Goal: Transaction & Acquisition: Book appointment/travel/reservation

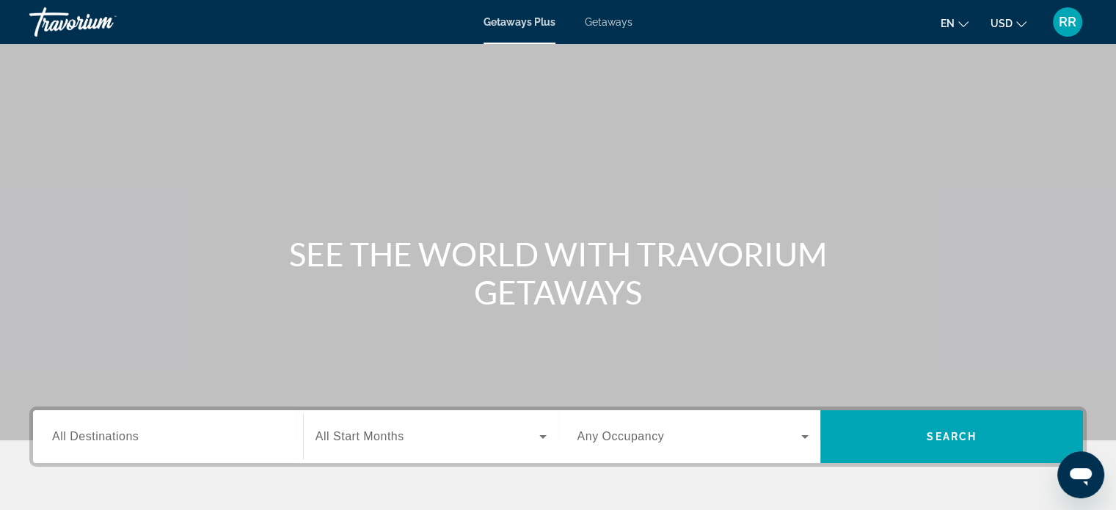
scroll to position [73, 0]
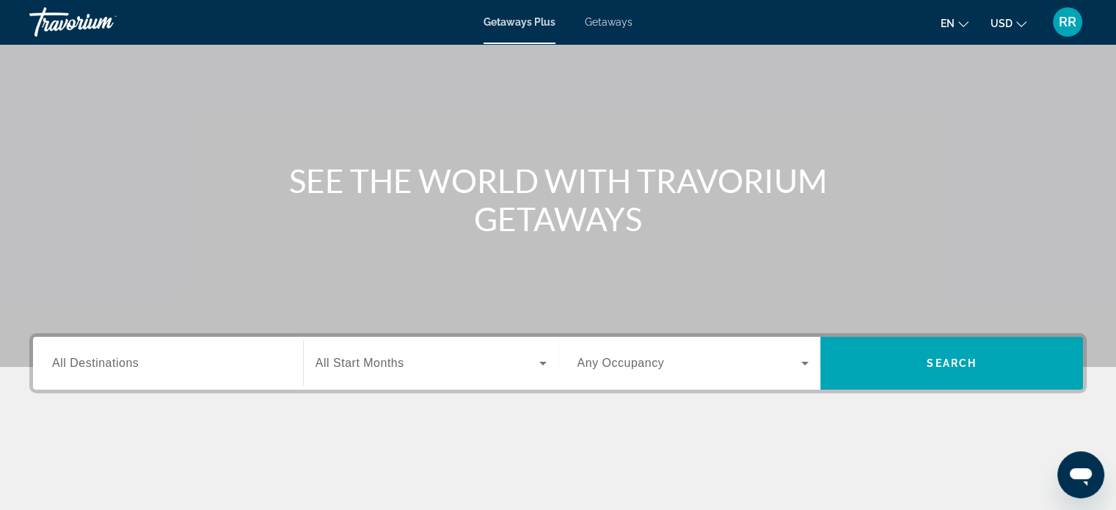
click at [219, 366] on input "Destination All Destinations" at bounding box center [168, 364] width 232 height 18
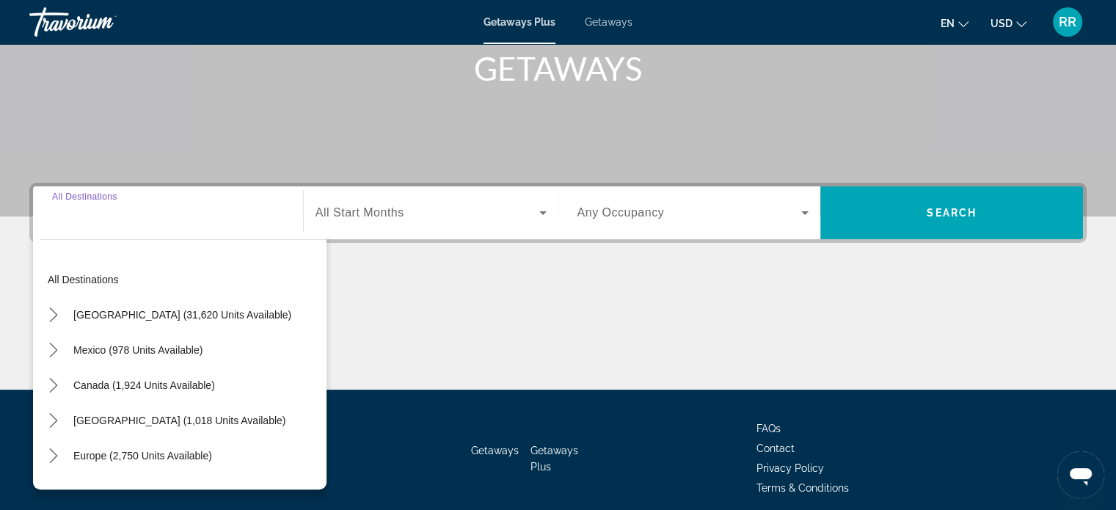
scroll to position [282, 0]
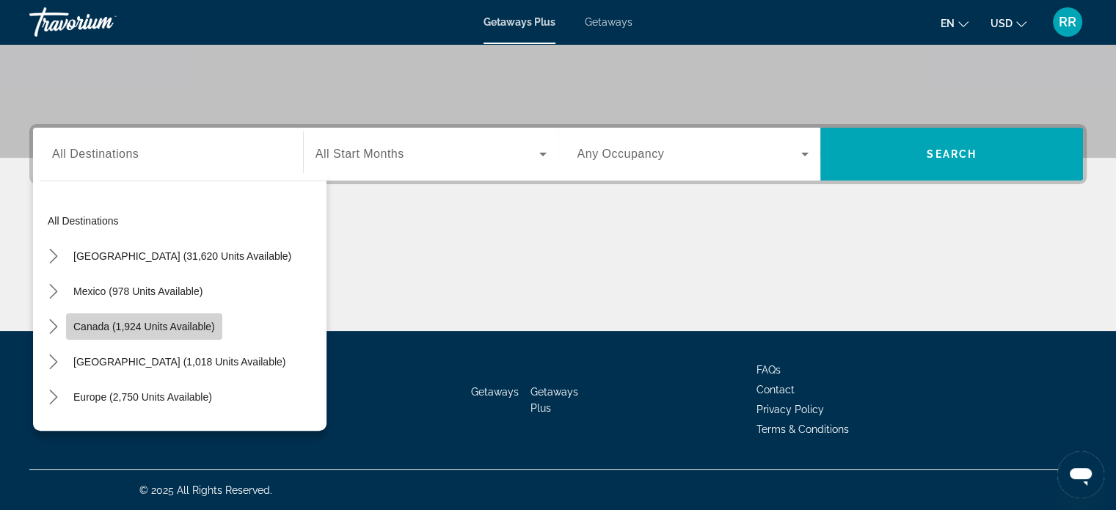
click at [183, 324] on span "Canada (1,924 units available)" at bounding box center [144, 327] width 142 height 12
type input "**********"
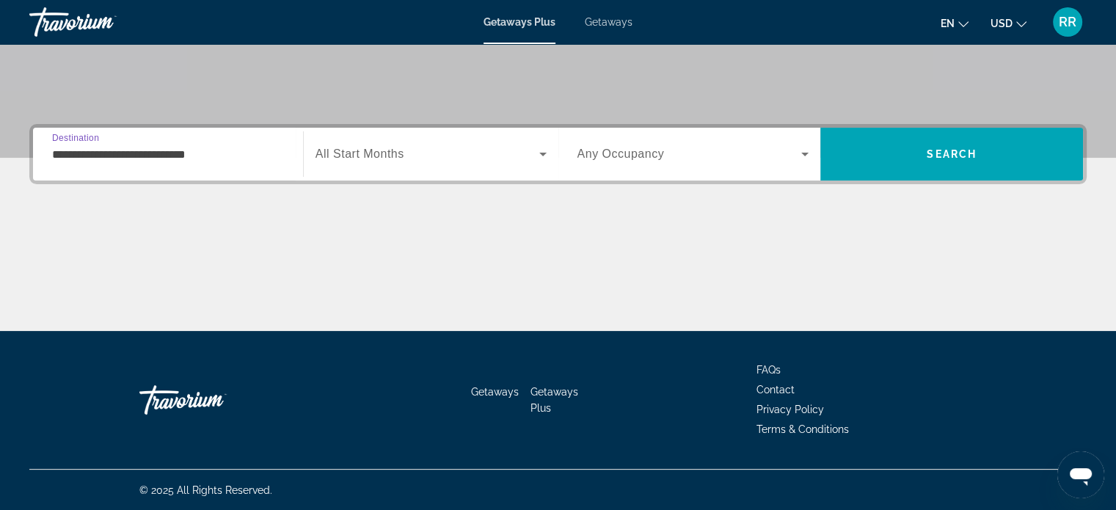
click at [530, 155] on span "Search widget" at bounding box center [427, 154] width 224 height 18
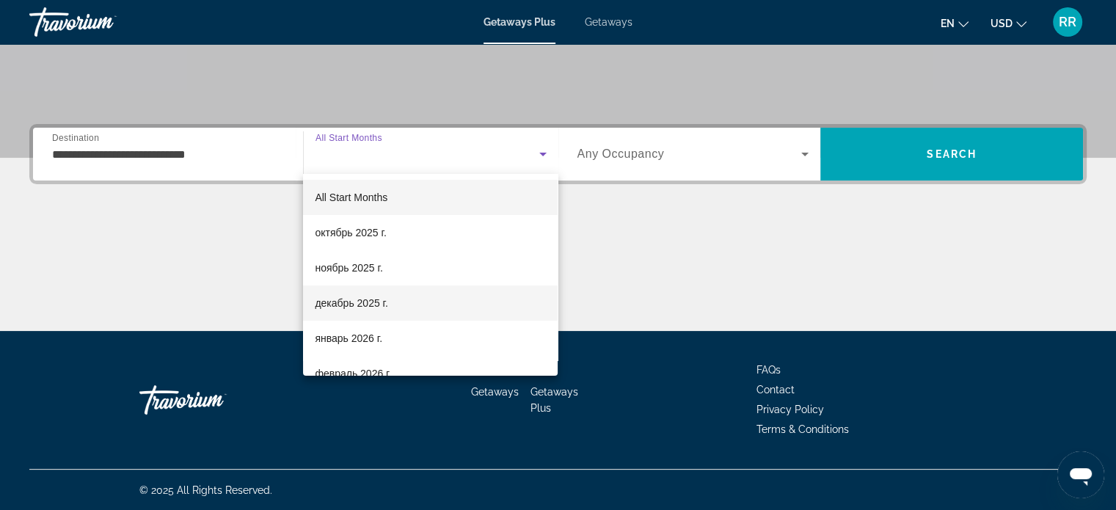
click at [362, 302] on span "декабрь 2025 г." at bounding box center [351, 303] width 73 height 18
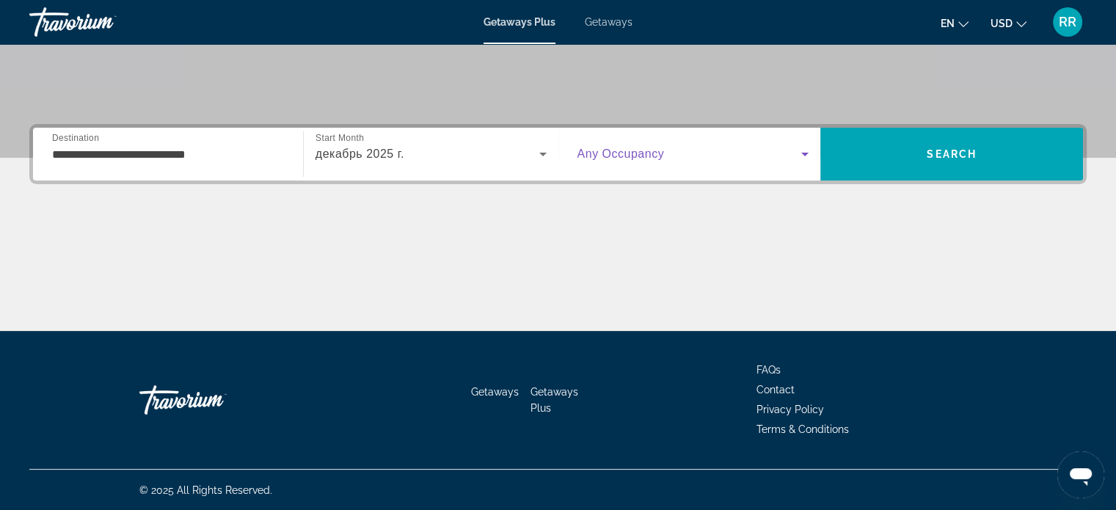
click at [735, 154] on span "Search widget" at bounding box center [689, 154] width 224 height 18
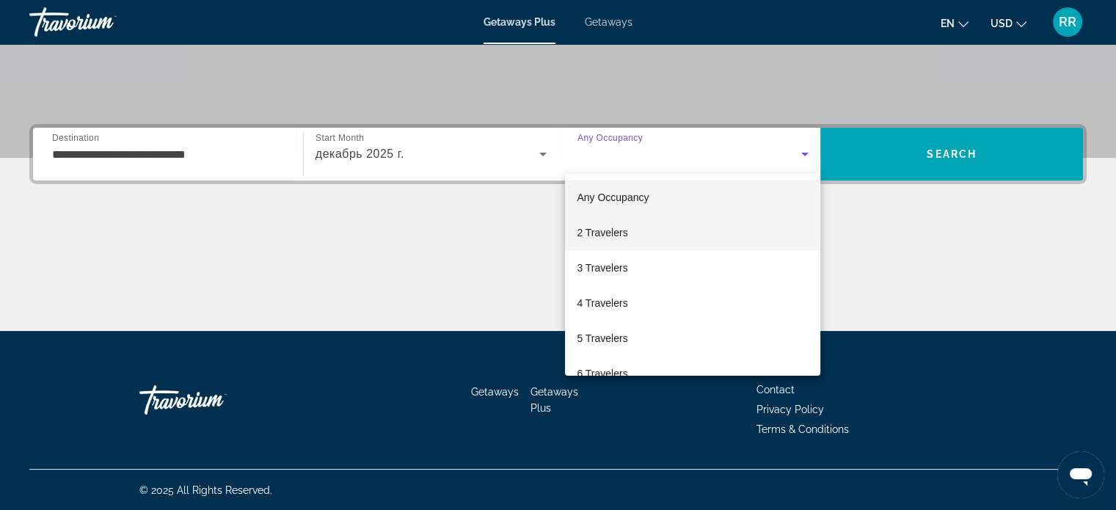
click at [635, 229] on mat-option "2 Travelers" at bounding box center [692, 232] width 255 height 35
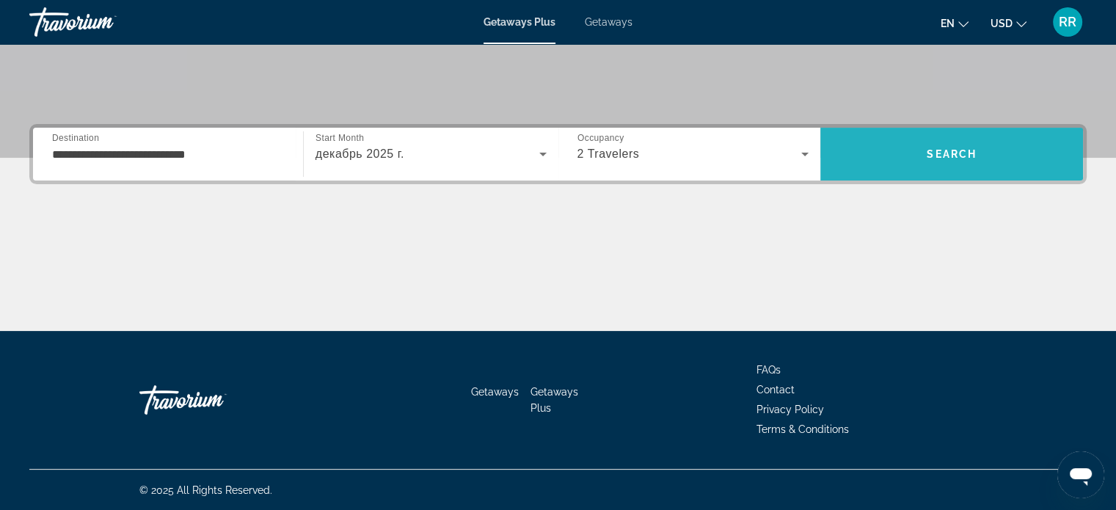
click at [976, 150] on span "Search" at bounding box center [951, 154] width 50 height 12
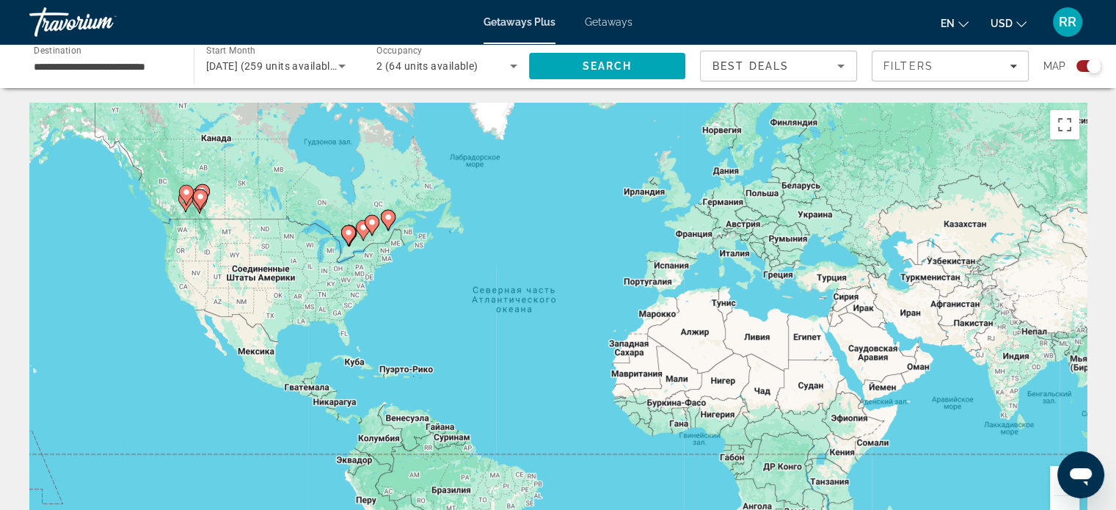
click at [389, 215] on image "Main content" at bounding box center [388, 217] width 9 height 9
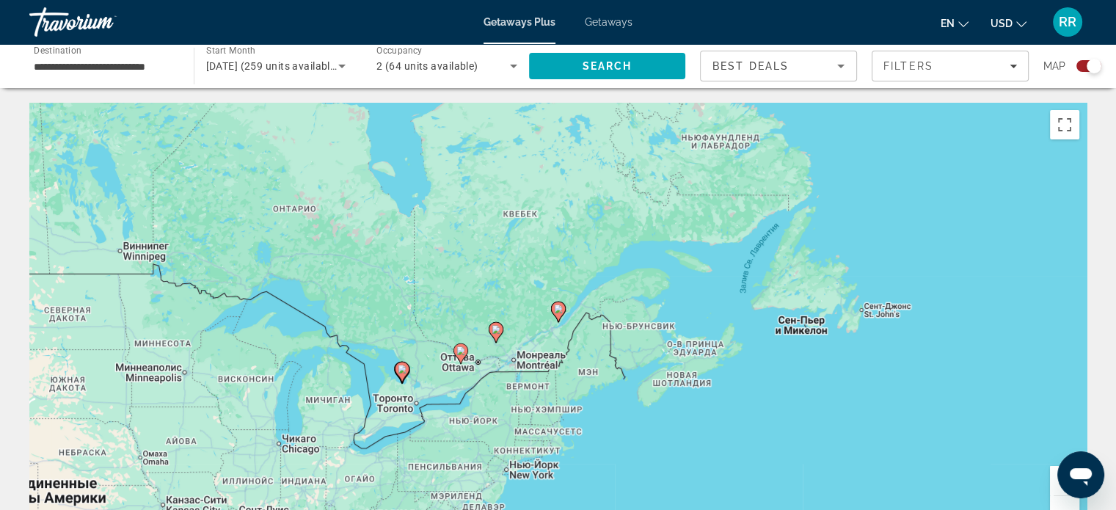
click at [556, 310] on image "Main content" at bounding box center [558, 308] width 9 height 9
type input "**********"
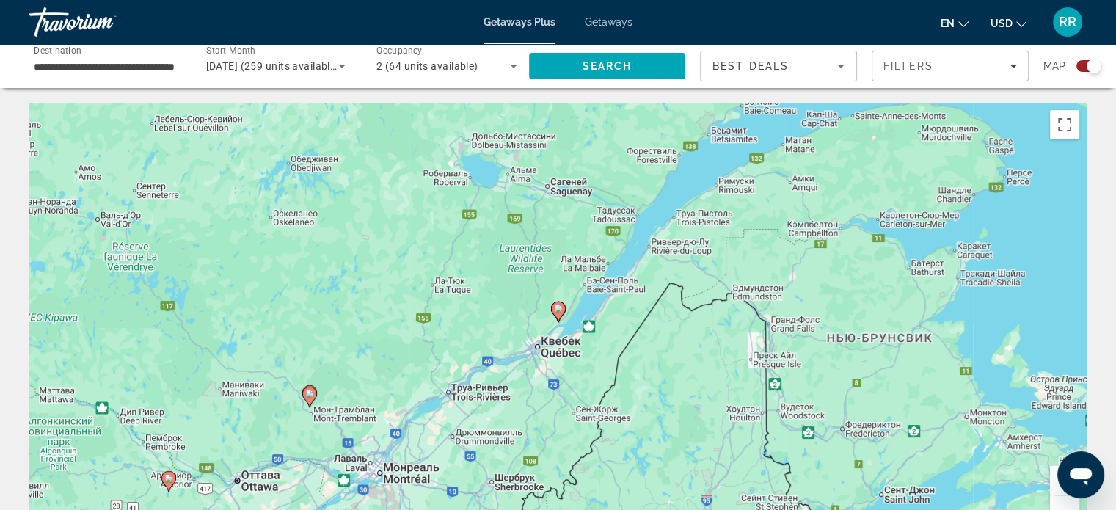
click at [558, 307] on image "Main content" at bounding box center [558, 308] width 9 height 9
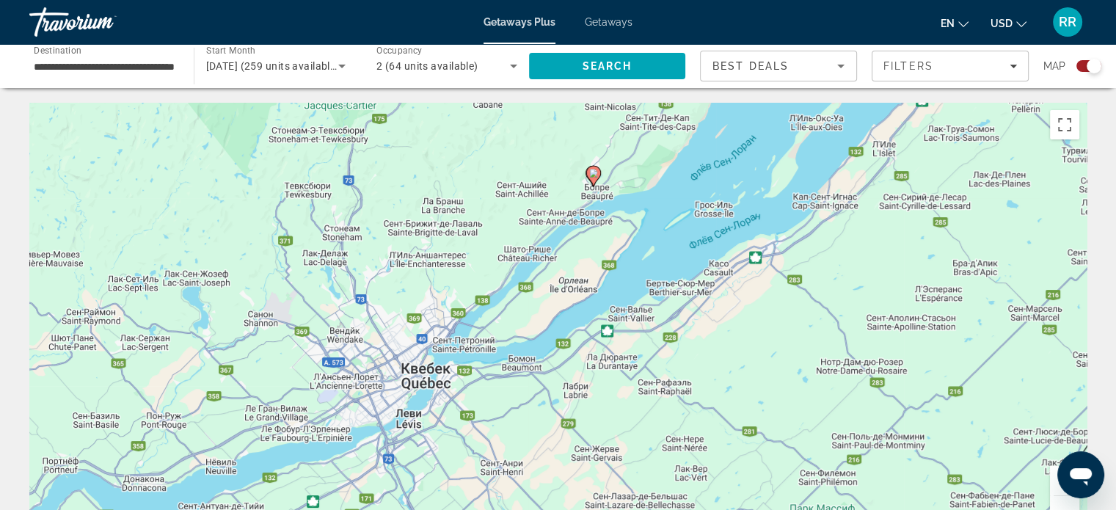
drag, startPoint x: 506, startPoint y: 296, endPoint x: 547, endPoint y: 151, distance: 150.2
click at [546, 153] on div "Чтобы активировать перетаскивание с помощью клавиатуры, нажмите Alt + Ввод. Пос…" at bounding box center [557, 323] width 1057 height 440
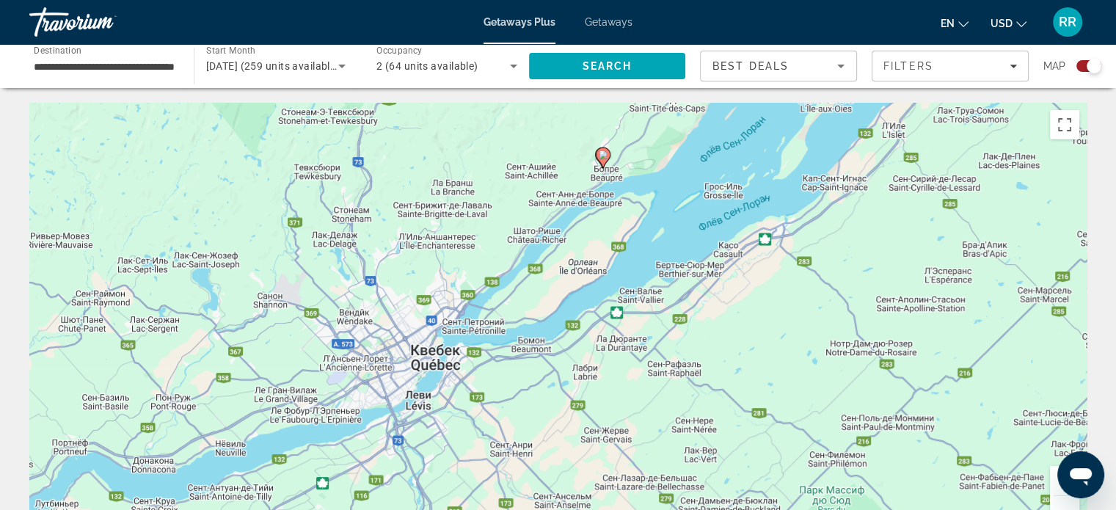
click at [604, 158] on image "Main content" at bounding box center [603, 154] width 9 height 9
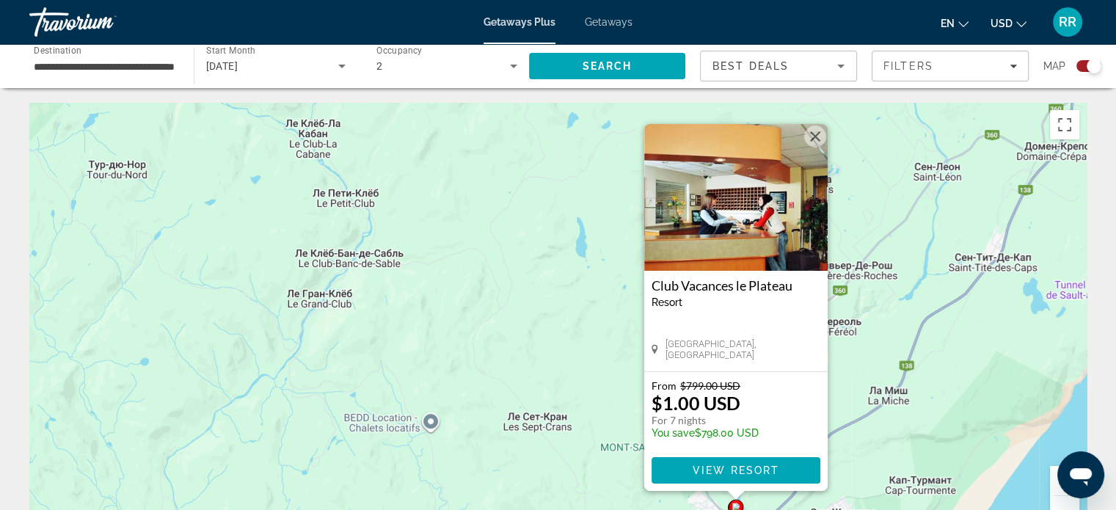
click at [813, 133] on button "Закрыть" at bounding box center [815, 136] width 22 height 22
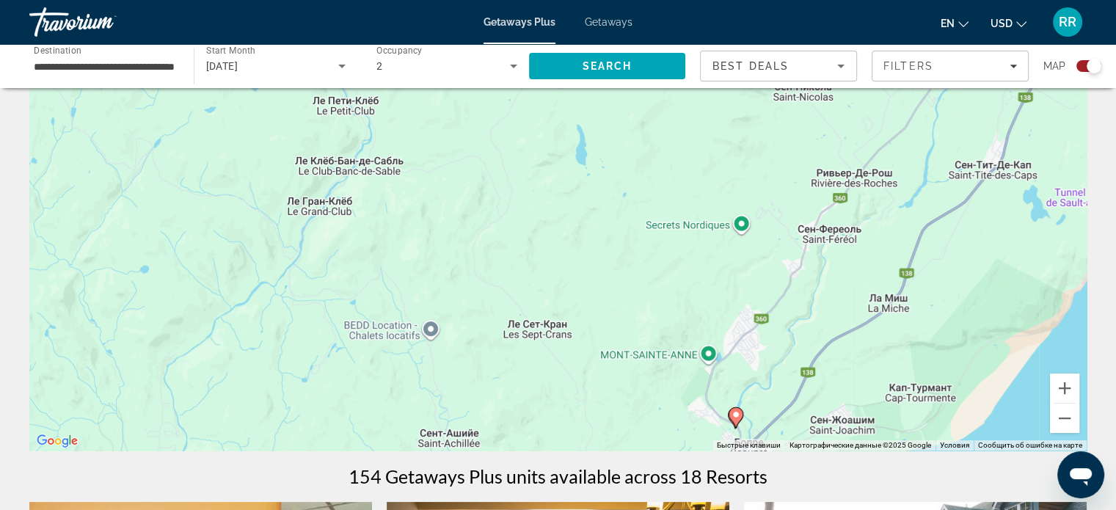
scroll to position [73, 0]
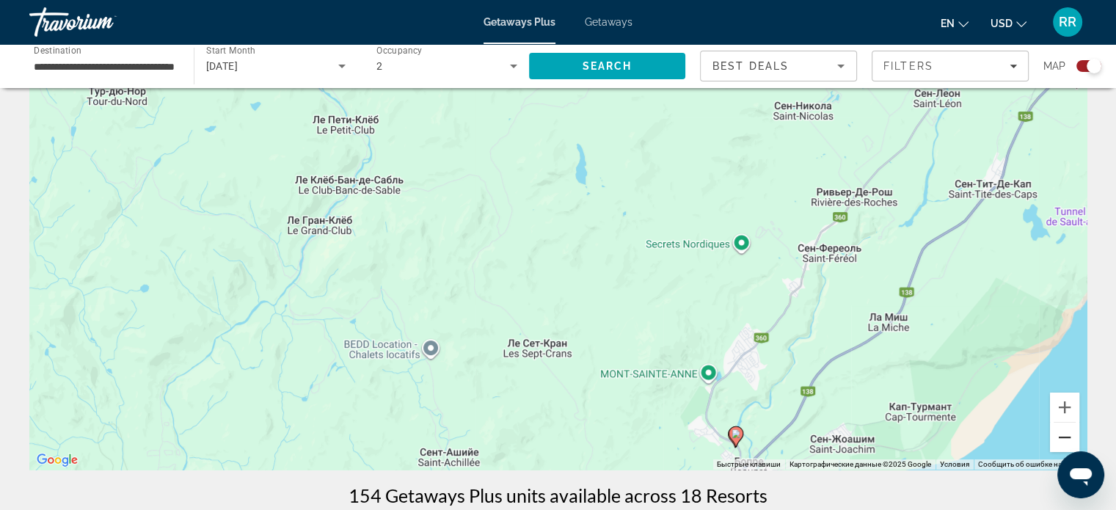
click at [1060, 437] on button "Уменьшить" at bounding box center [1064, 436] width 29 height 29
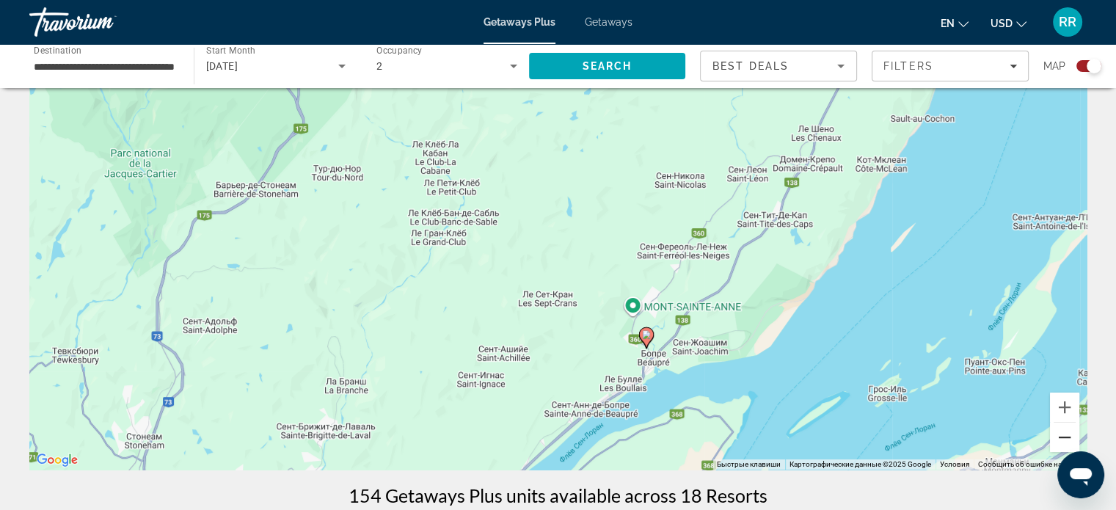
click at [1059, 436] on button "Уменьшить" at bounding box center [1064, 436] width 29 height 29
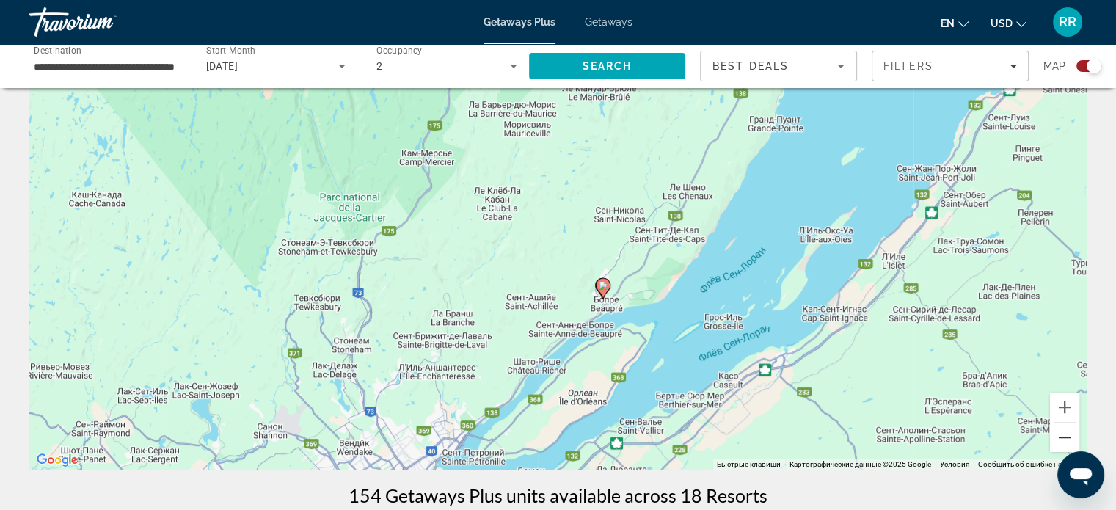
click at [1059, 436] on button "Уменьшить" at bounding box center [1064, 436] width 29 height 29
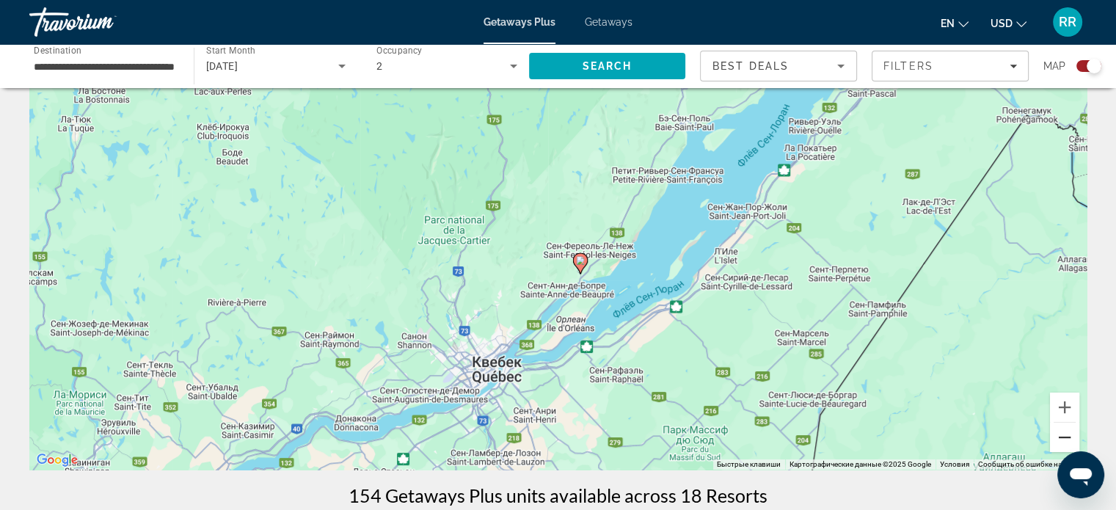
click at [1059, 436] on button "Уменьшить" at bounding box center [1064, 436] width 29 height 29
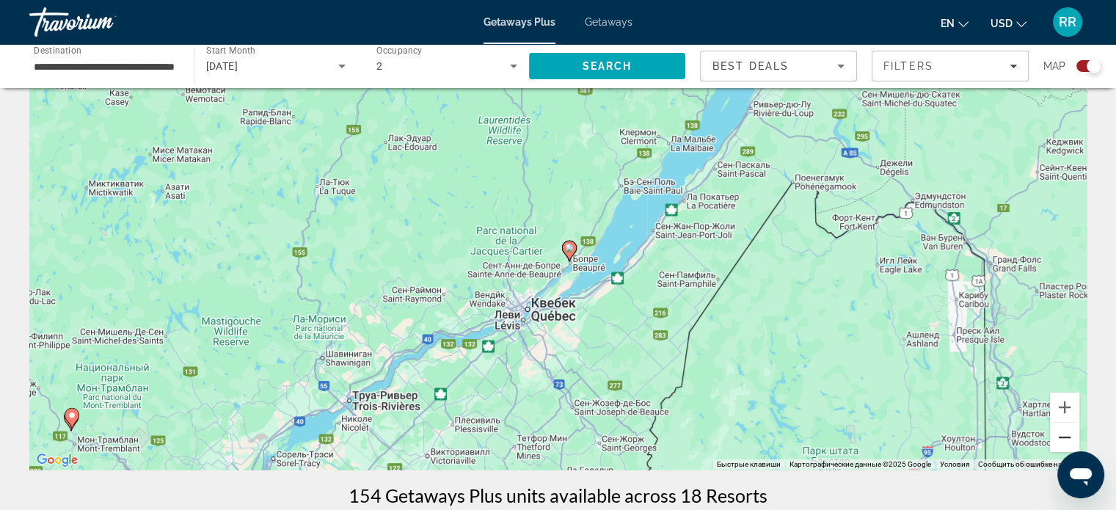
click at [1059, 436] on button "Уменьшить" at bounding box center [1064, 436] width 29 height 29
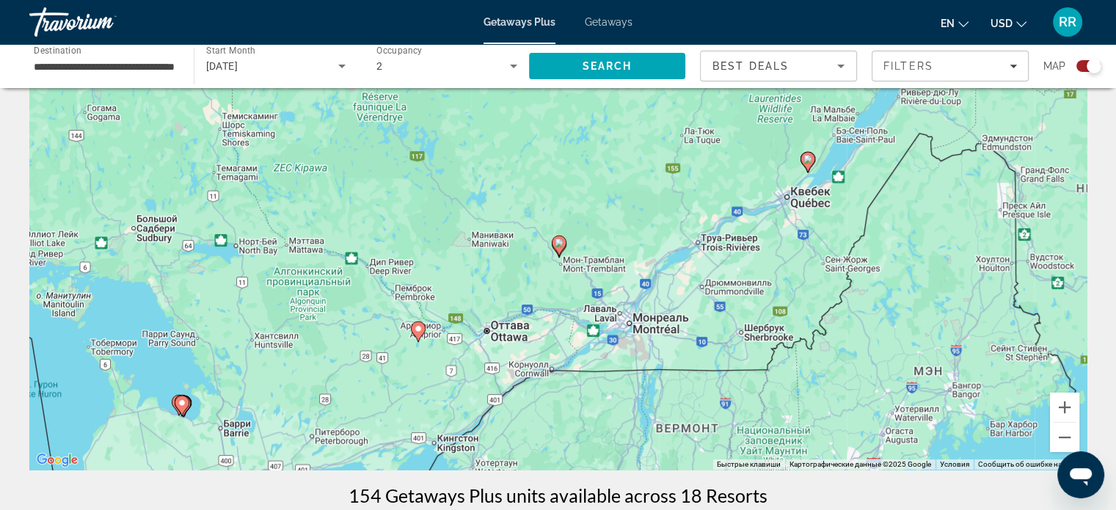
drag, startPoint x: 424, startPoint y: 294, endPoint x: 687, endPoint y: 184, distance: 284.7
click at [686, 186] on div "Чтобы активировать перетаскивание с помощью клавиатуры, нажмите Alt + Ввод. Пос…" at bounding box center [557, 249] width 1057 height 440
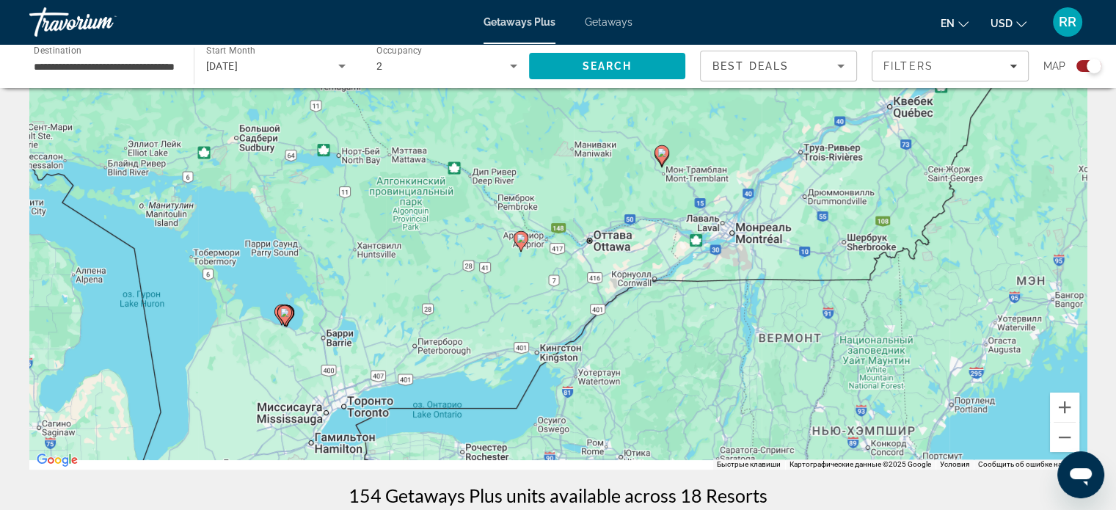
drag, startPoint x: 431, startPoint y: 329, endPoint x: 543, endPoint y: 247, distance: 138.1
click at [543, 247] on div "Чтобы активировать перетаскивание с помощью клавиатуры, нажмите Alt + Ввод. Пос…" at bounding box center [557, 249] width 1057 height 440
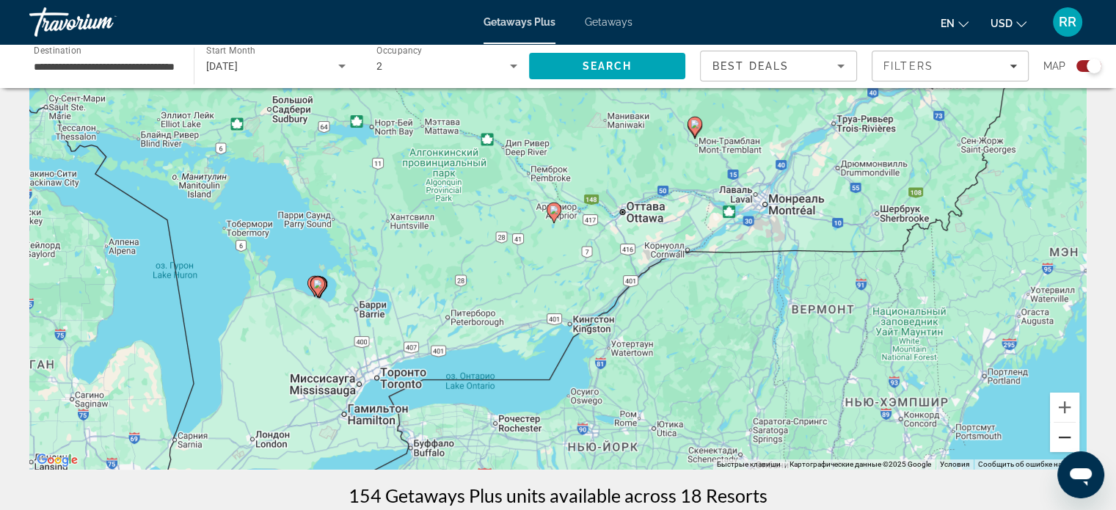
click at [1062, 434] on button "Уменьшить" at bounding box center [1064, 436] width 29 height 29
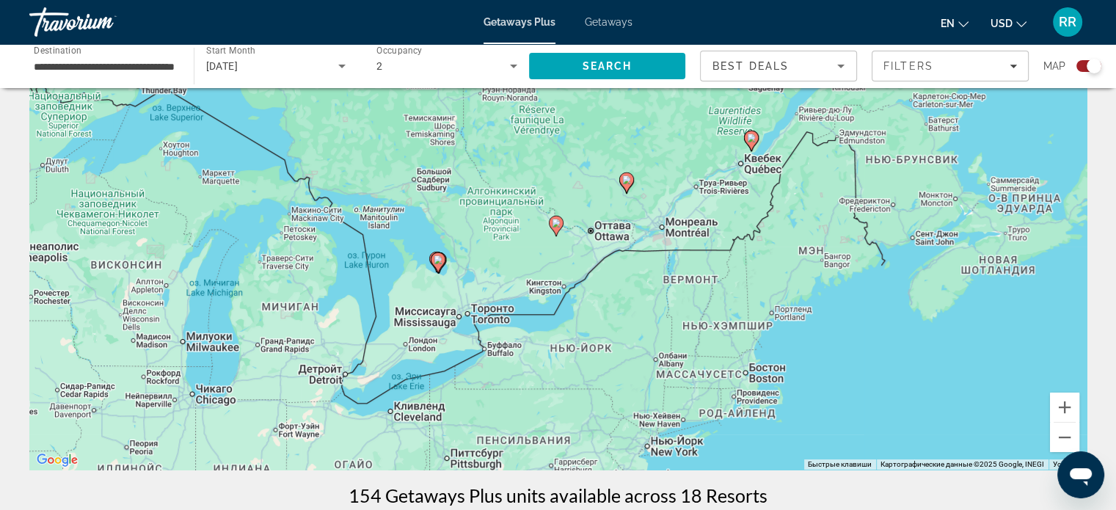
click at [623, 179] on image "Main content" at bounding box center [626, 179] width 9 height 9
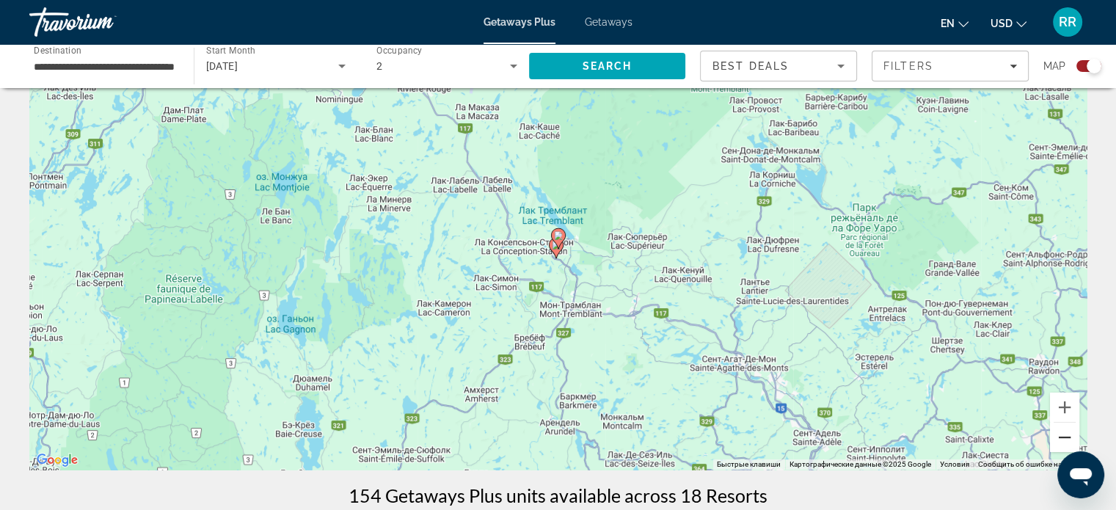
click at [1063, 435] on button "Уменьшить" at bounding box center [1064, 436] width 29 height 29
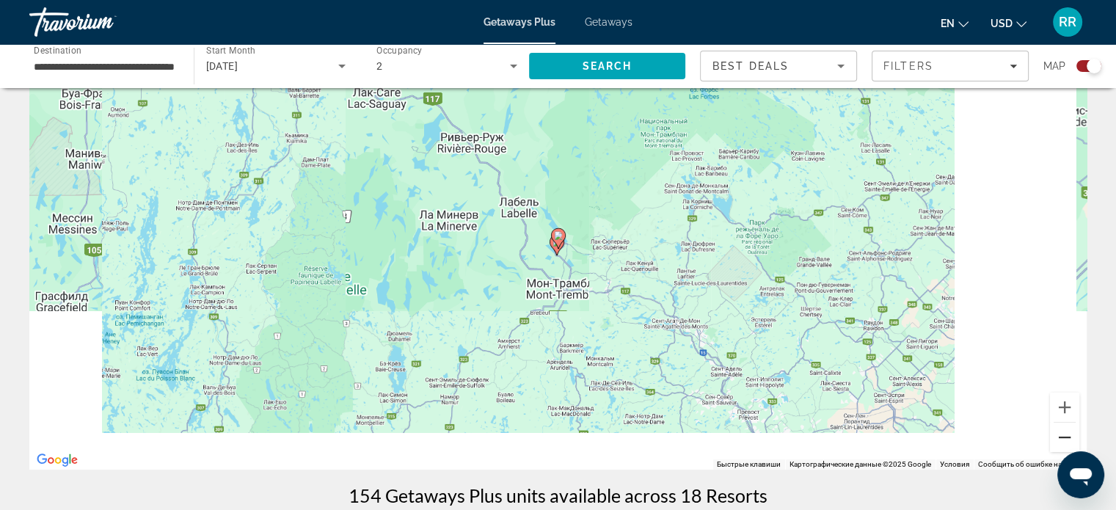
click at [1063, 435] on button "Уменьшить" at bounding box center [1064, 436] width 29 height 29
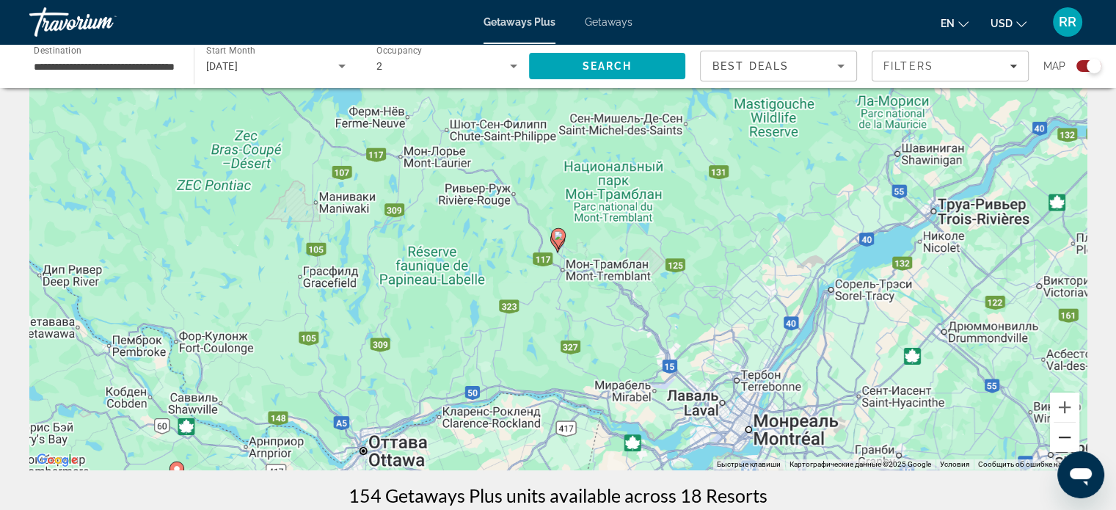
click at [1063, 435] on button "Уменьшить" at bounding box center [1064, 436] width 29 height 29
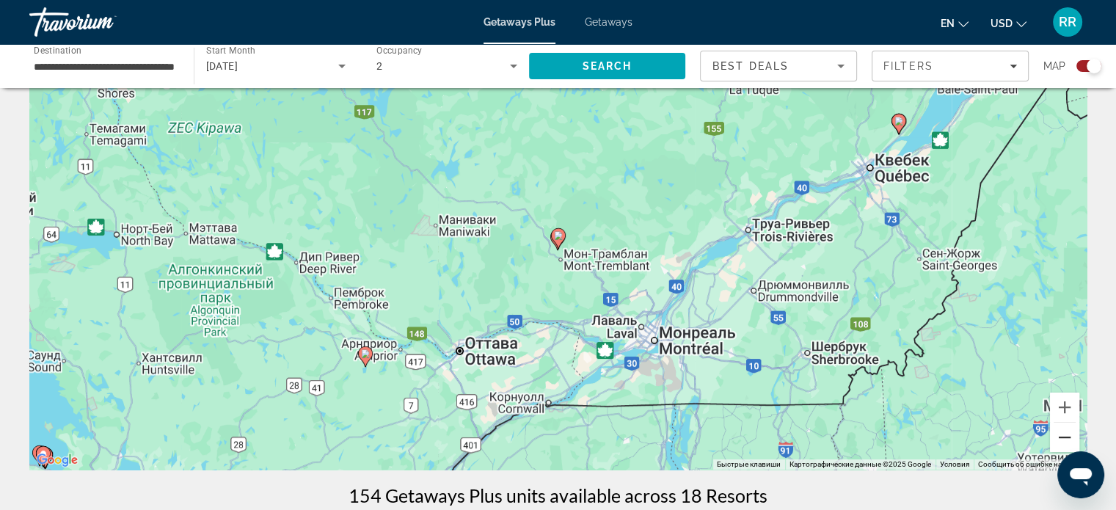
click at [1063, 435] on button "Уменьшить" at bounding box center [1064, 436] width 29 height 29
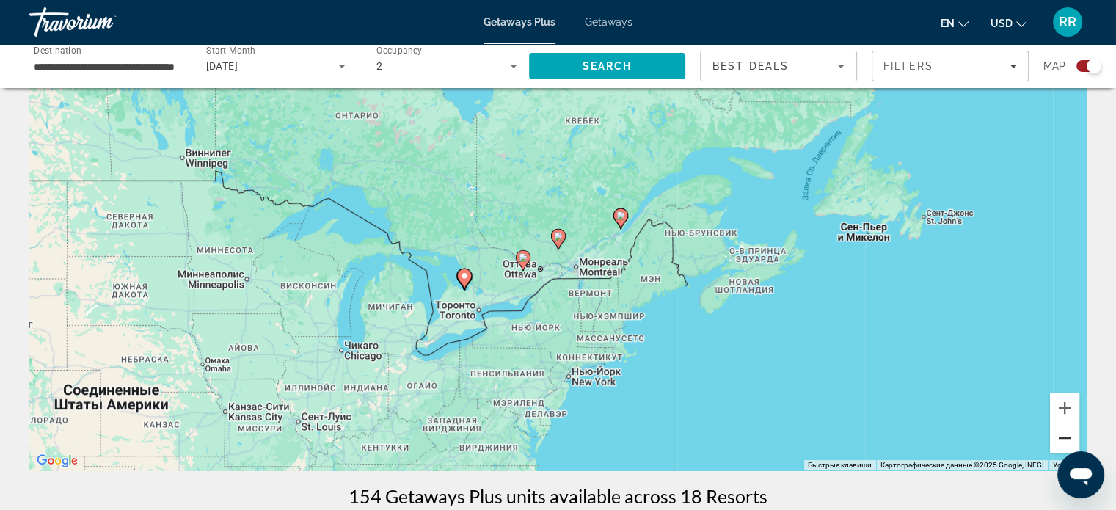
scroll to position [0, 0]
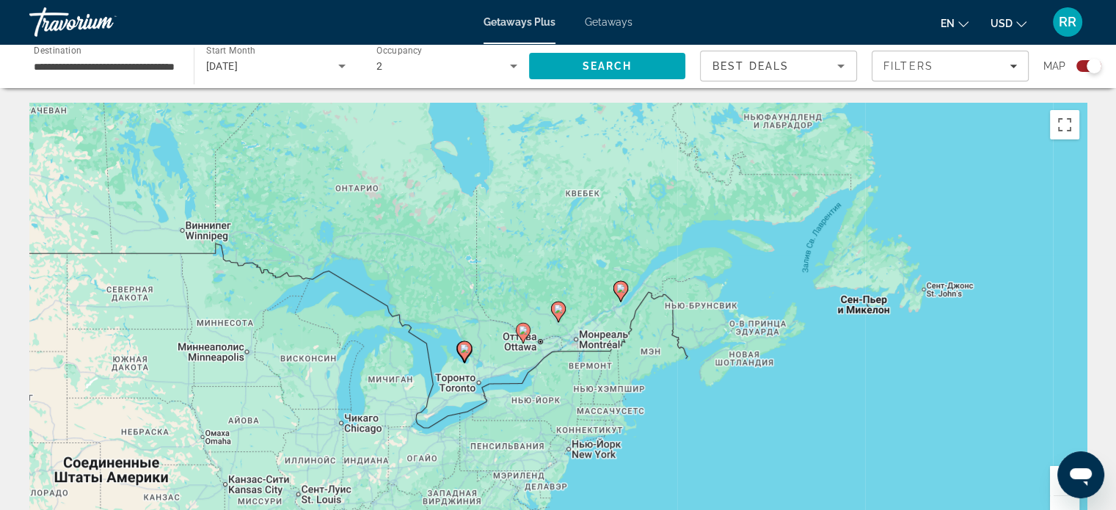
click at [462, 348] on image "Main content" at bounding box center [464, 348] width 9 height 9
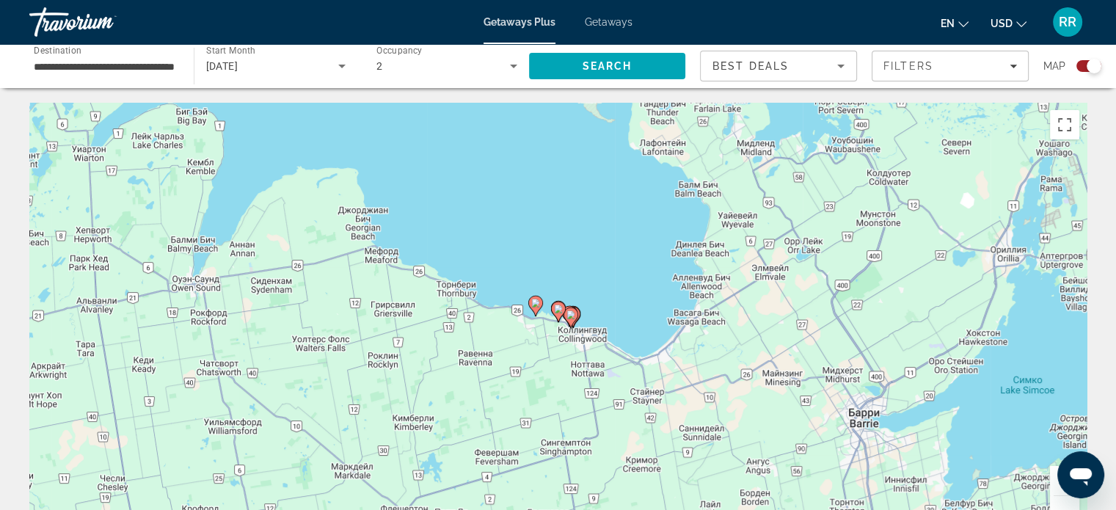
click at [534, 300] on image "Main content" at bounding box center [535, 303] width 9 height 9
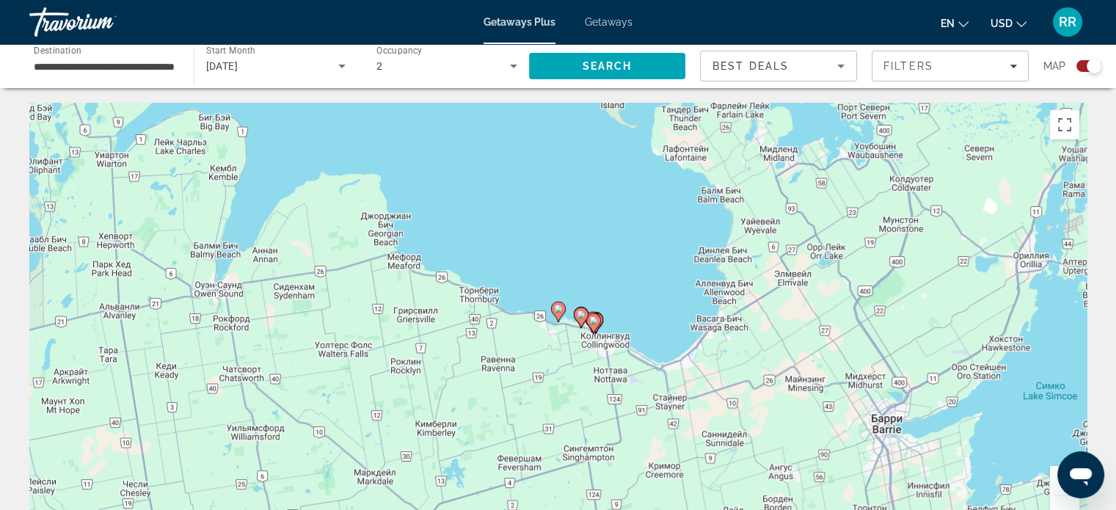
click at [581, 311] on image "Main content" at bounding box center [581, 314] width 9 height 9
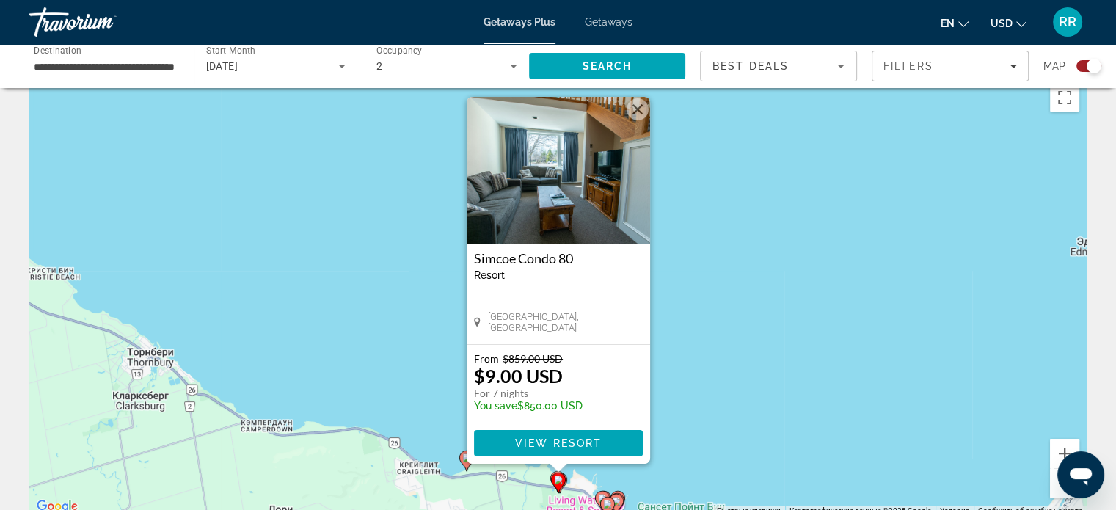
scroll to position [73, 0]
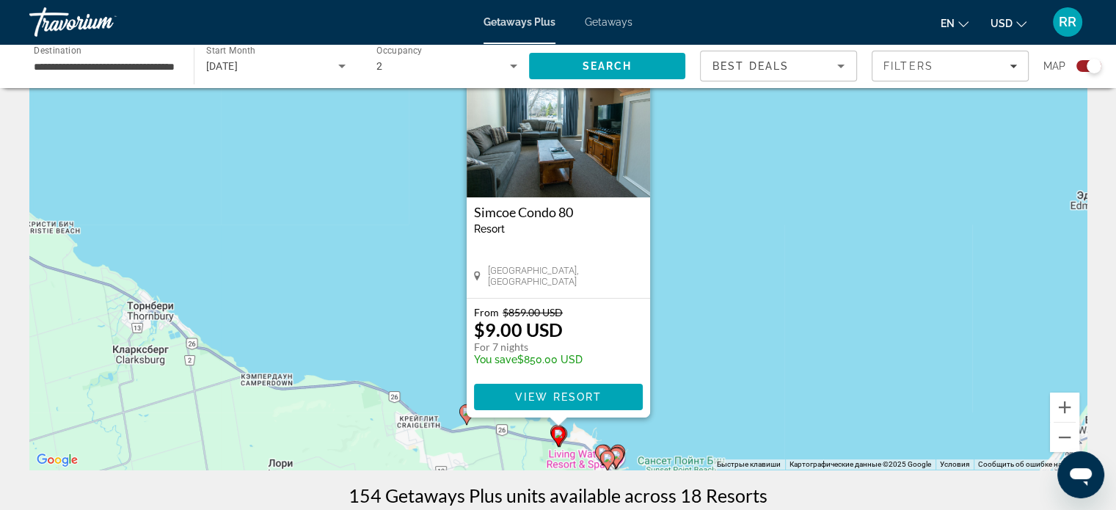
click at [466, 420] on icon "Main content" at bounding box center [465, 414] width 13 height 19
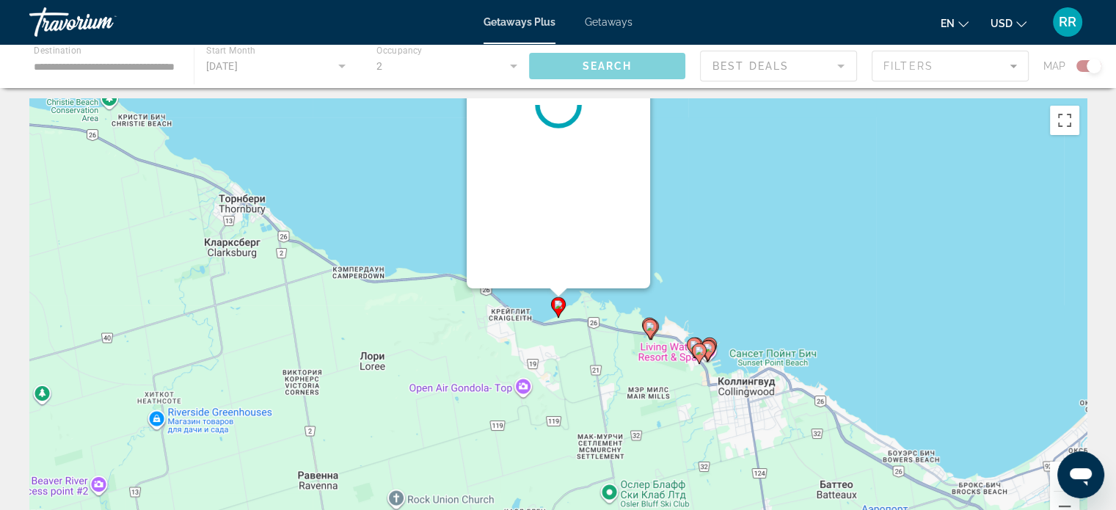
scroll to position [0, 0]
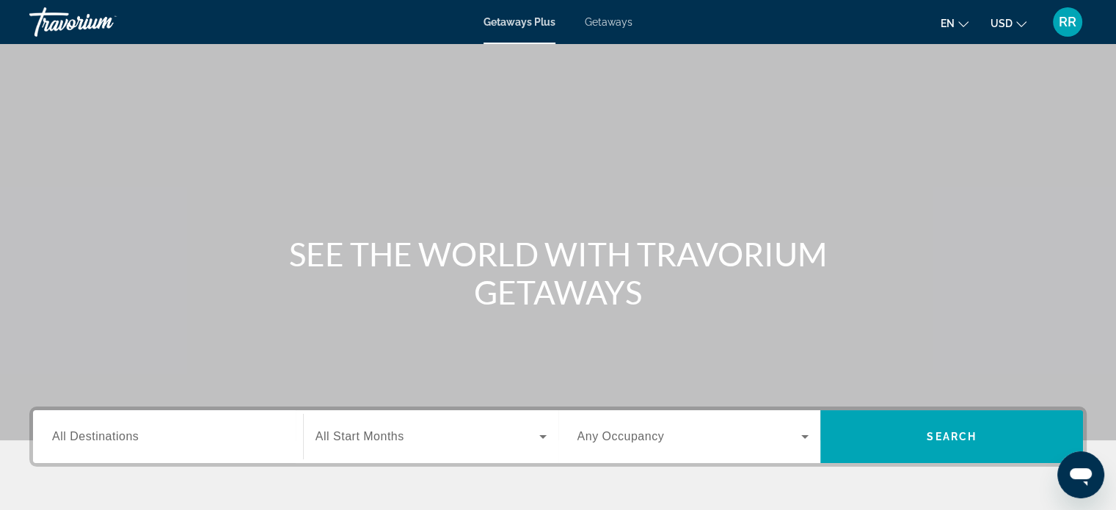
click at [962, 21] on icon "Change language" at bounding box center [963, 24] width 10 height 10
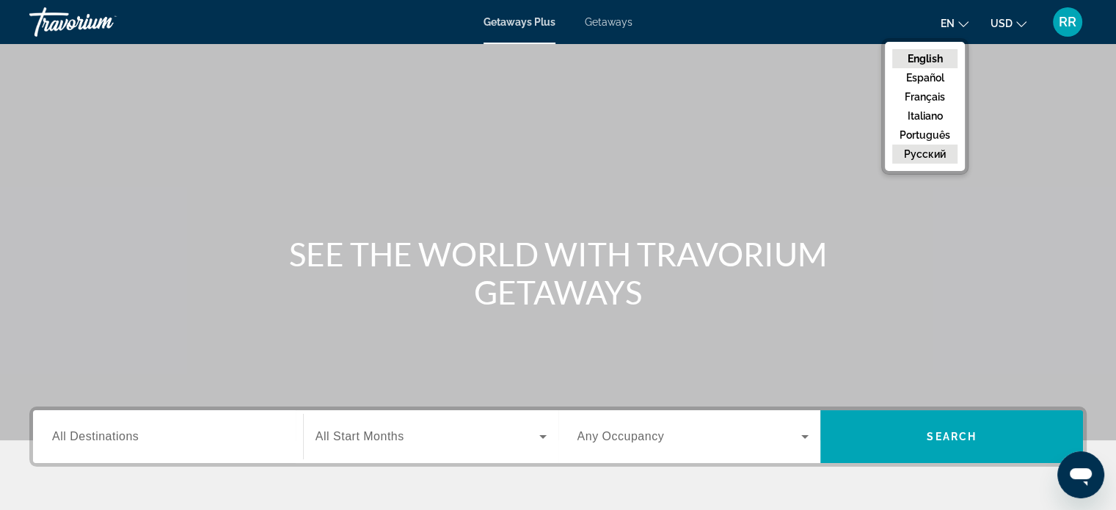
click at [924, 150] on button "русский" at bounding box center [924, 153] width 65 height 19
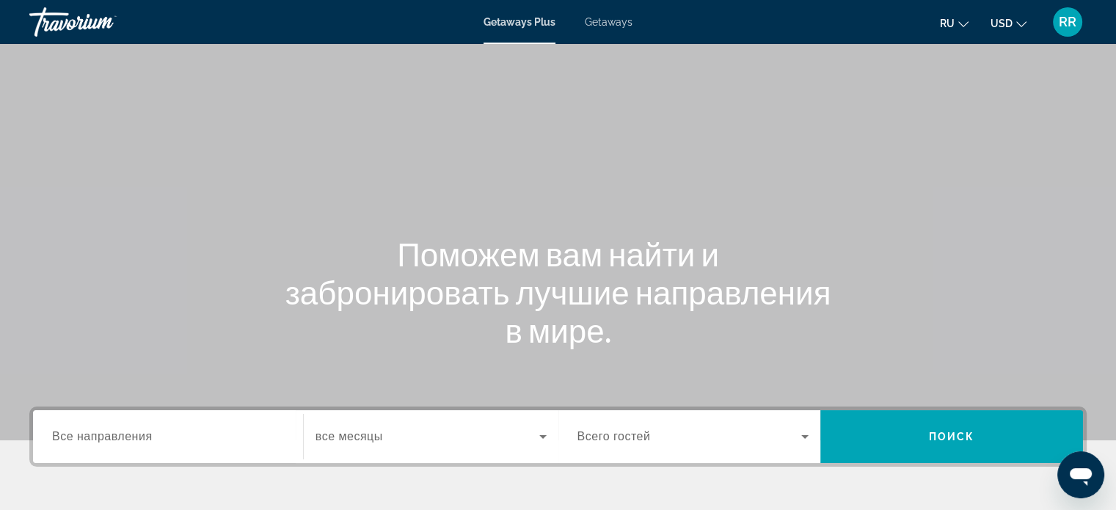
click at [610, 21] on span "Getaways" at bounding box center [609, 22] width 48 height 12
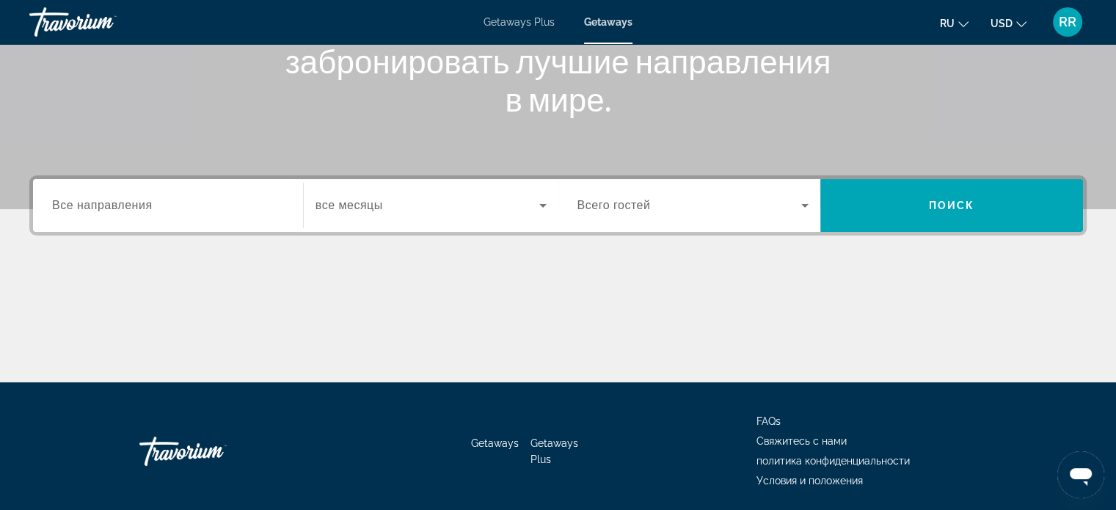
scroll to position [282, 0]
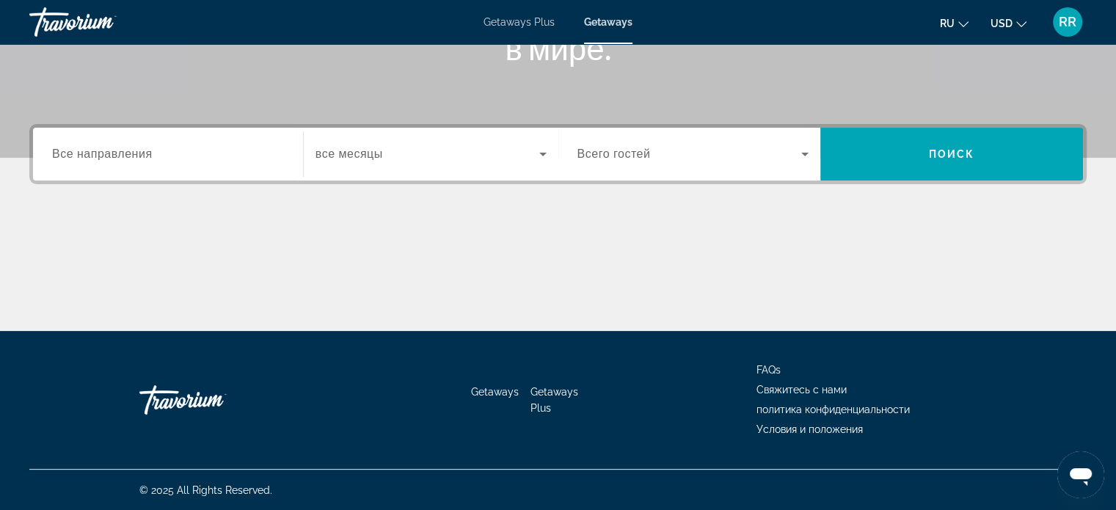
click at [110, 150] on span "Все направления" at bounding box center [102, 153] width 100 height 12
click at [110, 150] on input "Destination Все направления" at bounding box center [168, 155] width 232 height 18
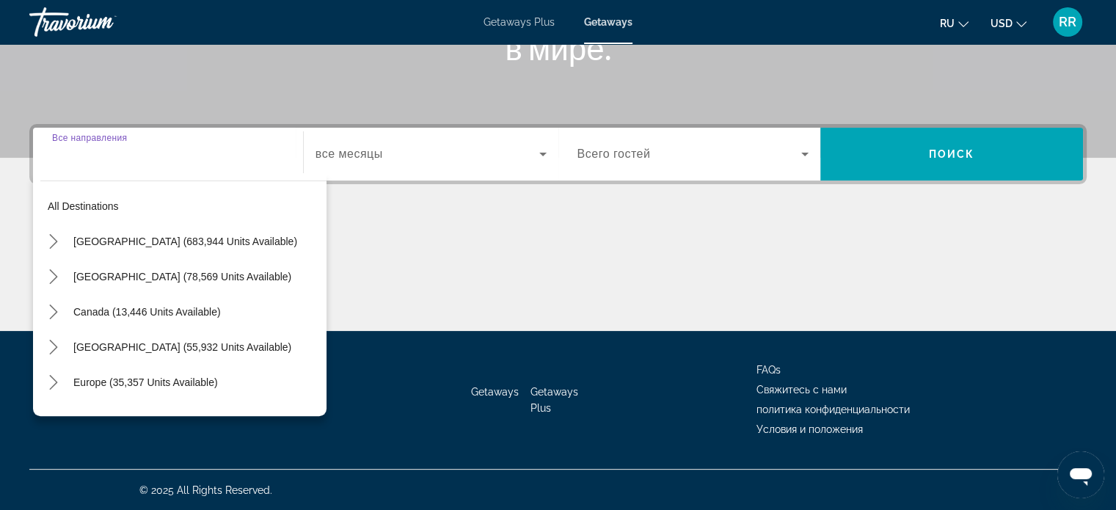
click at [963, 20] on icon "Change language" at bounding box center [963, 24] width 10 height 10
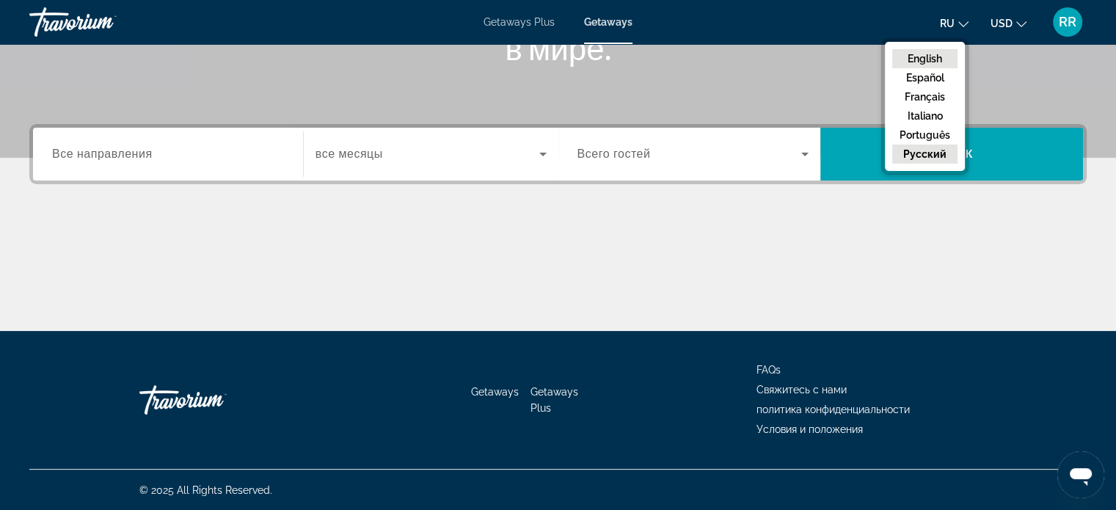
click at [934, 54] on button "English" at bounding box center [924, 58] width 65 height 19
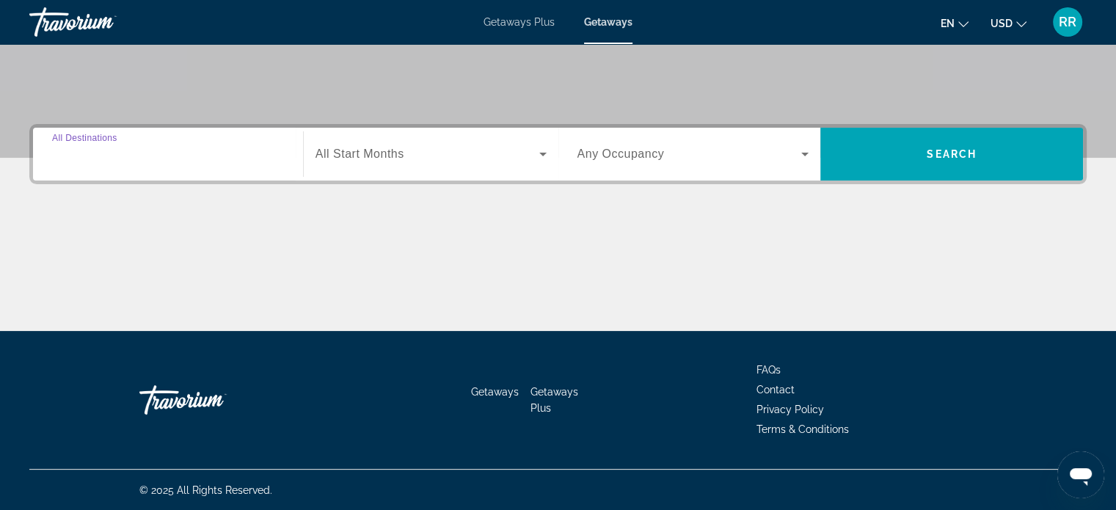
click at [214, 150] on input "Destination All Destinations" at bounding box center [168, 155] width 232 height 18
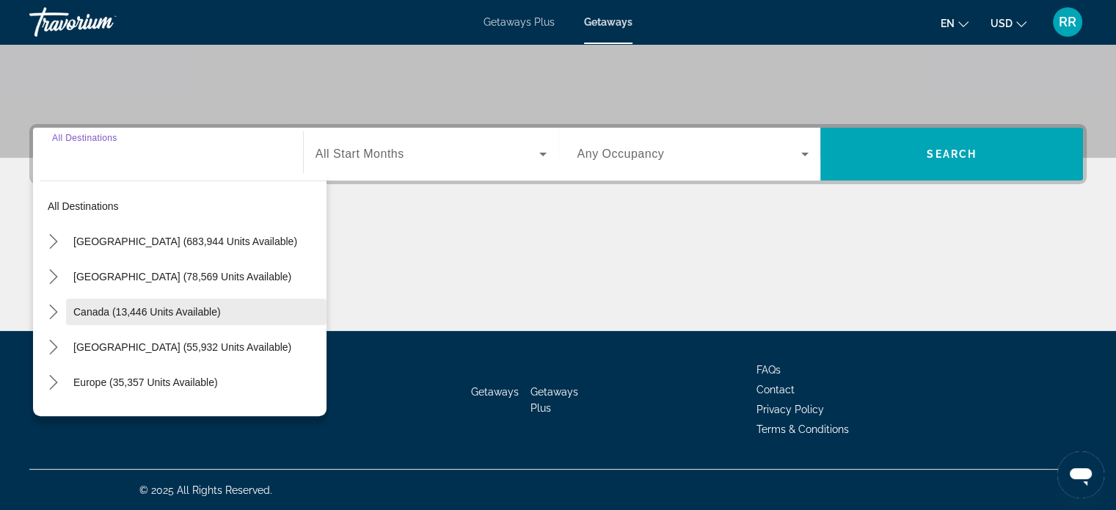
click at [166, 308] on span "Canada (13,446 units available)" at bounding box center [146, 312] width 147 height 12
type input "**********"
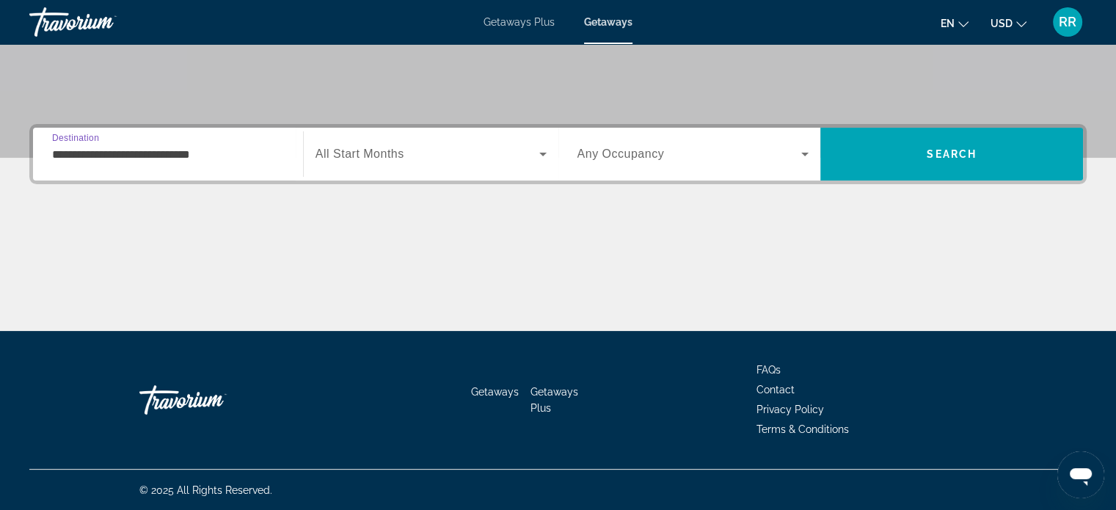
click at [475, 155] on span "Search widget" at bounding box center [427, 154] width 224 height 18
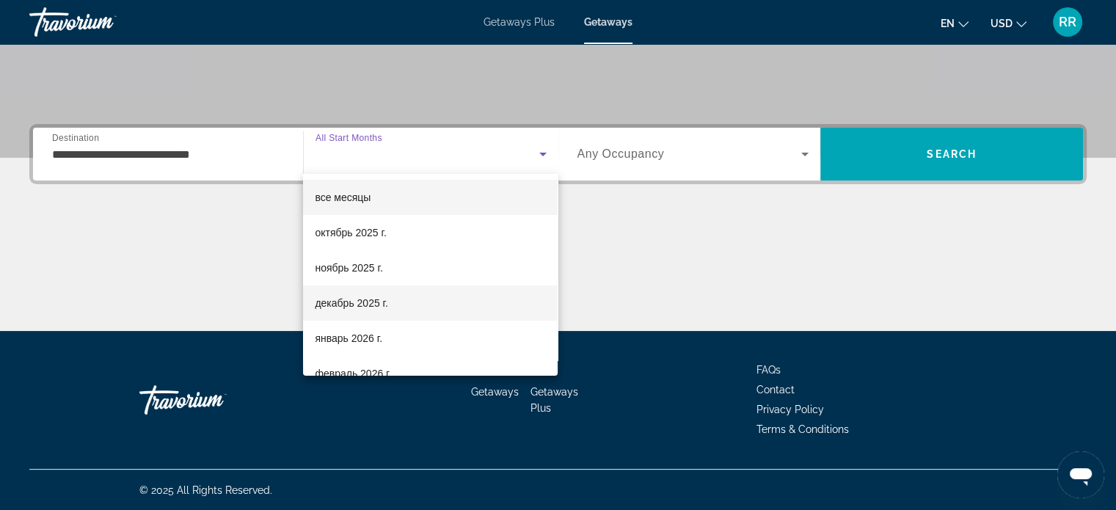
click at [367, 300] on span "декабрь 2025 г." at bounding box center [351, 303] width 73 height 18
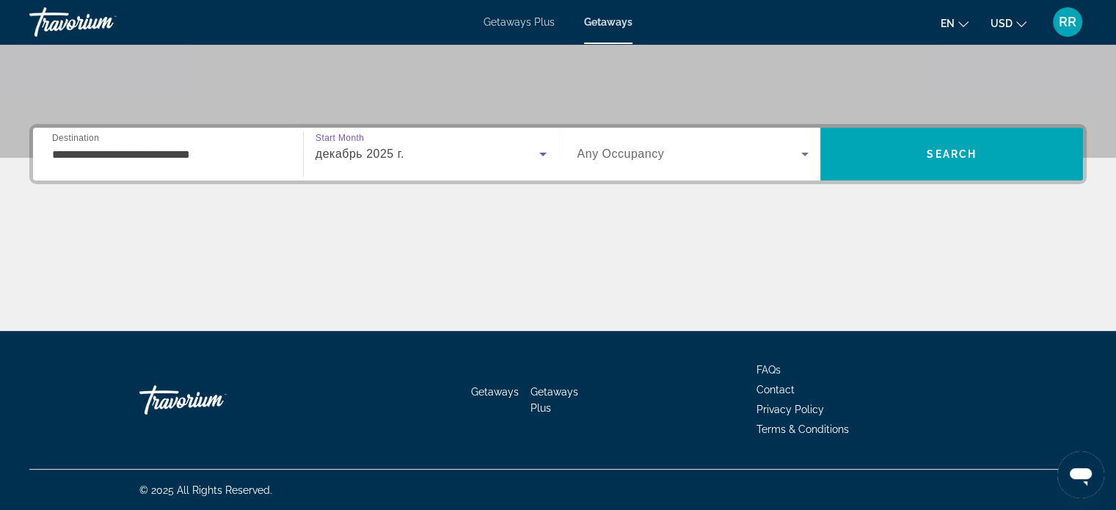
click at [716, 149] on span "Search widget" at bounding box center [689, 154] width 224 height 18
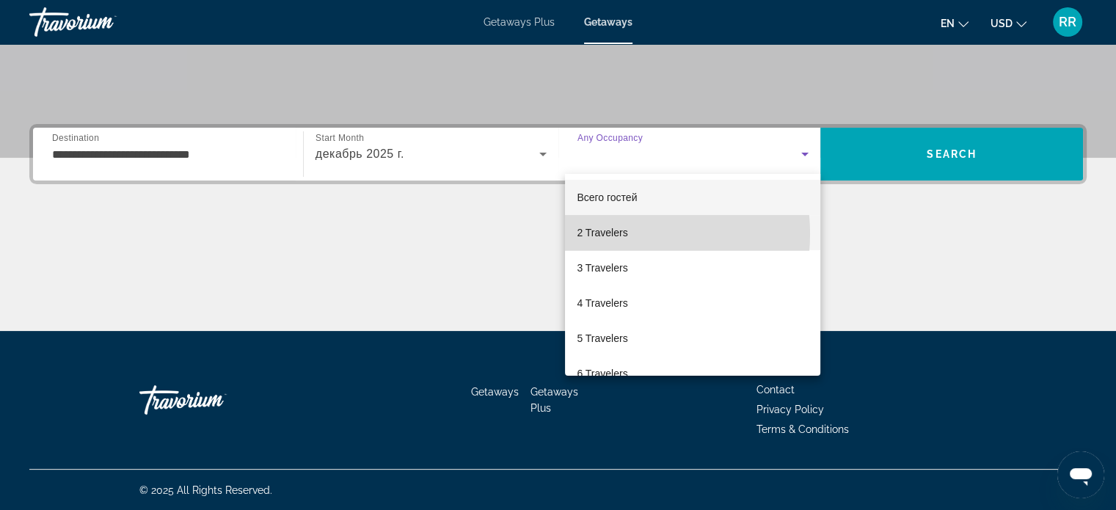
click at [613, 233] on span "2 Travelers" at bounding box center [602, 233] width 51 height 18
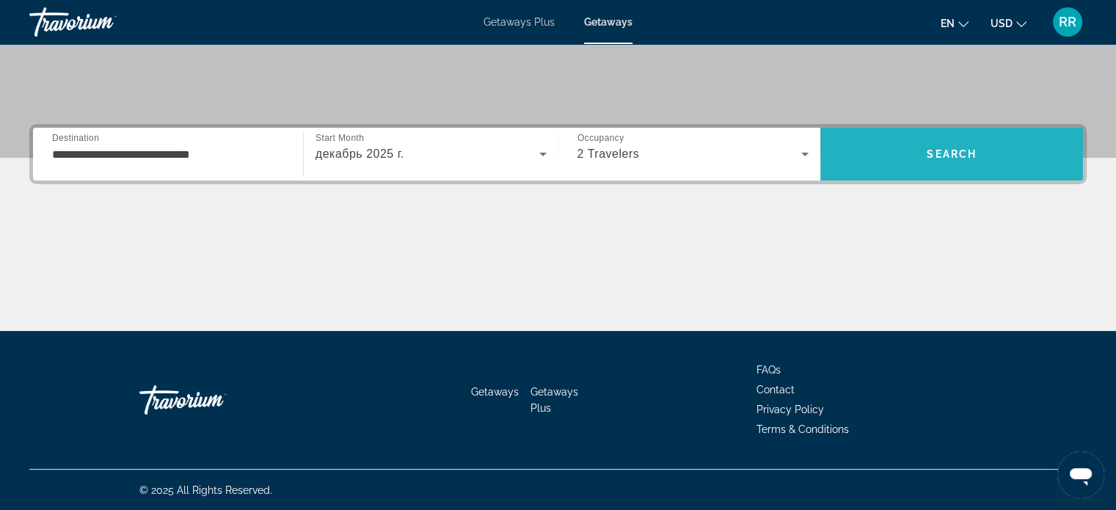
click at [924, 149] on span "Search" at bounding box center [951, 153] width 263 height 35
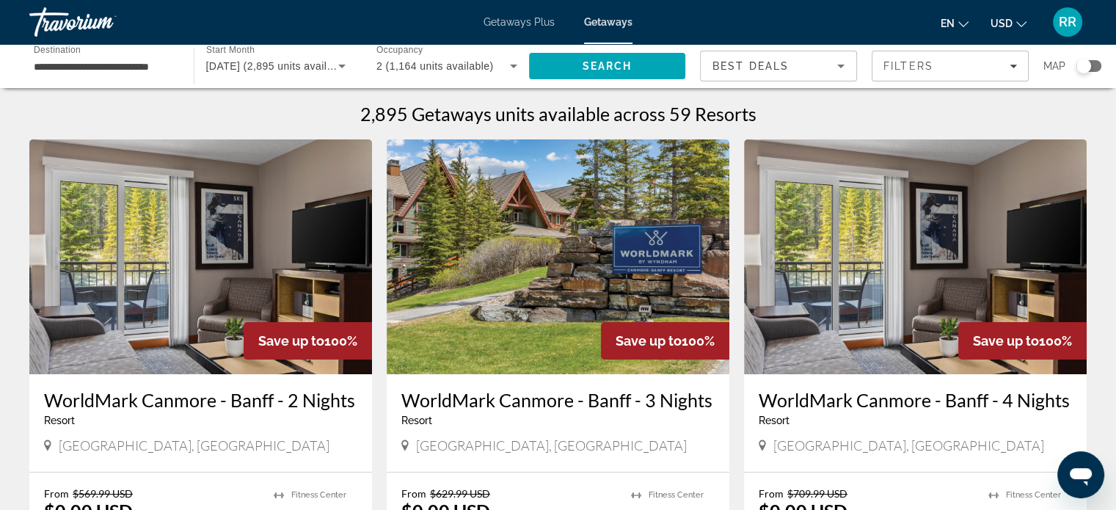
click at [1091, 65] on div "Search widget" at bounding box center [1088, 66] width 25 height 12
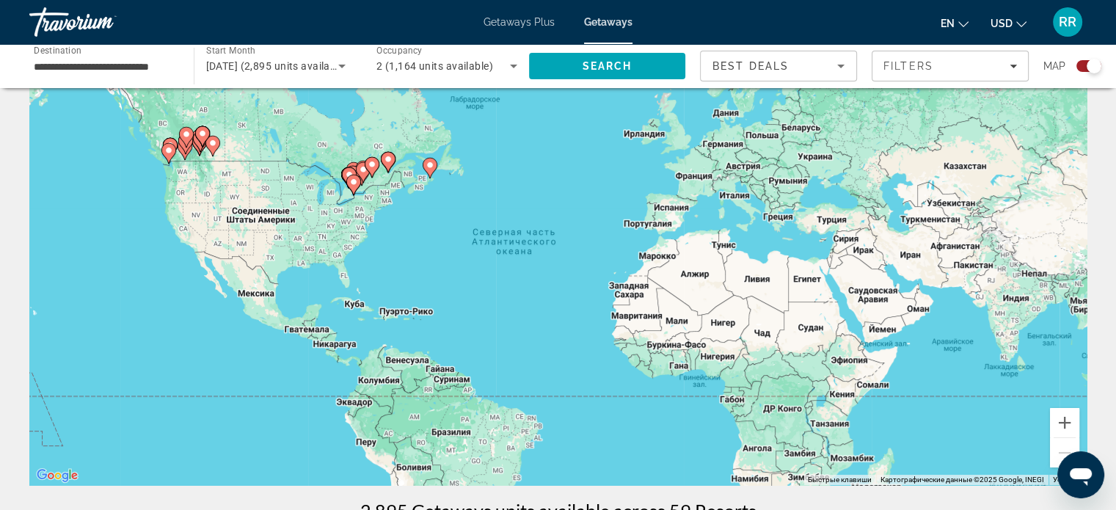
scroll to position [73, 0]
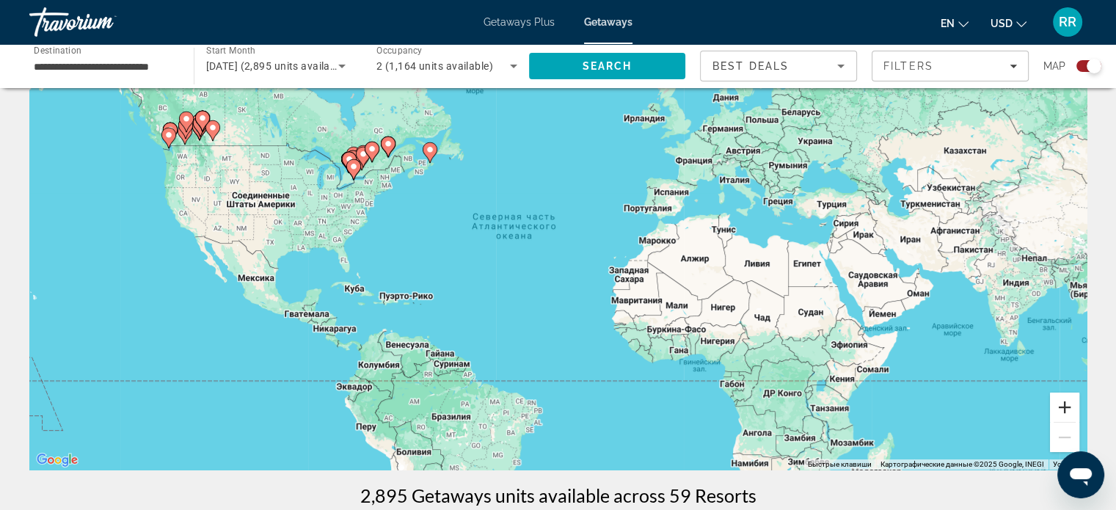
click at [1061, 407] on button "Увеличить" at bounding box center [1064, 406] width 29 height 29
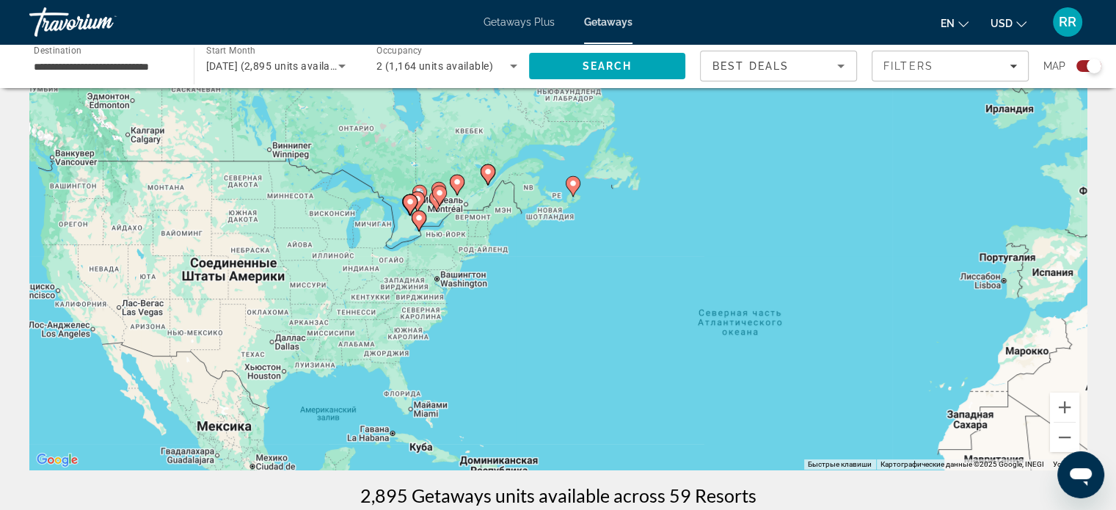
drag, startPoint x: 357, startPoint y: 230, endPoint x: 634, endPoint y: 348, distance: 301.0
click at [632, 348] on div "Чтобы активировать перетаскивание с помощью клавиатуры, нажмите Alt + Ввод. Пос…" at bounding box center [557, 249] width 1057 height 440
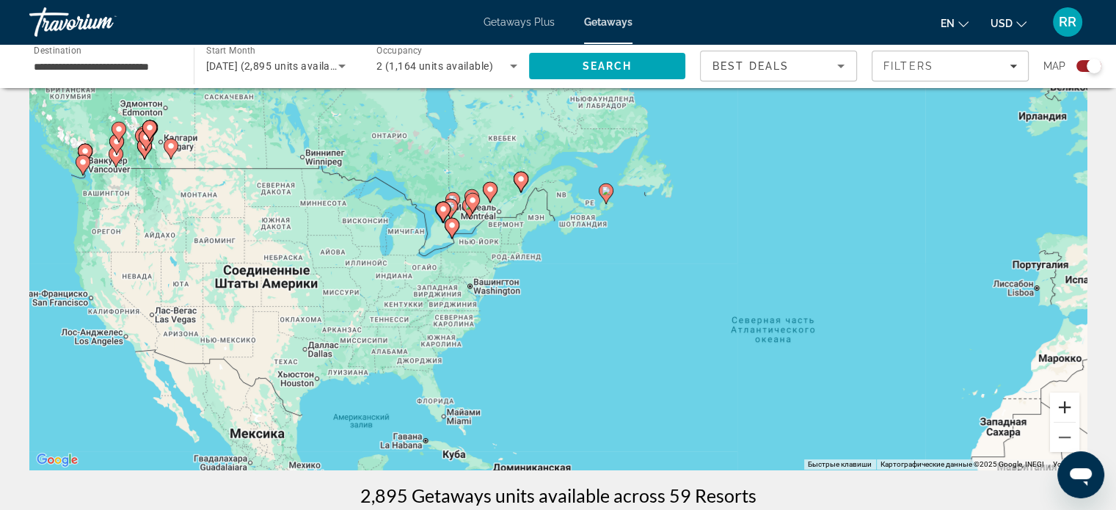
click at [1057, 409] on button "Увеличить" at bounding box center [1064, 406] width 29 height 29
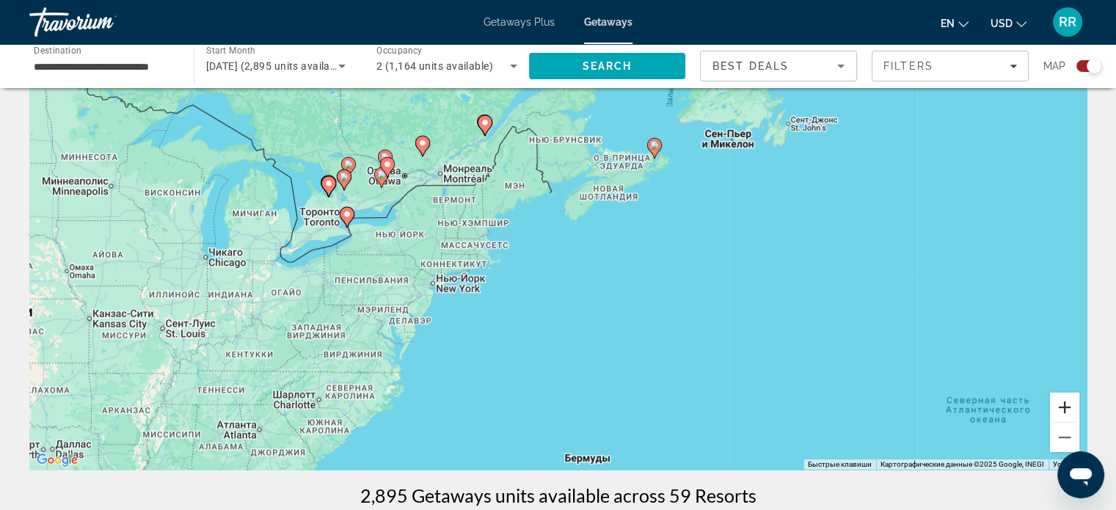
click at [1062, 406] on button "Увеличить" at bounding box center [1064, 406] width 29 height 29
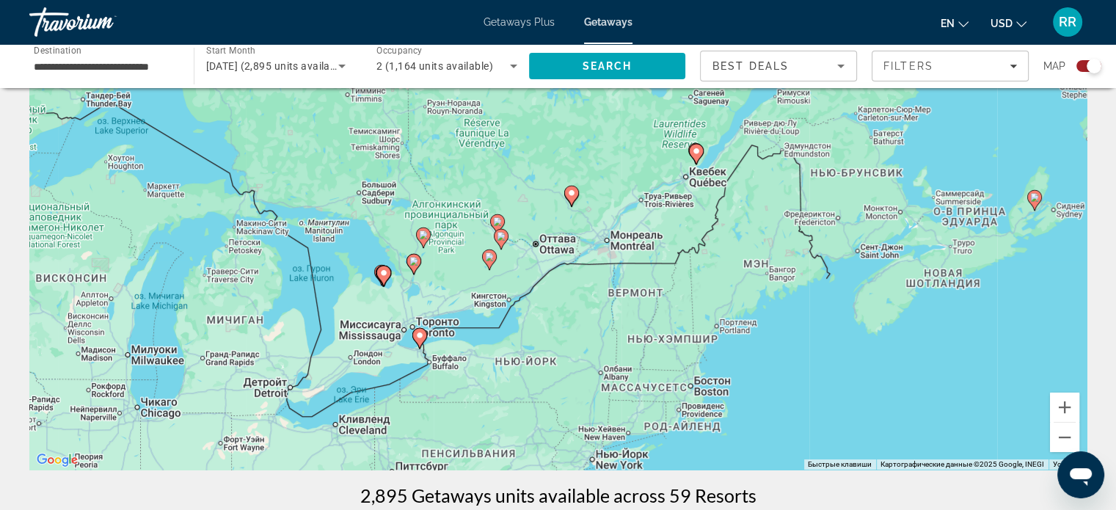
drag, startPoint x: 378, startPoint y: 189, endPoint x: 651, endPoint y: 316, distance: 301.9
click at [667, 330] on div "Чтобы активировать перетаскивание с помощью клавиатуры, нажмите Alt + Ввод. Пос…" at bounding box center [557, 249] width 1057 height 440
click at [424, 334] on image "Main content" at bounding box center [421, 335] width 9 height 9
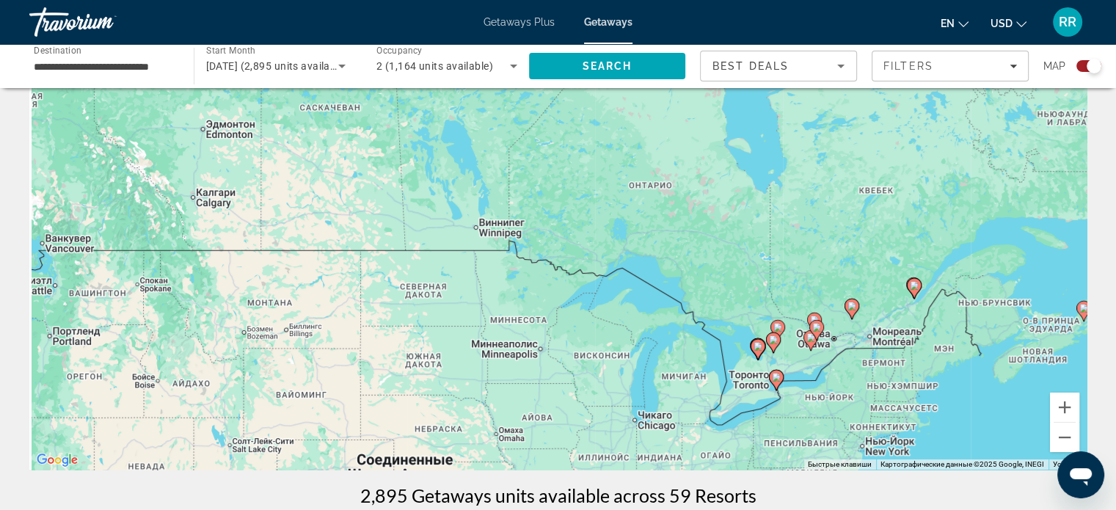
drag, startPoint x: 494, startPoint y: 255, endPoint x: 760, endPoint y: 410, distance: 308.3
click at [758, 416] on div "Чтобы активировать перетаскивание с помощью клавиатуры, нажмите Alt + Ввод. Пос…" at bounding box center [557, 249] width 1057 height 440
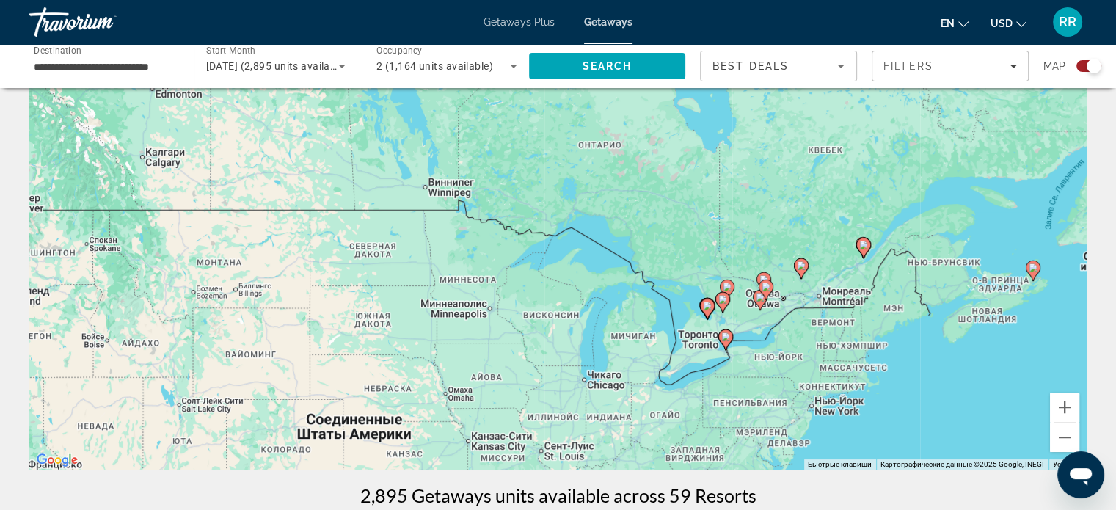
drag, startPoint x: 637, startPoint y: 326, endPoint x: 463, endPoint y: 230, distance: 199.3
click at [466, 236] on div "Чтобы активировать перетаскивание с помощью клавиатуры, нажмите Alt + Ввод. Пос…" at bounding box center [557, 249] width 1057 height 440
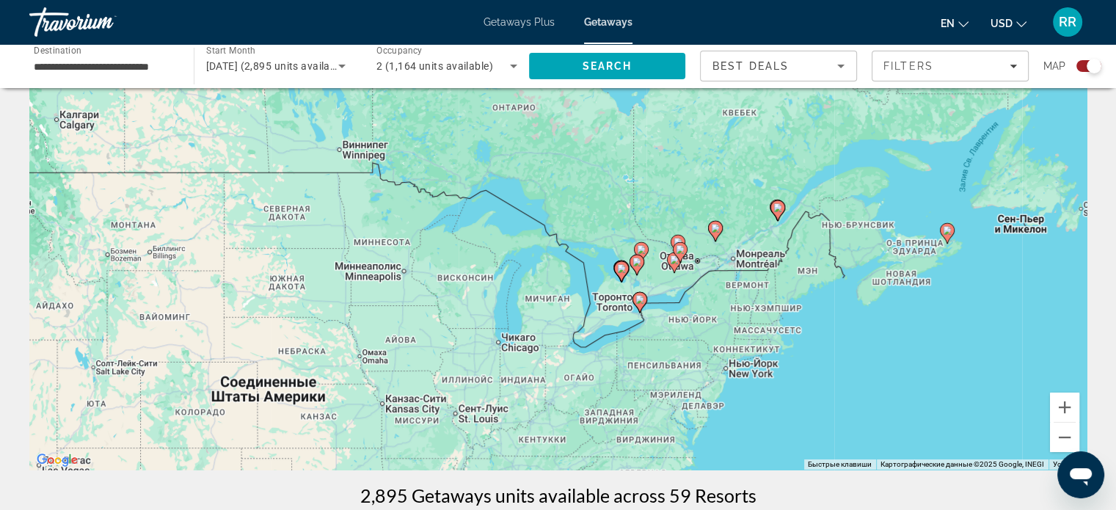
click at [638, 298] on image "Main content" at bounding box center [639, 299] width 9 height 9
type input "**********"
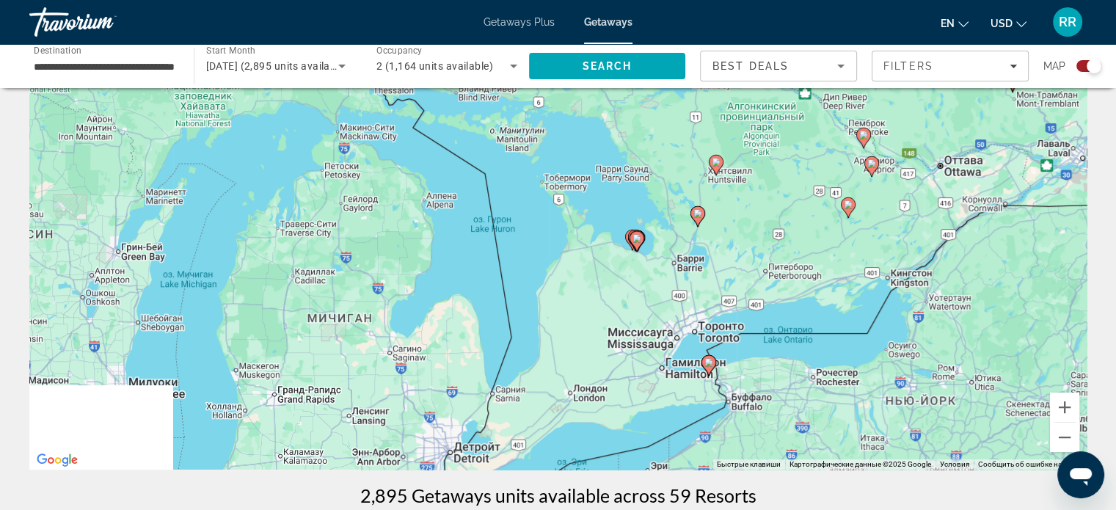
drag, startPoint x: 751, startPoint y: 394, endPoint x: 527, endPoint y: 223, distance: 281.5
click at [529, 228] on div "Чтобы активировать перетаскивание с помощью клавиатуры, нажмите Alt + Ввод. Пос…" at bounding box center [557, 249] width 1057 height 440
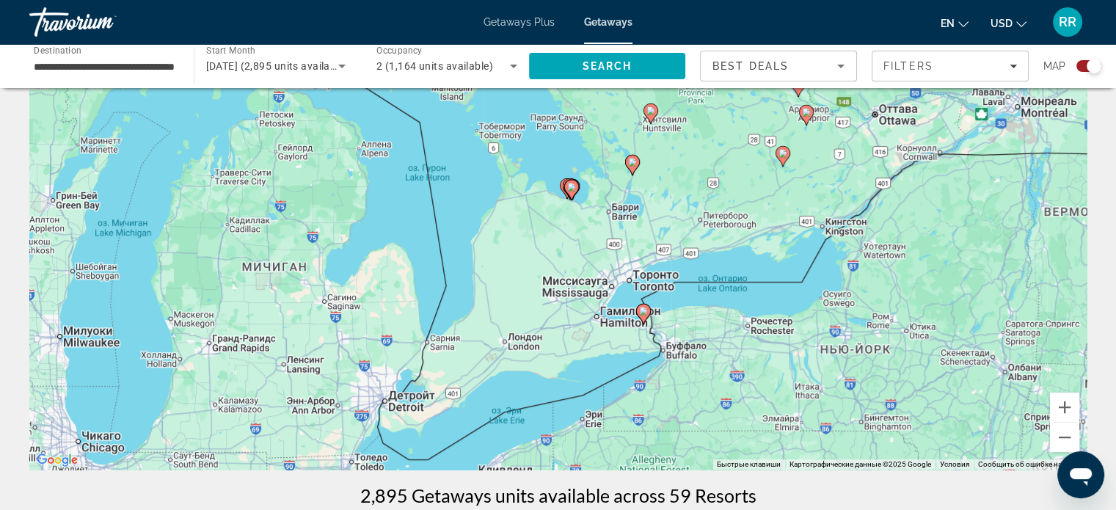
click at [643, 311] on image "Main content" at bounding box center [643, 311] width 9 height 9
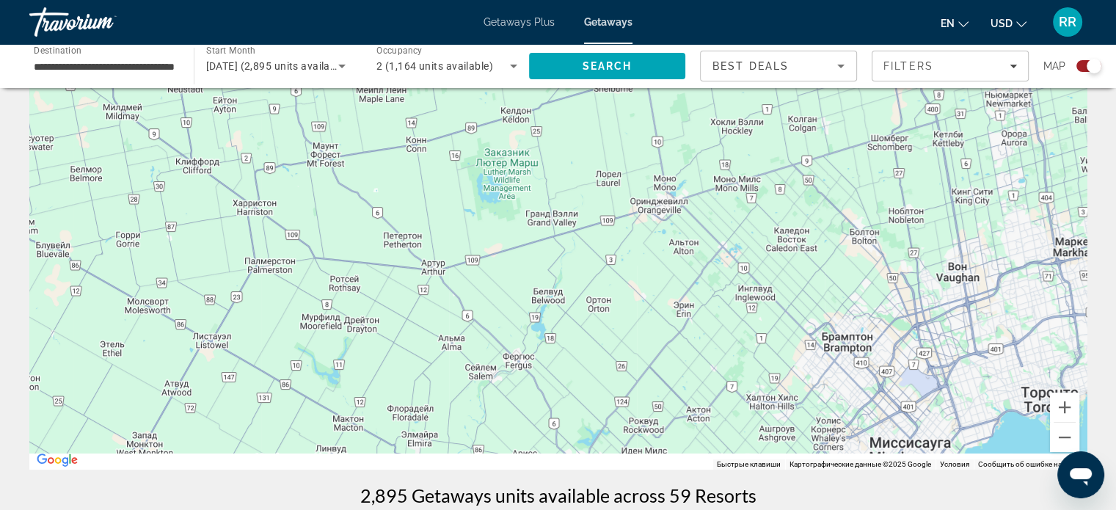
drag, startPoint x: 748, startPoint y: 377, endPoint x: 513, endPoint y: 84, distance: 375.6
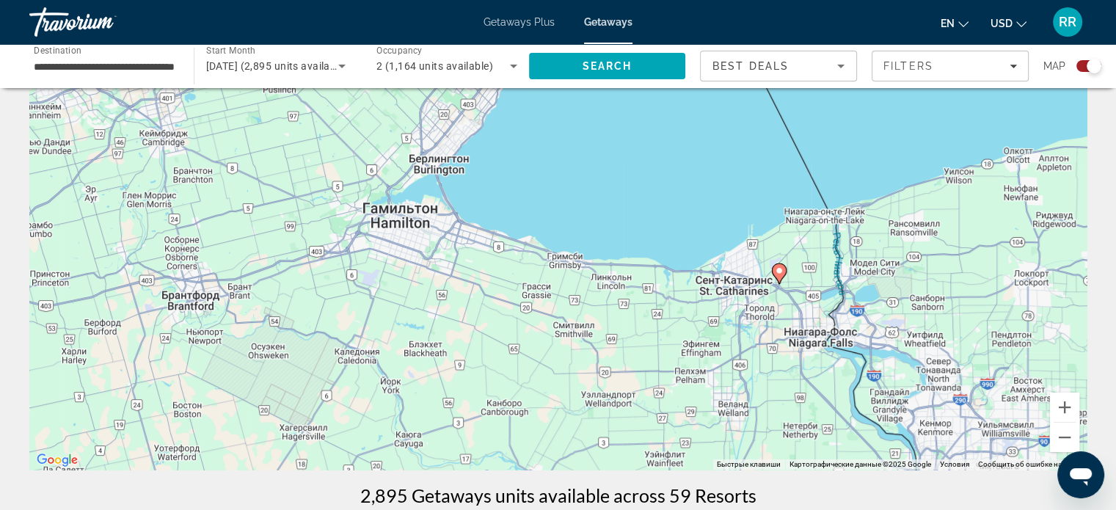
drag, startPoint x: 783, startPoint y: 353, endPoint x: 675, endPoint y: 219, distance: 172.1
click at [675, 219] on div "Для навигации используйте клавиши со стрелками. Чтобы активировать перетаскиван…" at bounding box center [557, 249] width 1057 height 440
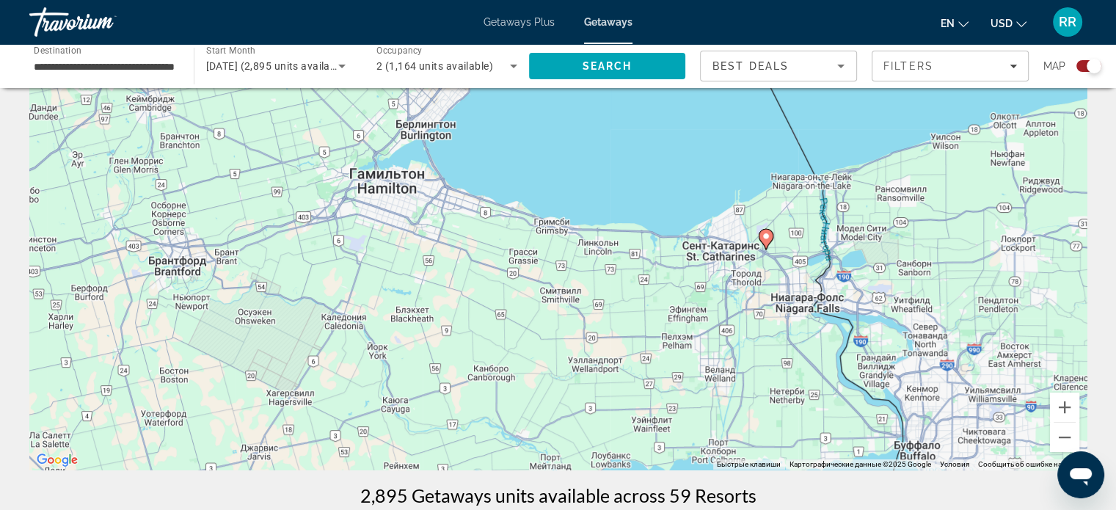
click at [767, 235] on image "Main content" at bounding box center [765, 236] width 9 height 9
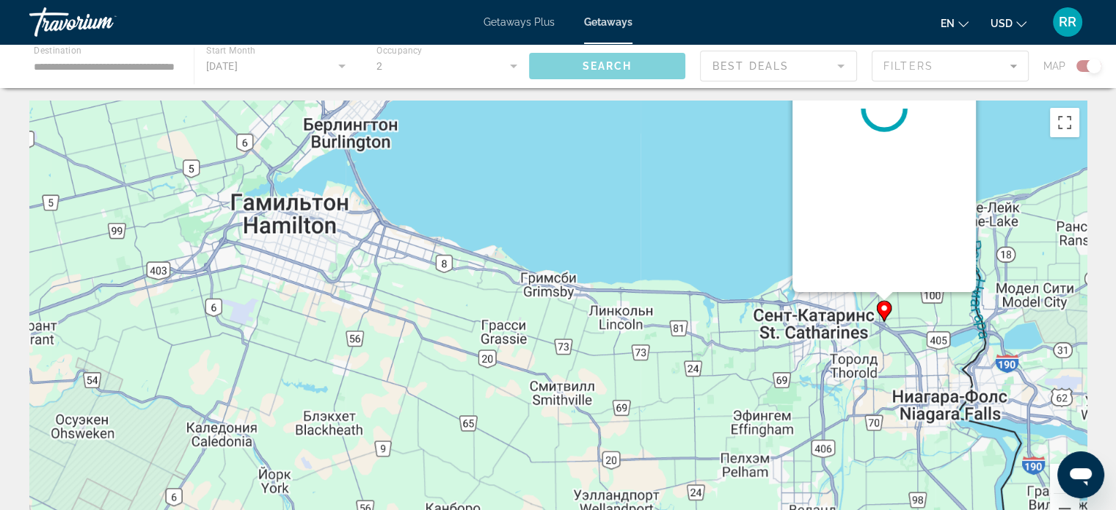
scroll to position [0, 0]
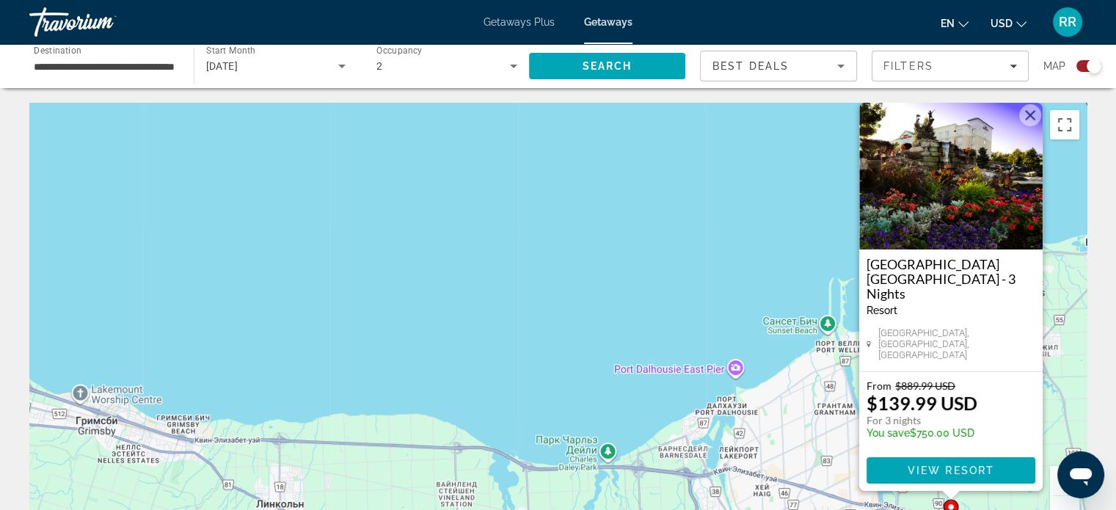
click at [1031, 126] on button "Закрыть" at bounding box center [1030, 115] width 22 height 22
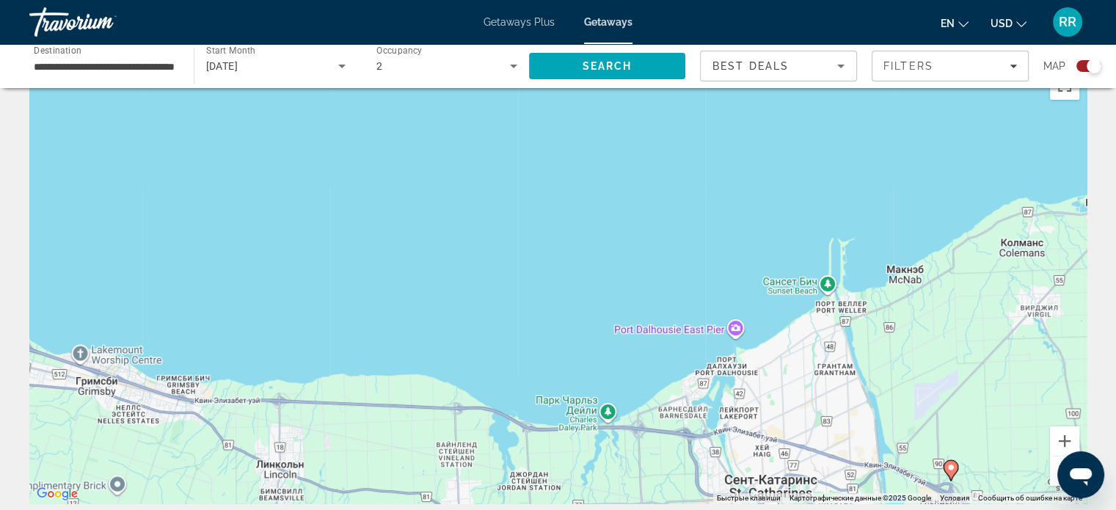
scroll to position [73, 0]
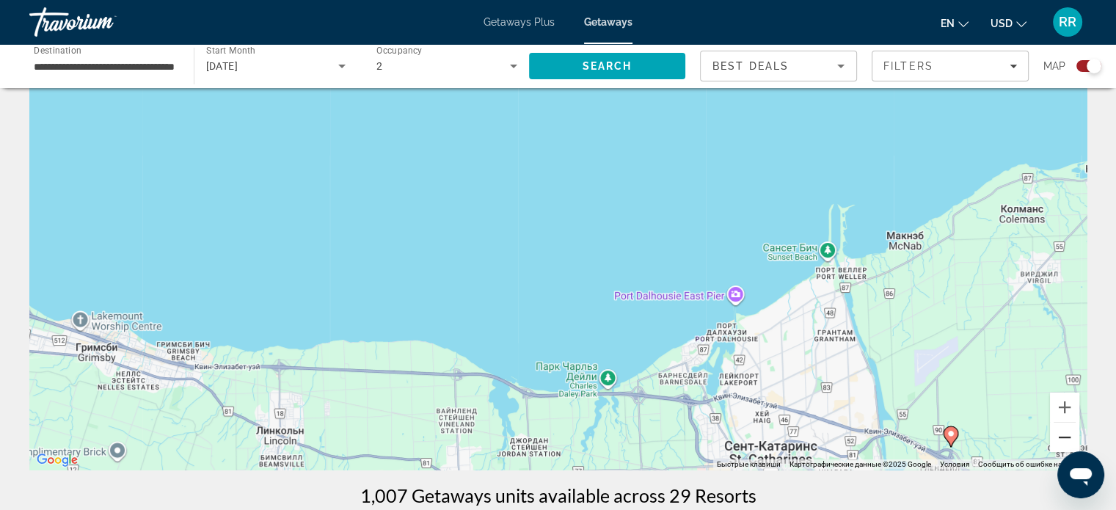
click at [1065, 432] on button "Уменьшить" at bounding box center [1064, 436] width 29 height 29
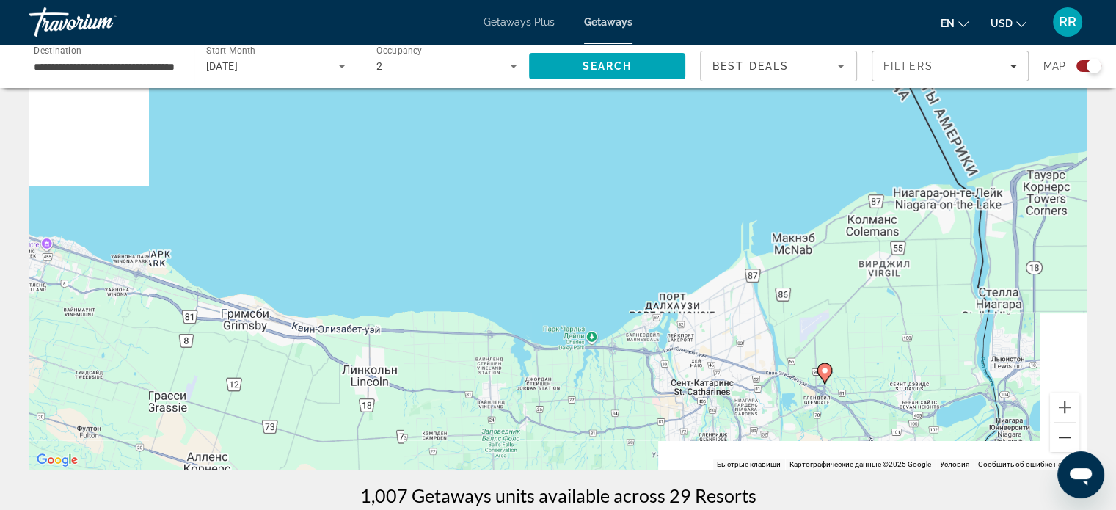
click at [1065, 432] on button "Уменьшить" at bounding box center [1064, 436] width 29 height 29
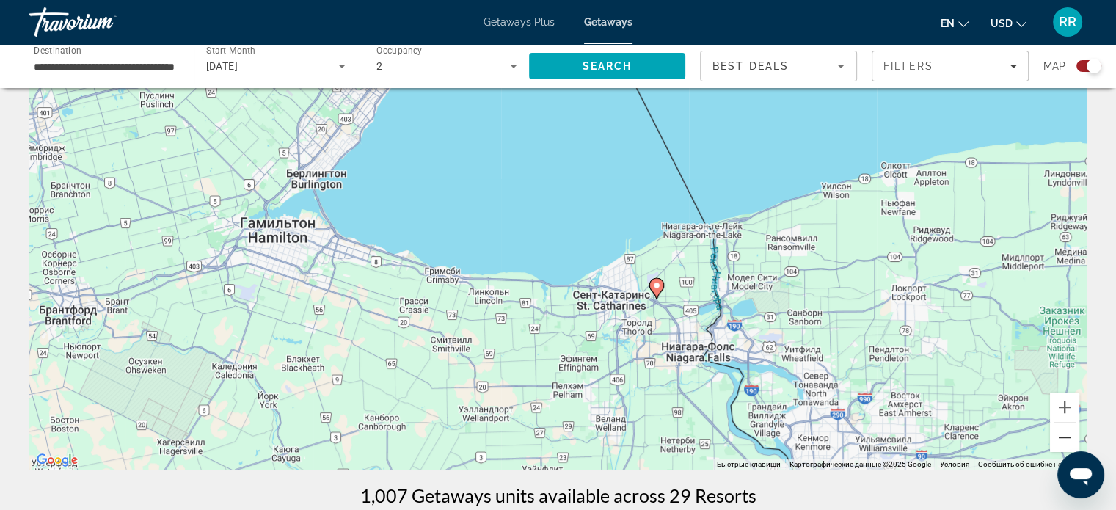
click at [1071, 436] on button "Уменьшить" at bounding box center [1064, 436] width 29 height 29
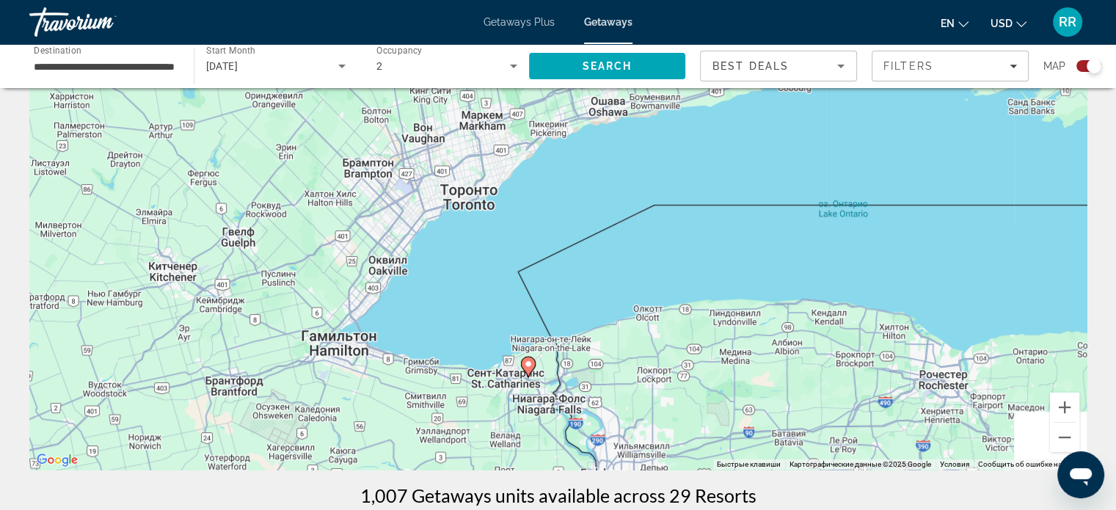
drag, startPoint x: 622, startPoint y: 238, endPoint x: 551, endPoint y: 393, distance: 170.3
click at [552, 392] on div "Чтобы активировать перетаскивание с помощью клавиатуры, нажмите Alt + Ввод. Пос…" at bounding box center [557, 249] width 1057 height 440
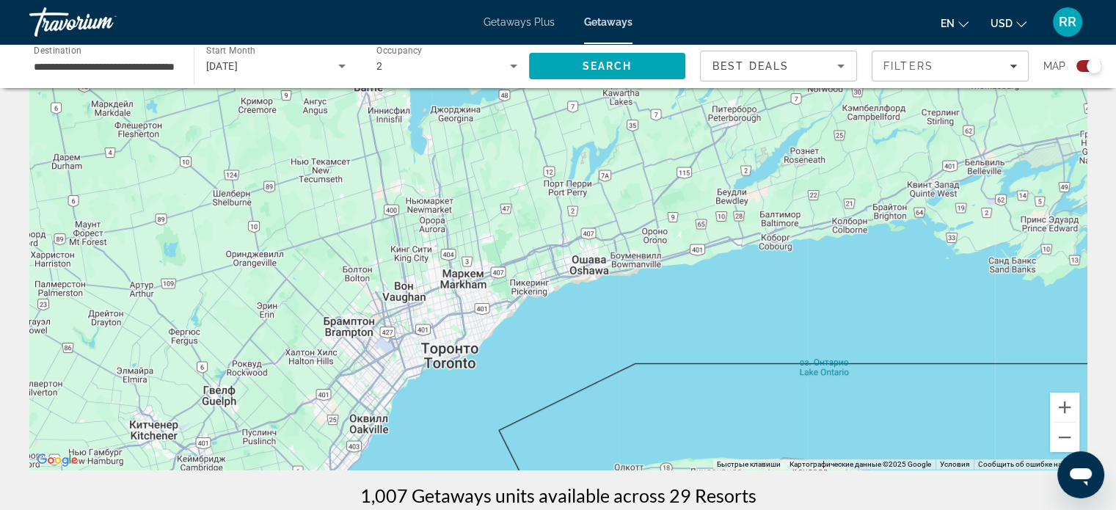
drag, startPoint x: 539, startPoint y: 144, endPoint x: 513, endPoint y: 241, distance: 99.6
click at [513, 241] on div "Чтобы активировать перетаскивание с помощью клавиатуры, нажмите Alt + Ввод. Пос…" at bounding box center [557, 249] width 1057 height 440
click at [1068, 436] on button "Уменьшить" at bounding box center [1064, 436] width 29 height 29
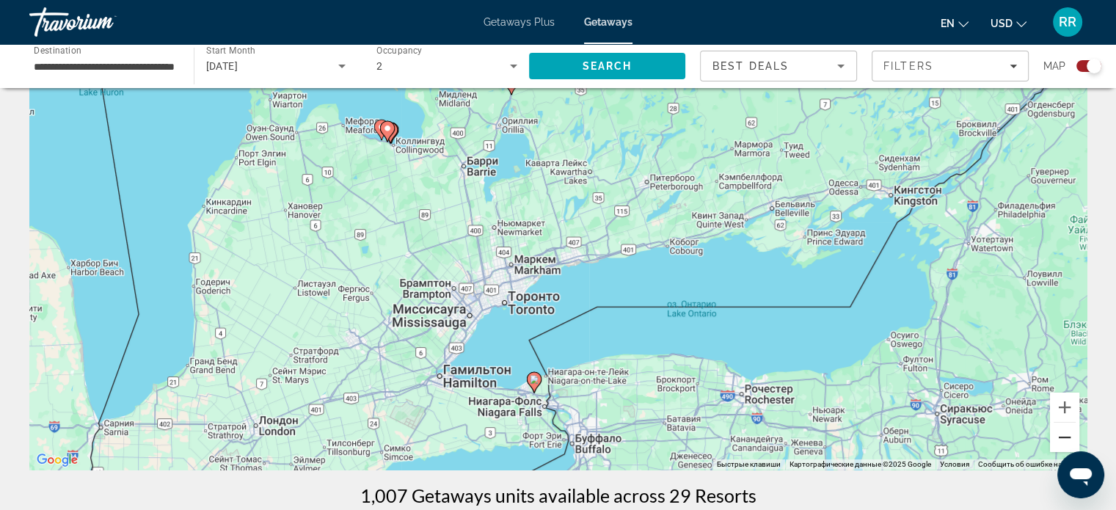
click at [1059, 439] on button "Уменьшить" at bounding box center [1064, 436] width 29 height 29
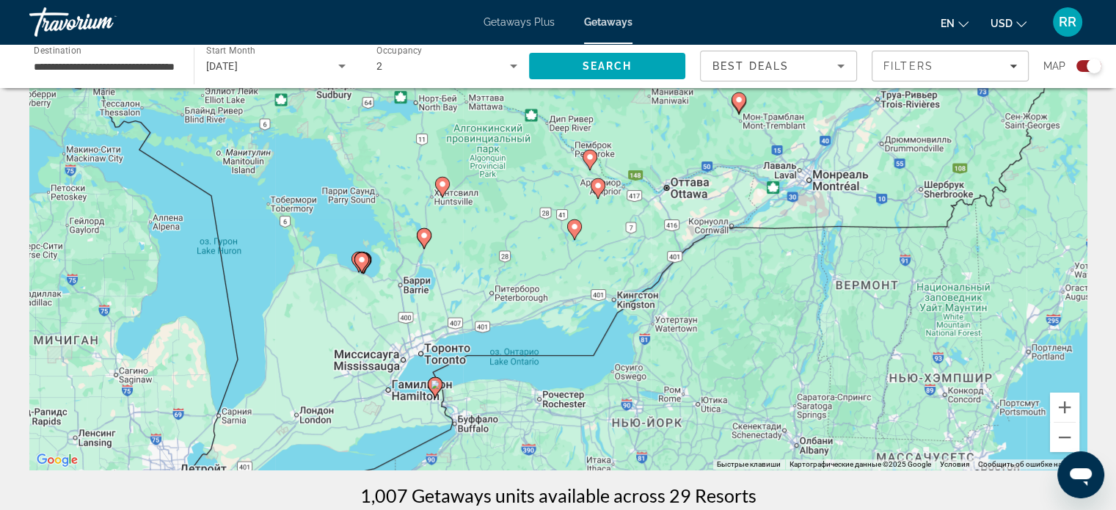
drag, startPoint x: 851, startPoint y: 243, endPoint x: 746, endPoint y: 317, distance: 128.4
click at [746, 317] on div "Чтобы активировать перетаскивание с помощью клавиатуры, нажмите Alt + Ввод. Пос…" at bounding box center [557, 249] width 1057 height 440
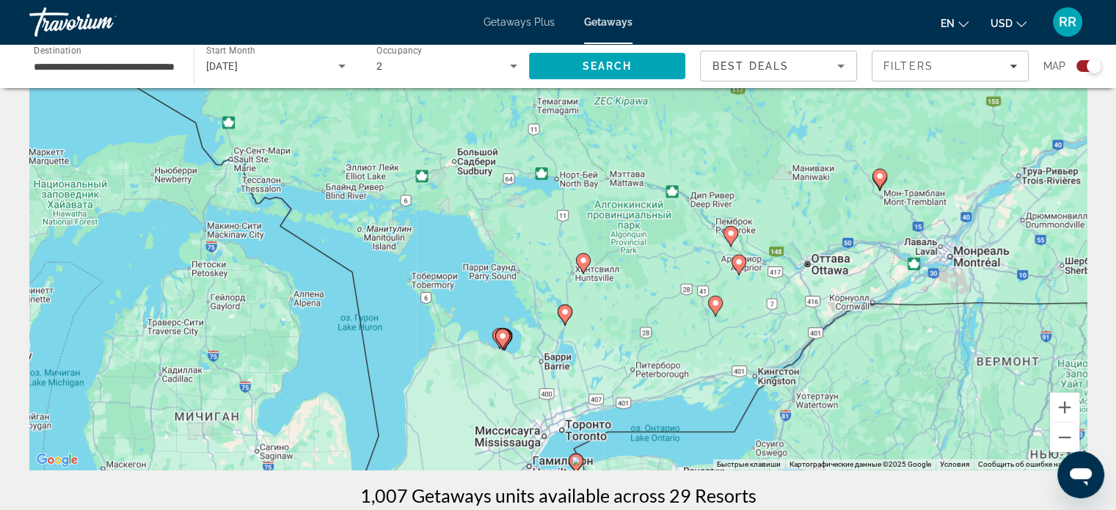
drag, startPoint x: 505, startPoint y: 258, endPoint x: 596, endPoint y: 266, distance: 90.6
click at [644, 323] on div "Чтобы активировать перетаскивание с помощью клавиатуры, нажмите Alt + Ввод. Пос…" at bounding box center [557, 249] width 1057 height 440
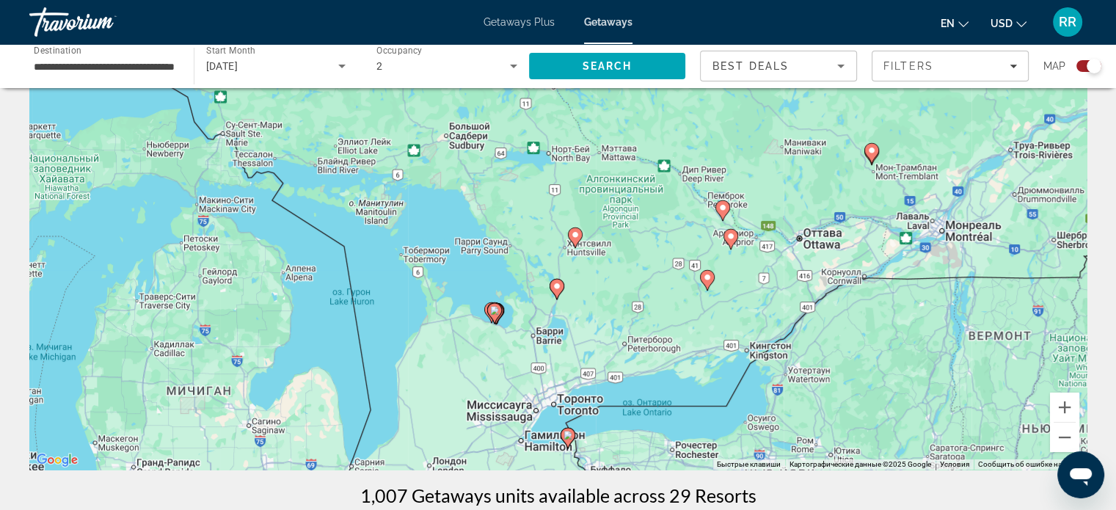
click at [575, 232] on image "Main content" at bounding box center [575, 234] width 9 height 9
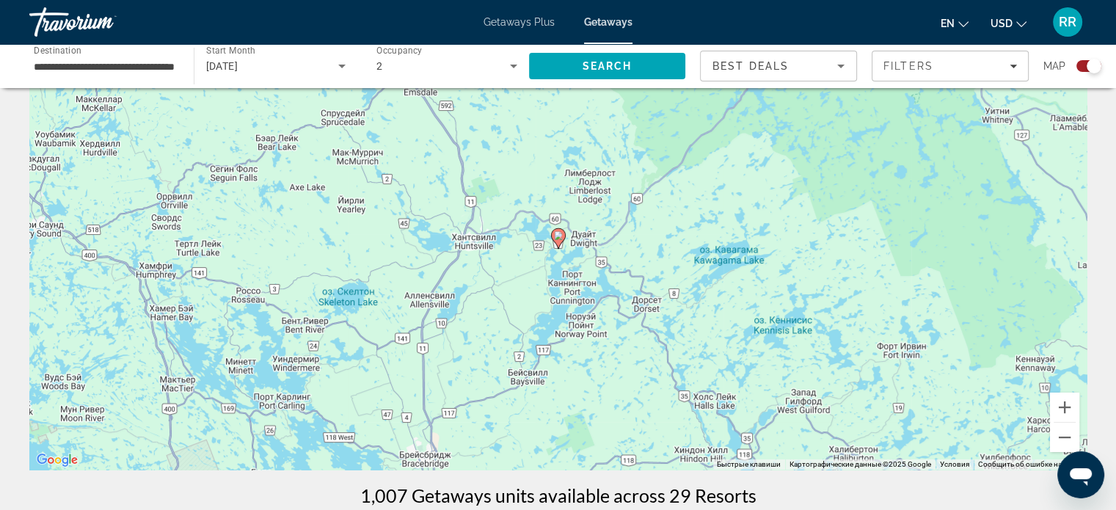
click at [557, 235] on image "Main content" at bounding box center [558, 235] width 9 height 9
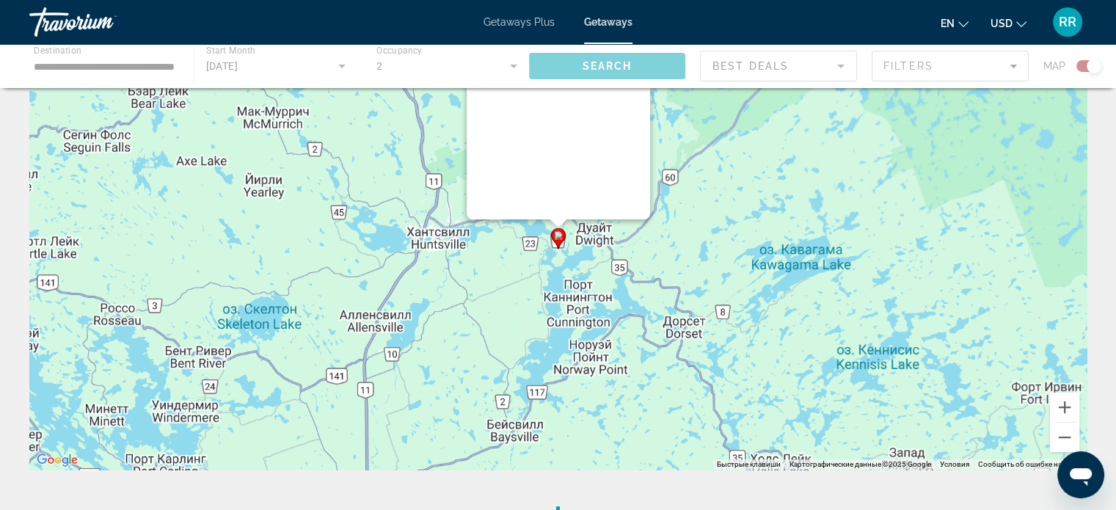
scroll to position [0, 0]
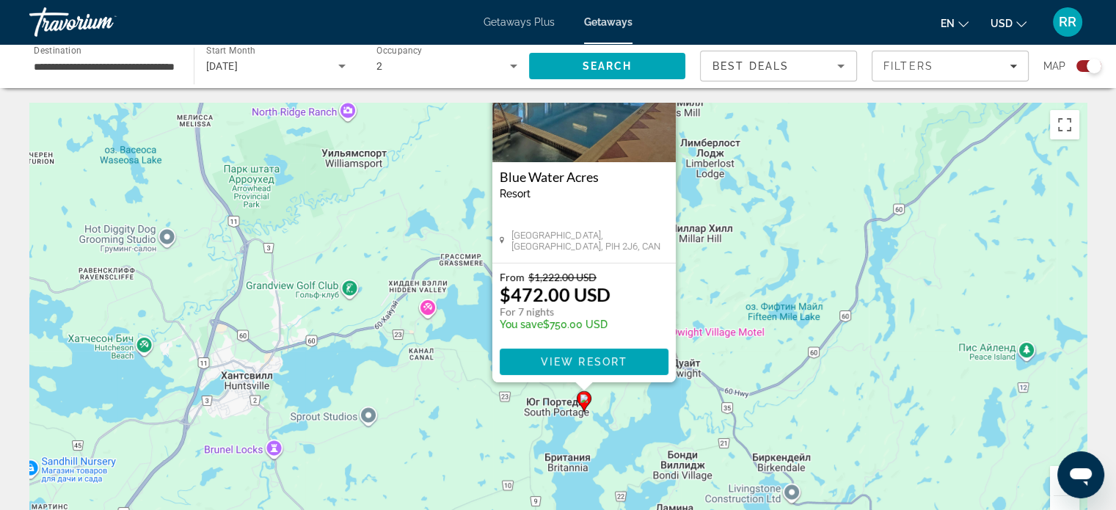
drag, startPoint x: 753, startPoint y: 363, endPoint x: 779, endPoint y: 251, distance: 115.1
click at [779, 251] on div "Чтобы активировать перетаскивание с помощью клавиатуры, нажмите Alt + Ввод. Пос…" at bounding box center [557, 323] width 1057 height 440
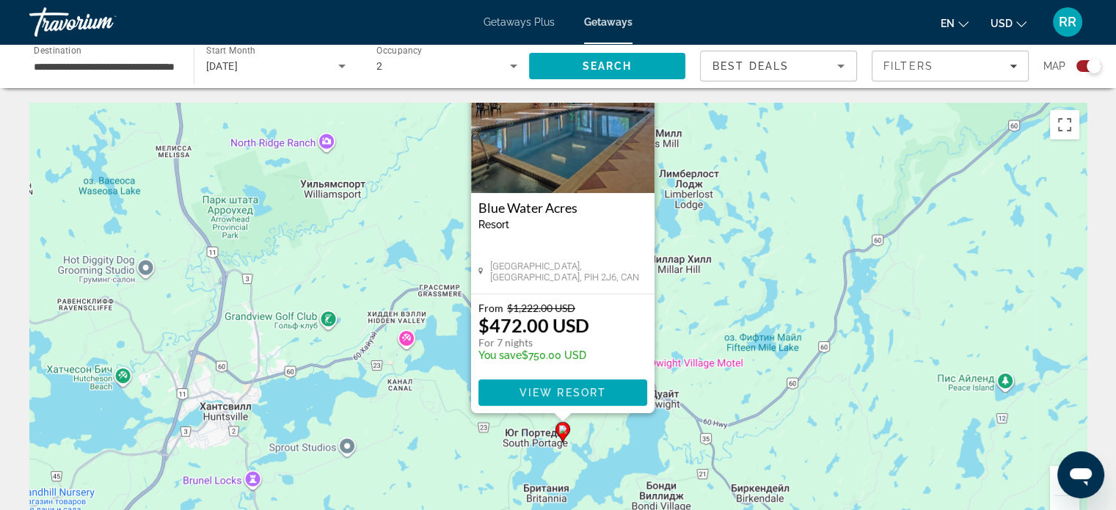
drag, startPoint x: 769, startPoint y: 234, endPoint x: 736, endPoint y: 210, distance: 40.9
click at [742, 225] on div "Чтобы активировать перетаскивание с помощью клавиатуры, нажмите Alt + Ввод. Пос…" at bounding box center [557, 323] width 1057 height 440
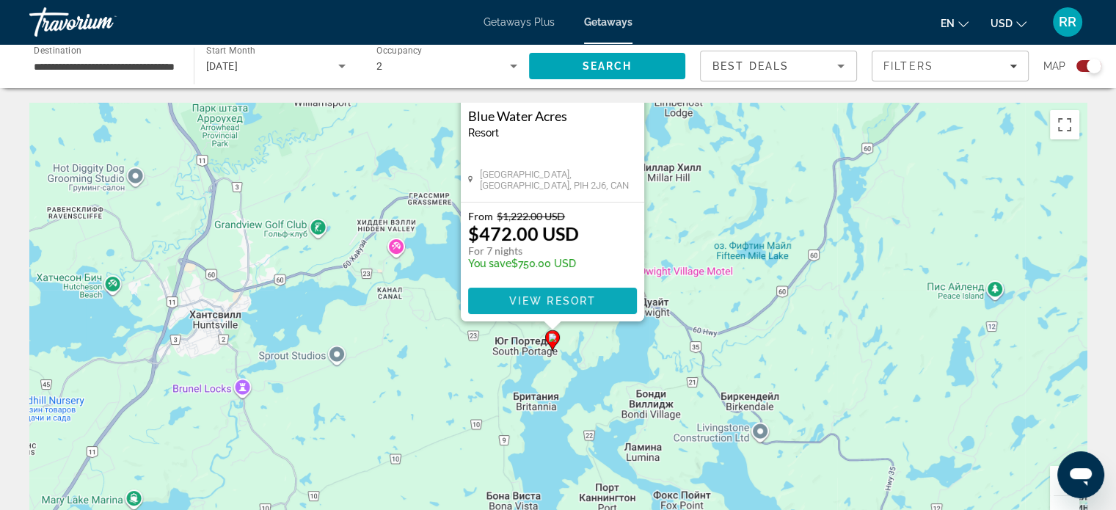
click at [554, 295] on span "View Resort" at bounding box center [551, 301] width 87 height 12
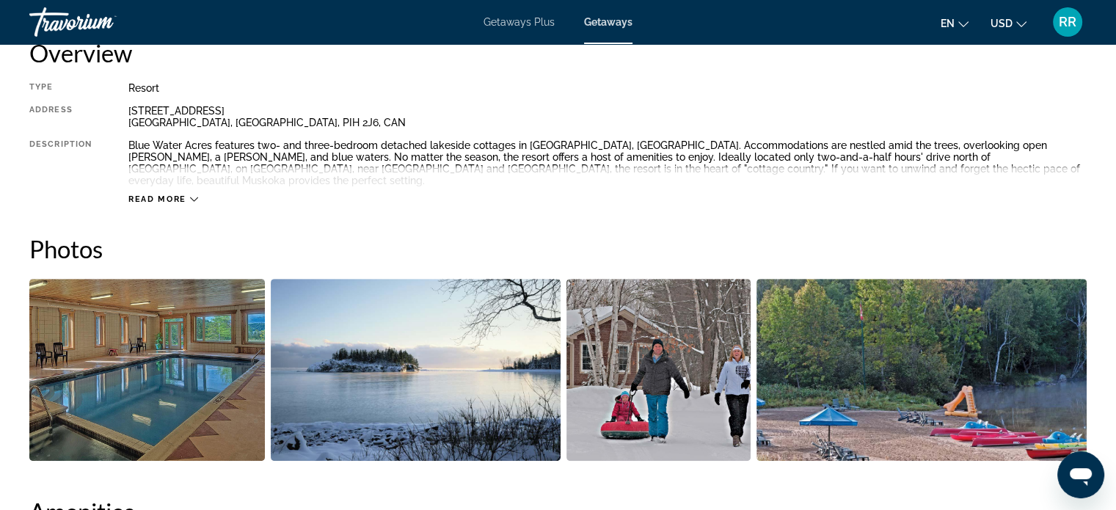
scroll to position [513, 0]
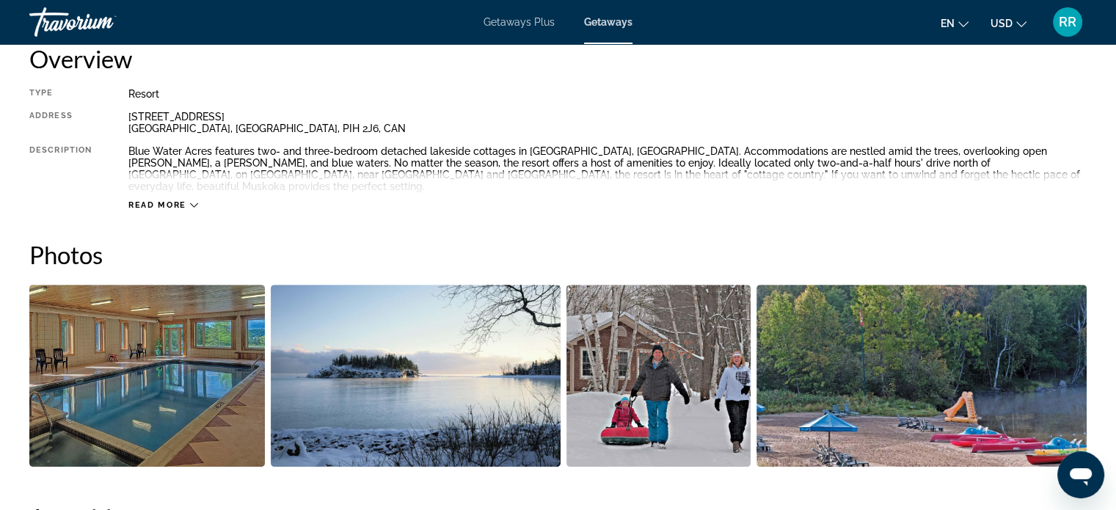
click at [191, 201] on icon "Main content" at bounding box center [194, 205] width 8 height 8
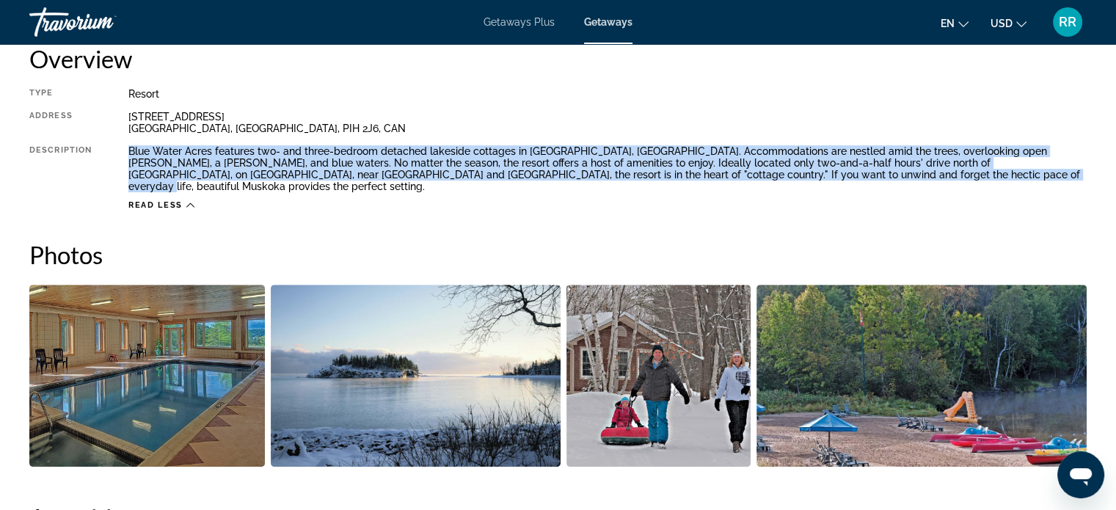
drag, startPoint x: 128, startPoint y: 149, endPoint x: 912, endPoint y: 178, distance: 783.9
click at [912, 178] on div "Blue Water Acres features two- and three-bedroom detached lakeside cottages in …" at bounding box center [607, 168] width 958 height 47
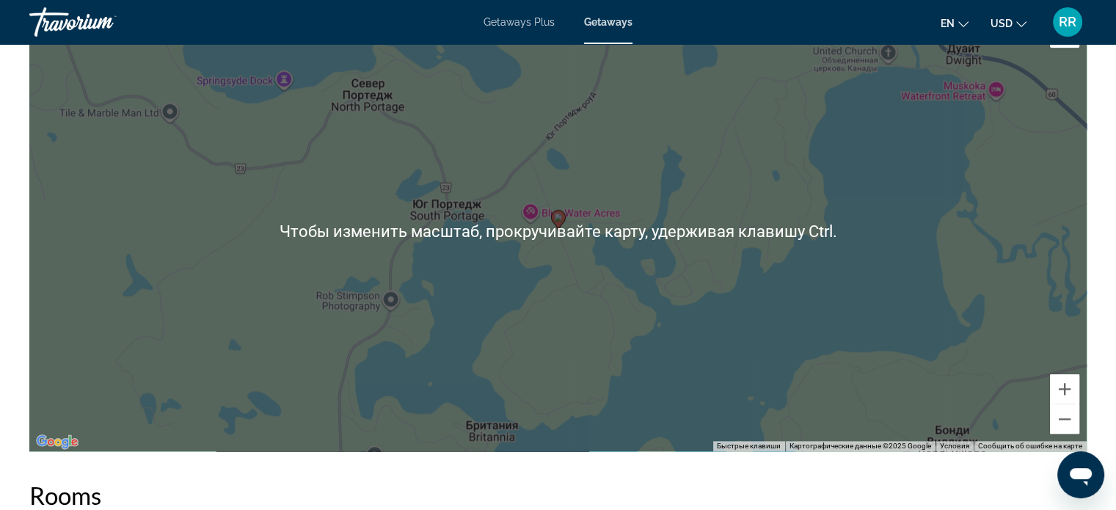
scroll to position [1540, 0]
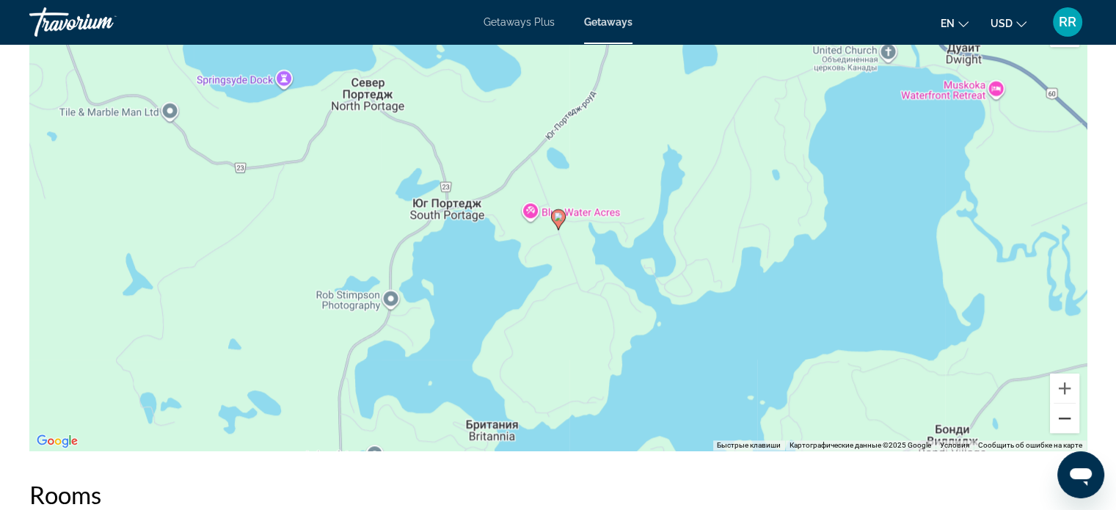
click at [1061, 420] on button "Уменьшить" at bounding box center [1064, 417] width 29 height 29
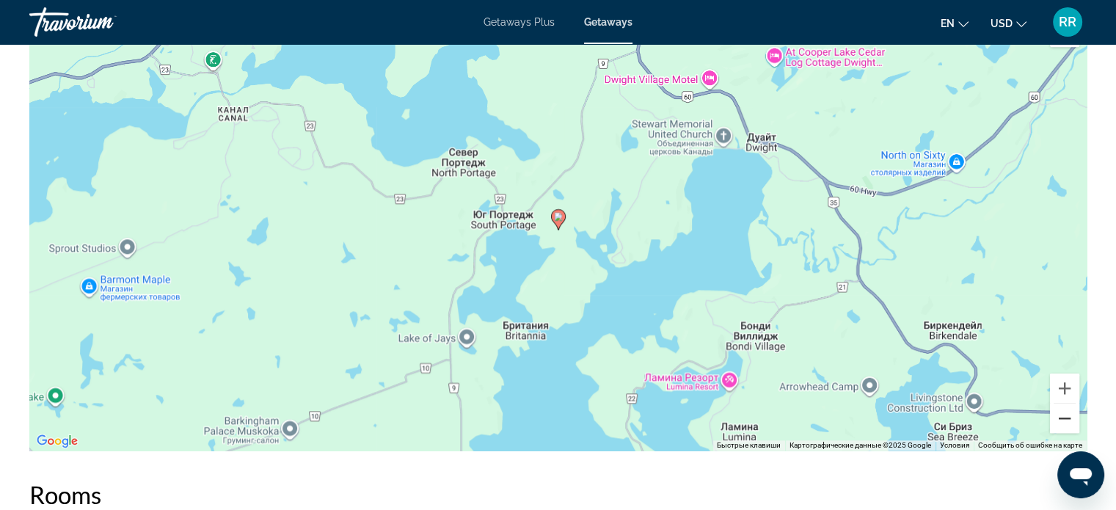
click at [1062, 420] on button "Уменьшить" at bounding box center [1064, 417] width 29 height 29
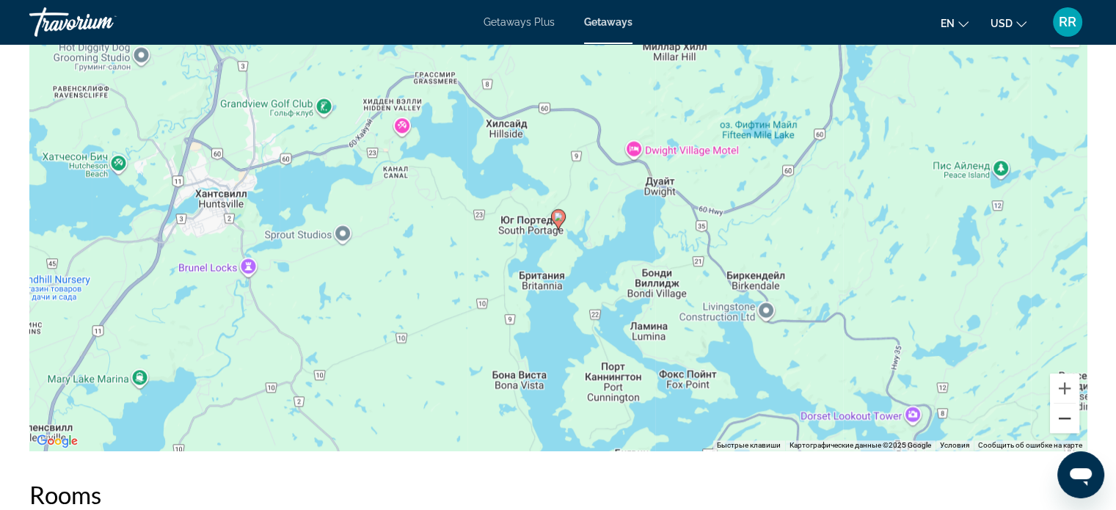
click at [1062, 420] on button "Уменьшить" at bounding box center [1064, 417] width 29 height 29
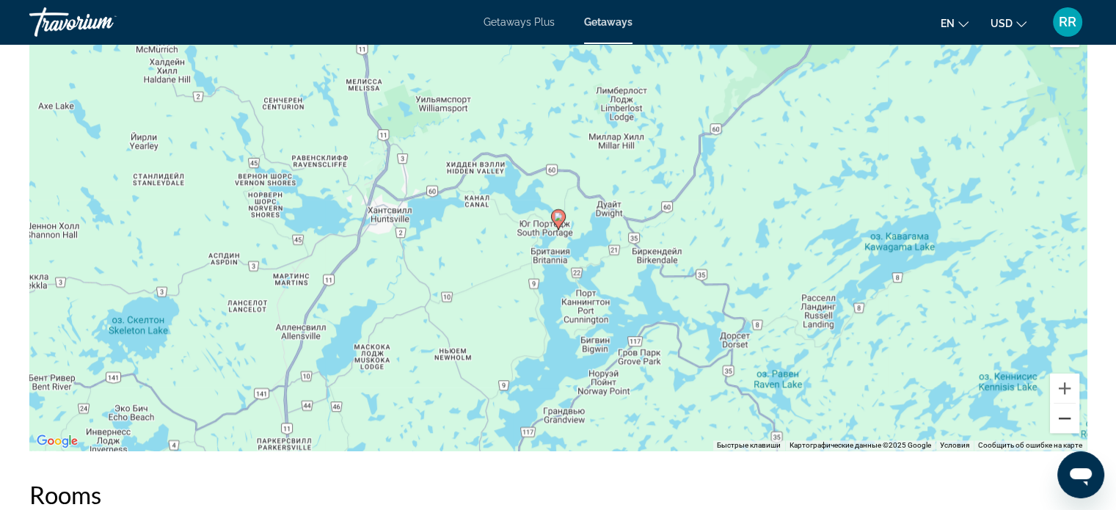
click at [1062, 420] on button "Уменьшить" at bounding box center [1064, 417] width 29 height 29
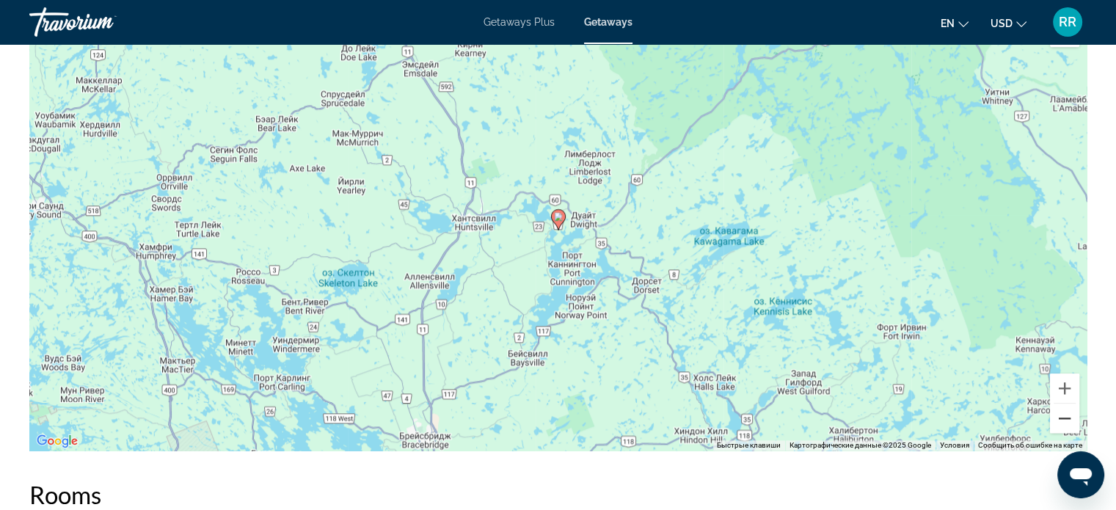
click at [1064, 417] on button "Уменьшить" at bounding box center [1064, 417] width 29 height 29
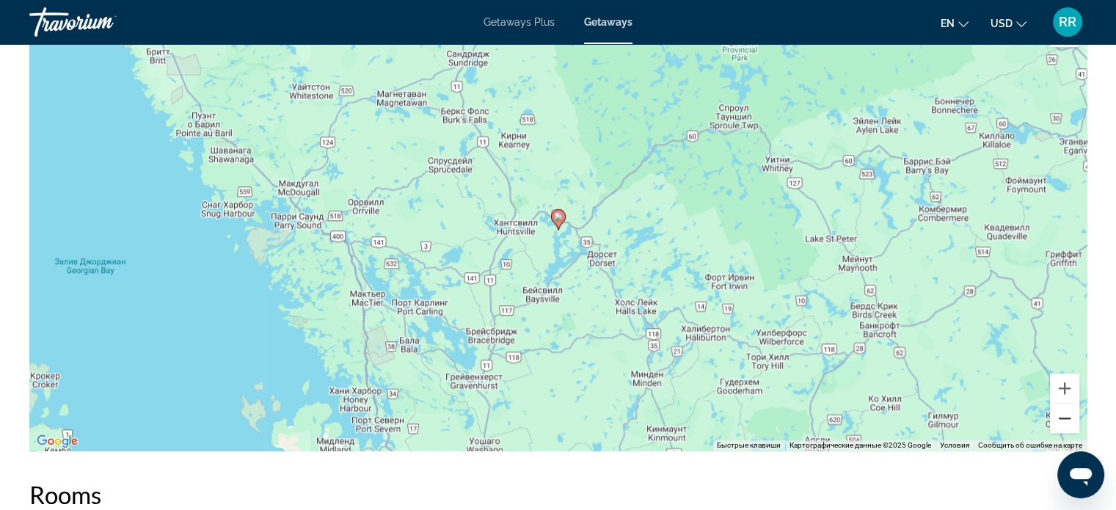
click at [1064, 417] on button "Уменьшить" at bounding box center [1064, 417] width 29 height 29
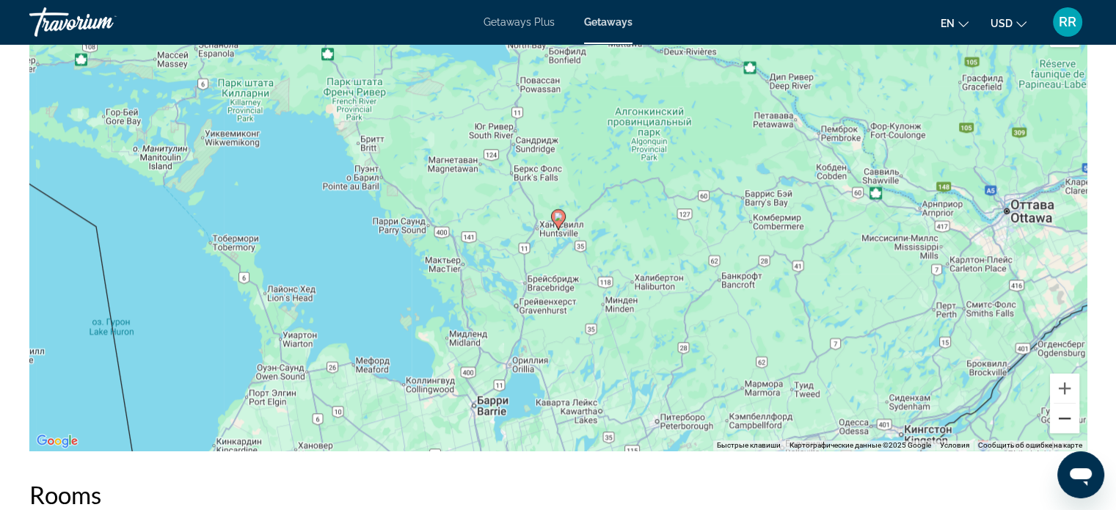
click at [1064, 417] on button "Уменьшить" at bounding box center [1064, 417] width 29 height 29
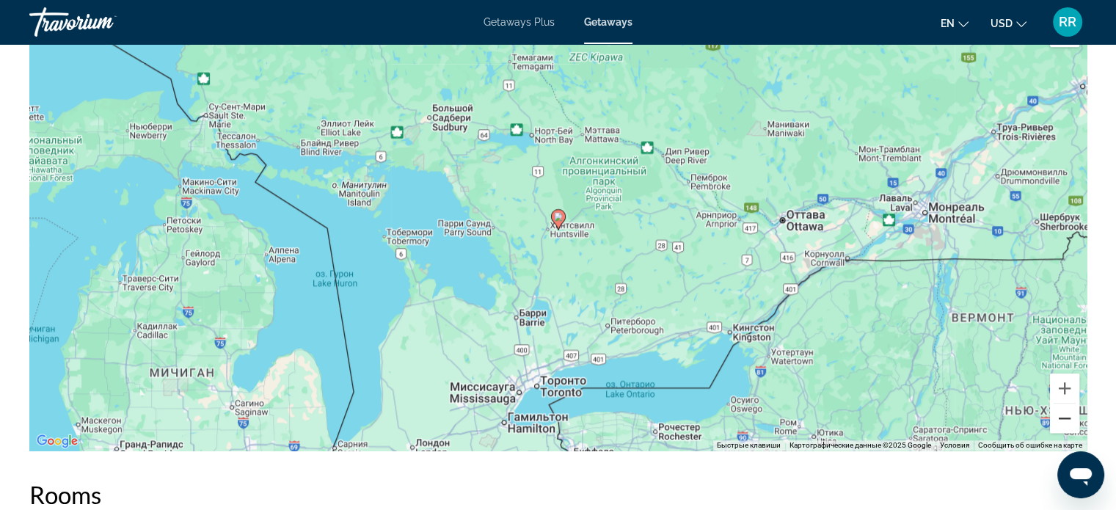
click at [1064, 417] on button "Уменьшить" at bounding box center [1064, 417] width 29 height 29
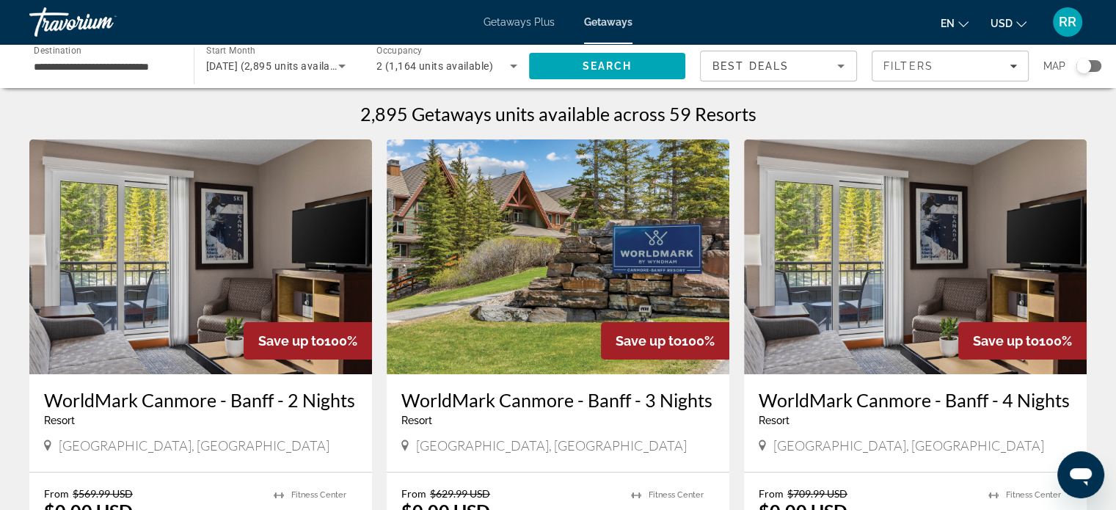
click at [1091, 64] on div "Search widget" at bounding box center [1088, 66] width 25 height 12
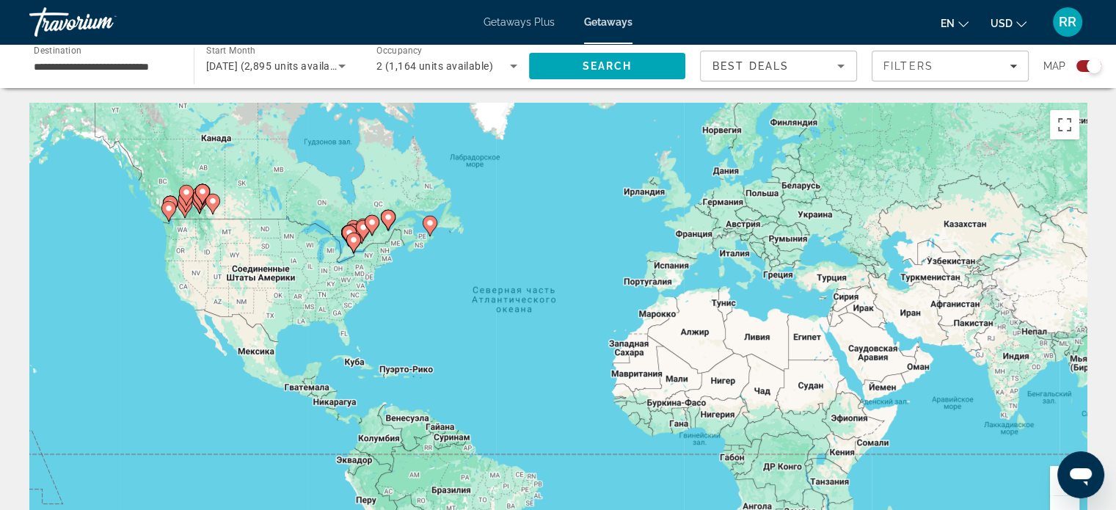
click at [1054, 479] on button "Увеличить" at bounding box center [1064, 480] width 29 height 29
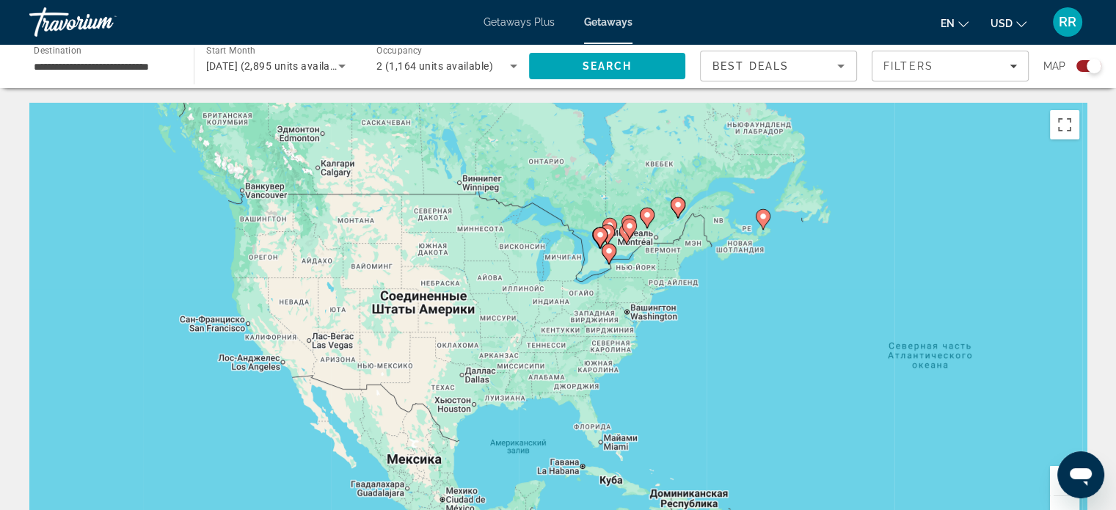
drag, startPoint x: 430, startPoint y: 211, endPoint x: 866, endPoint y: 287, distance: 443.0
click at [866, 288] on div "Чтобы активировать перетаскивание с помощью клавиатуры, нажмите Alt + Ввод. Пос…" at bounding box center [557, 323] width 1057 height 440
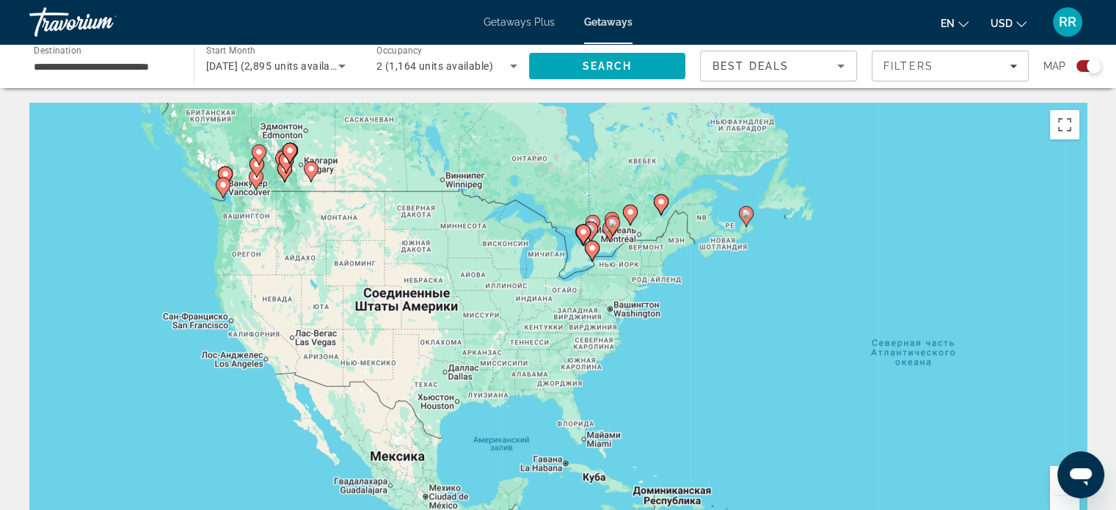
click at [1053, 484] on button "Увеличить" at bounding box center [1064, 480] width 29 height 29
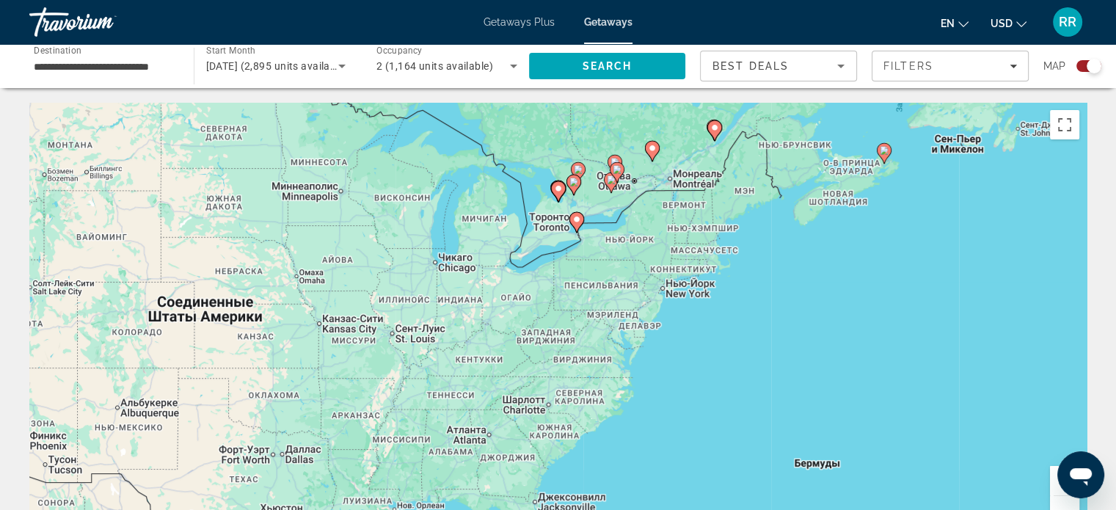
drag, startPoint x: 897, startPoint y: 274, endPoint x: 821, endPoint y: 340, distance: 100.9
click at [819, 341] on div "Чтобы активировать перетаскивание с помощью клавиатуры, нажмите Alt + Ввод. Пос…" at bounding box center [557, 323] width 1057 height 440
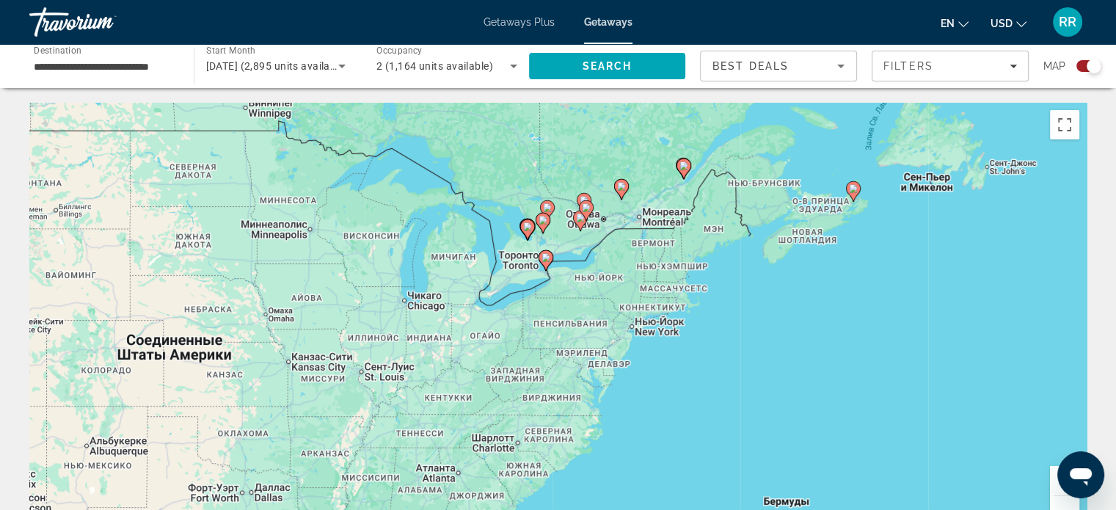
click at [853, 189] on image "Main content" at bounding box center [853, 188] width 9 height 9
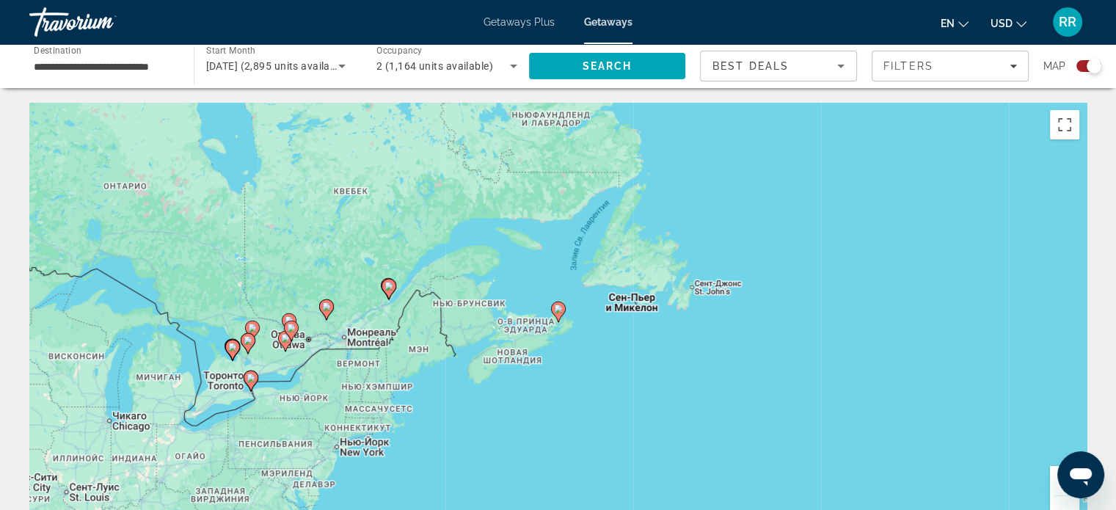
click at [555, 307] on image "Main content" at bounding box center [558, 308] width 9 height 9
type input "**********"
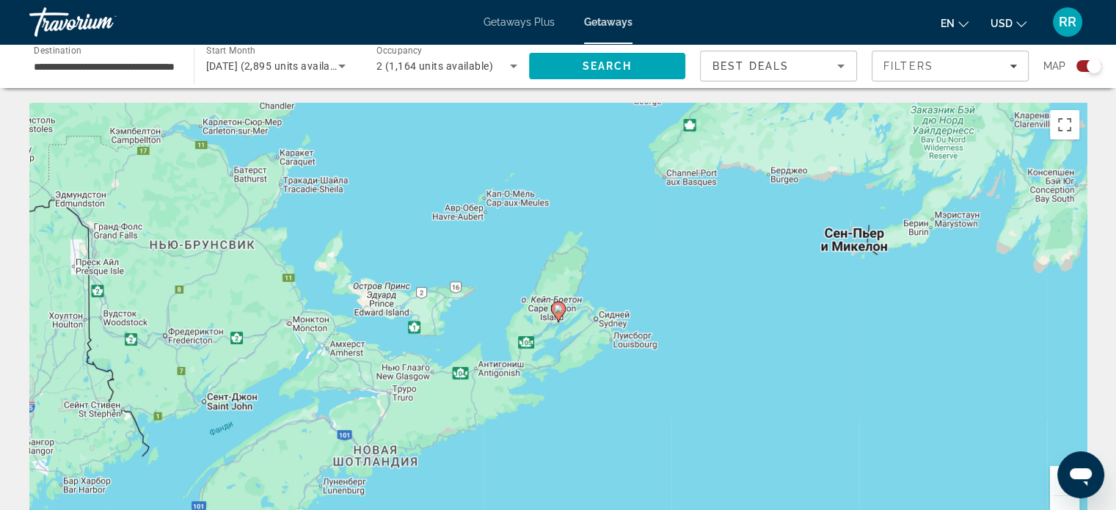
click at [560, 306] on image "Main content" at bounding box center [558, 308] width 9 height 9
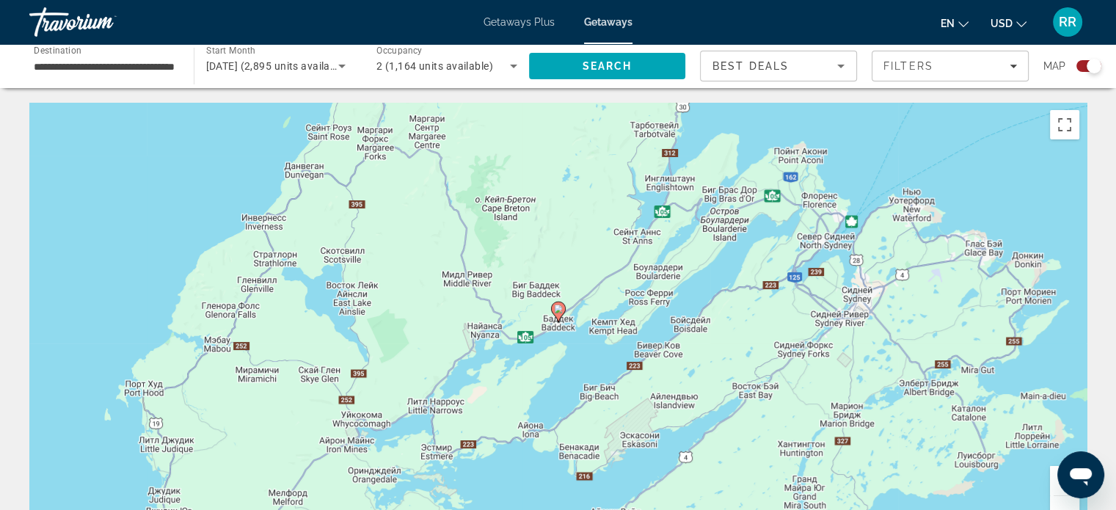
click at [559, 306] on image "Main content" at bounding box center [558, 308] width 9 height 9
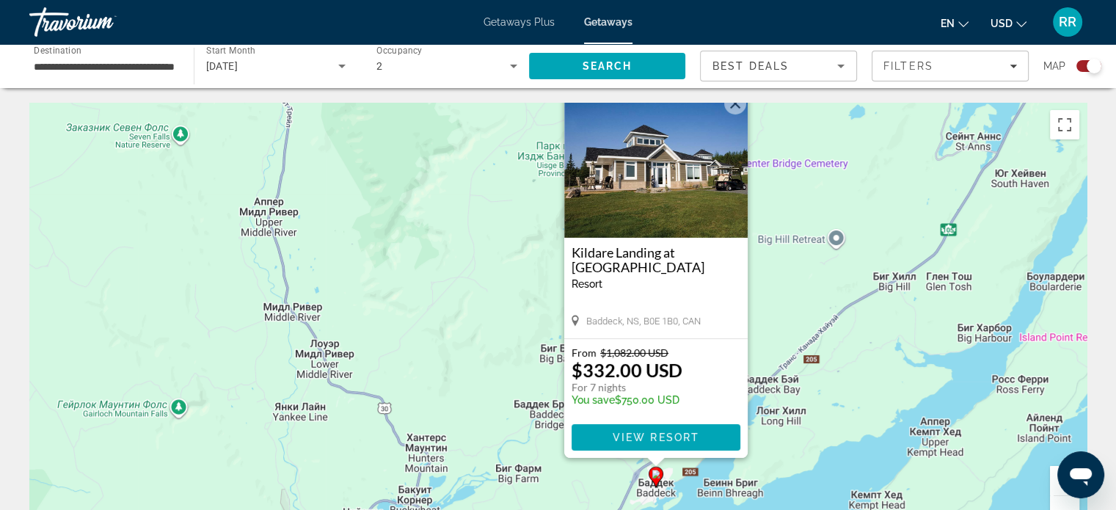
drag, startPoint x: 732, startPoint y: 304, endPoint x: 810, endPoint y: 301, distance: 78.5
click at [810, 301] on div "Чтобы активировать перетаскивание с помощью клавиатуры, нажмите Alt + Ввод. Пос…" at bounding box center [557, 323] width 1057 height 440
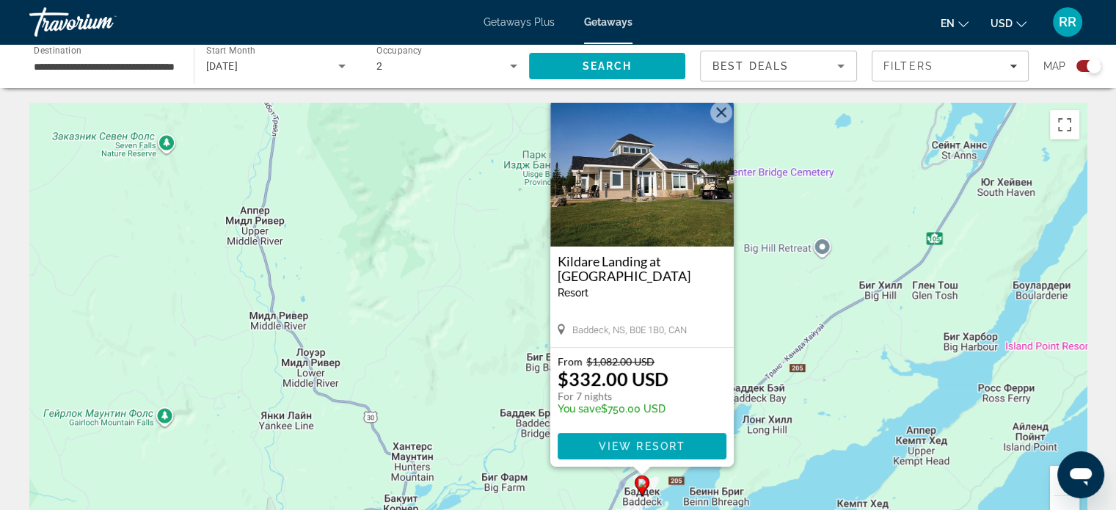
click at [1065, 504] on button "Уменьшить" at bounding box center [1064, 510] width 29 height 29
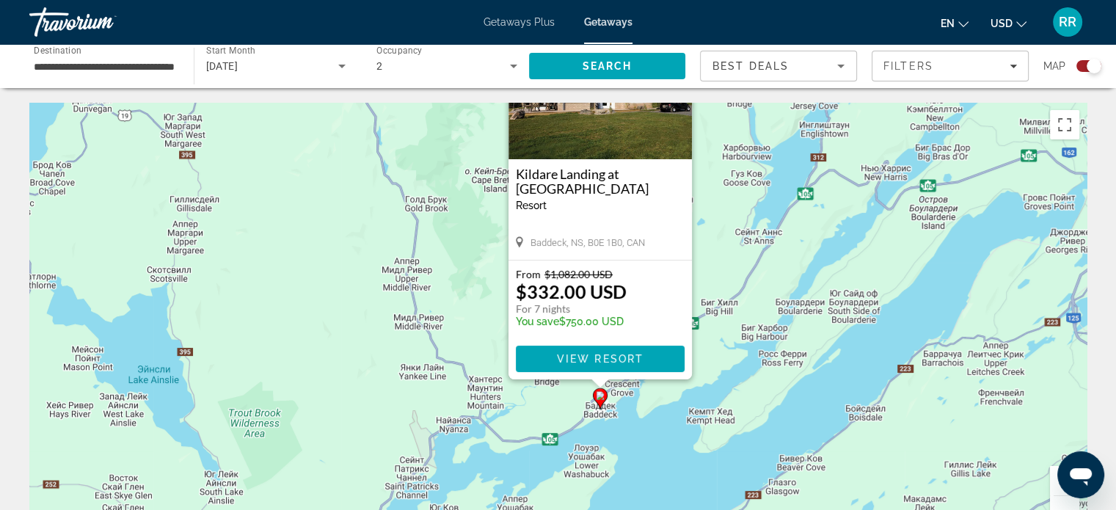
click at [1065, 503] on button "Уменьшить" at bounding box center [1064, 510] width 29 height 29
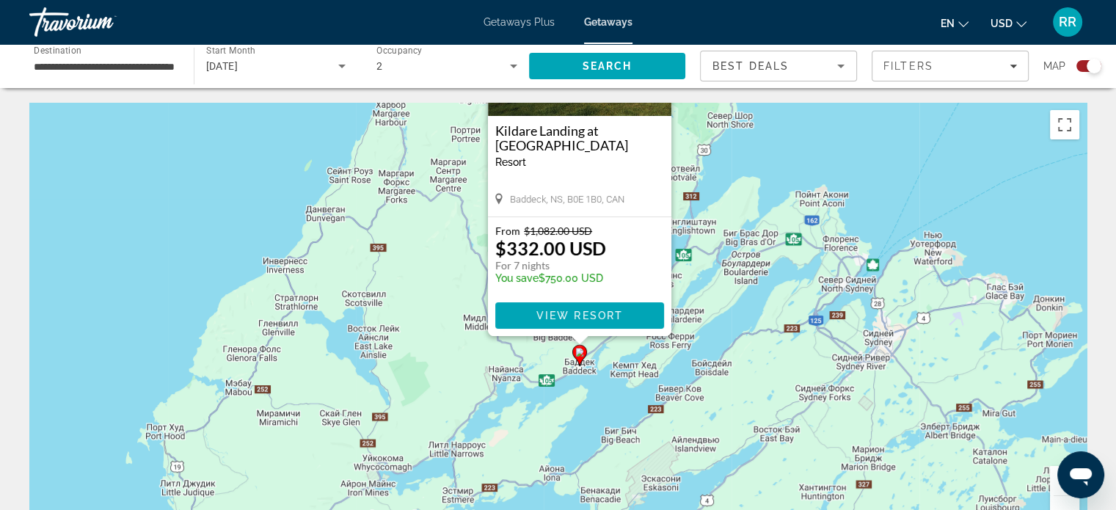
click at [392, 211] on div "Чтобы активировать перетаскивание с помощью клавиатуры, нажмите Alt + Ввод. Пос…" at bounding box center [557, 323] width 1057 height 440
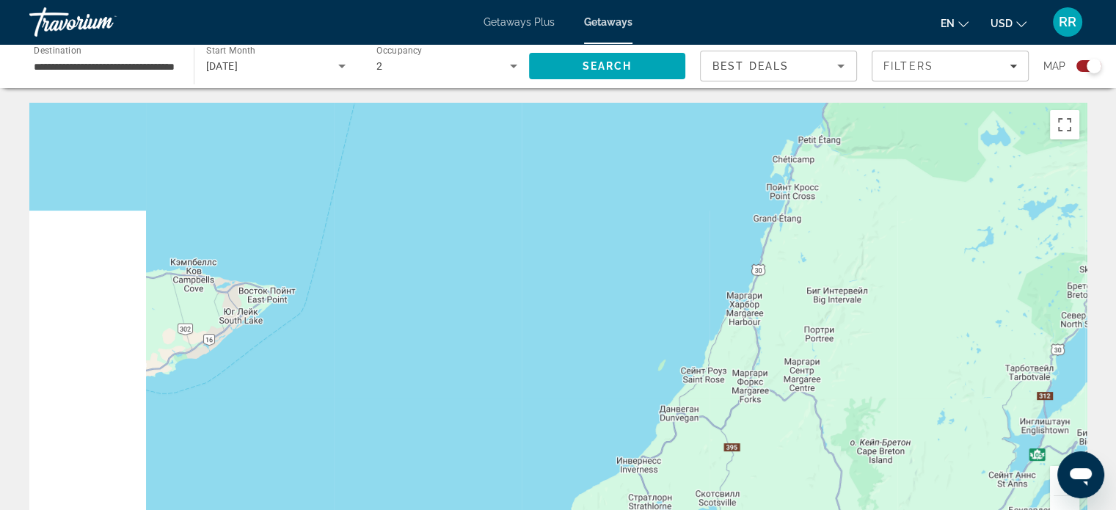
drag, startPoint x: 420, startPoint y: 202, endPoint x: 780, endPoint y: 397, distance: 409.6
click at [788, 410] on div "Чтобы активировать перетаскивание с помощью клавиатуры, нажмите Alt + Ввод. Пос…" at bounding box center [557, 323] width 1057 height 440
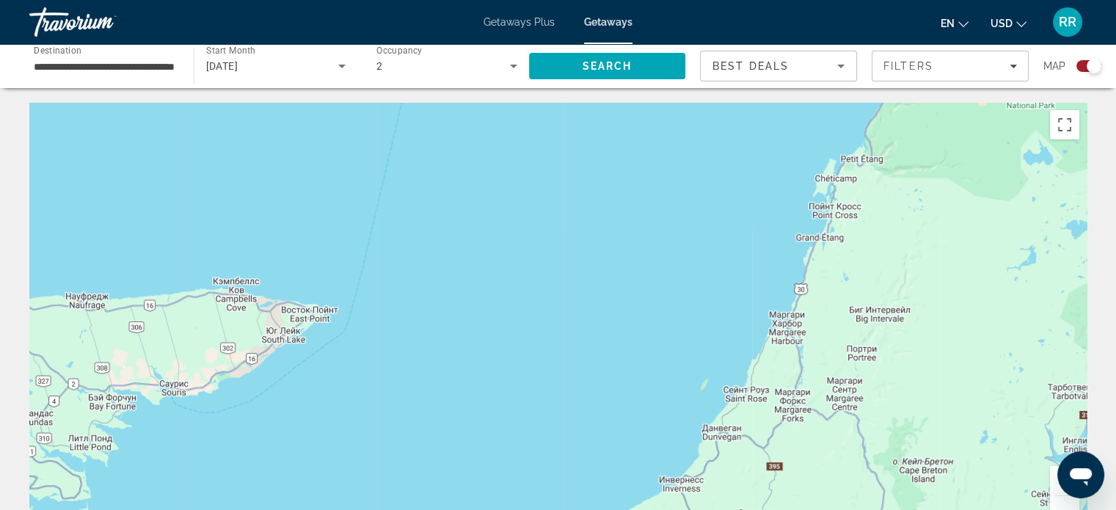
click at [1058, 503] on button "Уменьшить" at bounding box center [1064, 510] width 29 height 29
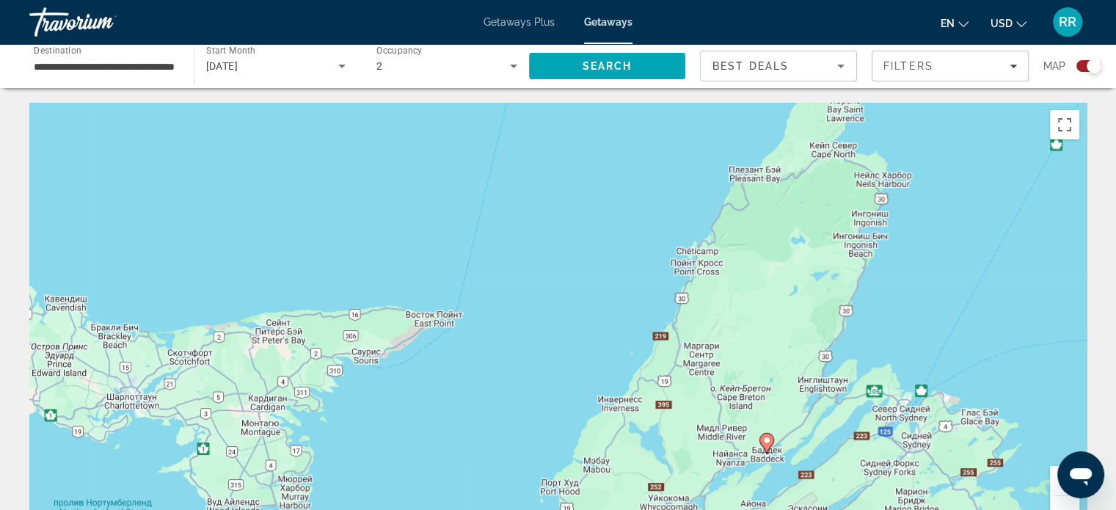
click at [1058, 499] on button "Уменьшить" at bounding box center [1064, 510] width 29 height 29
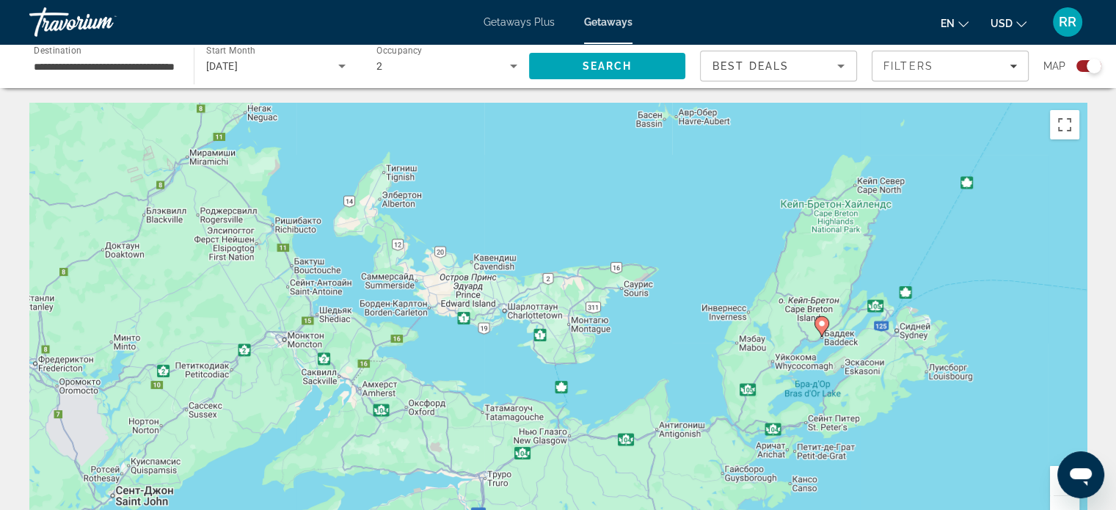
drag, startPoint x: 675, startPoint y: 398, endPoint x: 841, endPoint y: 353, distance: 172.6
click at [840, 354] on div "Чтобы активировать перетаскивание с помощью клавиатуры, нажмите Alt + Ввод. Пос…" at bounding box center [557, 323] width 1057 height 440
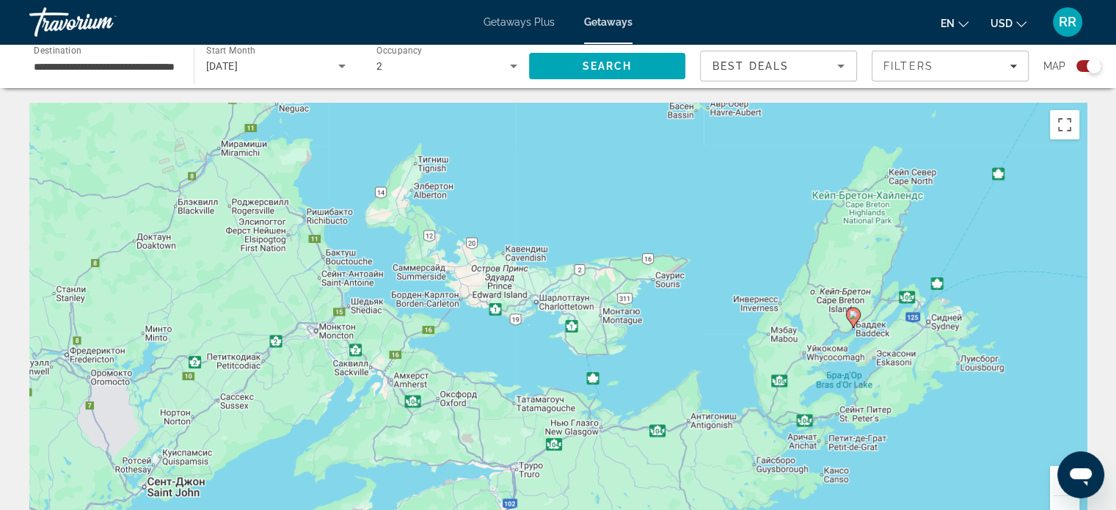
click at [1060, 507] on button "Уменьшить" at bounding box center [1064, 510] width 29 height 29
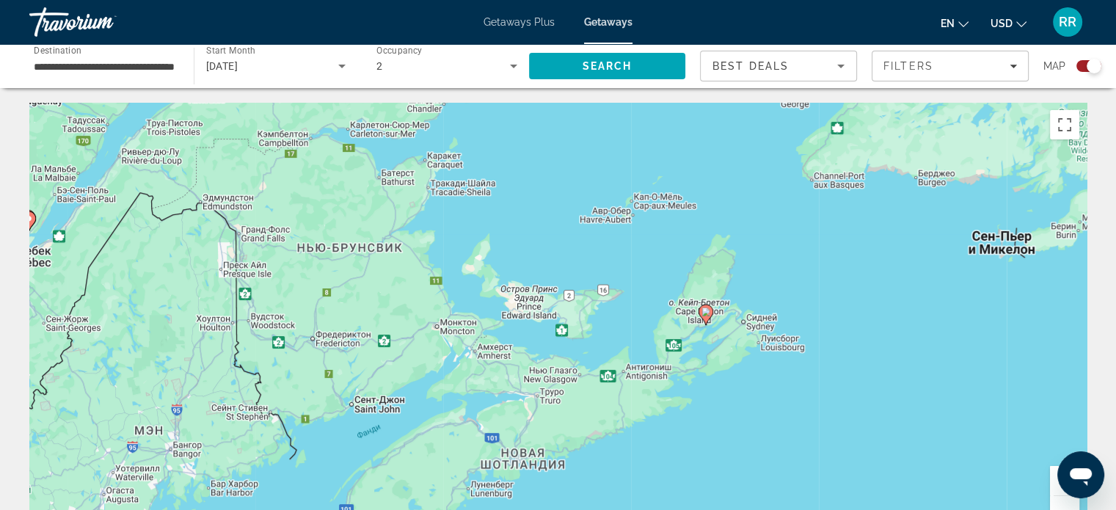
click at [1060, 507] on button "Уменьшить" at bounding box center [1064, 510] width 29 height 29
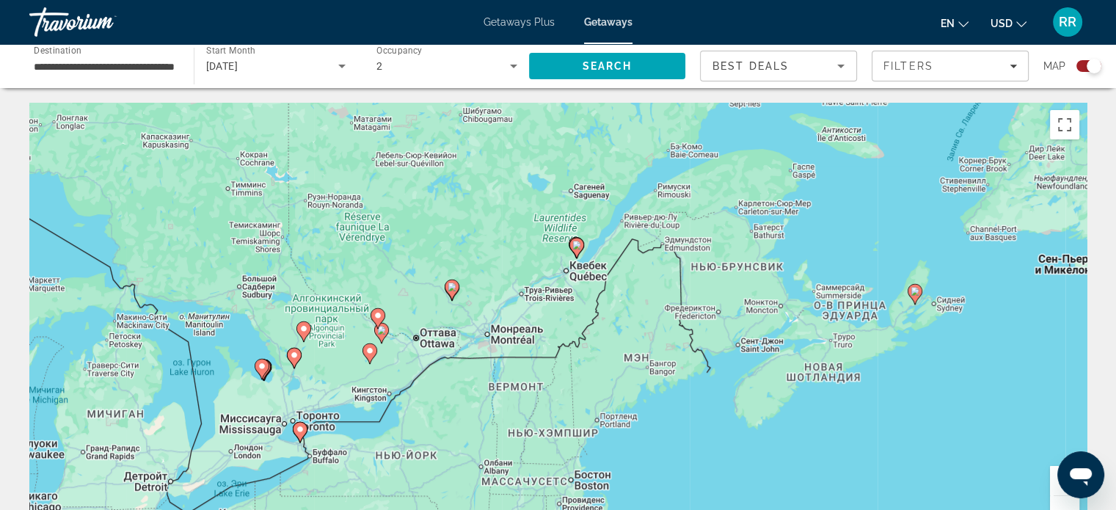
drag, startPoint x: 336, startPoint y: 301, endPoint x: 614, endPoint y: 268, distance: 279.9
click at [622, 282] on div "Чтобы активировать перетаскивание с помощью клавиатуры, нажмите Alt + Ввод. Пос…" at bounding box center [557, 323] width 1057 height 440
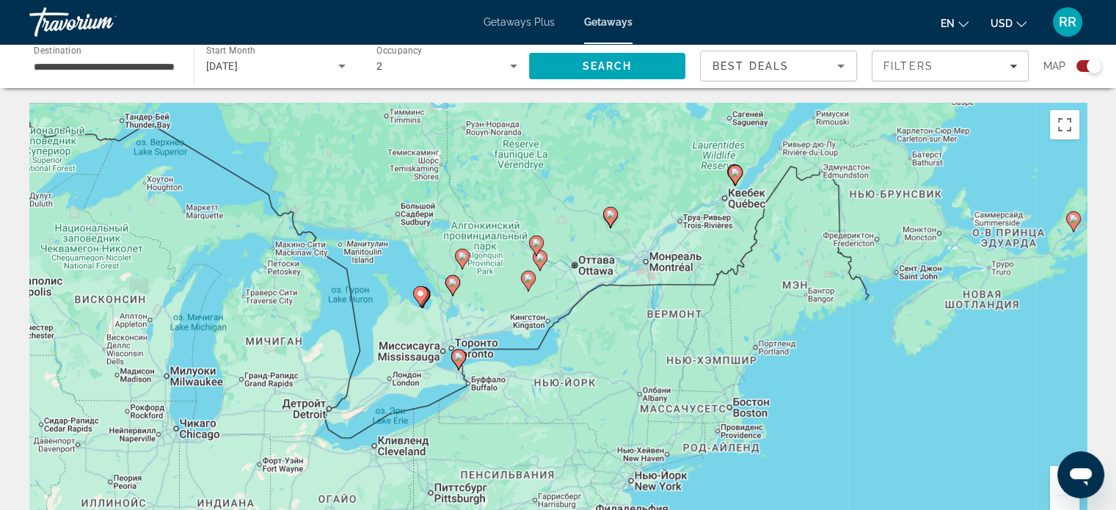
drag, startPoint x: 566, startPoint y: 277, endPoint x: 663, endPoint y: 239, distance: 104.1
click at [663, 239] on div "Чтобы активировать перетаскивание с помощью клавиатуры, нажмите Alt + Ввод. Пос…" at bounding box center [557, 323] width 1057 height 440
click at [528, 277] on image "Main content" at bounding box center [528, 278] width 9 height 9
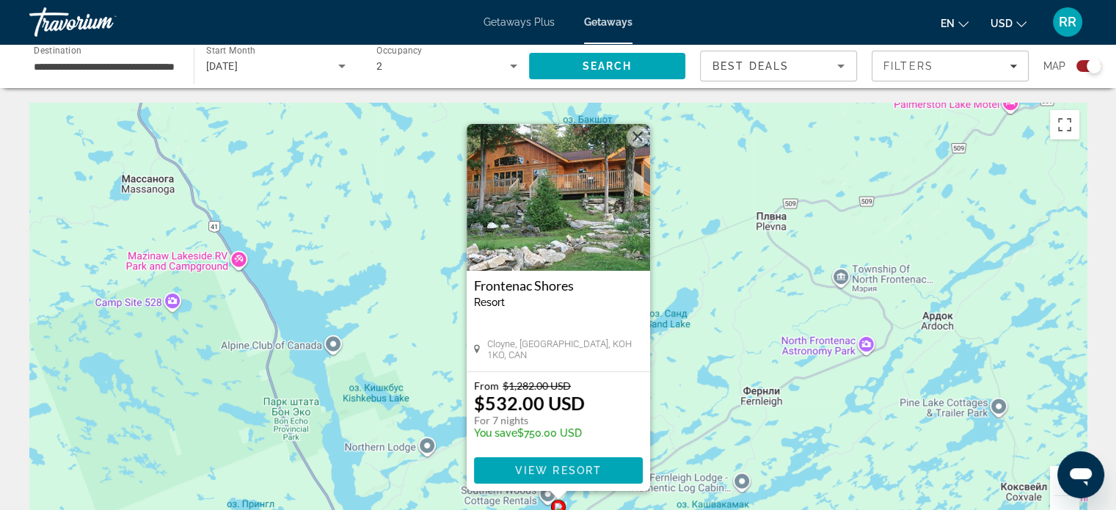
click at [638, 137] on button "Закрыть" at bounding box center [637, 136] width 22 height 22
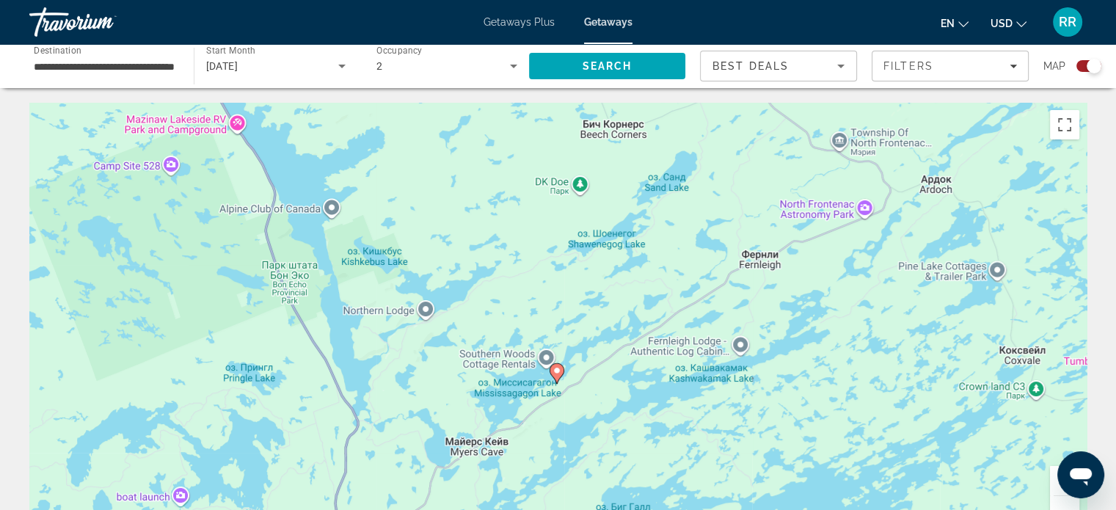
drag, startPoint x: 632, startPoint y: 423, endPoint x: 630, endPoint y: 293, distance: 130.6
click at [630, 293] on div "Чтобы активировать перетаскивание с помощью клавиатуры, нажмите Alt + Ввод. Пос…" at bounding box center [557, 323] width 1057 height 440
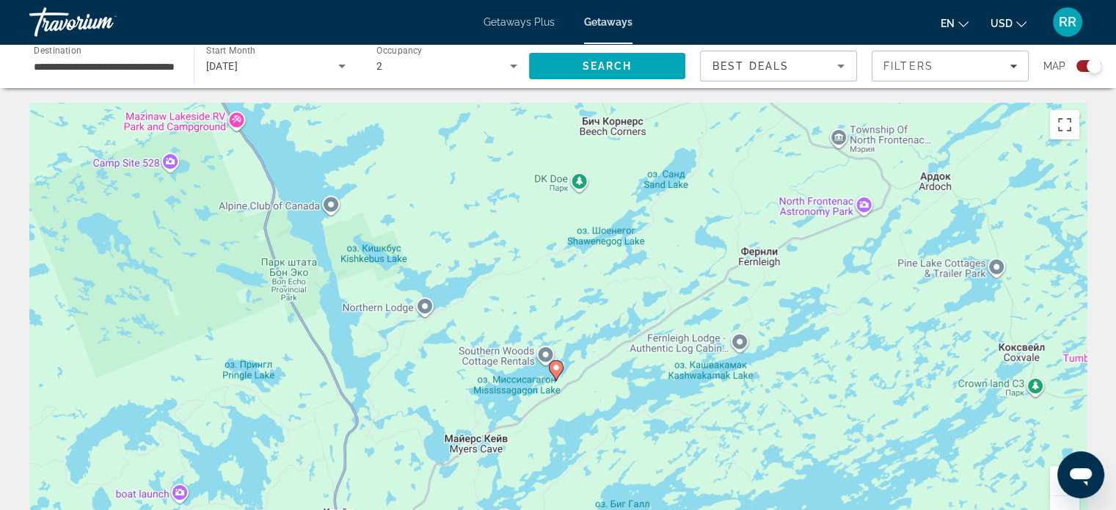
click at [1069, 503] on button "Уменьшить" at bounding box center [1064, 510] width 29 height 29
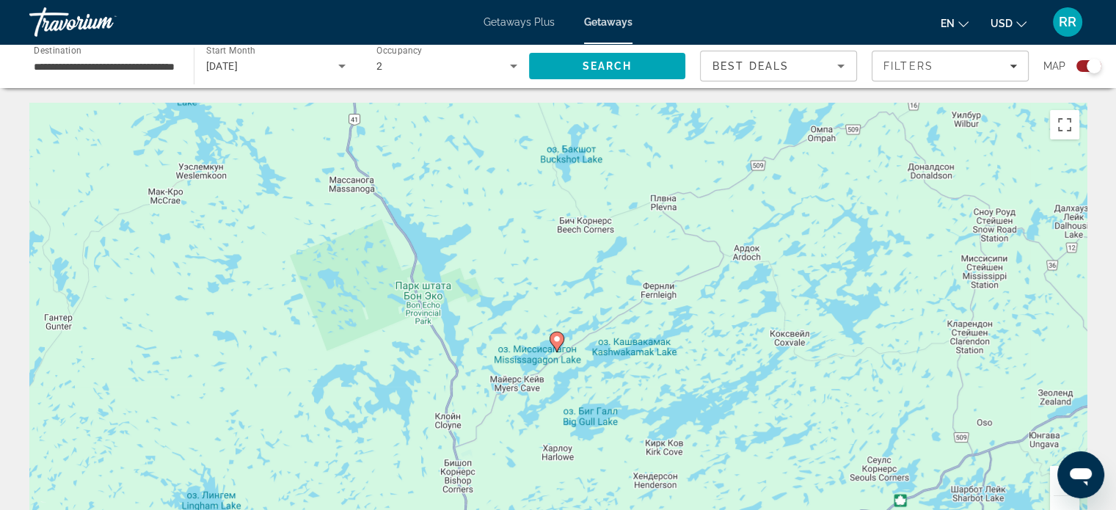
click at [1069, 502] on button "Уменьшить" at bounding box center [1064, 510] width 29 height 29
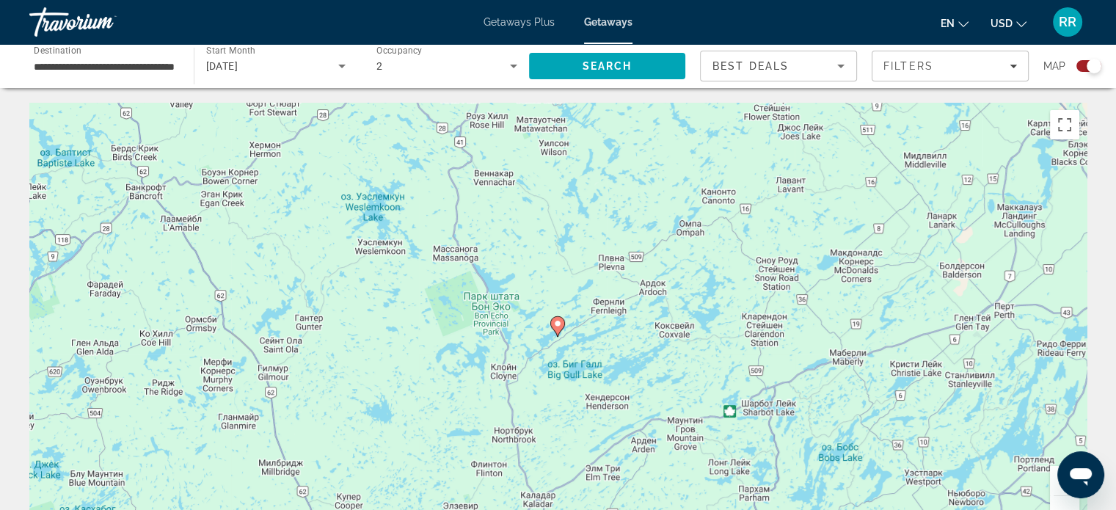
click at [1069, 502] on button "Уменьшить" at bounding box center [1064, 510] width 29 height 29
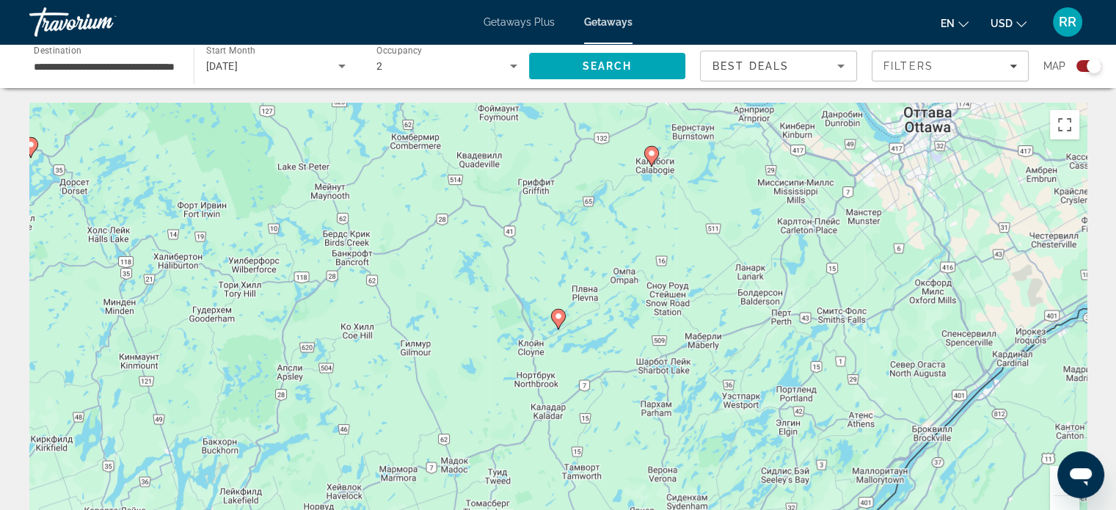
click at [648, 153] on image "Main content" at bounding box center [651, 153] width 9 height 9
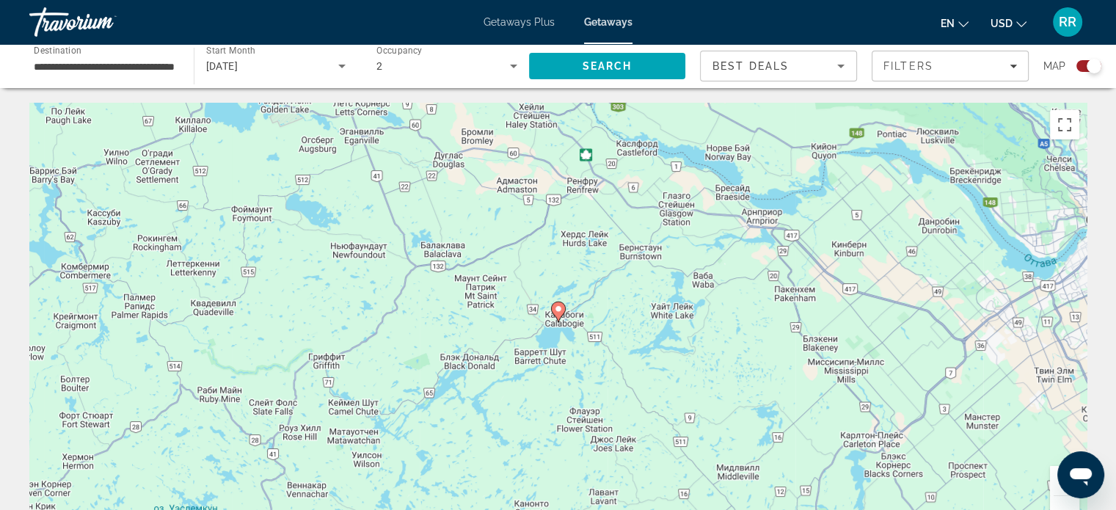
click at [557, 307] on image "Main content" at bounding box center [558, 308] width 9 height 9
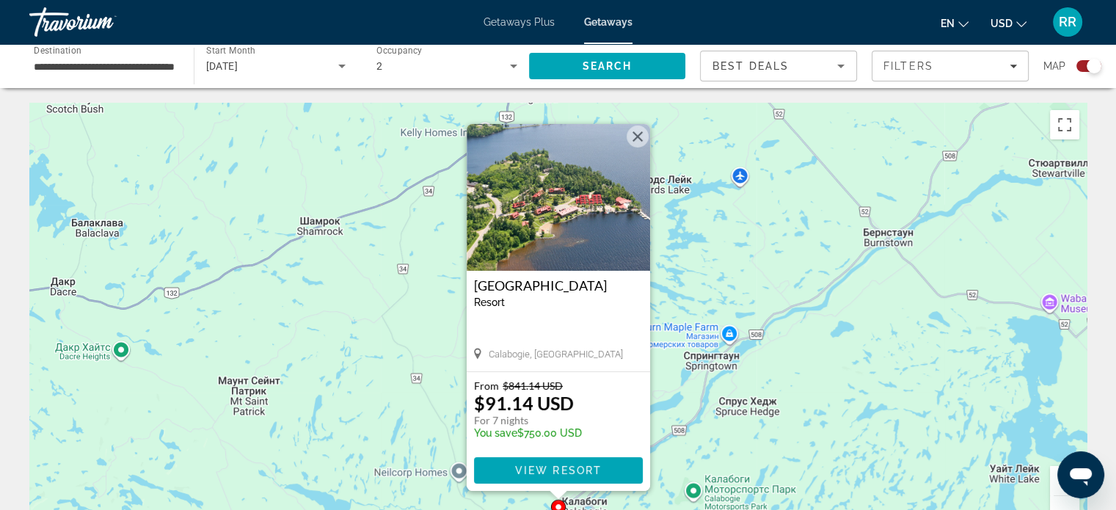
click at [1067, 505] on button "Уменьшить" at bounding box center [1064, 510] width 29 height 29
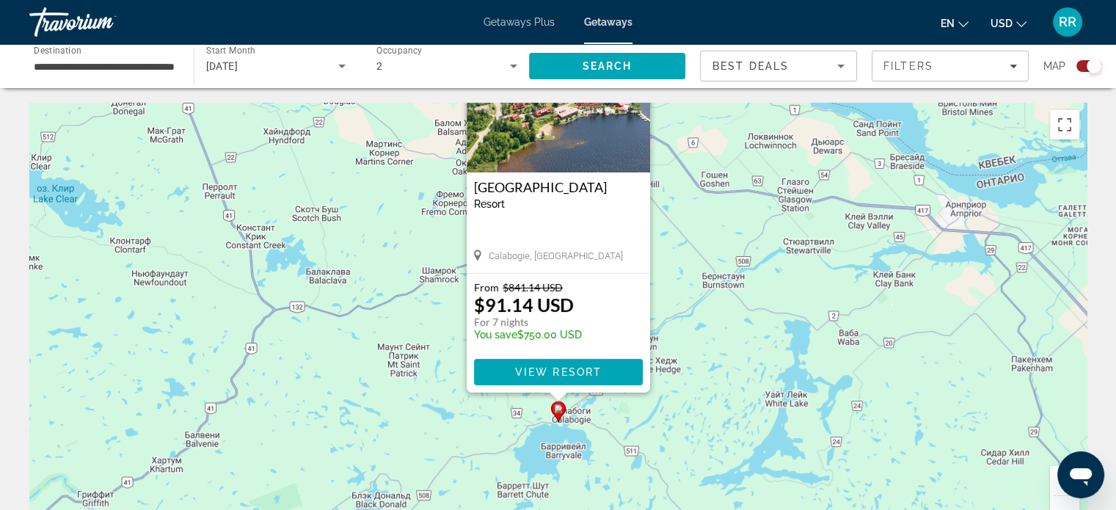
click at [1067, 505] on button "Уменьшить" at bounding box center [1064, 510] width 29 height 29
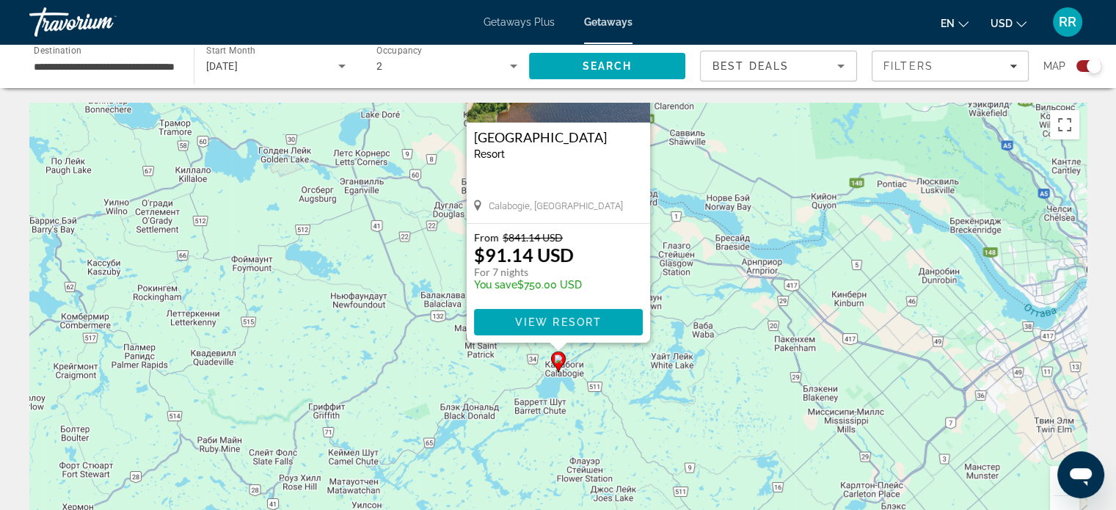
click at [1069, 504] on button "Уменьшить" at bounding box center [1064, 510] width 29 height 29
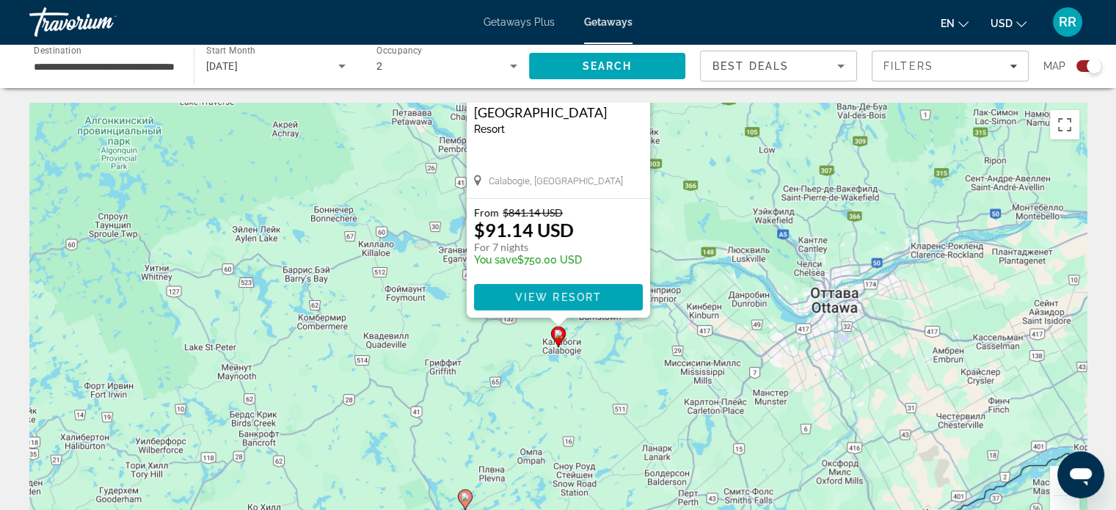
click at [1061, 504] on button "Уменьшить" at bounding box center [1064, 510] width 29 height 29
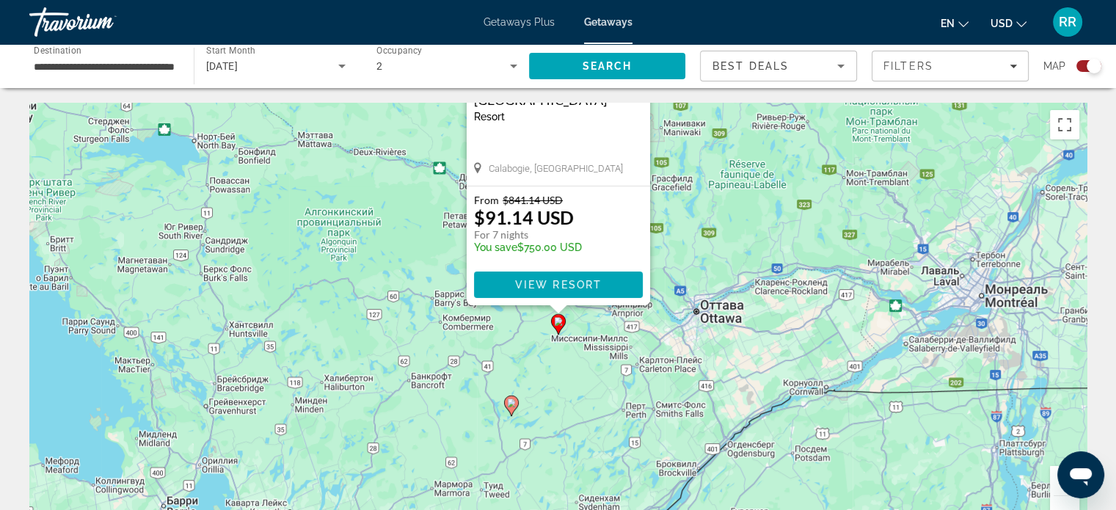
click at [1061, 504] on button "Уменьшить" at bounding box center [1064, 510] width 29 height 29
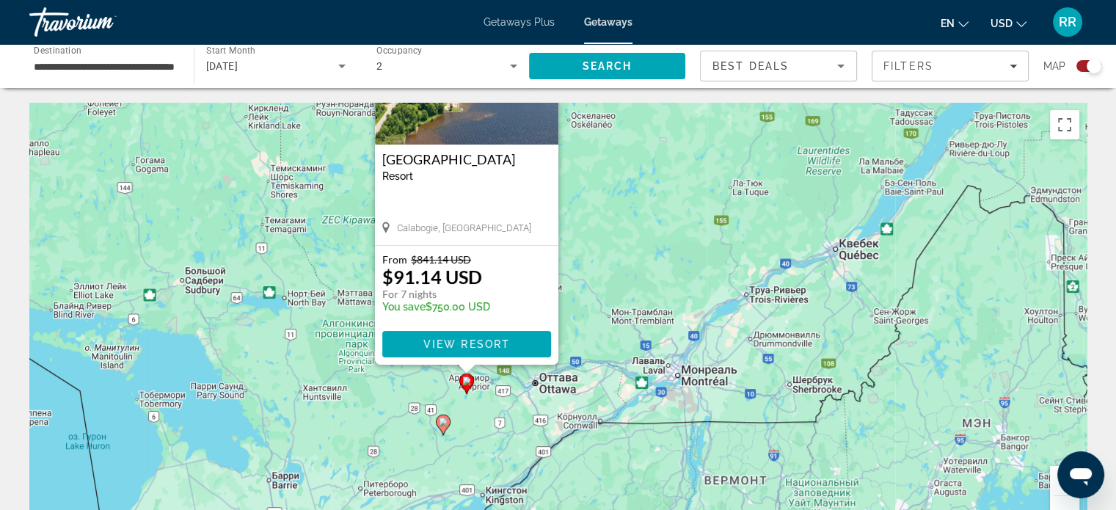
drag, startPoint x: 848, startPoint y: 249, endPoint x: 766, endPoint y: 310, distance: 102.7
click at [750, 319] on div "Чтобы активировать перетаскивание с помощью клавиатуры, нажмите Alt + Ввод. Пос…" at bounding box center [557, 323] width 1057 height 440
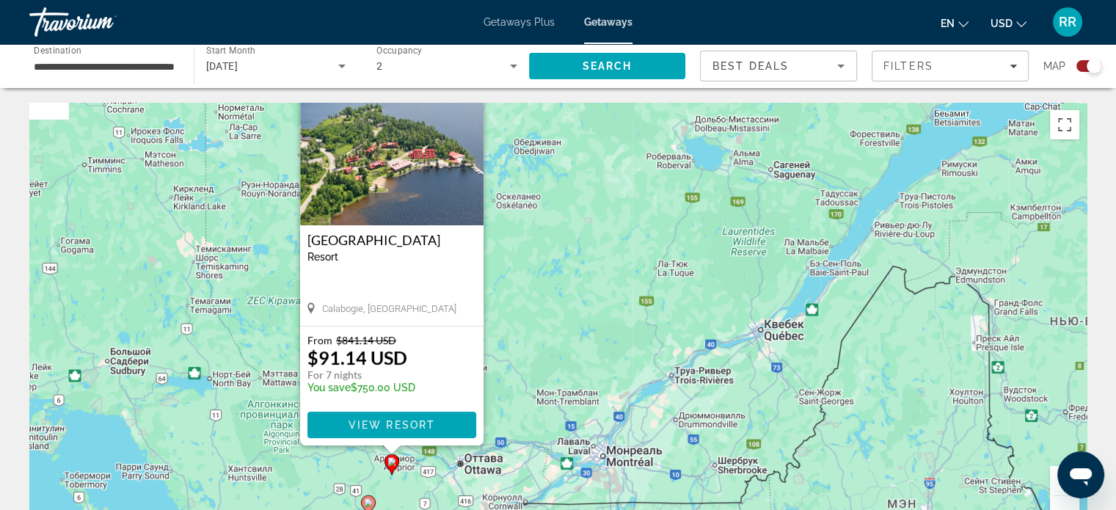
drag, startPoint x: 845, startPoint y: 229, endPoint x: 775, endPoint y: 304, distance: 103.3
click at [772, 304] on div "Чтобы активировать перетаскивание с помощью клавиатуры, нажмите Alt + Ввод. Пос…" at bounding box center [557, 323] width 1057 height 440
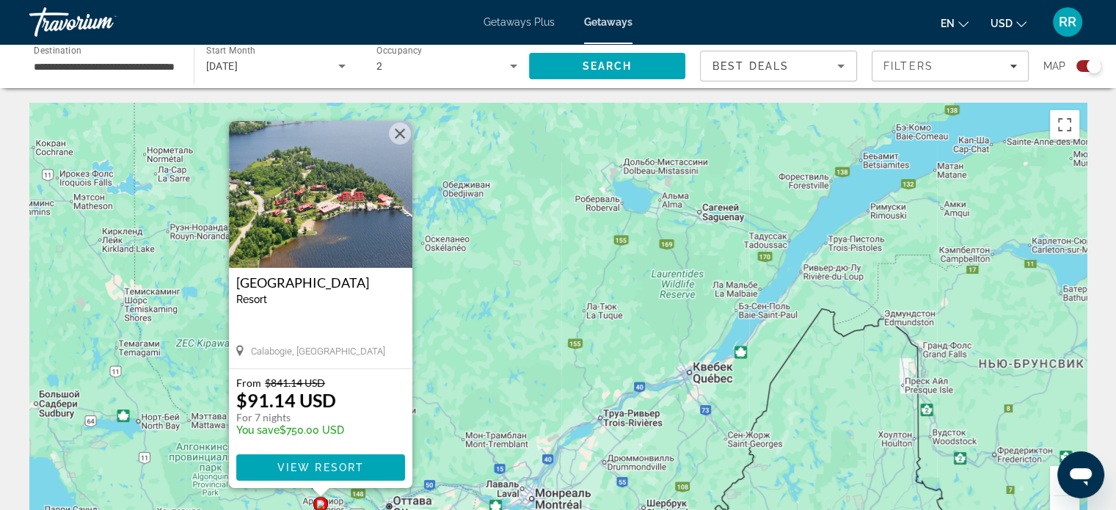
drag, startPoint x: 765, startPoint y: 211, endPoint x: 745, endPoint y: 226, distance: 24.6
click at [745, 226] on div "Чтобы активировать перетаскивание с помощью клавиатуры, нажмите Alt + Ввод. Пос…" at bounding box center [557, 323] width 1057 height 440
click at [398, 131] on button "Закрыть" at bounding box center [400, 134] width 22 height 22
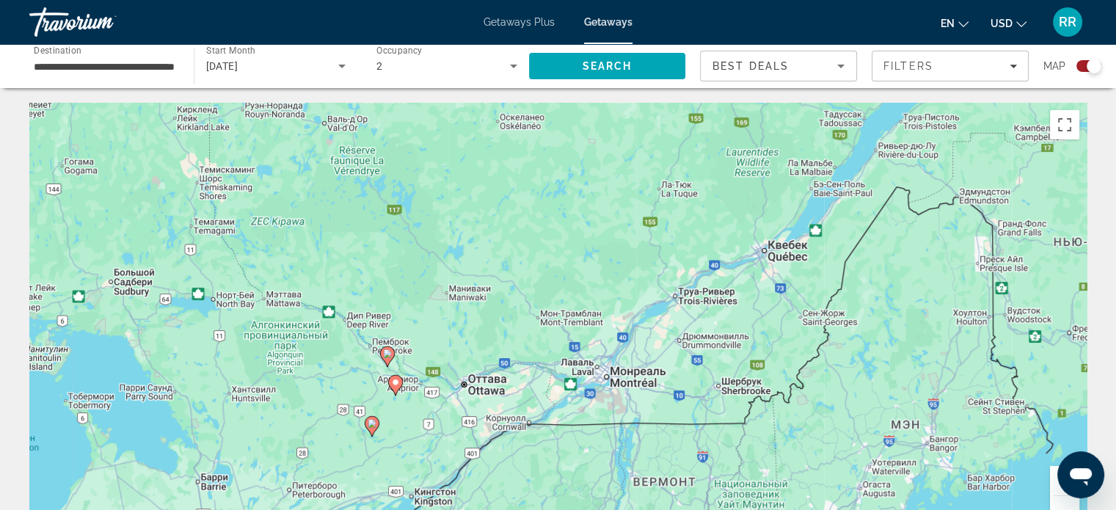
drag, startPoint x: 508, startPoint y: 326, endPoint x: 566, endPoint y: 240, distance: 104.6
click at [566, 240] on div "Чтобы активировать перетаскивание с помощью клавиатуры, нажмите Alt + Ввод. Пос…" at bounding box center [557, 323] width 1057 height 440
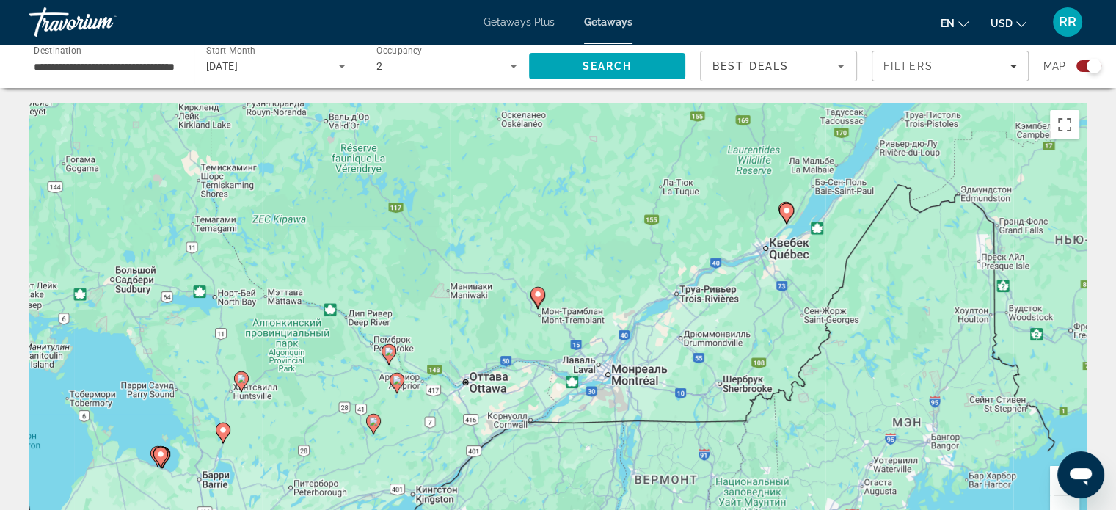
click at [786, 211] on image "Main content" at bounding box center [786, 210] width 9 height 9
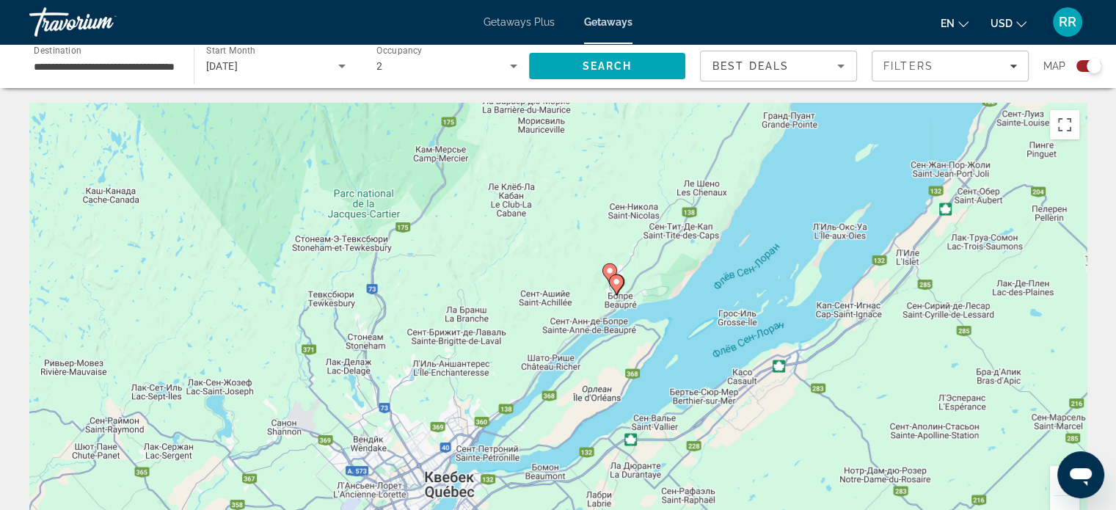
drag, startPoint x: 612, startPoint y: 257, endPoint x: 760, endPoint y: 208, distance: 155.4
click at [760, 208] on div "Чтобы активировать перетаскивание с помощью клавиатуры, нажмите Alt + Ввод. Пос…" at bounding box center [557, 323] width 1057 height 440
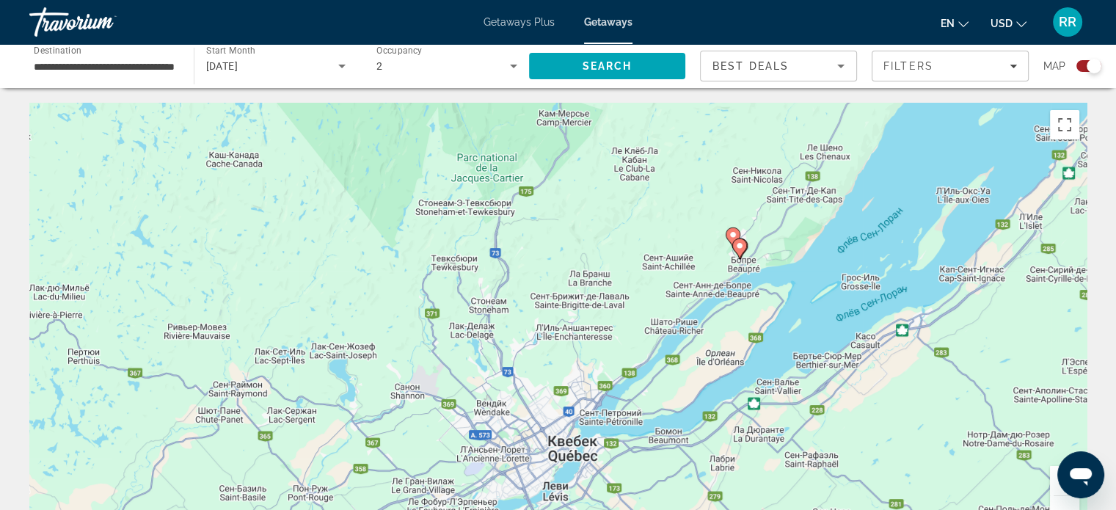
click at [730, 232] on image "Main content" at bounding box center [732, 234] width 9 height 9
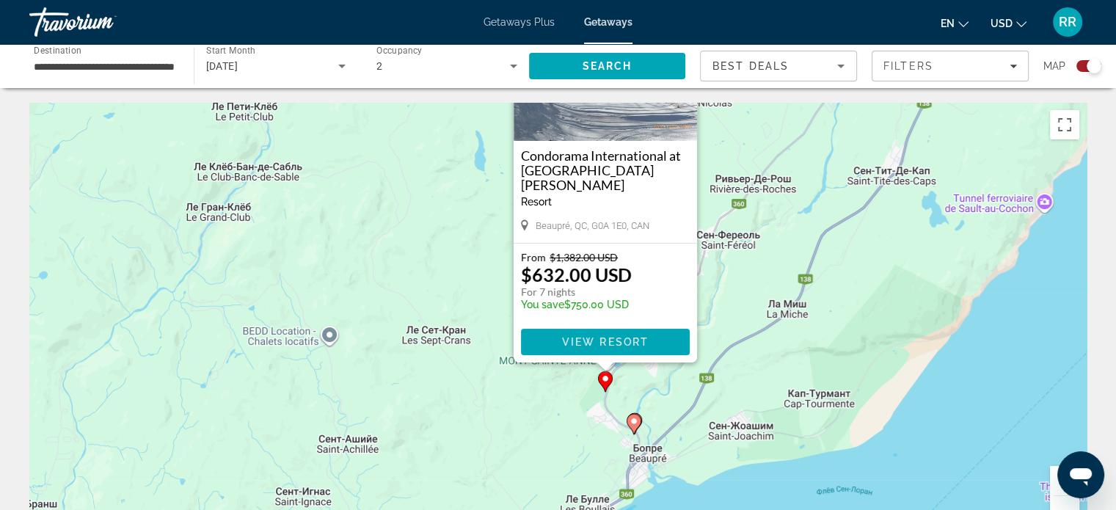
drag, startPoint x: 684, startPoint y: 370, endPoint x: 731, endPoint y: 240, distance: 138.1
click at [731, 240] on div "Чтобы активировать перетаскивание с помощью клавиатуры, нажмите Alt + Ввод. Пос…" at bounding box center [557, 323] width 1057 height 440
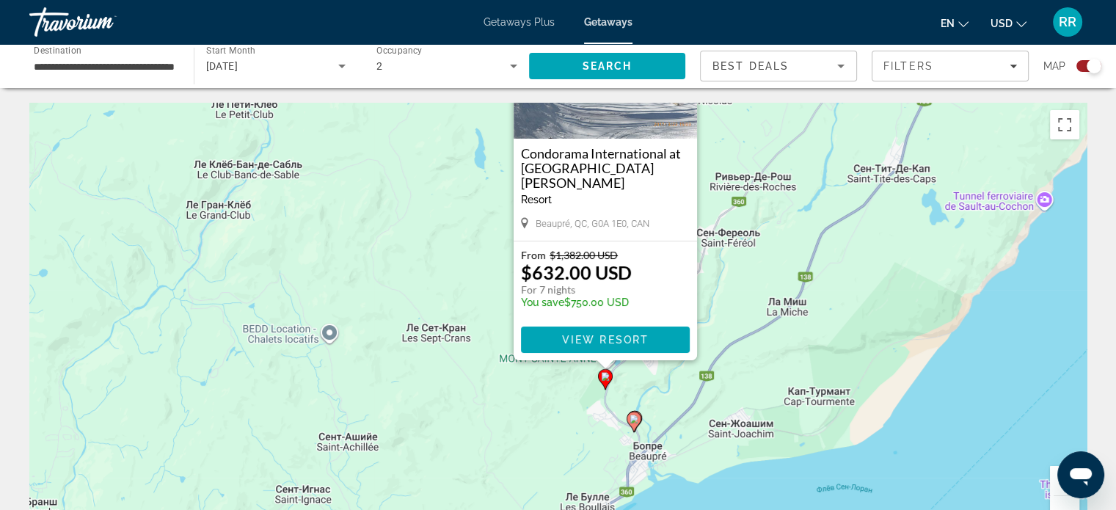
click at [632, 416] on image "Main content" at bounding box center [633, 418] width 9 height 9
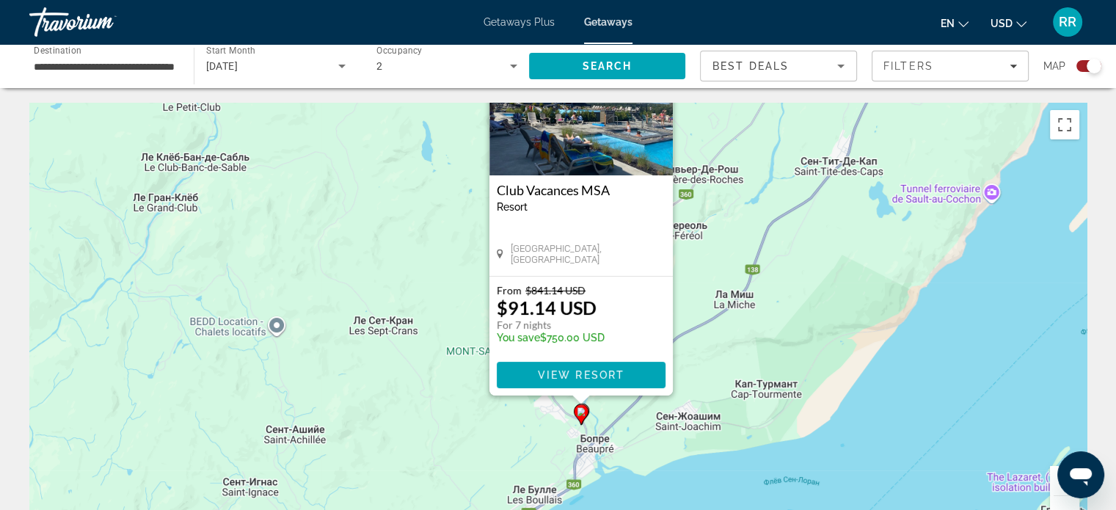
drag, startPoint x: 725, startPoint y: 341, endPoint x: 748, endPoint y: 241, distance: 103.2
click at [748, 242] on div "Чтобы активировать перетаскивание с помощью клавиатуры, нажмите Alt + Ввод. Пос…" at bounding box center [557, 323] width 1057 height 440
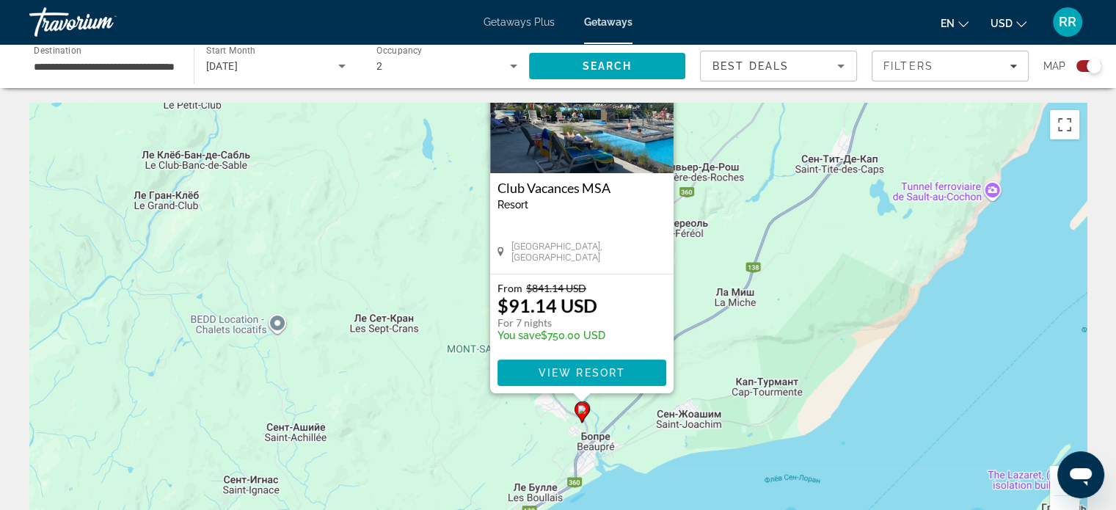
click at [1054, 484] on button "Увеличить" at bounding box center [1064, 480] width 29 height 29
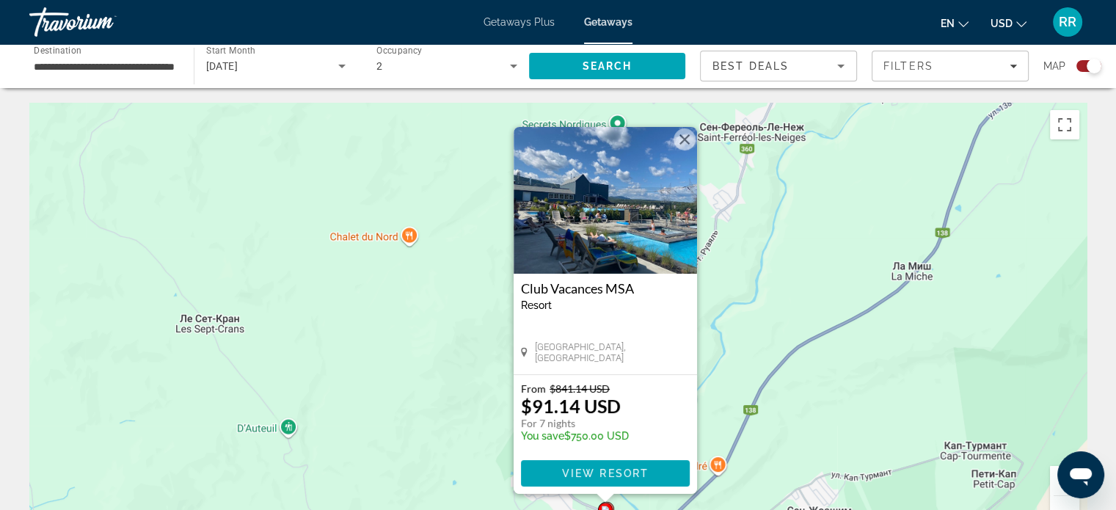
click at [678, 141] on button "Закрыть" at bounding box center [684, 139] width 22 height 22
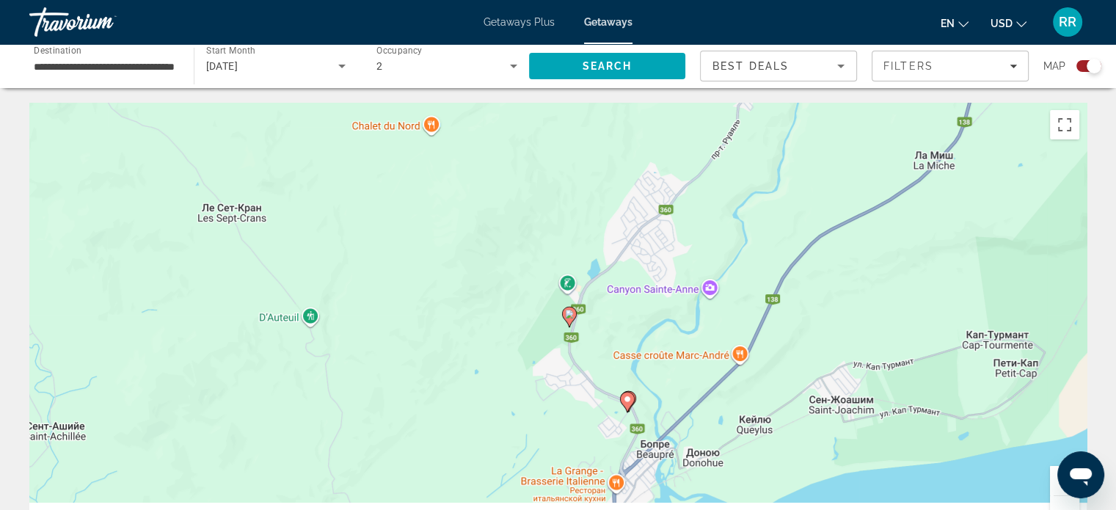
drag, startPoint x: 727, startPoint y: 328, endPoint x: 763, endPoint y: 196, distance: 136.8
click at [763, 196] on div "Чтобы активировать перетаскивание с помощью клавиатуры, нажмите Alt + Ввод. Пос…" at bounding box center [557, 323] width 1057 height 440
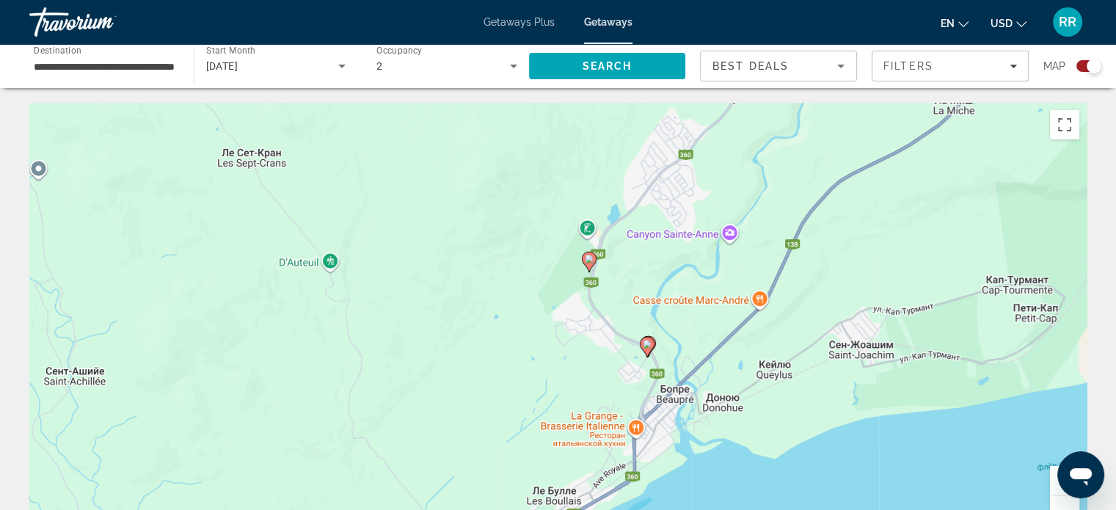
click at [1052, 480] on button "Увеличить" at bounding box center [1064, 480] width 29 height 29
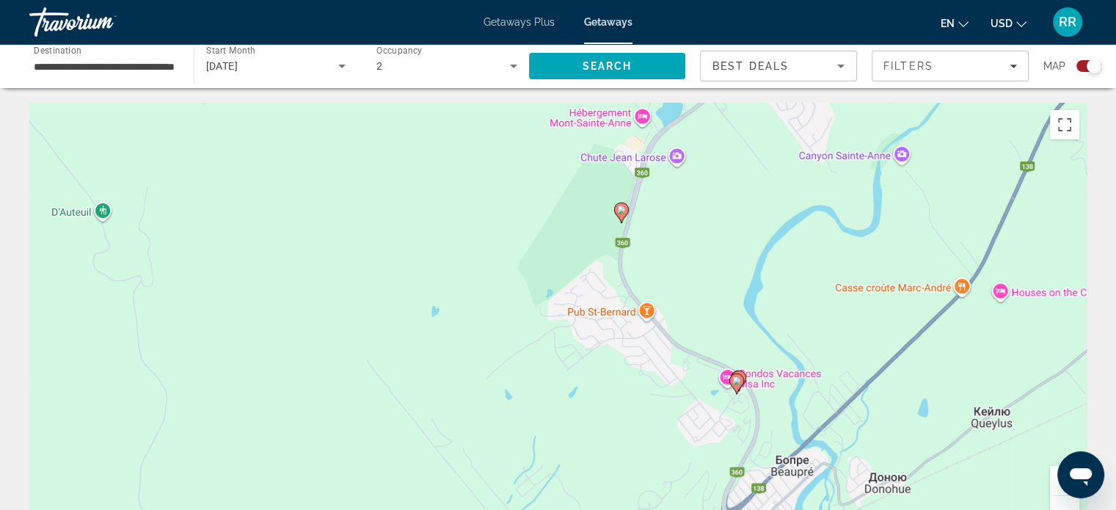
click at [1052, 480] on button "Увеличить" at bounding box center [1064, 480] width 29 height 29
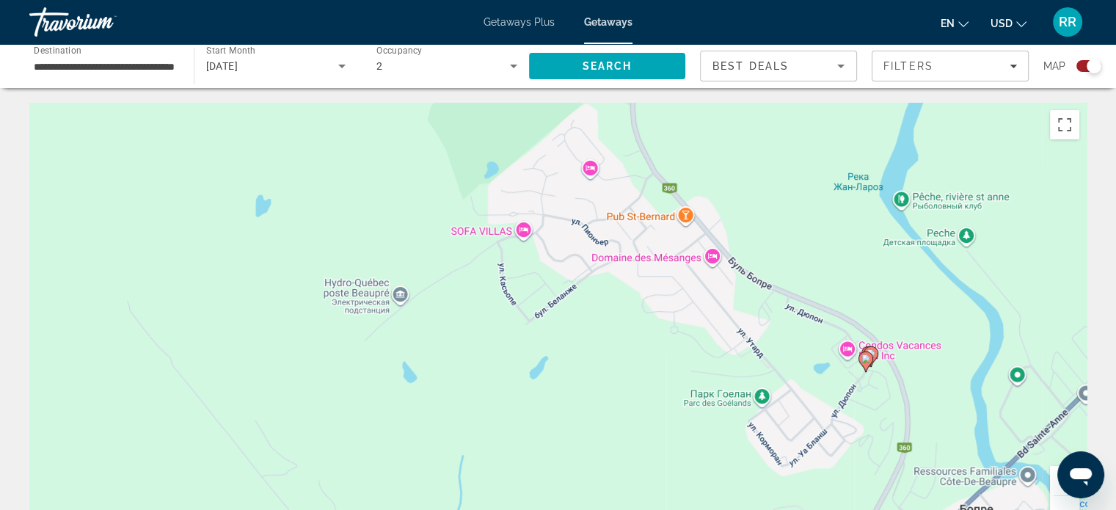
drag, startPoint x: 903, startPoint y: 383, endPoint x: 849, endPoint y: 293, distance: 104.9
click at [850, 286] on div "Чтобы активировать перетаскивание с помощью клавиатуры, нажмите Alt + Ввод. Пос…" at bounding box center [557, 323] width 1057 height 440
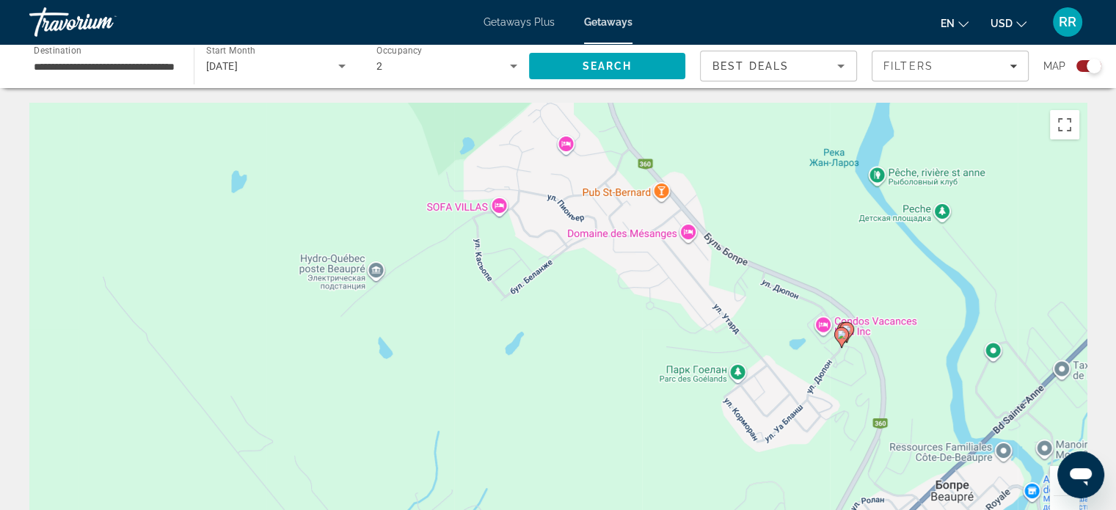
click at [849, 324] on icon "Main content" at bounding box center [845, 332] width 13 height 19
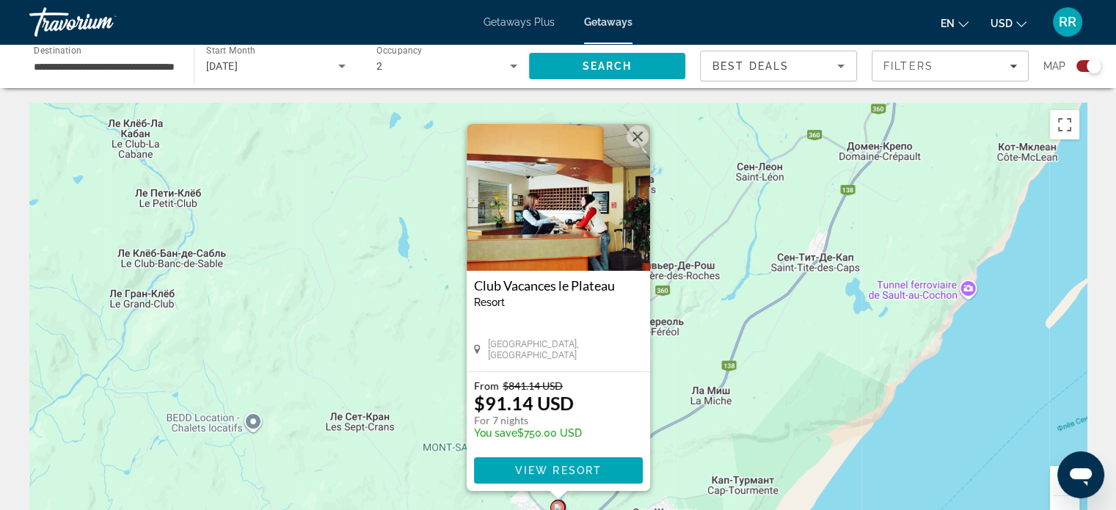
click at [638, 133] on button "Закрыть" at bounding box center [637, 136] width 22 height 22
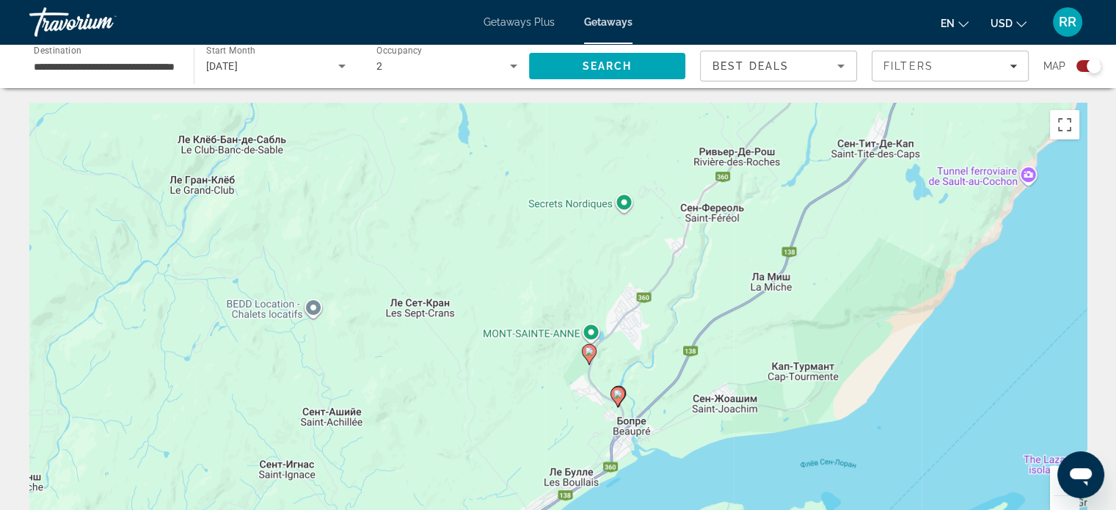
drag, startPoint x: 770, startPoint y: 364, endPoint x: 843, endPoint y: 219, distance: 162.0
click at [839, 226] on div "Чтобы активировать перетаскивание с помощью клавиатуры, нажмите Alt + Ввод. Пос…" at bounding box center [557, 323] width 1057 height 440
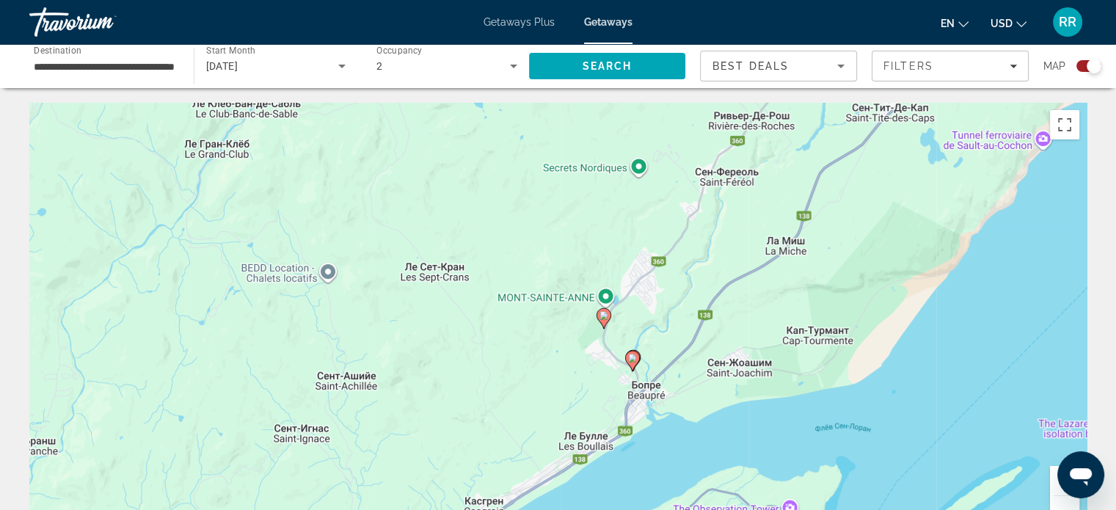
click at [1055, 480] on button "Увеличить" at bounding box center [1064, 480] width 29 height 29
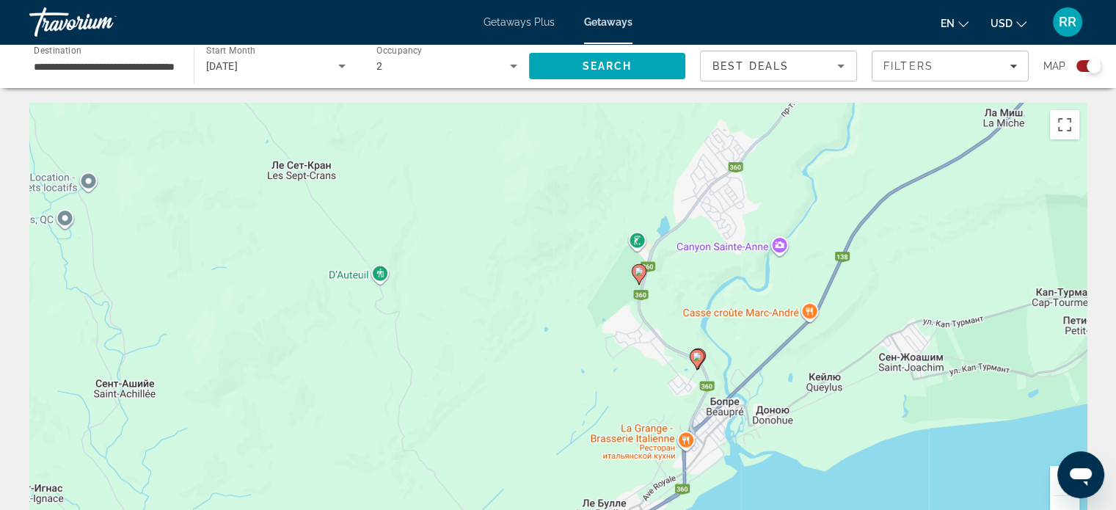
drag, startPoint x: 962, startPoint y: 391, endPoint x: 951, endPoint y: 330, distance: 61.9
click at [951, 330] on div "Чтобы активировать перетаскивание с помощью клавиатуры, нажмите Alt + Ввод. Пос…" at bounding box center [557, 323] width 1057 height 440
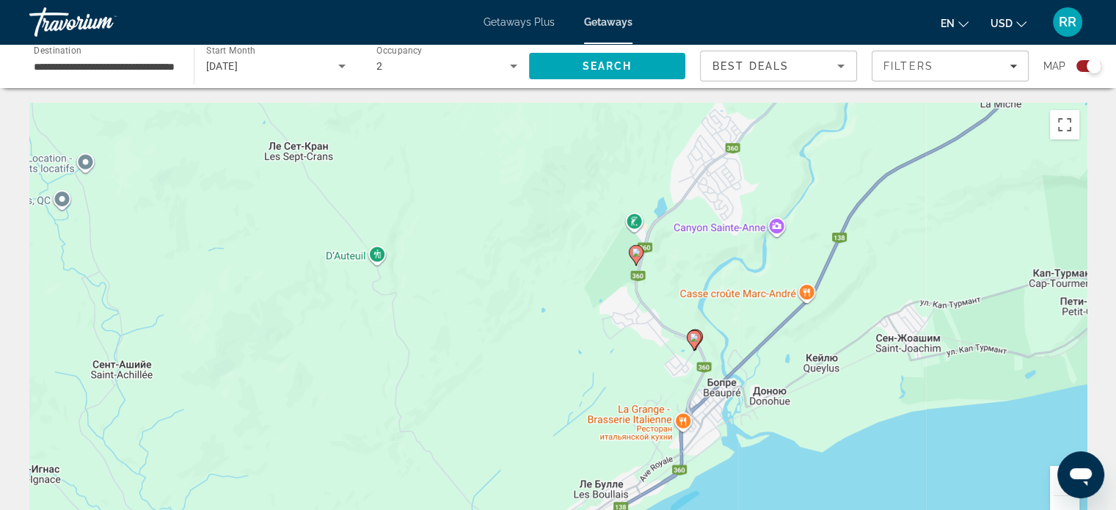
drag, startPoint x: 866, startPoint y: 370, endPoint x: 856, endPoint y: 330, distance: 41.5
click at [856, 330] on div "Чтобы активировать перетаскивание с помощью клавиатуры, нажмите Alt + Ввод. Пос…" at bounding box center [557, 323] width 1057 height 440
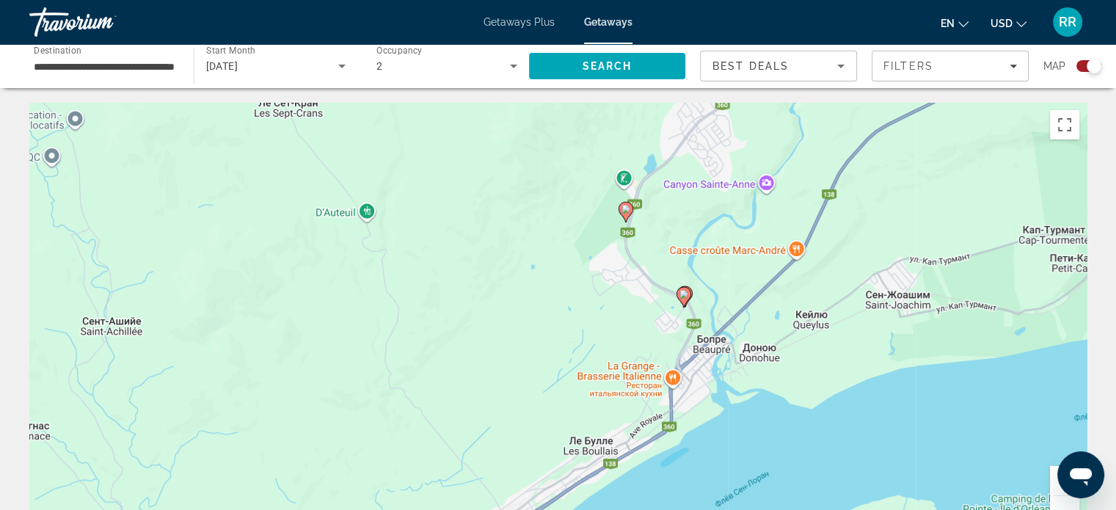
click at [1055, 480] on button "Увеличить" at bounding box center [1064, 480] width 29 height 29
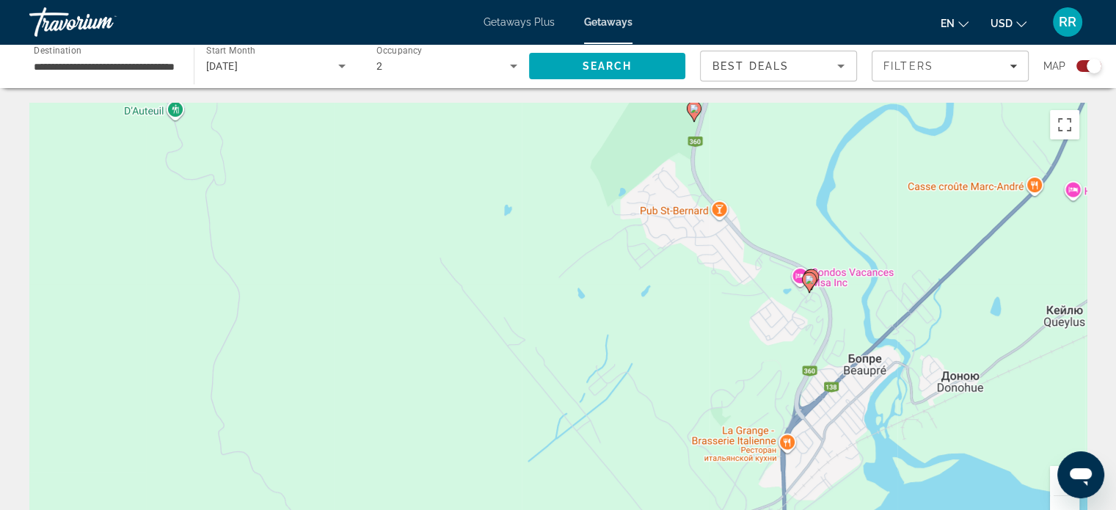
click at [1054, 480] on button "Увеличить" at bounding box center [1064, 480] width 29 height 29
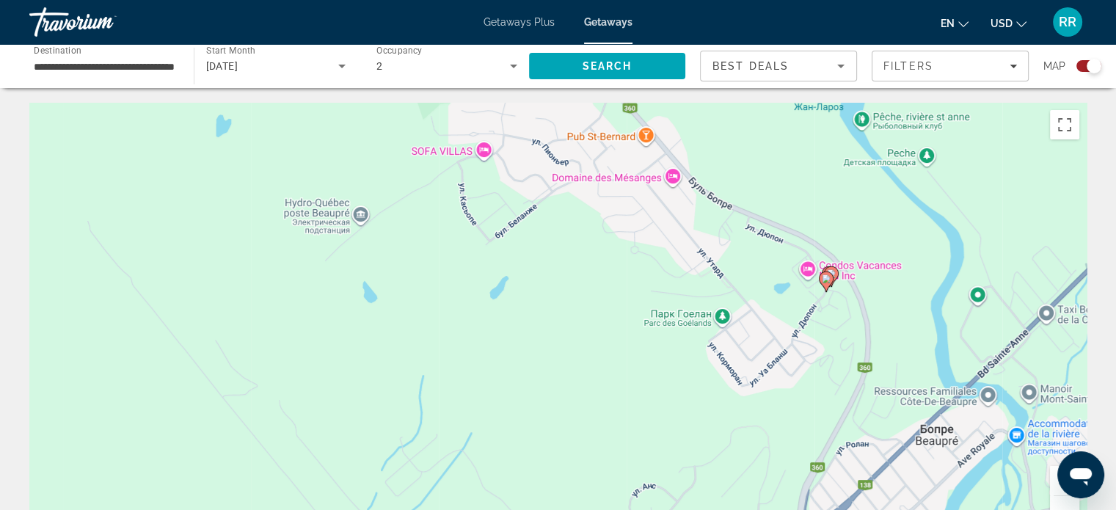
drag, startPoint x: 956, startPoint y: 345, endPoint x: 711, endPoint y: 389, distance: 248.9
click at [713, 389] on div "Чтобы активировать перетаскивание с помощью клавиатуры, нажмите Alt + Ввод. Пос…" at bounding box center [557, 323] width 1057 height 440
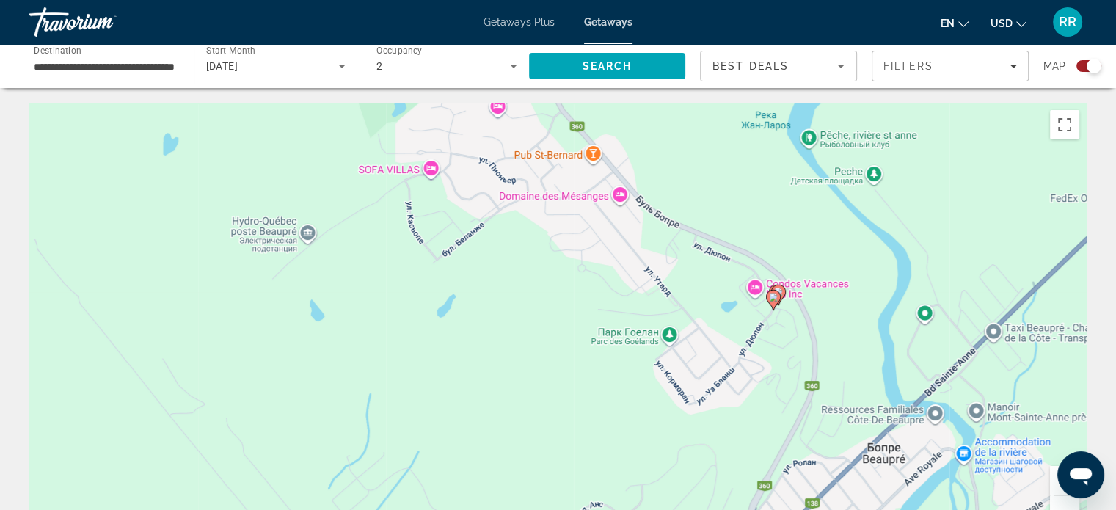
click at [1053, 469] on button "Увеличить" at bounding box center [1064, 480] width 29 height 29
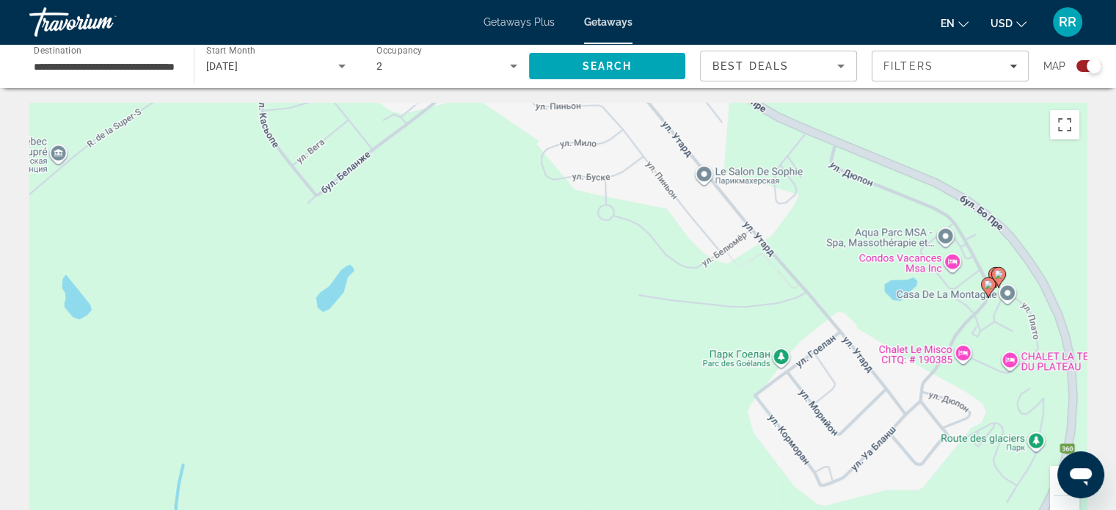
click at [989, 270] on icon "Main content" at bounding box center [995, 277] width 15 height 21
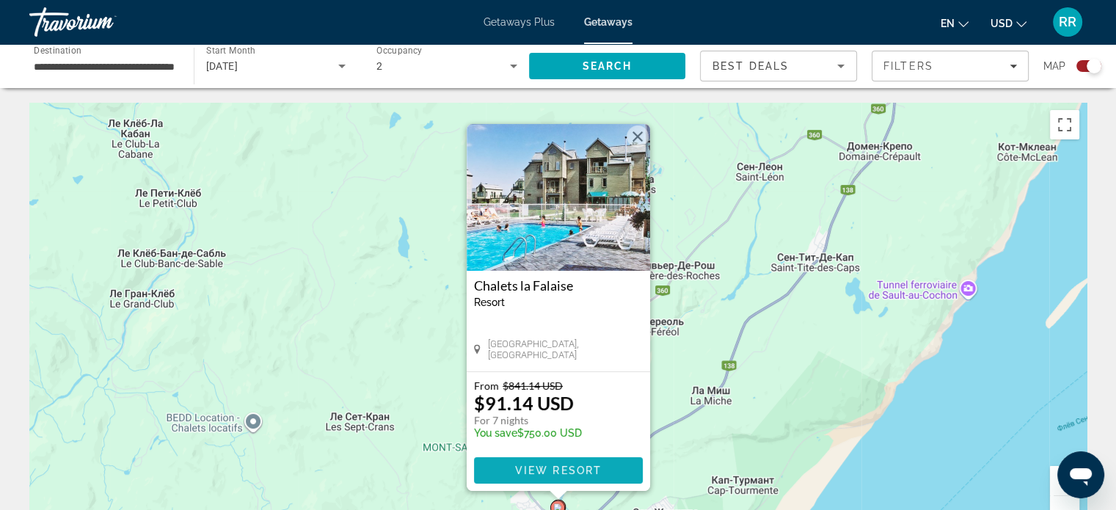
click at [558, 463] on span "Main content" at bounding box center [558, 470] width 169 height 35
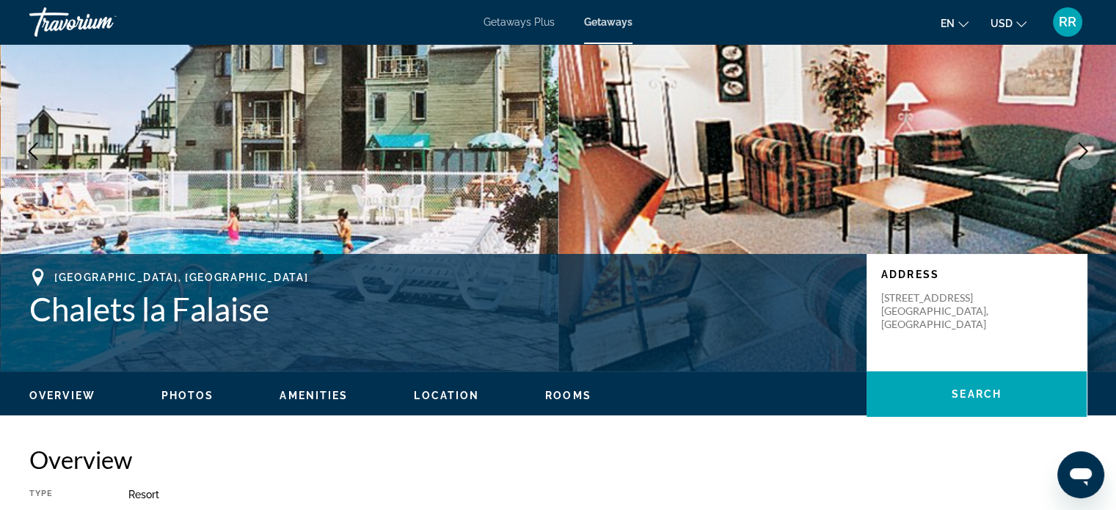
scroll to position [367, 0]
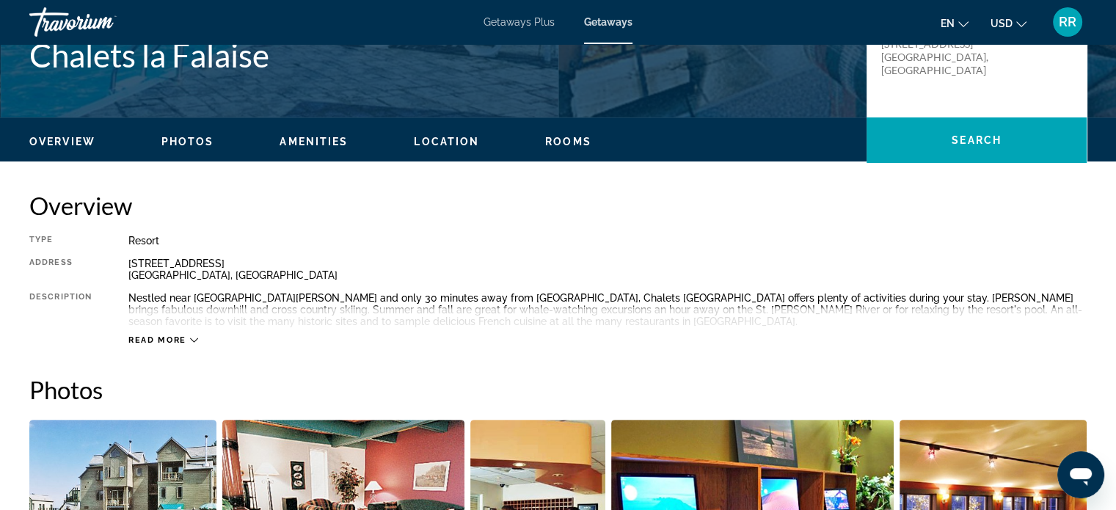
click at [188, 340] on div "Read more" at bounding box center [163, 340] width 70 height 10
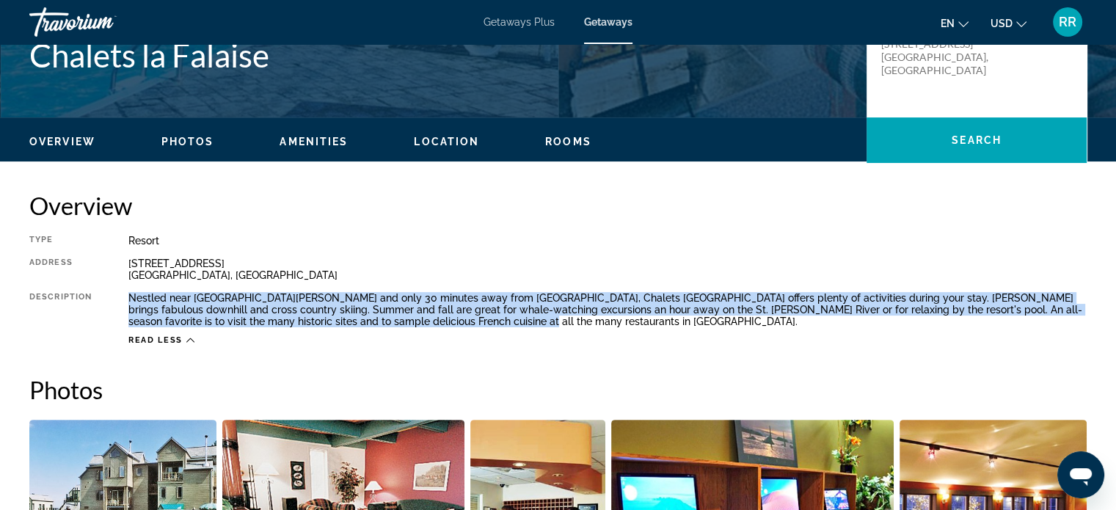
drag, startPoint x: 128, startPoint y: 297, endPoint x: 522, endPoint y: 326, distance: 394.9
click at [522, 326] on div "Nestled near Mont Ste.-Anne and only 30 minutes away from Quebec City, Chalets …" at bounding box center [607, 309] width 958 height 35
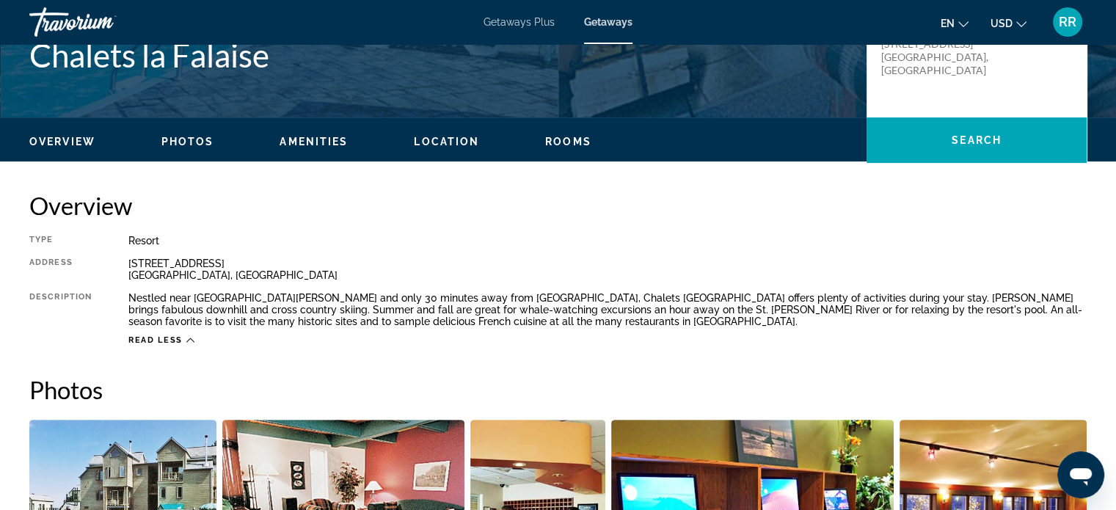
click at [593, 214] on h2 "Overview" at bounding box center [557, 205] width 1057 height 29
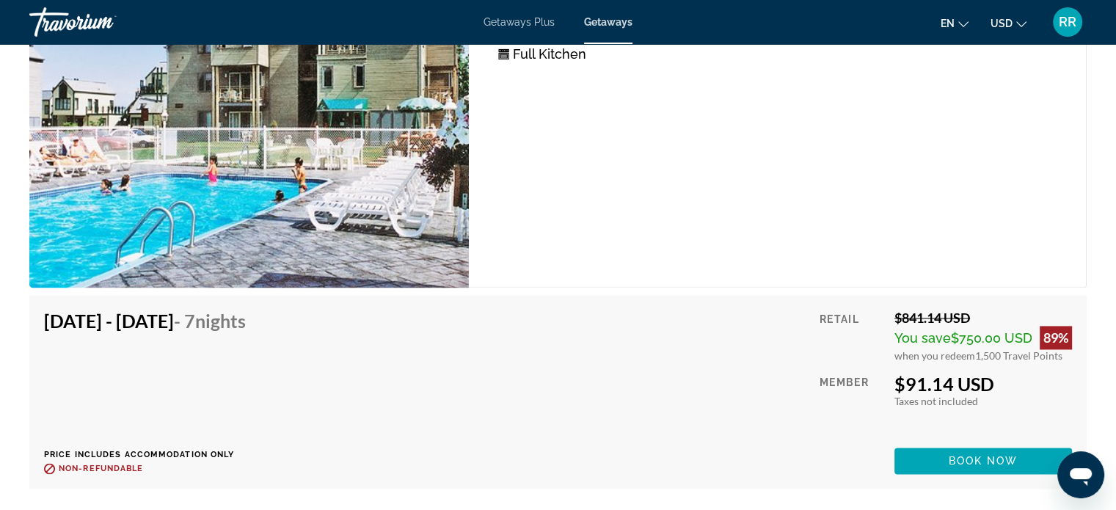
scroll to position [2127, 0]
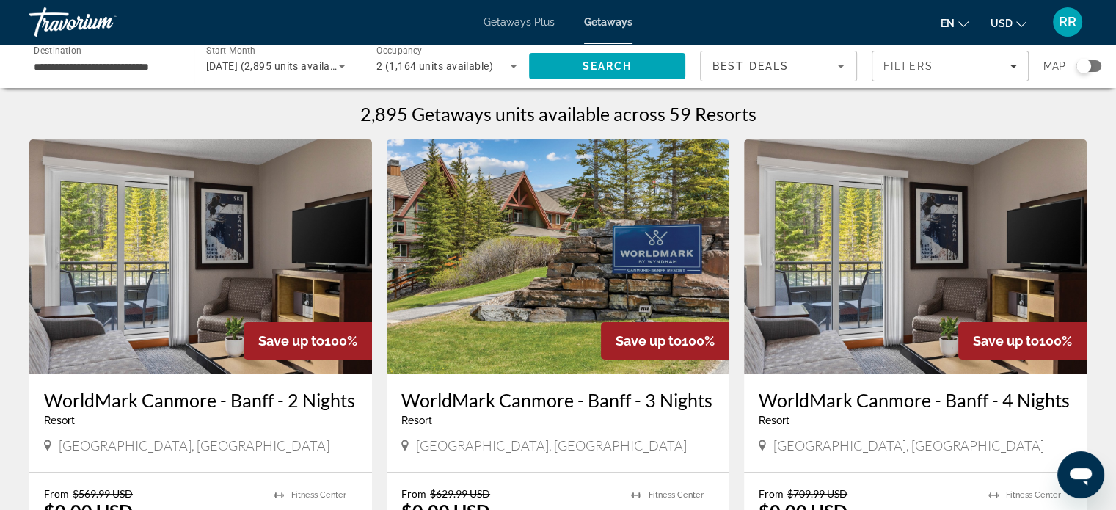
click at [1094, 67] on div "Search widget" at bounding box center [1088, 66] width 25 height 12
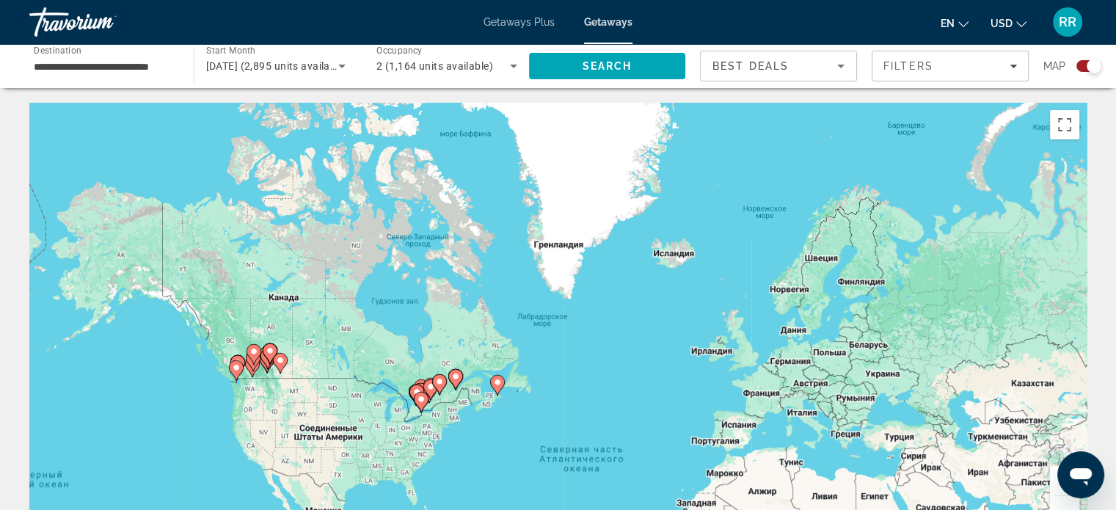
drag, startPoint x: 282, startPoint y: 183, endPoint x: 350, endPoint y: 341, distance: 172.5
click at [350, 341] on div "Чтобы активировать перетаскивание с помощью клавиатуры, нажмите Alt + Ввод. Пос…" at bounding box center [557, 323] width 1057 height 440
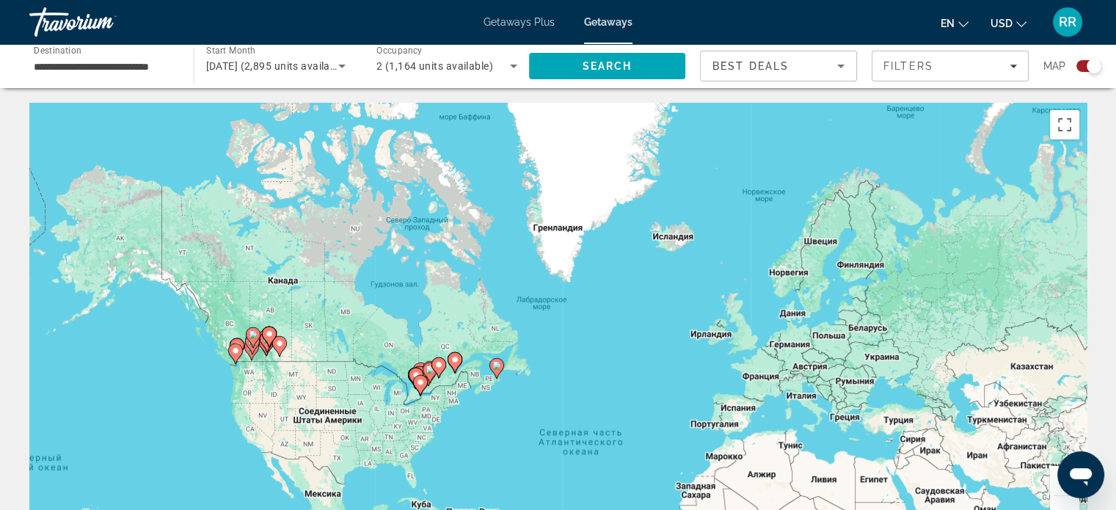
drag, startPoint x: 346, startPoint y: 334, endPoint x: 323, endPoint y: 242, distance: 94.5
click at [323, 243] on div "Чтобы активировать перетаскивание с помощью клавиатуры, нажмите Alt + Ввод. Пос…" at bounding box center [557, 323] width 1057 height 440
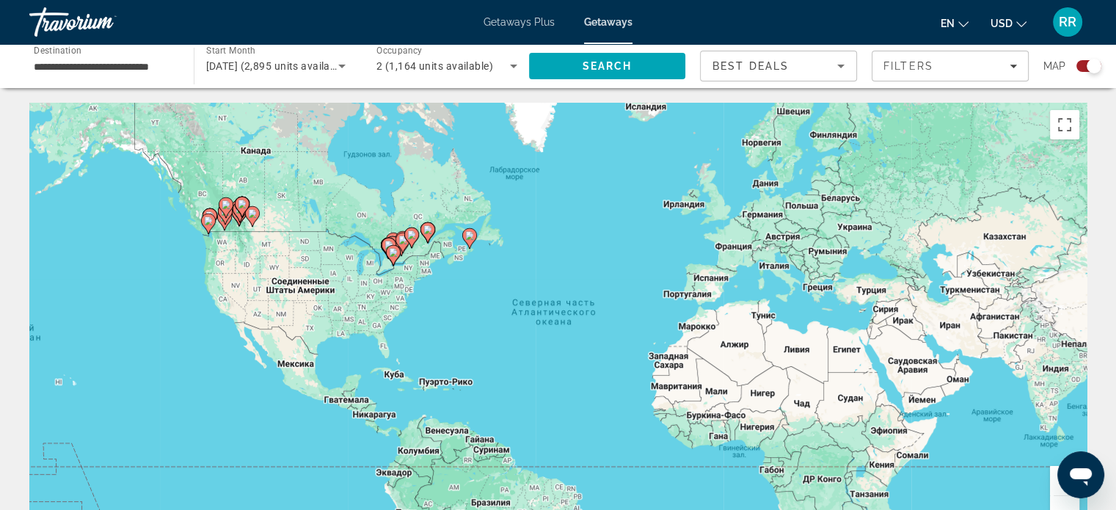
click at [428, 233] on image "Main content" at bounding box center [427, 229] width 9 height 9
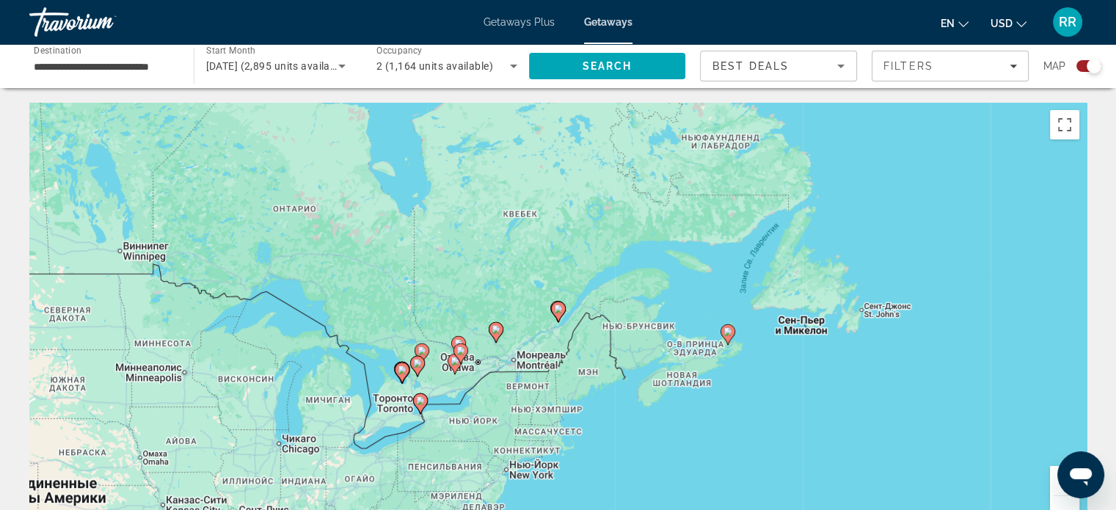
click at [557, 305] on image "Main content" at bounding box center [558, 308] width 9 height 9
type input "**********"
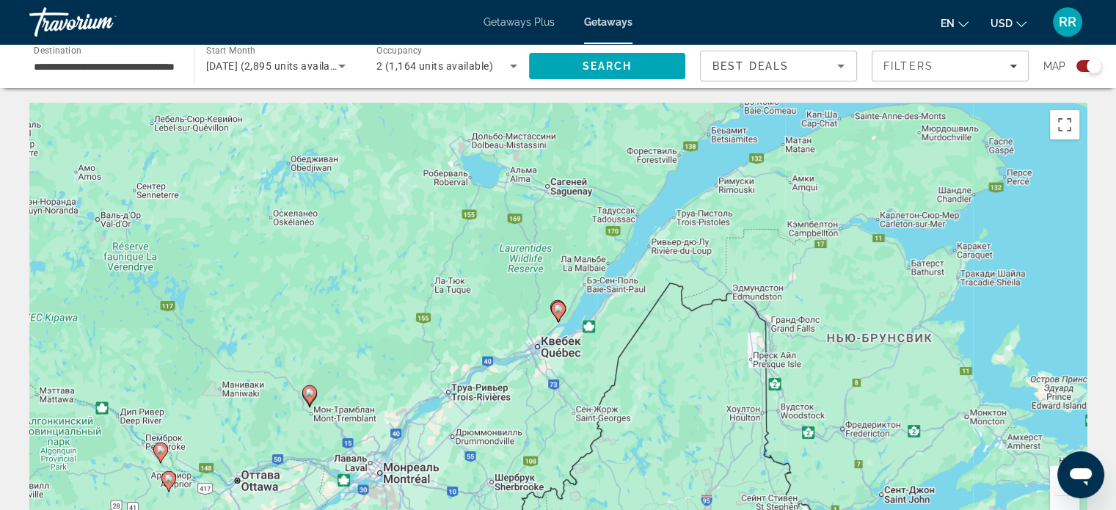
click at [1053, 471] on button "Увеличить" at bounding box center [1064, 480] width 29 height 29
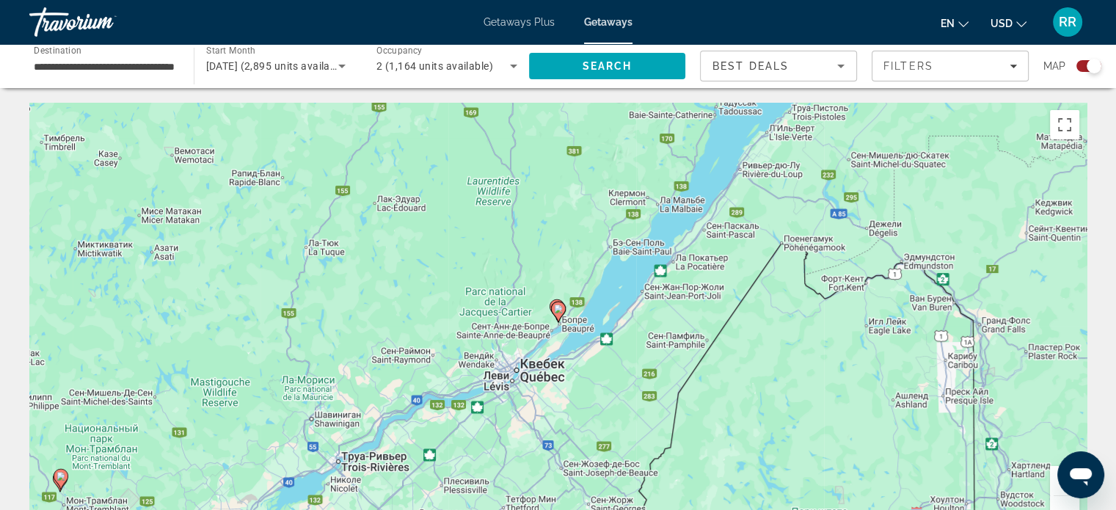
click at [1053, 471] on button "Увеличить" at bounding box center [1064, 480] width 29 height 29
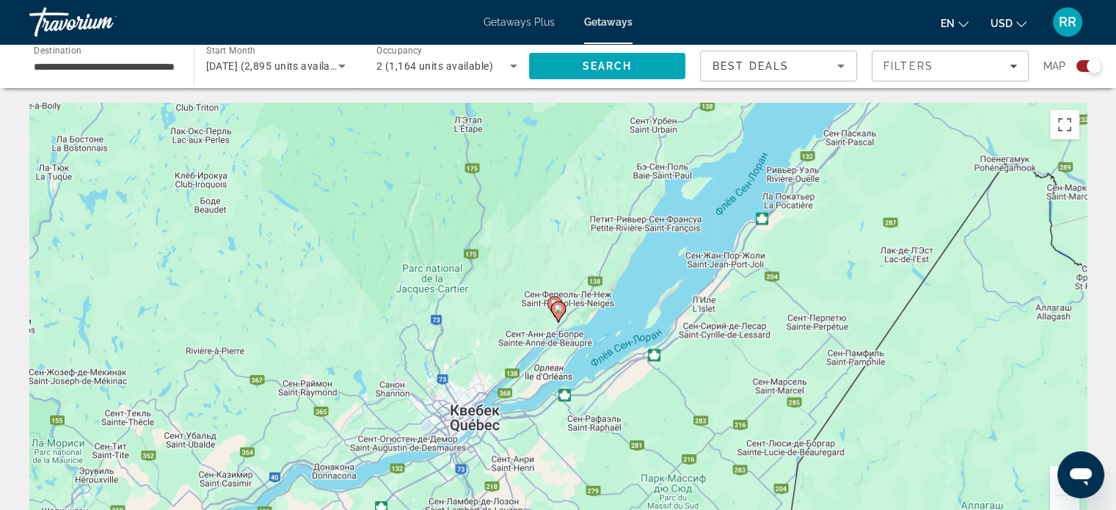
click at [1053, 471] on button "Увеличить" at bounding box center [1064, 480] width 29 height 29
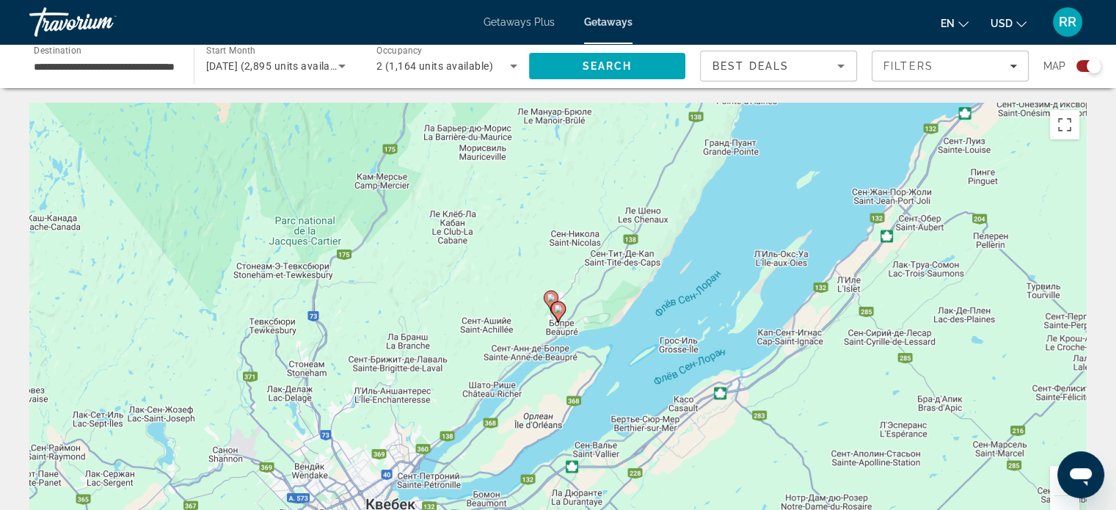
click at [1053, 471] on button "Увеличить" at bounding box center [1064, 480] width 29 height 29
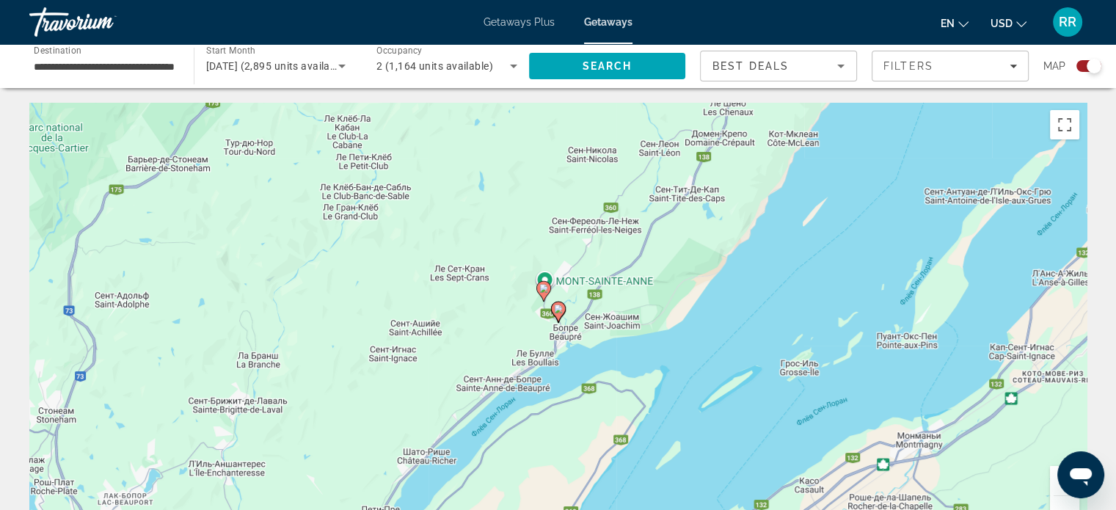
click at [1051, 478] on button "Увеличить" at bounding box center [1064, 480] width 29 height 29
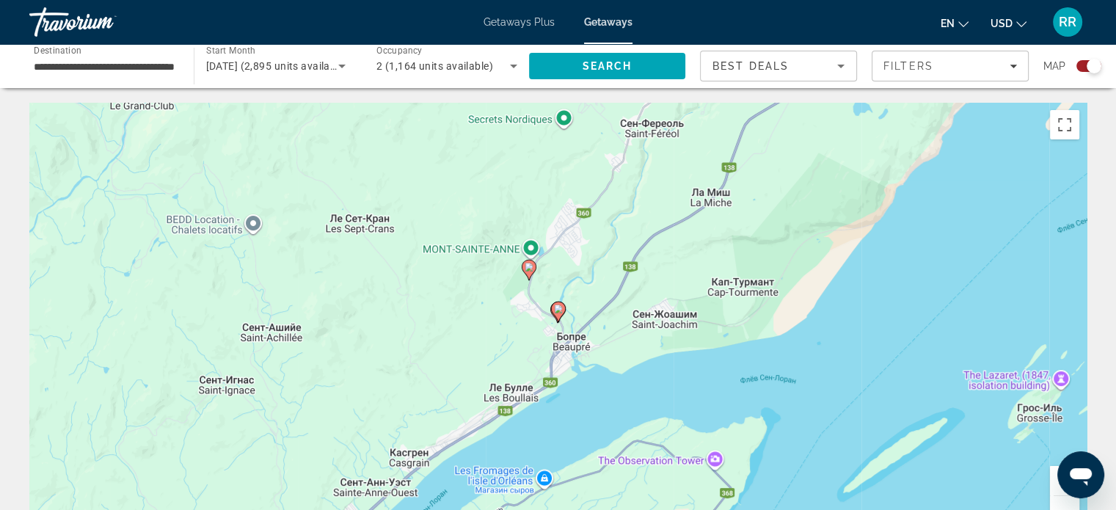
click at [1051, 478] on button "Увеличить" at bounding box center [1064, 480] width 29 height 29
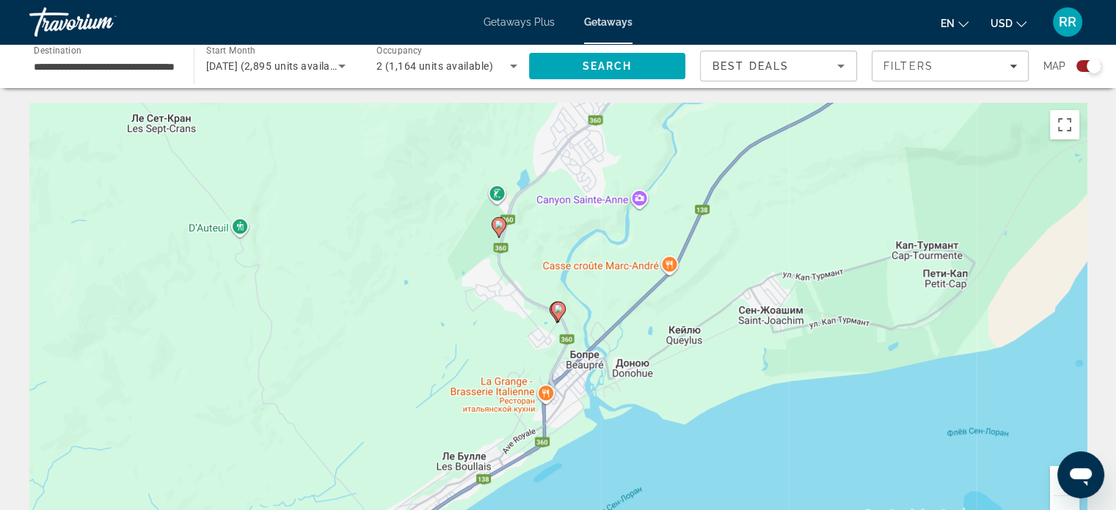
click at [497, 222] on image "Main content" at bounding box center [498, 224] width 9 height 9
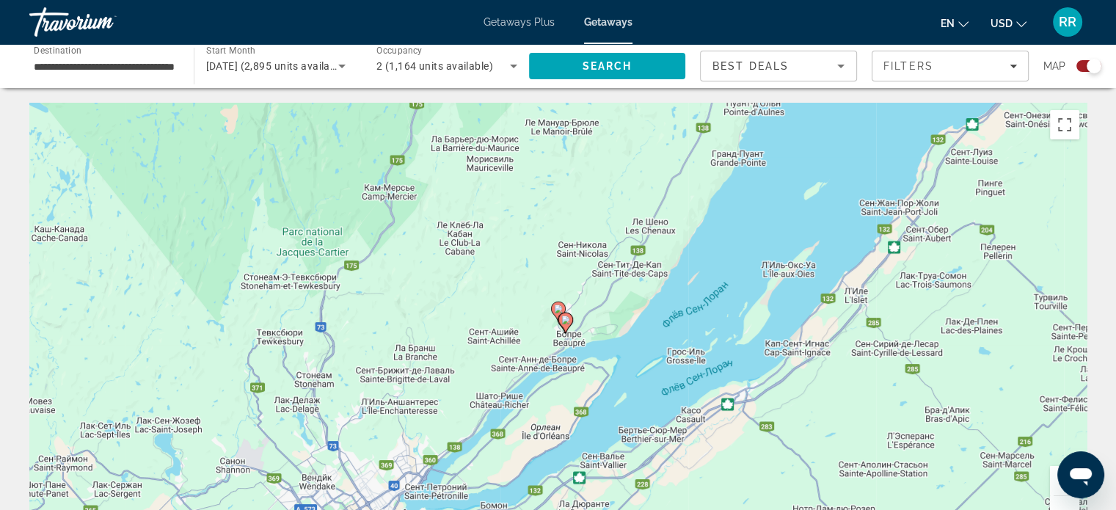
click at [555, 304] on image "Main content" at bounding box center [558, 308] width 9 height 9
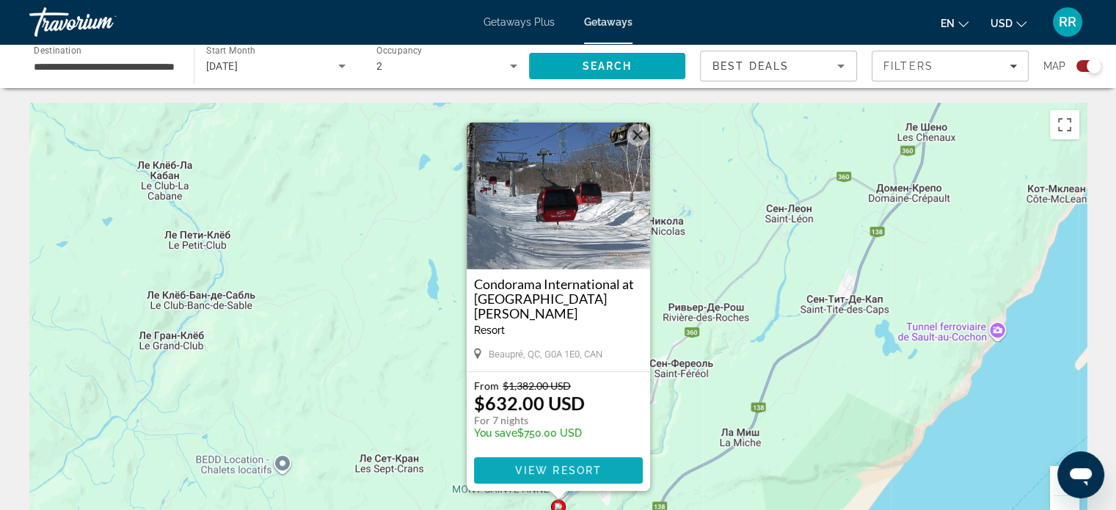
click at [552, 464] on span "View Resort" at bounding box center [557, 470] width 87 height 12
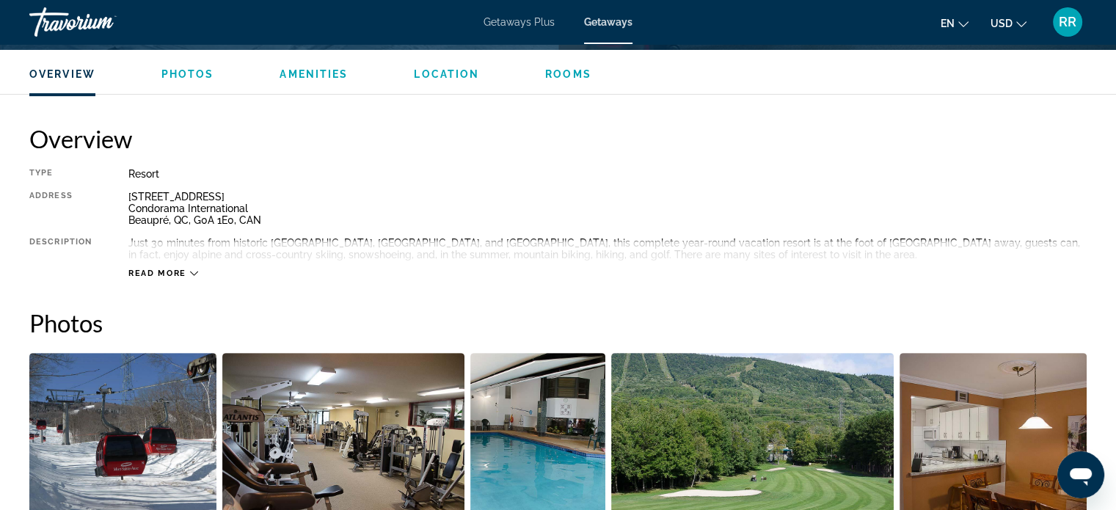
scroll to position [440, 0]
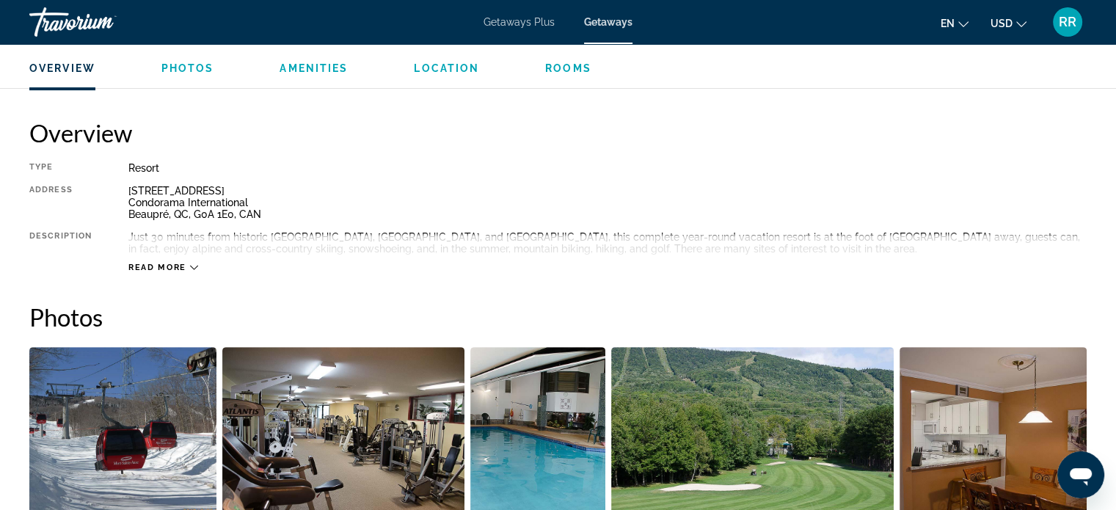
click at [191, 266] on icon "Main content" at bounding box center [194, 267] width 8 height 8
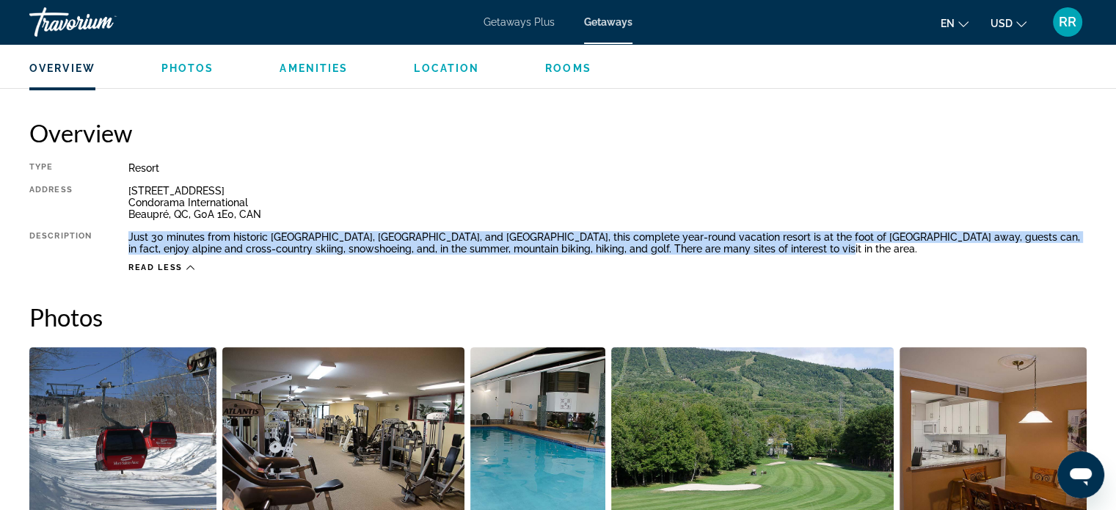
drag, startPoint x: 128, startPoint y: 238, endPoint x: 792, endPoint y: 251, distance: 664.7
click at [792, 251] on div "Just 30 minutes from historic Québec City, Île d'Orléans, and Charlevoix, this …" at bounding box center [607, 242] width 958 height 23
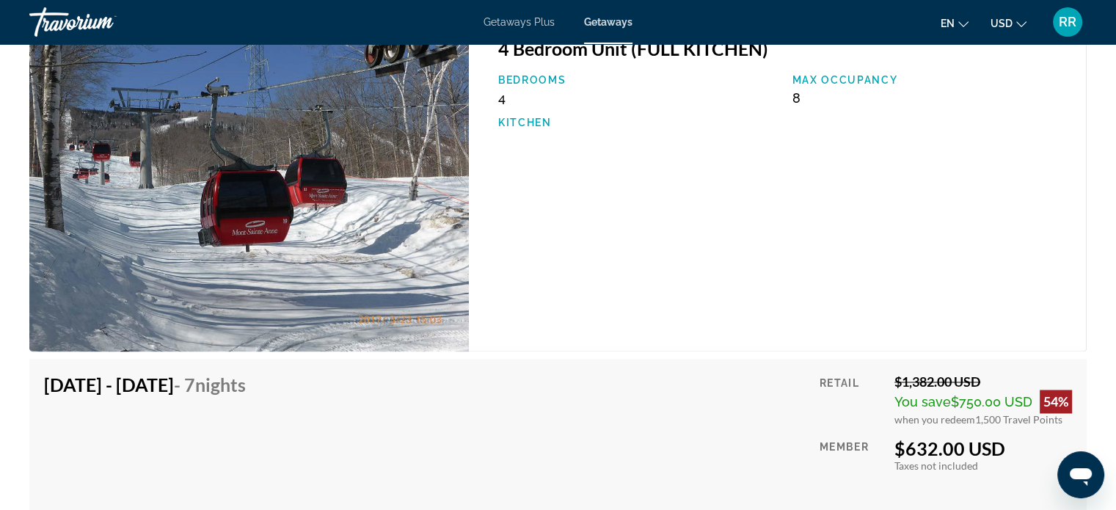
scroll to position [2274, 0]
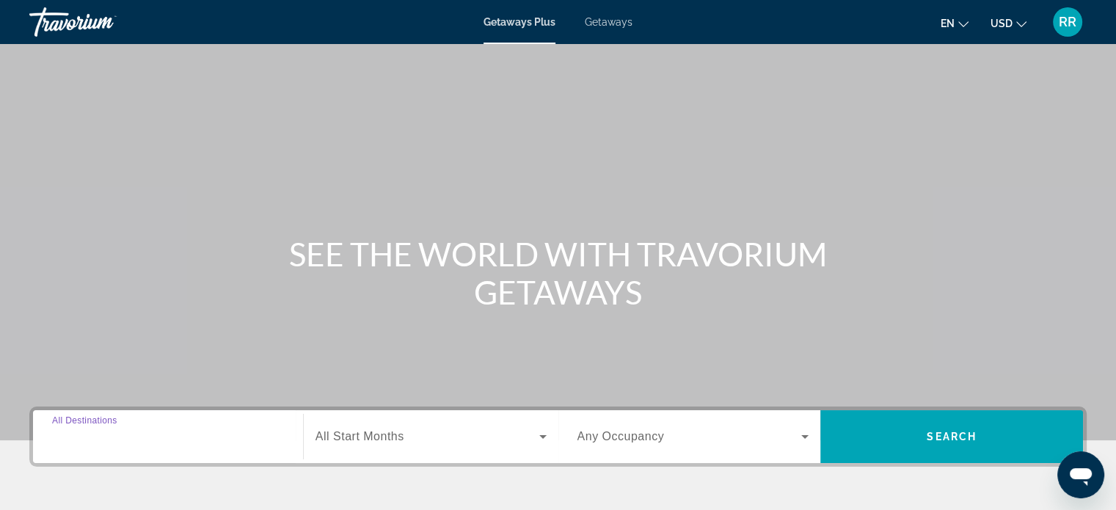
click at [161, 436] on input "Destination All Destinations" at bounding box center [168, 437] width 232 height 18
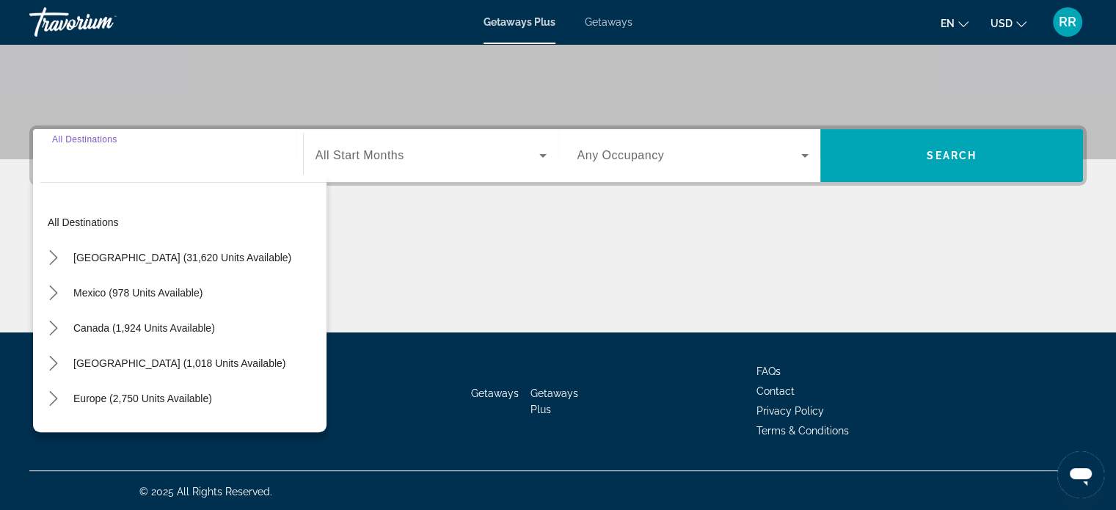
scroll to position [282, 0]
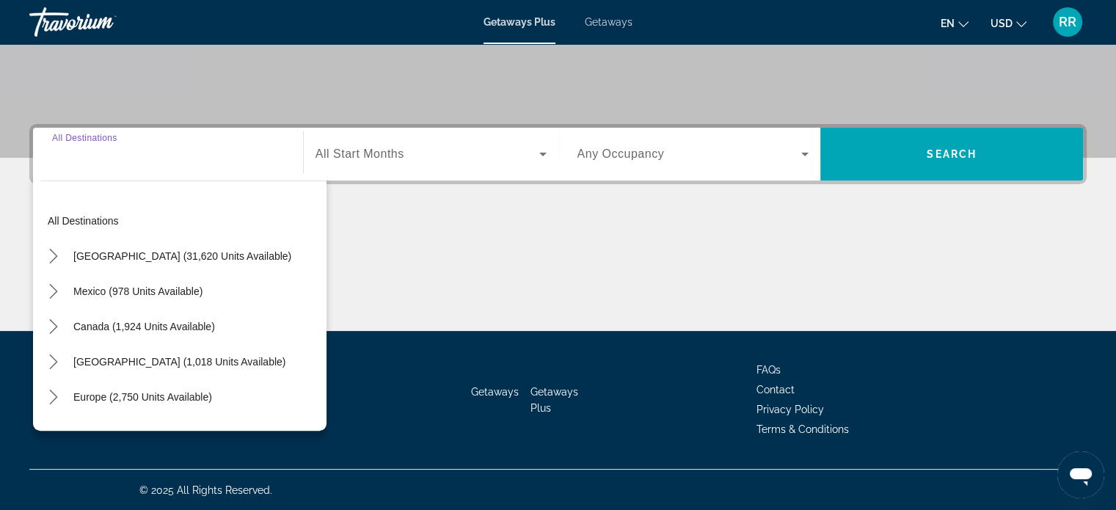
click at [141, 319] on span "Select destination: Canada (1,924 units available)" at bounding box center [144, 326] width 156 height 35
type input "**********"
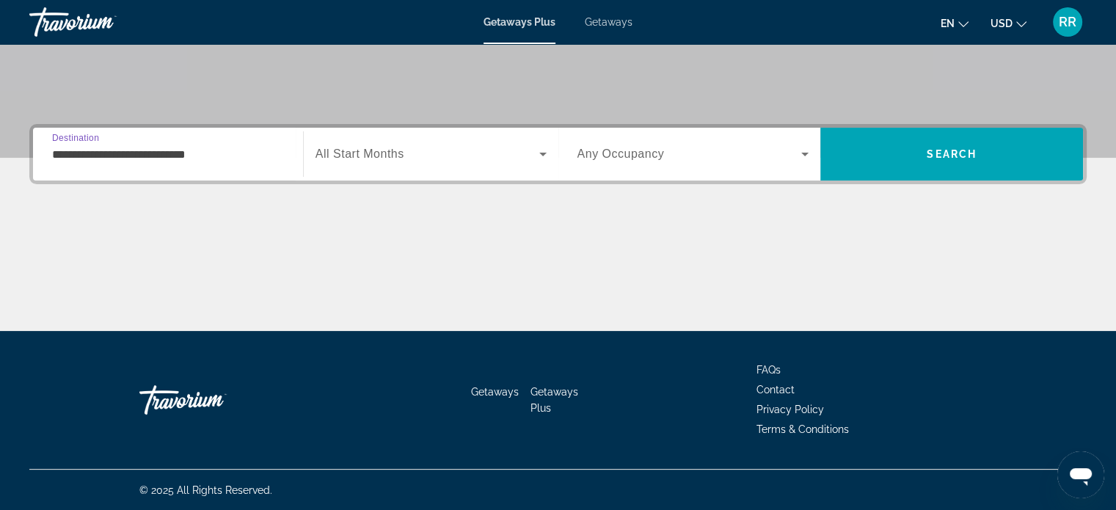
click at [447, 160] on span "Search widget" at bounding box center [427, 154] width 224 height 18
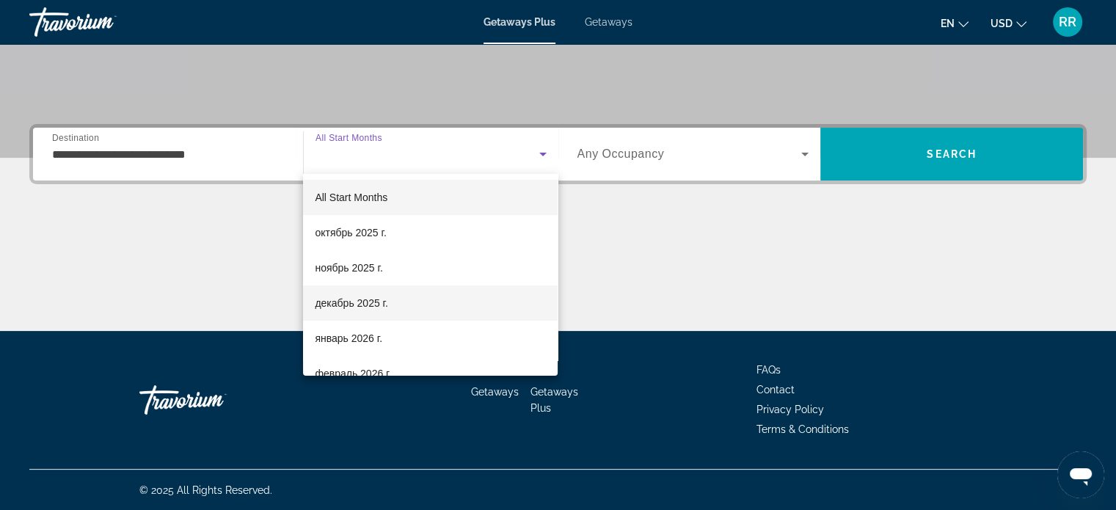
click at [367, 302] on span "декабрь 2025 г." at bounding box center [351, 303] width 73 height 18
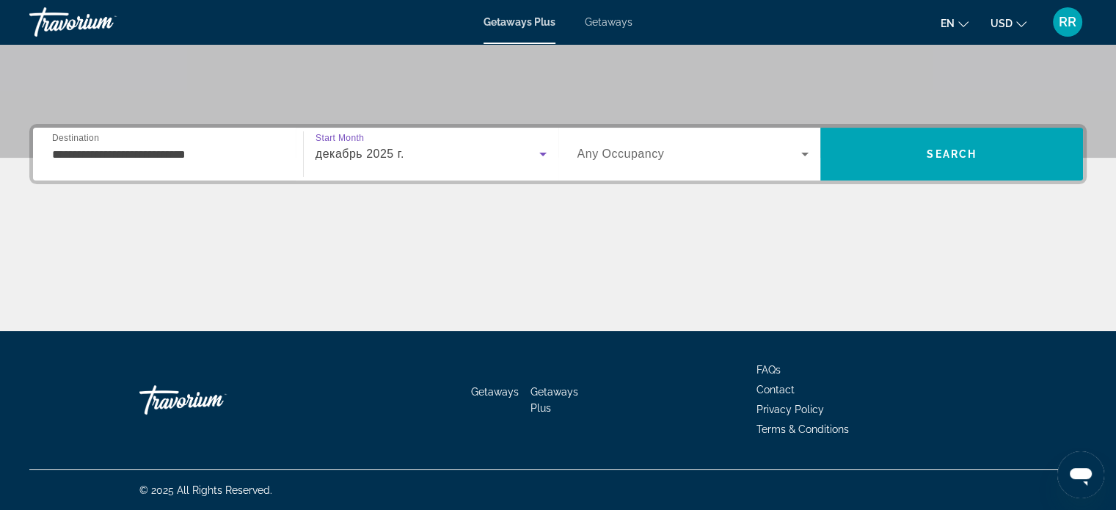
click at [686, 152] on span "Search widget" at bounding box center [689, 154] width 224 height 18
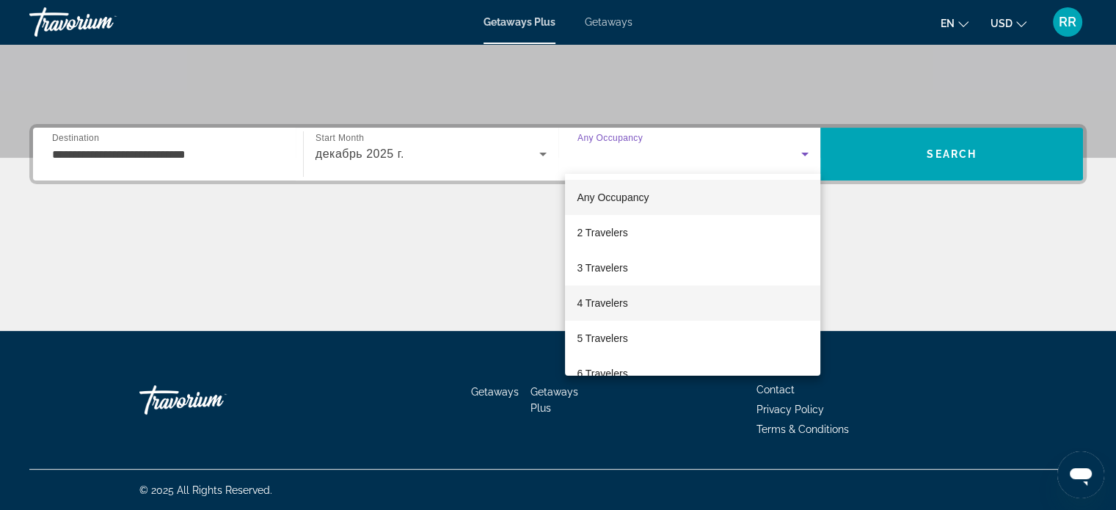
click at [626, 303] on span "4 Travelers" at bounding box center [602, 303] width 51 height 18
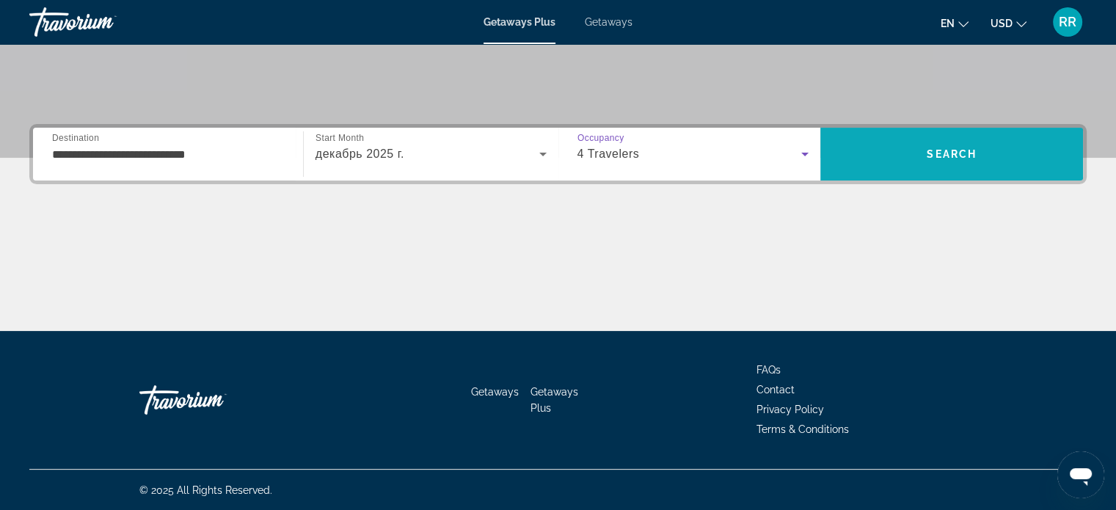
click at [996, 155] on span "Search" at bounding box center [951, 153] width 263 height 35
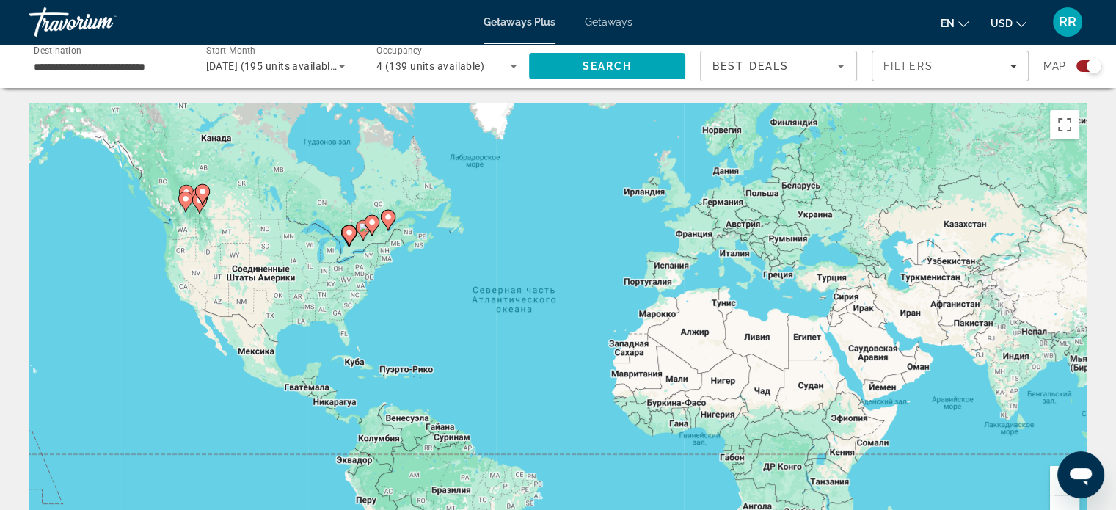
click at [1050, 478] on button "Увеличить" at bounding box center [1064, 480] width 29 height 29
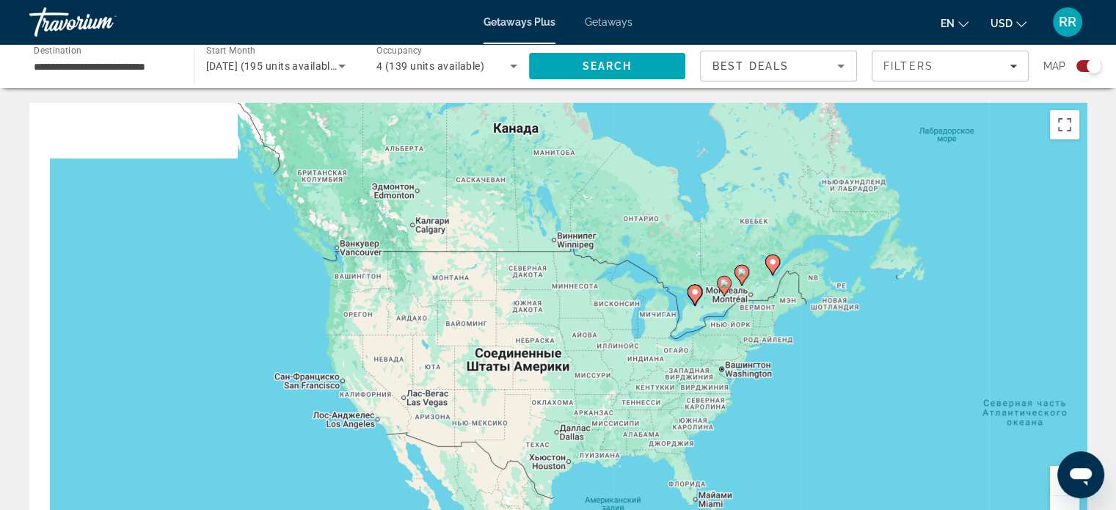
drag, startPoint x: 286, startPoint y: 227, endPoint x: 851, endPoint y: 365, distance: 581.5
click at [851, 365] on div "Чтобы активировать перетаскивание с помощью клавиатуры, нажмите Alt + Ввод. Пос…" at bounding box center [557, 323] width 1057 height 440
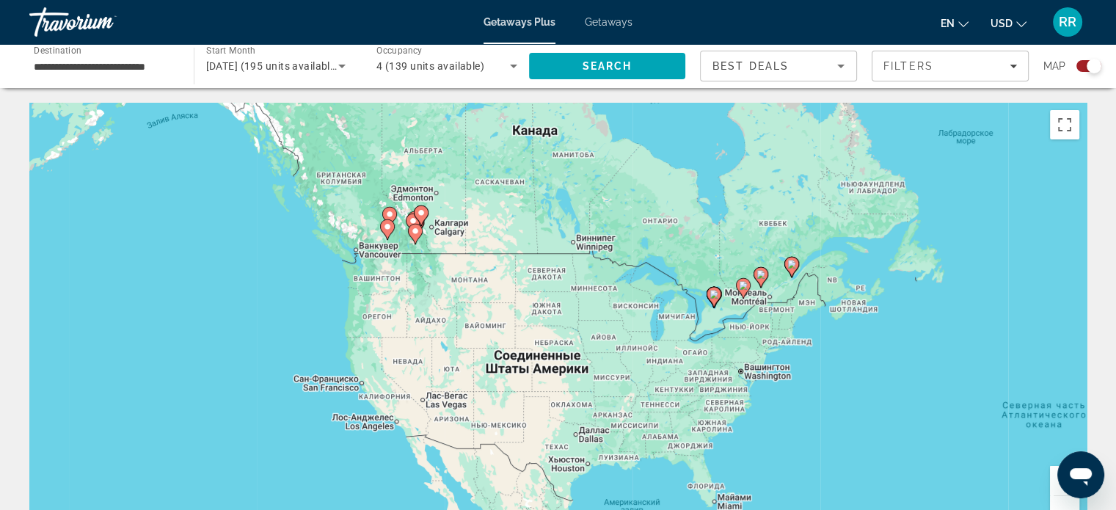
click at [1053, 483] on button "Увеличить" at bounding box center [1064, 480] width 29 height 29
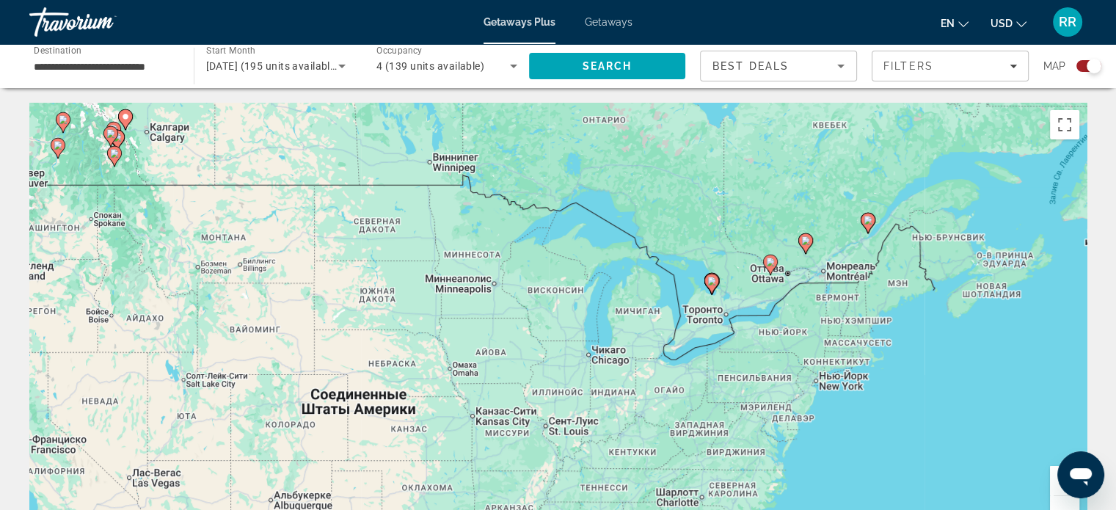
drag, startPoint x: 903, startPoint y: 363, endPoint x: 630, endPoint y: 366, distance: 272.9
click at [630, 366] on div "Чтобы активировать перетаскивание с помощью клавиатуры, нажмите Alt + Ввод. Пос…" at bounding box center [557, 323] width 1057 height 440
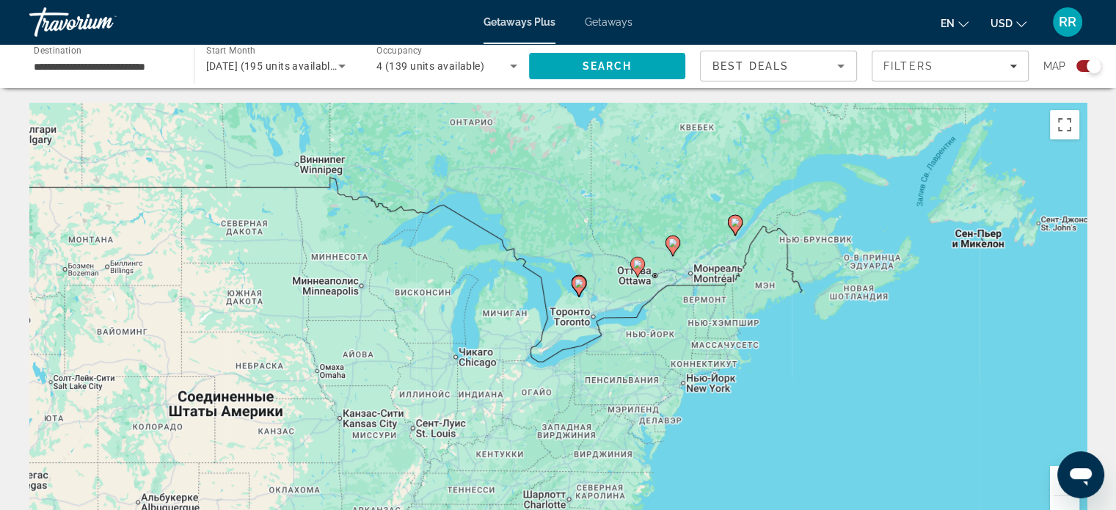
click at [1054, 479] on button "Увеличить" at bounding box center [1064, 480] width 29 height 29
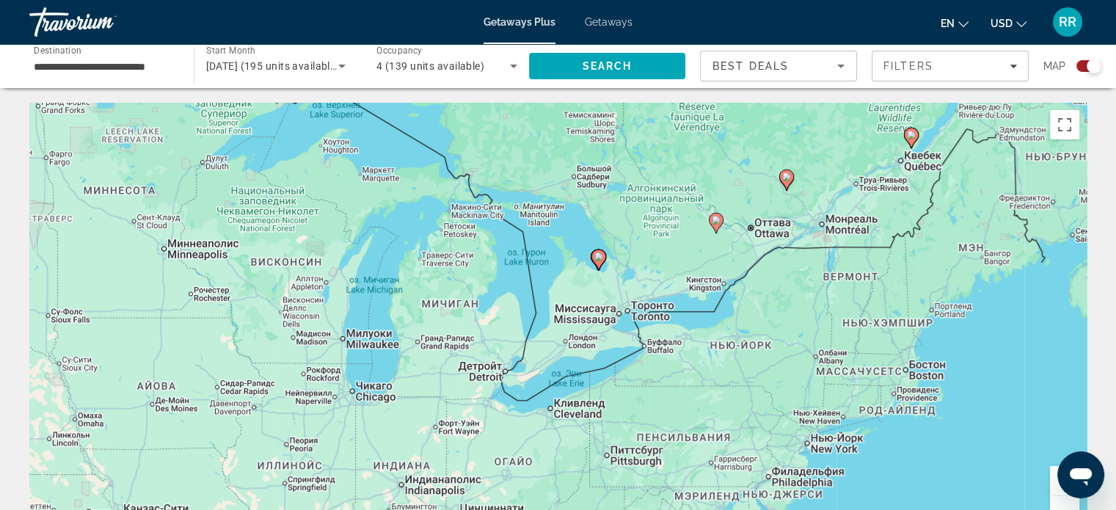
click at [1054, 479] on button "Увеличить" at bounding box center [1064, 480] width 29 height 29
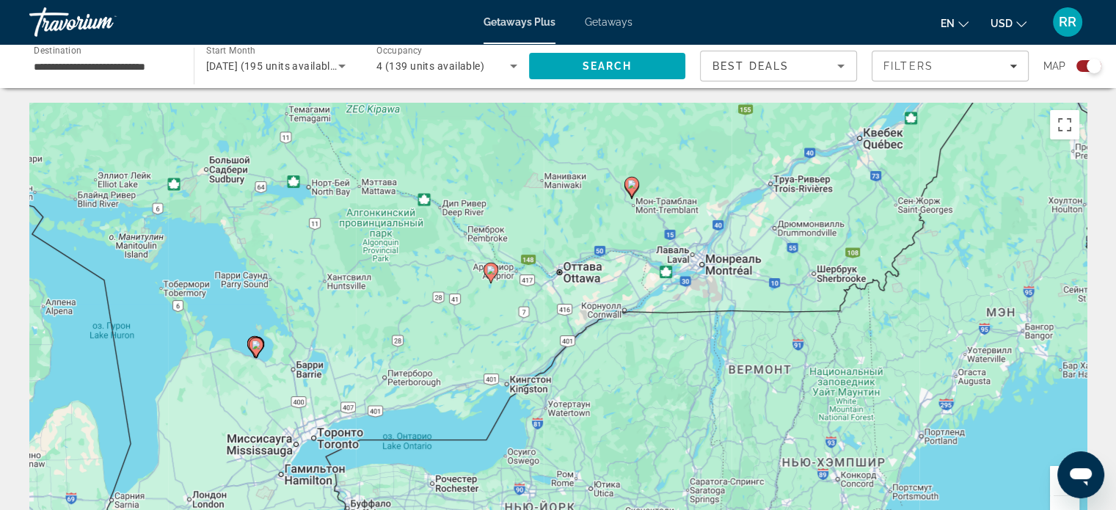
drag, startPoint x: 943, startPoint y: 248, endPoint x: 561, endPoint y: 381, distance: 404.5
click at [555, 388] on div "Чтобы активировать перетаскивание с помощью клавиатуры, нажмите Alt + Ввод. Пос…" at bounding box center [557, 323] width 1057 height 440
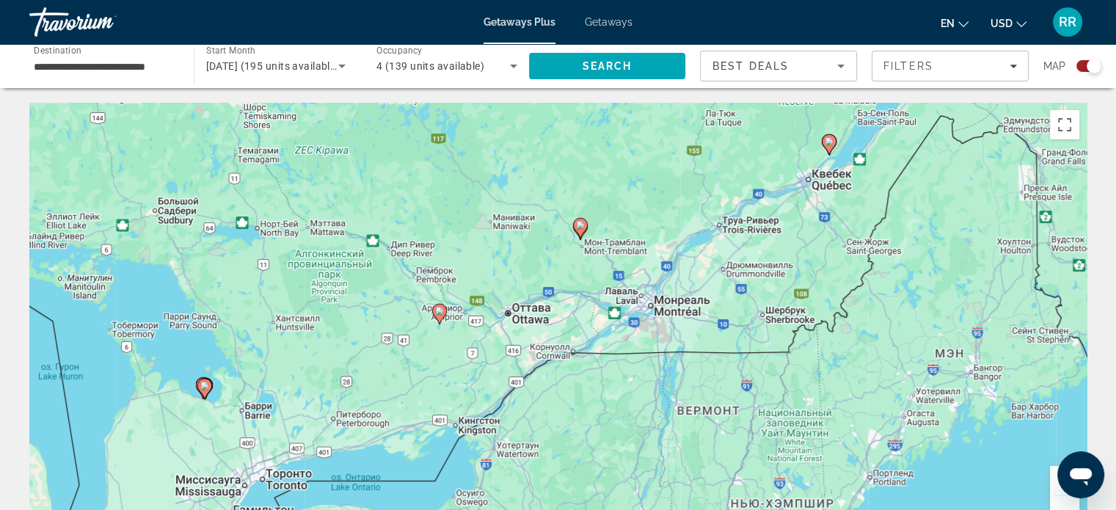
drag, startPoint x: 586, startPoint y: 312, endPoint x: 487, endPoint y: 368, distance: 113.6
click at [487, 368] on div "Чтобы активировать перетаскивание с помощью клавиатуры, нажмите Alt + Ввод. Пос…" at bounding box center [557, 323] width 1057 height 440
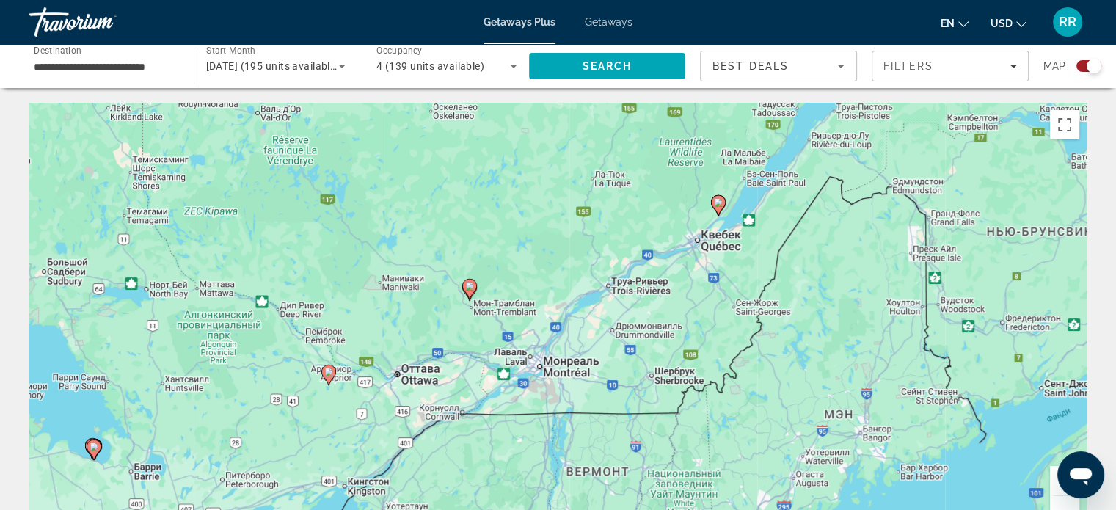
click at [717, 204] on image "Main content" at bounding box center [718, 202] width 9 height 9
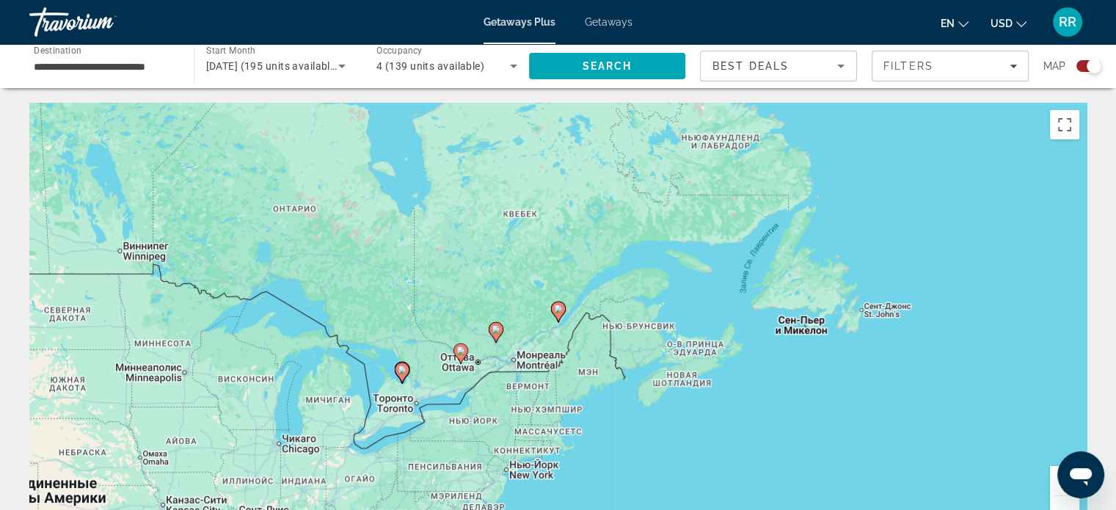
click at [561, 310] on image "Main content" at bounding box center [558, 308] width 9 height 9
type input "**********"
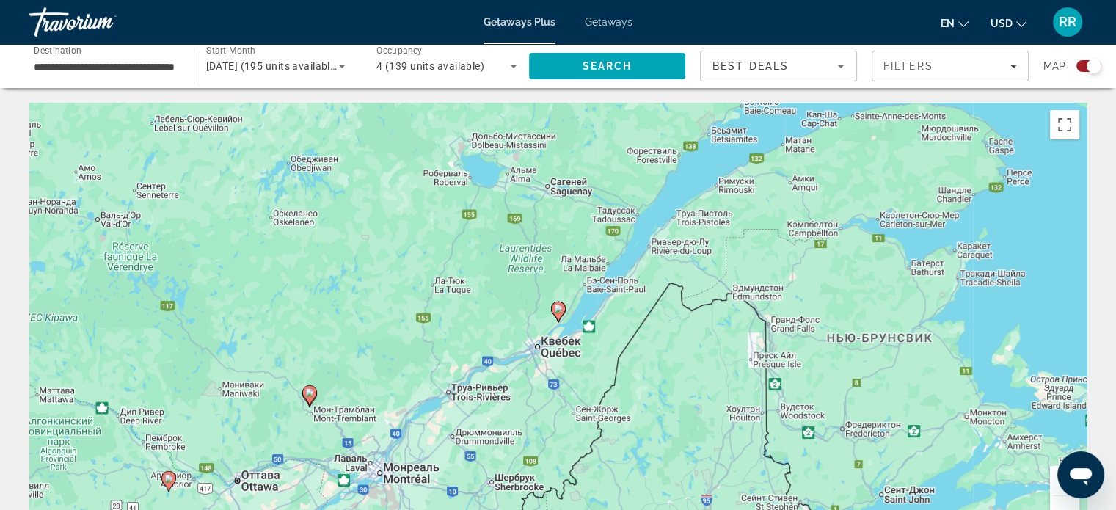
click at [557, 310] on image "Main content" at bounding box center [558, 308] width 9 height 9
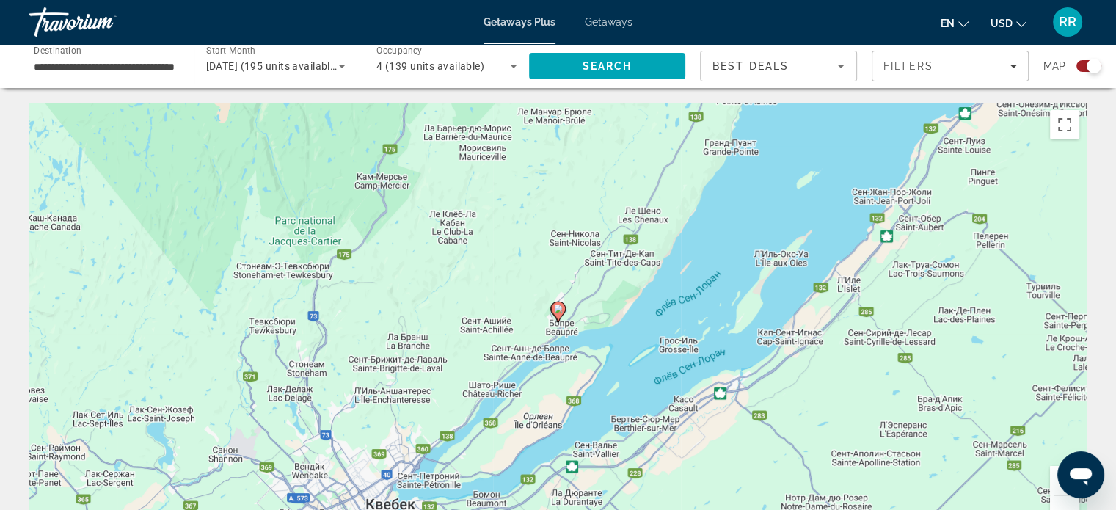
click at [557, 310] on image "Main content" at bounding box center [558, 308] width 9 height 9
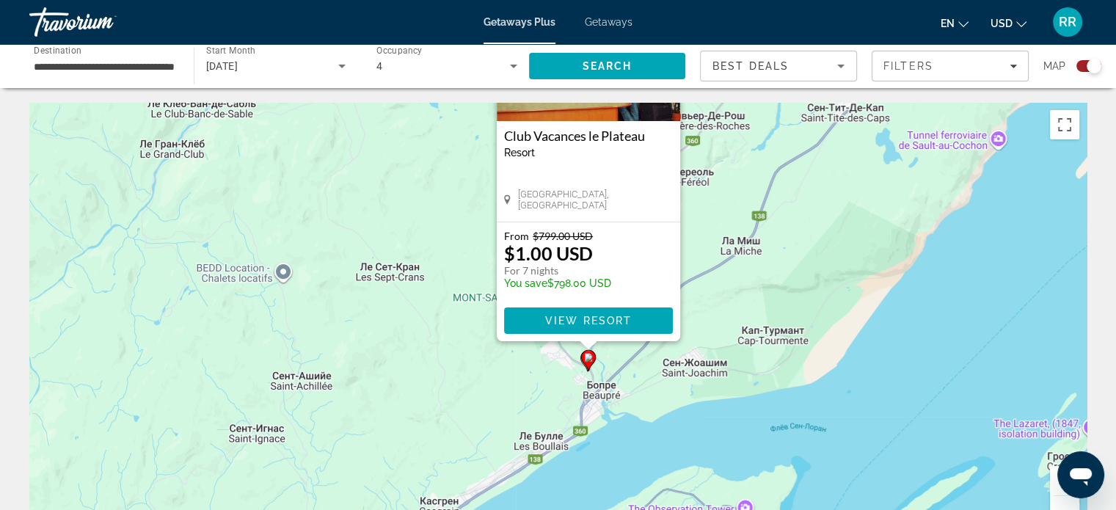
drag, startPoint x: 725, startPoint y: 387, endPoint x: 755, endPoint y: 222, distance: 167.0
click at [755, 222] on div "Чтобы активировать перетаскивание с помощью клавиатуры, нажмите Alt + Ввод. Пос…" at bounding box center [557, 323] width 1057 height 440
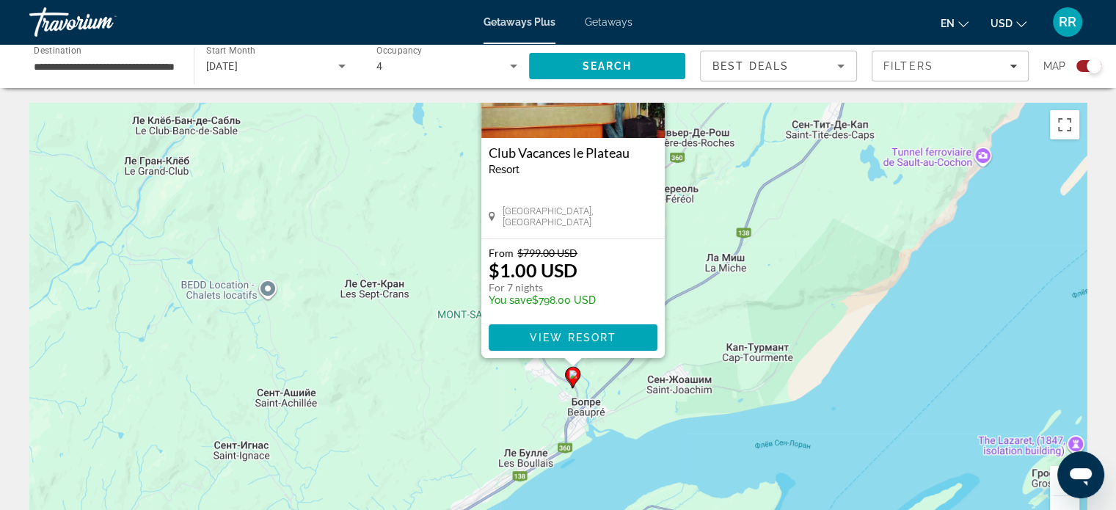
drag, startPoint x: 750, startPoint y: 208, endPoint x: 732, endPoint y: 211, distance: 18.5
click at [732, 211] on div "Чтобы активировать перетаскивание с помощью клавиатуры, нажмите Alt + Ввод. Пос…" at bounding box center [557, 323] width 1057 height 440
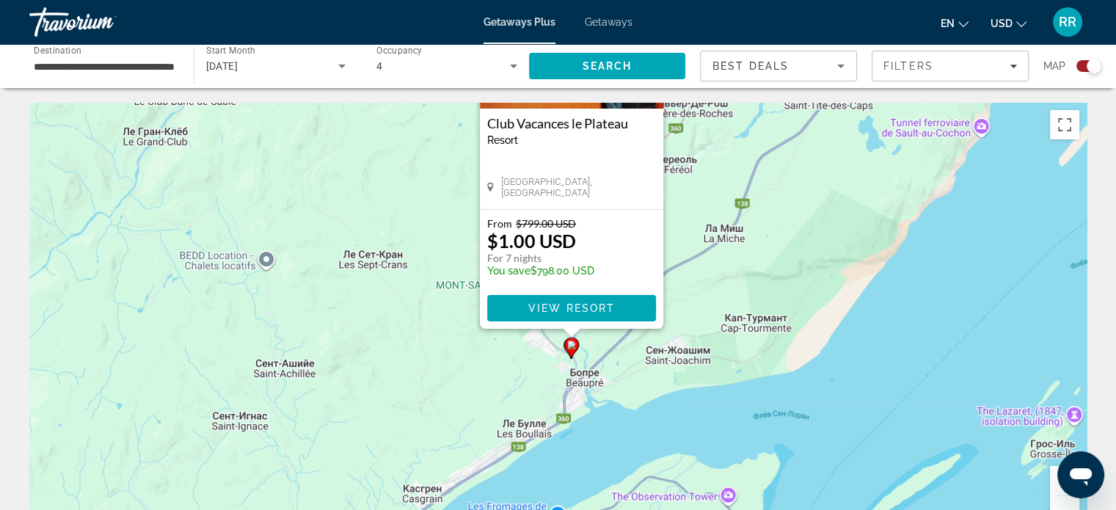
click at [571, 344] on image "Main content" at bounding box center [571, 344] width 9 height 9
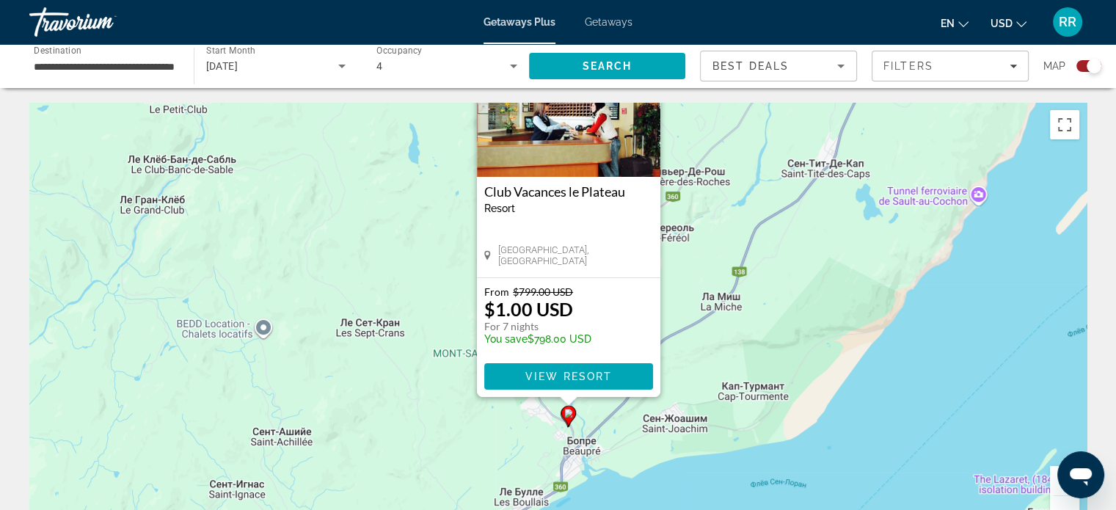
drag, startPoint x: 716, startPoint y: 371, endPoint x: 717, endPoint y: 246, distance: 124.7
click at [717, 246] on div "Чтобы активировать перетаскивание с помощью клавиатуры, нажмите Alt + Ввод. Пос…" at bounding box center [557, 323] width 1057 height 440
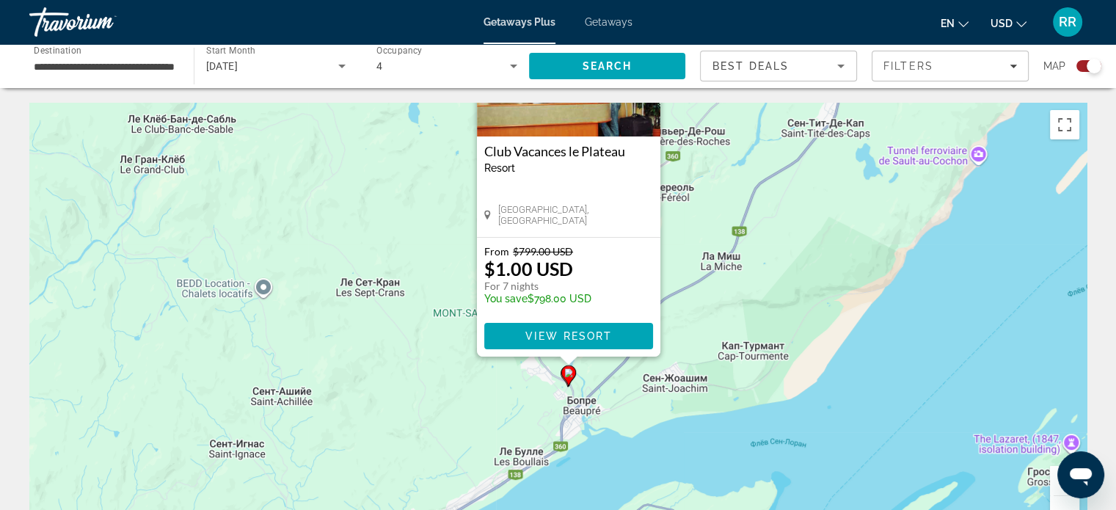
drag, startPoint x: 736, startPoint y: 234, endPoint x: 700, endPoint y: 334, distance: 106.0
click at [706, 350] on div "Чтобы активировать перетаскивание с помощью клавиатуры, нажмите Alt + Ввод. Пос…" at bounding box center [557, 323] width 1057 height 440
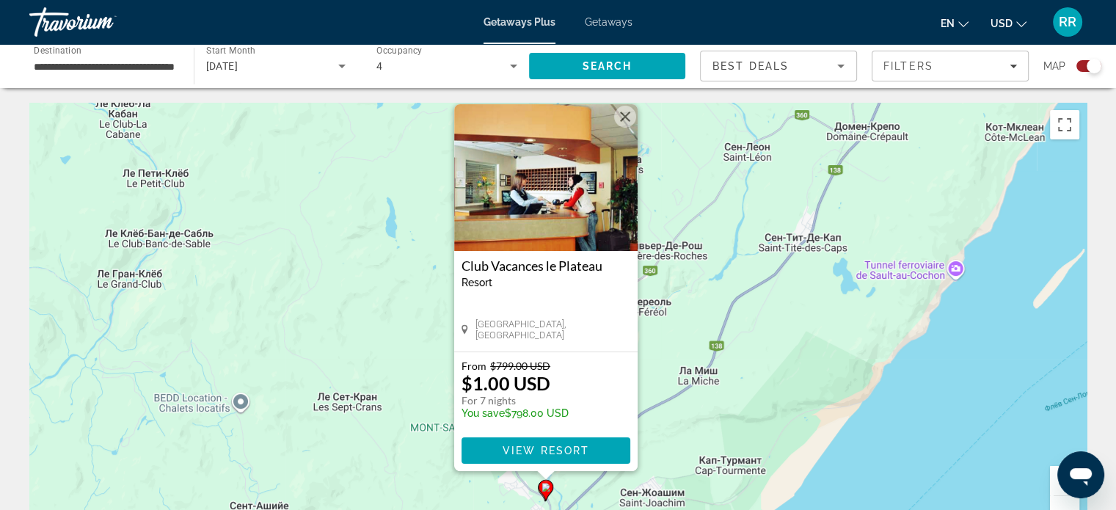
click at [626, 117] on button "Закрыть" at bounding box center [625, 117] width 22 height 22
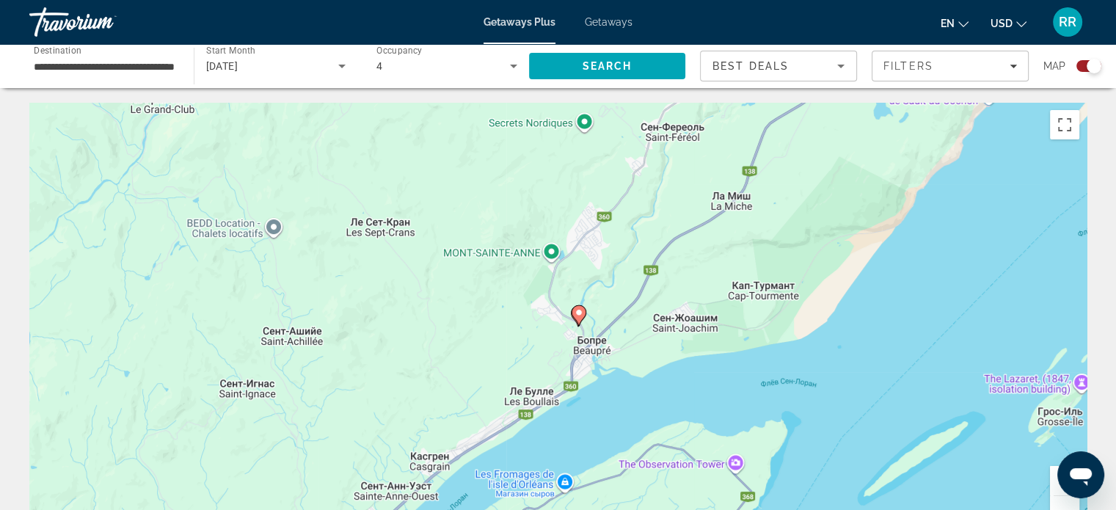
drag, startPoint x: 621, startPoint y: 389, endPoint x: 655, endPoint y: 208, distance: 185.1
click at [655, 208] on div "Чтобы активировать перетаскивание с помощью клавиатуры, нажмите Alt + Ввод. Пос…" at bounding box center [557, 323] width 1057 height 440
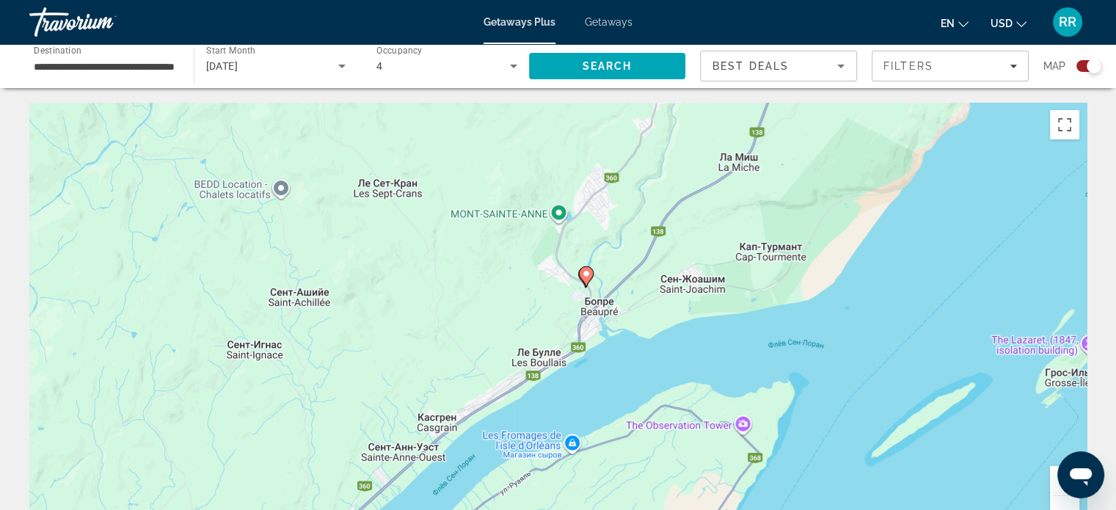
click at [1053, 482] on button "Увеличить" at bounding box center [1064, 480] width 29 height 29
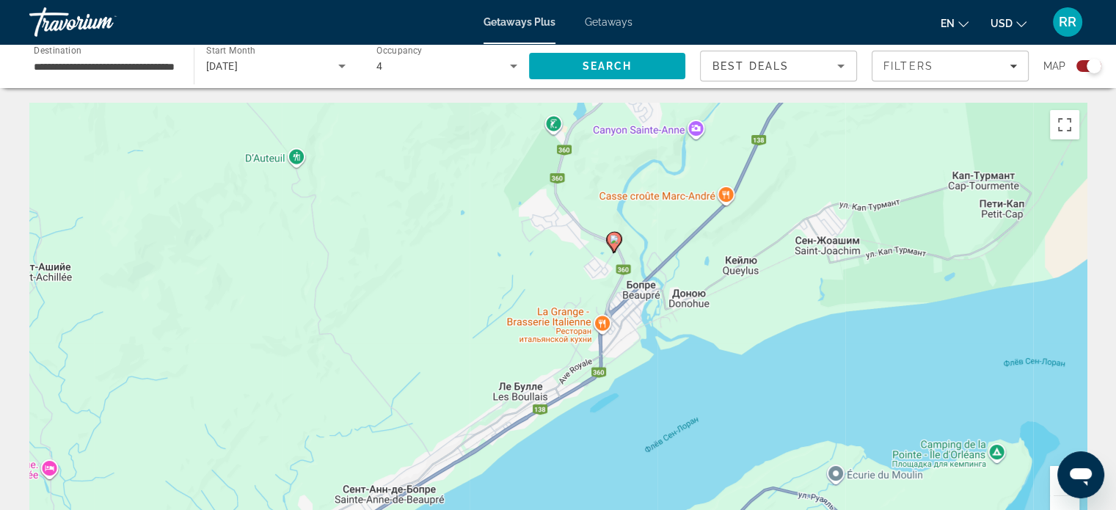
click at [1053, 482] on button "Увеличить" at bounding box center [1064, 480] width 29 height 29
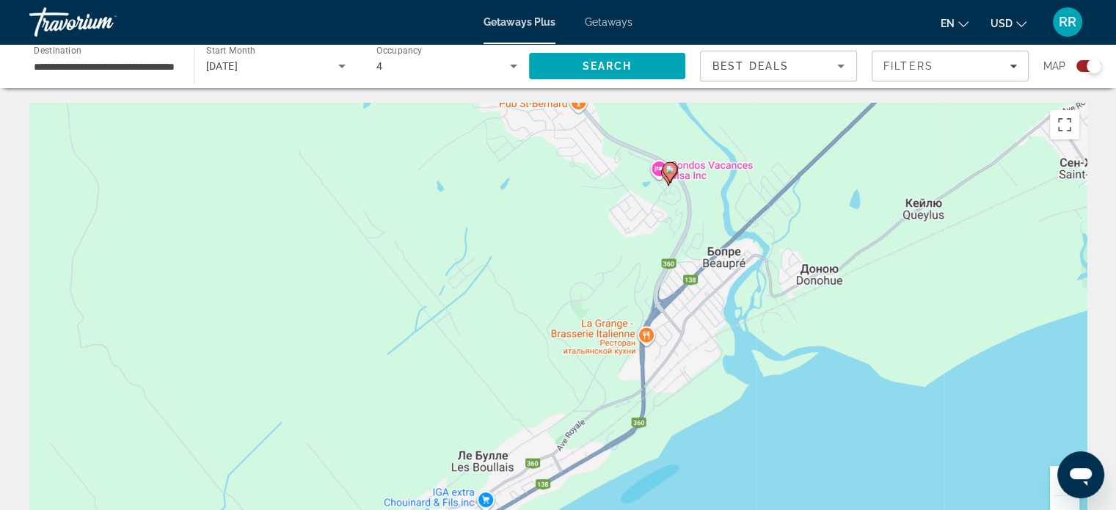
click at [1053, 482] on button "Увеличить" at bounding box center [1064, 480] width 29 height 29
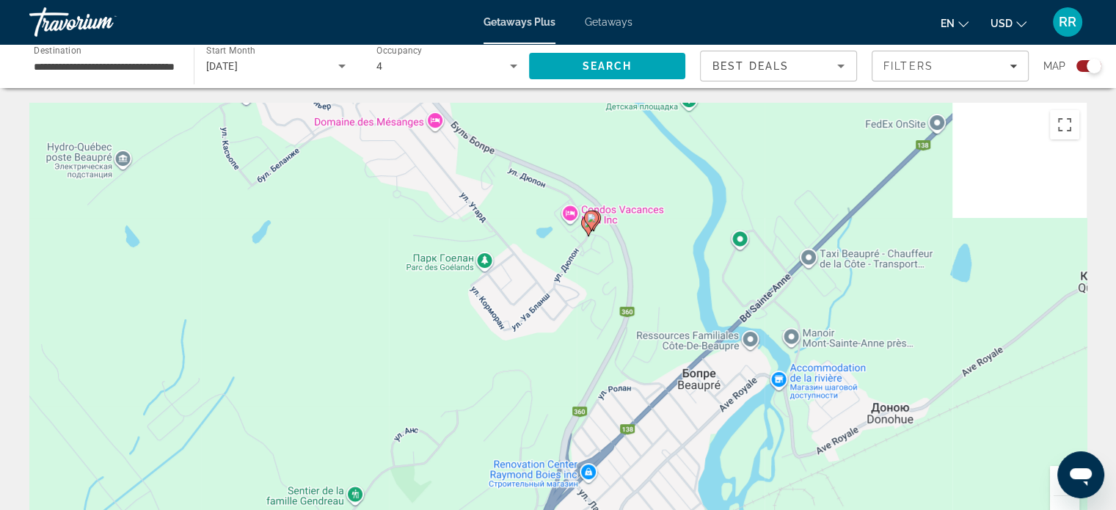
drag, startPoint x: 857, startPoint y: 194, endPoint x: 662, endPoint y: 382, distance: 271.8
click at [660, 406] on div "Чтобы активировать перетаскивание с помощью клавиатуры, нажмите Alt + Ввод. Пос…" at bounding box center [557, 323] width 1057 height 440
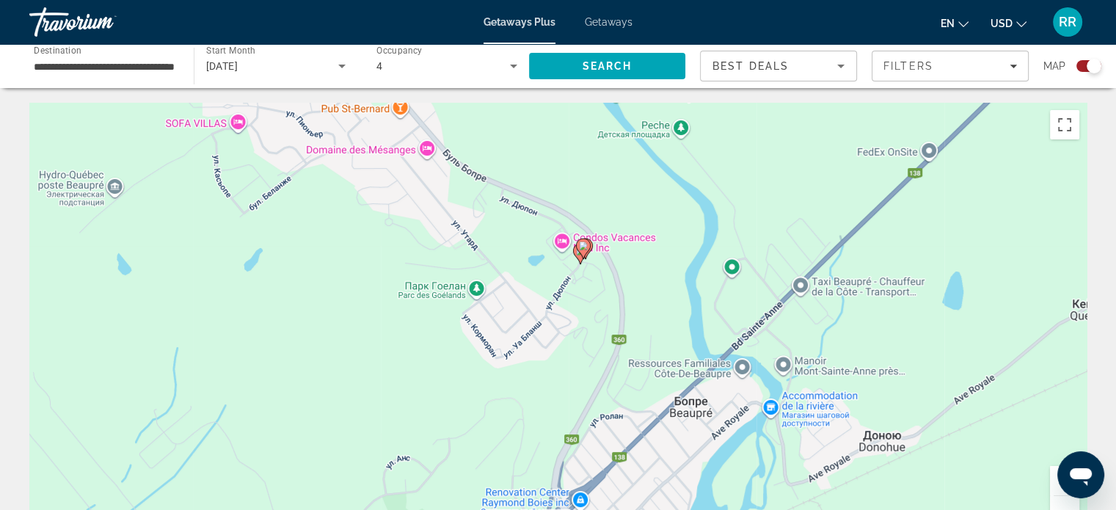
click at [1054, 483] on button "Увеличить" at bounding box center [1064, 480] width 29 height 29
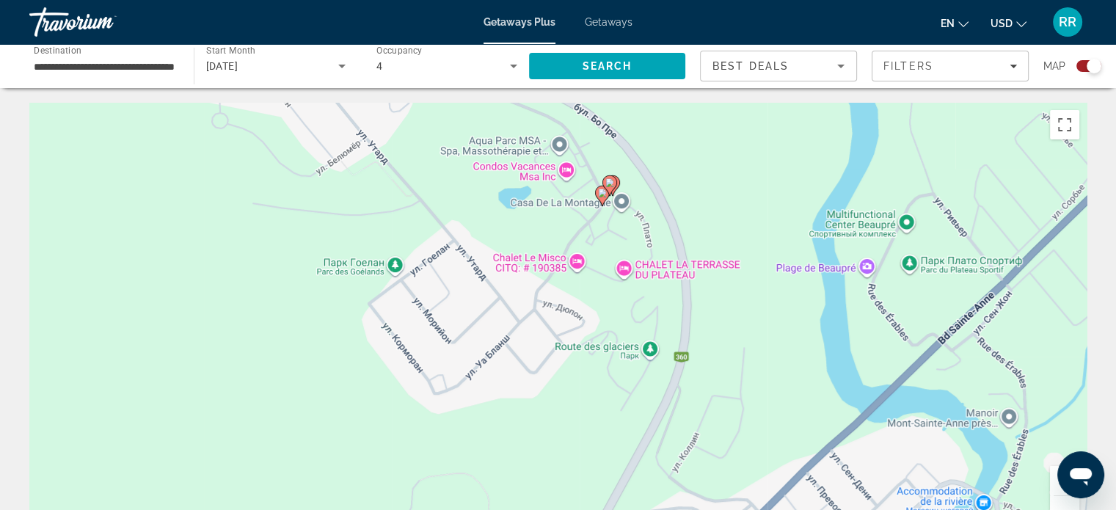
click at [1054, 483] on button "Увеличить" at bounding box center [1064, 480] width 29 height 29
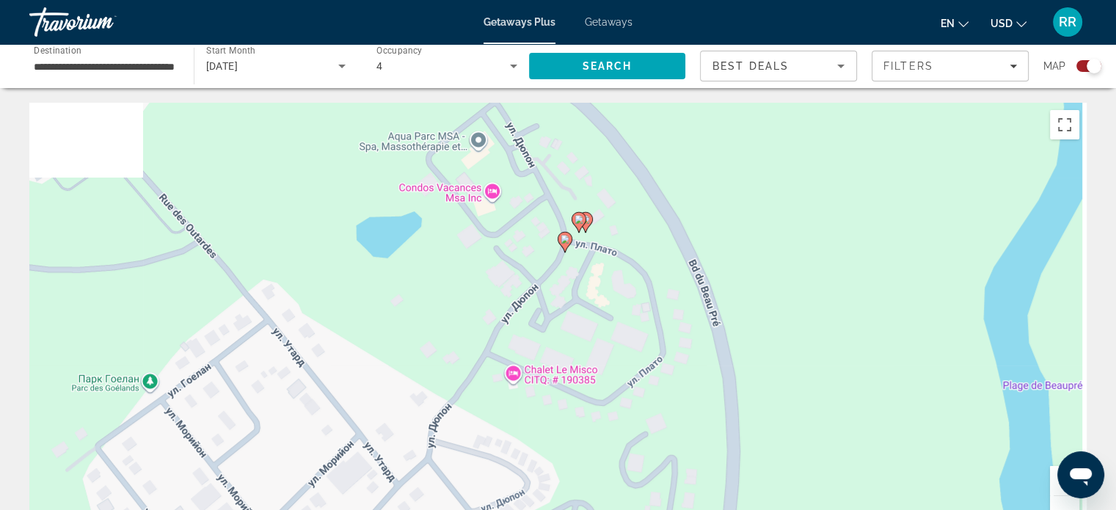
drag, startPoint x: 763, startPoint y: 215, endPoint x: 687, endPoint y: 364, distance: 167.3
click at [682, 381] on div "Чтобы активировать перетаскивание с помощью клавиатуры, нажмите Alt + Ввод. Пос…" at bounding box center [557, 323] width 1057 height 440
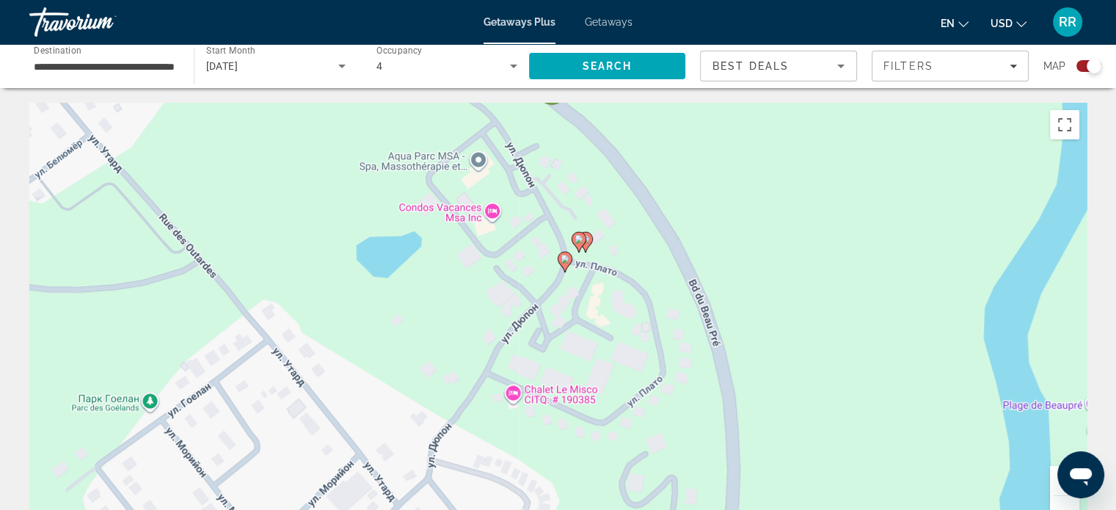
click at [590, 236] on icon "Main content" at bounding box center [584, 242] width 13 height 19
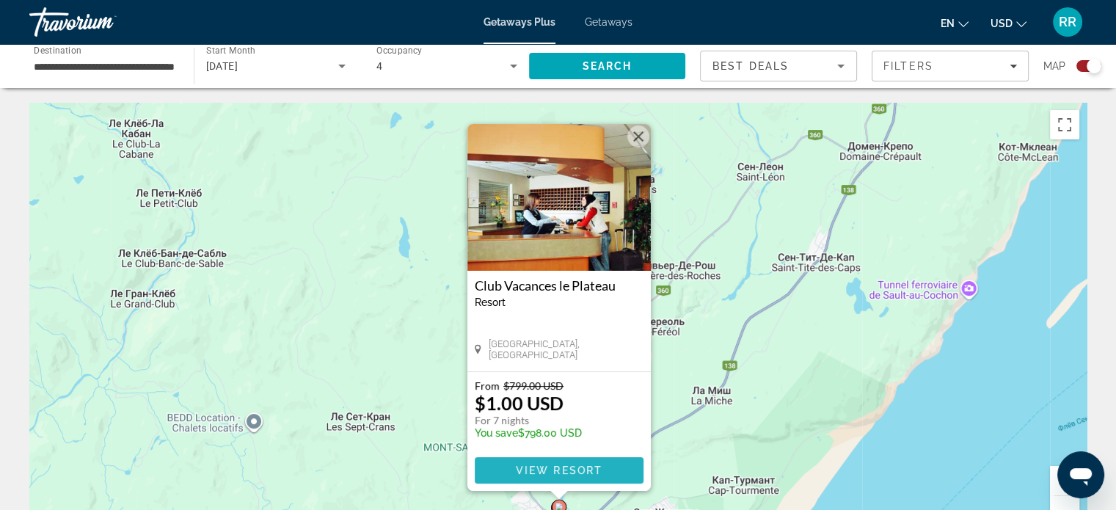
click at [568, 469] on span "View Resort" at bounding box center [558, 470] width 87 height 12
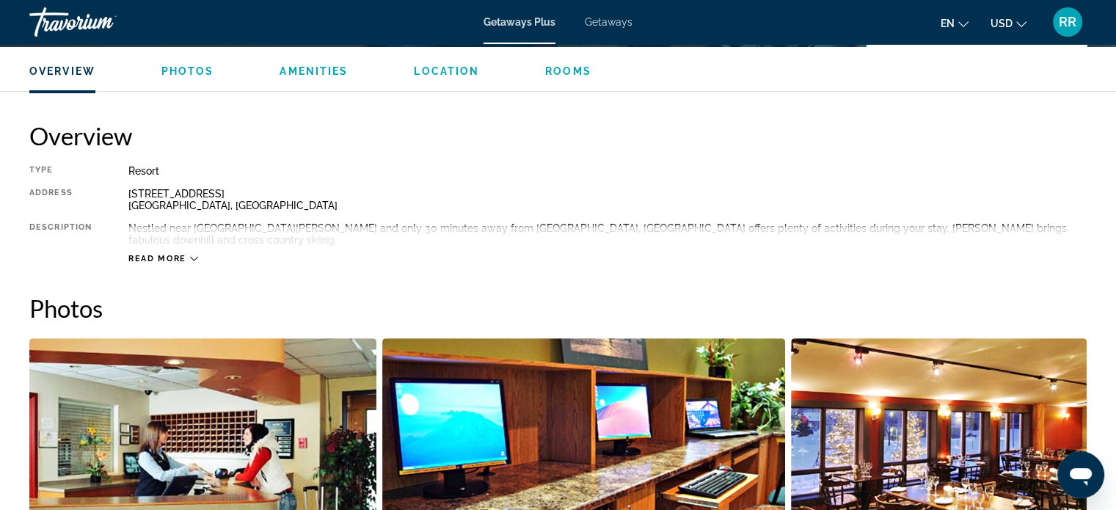
scroll to position [440, 0]
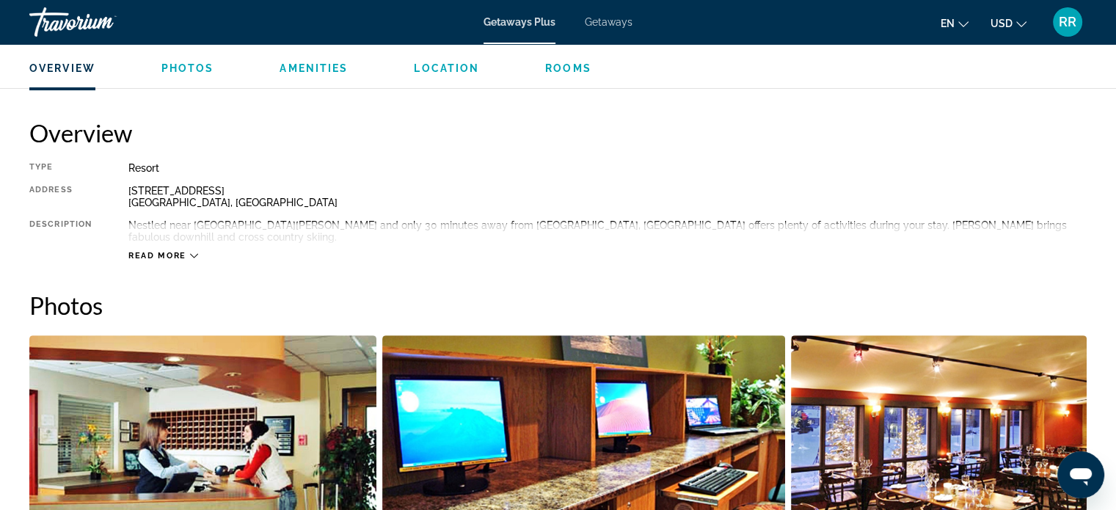
click at [186, 251] on div "Read more" at bounding box center [163, 256] width 70 height 10
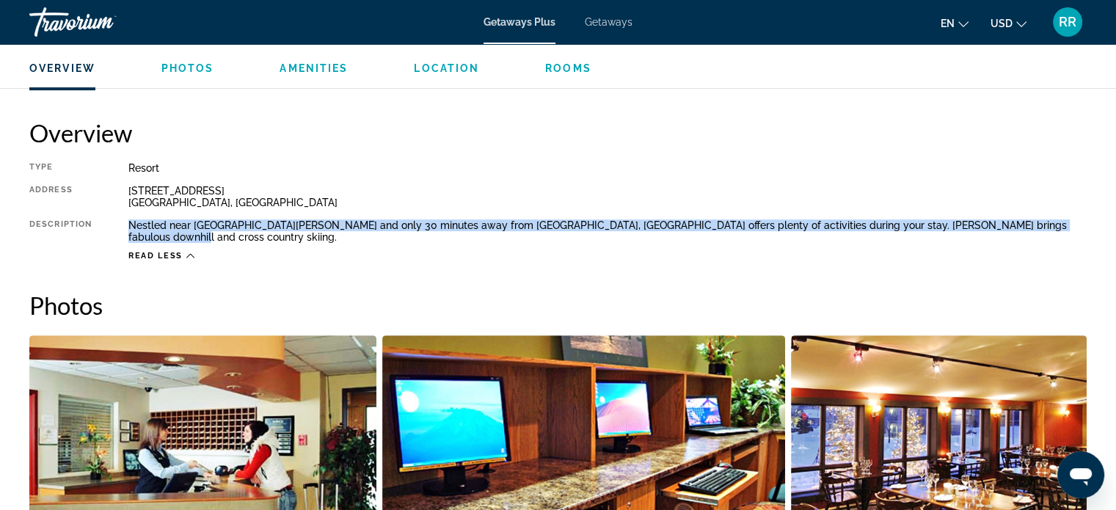
drag, startPoint x: 129, startPoint y: 223, endPoint x: 1074, endPoint y: 223, distance: 944.7
click at [1074, 223] on div "Nestled near Mont-Sainte-Anne and only 30 minutes away from Quebec City, Condos…" at bounding box center [607, 230] width 958 height 23
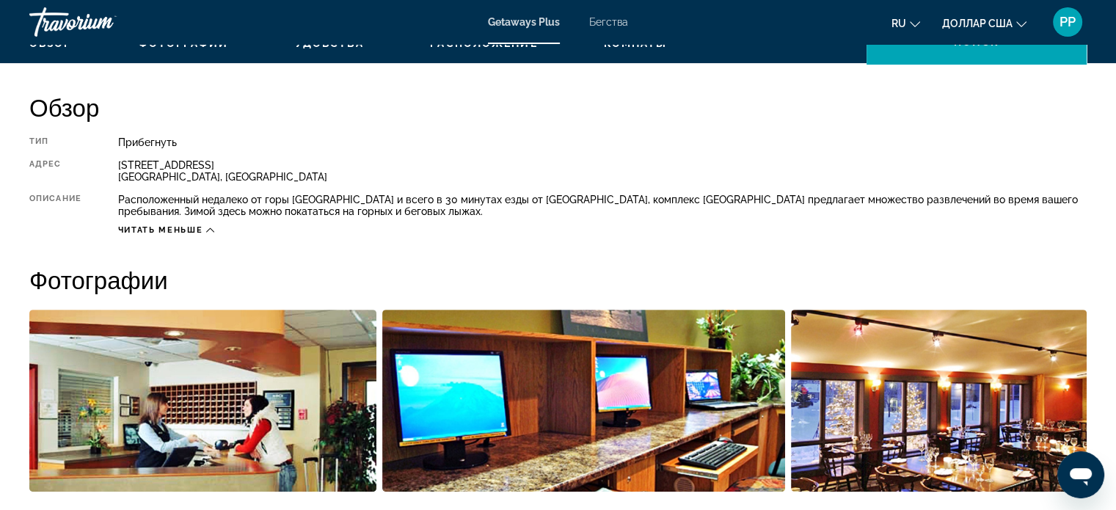
scroll to position [452, 0]
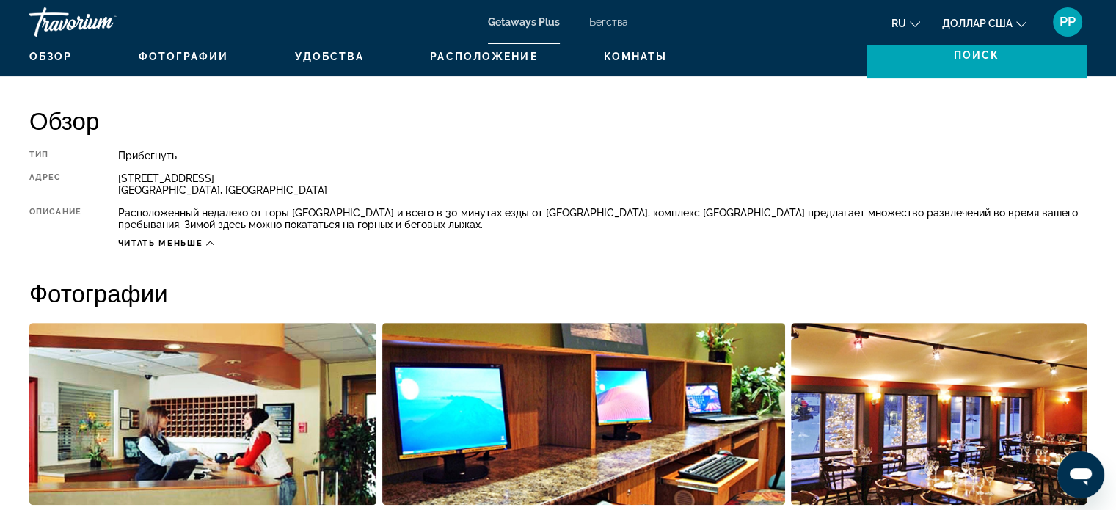
click at [194, 55] on font "Фотографии" at bounding box center [184, 57] width 90 height 12
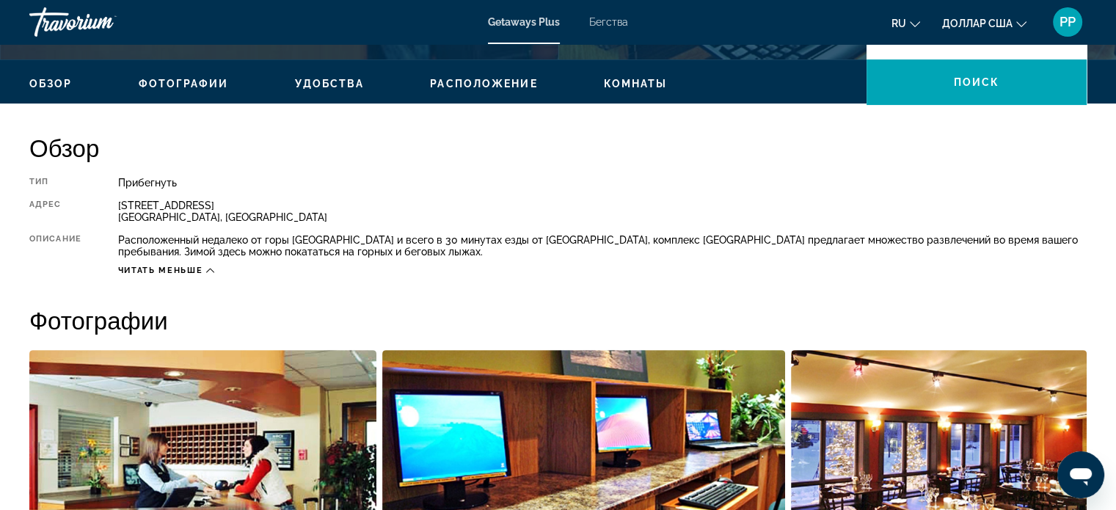
scroll to position [422, 0]
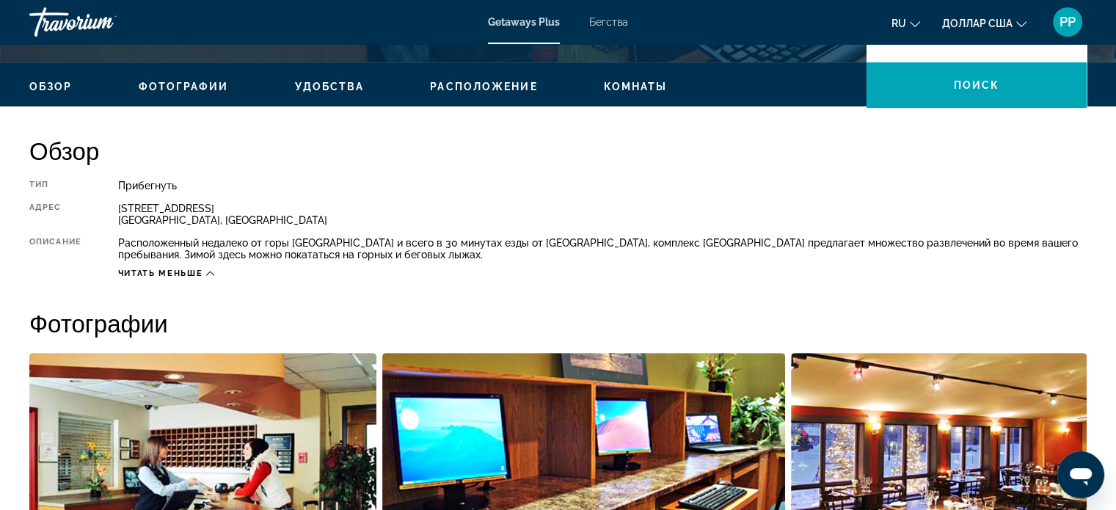
click at [327, 85] on font "Удобства" at bounding box center [330, 87] width 70 height 12
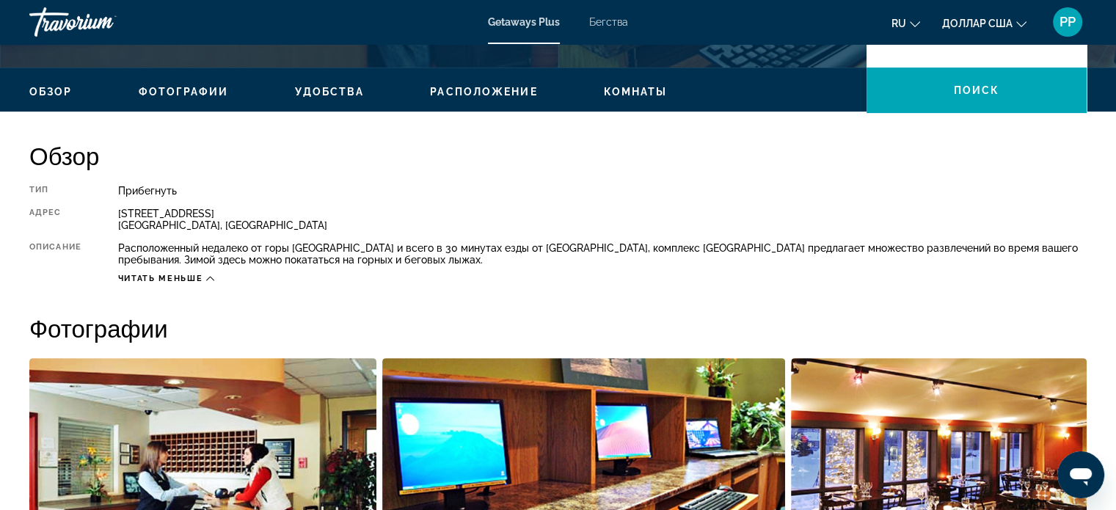
scroll to position [390, 0]
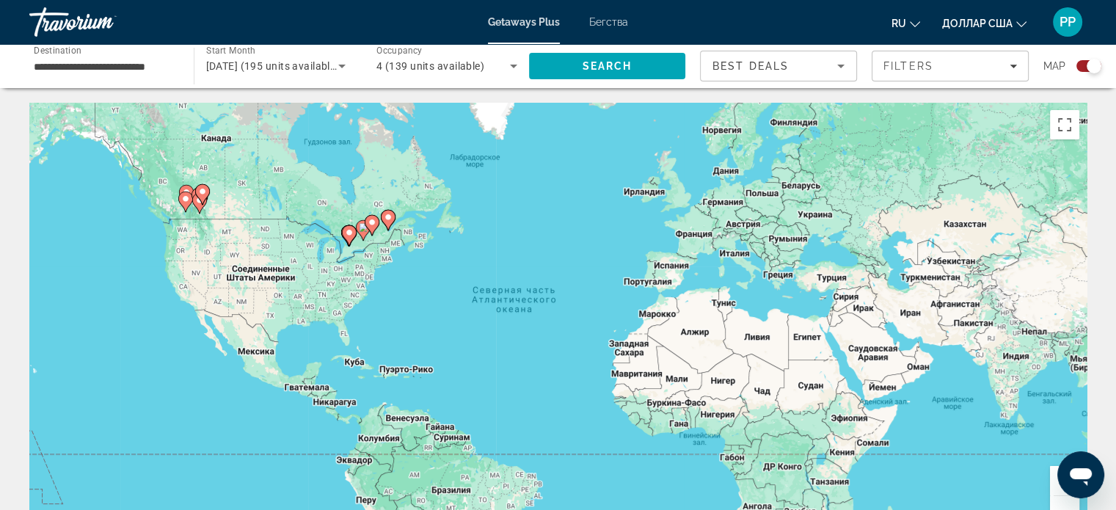
click at [386, 216] on image "Основное содержание" at bounding box center [388, 217] width 9 height 9
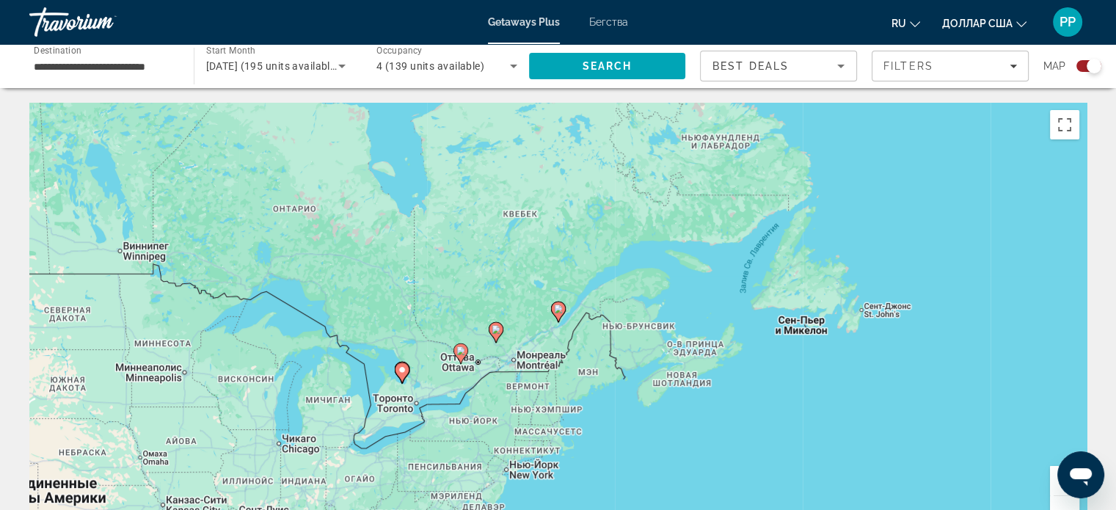
click at [558, 310] on image "Основное содержание" at bounding box center [558, 308] width 9 height 9
type input "**********"
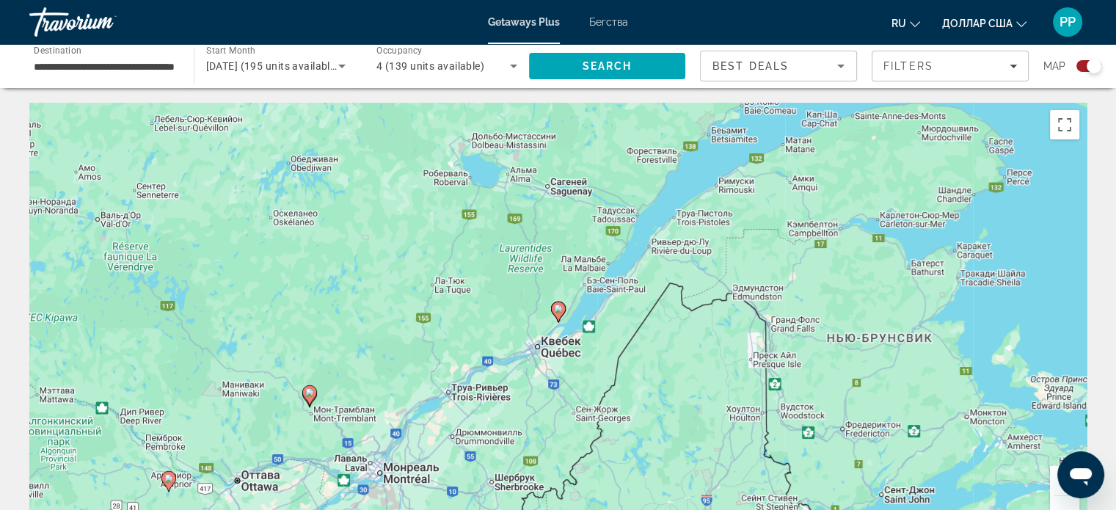
click at [558, 310] on image "Основное содержание" at bounding box center [558, 308] width 9 height 9
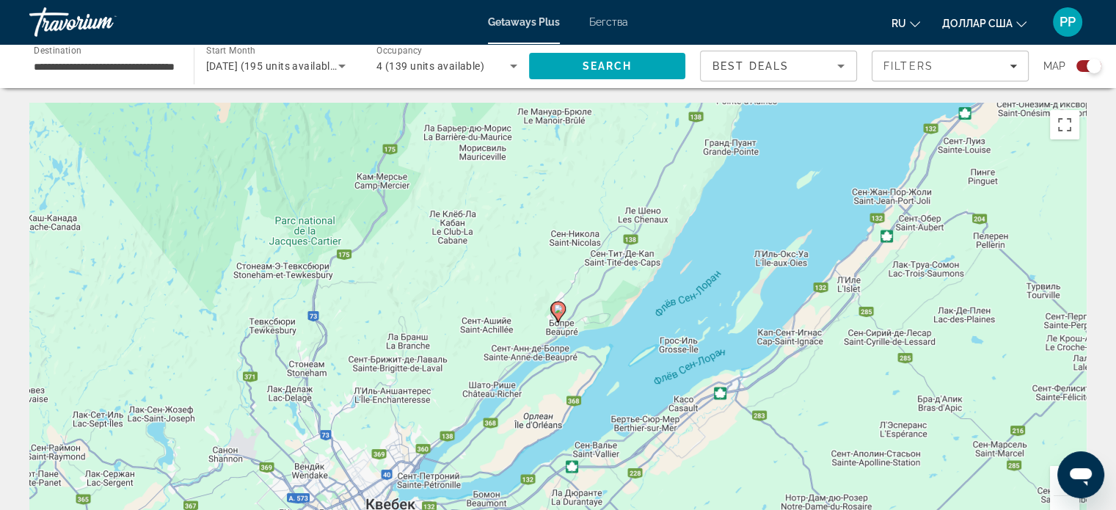
click at [558, 310] on image "Основное содержание" at bounding box center [558, 308] width 9 height 9
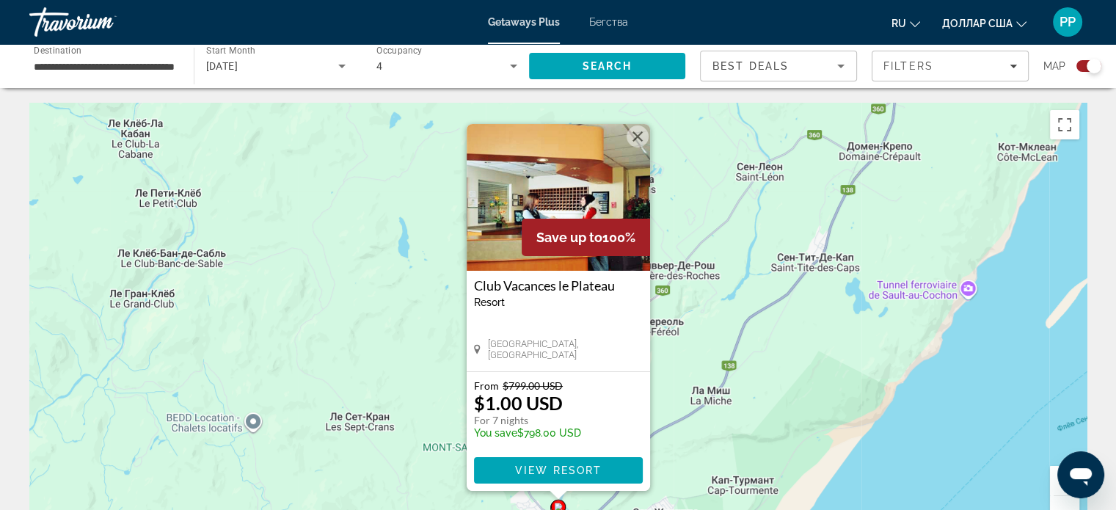
click at [637, 131] on button "Закрыть" at bounding box center [637, 136] width 22 height 22
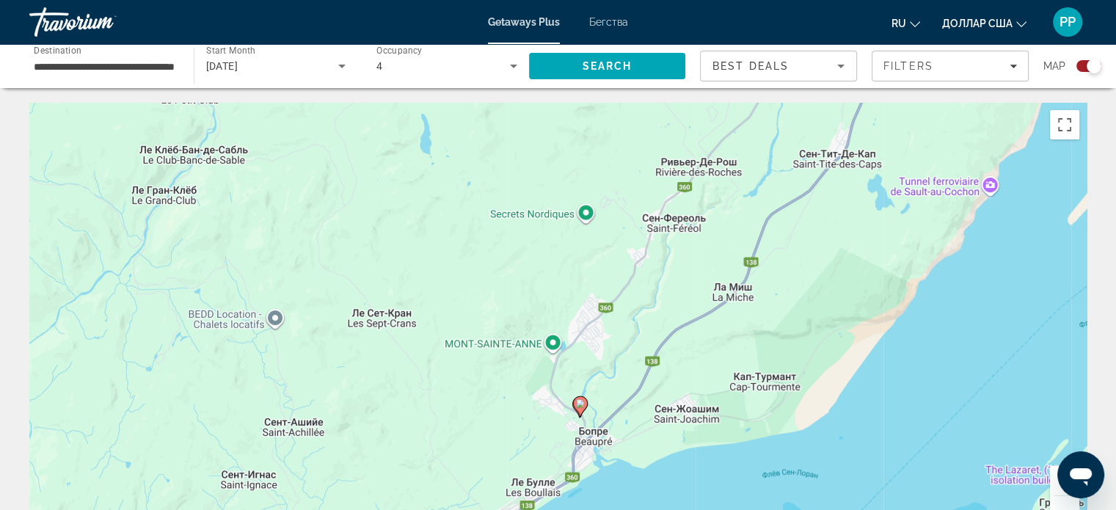
drag, startPoint x: 634, startPoint y: 333, endPoint x: 666, endPoint y: 208, distance: 129.3
click at [666, 209] on div "Чтобы активировать перетаскивание с помощью клавиатуры, нажмите Alt + Ввод. Пос…" at bounding box center [557, 323] width 1057 height 440
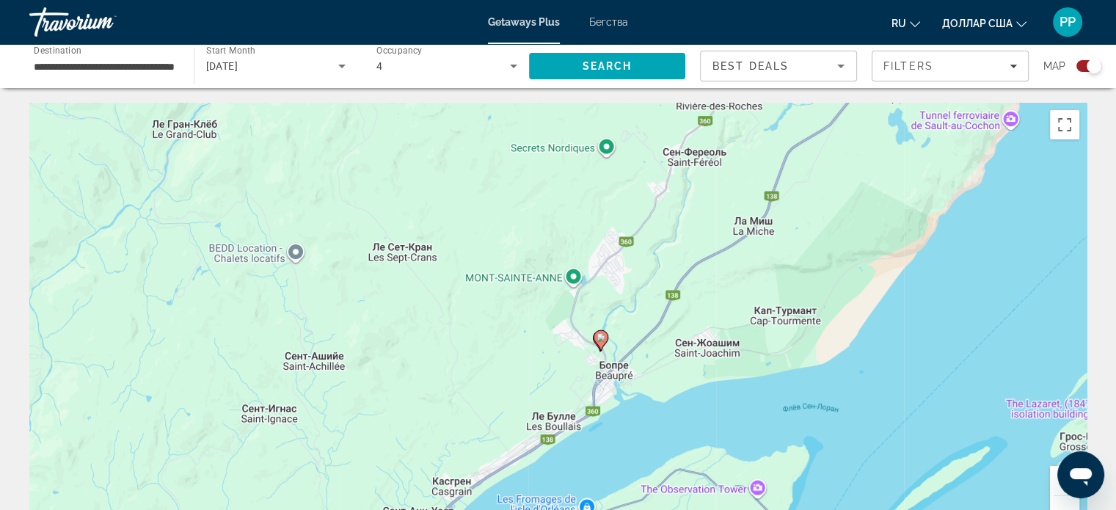
click at [1053, 478] on button "Увеличить" at bounding box center [1064, 480] width 29 height 29
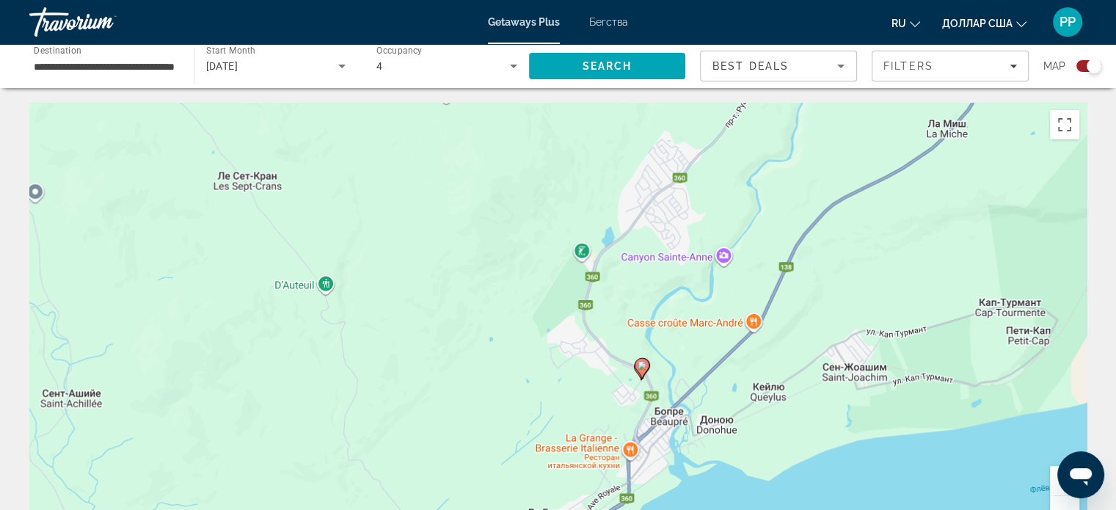
click at [1053, 477] on button "Увеличить" at bounding box center [1064, 480] width 29 height 29
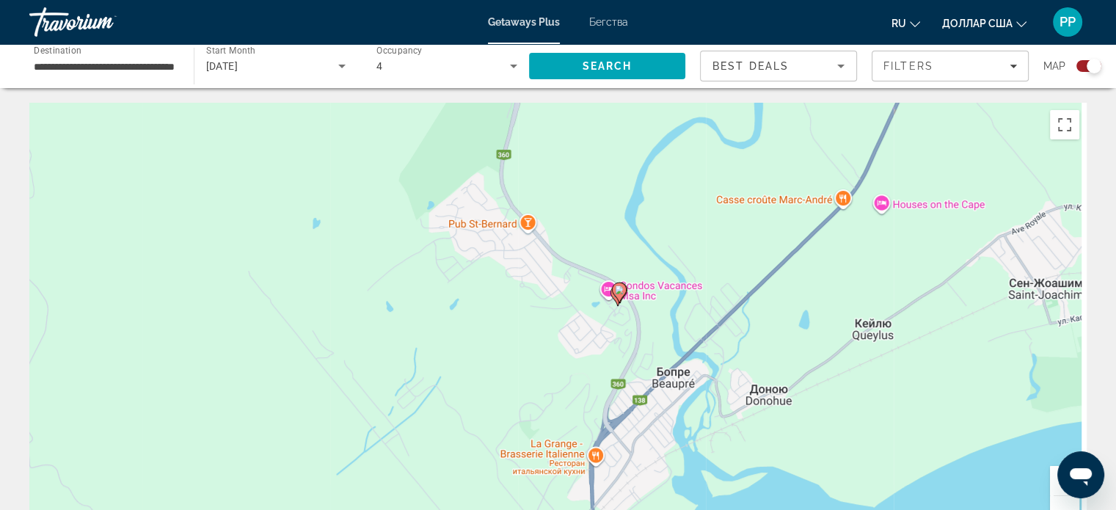
drag, startPoint x: 855, startPoint y: 384, endPoint x: 826, endPoint y: 293, distance: 95.6
click at [783, 274] on div "Чтобы активировать перетаскивание с помощью клавиатуры, нажмите Alt + Ввод. Пос…" at bounding box center [557, 323] width 1057 height 440
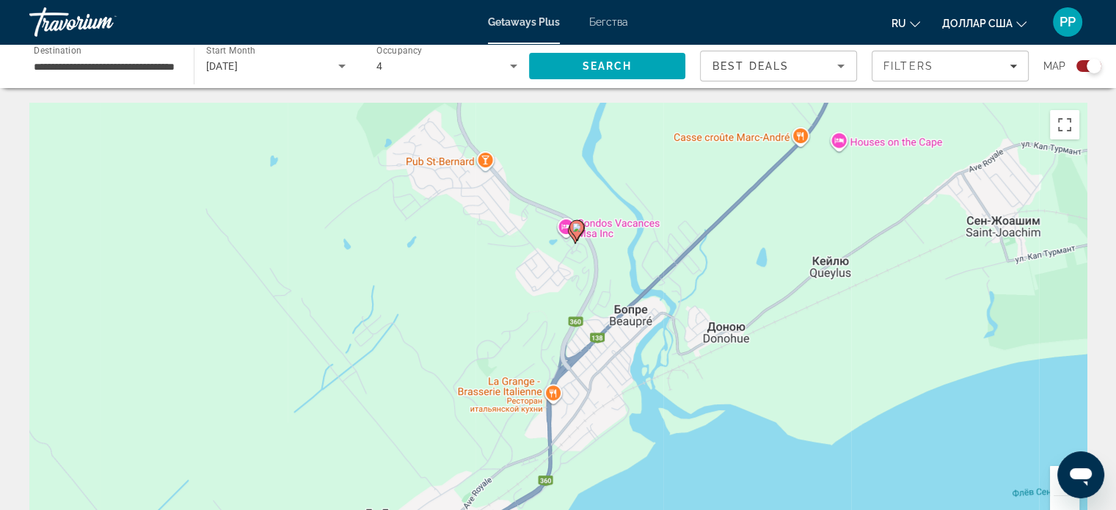
click at [1052, 485] on button "Увеличить" at bounding box center [1064, 480] width 29 height 29
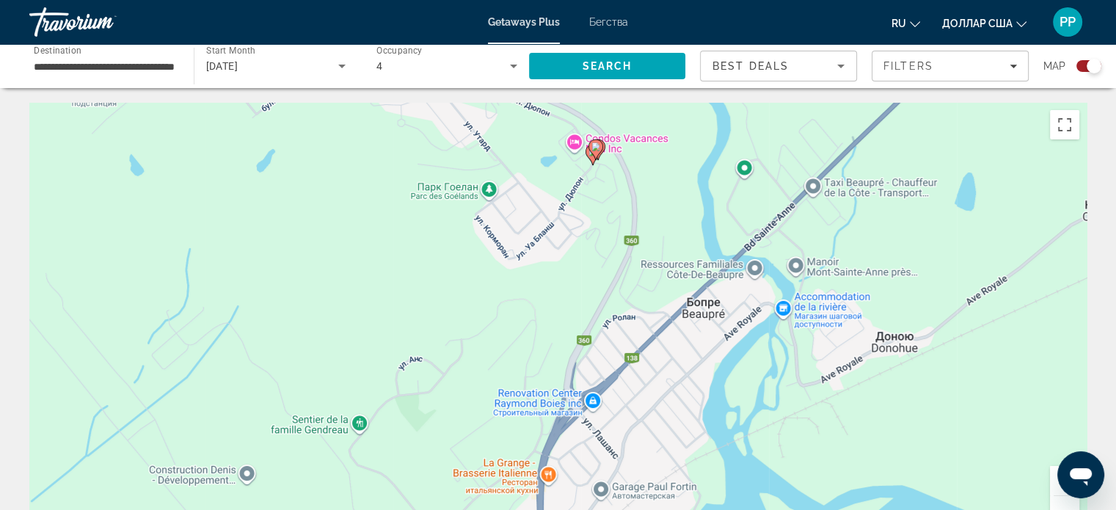
click at [1052, 484] on button "Увеличить" at bounding box center [1064, 480] width 29 height 29
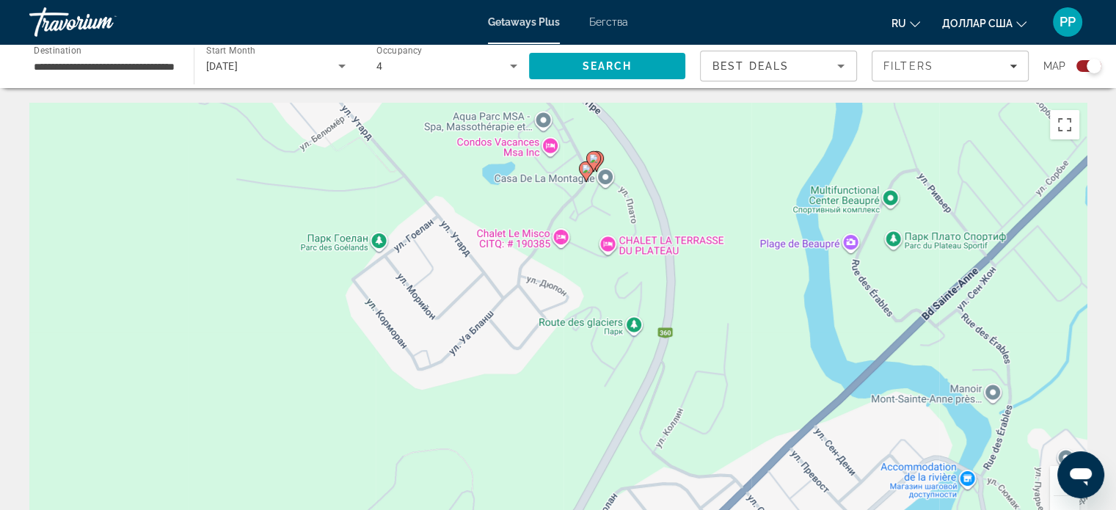
drag, startPoint x: 756, startPoint y: 225, endPoint x: 716, endPoint y: 402, distance: 181.3
click at [716, 402] on div "Чтобы активировать перетаскивание с помощью клавиатуры, нажмите Alt + Ввод. Пос…" at bounding box center [557, 323] width 1057 height 440
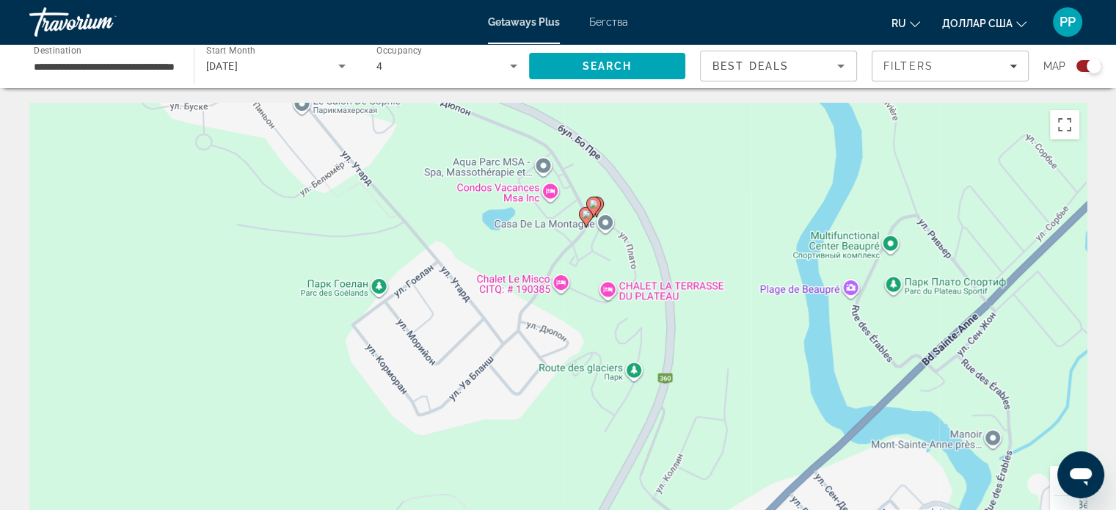
drag, startPoint x: 684, startPoint y: 252, endPoint x: 679, endPoint y: 287, distance: 35.5
click at [679, 287] on div "Чтобы активировать перетаскивание с помощью клавиатуры, нажмите Alt + Ввод. Пос…" at bounding box center [557, 323] width 1057 height 440
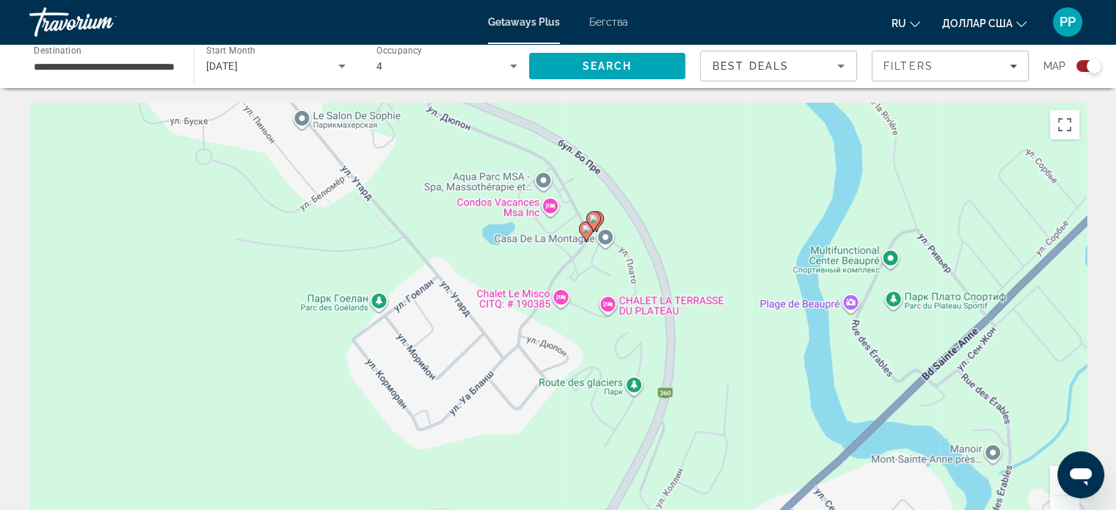
click at [1053, 480] on button "Увеличить" at bounding box center [1064, 480] width 29 height 29
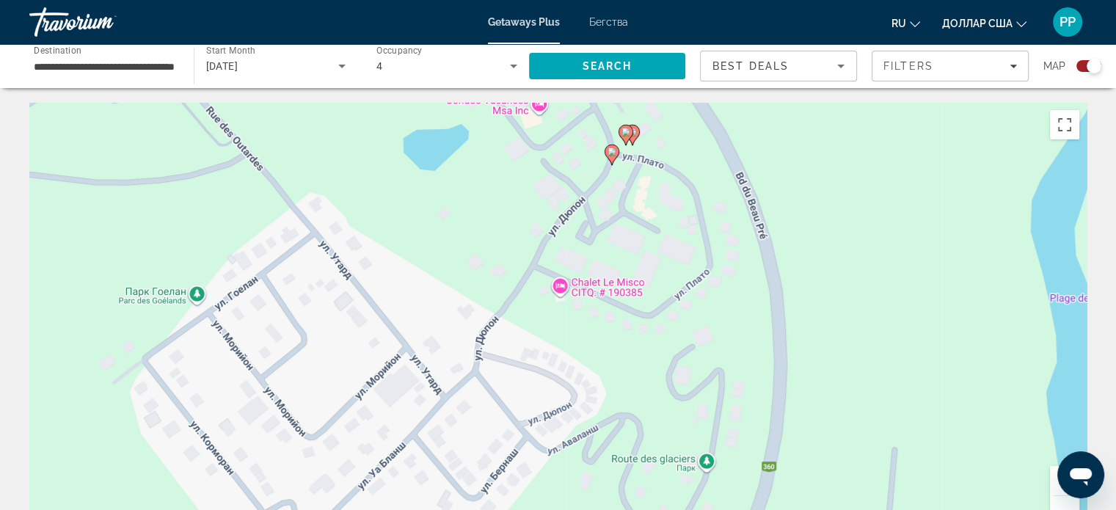
drag, startPoint x: 713, startPoint y: 240, endPoint x: 673, endPoint y: 314, distance: 84.0
click at [676, 313] on div "Чтобы активировать перетаскивание с помощью клавиатуры, нажмите Alt + Ввод. Пос…" at bounding box center [557, 323] width 1057 height 440
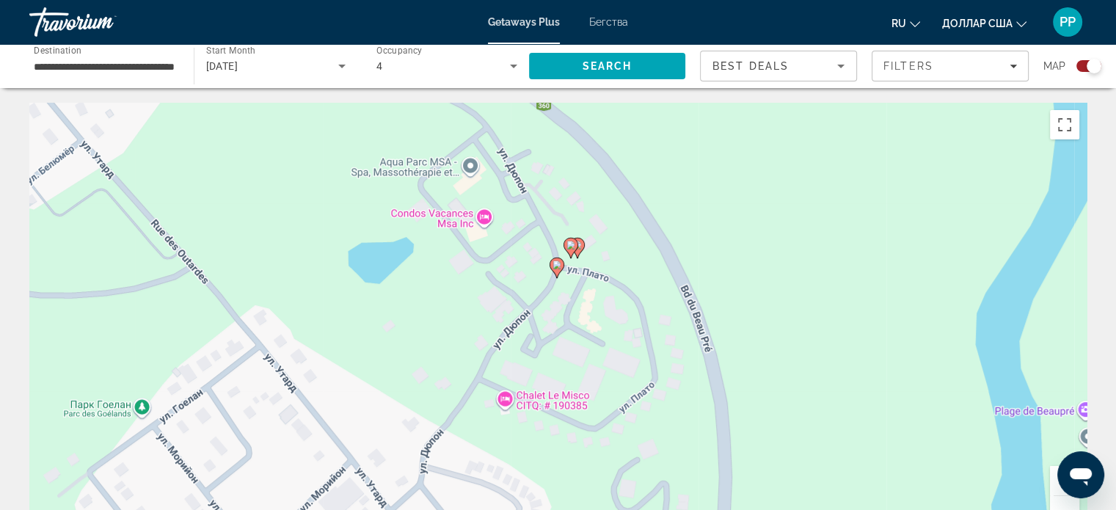
click at [1052, 476] on button "Увеличить" at bounding box center [1064, 480] width 29 height 29
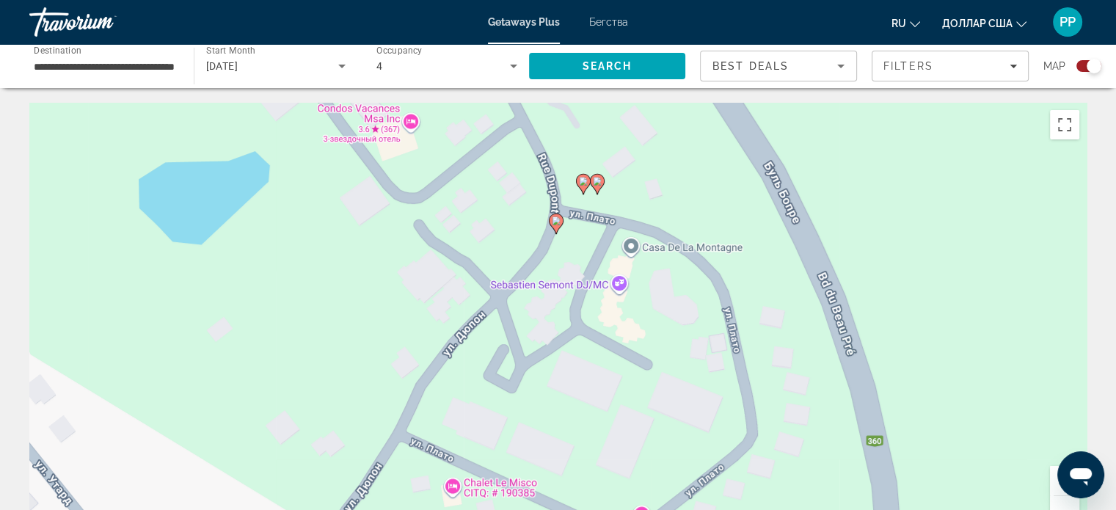
click at [553, 224] on image "Основное содержание" at bounding box center [556, 220] width 9 height 9
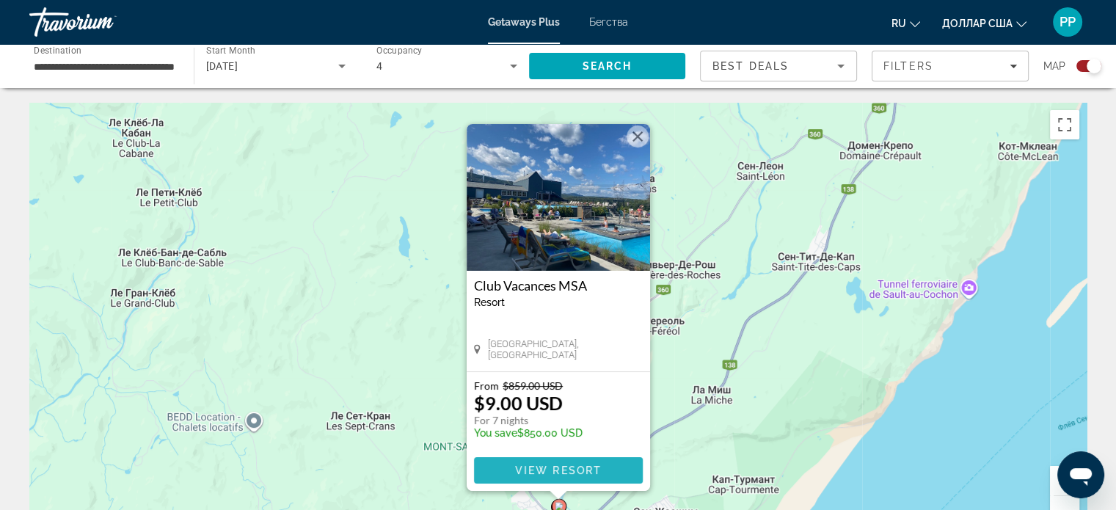
click at [555, 465] on span "View Resort" at bounding box center [557, 470] width 87 height 12
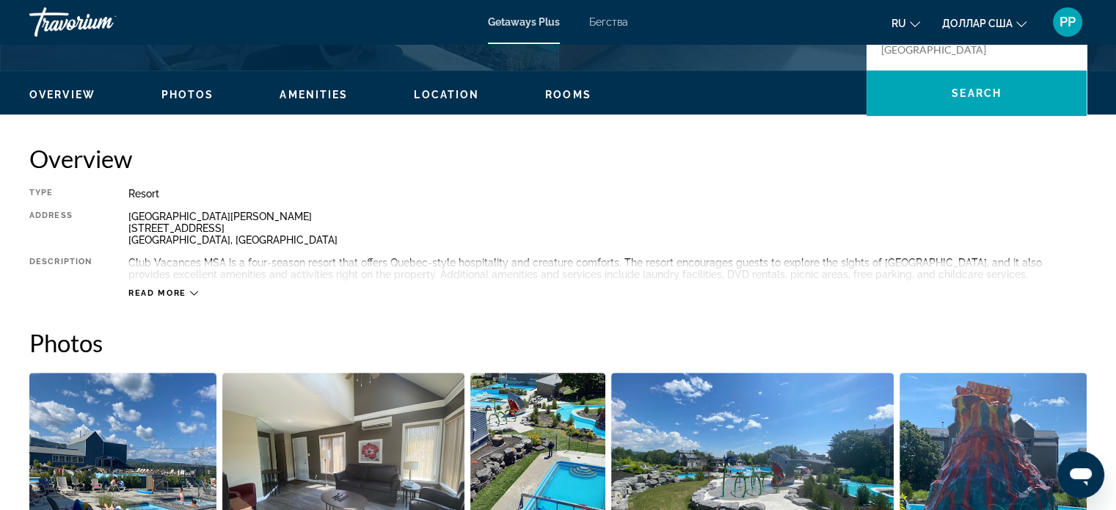
scroll to position [440, 0]
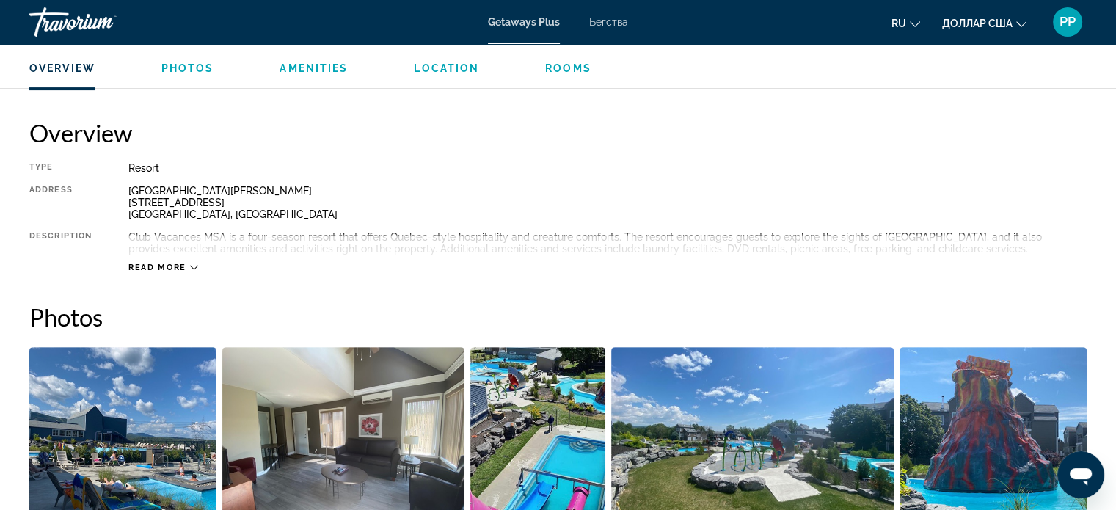
click at [188, 264] on div "Read more" at bounding box center [163, 268] width 70 height 10
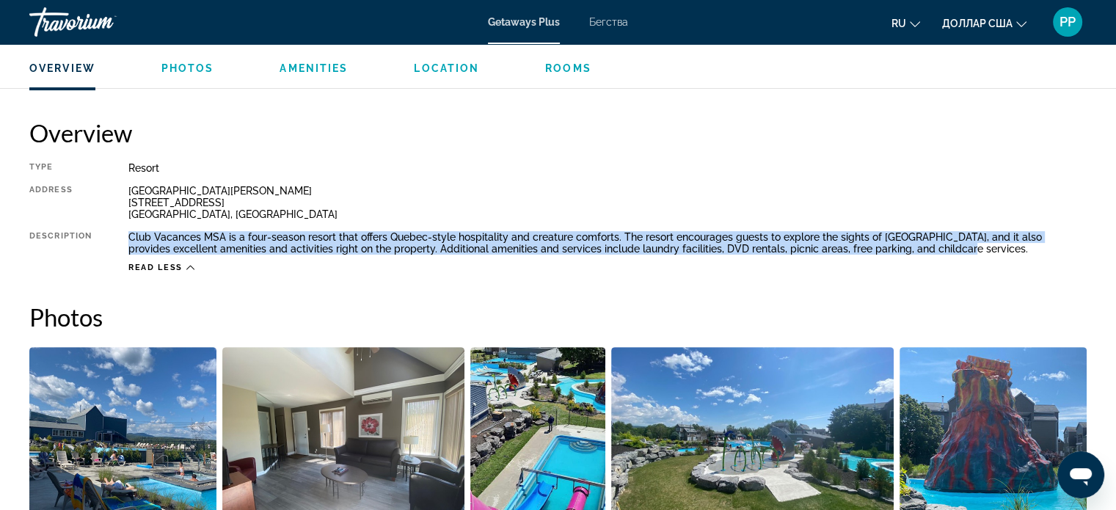
drag, startPoint x: 128, startPoint y: 235, endPoint x: 966, endPoint y: 252, distance: 838.5
click at [966, 252] on div "Club Vacances MSA is a four-season resort that offers Quebec-style hospitality …" at bounding box center [607, 242] width 958 height 23
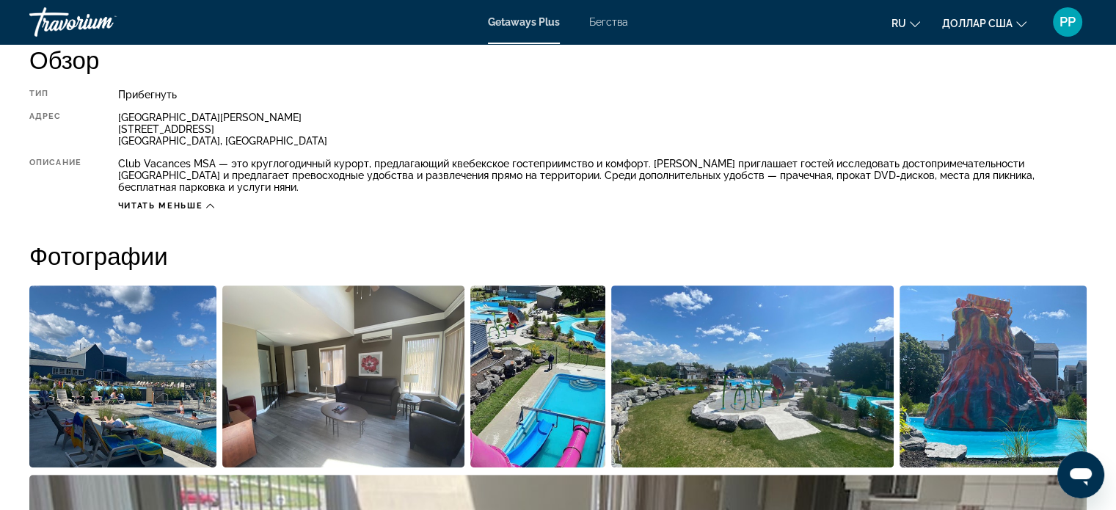
scroll to position [293, 0]
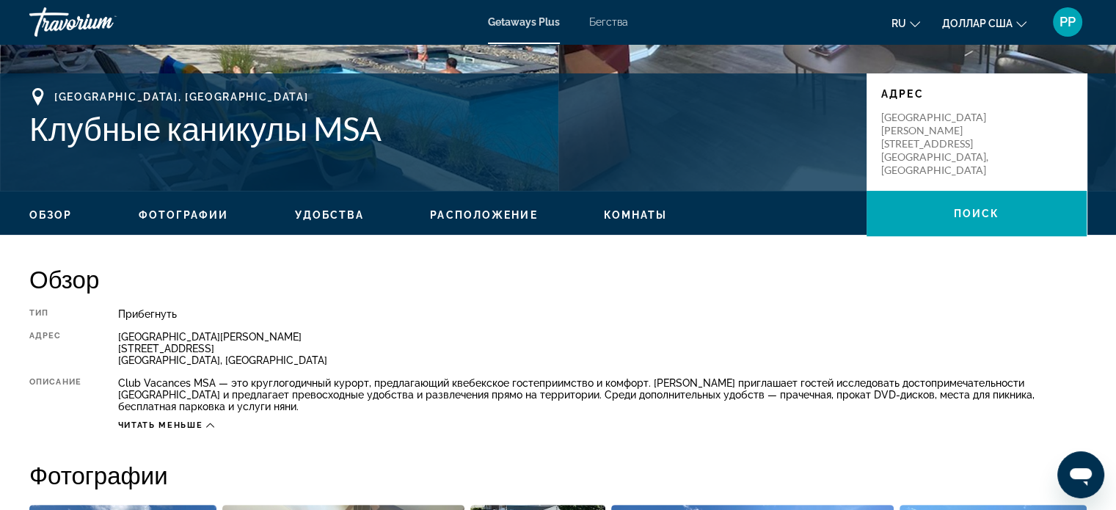
click at [213, 421] on icon "Основное содержание" at bounding box center [210, 425] width 8 height 8
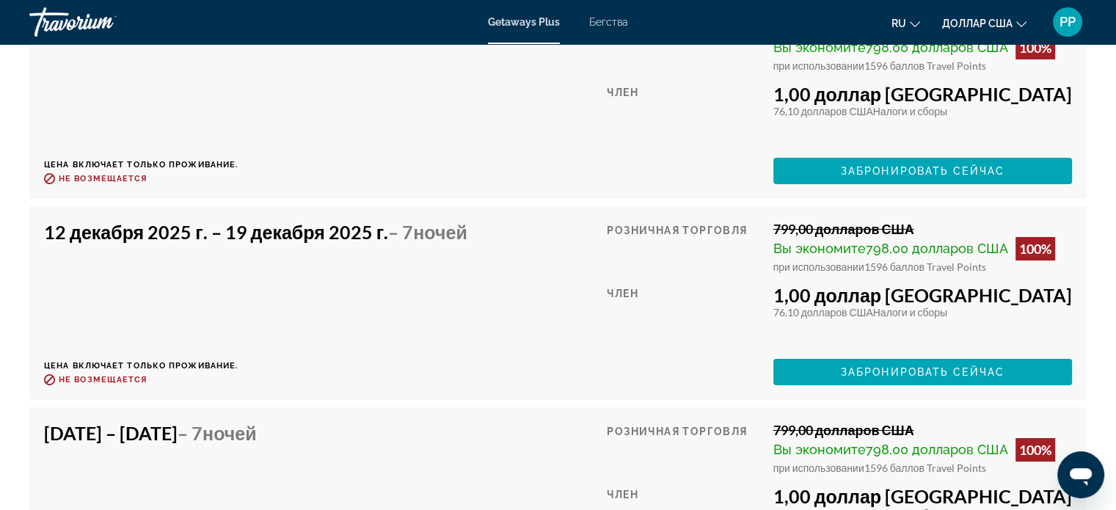
scroll to position [5281, 0]
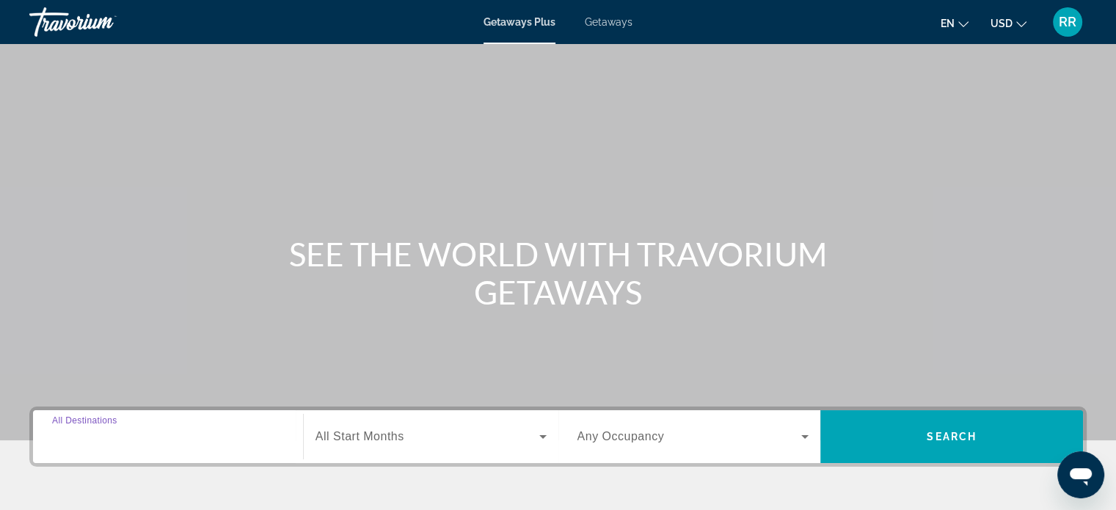
click at [191, 439] on input "Destination All Destinations" at bounding box center [168, 437] width 232 height 18
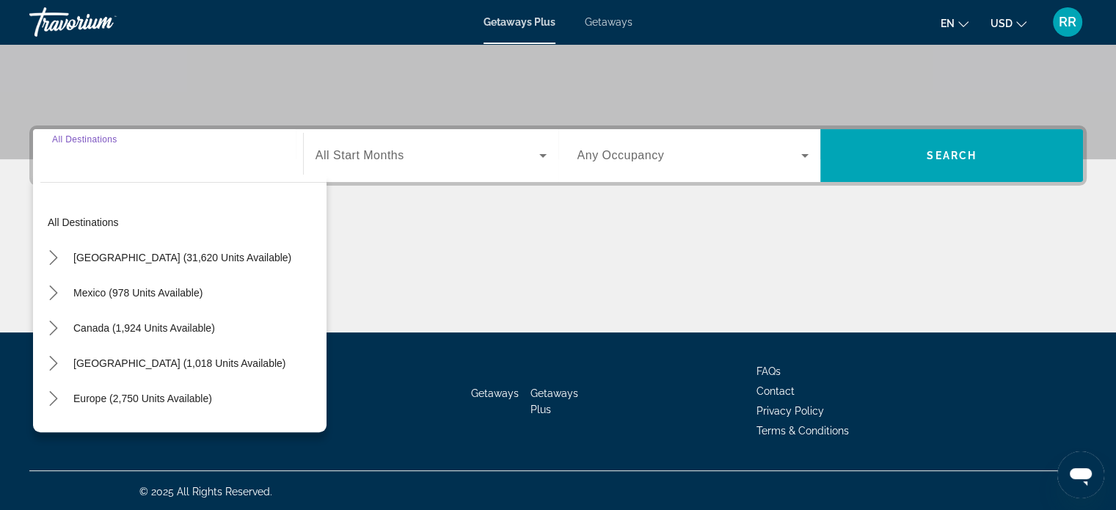
scroll to position [282, 0]
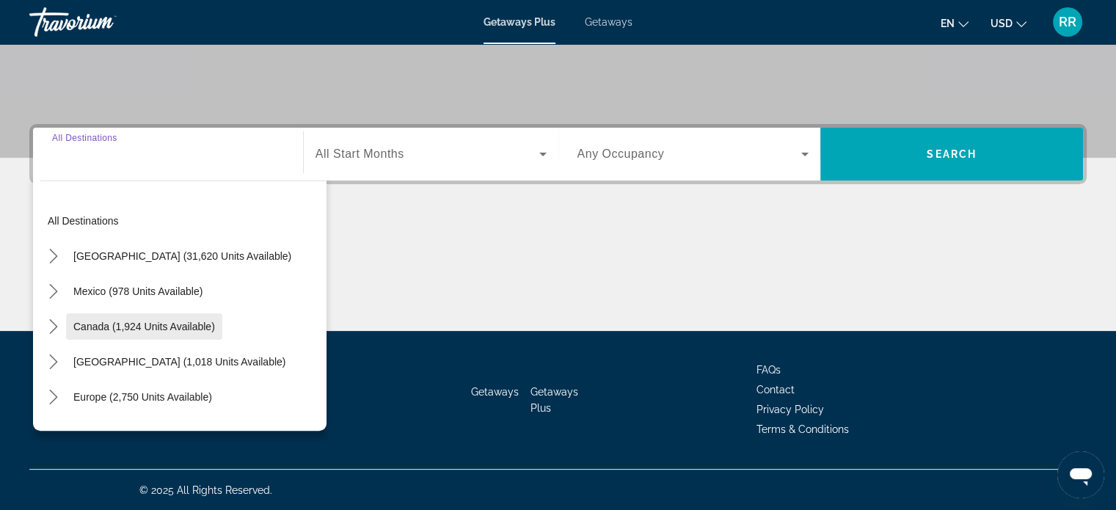
click at [109, 321] on span "Canada (1,924 units available)" at bounding box center [144, 327] width 142 height 12
type input "**********"
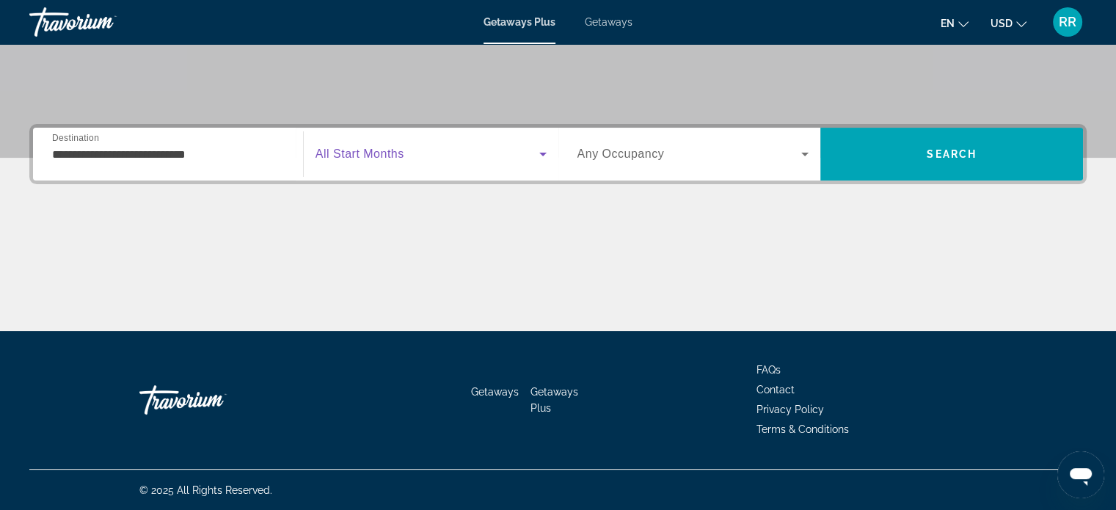
click at [417, 155] on span "Search widget" at bounding box center [427, 154] width 224 height 18
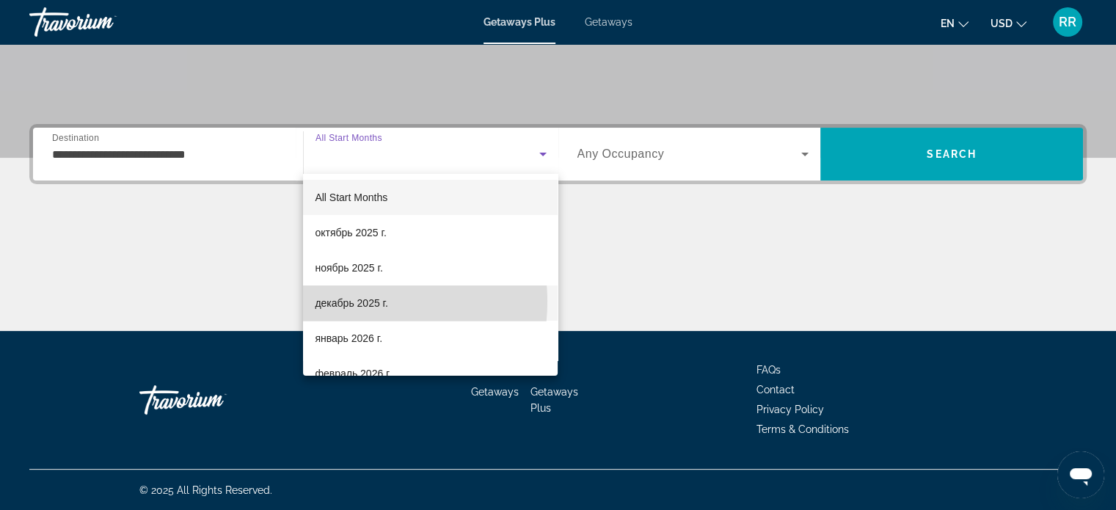
click at [352, 301] on span "декабрь 2025 г." at bounding box center [351, 303] width 73 height 18
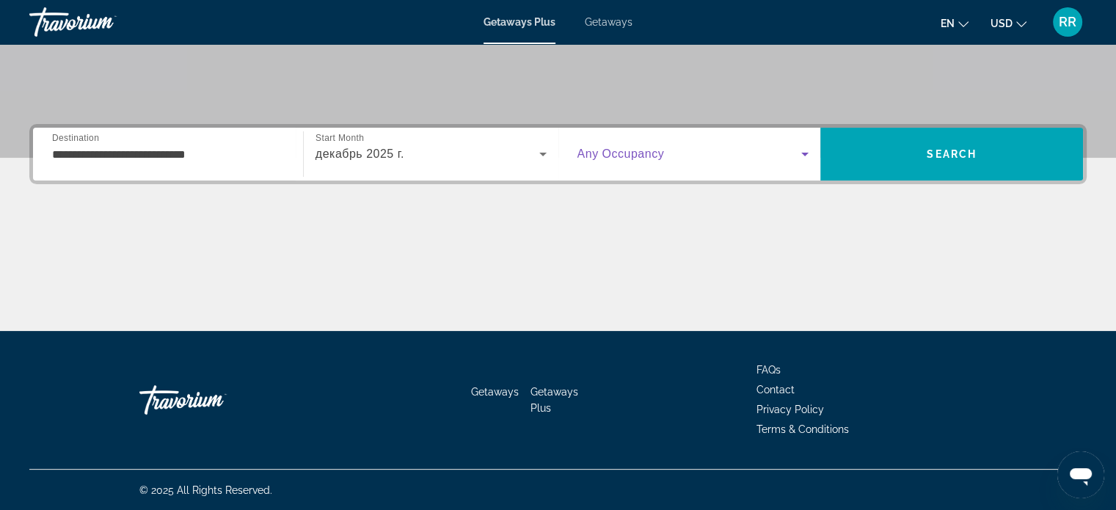
click at [725, 152] on span "Search widget" at bounding box center [689, 154] width 224 height 18
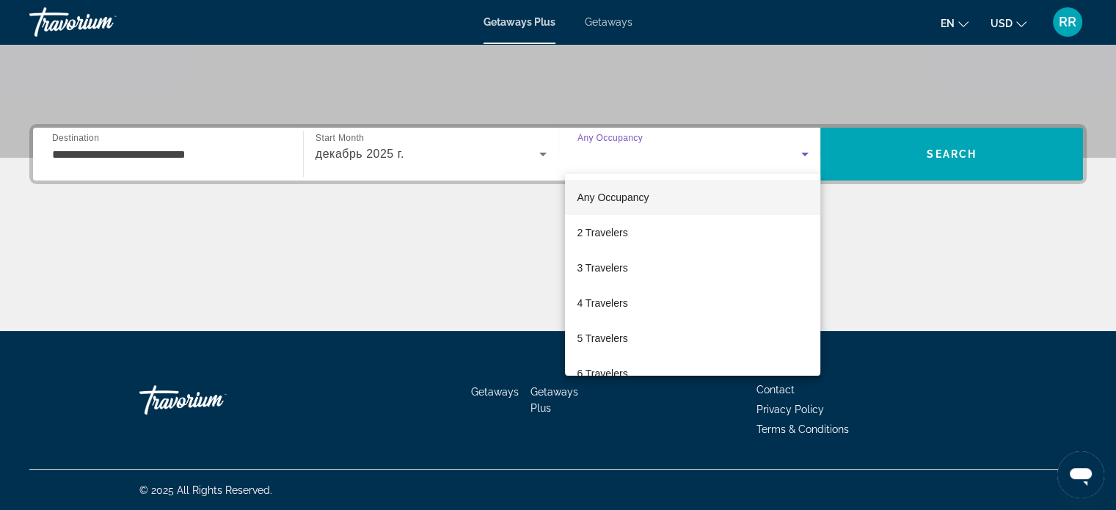
click at [411, 154] on div at bounding box center [558, 255] width 1116 height 510
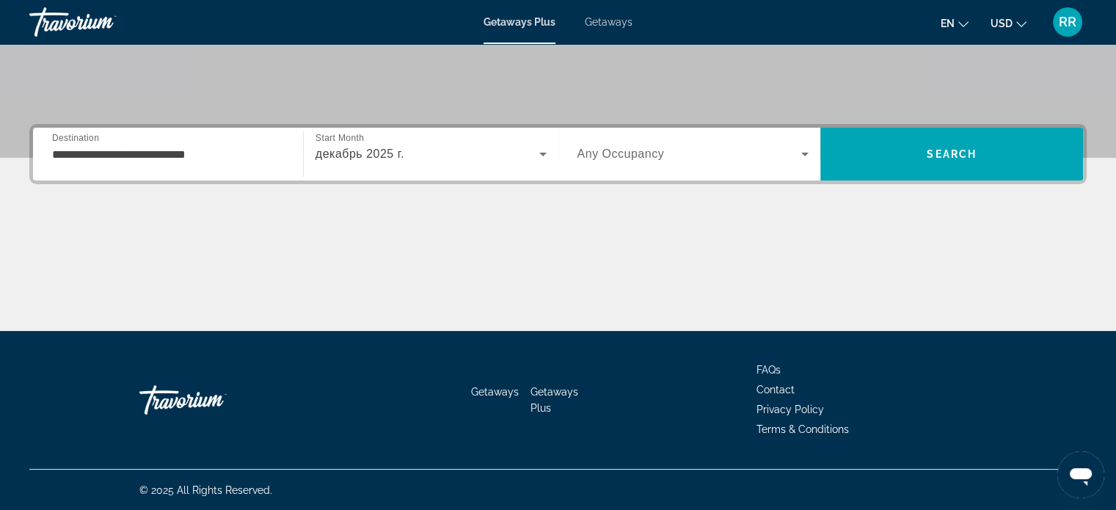
click at [411, 154] on div "декабрь 2025 г." at bounding box center [427, 154] width 224 height 18
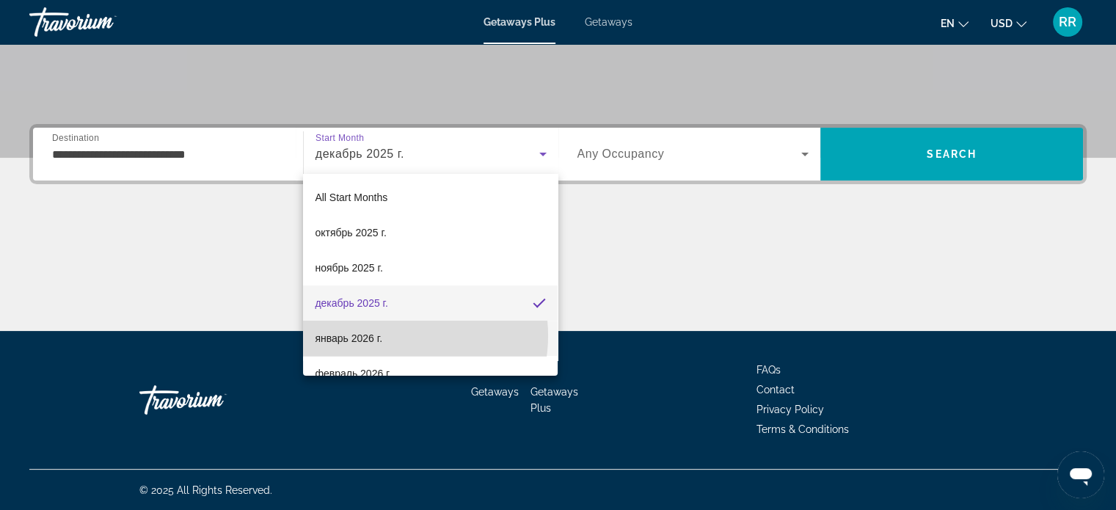
click at [389, 335] on mat-option "январь 2026 г." at bounding box center [430, 338] width 255 height 35
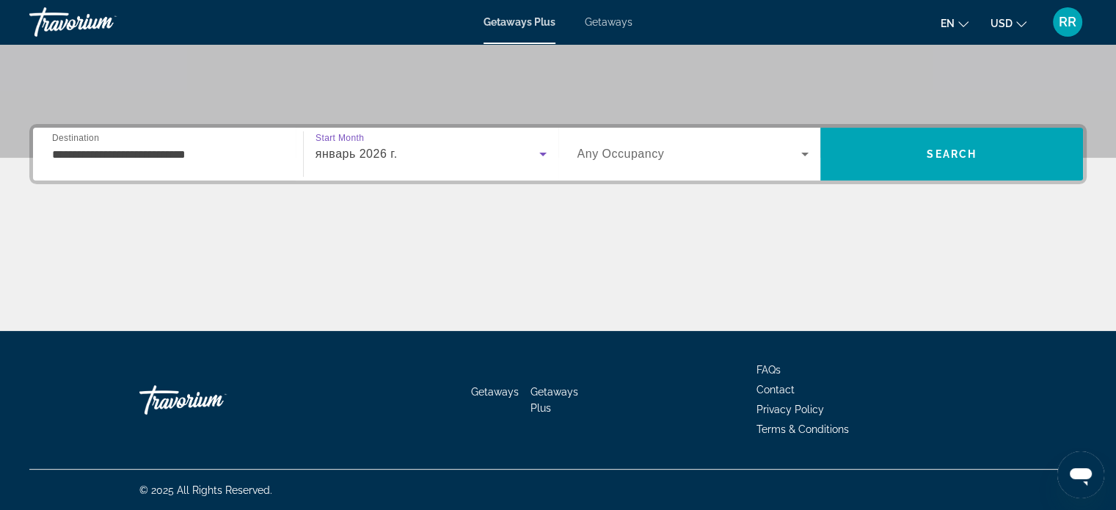
click at [724, 157] on span "Search widget" at bounding box center [689, 154] width 224 height 18
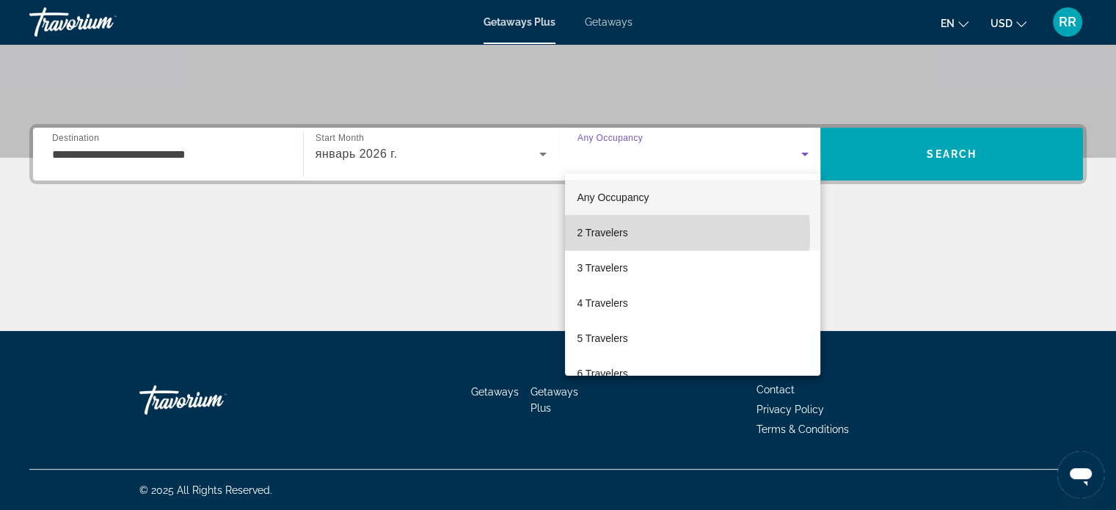
click at [610, 234] on span "2 Travelers" at bounding box center [602, 233] width 51 height 18
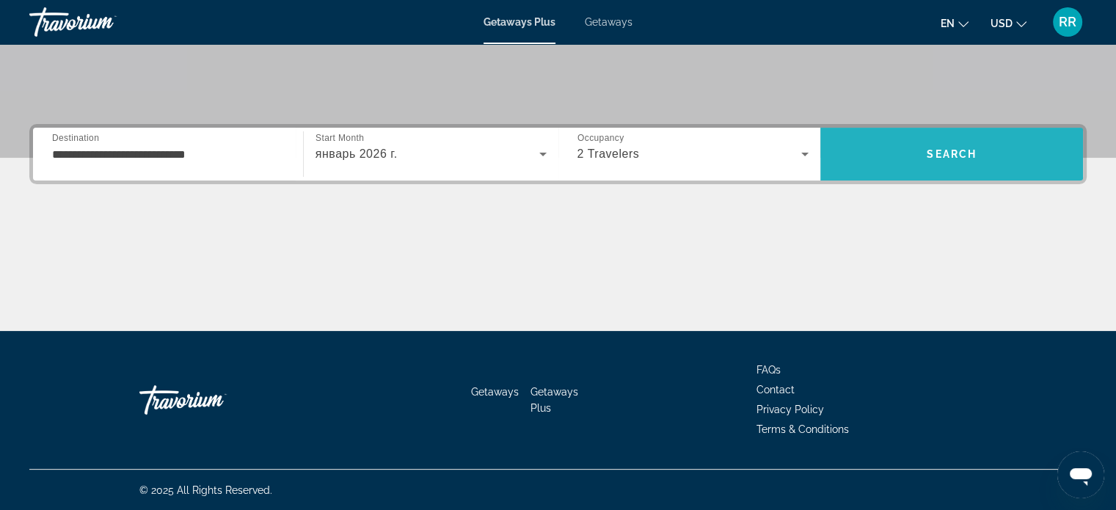
click at [971, 153] on span "Search" at bounding box center [951, 154] width 50 height 12
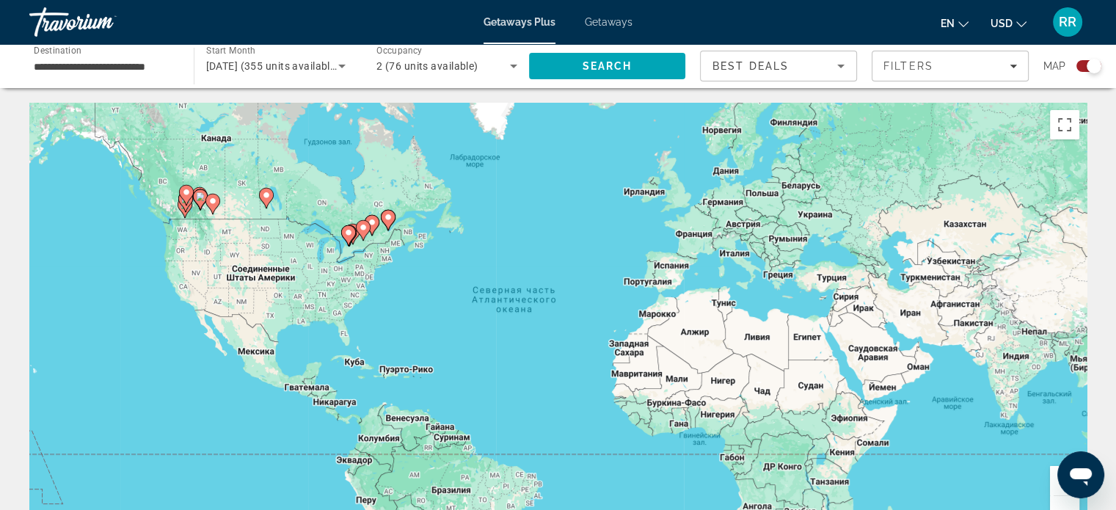
click at [389, 216] on image "Main content" at bounding box center [388, 217] width 9 height 9
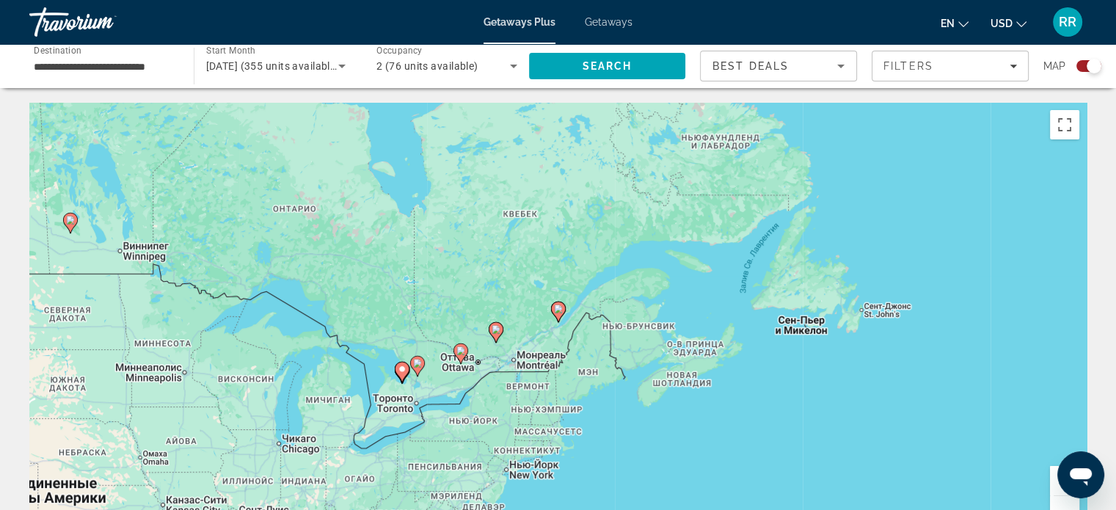
click at [557, 307] on image "Main content" at bounding box center [558, 308] width 9 height 9
type input "**********"
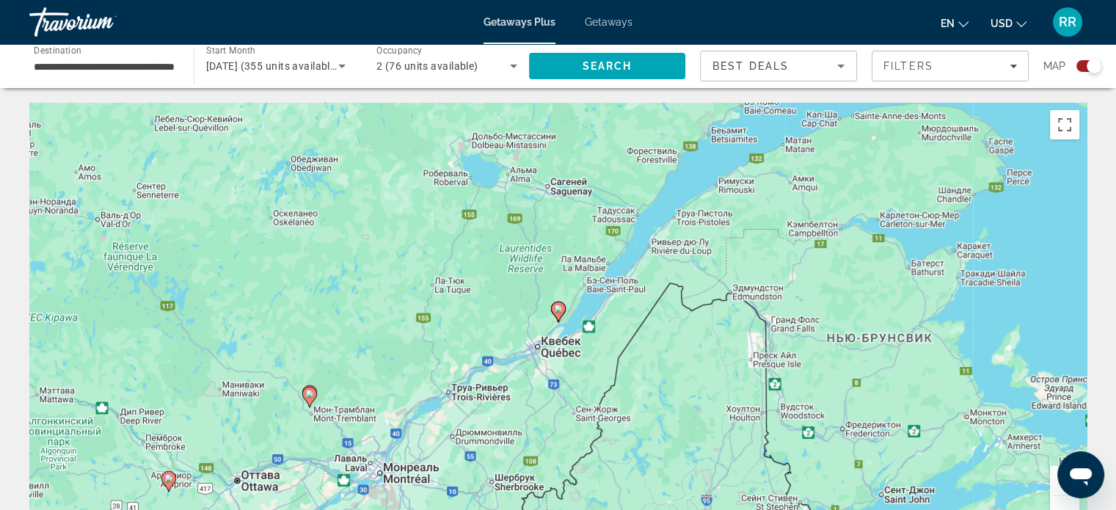
click at [557, 307] on image "Main content" at bounding box center [558, 308] width 9 height 9
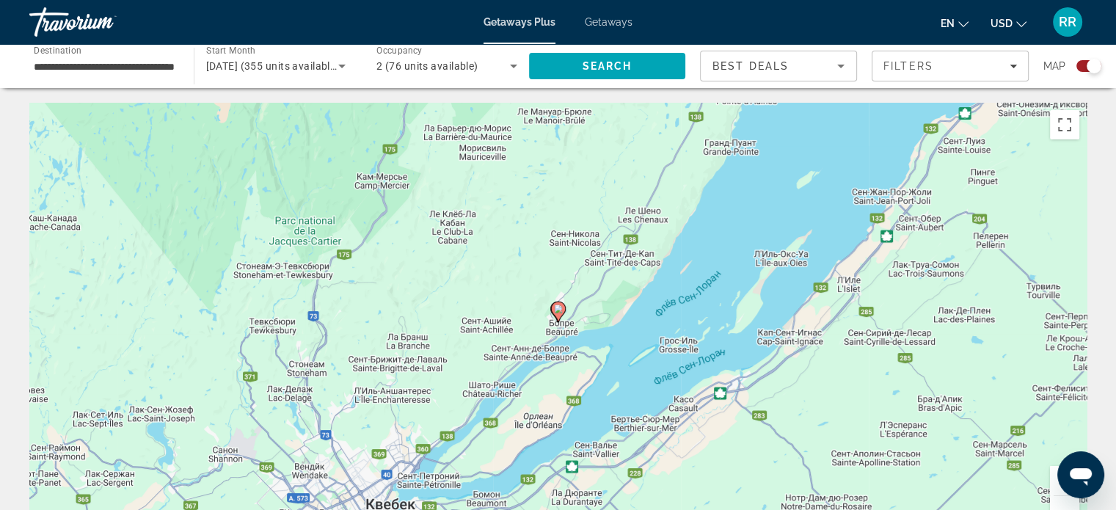
click at [557, 307] on image "Main content" at bounding box center [558, 308] width 9 height 9
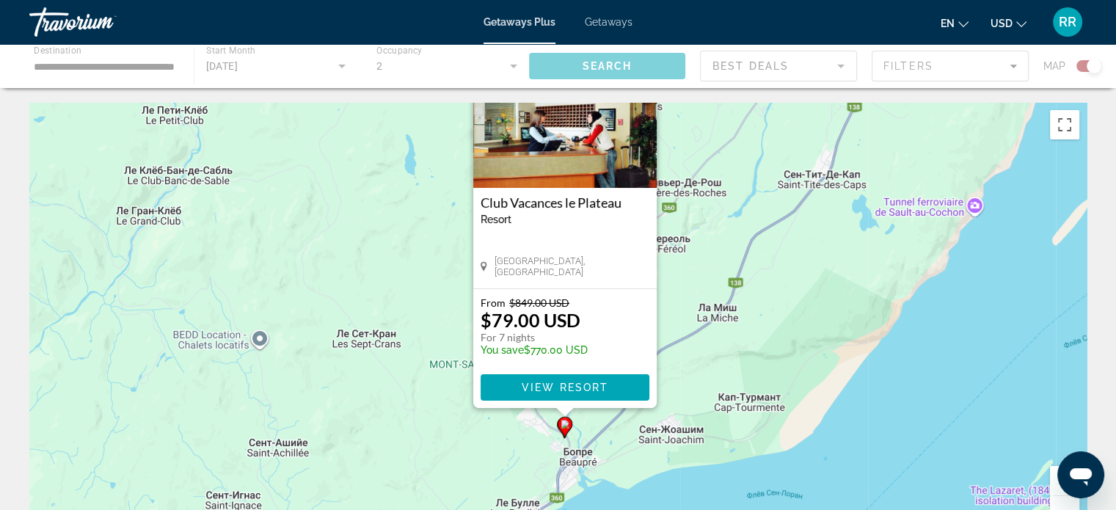
drag, startPoint x: 705, startPoint y: 388, endPoint x: 720, endPoint y: 202, distance: 186.9
click at [720, 202] on div "Чтобы активировать перетаскивание с помощью клавиатуры, нажмите Alt + Ввод. Пос…" at bounding box center [557, 323] width 1057 height 440
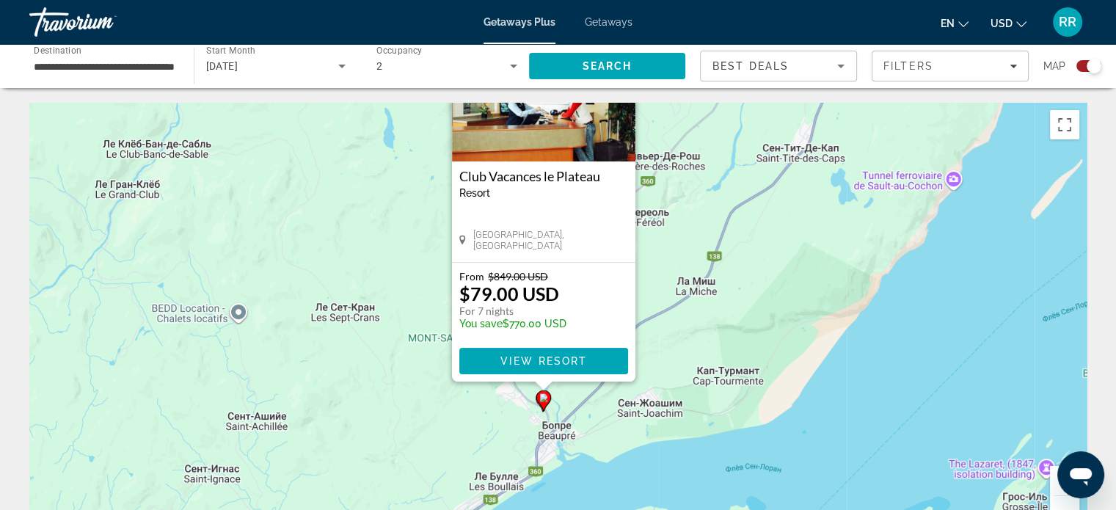
drag, startPoint x: 784, startPoint y: 271, endPoint x: 754, endPoint y: 349, distance: 83.4
click at [754, 355] on div "Чтобы активировать перетаскивание с помощью клавиатуры, нажмите Alt + Ввод. Пос…" at bounding box center [557, 323] width 1057 height 440
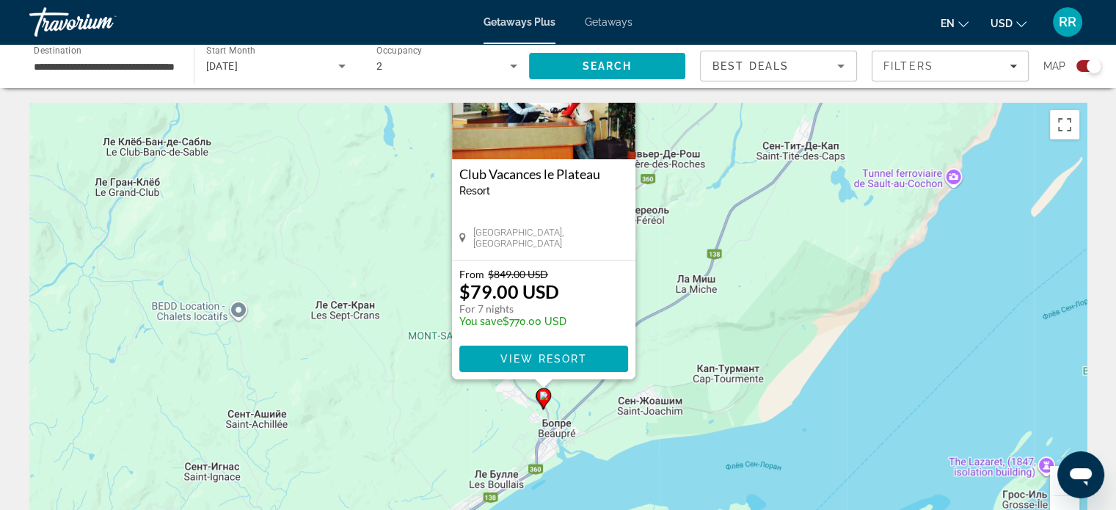
drag, startPoint x: 458, startPoint y: 173, endPoint x: 601, endPoint y: 176, distance: 143.8
click at [601, 176] on div "Club Vacances le Plateau Resort - This is an adults only resort Beaupre, Canada" at bounding box center [543, 209] width 183 height 100
copy h3 "Club Vacances le Plateau"
click at [1059, 499] on button "Уменьшить" at bounding box center [1064, 510] width 29 height 29
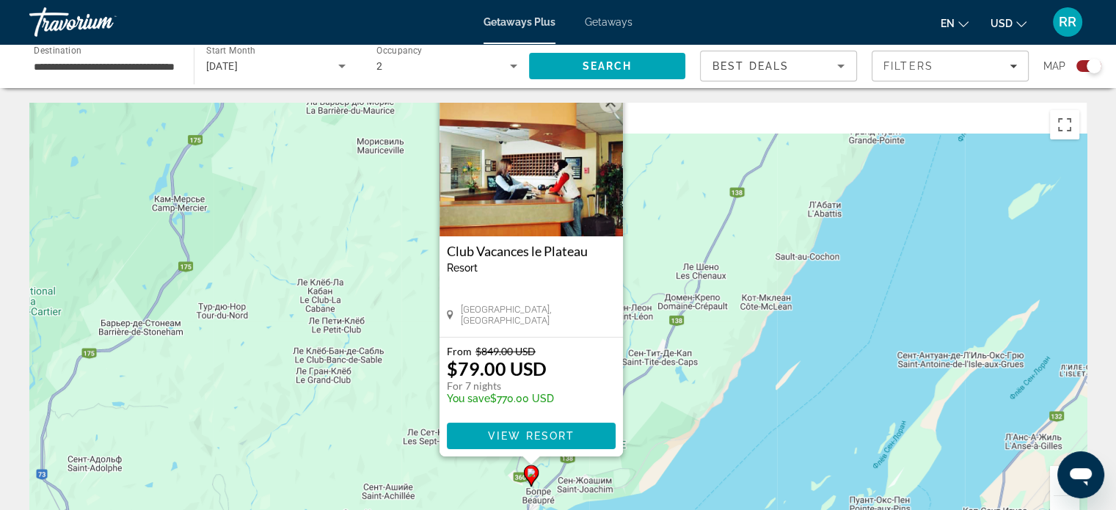
drag, startPoint x: 739, startPoint y: 228, endPoint x: 719, endPoint y: 360, distance: 133.6
click at [719, 360] on div "Чтобы активировать перетаскивание с помощью клавиатуры, нажмите Alt + Ввод. Пос…" at bounding box center [557, 323] width 1057 height 440
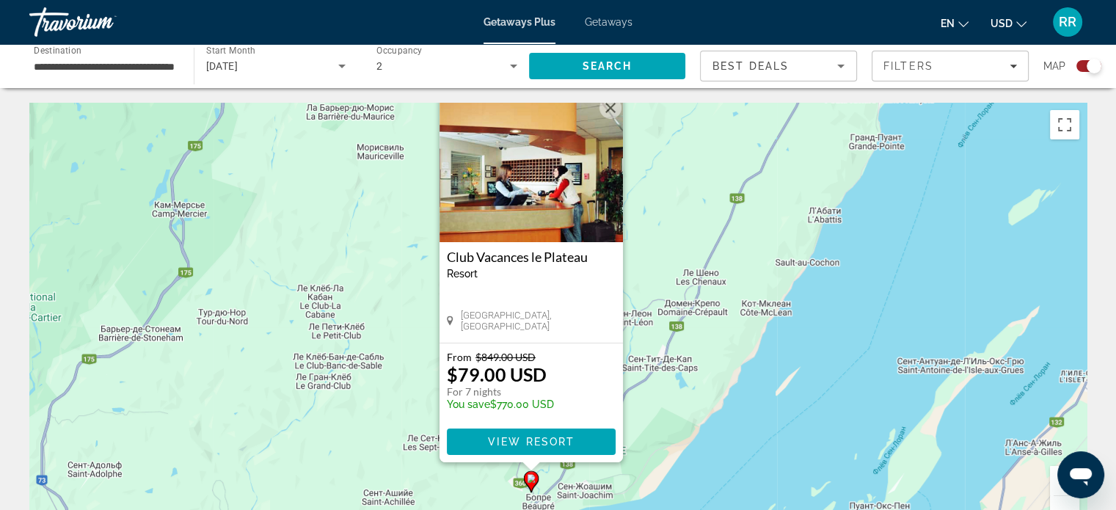
click at [610, 106] on button "Закрыть" at bounding box center [610, 108] width 22 height 22
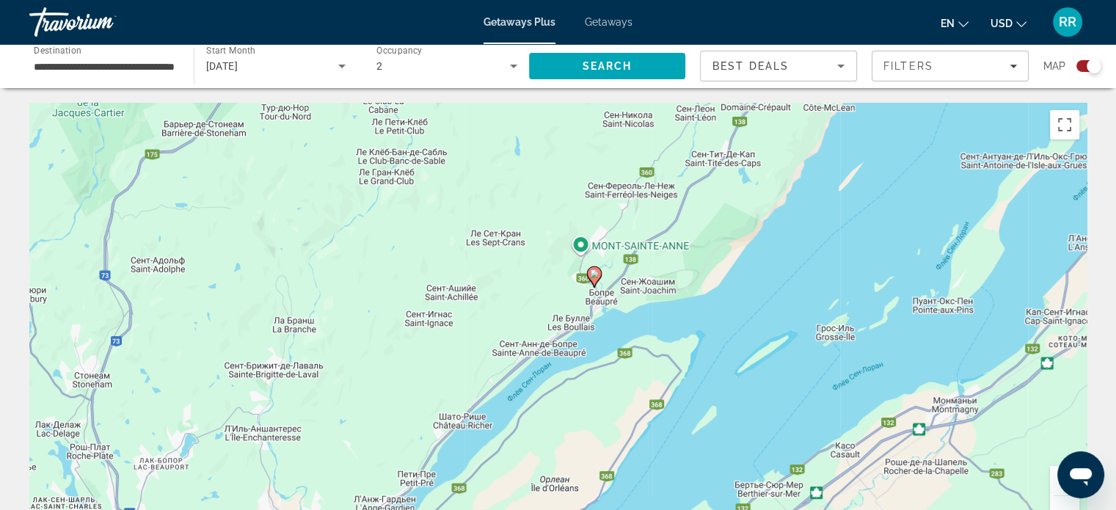
drag, startPoint x: 670, startPoint y: 458, endPoint x: 740, endPoint y: 230, distance: 238.5
click at [738, 229] on div "Чтобы активировать перетаскивание с помощью клавиатуры, нажмите Alt + Ввод. Пос…" at bounding box center [557, 323] width 1057 height 440
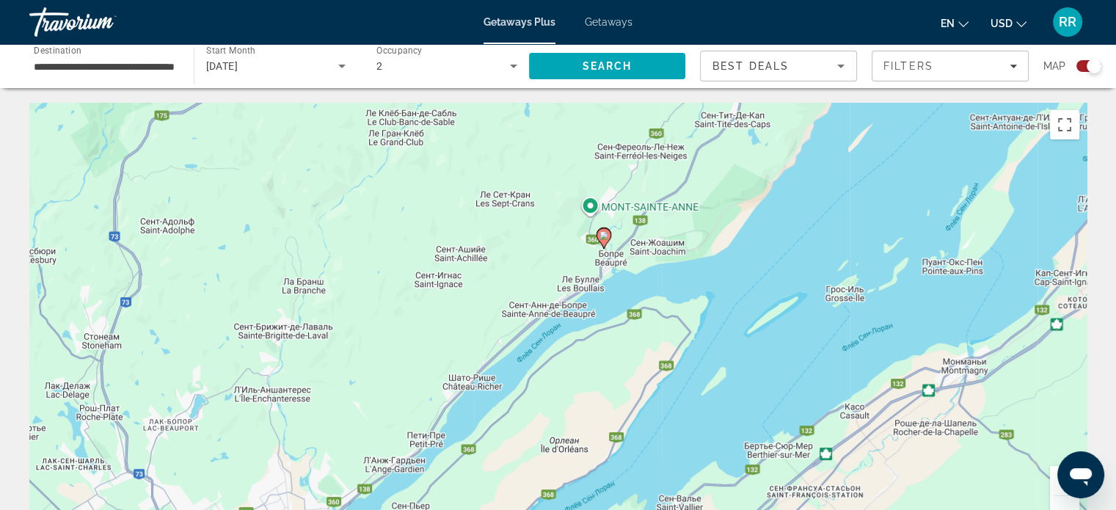
click at [1053, 486] on button "Увеличить" at bounding box center [1064, 480] width 29 height 29
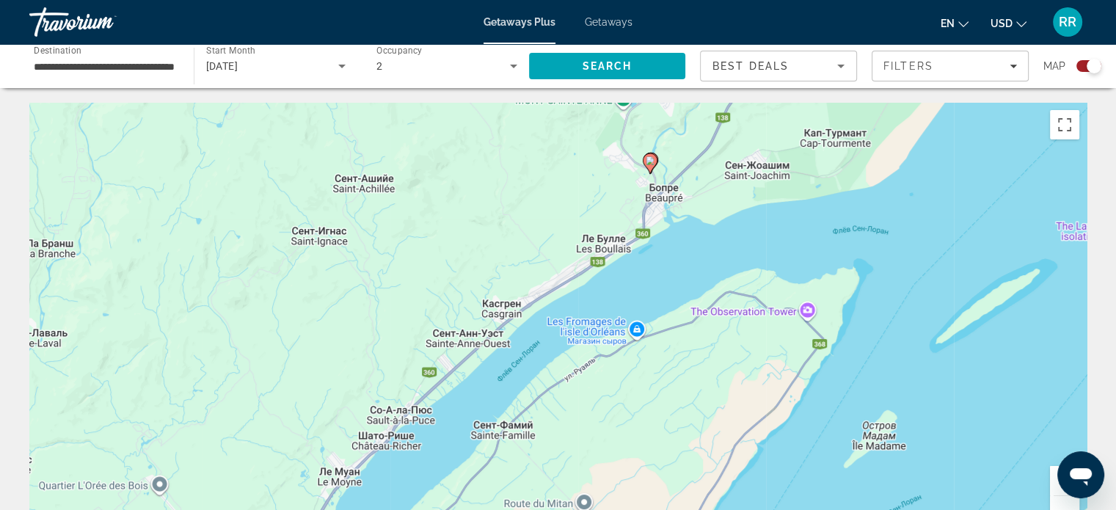
click at [1053, 486] on button "Увеличить" at bounding box center [1064, 480] width 29 height 29
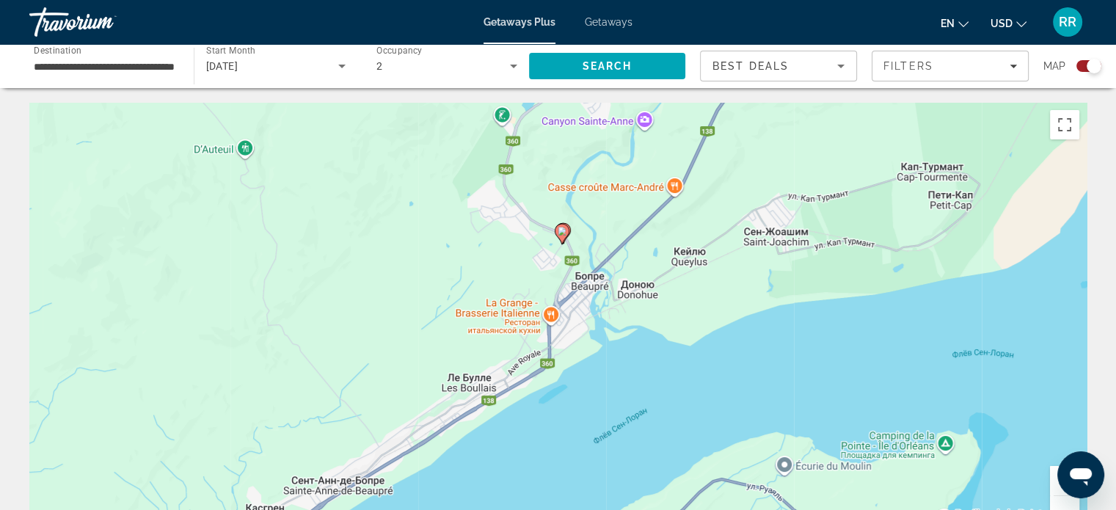
drag, startPoint x: 821, startPoint y: 175, endPoint x: 653, endPoint y: 407, distance: 287.3
click at [653, 407] on div "Чтобы активировать перетаскивание с помощью клавиатуры, нажмите Alt + Ввод. Пос…" at bounding box center [557, 323] width 1057 height 440
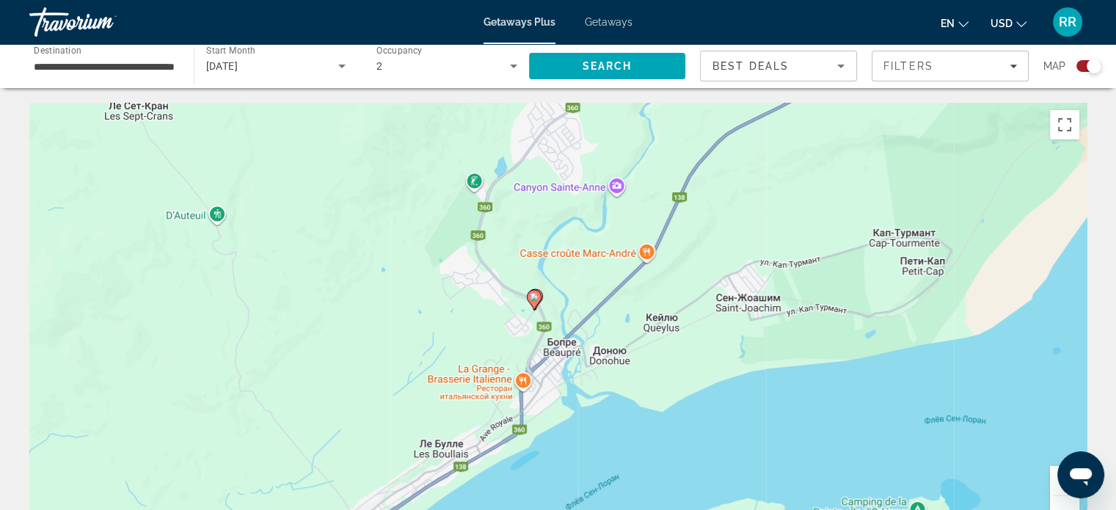
click at [1053, 480] on button "Увеличить" at bounding box center [1064, 480] width 29 height 29
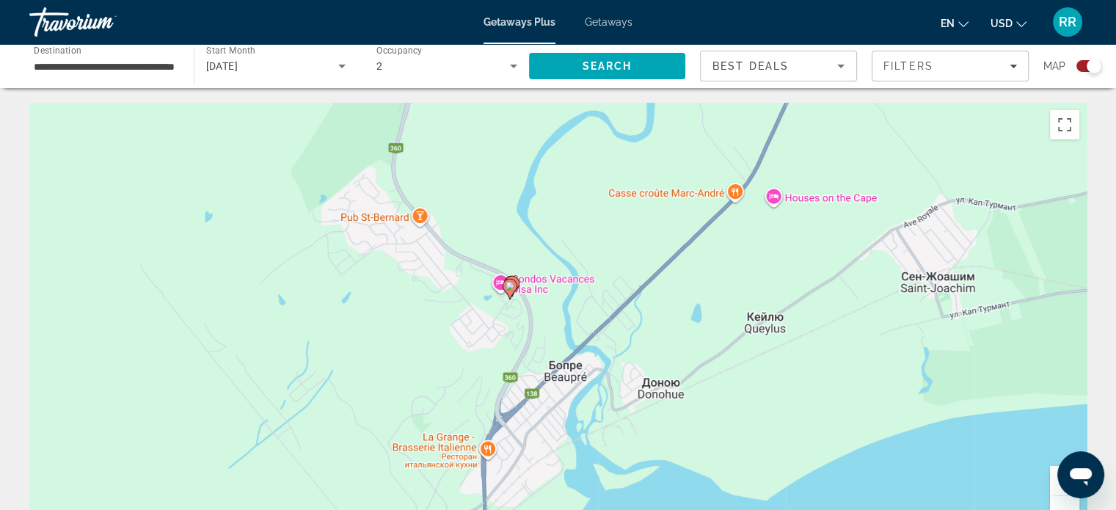
click at [1053, 480] on button "Увеличить" at bounding box center [1064, 480] width 29 height 29
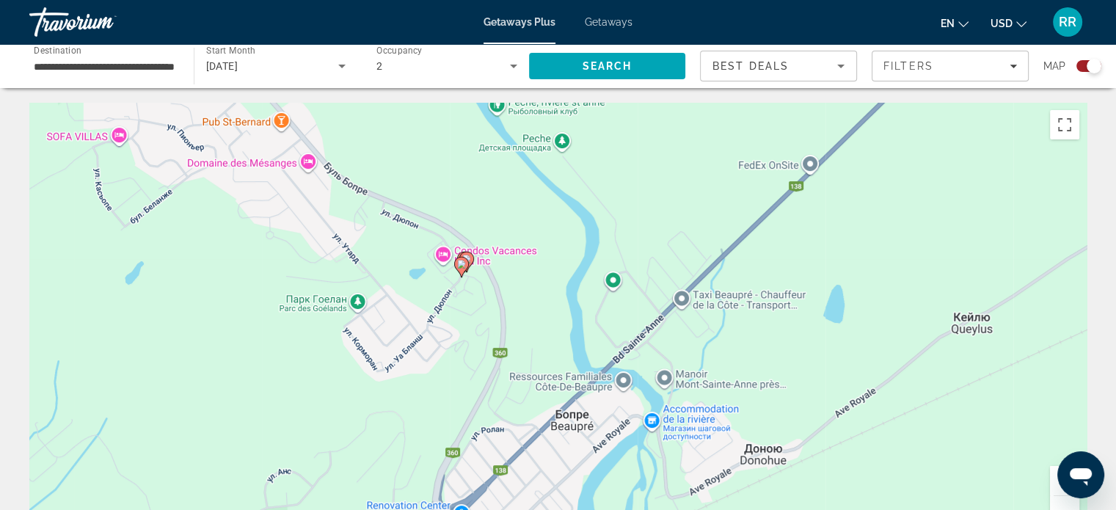
click at [1053, 480] on button "Увеличить" at bounding box center [1064, 480] width 29 height 29
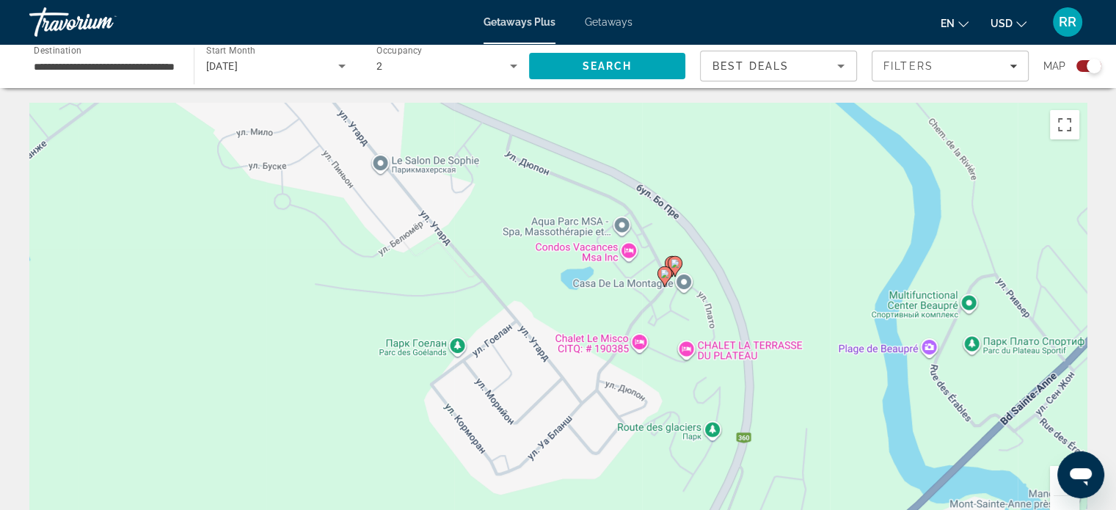
drag, startPoint x: 454, startPoint y: 266, endPoint x: 758, endPoint y: 321, distance: 309.3
click at [758, 321] on div "Чтобы активировать перетаскивание с помощью клавиатуры, нажмите Alt + Ввод. Пос…" at bounding box center [557, 323] width 1057 height 440
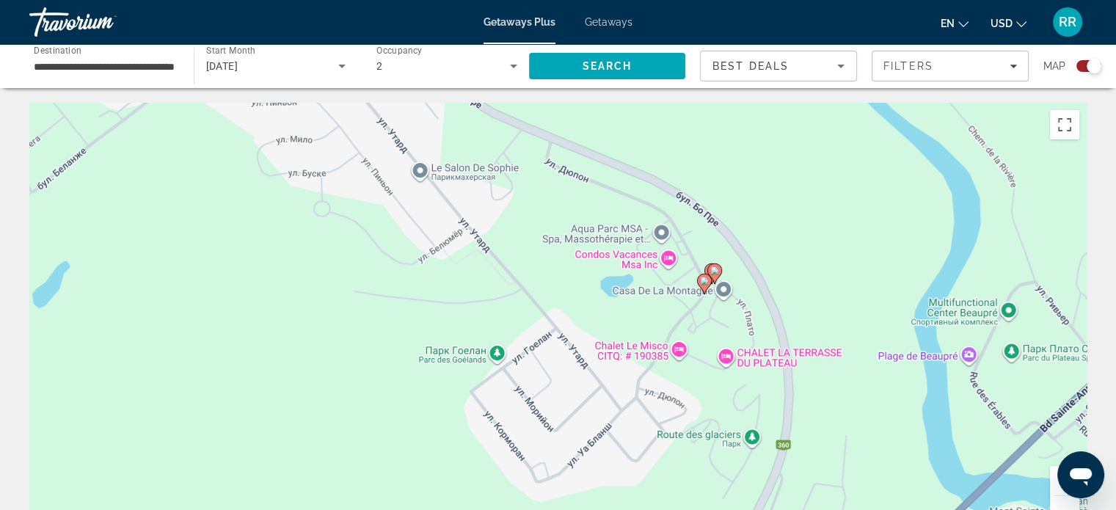
click at [1055, 489] on button "Увеличить" at bounding box center [1064, 480] width 29 height 29
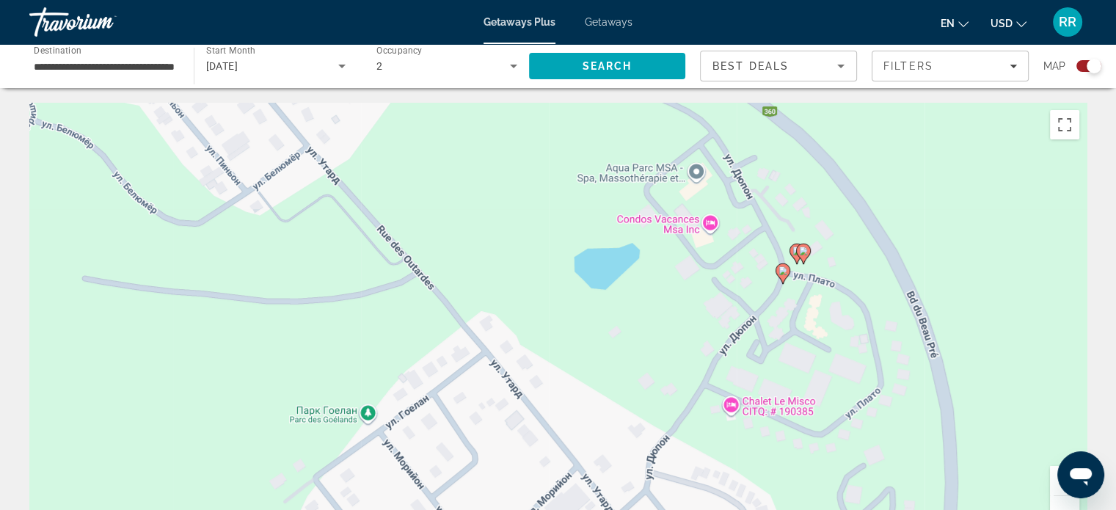
drag, startPoint x: 739, startPoint y: 345, endPoint x: 671, endPoint y: 363, distance: 70.4
click at [671, 363] on div "Чтобы активировать перетаскивание с помощью клавиатуры, нажмите Alt + Ввод. Пос…" at bounding box center [557, 323] width 1057 height 440
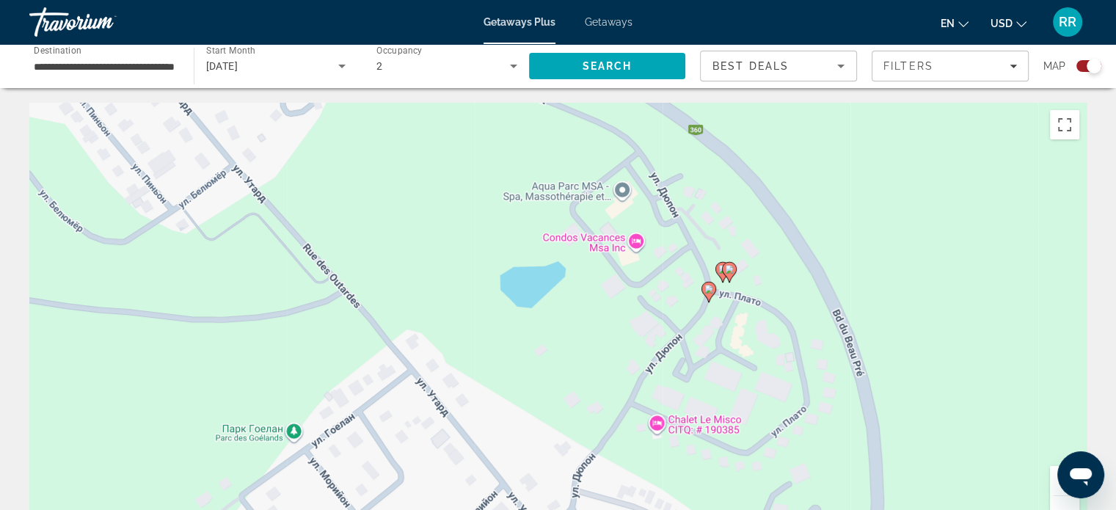
click at [718, 272] on image "Main content" at bounding box center [722, 269] width 9 height 9
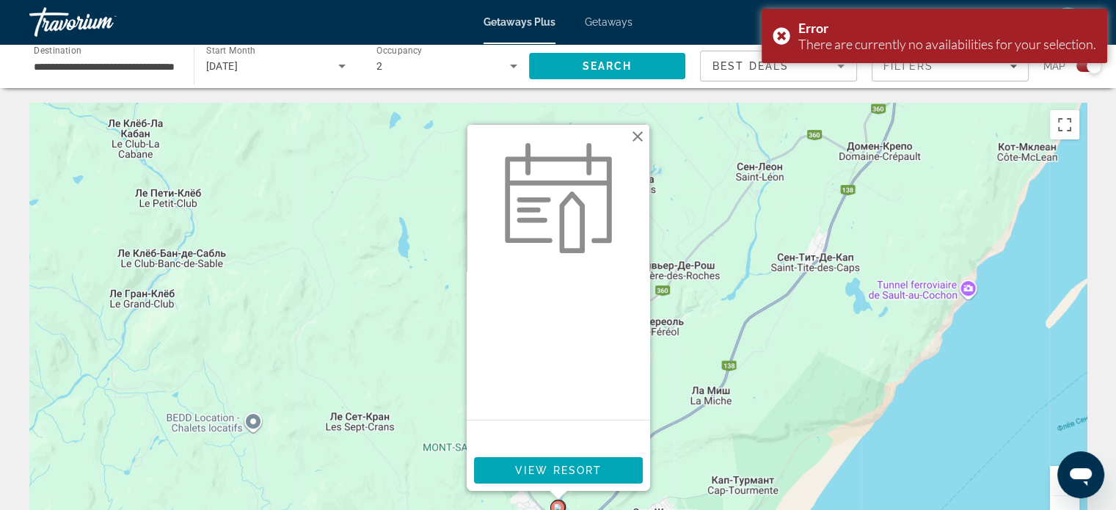
click at [637, 136] on button "Закрыть" at bounding box center [637, 136] width 22 height 22
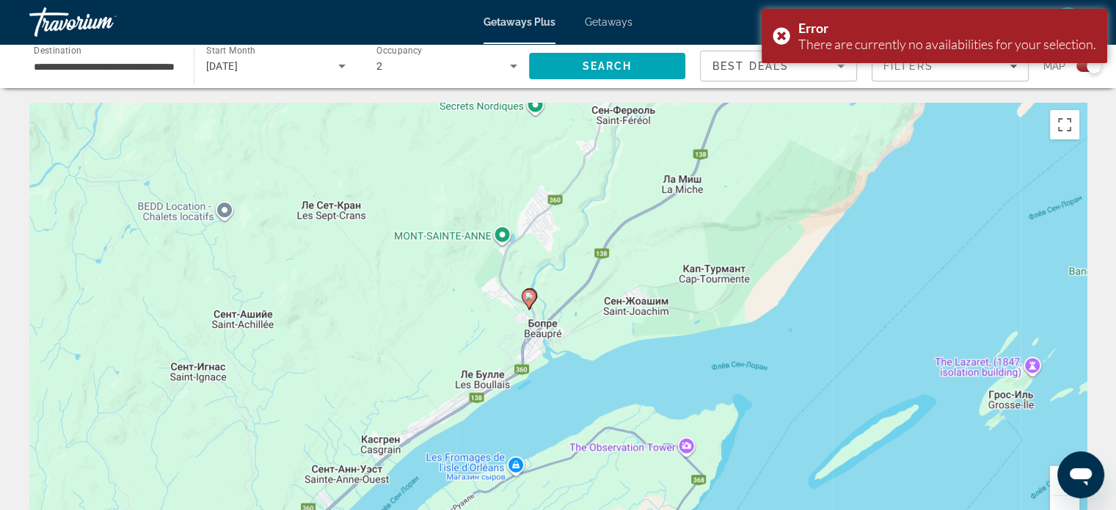
drag, startPoint x: 801, startPoint y: 413, endPoint x: 775, endPoint y: 193, distance: 221.5
click at [775, 194] on div "Чтобы активировать перетаскивание с помощью клавиатуры, нажмите Alt + Ввод. Пос…" at bounding box center [557, 323] width 1057 height 440
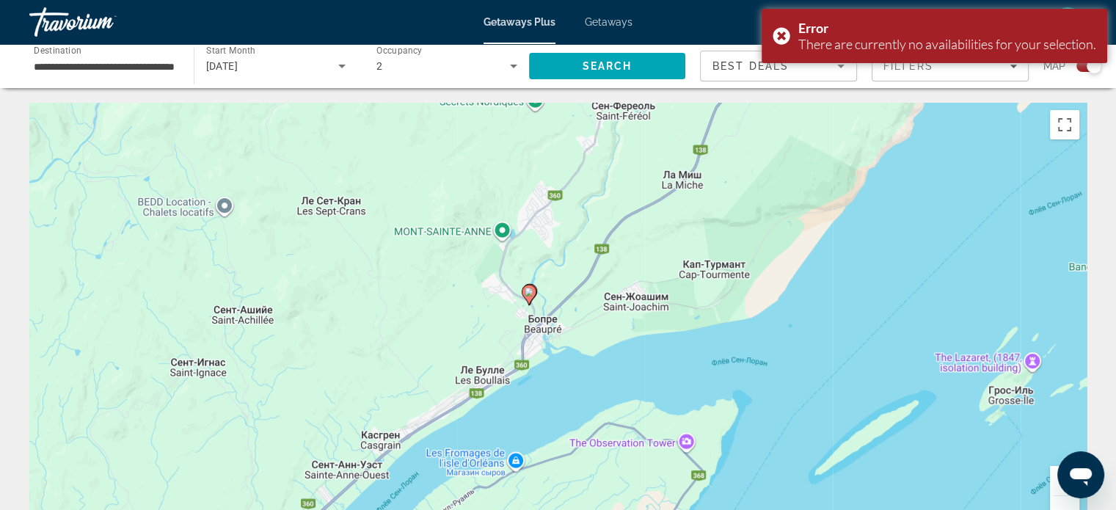
click at [535, 291] on icon "Main content" at bounding box center [528, 294] width 13 height 19
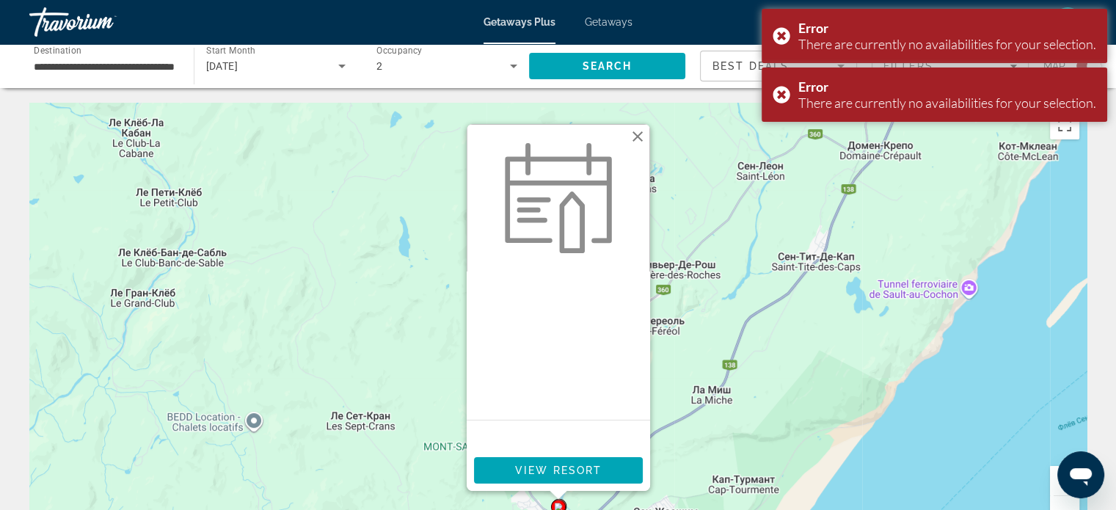
click at [638, 134] on button "Закрыть" at bounding box center [637, 136] width 22 height 22
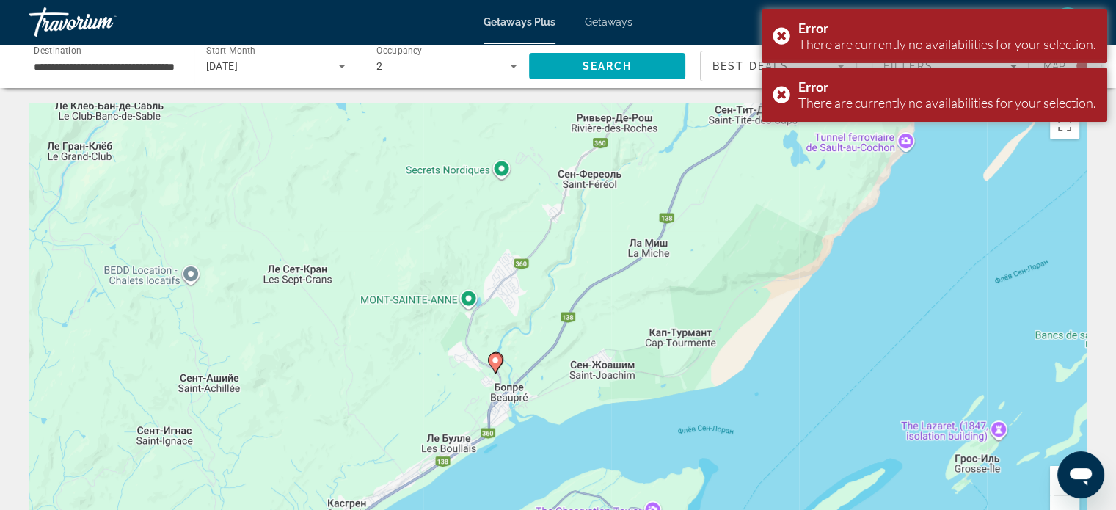
drag, startPoint x: 821, startPoint y: 443, endPoint x: 552, endPoint y: 81, distance: 451.4
click at [747, 269] on div "Чтобы активировать перетаскивание с помощью клавиатуры, нажмите Alt + Ввод. Пос…" at bounding box center [557, 323] width 1057 height 440
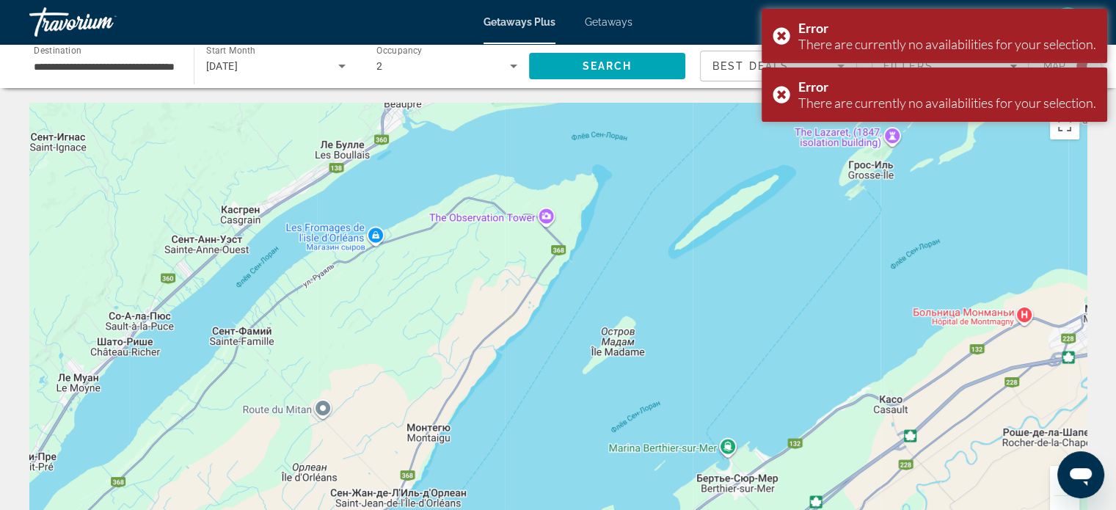
drag, startPoint x: 533, startPoint y: 184, endPoint x: 589, endPoint y: 199, distance: 58.4
click at [584, 197] on div "Чтобы активировать перетаскивание с помощью клавиатуры, нажмите Alt + Ввод. Пос…" at bounding box center [557, 323] width 1057 height 440
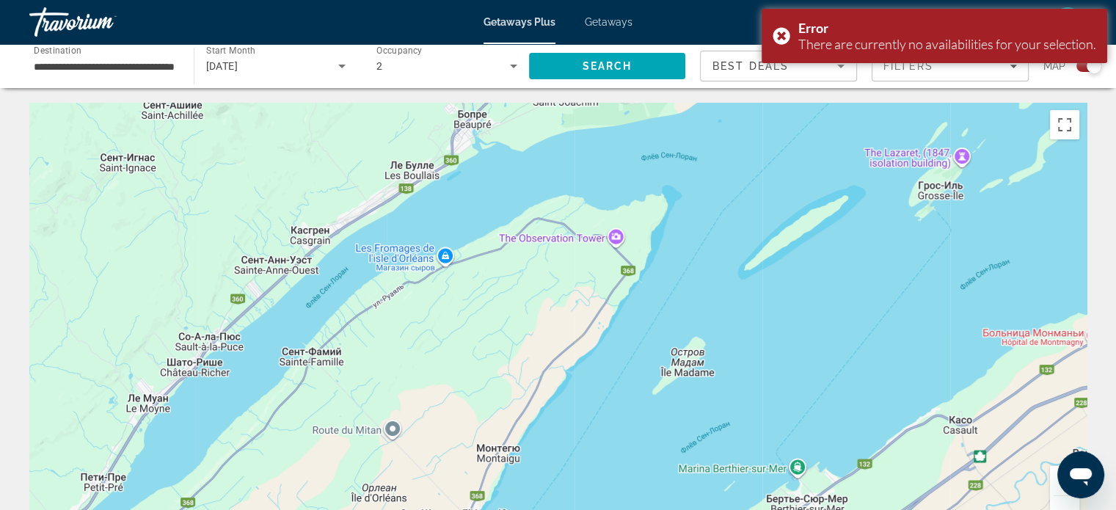
click at [1053, 472] on button "Увеличить" at bounding box center [1064, 480] width 29 height 29
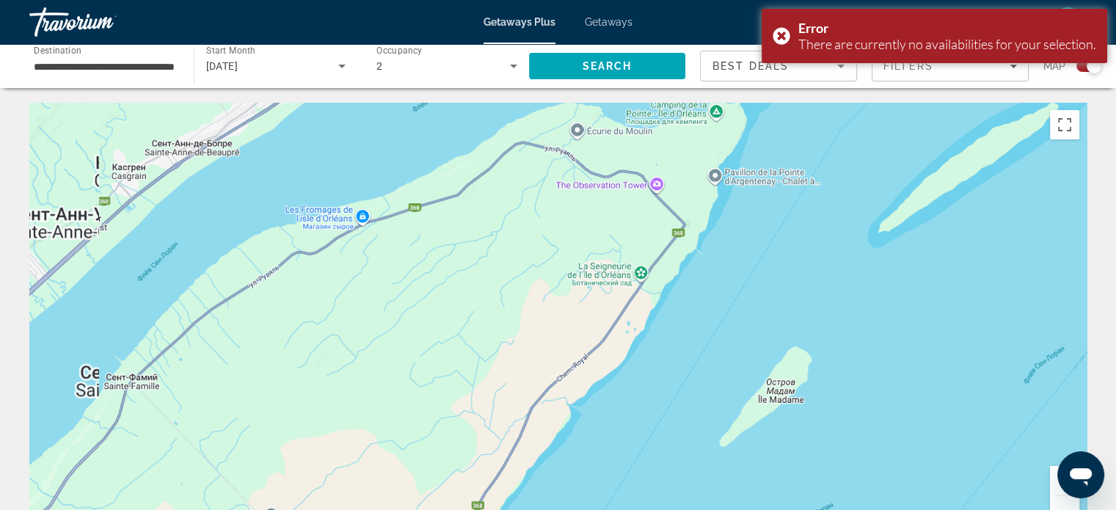
click at [1053, 472] on button "Увеличить" at bounding box center [1064, 480] width 29 height 29
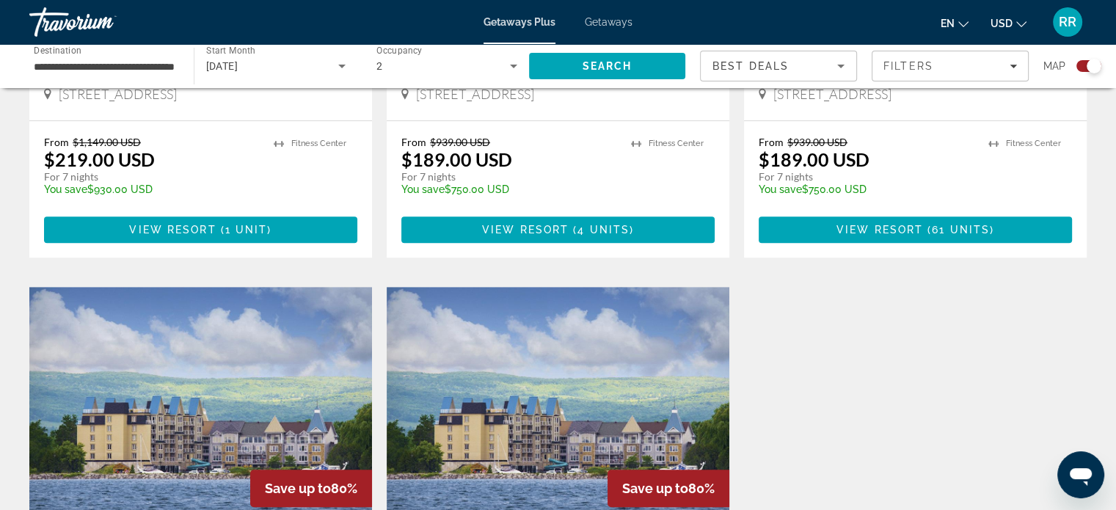
scroll to position [557, 0]
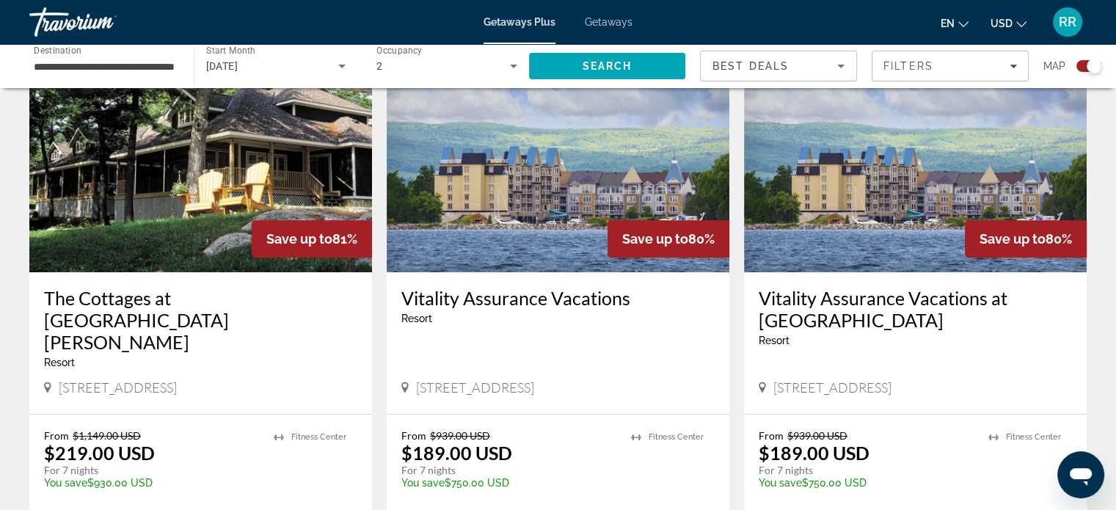
click at [343, 67] on icon "Search widget" at bounding box center [341, 67] width 7 height 4
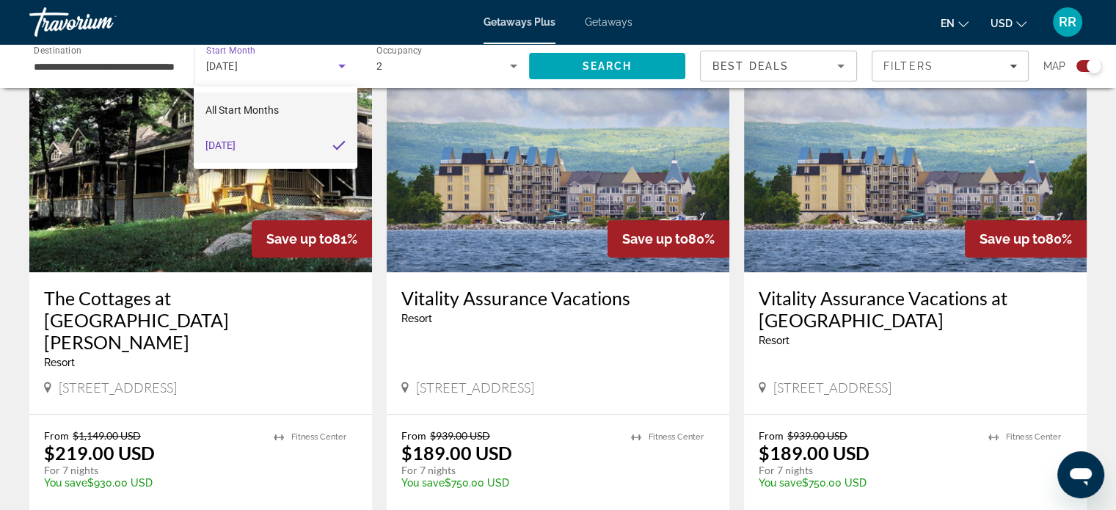
click at [281, 108] on mat-option "All Start Months" at bounding box center [276, 109] width 164 height 35
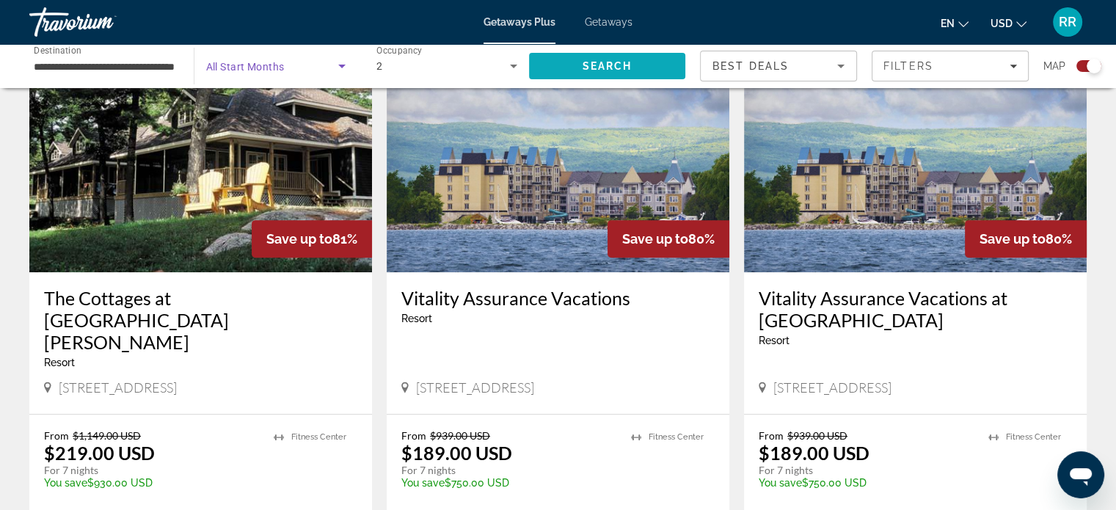
click at [639, 68] on span "Search" at bounding box center [607, 65] width 157 height 35
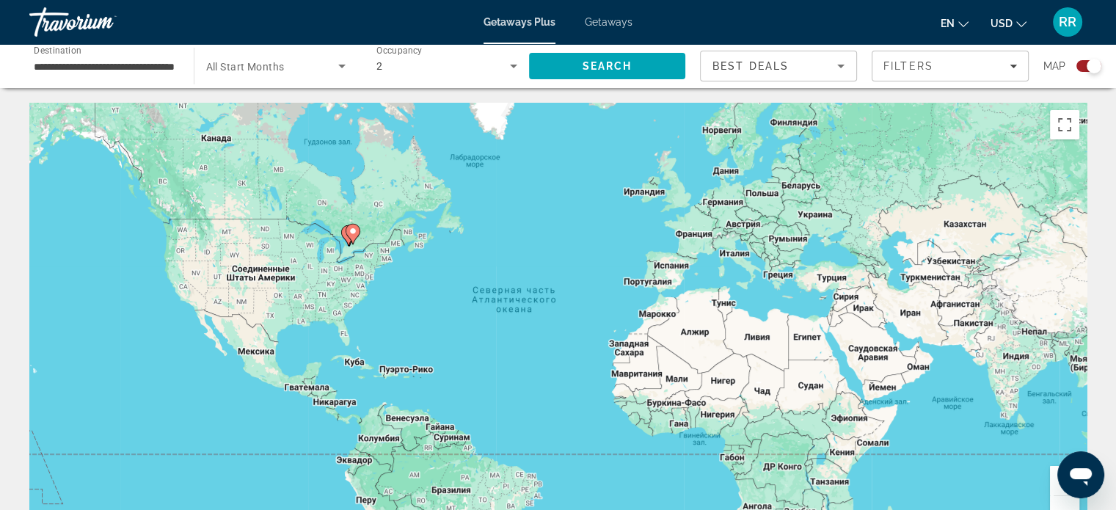
click at [385, 235] on div "Чтобы активировать перетаскивание с помощью клавиатуры, нажмите Alt + Ввод. Пос…" at bounding box center [557, 323] width 1057 height 440
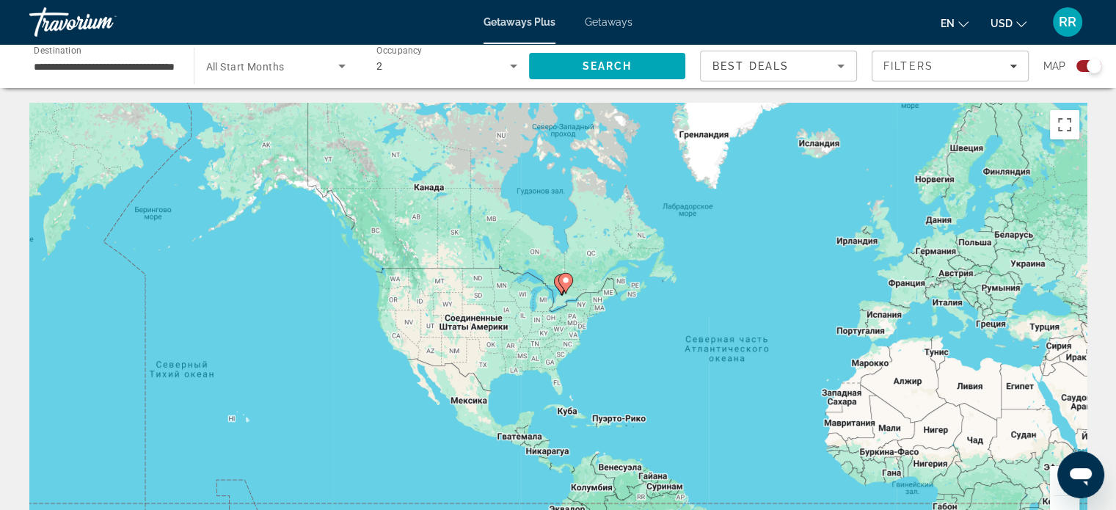
drag, startPoint x: 387, startPoint y: 237, endPoint x: 578, endPoint y: 290, distance: 197.9
click at [578, 290] on div "Чтобы активировать перетаскивание с помощью клавиатуры, нажмите Alt + Ввод. Пос…" at bounding box center [557, 323] width 1057 height 440
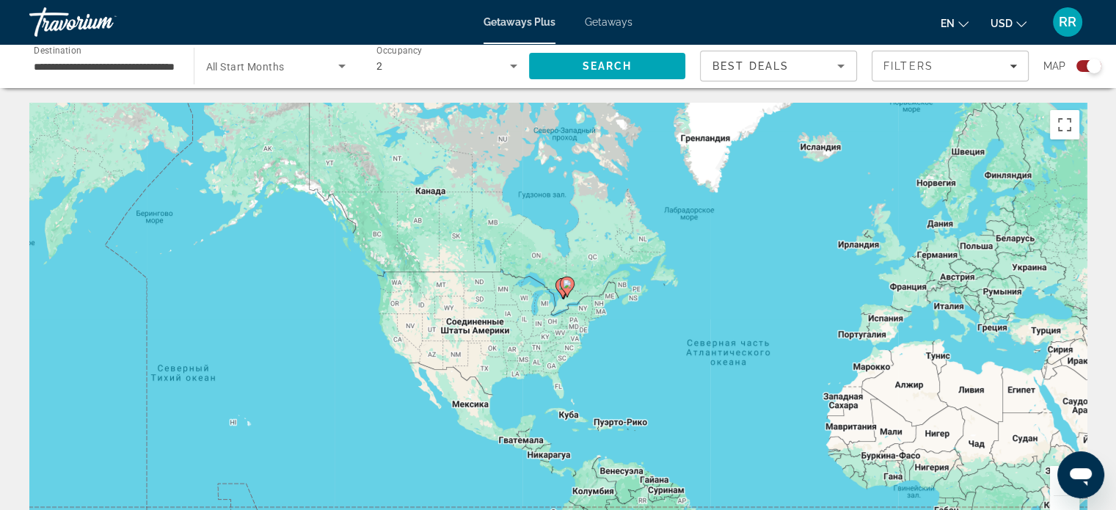
click at [125, 65] on input "**********" at bounding box center [104, 67] width 141 height 18
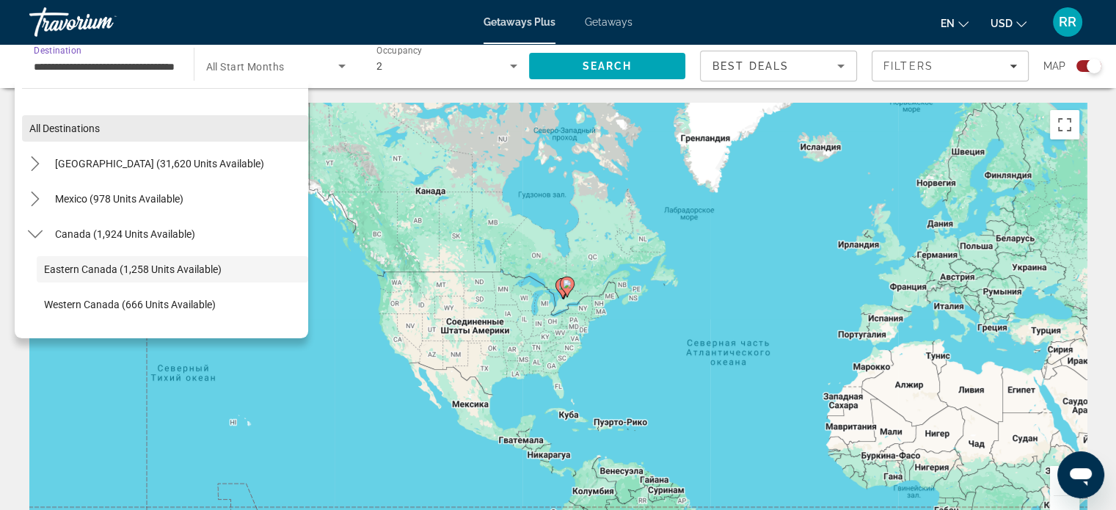
click at [125, 125] on span "Select destination: All destinations" at bounding box center [165, 128] width 286 height 35
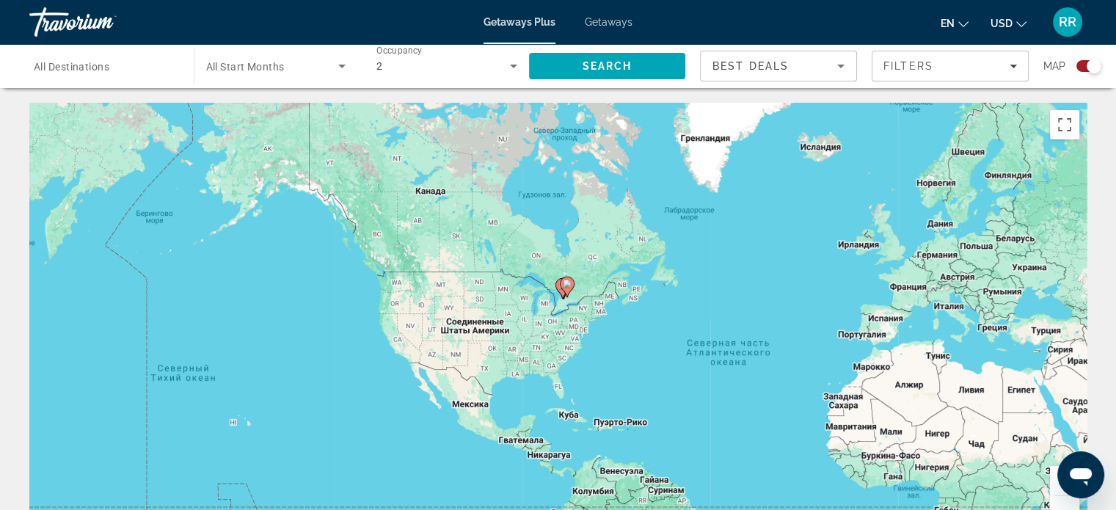
click at [117, 70] on input "Destination All Destinations" at bounding box center [104, 67] width 141 height 18
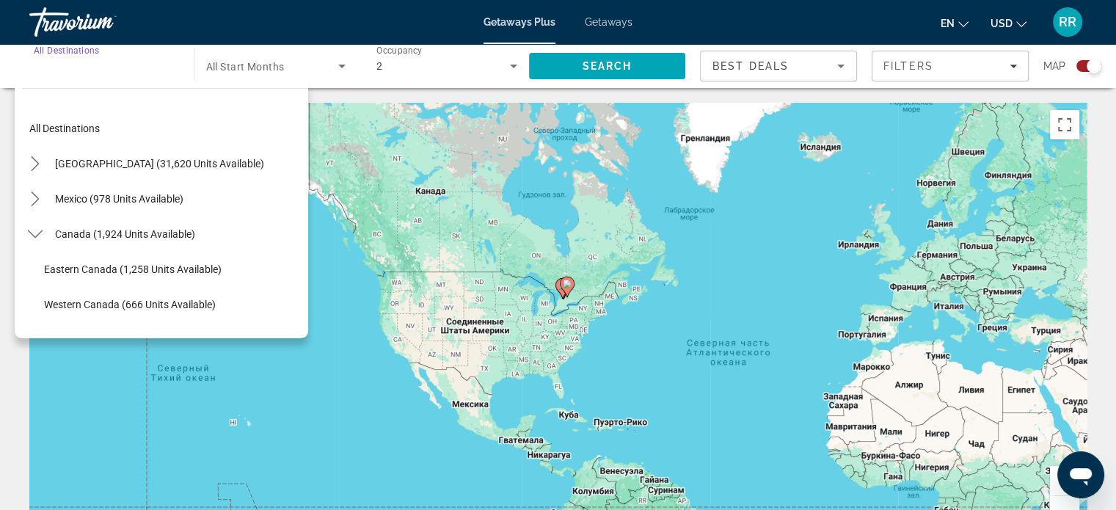
click at [261, 65] on span "All Start Months" at bounding box center [245, 67] width 78 height 12
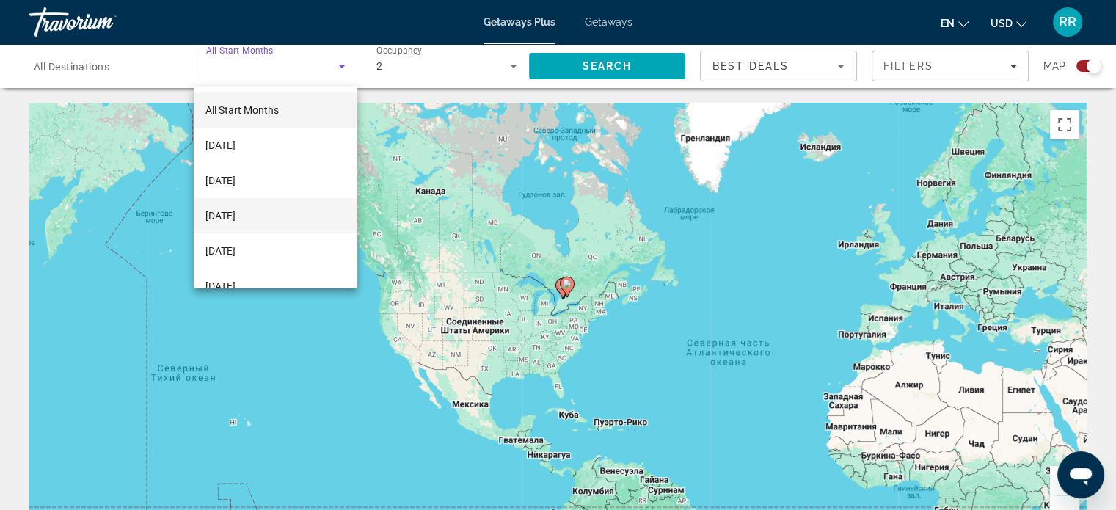
click at [235, 212] on span "[DATE]" at bounding box center [220, 216] width 30 height 18
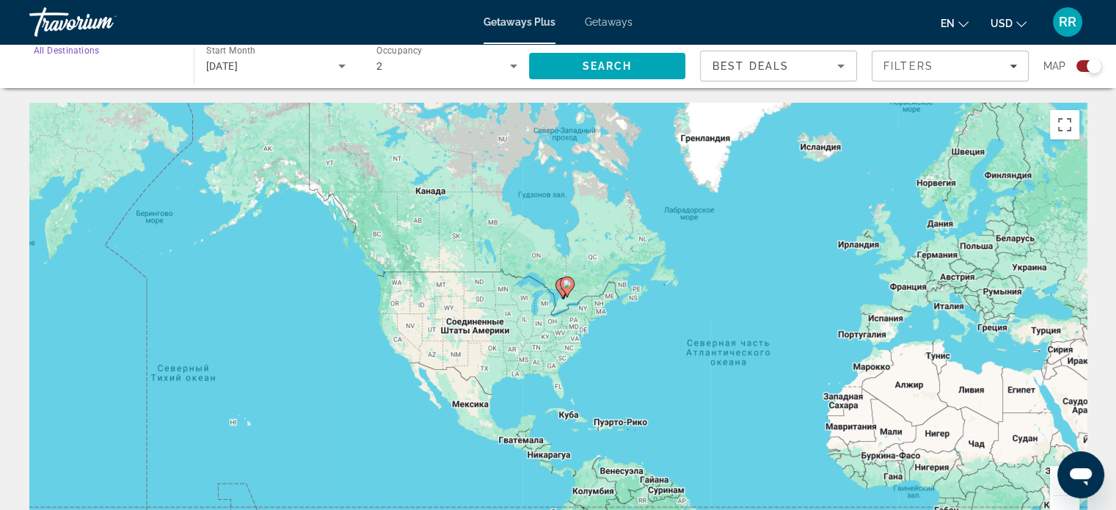
click at [129, 70] on input "Destination All Destinations" at bounding box center [104, 67] width 141 height 18
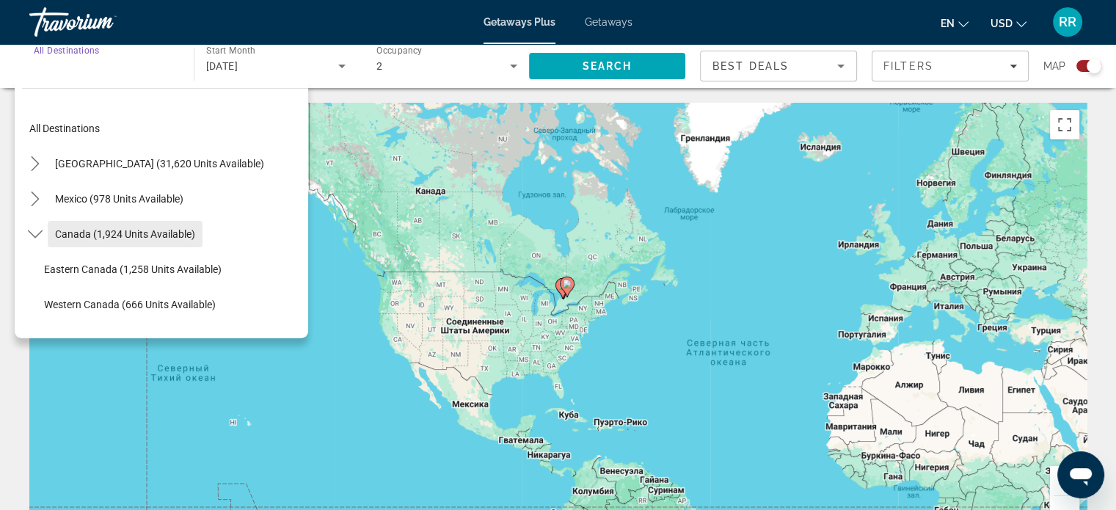
click at [131, 230] on span "Canada (1,924 units available)" at bounding box center [125, 234] width 140 height 12
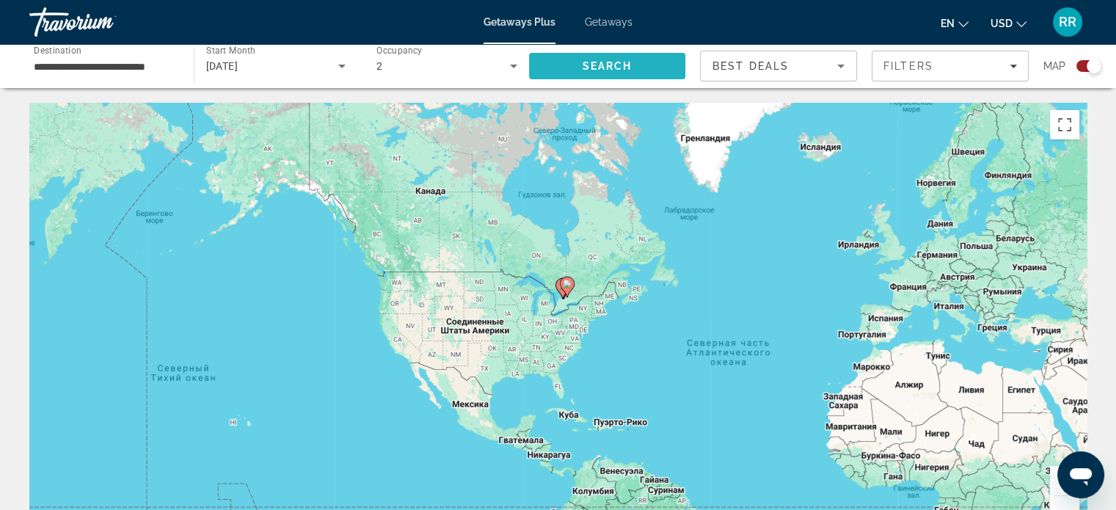
click at [585, 64] on span "Search" at bounding box center [607, 66] width 50 height 12
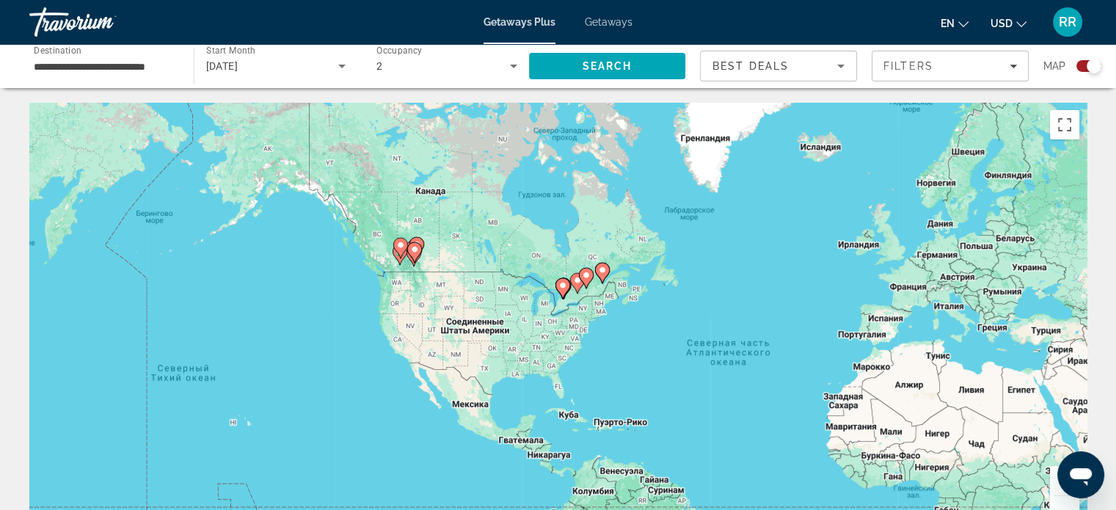
click at [599, 267] on image "Main content" at bounding box center [602, 270] width 9 height 9
type input "**********"
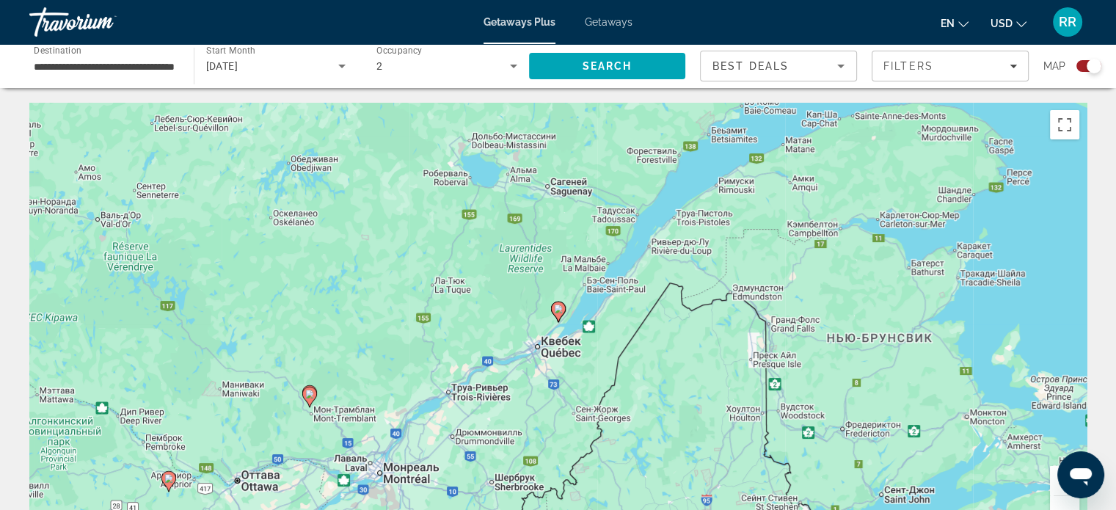
click at [556, 310] on image "Main content" at bounding box center [558, 308] width 9 height 9
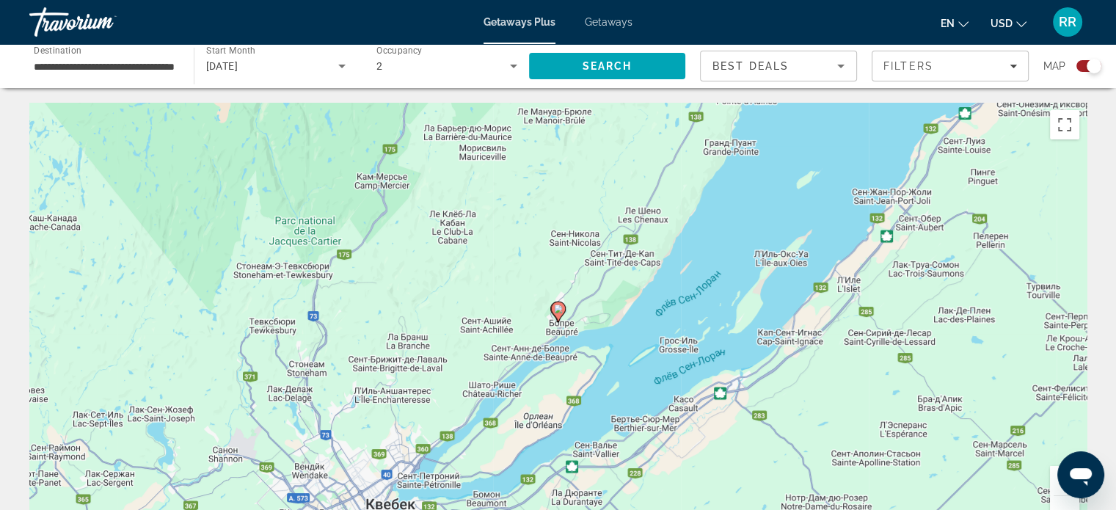
click at [559, 310] on image "Main content" at bounding box center [558, 308] width 9 height 9
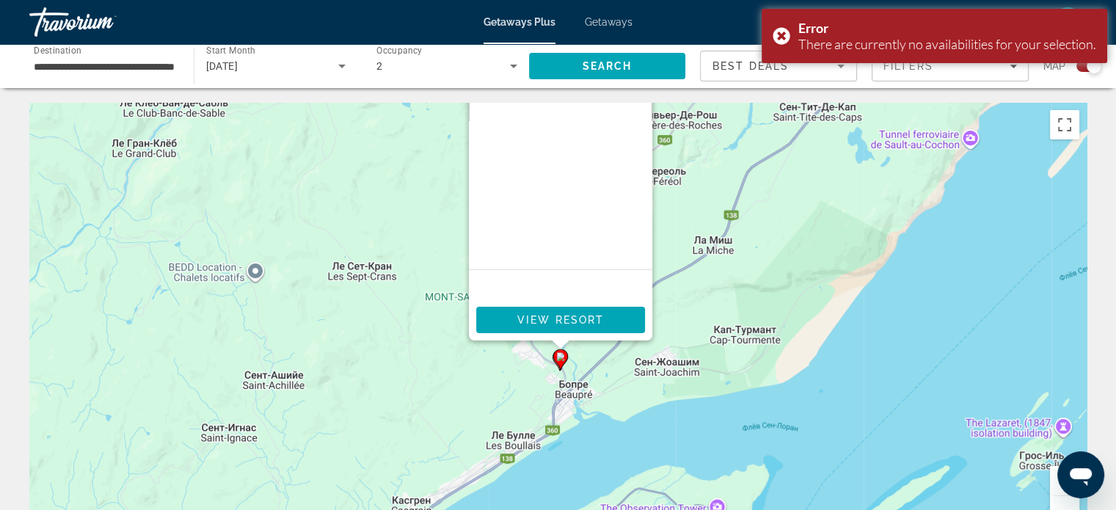
drag, startPoint x: 689, startPoint y: 391, endPoint x: 692, endPoint y: 229, distance: 162.1
click at [692, 229] on div "Чтобы активировать перетаскивание с помощью клавиатуры, нажмите Alt + Ввод. Пос…" at bounding box center [557, 323] width 1057 height 440
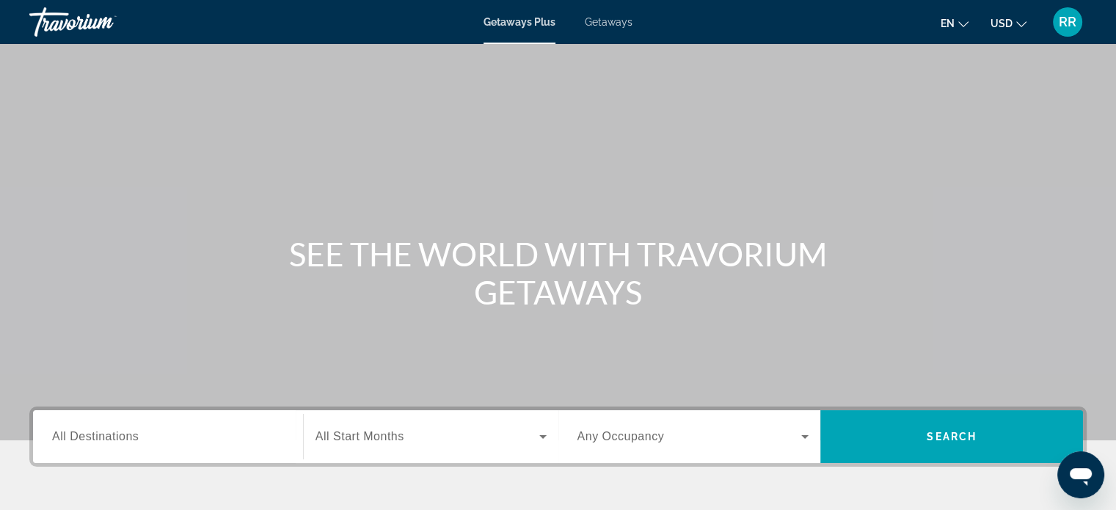
click at [228, 433] on input "Destination All Destinations" at bounding box center [168, 437] width 232 height 18
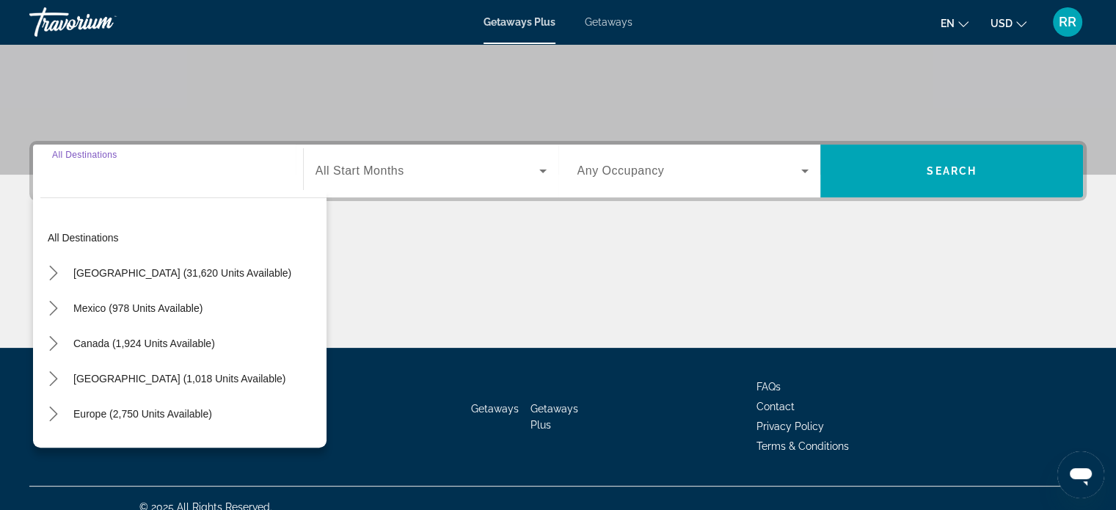
scroll to position [282, 0]
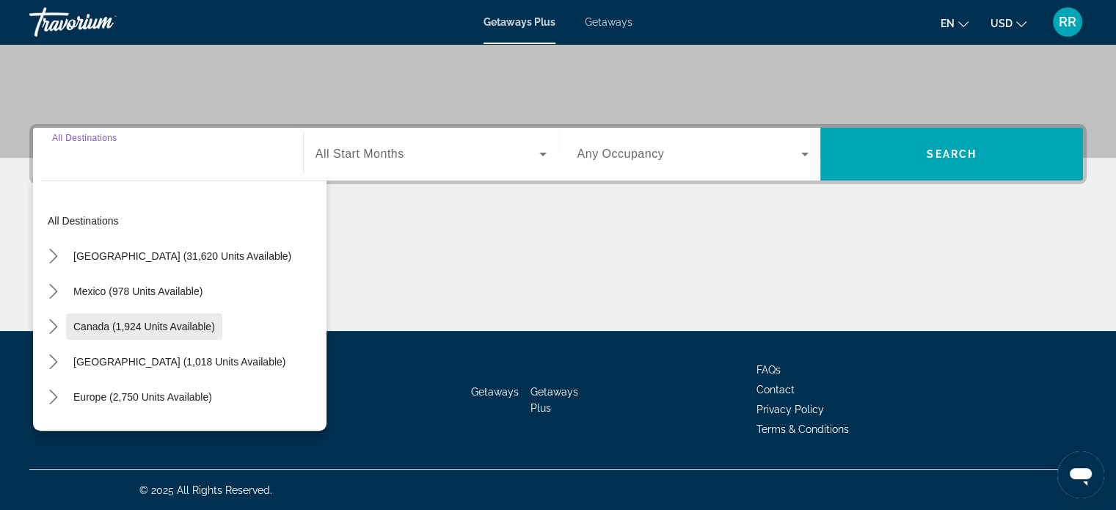
click at [172, 325] on span "Canada (1,924 units available)" at bounding box center [144, 327] width 142 height 12
type input "**********"
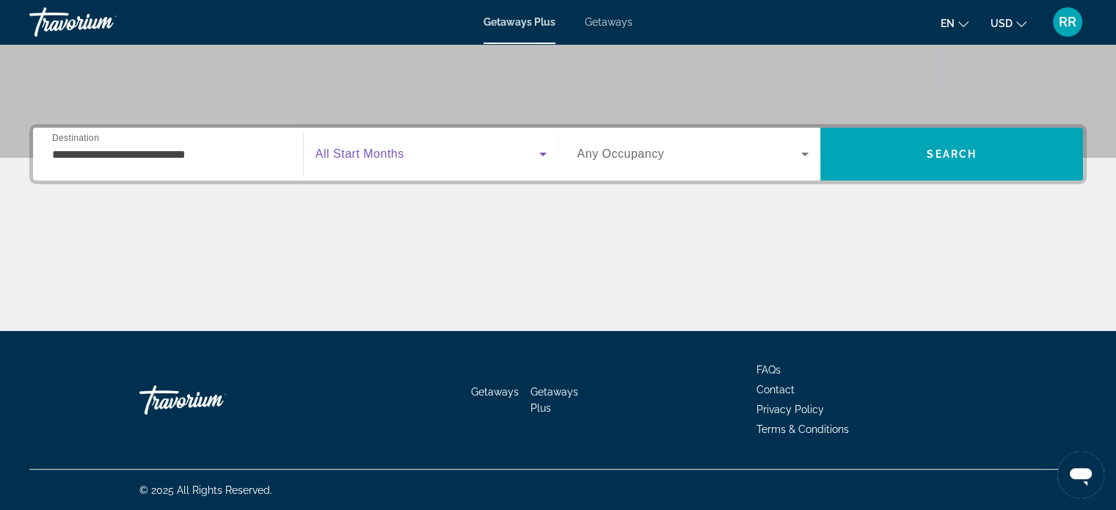
click at [419, 152] on span "Search widget" at bounding box center [427, 154] width 224 height 18
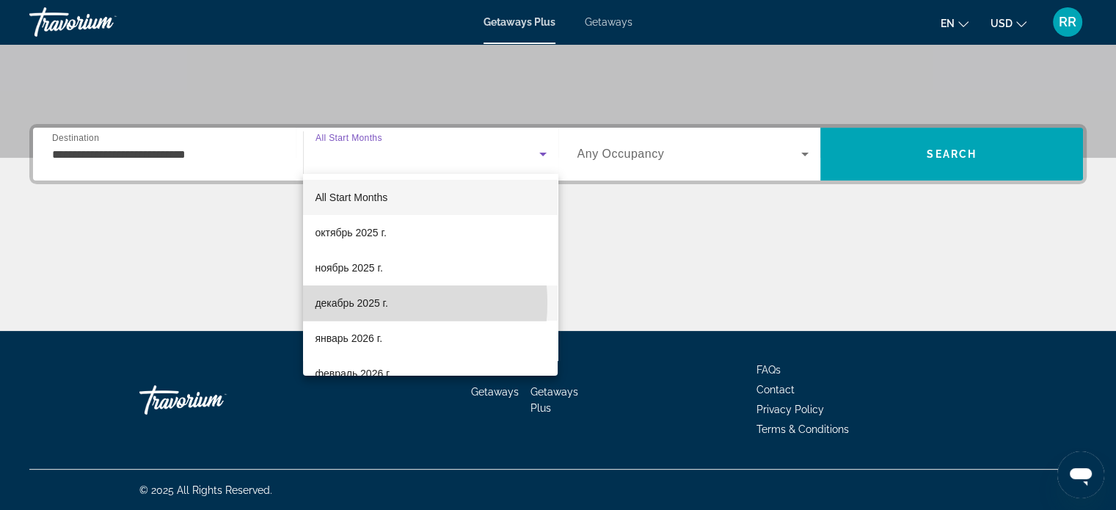
click at [352, 303] on span "декабрь 2025 г." at bounding box center [351, 303] width 73 height 18
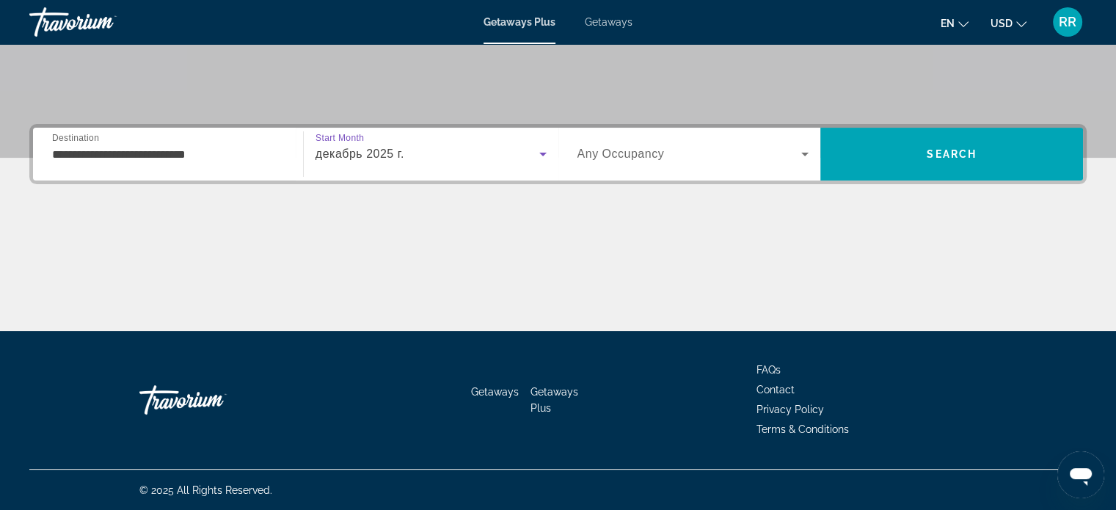
click at [662, 160] on label "Occupancy Any Occupancy" at bounding box center [620, 153] width 87 height 13
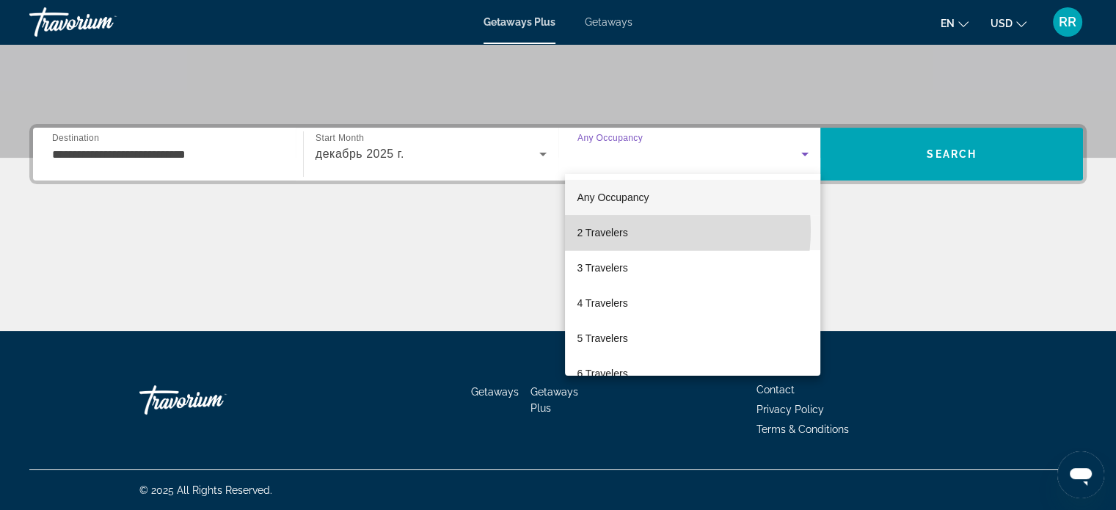
click at [629, 230] on mat-option "2 Travelers" at bounding box center [692, 232] width 255 height 35
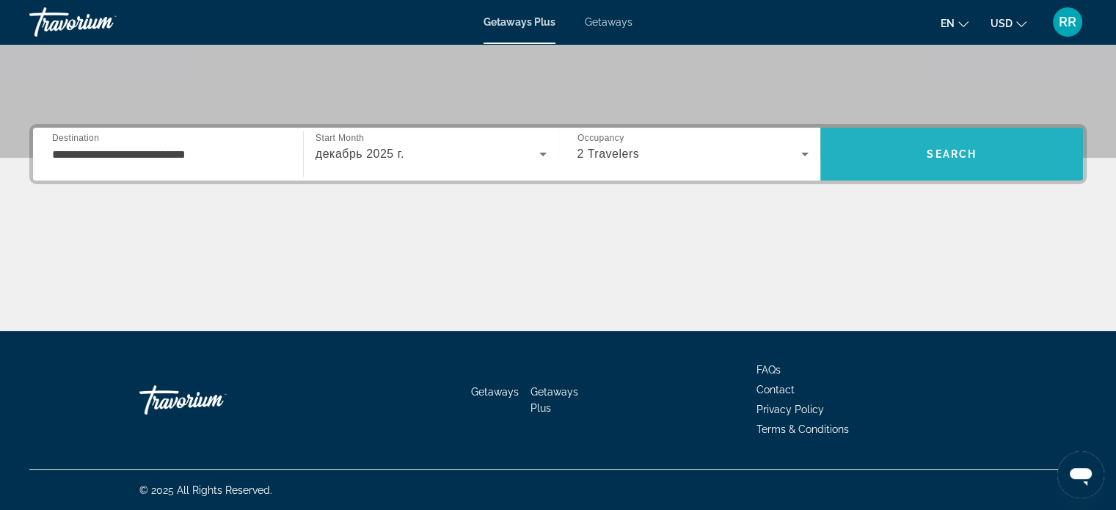
click at [956, 155] on span "Search" at bounding box center [951, 154] width 50 height 12
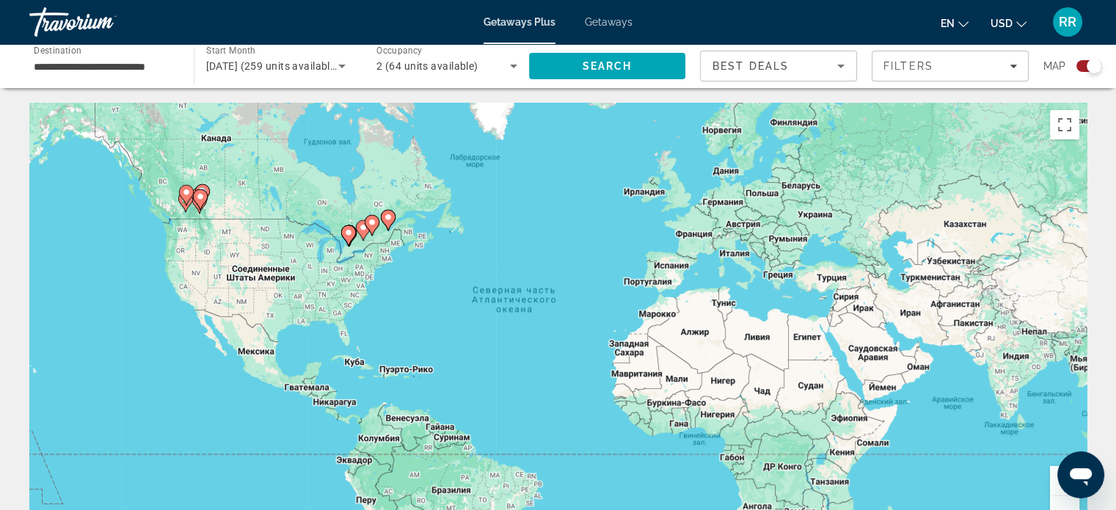
click at [391, 223] on g "Main content" at bounding box center [388, 220] width 15 height 21
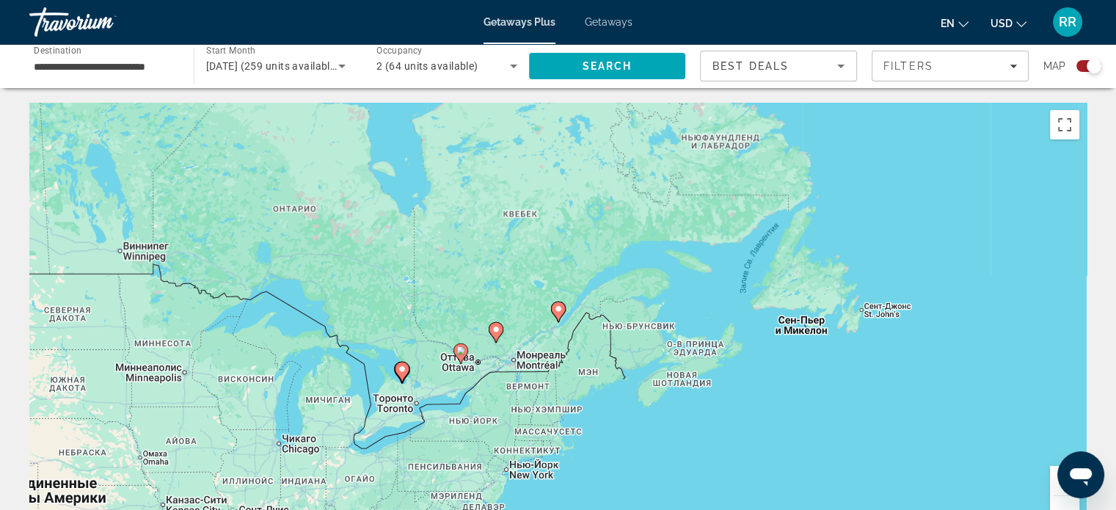
click at [592, 316] on div "Чтобы активировать перетаскивание с помощью клавиатуры, нажмите Alt + Ввод. Пос…" at bounding box center [557, 323] width 1057 height 440
click at [562, 310] on g "Main content" at bounding box center [558, 311] width 15 height 21
click at [549, 309] on div "Чтобы активировать перетаскивание с помощью клавиатуры, нажмите Alt + Ввод. Пос…" at bounding box center [557, 323] width 1057 height 440
click at [557, 309] on image "Main content" at bounding box center [558, 308] width 9 height 9
type input "**********"
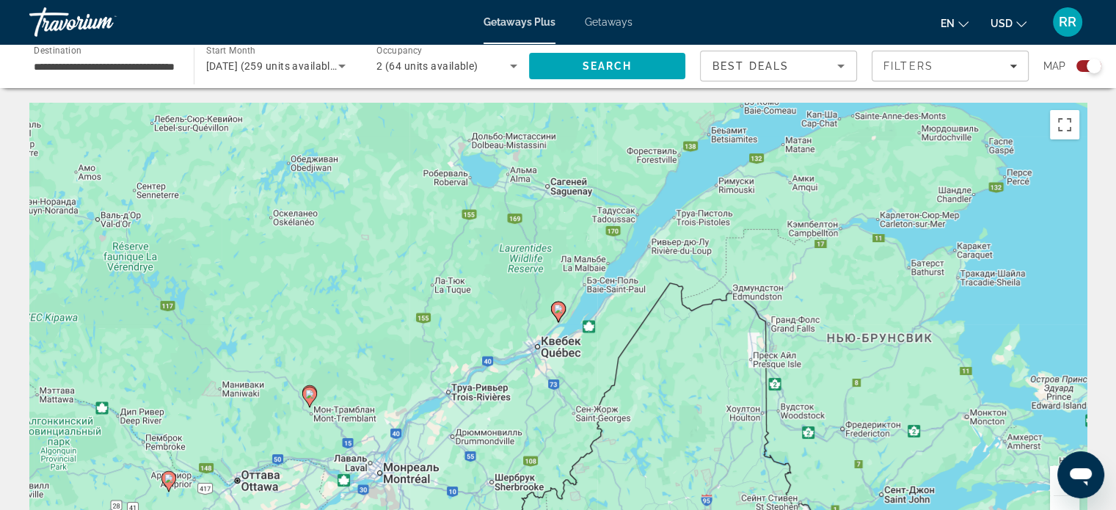
click at [557, 309] on image "Main content" at bounding box center [558, 308] width 9 height 9
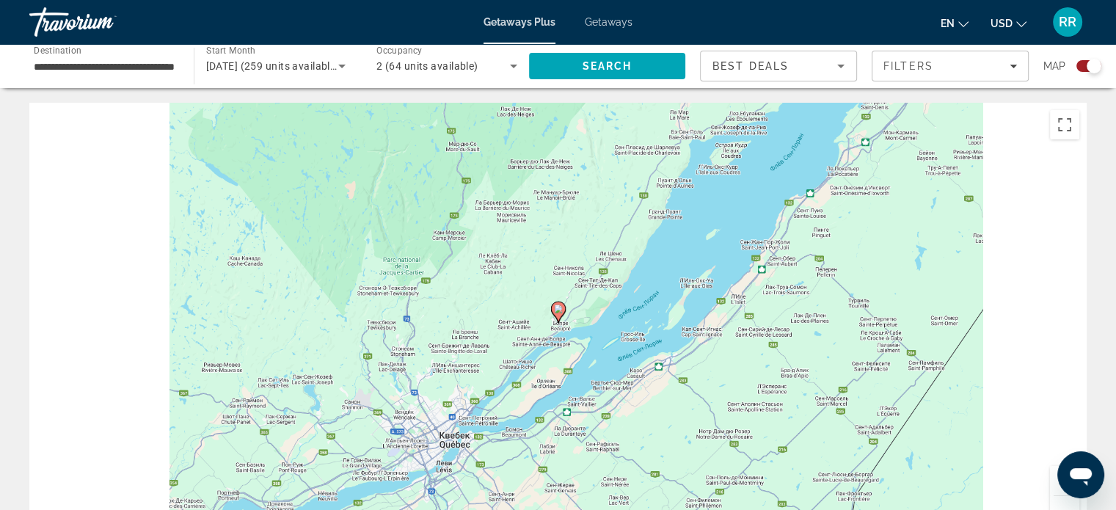
click at [557, 309] on image "Main content" at bounding box center [558, 308] width 9 height 9
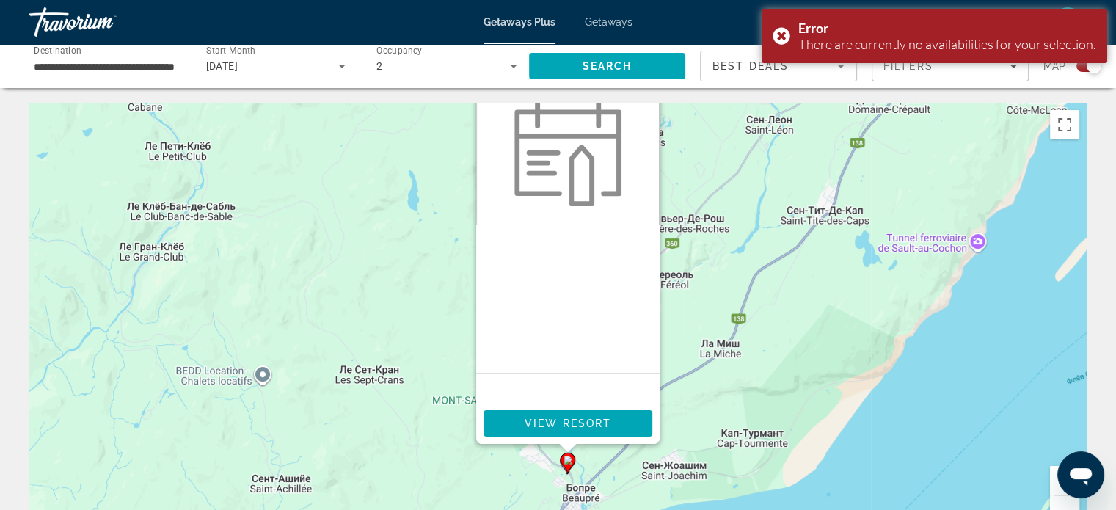
drag, startPoint x: 665, startPoint y: 353, endPoint x: 688, endPoint y: 300, distance: 57.5
click at [688, 300] on div "Чтобы активировать перетаскивание с помощью клавиатуры, нажмите Alt + Ввод. Пос…" at bounding box center [557, 323] width 1057 height 440
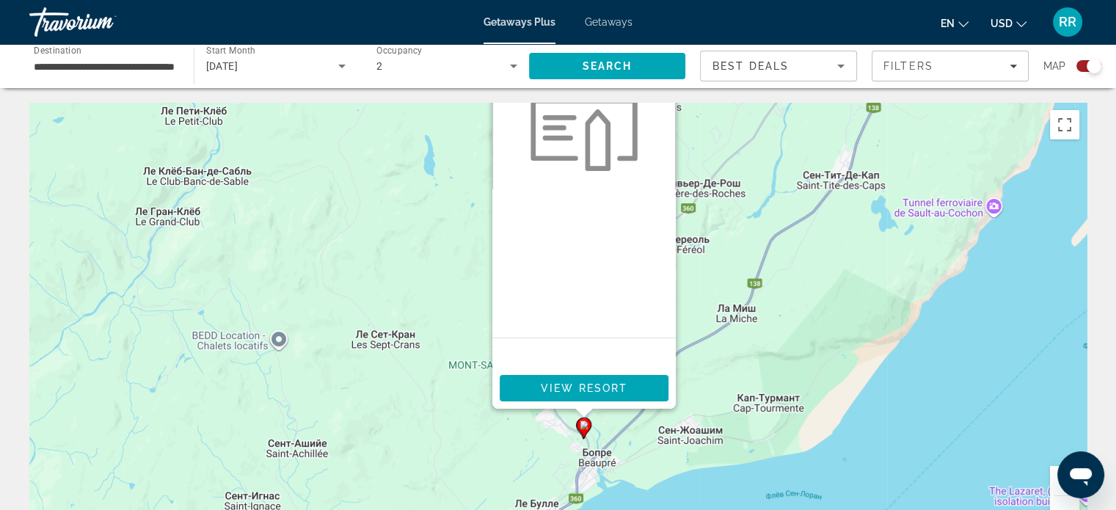
click at [585, 425] on image "Main content" at bounding box center [583, 424] width 9 height 9
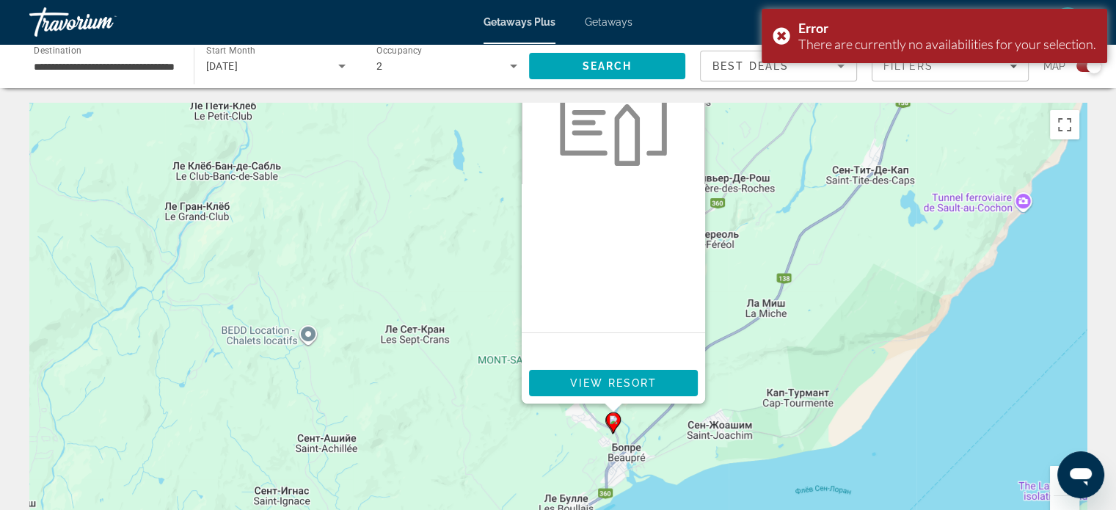
drag, startPoint x: 722, startPoint y: 378, endPoint x: 731, endPoint y: 312, distance: 67.3
click at [731, 320] on div "Чтобы активировать перетаскивание с помощью клавиатуры, нажмите Alt + Ввод. Пос…" at bounding box center [557, 323] width 1057 height 440
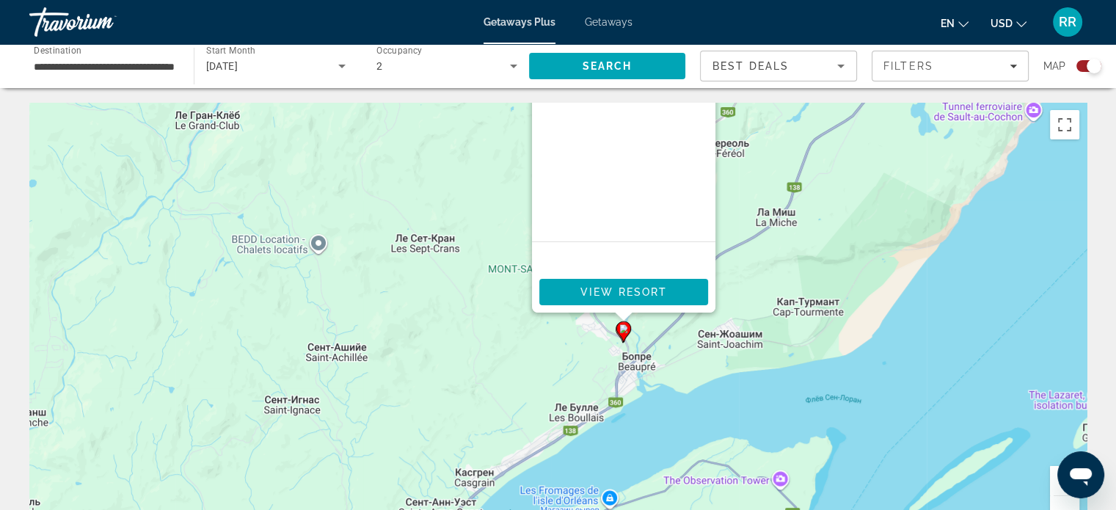
click at [816, 220] on div "Чтобы активировать перетаскивание с помощью клавиатуры, нажмите Alt + Ввод. Пос…" at bounding box center [557, 323] width 1057 height 440
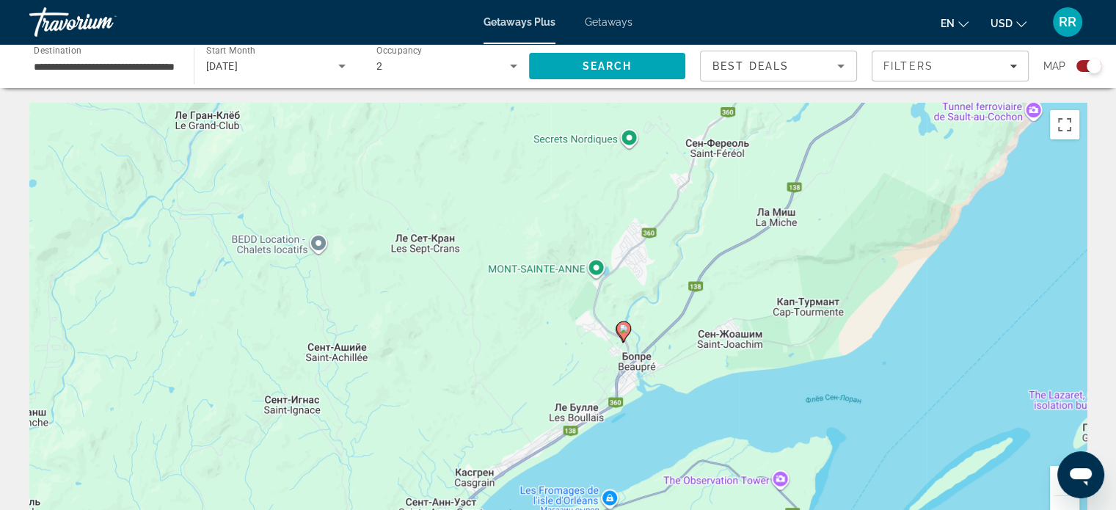
click at [623, 329] on image "Main content" at bounding box center [623, 328] width 9 height 9
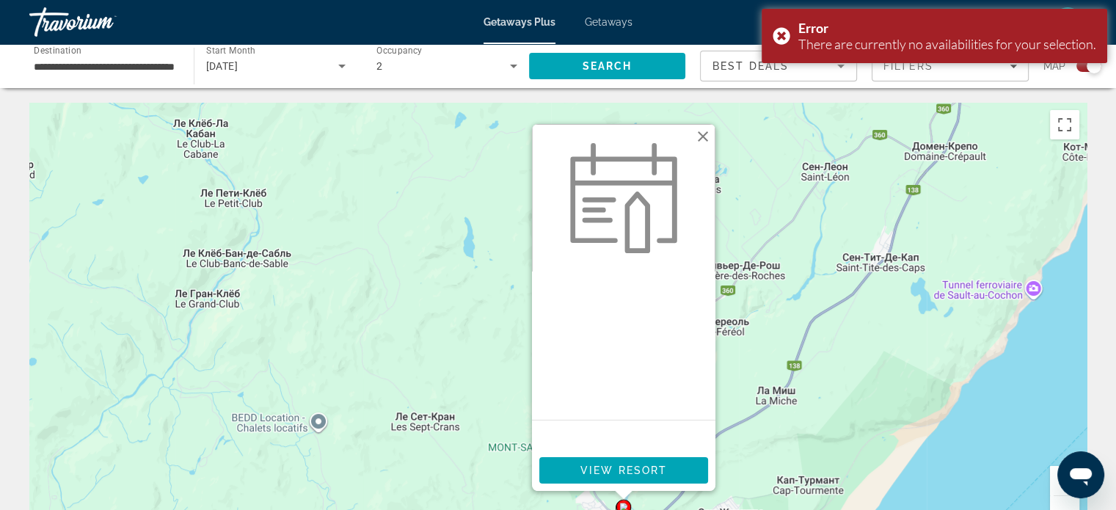
click at [701, 136] on button "Закрыть" at bounding box center [703, 136] width 22 height 22
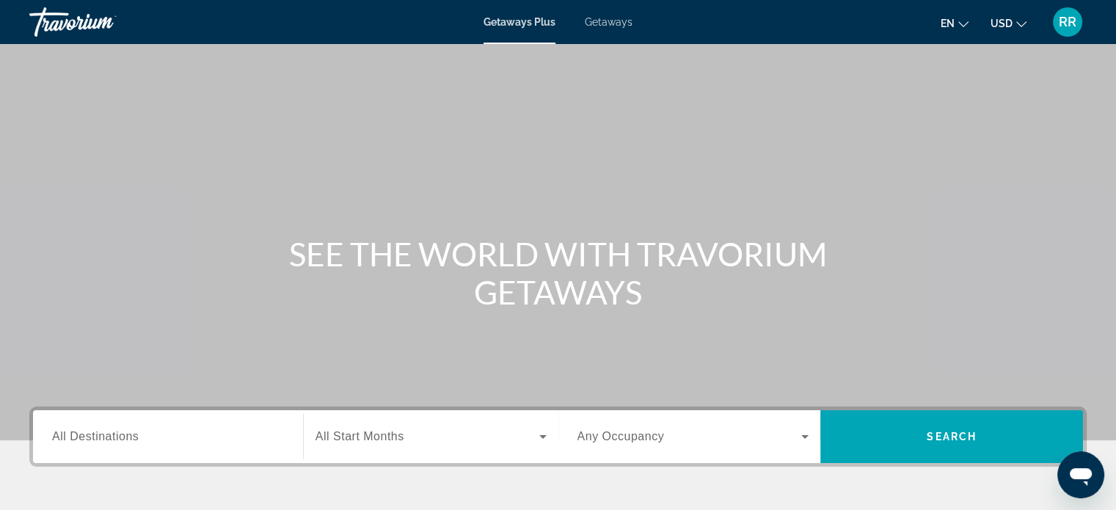
click at [529, 21] on span "Getaways Plus" at bounding box center [519, 22] width 72 height 12
click at [176, 433] on input "Destination All Destinations" at bounding box center [168, 437] width 232 height 18
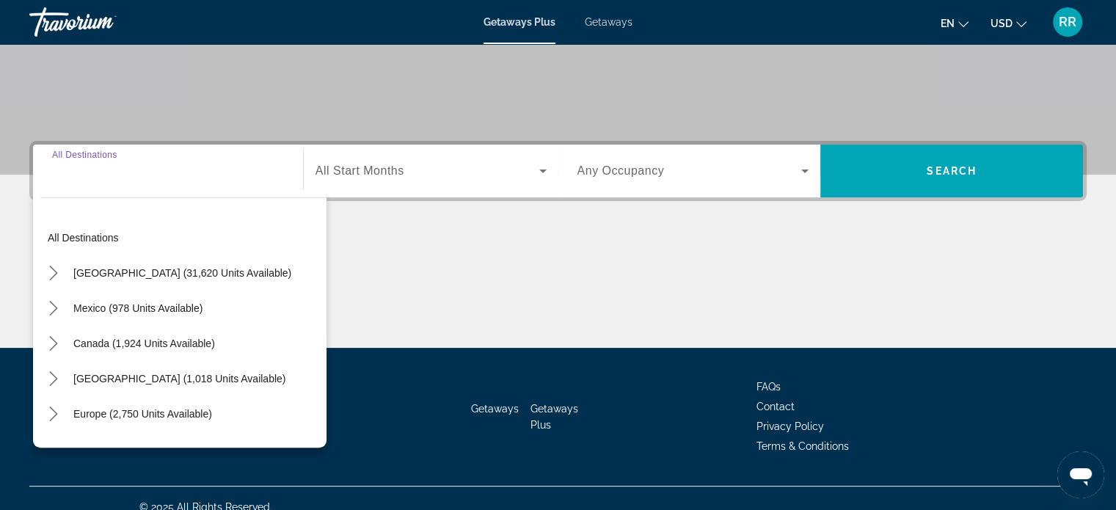
scroll to position [282, 0]
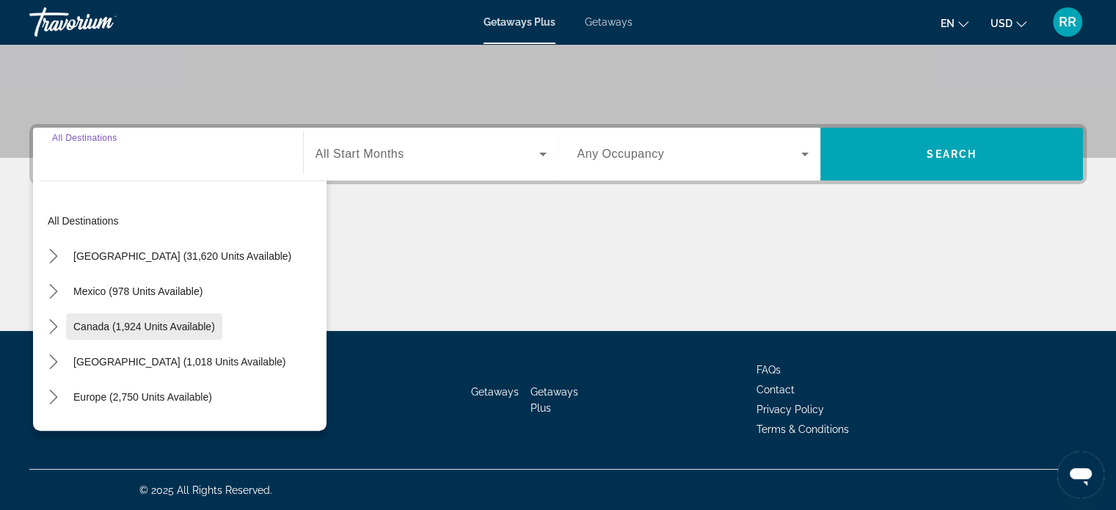
click at [150, 328] on span "Canada (1,924 units available)" at bounding box center [144, 327] width 142 height 12
type input "**********"
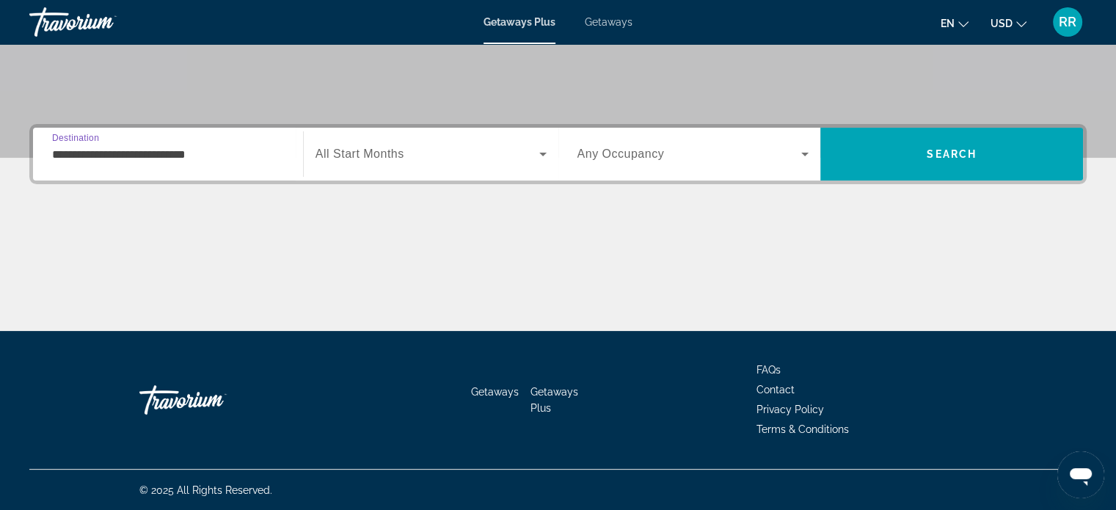
click at [413, 150] on span "Search widget" at bounding box center [427, 154] width 224 height 18
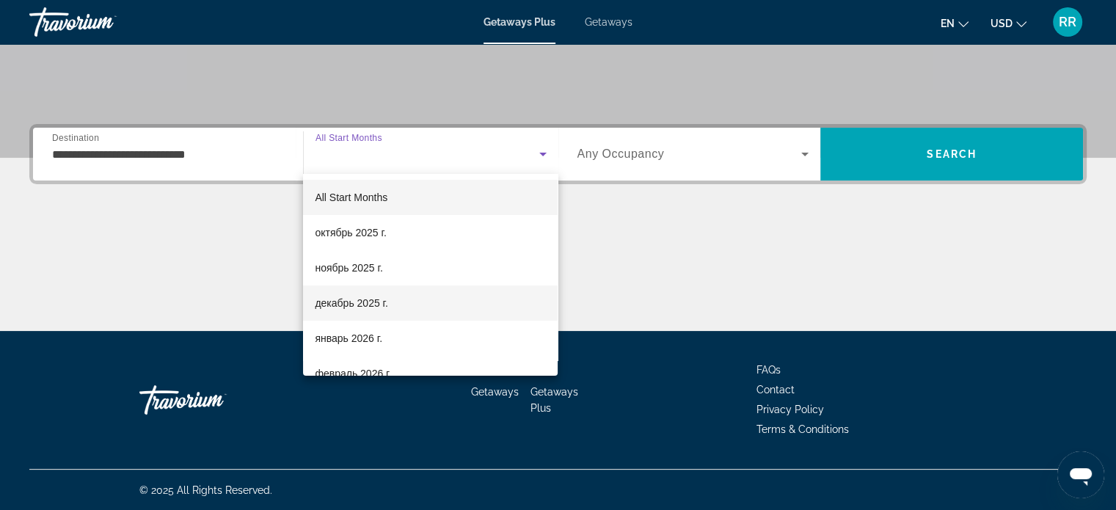
click at [373, 304] on span "декабрь 2025 г." at bounding box center [351, 303] width 73 height 18
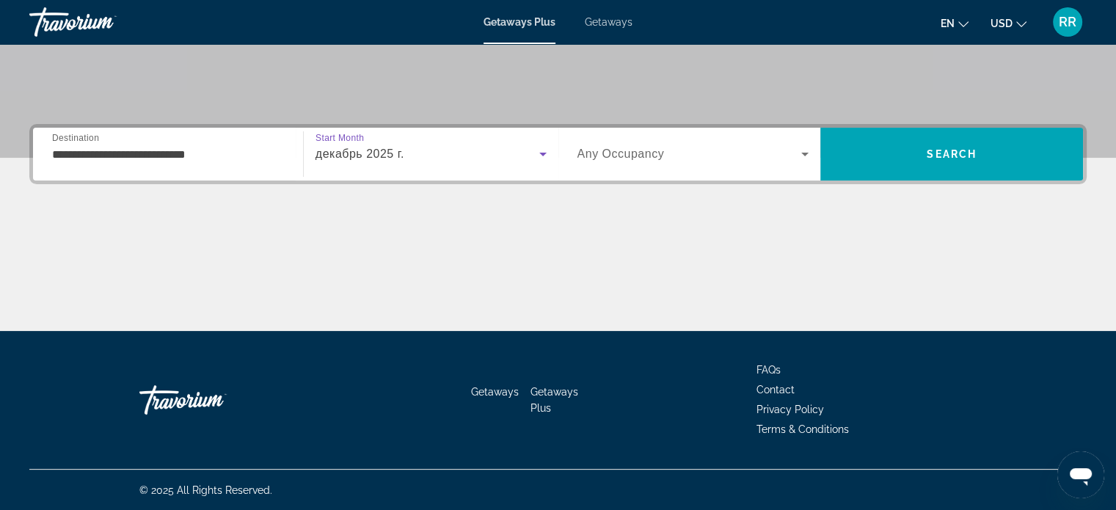
click at [654, 157] on span "Any Occupancy" at bounding box center [620, 153] width 87 height 12
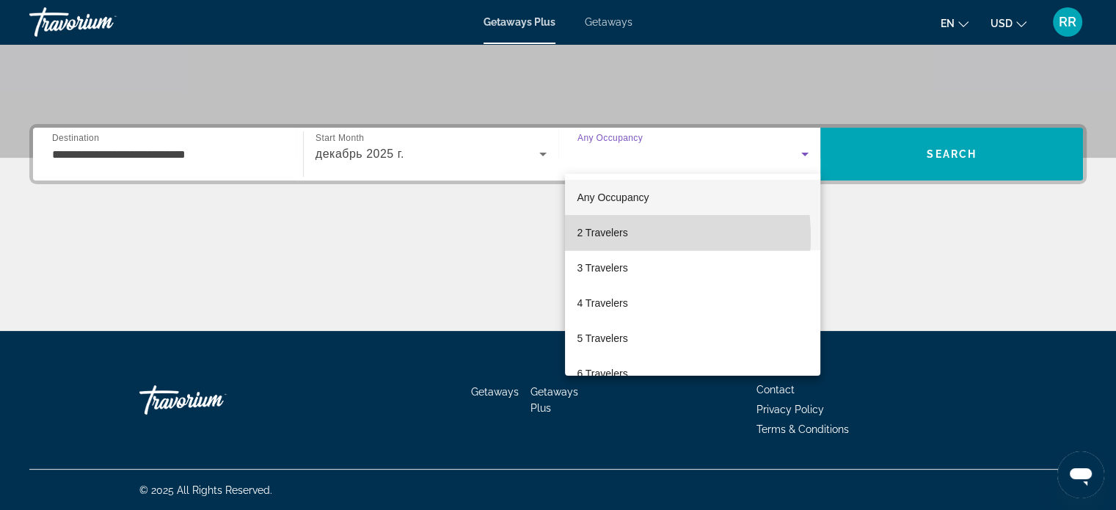
click at [613, 237] on span "2 Travelers" at bounding box center [602, 233] width 51 height 18
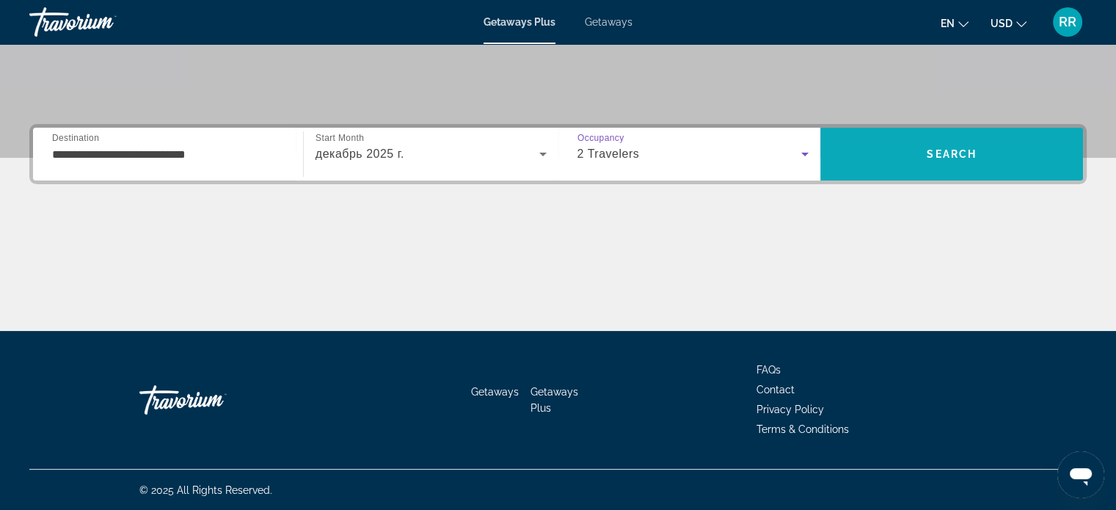
click at [992, 151] on span "Search" at bounding box center [951, 153] width 263 height 35
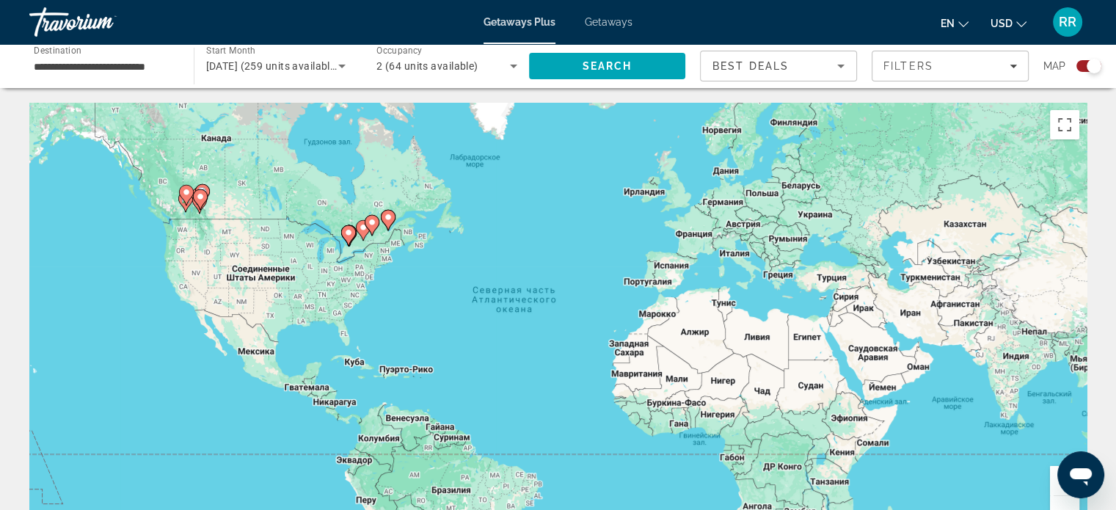
click at [1056, 486] on button "Увеличить" at bounding box center [1064, 480] width 29 height 29
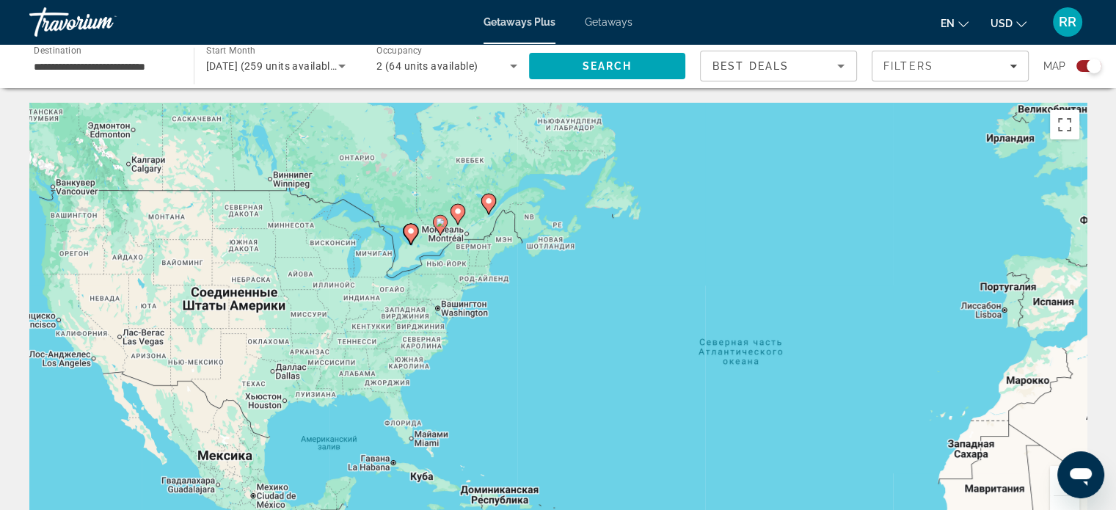
drag, startPoint x: 538, startPoint y: 248, endPoint x: 877, endPoint y: 357, distance: 356.8
click at [877, 357] on div "Чтобы активировать перетаскивание с помощью клавиатуры, нажмите Alt + Ввод. Пос…" at bounding box center [557, 323] width 1057 height 440
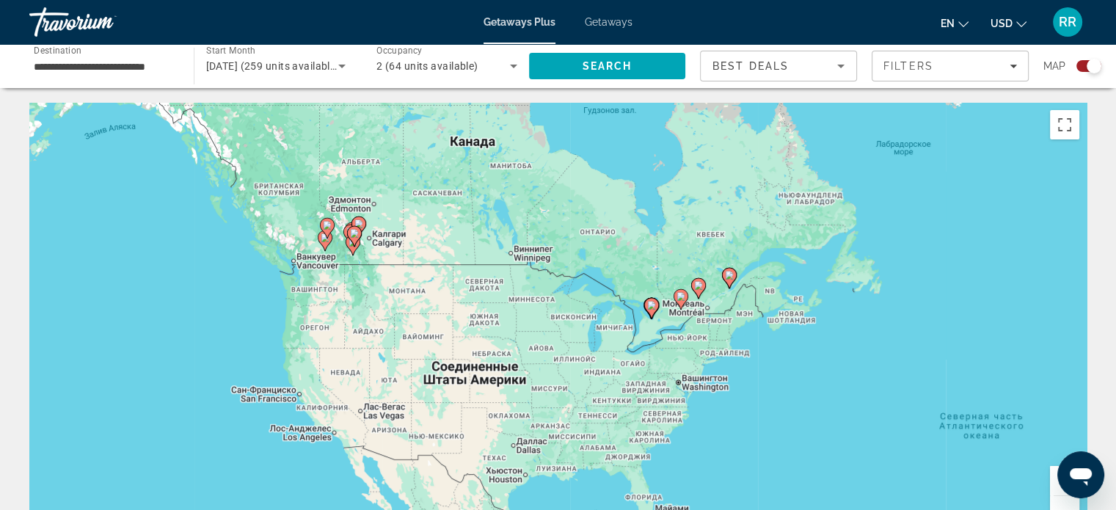
click at [1050, 481] on button "Увеличить" at bounding box center [1064, 480] width 29 height 29
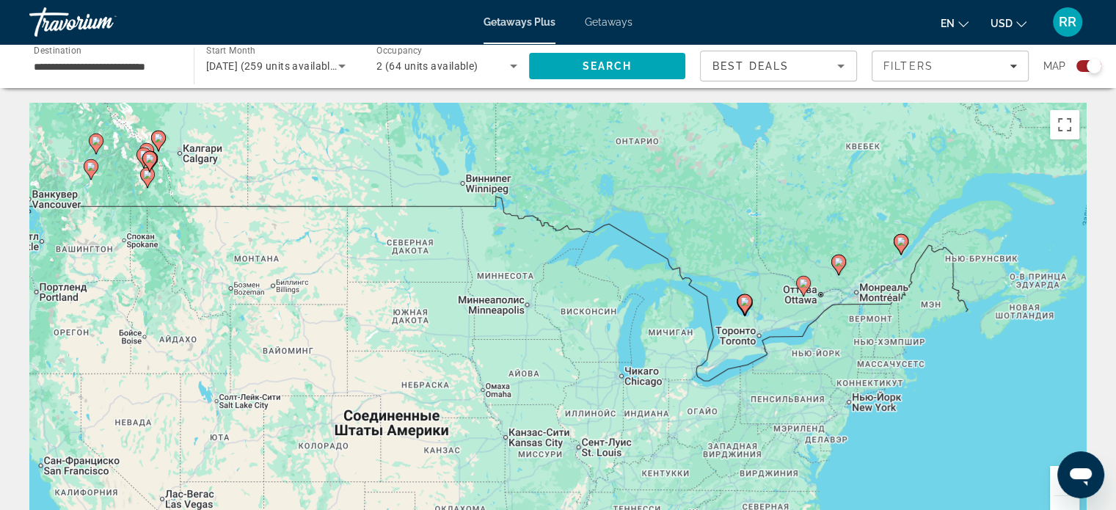
click at [1052, 478] on button "Увеличить" at bounding box center [1064, 480] width 29 height 29
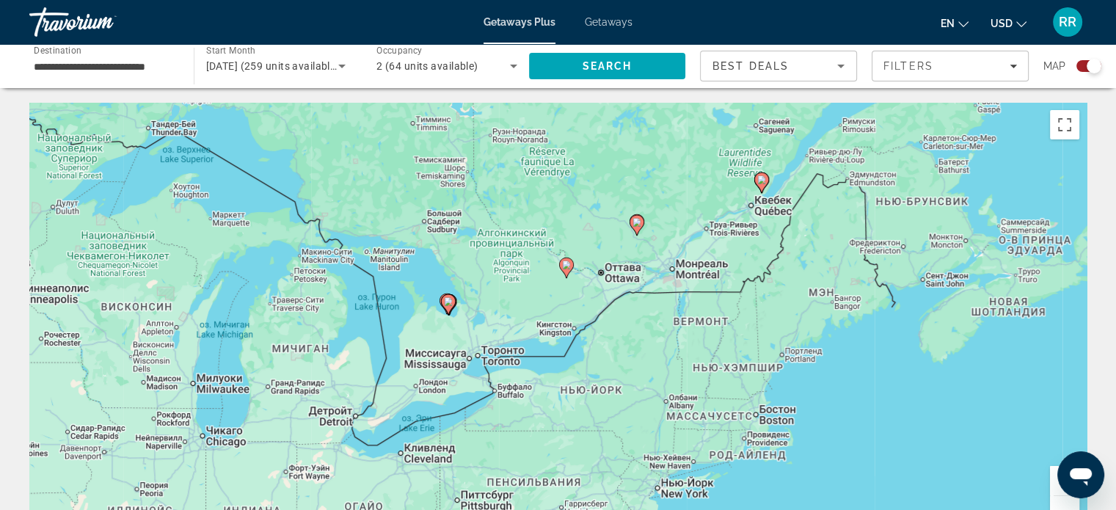
drag, startPoint x: 951, startPoint y: 379, endPoint x: 466, endPoint y: 381, distance: 484.1
click at [469, 384] on div "Чтобы активировать перетаскивание с помощью клавиатуры, нажмите Alt + Ввод. Пос…" at bounding box center [557, 323] width 1057 height 440
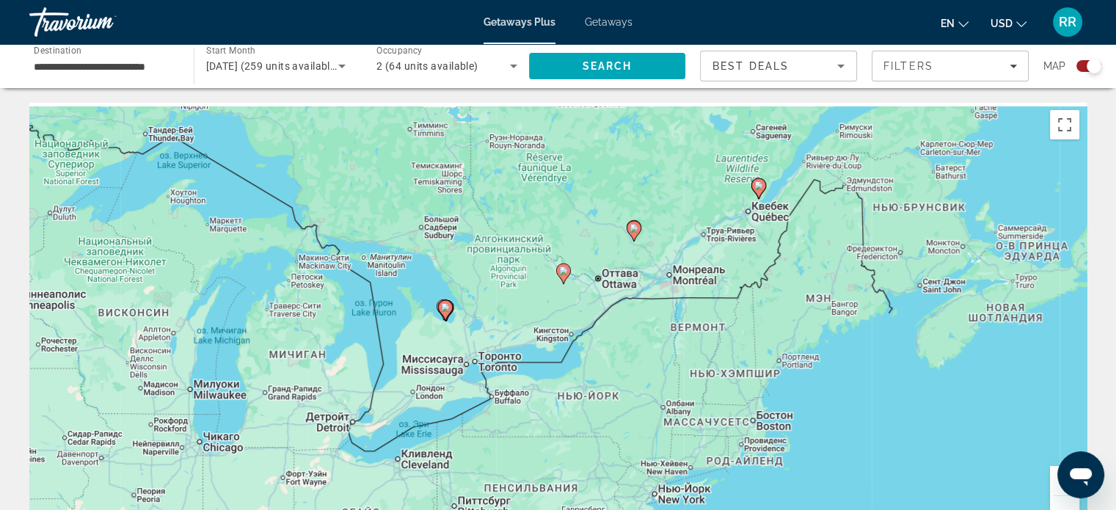
drag, startPoint x: 766, startPoint y: 331, endPoint x: 742, endPoint y: 368, distance: 44.6
click at [742, 368] on div "Чтобы активировать перетаскивание с помощью клавиатуры, нажмите Alt + Ввод. Пос…" at bounding box center [557, 323] width 1057 height 440
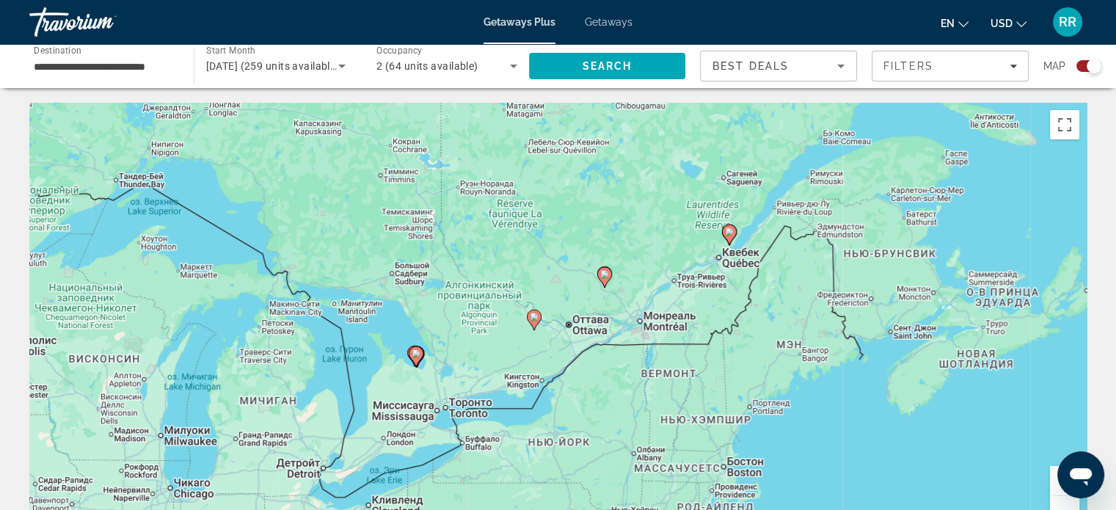
click at [1065, 504] on button "Уменьшить" at bounding box center [1064, 510] width 29 height 29
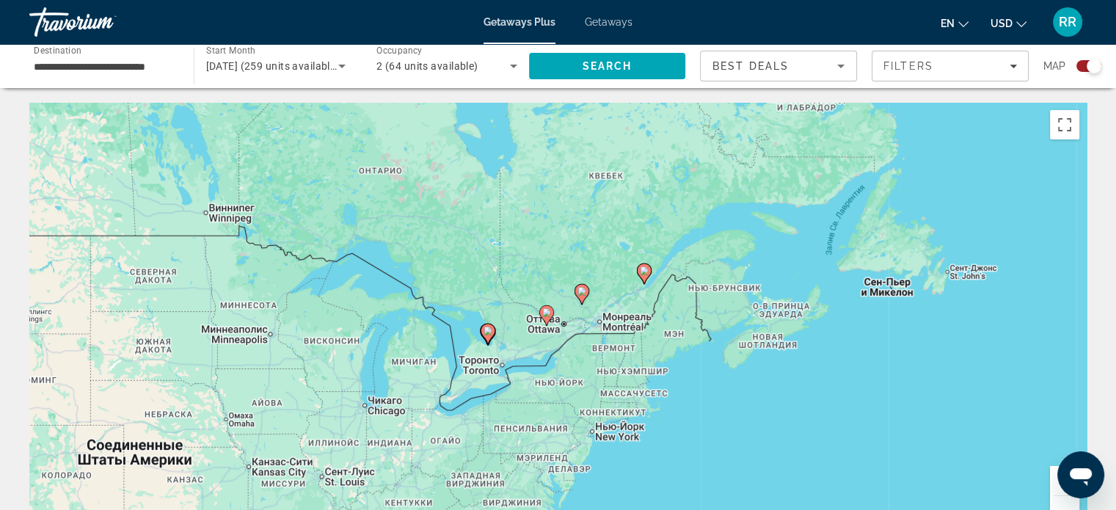
click at [1054, 483] on button "Увеличить" at bounding box center [1064, 480] width 29 height 29
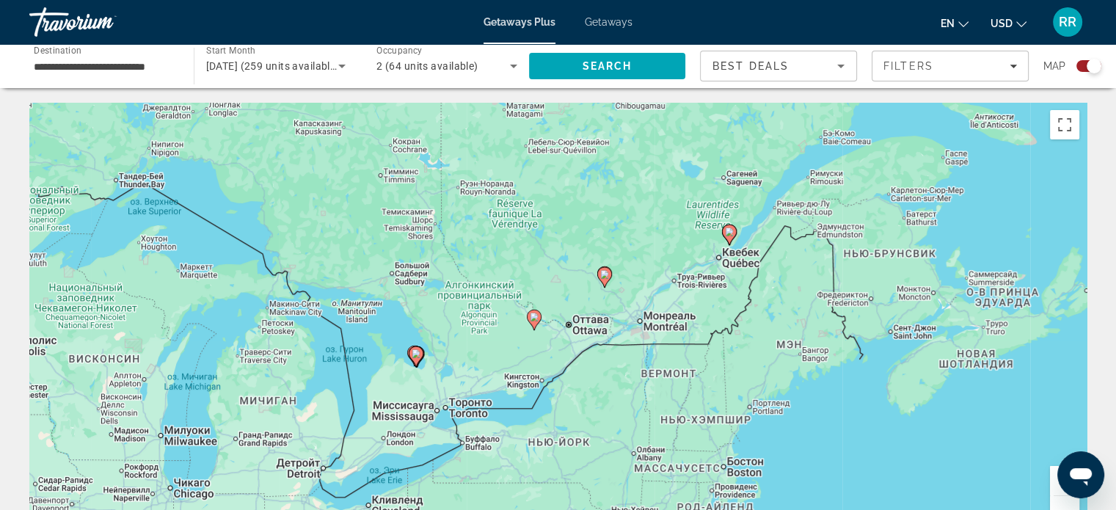
click at [1053, 483] on button "Увеличить" at bounding box center [1064, 480] width 29 height 29
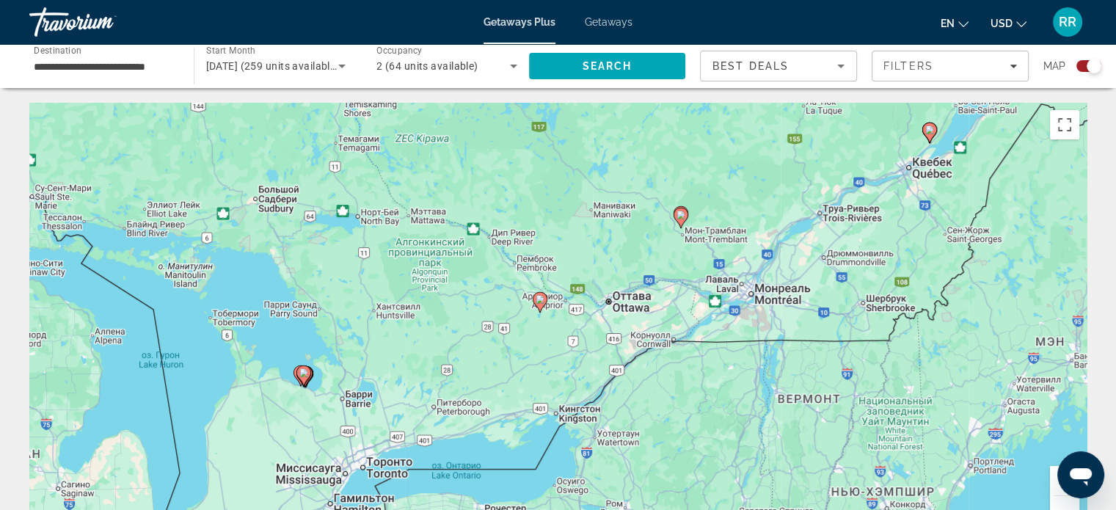
drag, startPoint x: 714, startPoint y: 381, endPoint x: 764, endPoint y: 333, distance: 69.5
click at [763, 336] on div "Чтобы активировать перетаскивание с помощью клавиатуры, нажмите Alt + Ввод. Пос…" at bounding box center [557, 323] width 1057 height 440
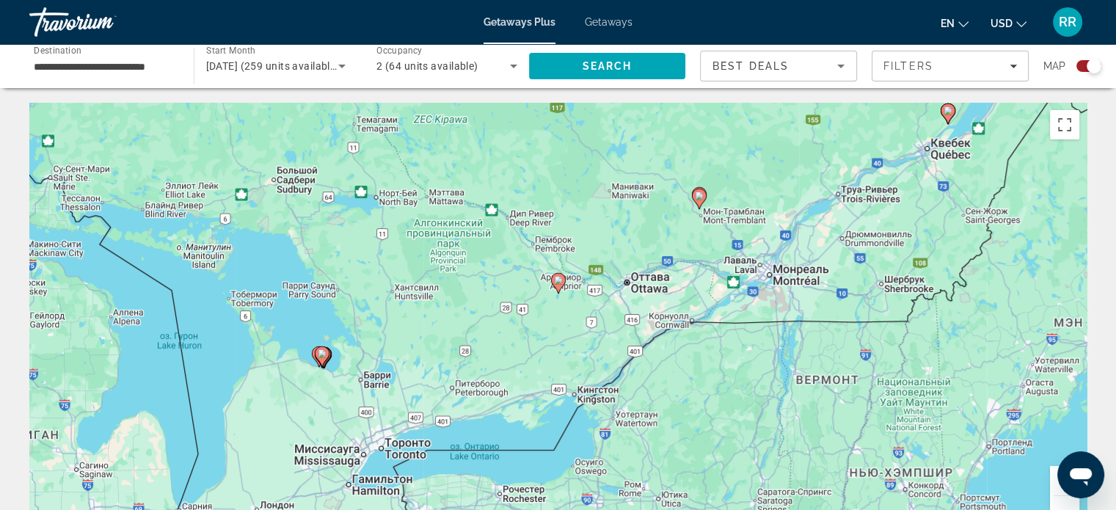
click at [1053, 486] on button "Увеличить" at bounding box center [1064, 480] width 29 height 29
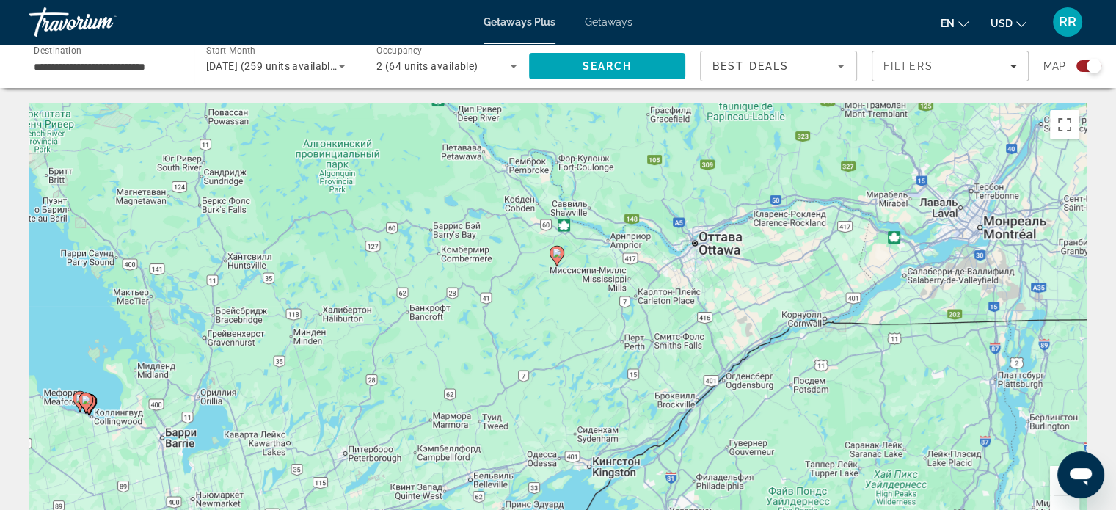
click at [1055, 482] on button "Увеличить" at bounding box center [1064, 480] width 29 height 29
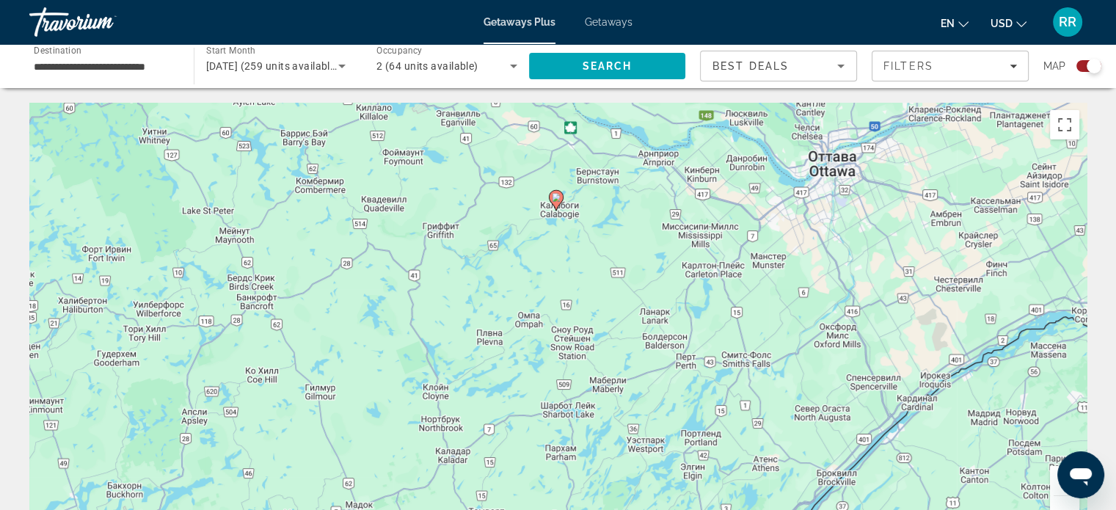
click at [556, 197] on image "Main content" at bounding box center [556, 197] width 9 height 9
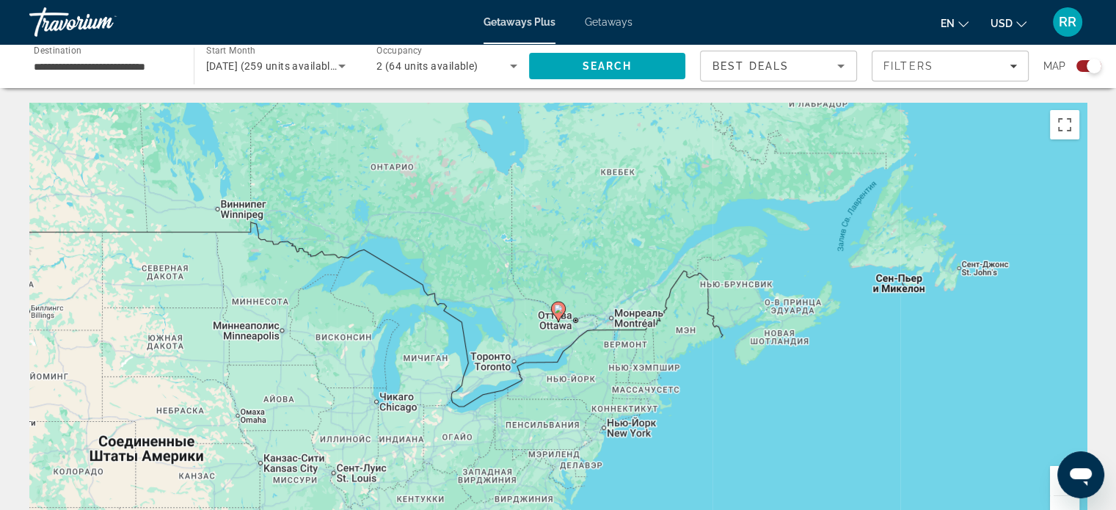
click at [560, 310] on image "Main content" at bounding box center [558, 308] width 9 height 9
type input "**********"
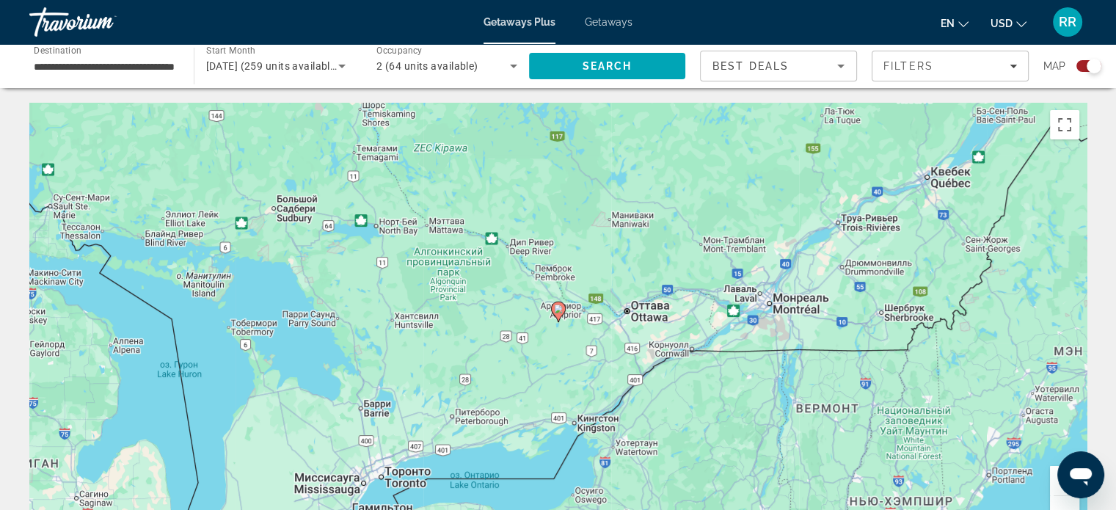
click at [558, 308] on image "Main content" at bounding box center [558, 308] width 9 height 9
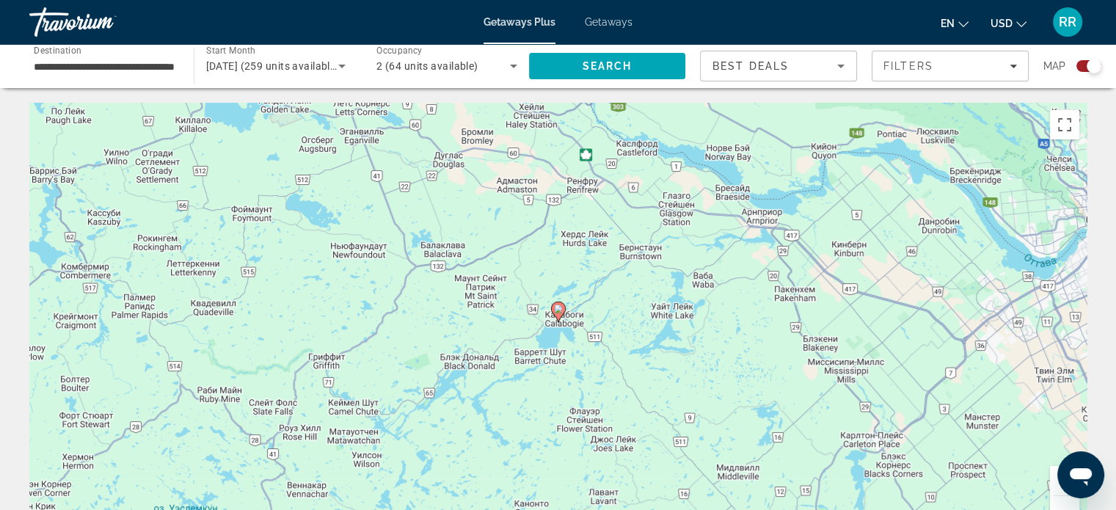
click at [558, 311] on image "Main content" at bounding box center [558, 308] width 9 height 9
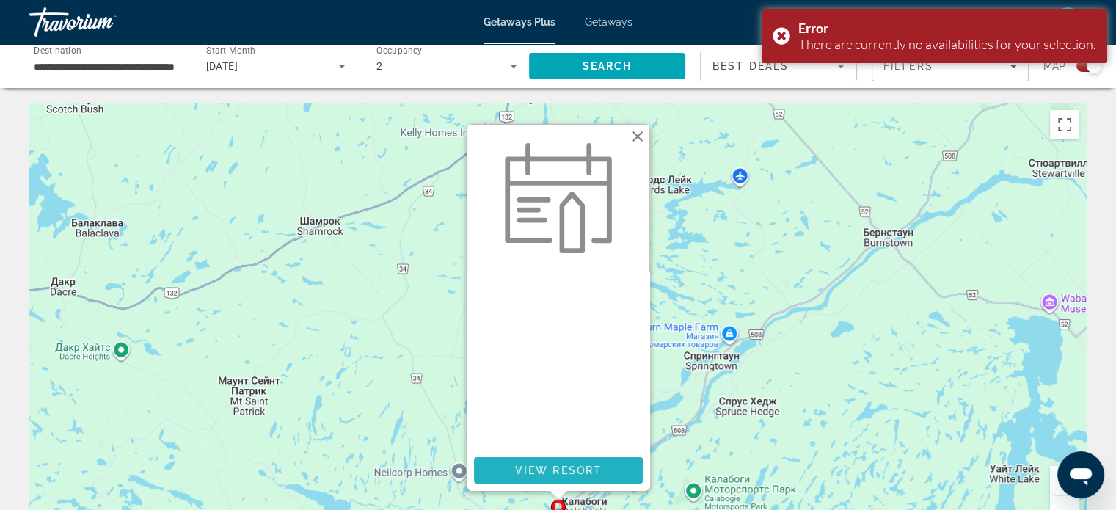
click at [566, 468] on span "View Resort" at bounding box center [557, 470] width 87 height 12
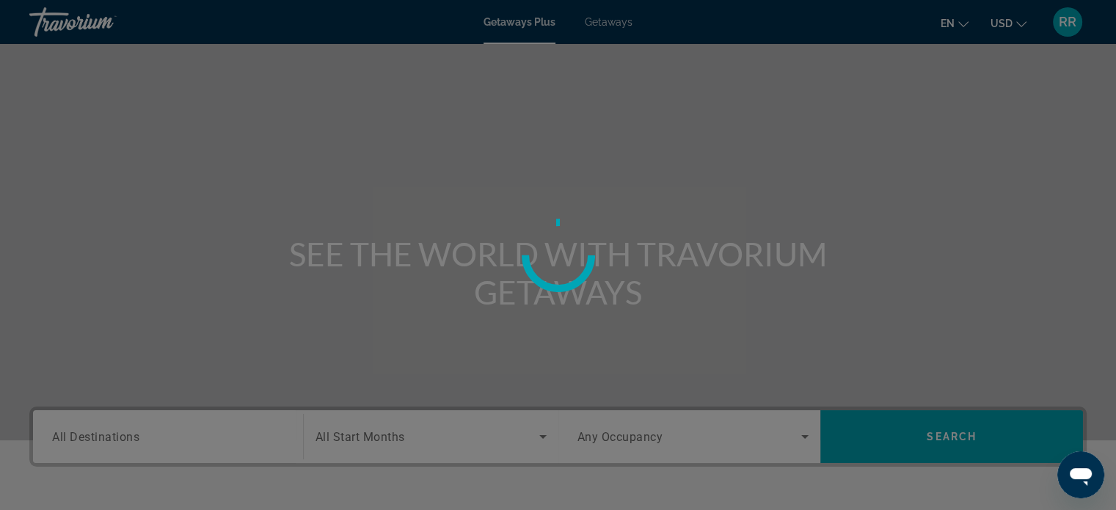
click at [509, 207] on div at bounding box center [558, 255] width 1116 height 510
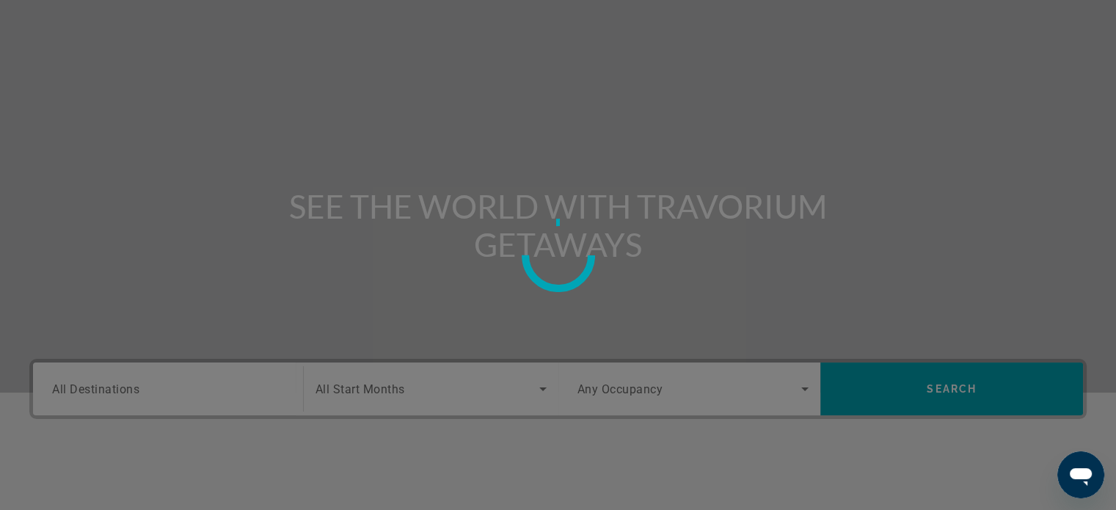
scroll to position [73, 0]
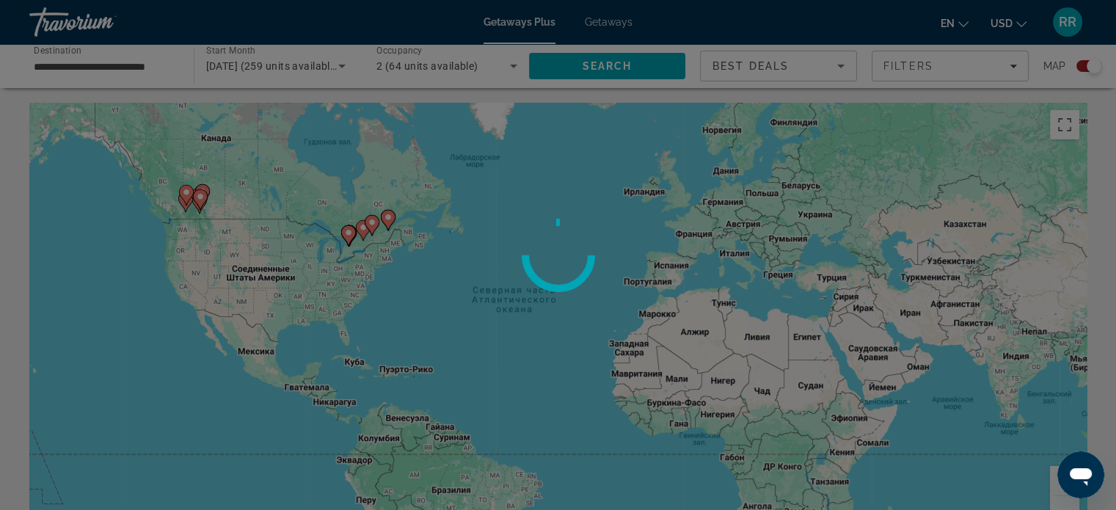
drag, startPoint x: 467, startPoint y: 290, endPoint x: 771, endPoint y: 307, distance: 304.1
click at [771, 307] on div at bounding box center [558, 255] width 1116 height 510
click at [1054, 479] on div at bounding box center [558, 255] width 1116 height 510
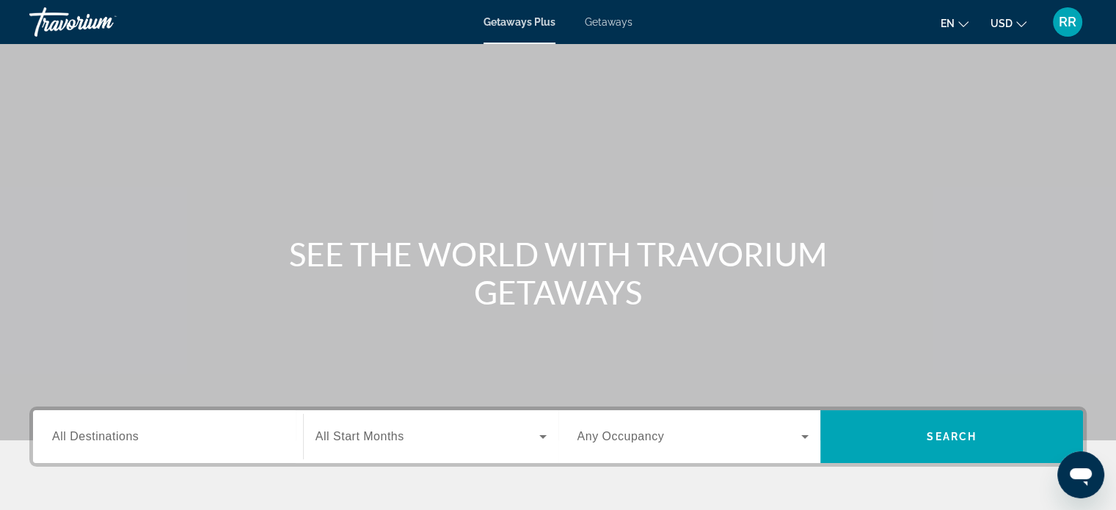
click at [158, 444] on input "Destination All Destinations" at bounding box center [168, 437] width 232 height 18
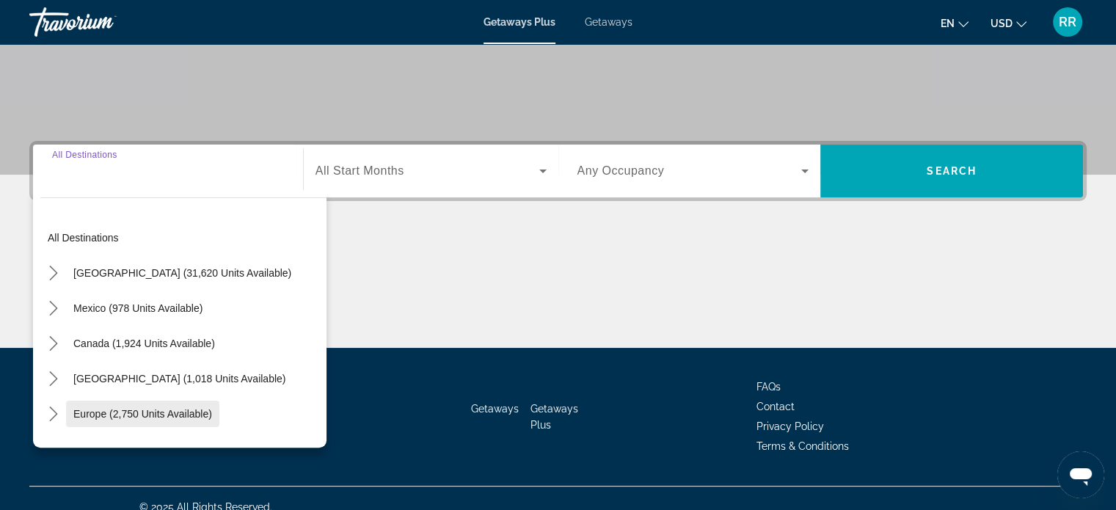
scroll to position [282, 0]
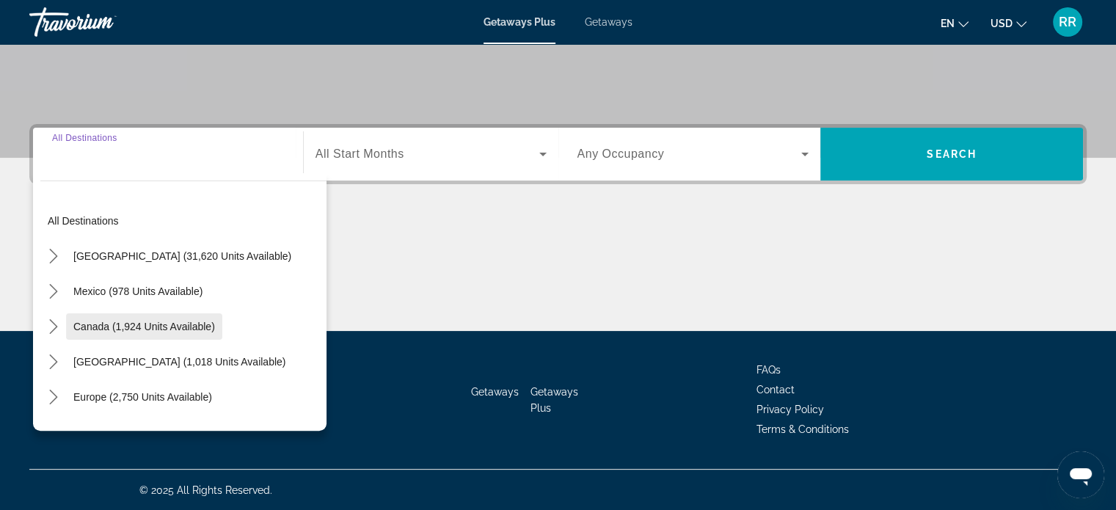
click at [117, 321] on span "Canada (1,924 units available)" at bounding box center [144, 327] width 142 height 12
type input "**********"
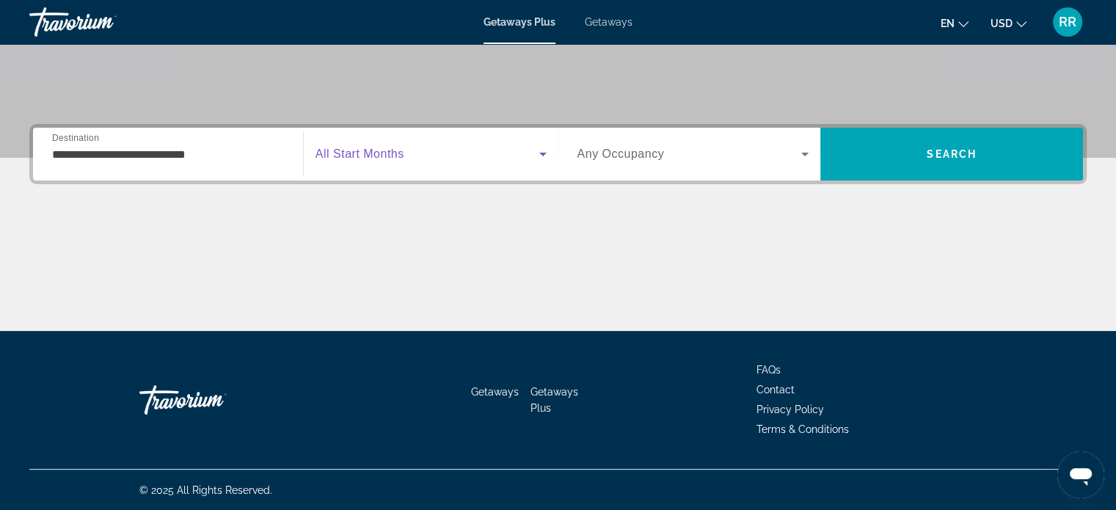
click at [408, 150] on span "Search widget" at bounding box center [427, 154] width 224 height 18
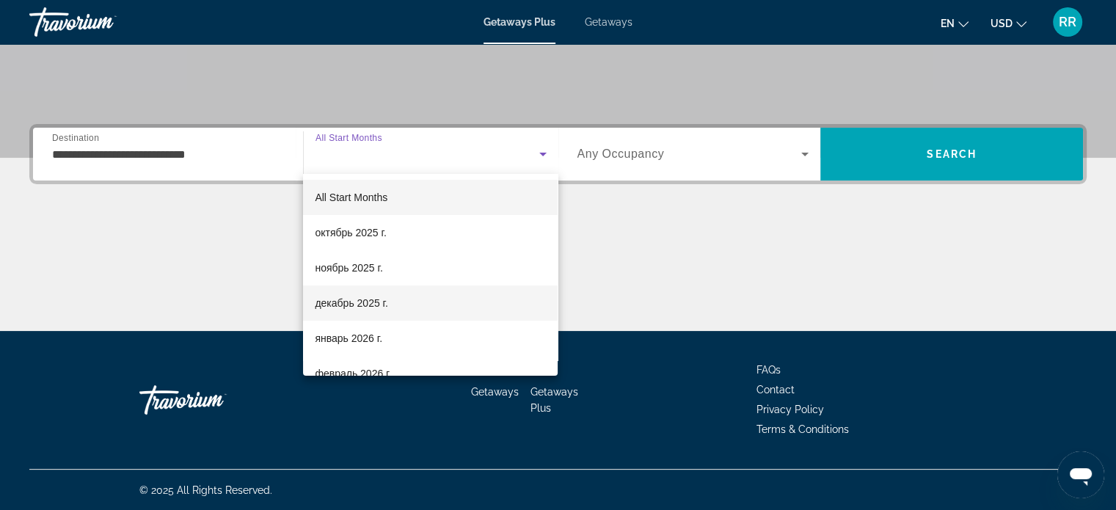
click at [340, 307] on span "декабрь 2025 г." at bounding box center [351, 303] width 73 height 18
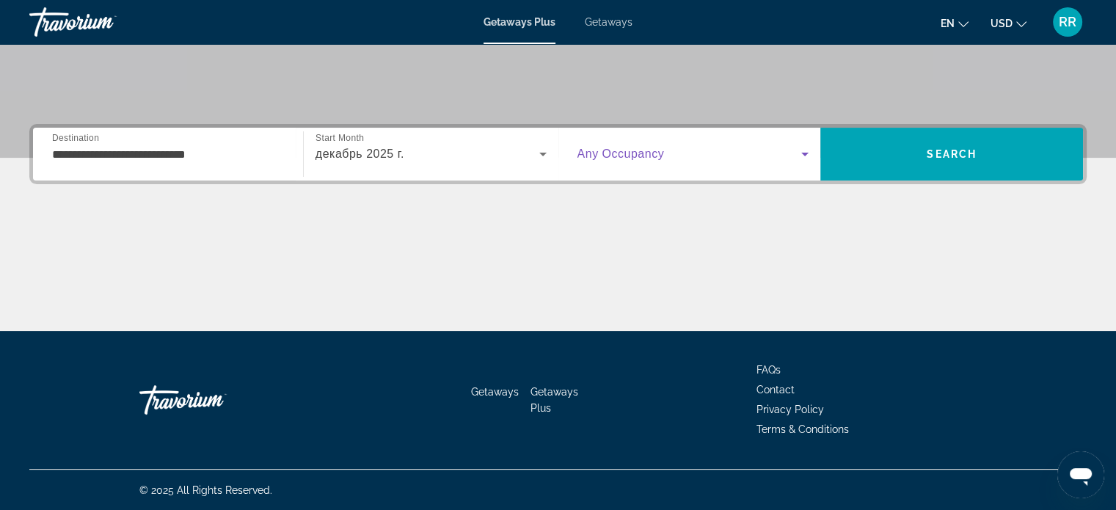
click at [673, 157] on span "Search widget" at bounding box center [689, 154] width 224 height 18
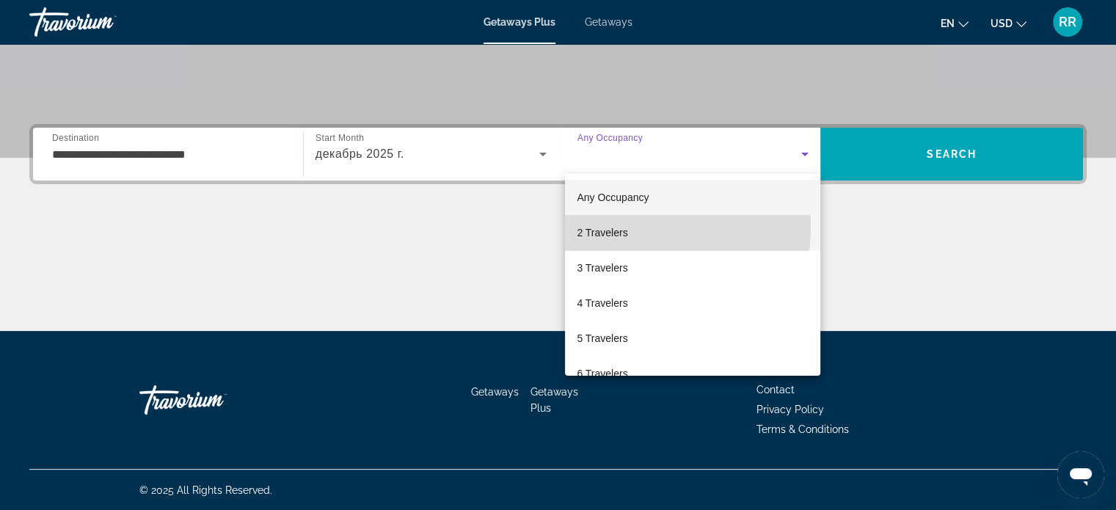
click at [620, 227] on span "2 Travelers" at bounding box center [602, 233] width 51 height 18
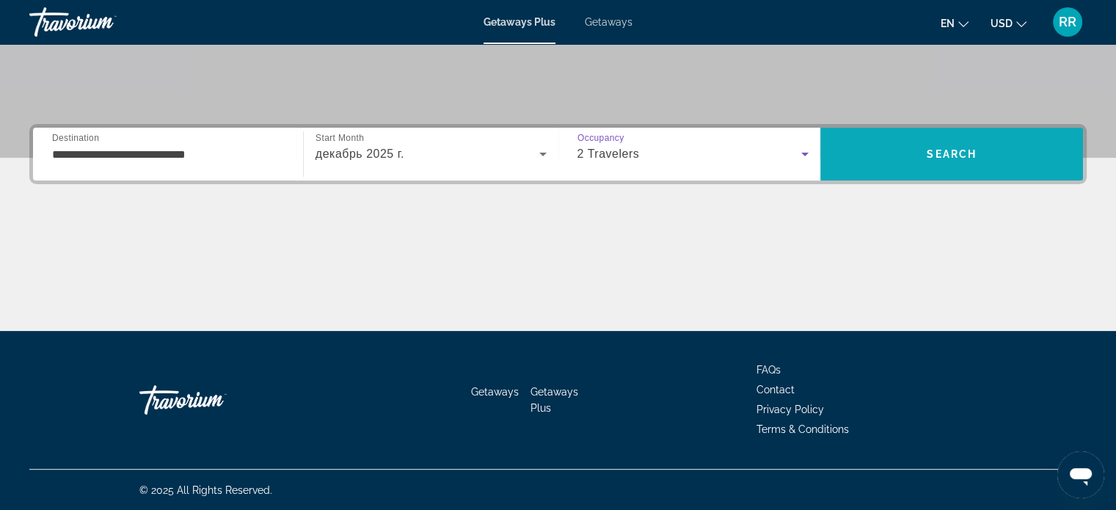
click at [945, 153] on span "Search" at bounding box center [951, 154] width 50 height 12
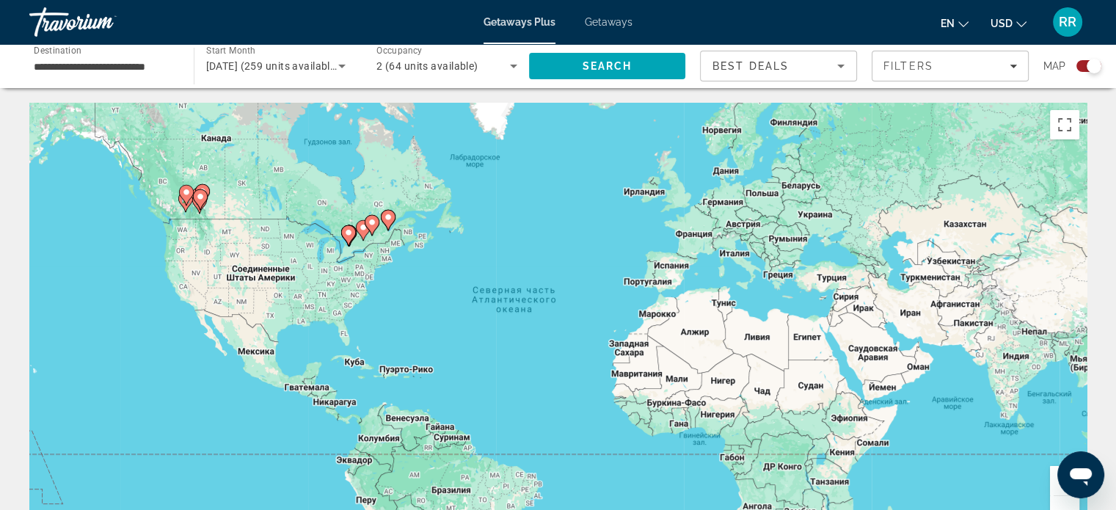
click at [1053, 480] on button "Увеличить" at bounding box center [1064, 480] width 29 height 29
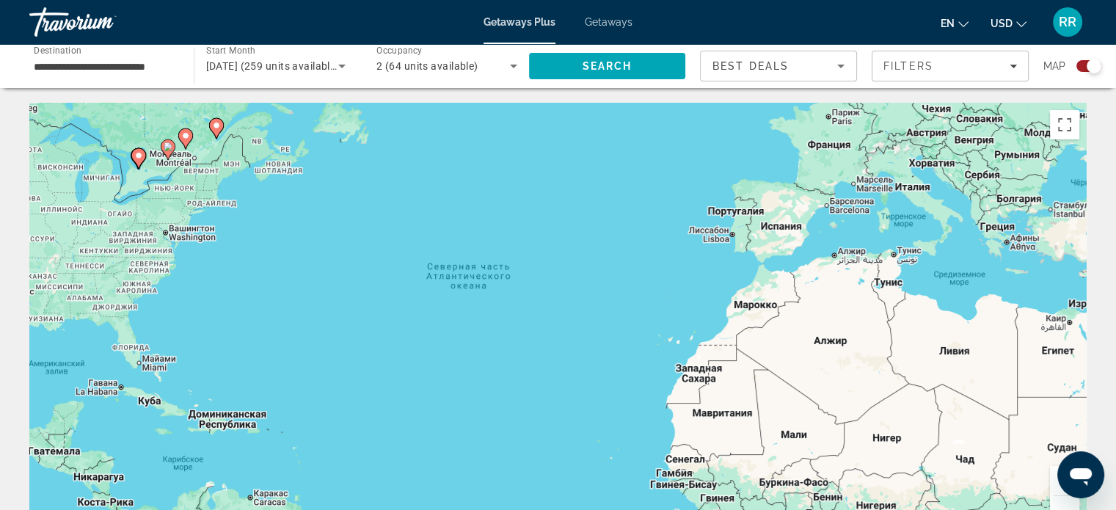
click at [1053, 480] on button "Увеличить" at bounding box center [1064, 480] width 29 height 29
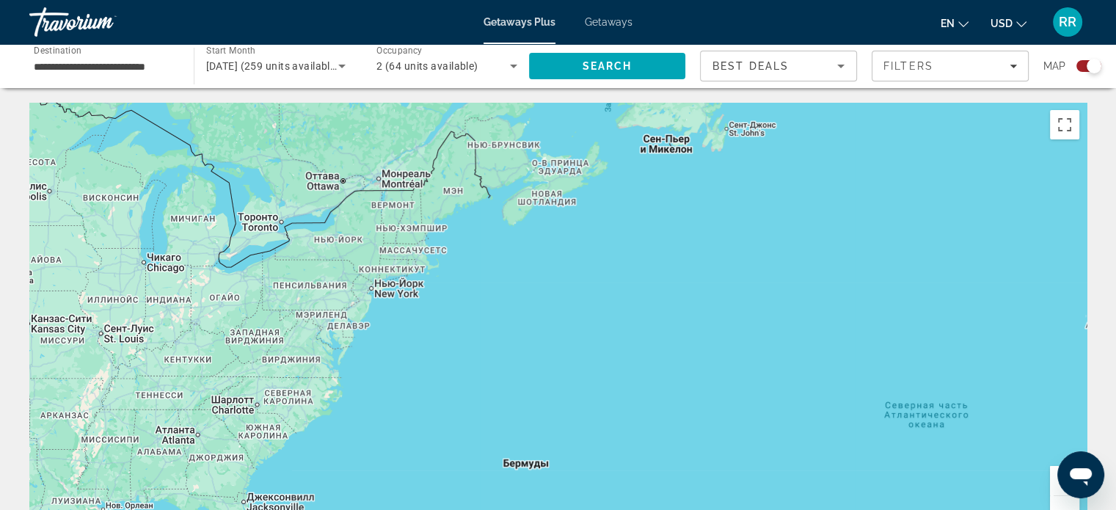
drag, startPoint x: 266, startPoint y: 223, endPoint x: 908, endPoint y: 445, distance: 679.2
click at [908, 445] on div "Main content" at bounding box center [557, 323] width 1057 height 440
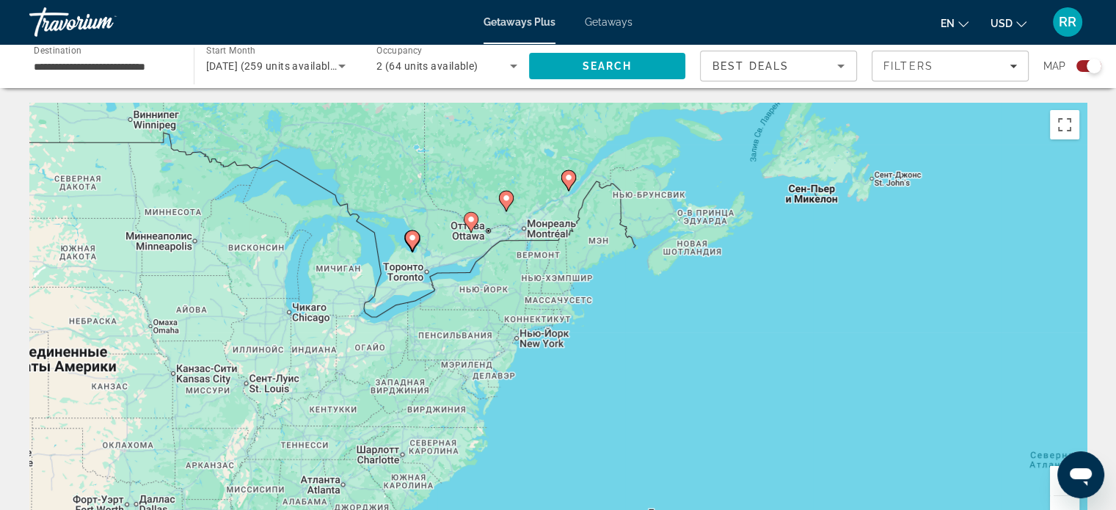
drag, startPoint x: 520, startPoint y: 267, endPoint x: 596, endPoint y: 296, distance: 80.8
click at [596, 296] on div "Чтобы активировать перетаскивание с помощью клавиатуры, нажмите Alt + Ввод. Пос…" at bounding box center [557, 323] width 1057 height 440
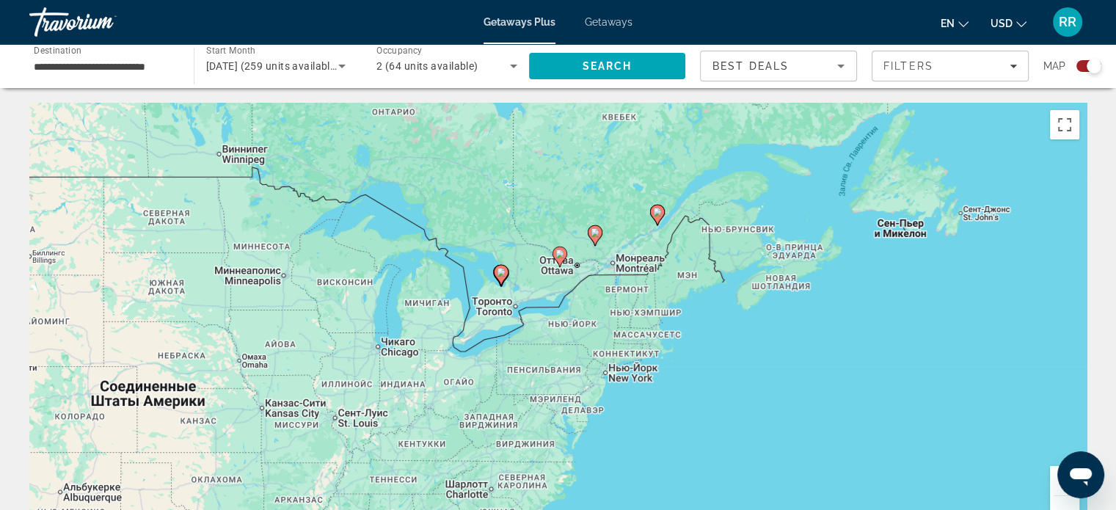
click at [1053, 476] on button "Увеличить" at bounding box center [1064, 480] width 29 height 29
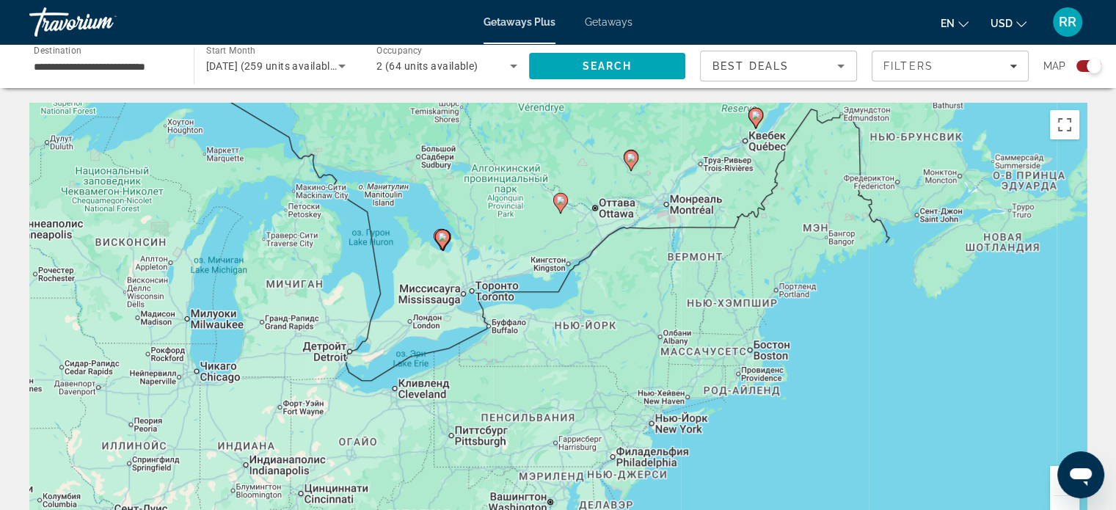
click at [1053, 476] on button "Увеличить" at bounding box center [1064, 480] width 29 height 29
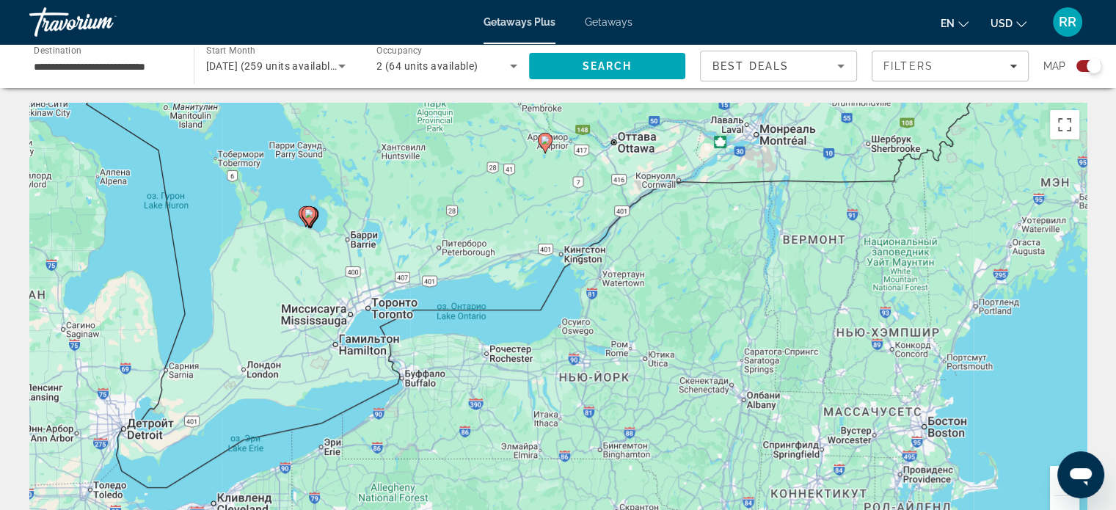
drag, startPoint x: 496, startPoint y: 263, endPoint x: 465, endPoint y: 304, distance: 51.9
click at [465, 304] on div "Чтобы активировать перетаскивание с помощью клавиатуры, нажмите Alt + Ввод. Пос…" at bounding box center [557, 323] width 1057 height 440
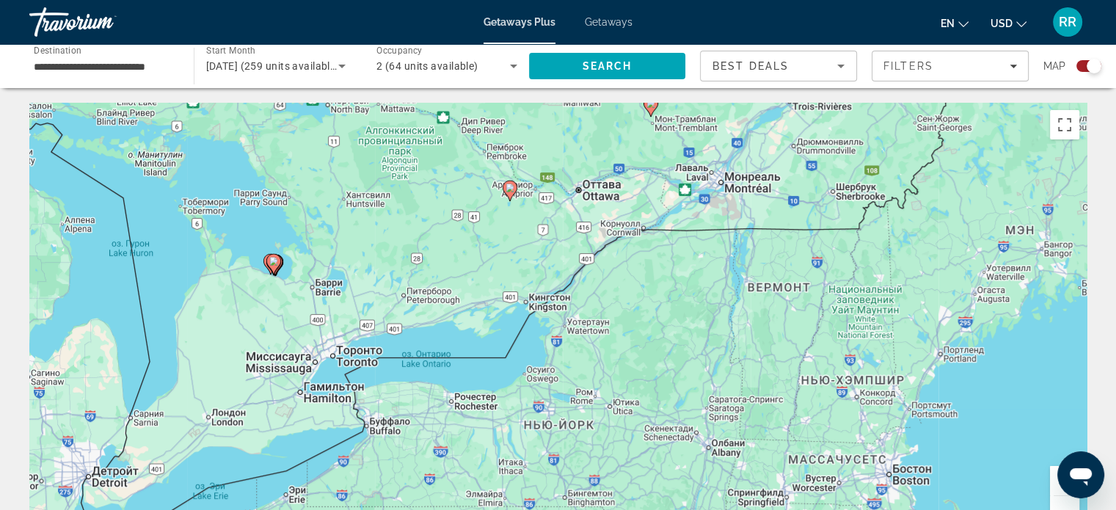
click at [1053, 477] on button "Увеличить" at bounding box center [1064, 480] width 29 height 29
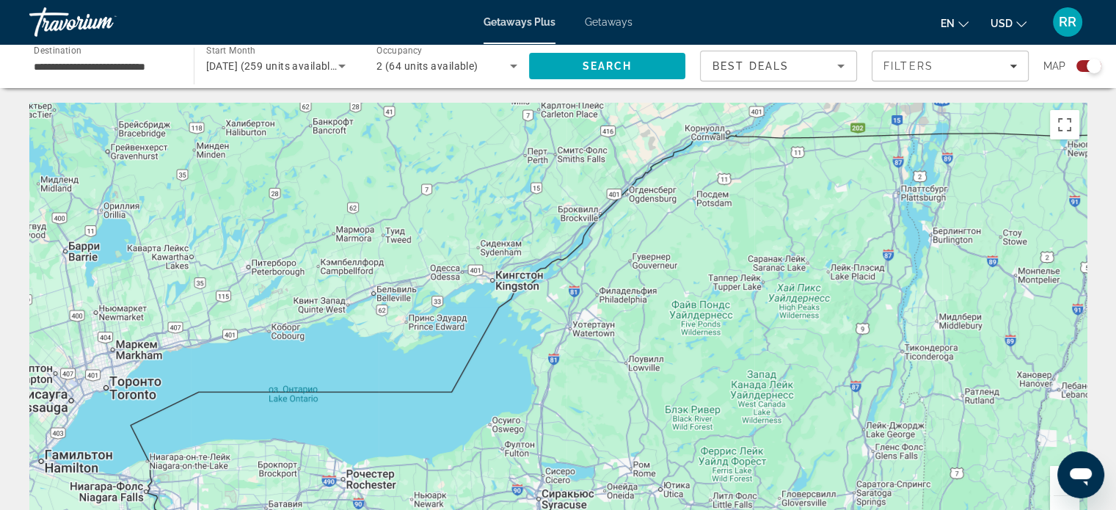
click at [1053, 477] on button "Увеличить" at bounding box center [1064, 480] width 29 height 29
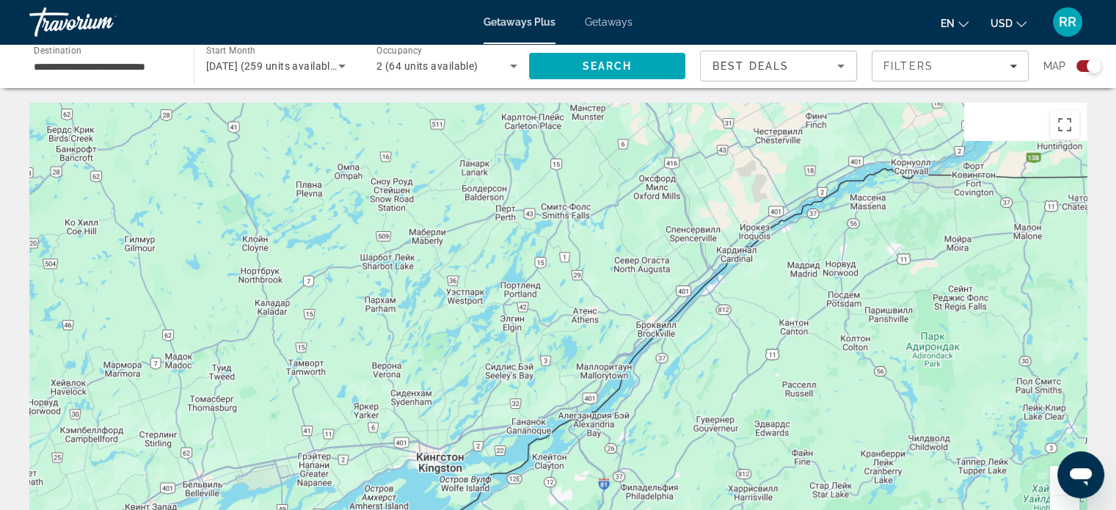
drag, startPoint x: 658, startPoint y: 181, endPoint x: 687, endPoint y: 431, distance: 251.7
click at [686, 431] on div "Main content" at bounding box center [557, 323] width 1057 height 440
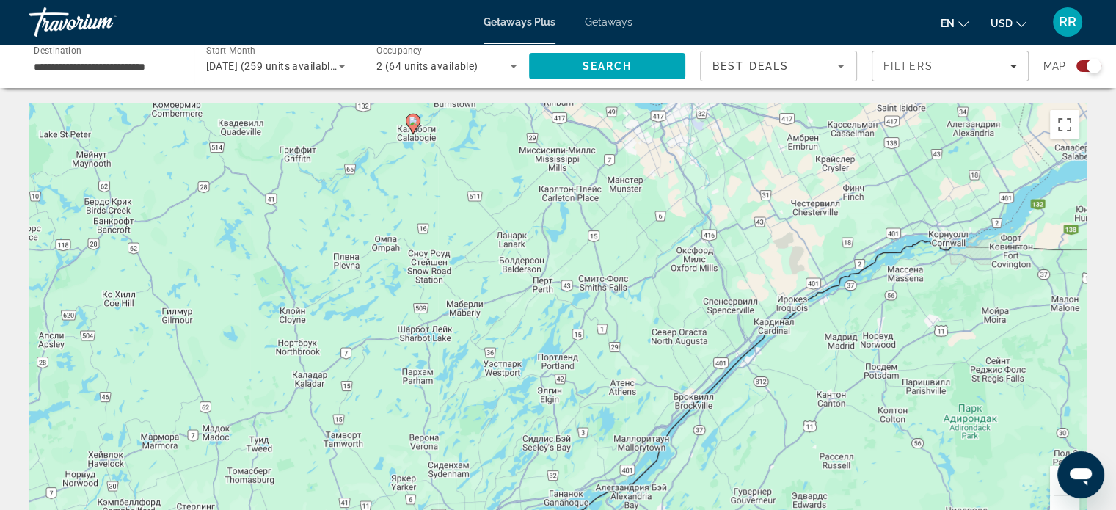
click at [1054, 486] on button "Увеличить" at bounding box center [1064, 480] width 29 height 29
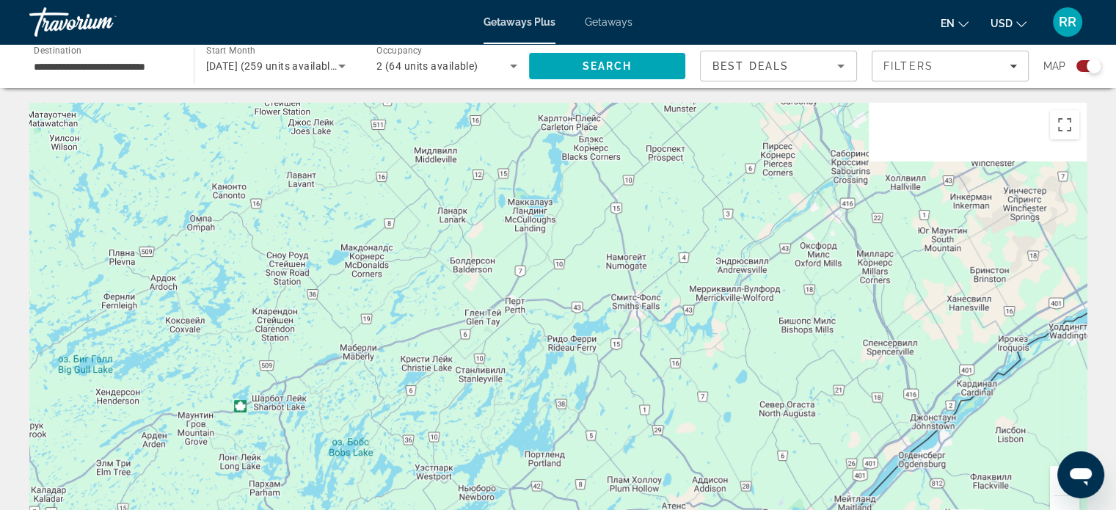
drag, startPoint x: 555, startPoint y: 178, endPoint x: 651, endPoint y: 442, distance: 281.4
click at [651, 442] on div "Main content" at bounding box center [557, 323] width 1057 height 440
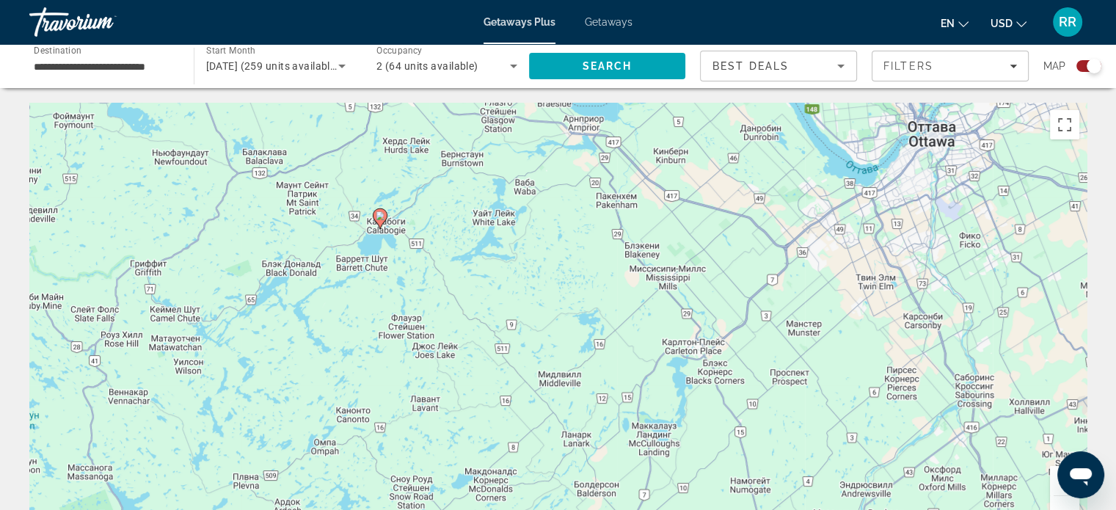
click at [1058, 504] on button "Уменьшить" at bounding box center [1064, 510] width 29 height 29
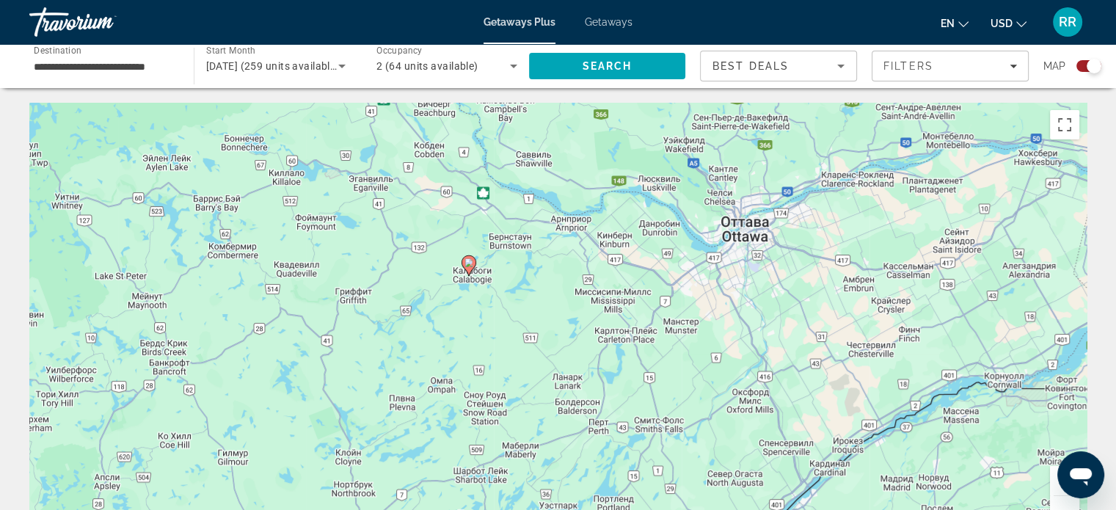
click at [1055, 502] on button "Уменьшить" at bounding box center [1064, 510] width 29 height 29
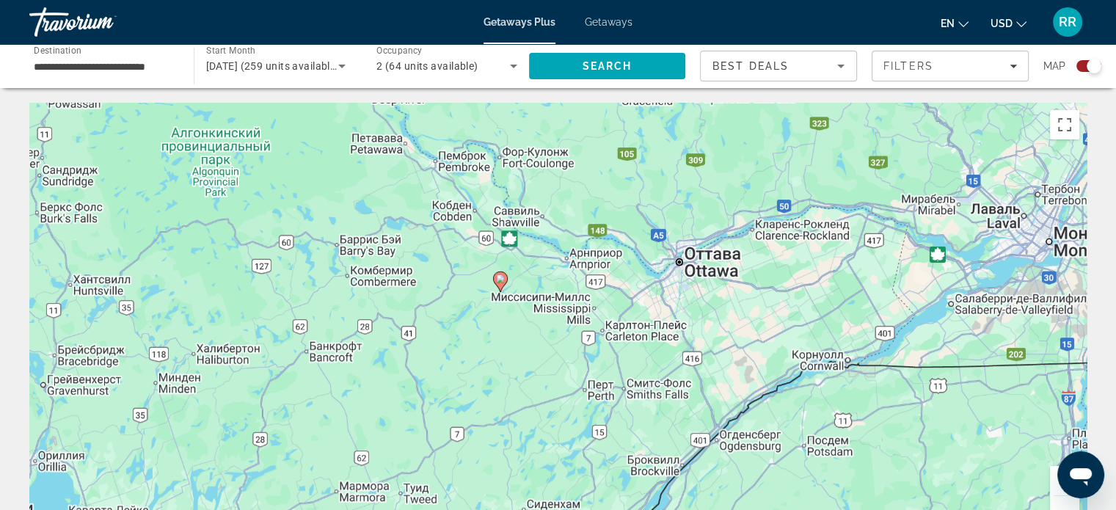
click at [1055, 502] on button "Уменьшить" at bounding box center [1064, 510] width 29 height 29
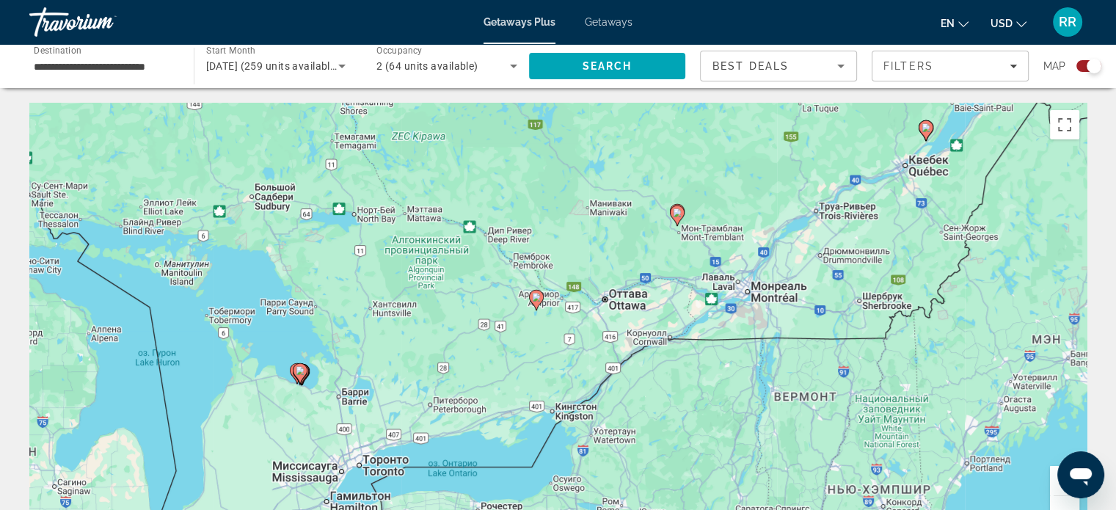
click at [678, 213] on image "Main content" at bounding box center [677, 212] width 9 height 9
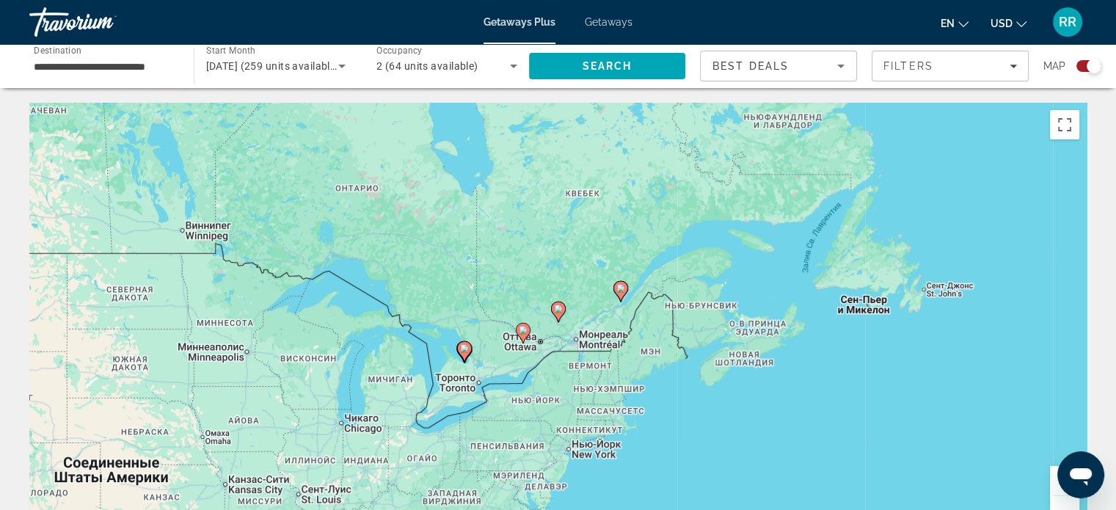
click at [560, 310] on image "Main content" at bounding box center [558, 308] width 9 height 9
type input "**********"
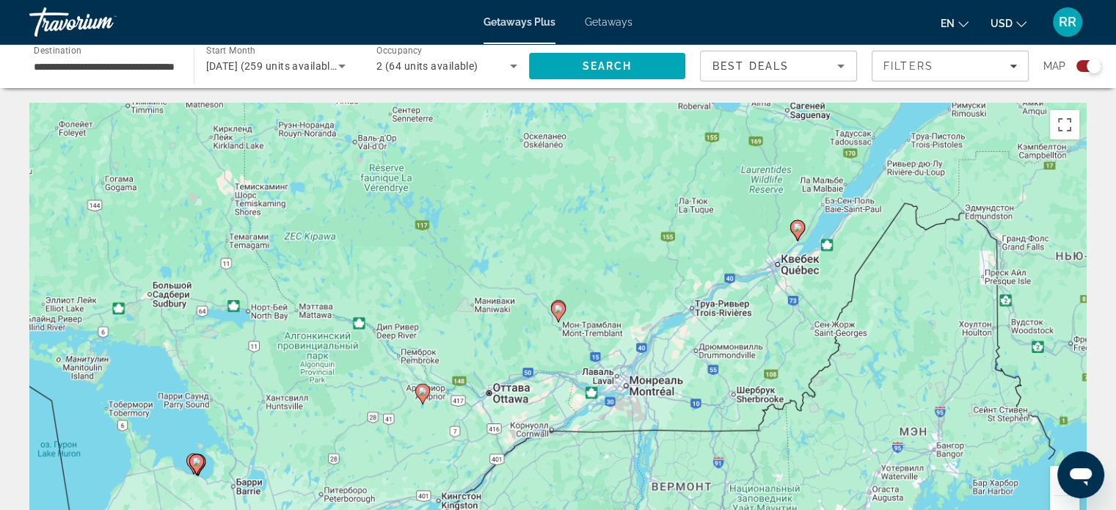
click at [560, 310] on image "Main content" at bounding box center [558, 308] width 9 height 9
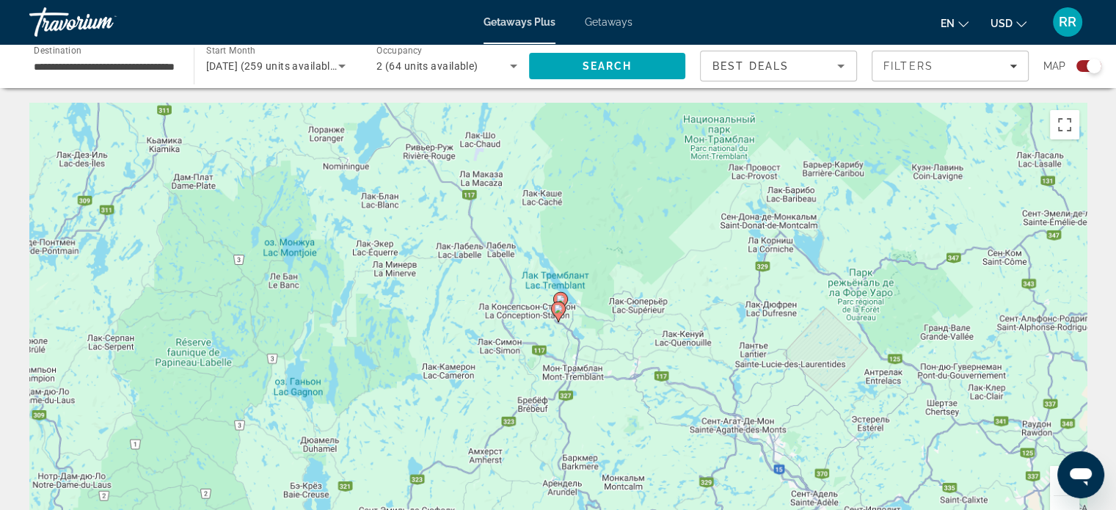
click at [560, 310] on image "Main content" at bounding box center [558, 308] width 9 height 9
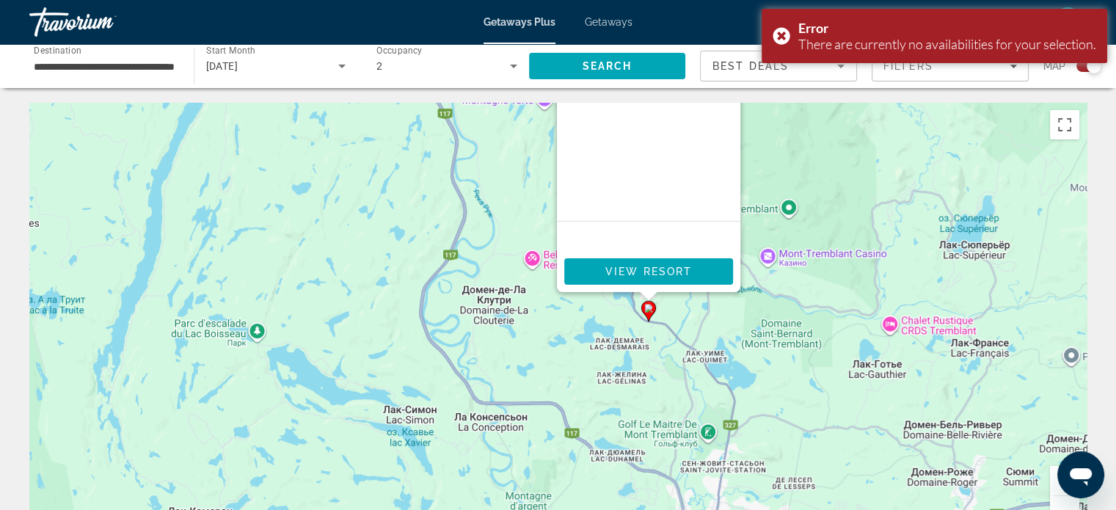
drag, startPoint x: 719, startPoint y: 310, endPoint x: 794, endPoint y: 166, distance: 161.4
click at [794, 166] on div "Чтобы активировать перетаскивание с помощью клавиатуры, нажмите Alt + Ввод. Пос…" at bounding box center [557, 323] width 1057 height 440
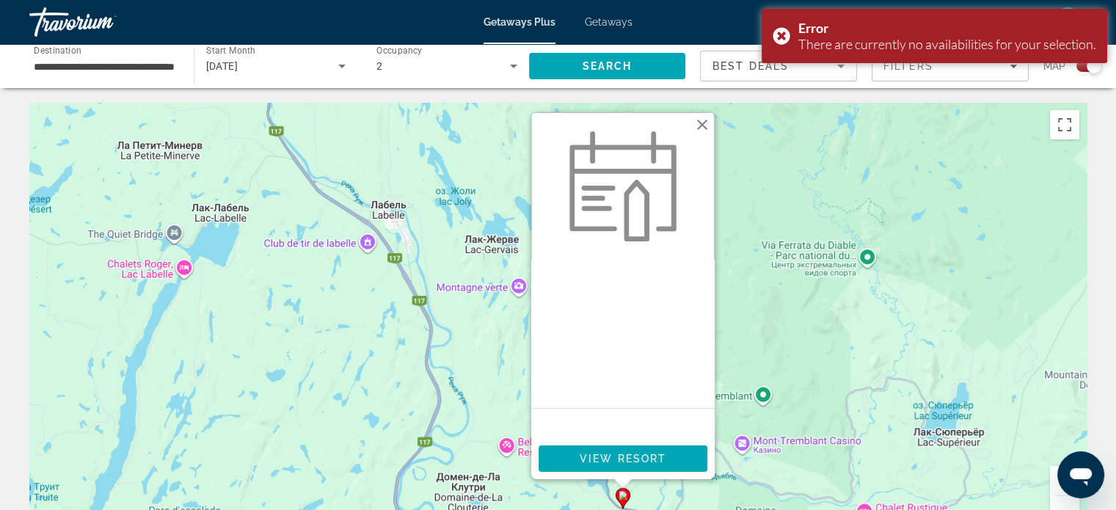
drag, startPoint x: 800, startPoint y: 358, endPoint x: 805, endPoint y: 487, distance: 129.2
click at [805, 490] on div "Чтобы активировать перетаскивание с помощью клавиатуры, нажмите Alt + Ввод. Пос…" at bounding box center [557, 323] width 1057 height 440
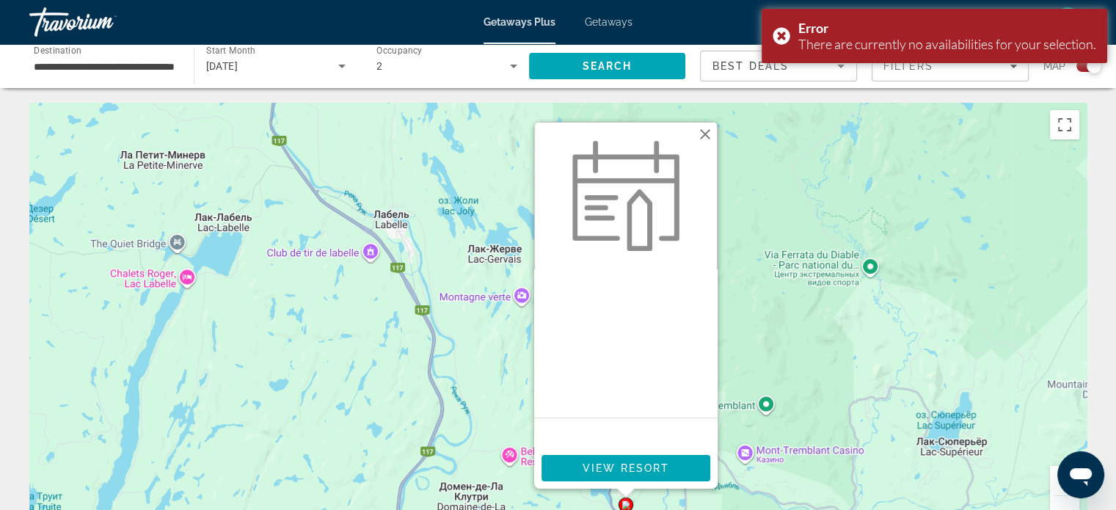
click at [703, 133] on button "Закрыть" at bounding box center [705, 134] width 22 height 22
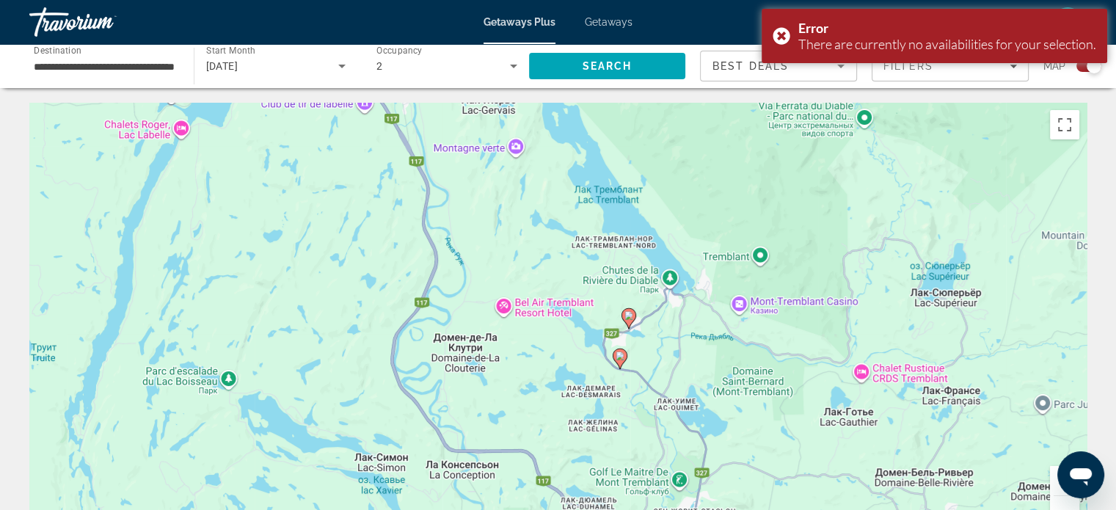
drag, startPoint x: 714, startPoint y: 336, endPoint x: 717, endPoint y: 190, distance: 146.0
click at [717, 190] on div "Чтобы активировать перетаскивание с помощью клавиатуры, нажмите Alt + Ввод. Пос…" at bounding box center [557, 323] width 1057 height 440
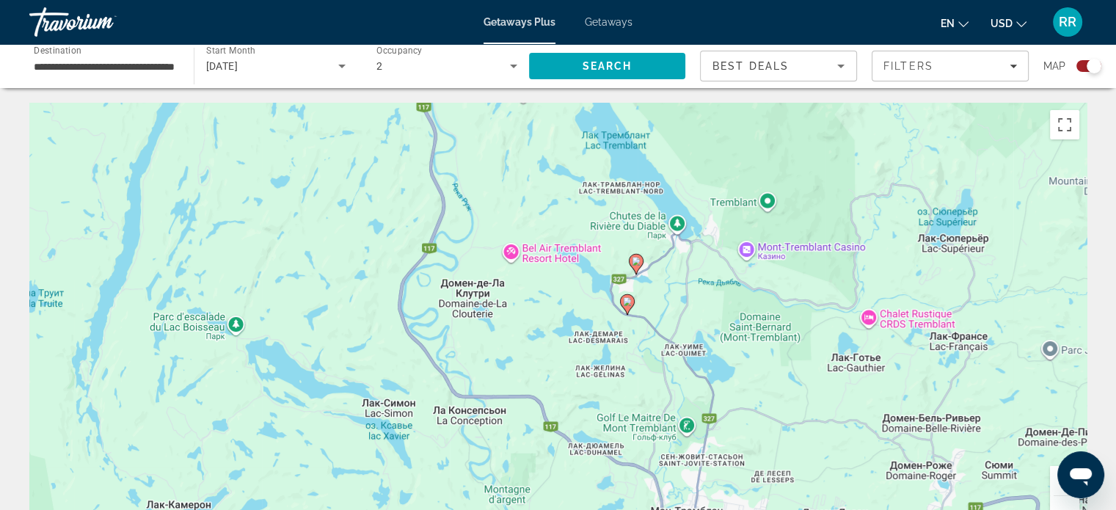
click at [1056, 485] on button "Увеличить" at bounding box center [1064, 480] width 29 height 29
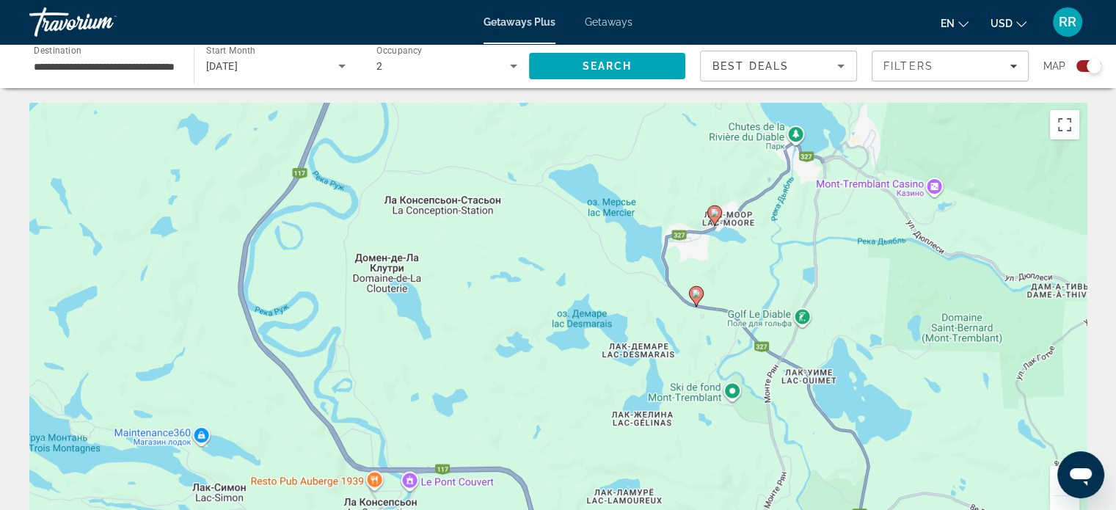
click at [1061, 501] on button "Уменьшить" at bounding box center [1064, 510] width 29 height 29
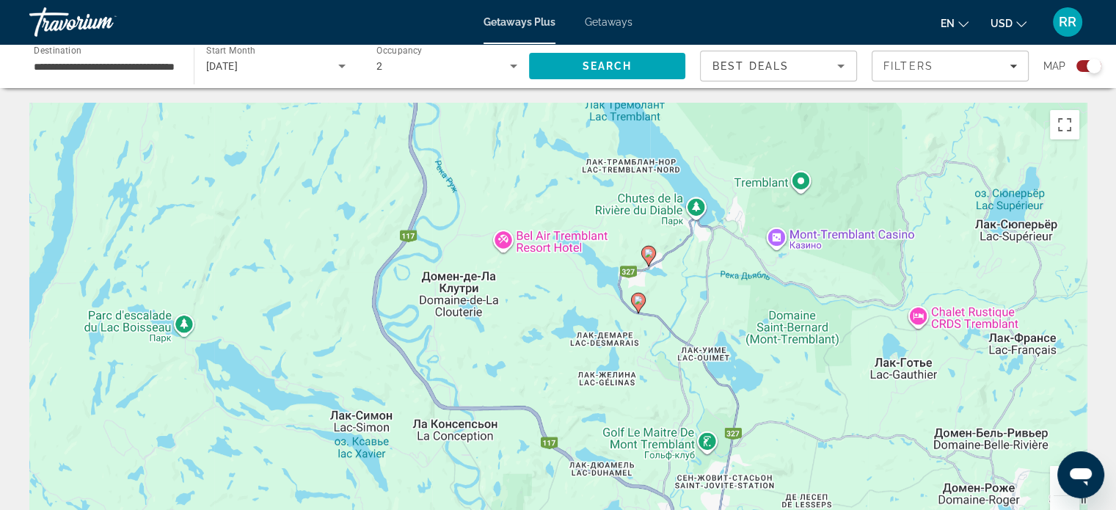
click at [1061, 501] on button "Уменьшить" at bounding box center [1064, 510] width 29 height 29
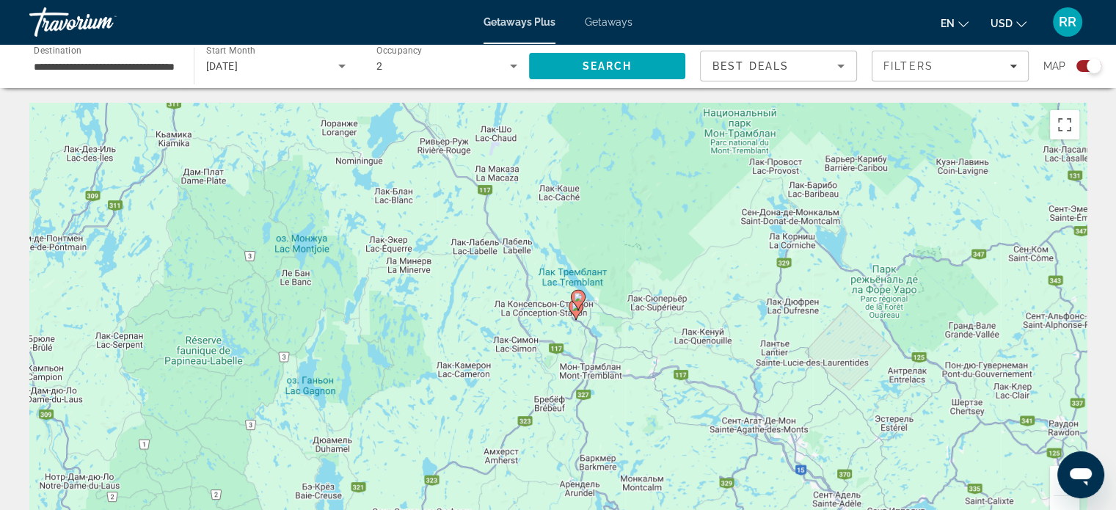
click at [1059, 506] on button "Уменьшить" at bounding box center [1064, 510] width 29 height 29
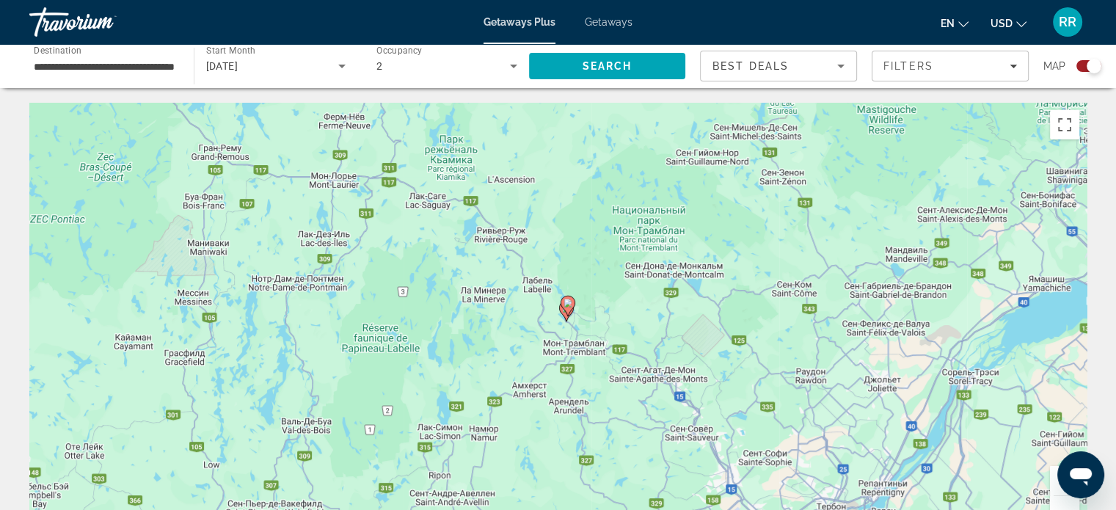
click at [1063, 498] on button "Уменьшить" at bounding box center [1064, 510] width 29 height 29
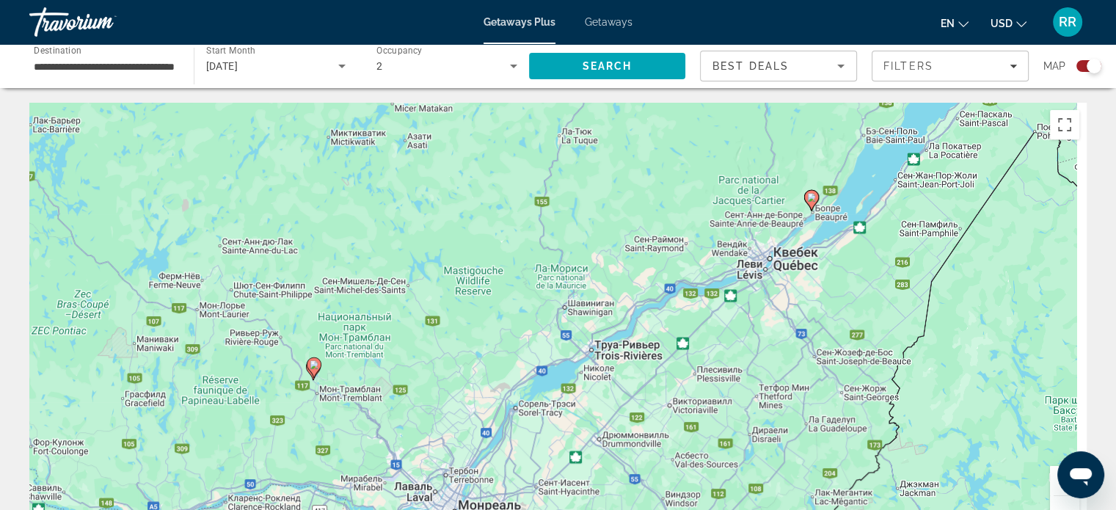
drag, startPoint x: 944, startPoint y: 364, endPoint x: 679, endPoint y: 430, distance: 272.9
click at [680, 430] on div "Чтобы активировать перетаскивание с помощью клавиатуры, нажмите Alt + Ввод. Пос…" at bounding box center [557, 323] width 1057 height 440
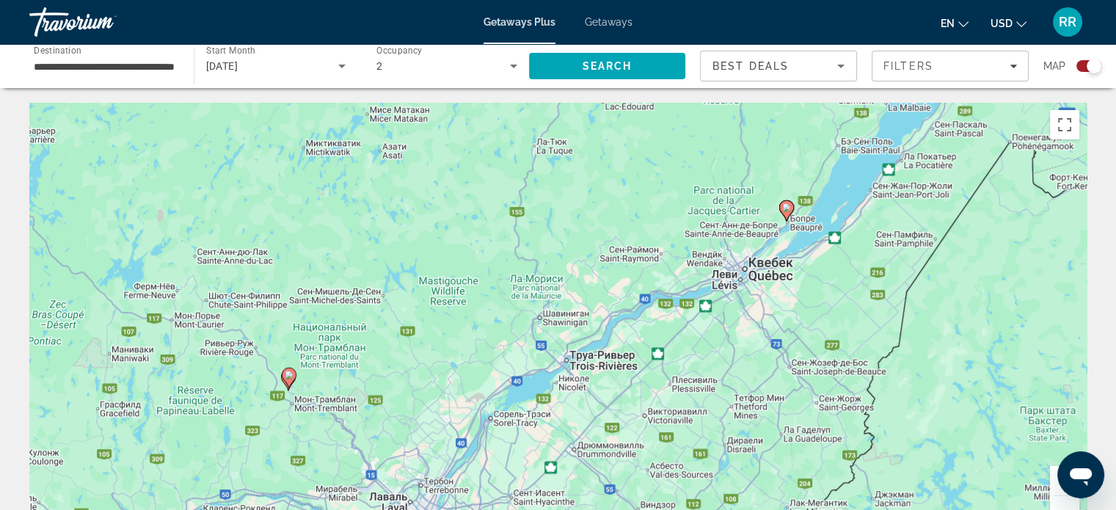
click at [786, 209] on image "Main content" at bounding box center [786, 207] width 9 height 9
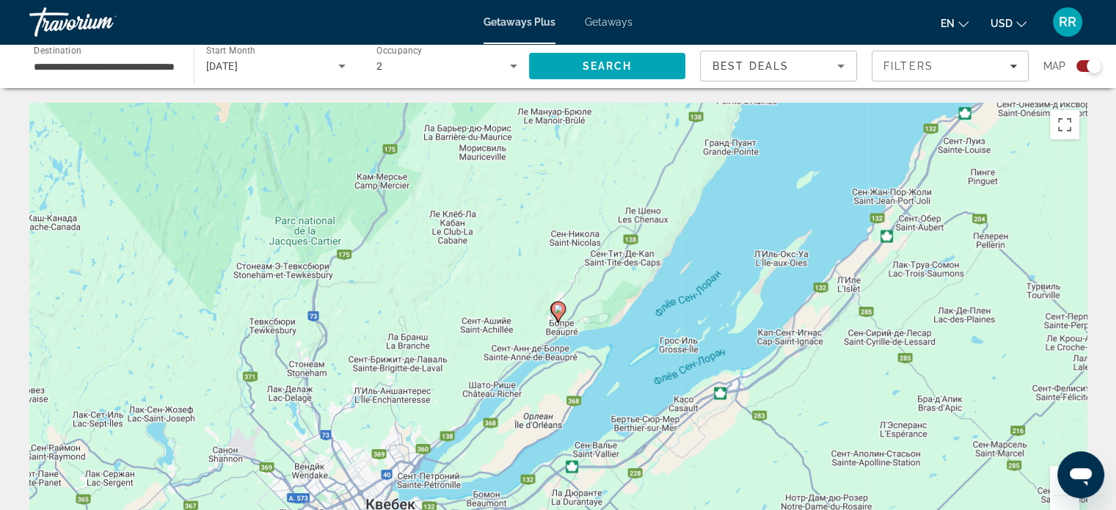
click at [557, 304] on icon "Main content" at bounding box center [557, 311] width 13 height 19
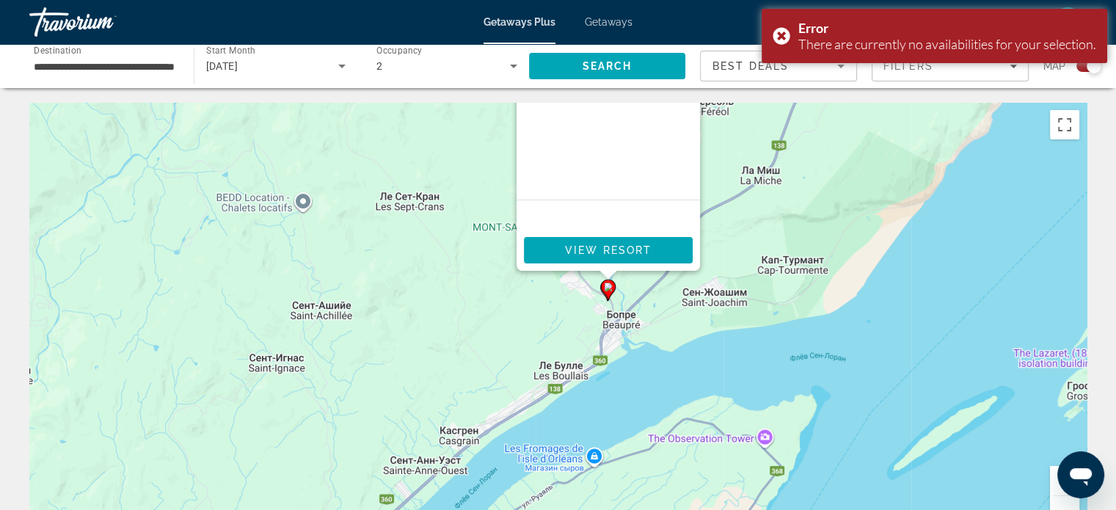
drag, startPoint x: 713, startPoint y: 257, endPoint x: 739, endPoint y: 140, distance: 120.3
click at [739, 140] on div "Чтобы активировать перетаскивание с помощью клавиатуры, нажмите Alt + Ввод. Пос…" at bounding box center [557, 323] width 1057 height 440
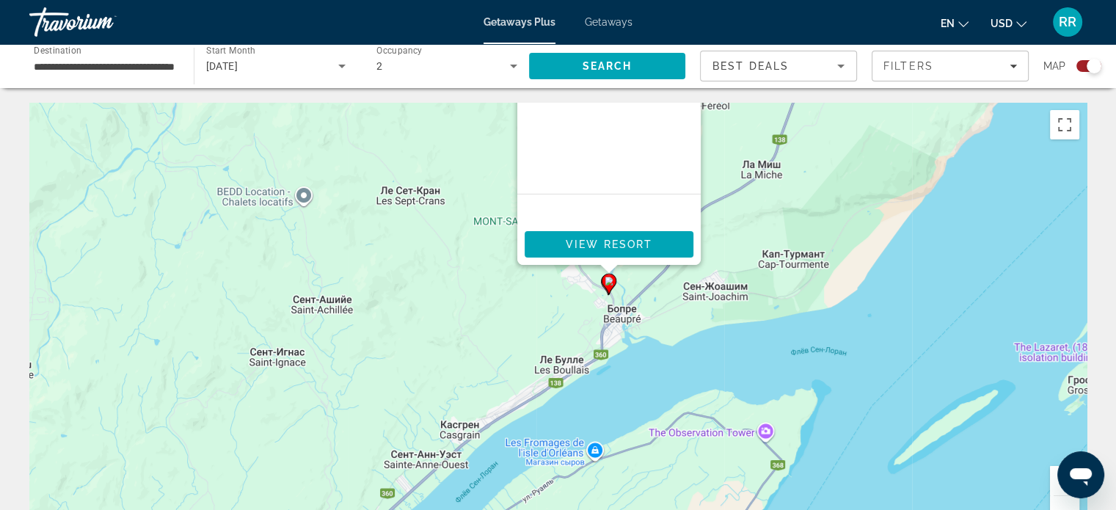
click at [612, 285] on icon "Main content" at bounding box center [607, 283] width 13 height 19
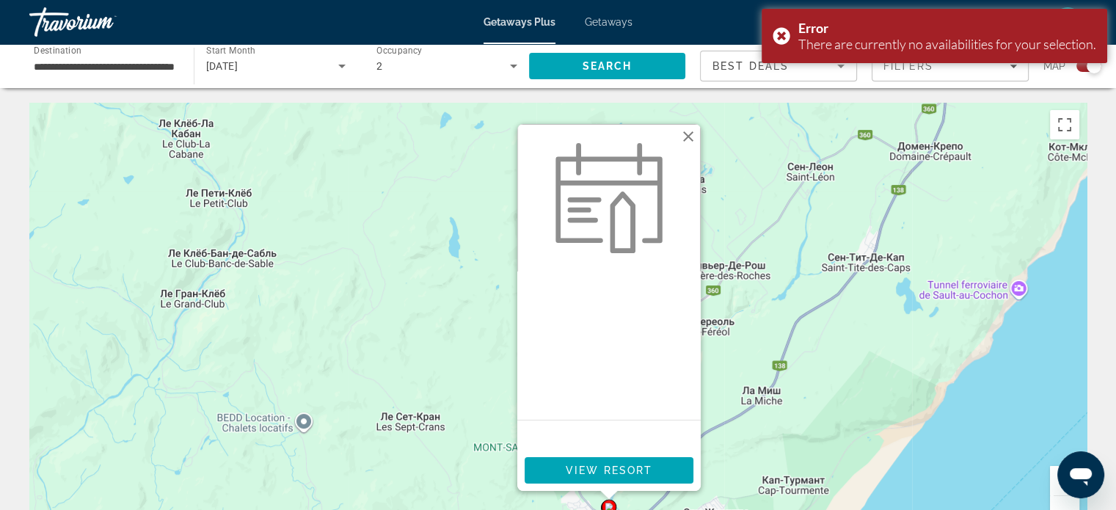
click at [688, 134] on button "Закрыть" at bounding box center [688, 136] width 22 height 22
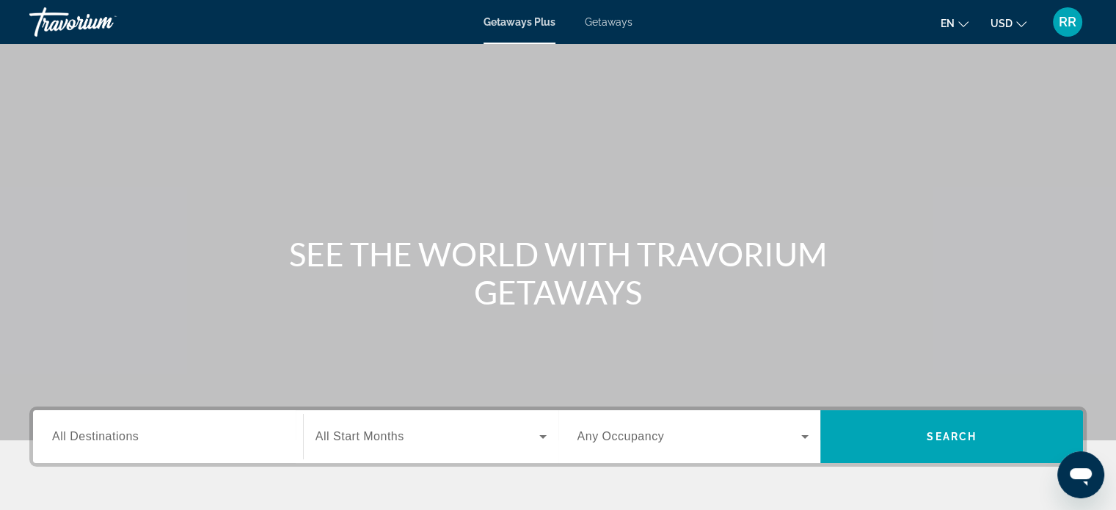
click at [204, 435] on input "Destination All Destinations" at bounding box center [168, 437] width 232 height 18
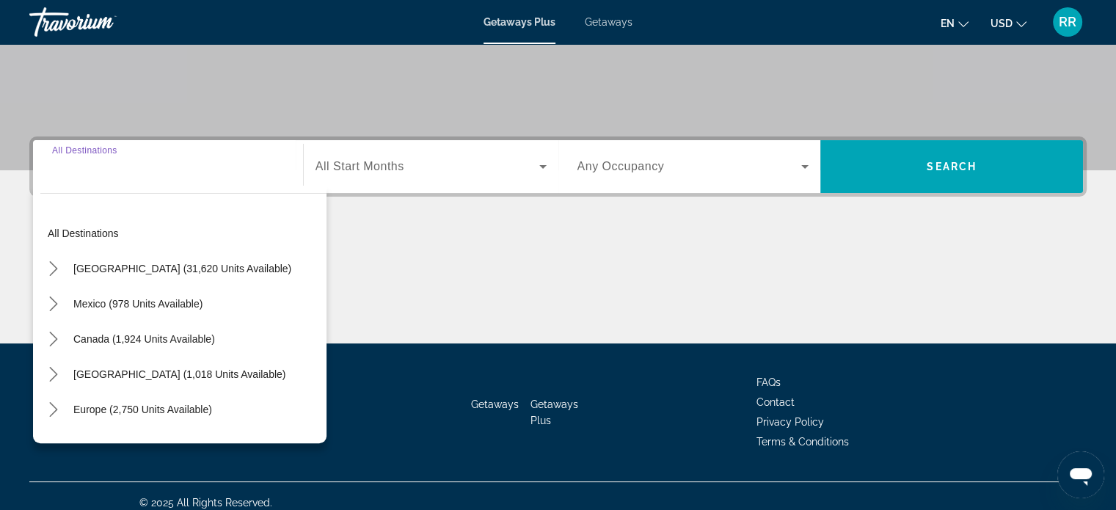
scroll to position [282, 0]
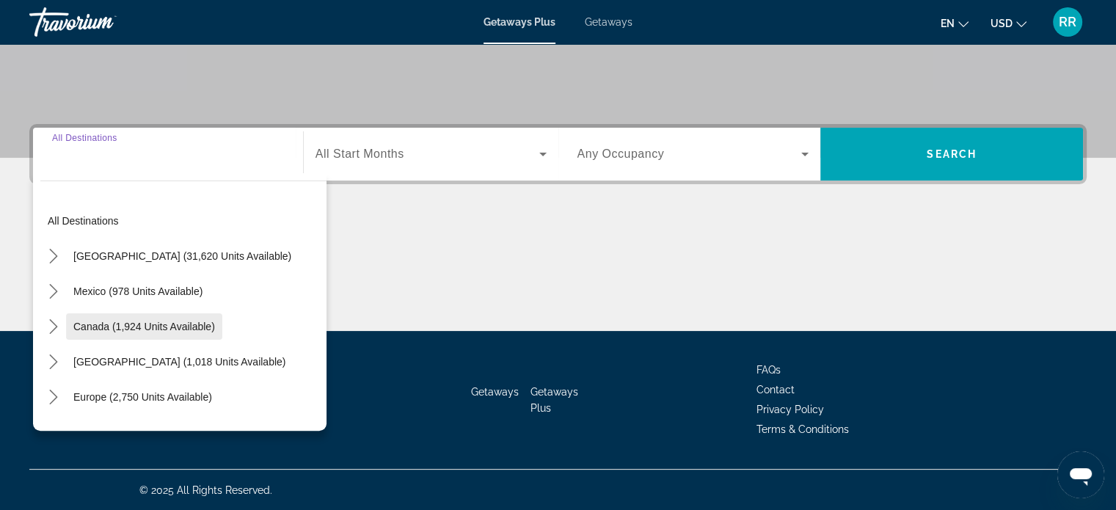
click at [131, 321] on span "Canada (1,924 units available)" at bounding box center [144, 327] width 142 height 12
type input "**********"
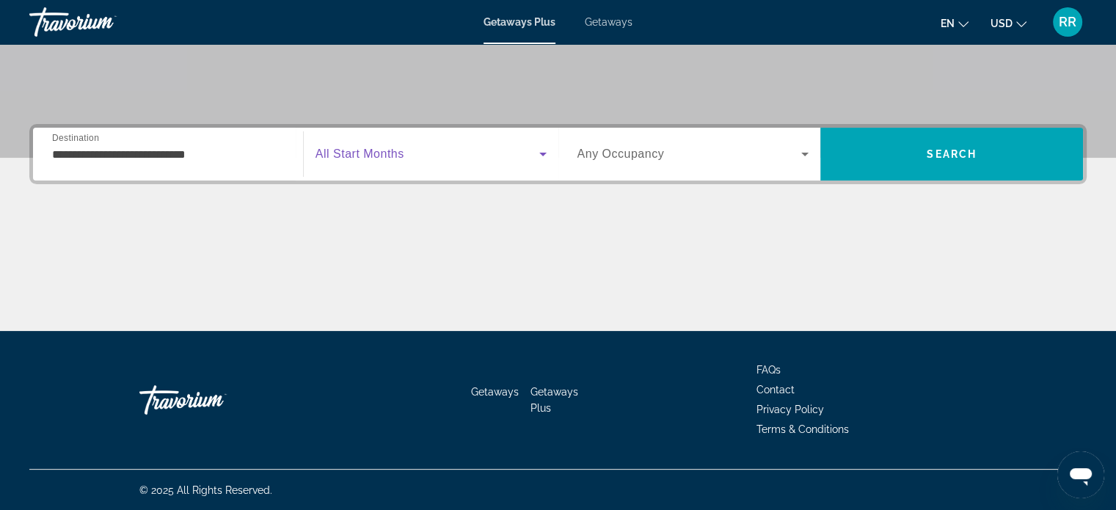
click at [414, 161] on span "Search widget" at bounding box center [427, 154] width 224 height 18
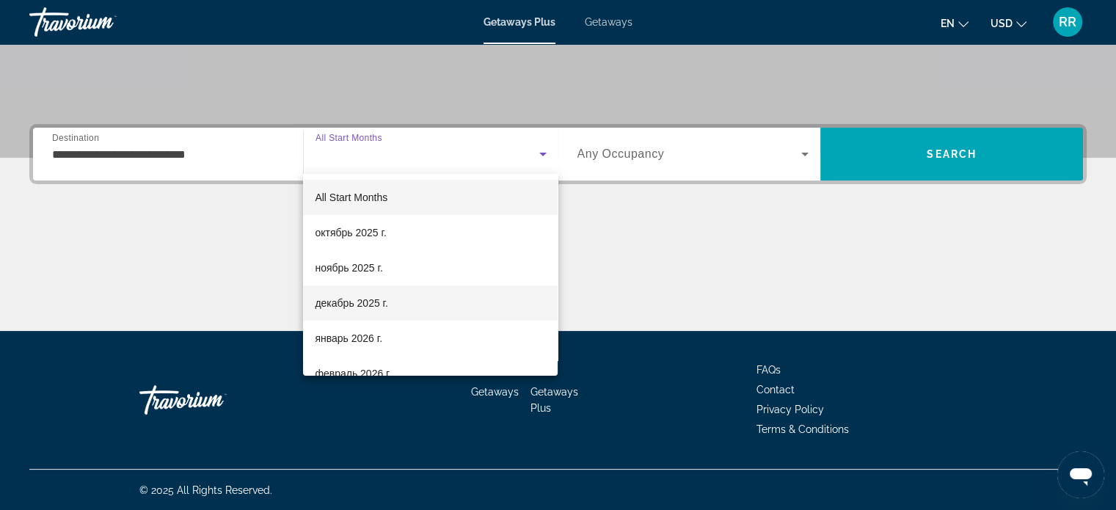
click at [375, 297] on span "декабрь 2025 г." at bounding box center [351, 303] width 73 height 18
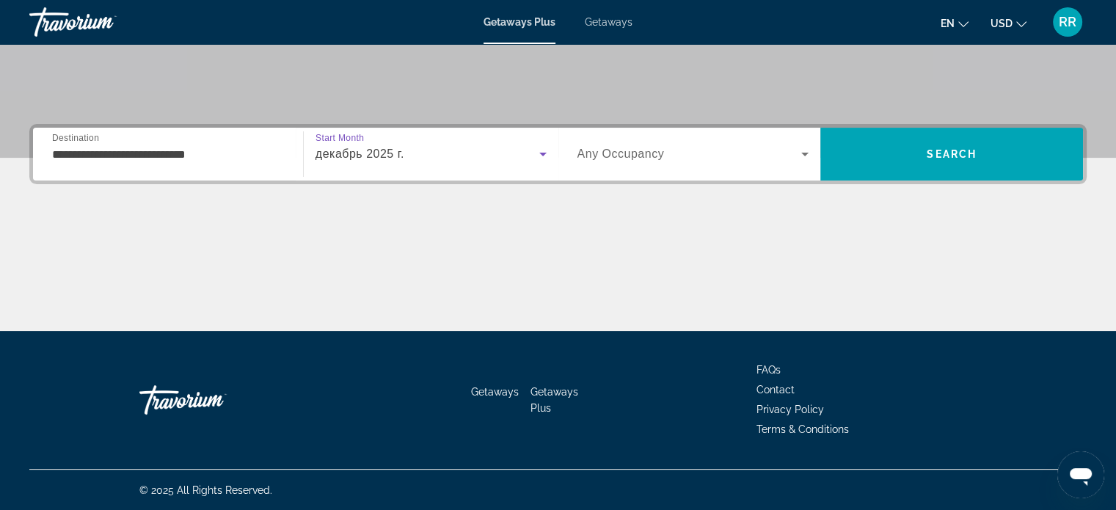
click at [719, 153] on span "Search widget" at bounding box center [689, 154] width 224 height 18
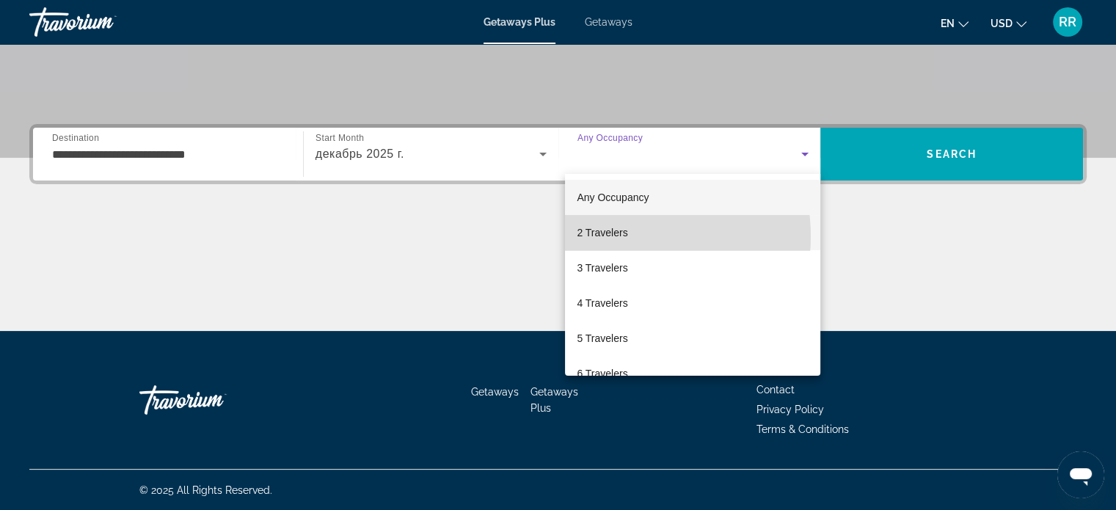
click at [626, 236] on span "2 Travelers" at bounding box center [602, 233] width 51 height 18
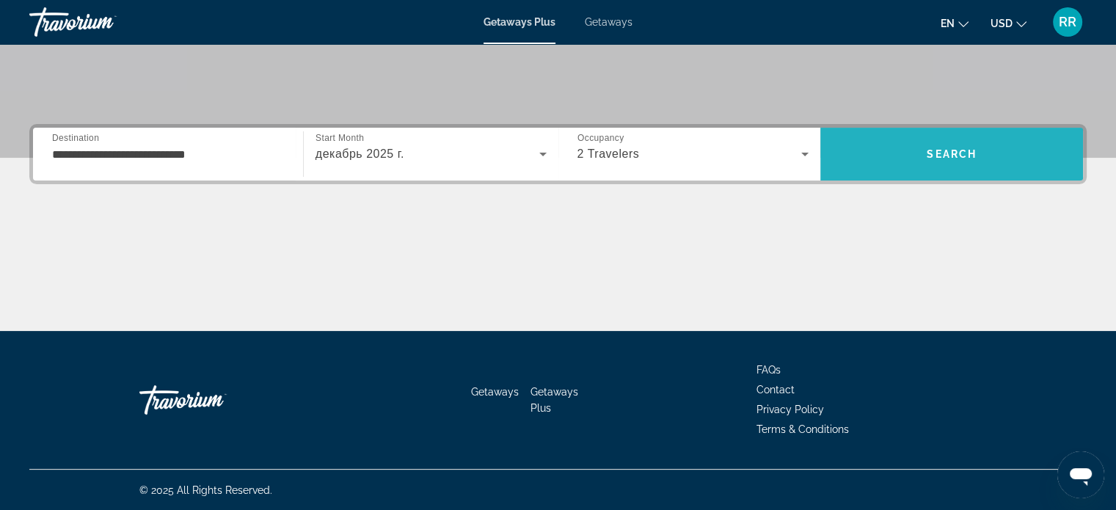
click at [940, 154] on span "Search" at bounding box center [951, 154] width 50 height 12
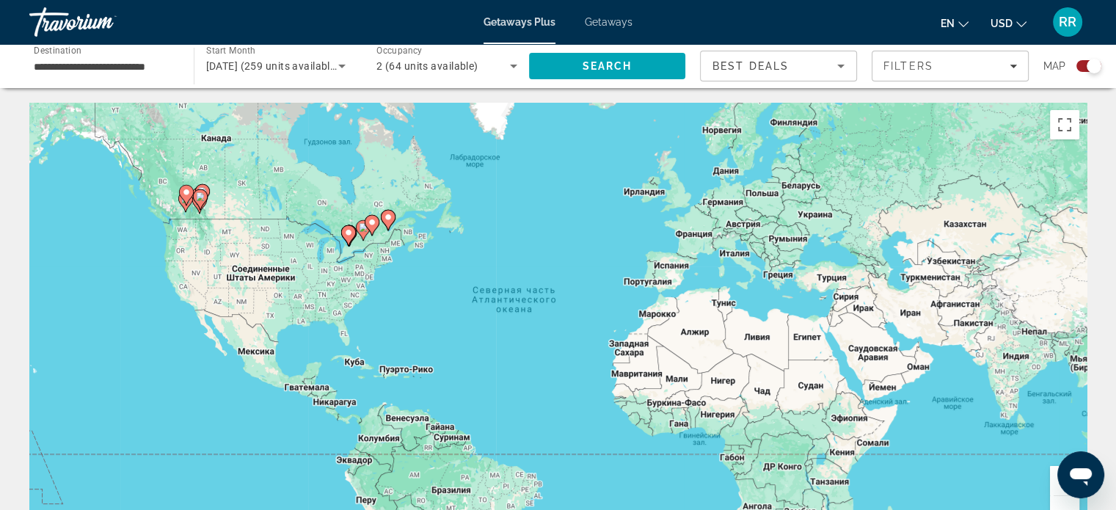
click at [389, 217] on image "Main content" at bounding box center [388, 217] width 9 height 9
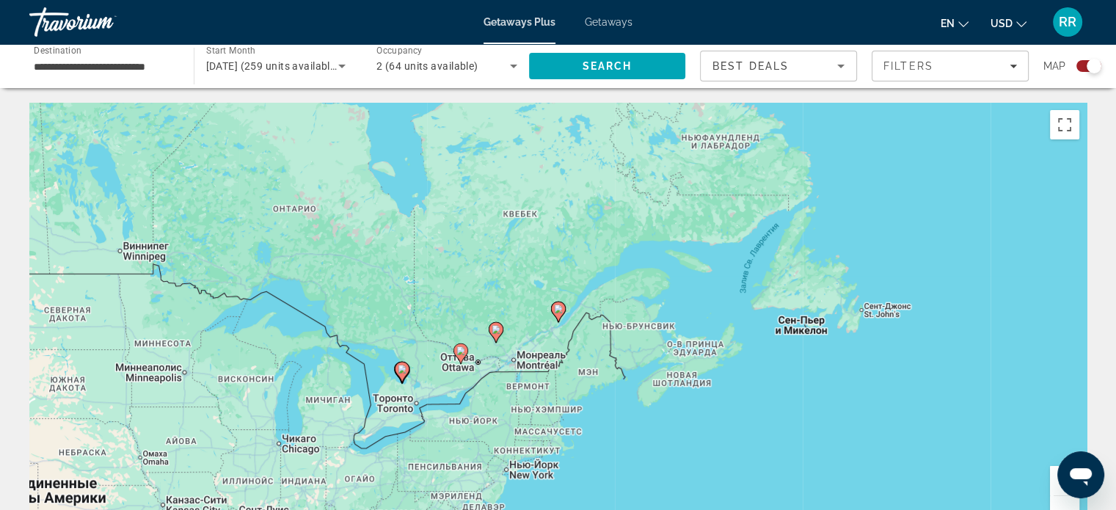
click at [561, 313] on icon "Main content" at bounding box center [557, 311] width 13 height 19
type input "**********"
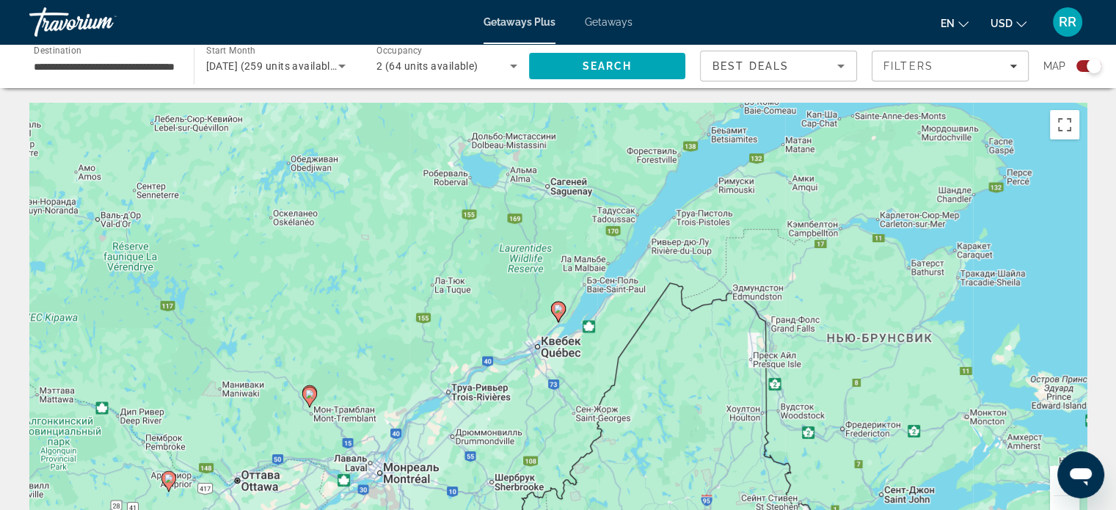
click at [555, 309] on image "Main content" at bounding box center [558, 308] width 9 height 9
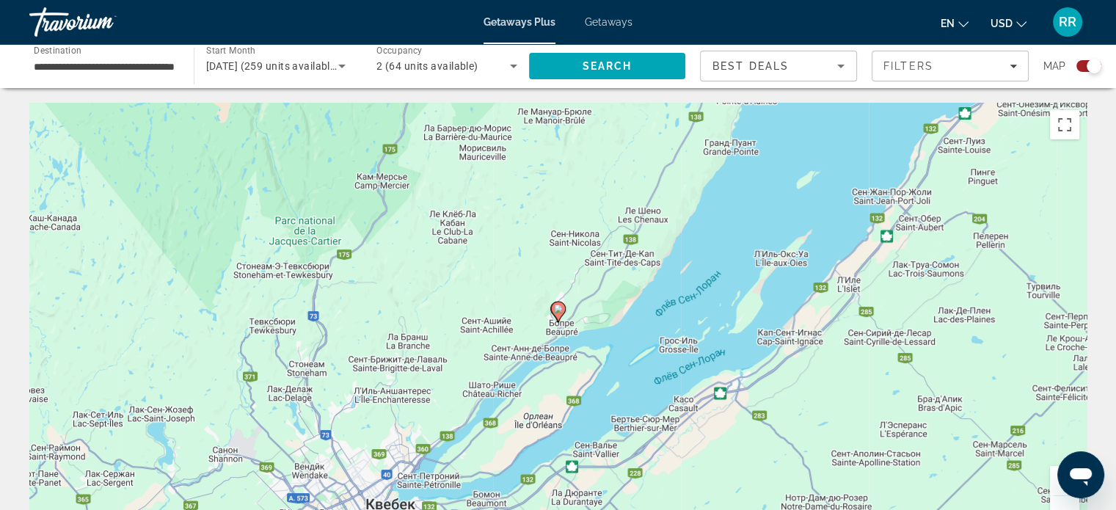
click at [557, 307] on image "Main content" at bounding box center [558, 308] width 9 height 9
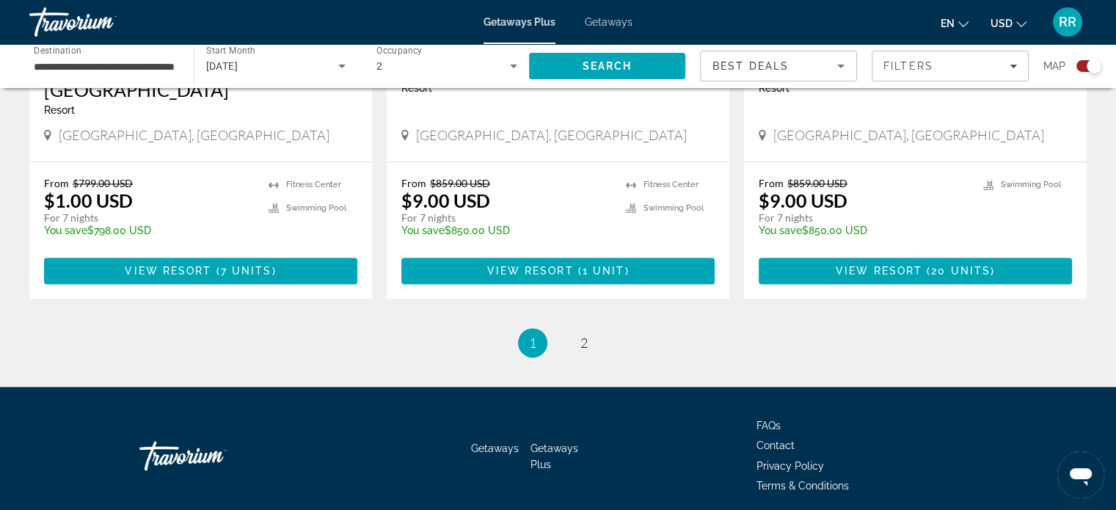
scroll to position [2361, 0]
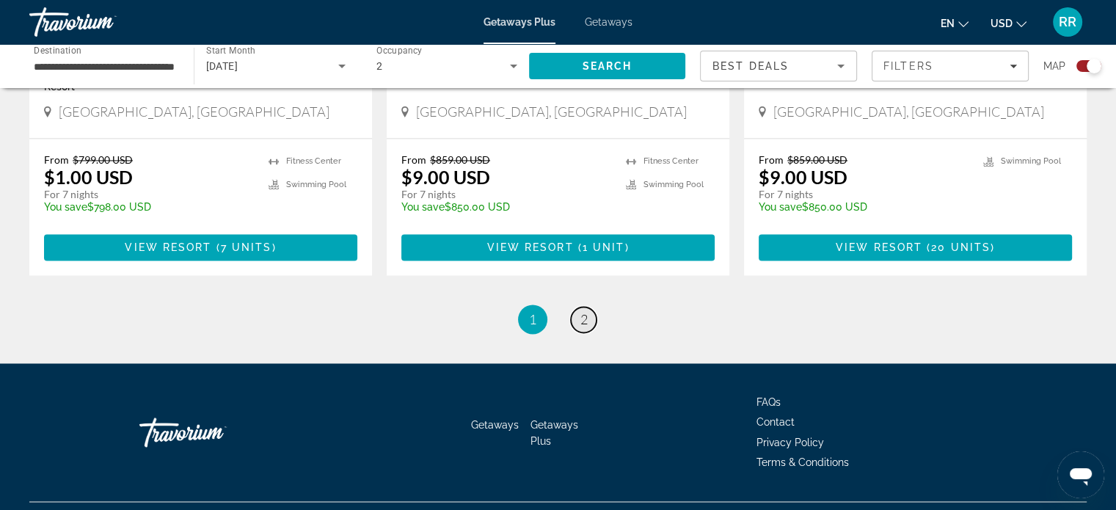
click at [581, 311] on span "2" at bounding box center [583, 319] width 7 height 16
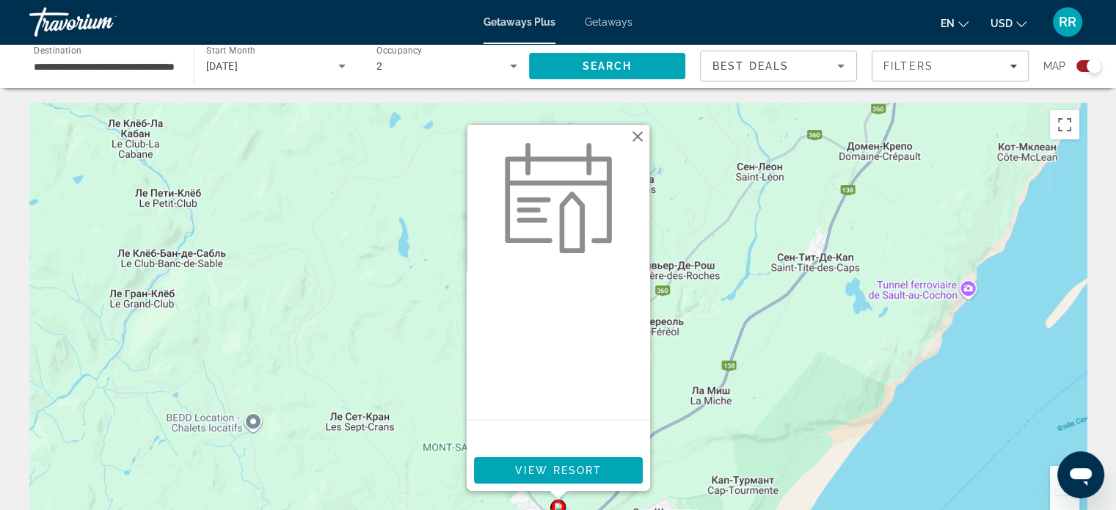
click at [635, 136] on button "Закрыть" at bounding box center [637, 136] width 22 height 22
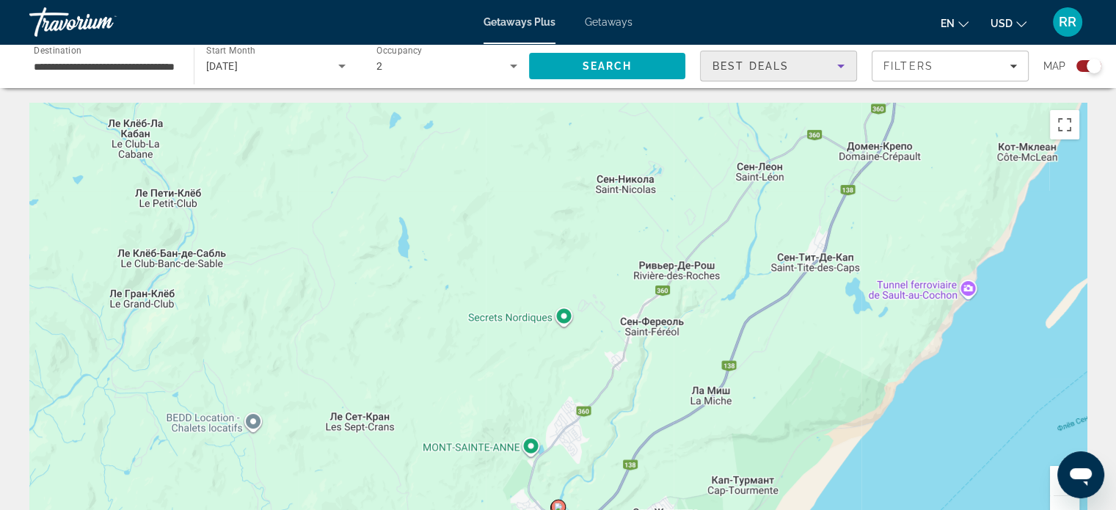
click at [843, 64] on icon "Sort by" at bounding box center [841, 66] width 18 height 18
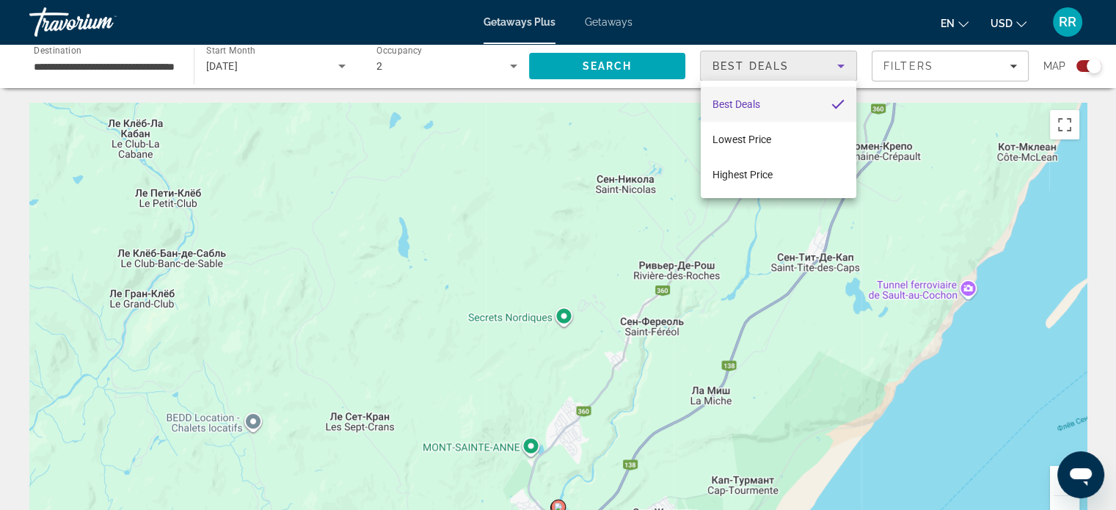
click at [843, 64] on div at bounding box center [558, 255] width 1116 height 510
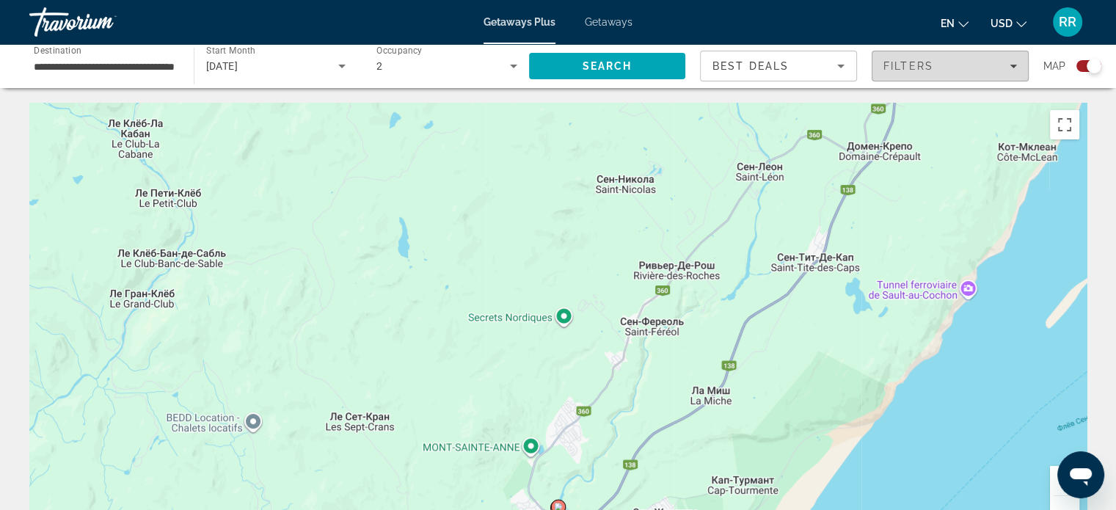
click at [1013, 63] on icon "Filters" at bounding box center [1012, 65] width 7 height 7
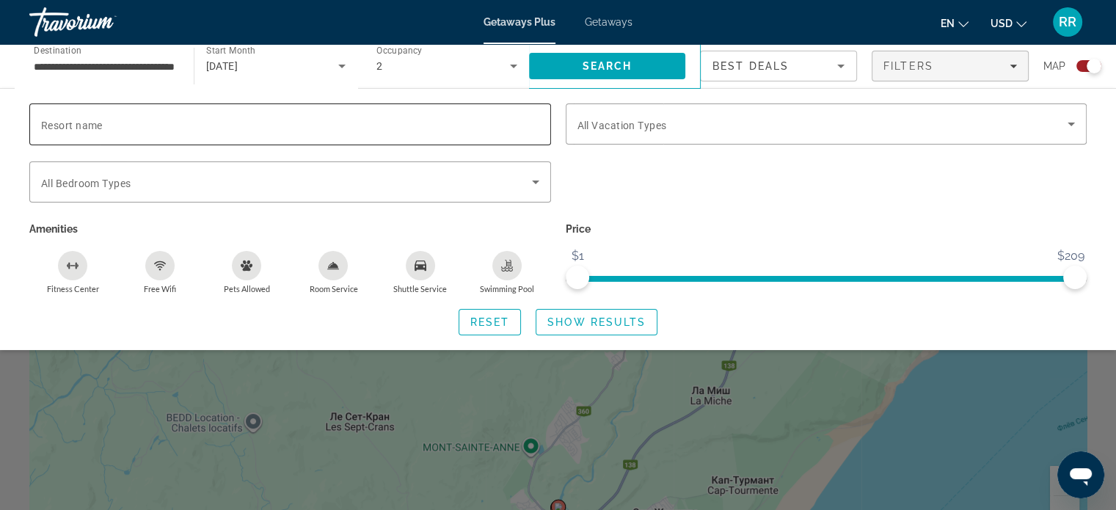
click at [326, 125] on input "Resort name" at bounding box center [290, 125] width 498 height 18
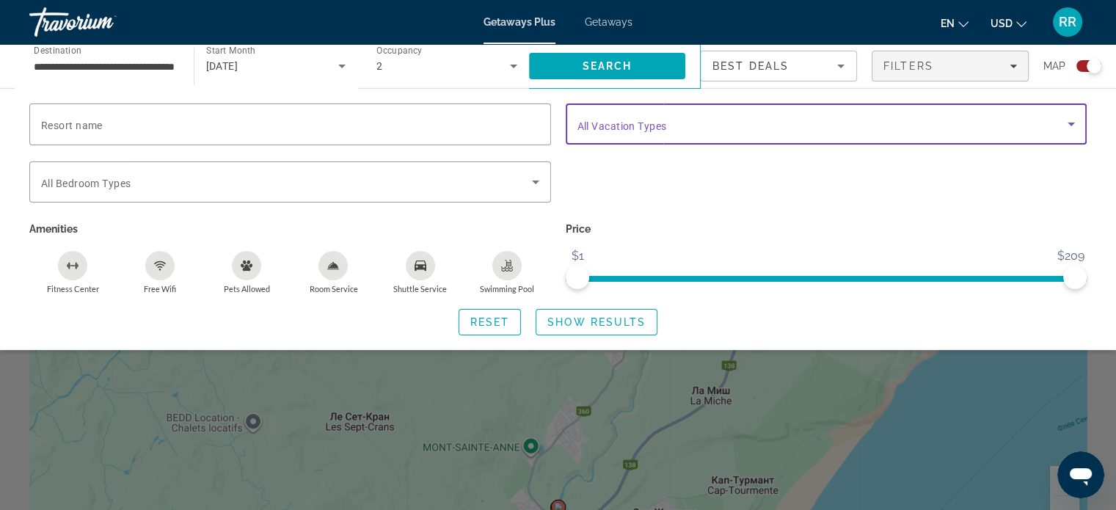
click at [687, 125] on span "Search widget" at bounding box center [822, 124] width 491 height 18
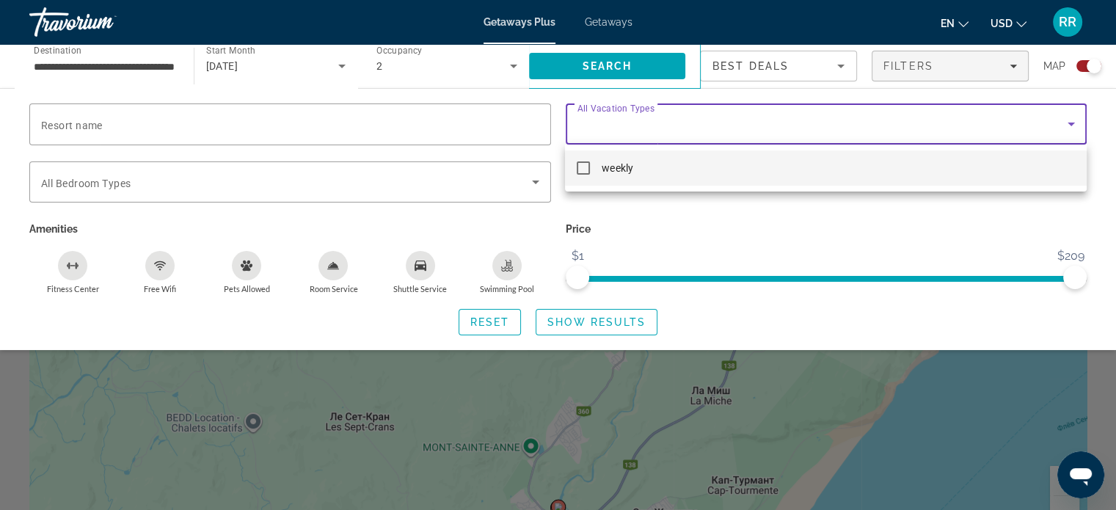
click at [687, 125] on div at bounding box center [558, 255] width 1116 height 510
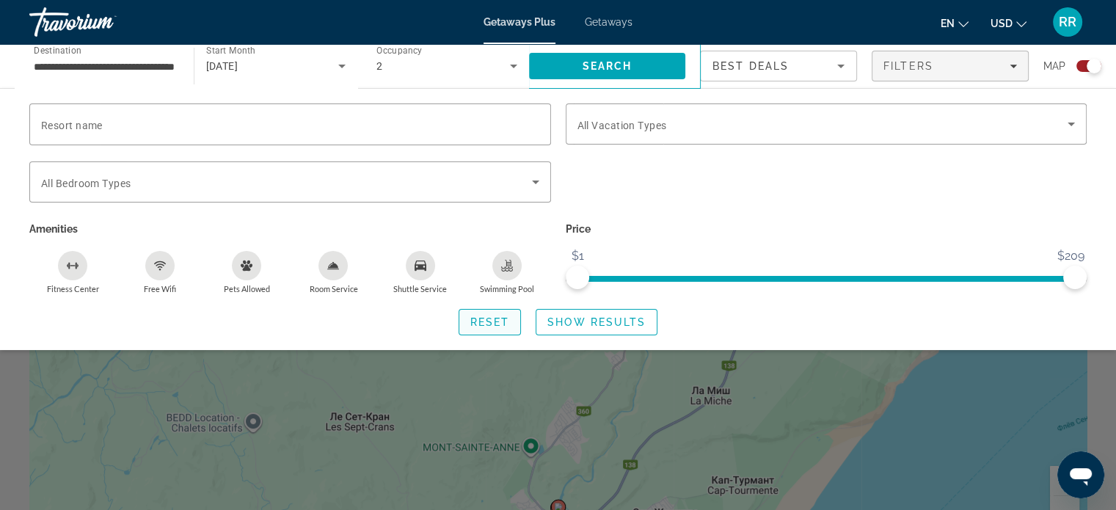
click at [498, 319] on span "Reset" at bounding box center [490, 322] width 40 height 12
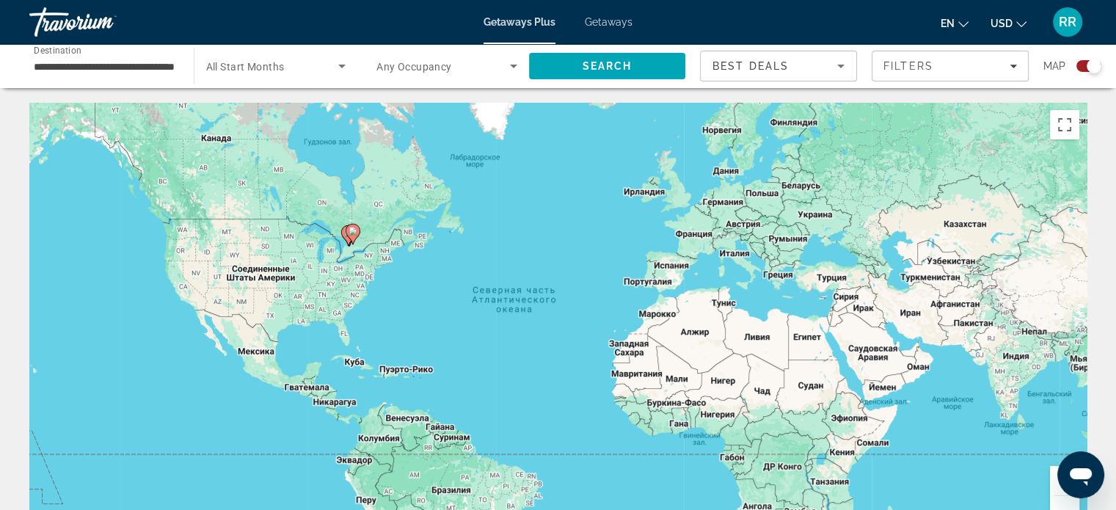
click at [1052, 481] on button "Увеличить" at bounding box center [1064, 480] width 29 height 29
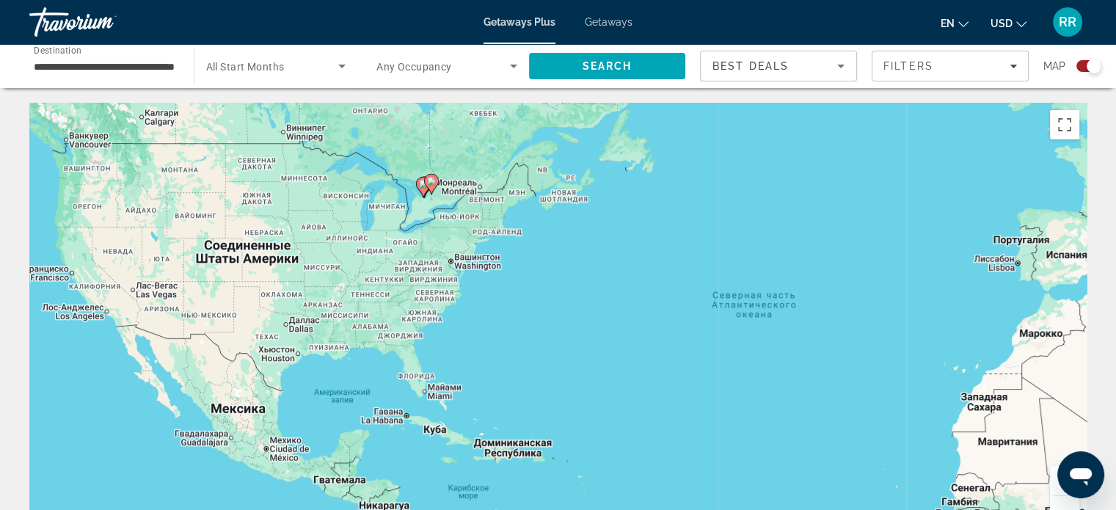
drag, startPoint x: 491, startPoint y: 226, endPoint x: 720, endPoint y: 258, distance: 231.1
click at [720, 258] on div "Чтобы активировать перетаскивание с помощью клавиатуры, нажмите Alt + Ввод. Пос…" at bounding box center [557, 323] width 1057 height 440
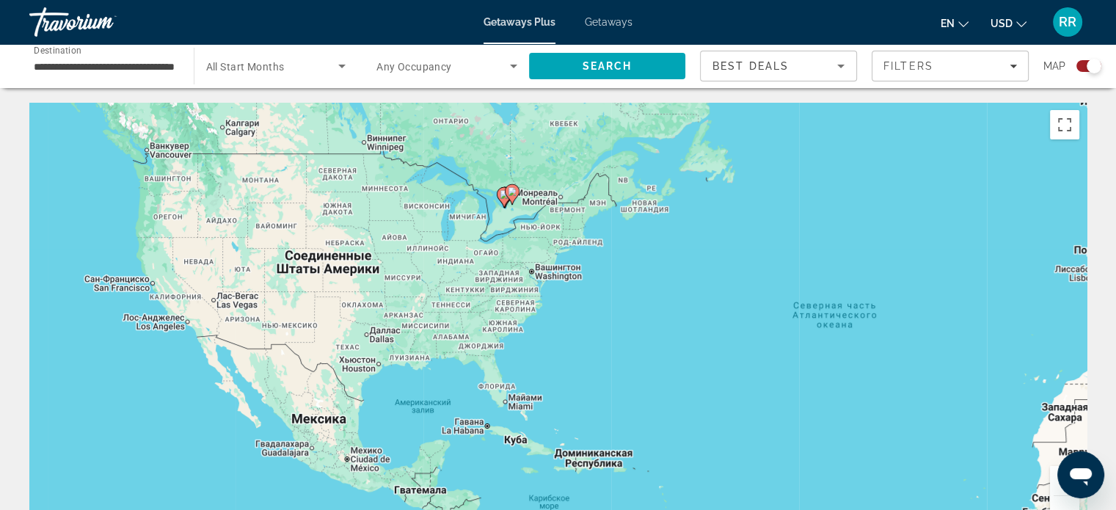
click at [1050, 472] on button "Увеличить" at bounding box center [1064, 480] width 29 height 29
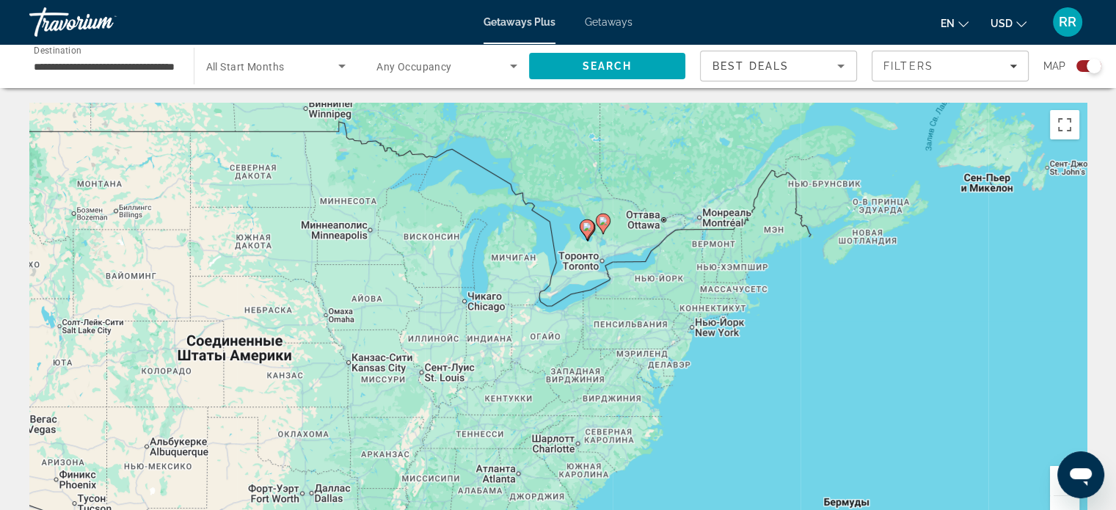
drag, startPoint x: 512, startPoint y: 186, endPoint x: 653, endPoint y: 335, distance: 204.9
click at [651, 335] on div "Чтобы активировать перетаскивание с помощью клавиатуры, нажмите Alt + Ввод. Пос…" at bounding box center [557, 323] width 1057 height 440
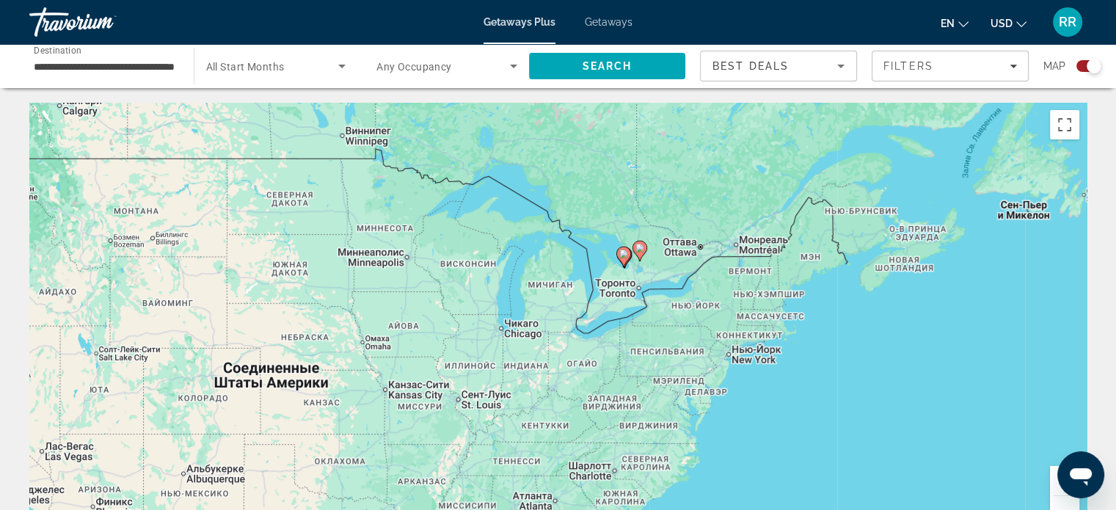
click at [1053, 481] on button "Увеличить" at bounding box center [1064, 480] width 29 height 29
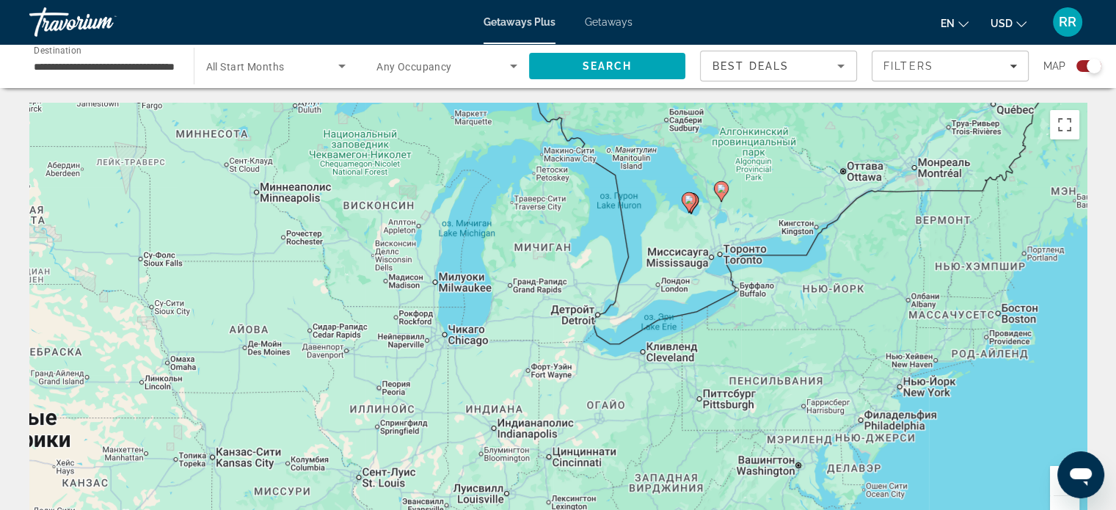
click at [1053, 480] on button "Увеличить" at bounding box center [1064, 480] width 29 height 29
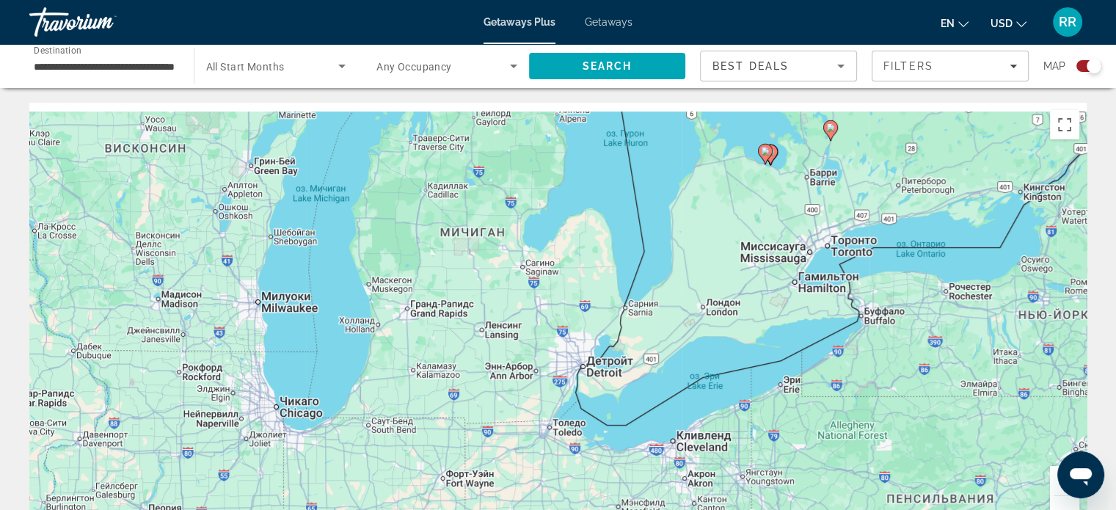
drag, startPoint x: 865, startPoint y: 268, endPoint x: 753, endPoint y: 400, distance: 172.8
click at [754, 400] on div "Чтобы активировать перетаскивание с помощью клавиатуры, нажмите Alt + Ввод. Пос…" at bounding box center [557, 323] width 1057 height 440
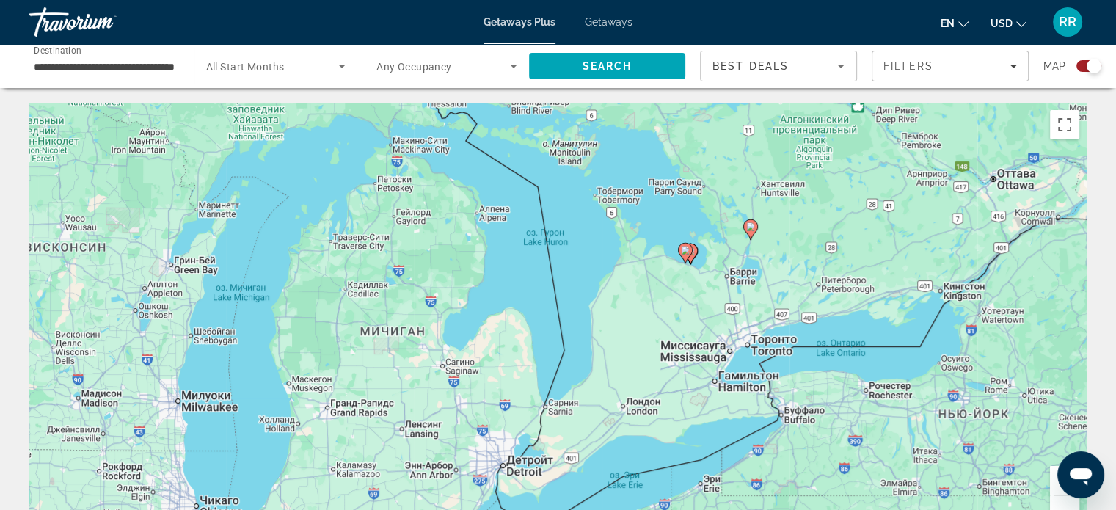
click at [751, 226] on image "Main content" at bounding box center [750, 226] width 9 height 9
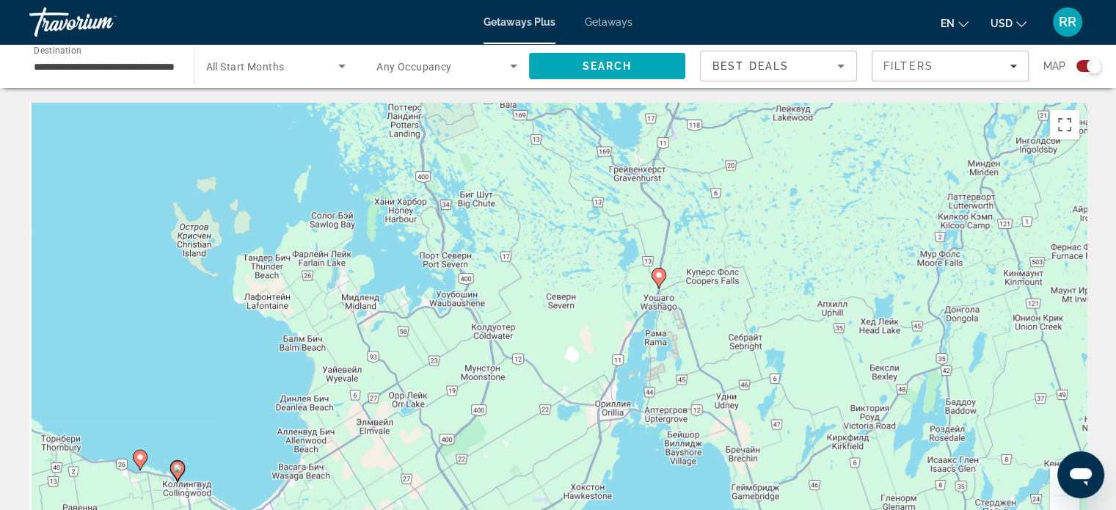
drag, startPoint x: 599, startPoint y: 322, endPoint x: 914, endPoint y: 250, distance: 322.8
click at [914, 252] on div "Чтобы активировать перетаскивание с помощью клавиатуры, нажмите Alt + Ввод. Пос…" at bounding box center [557, 323] width 1057 height 440
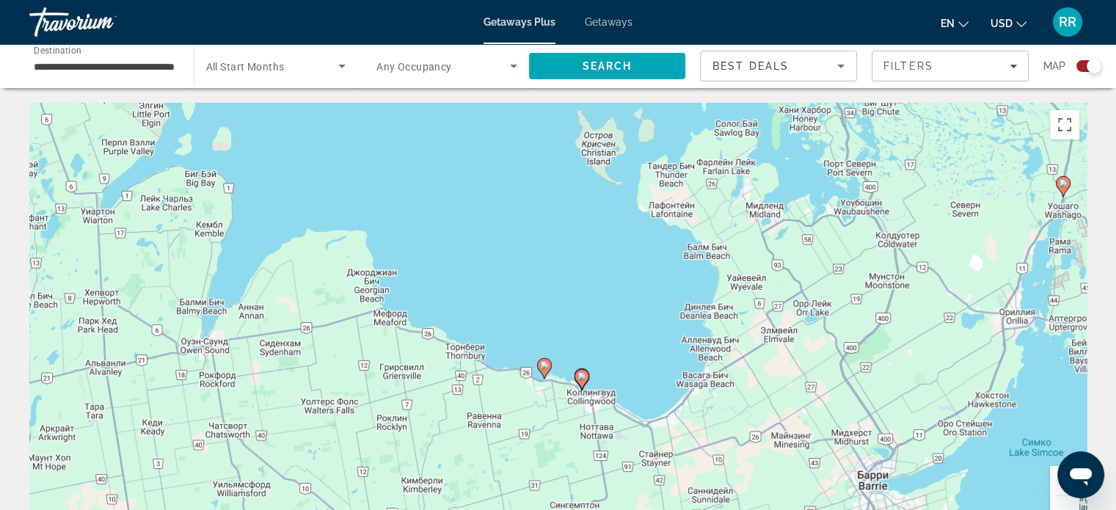
click at [543, 366] on image "Main content" at bounding box center [544, 365] width 9 height 9
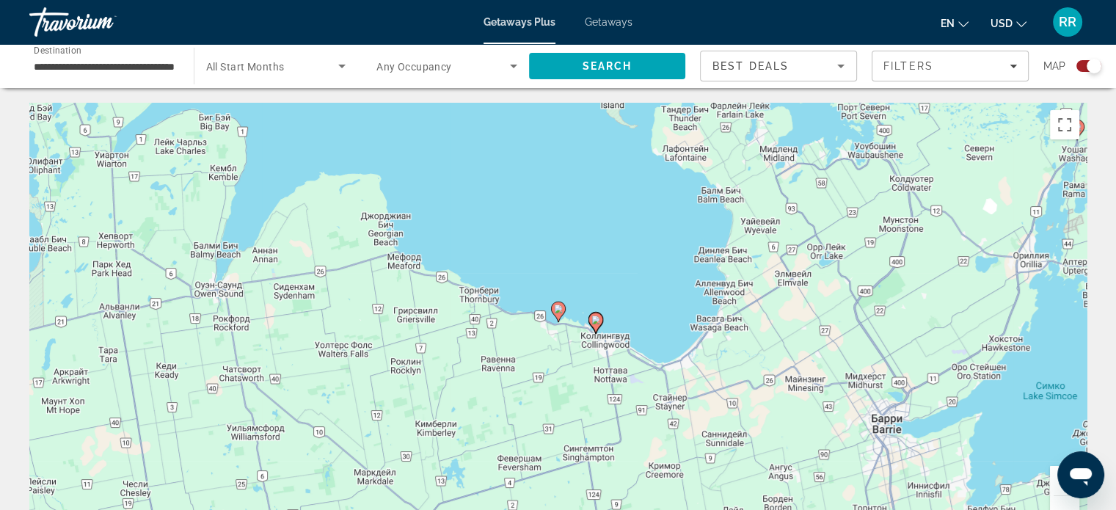
click at [556, 310] on image "Main content" at bounding box center [558, 308] width 9 height 9
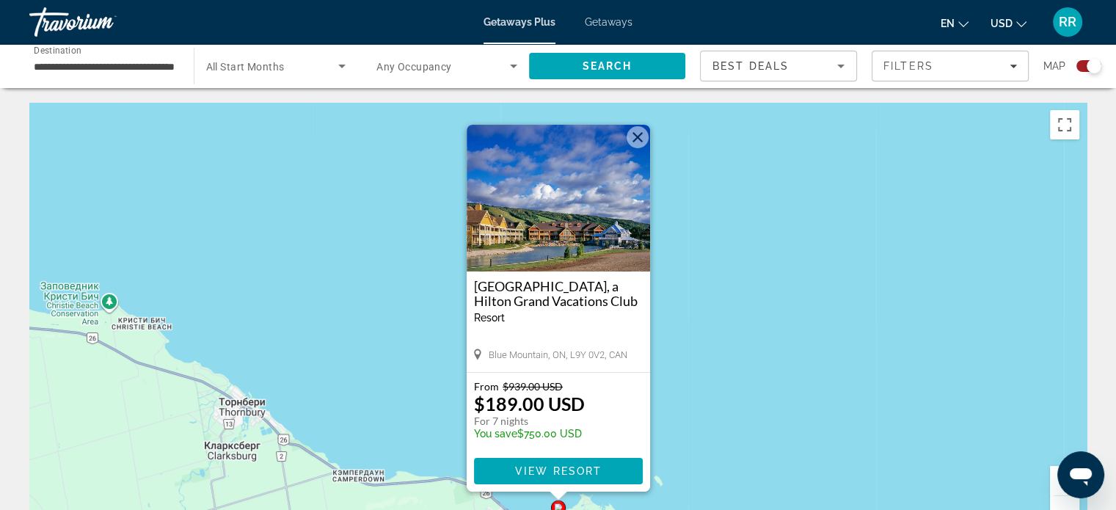
click at [638, 136] on button "Закрыть" at bounding box center [637, 137] width 22 height 22
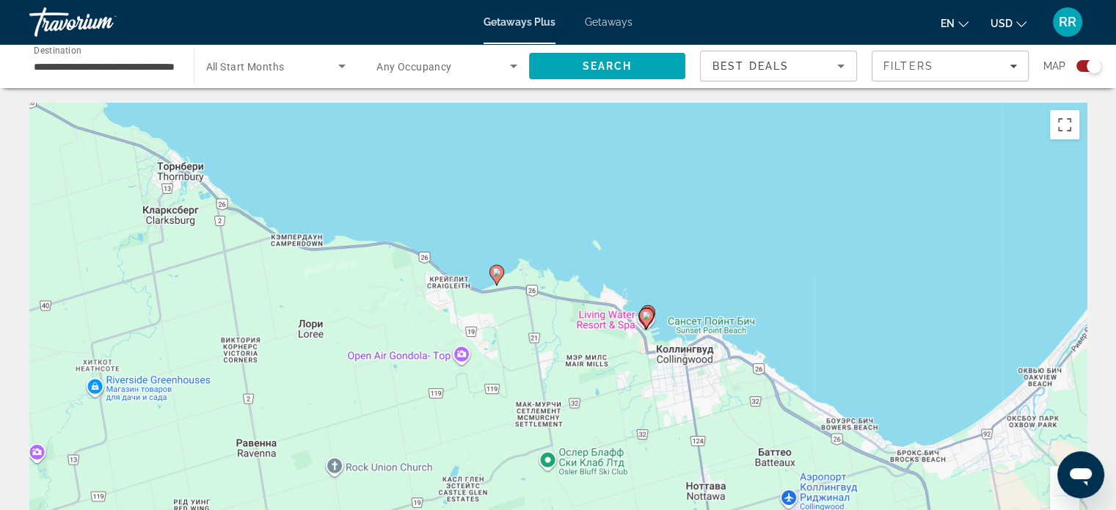
drag, startPoint x: 714, startPoint y: 416, endPoint x: 645, endPoint y: 181, distance: 244.4
click at [652, 175] on div "Чтобы активировать перетаскивание с помощью клавиатуры, нажмите Alt + Ввод. Пос…" at bounding box center [557, 323] width 1057 height 440
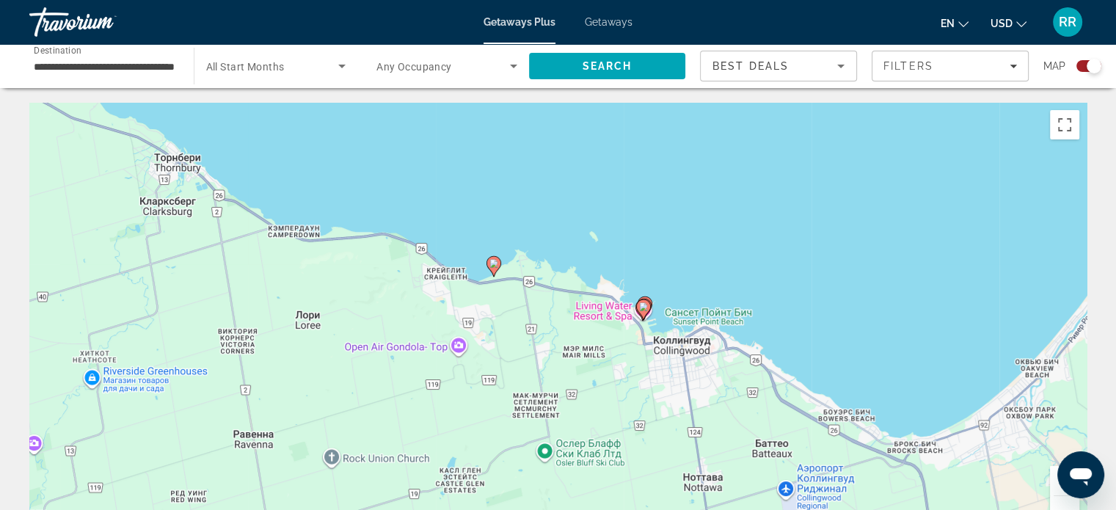
click at [1054, 483] on button "Увеличить" at bounding box center [1064, 480] width 29 height 29
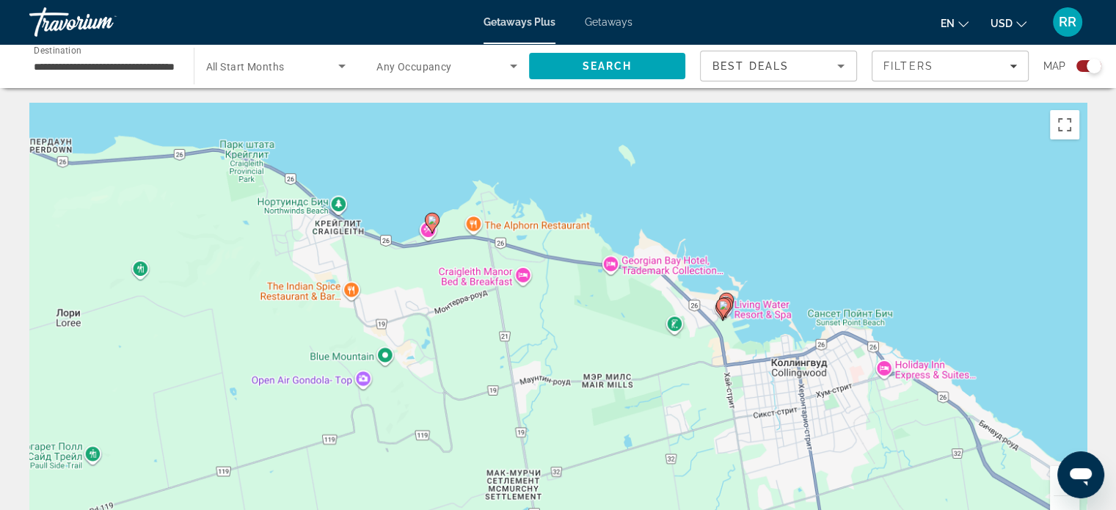
click at [1054, 483] on button "Увеличить" at bounding box center [1064, 480] width 29 height 29
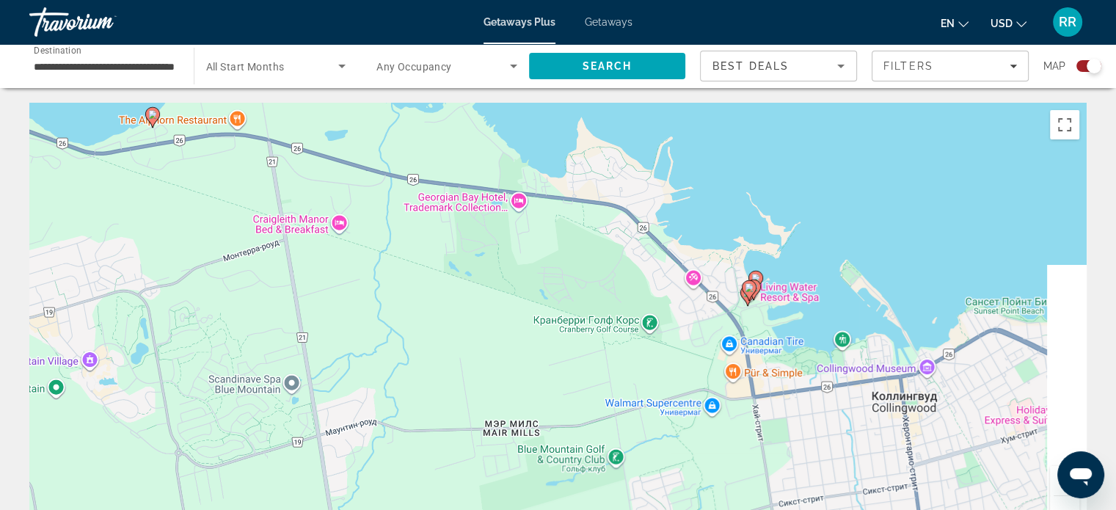
drag, startPoint x: 866, startPoint y: 389, endPoint x: 716, endPoint y: 373, distance: 150.5
click at [716, 376] on div "Чтобы активировать перетаскивание с помощью клавиатуры, нажмите Alt + Ввод. Пос…" at bounding box center [557, 323] width 1057 height 440
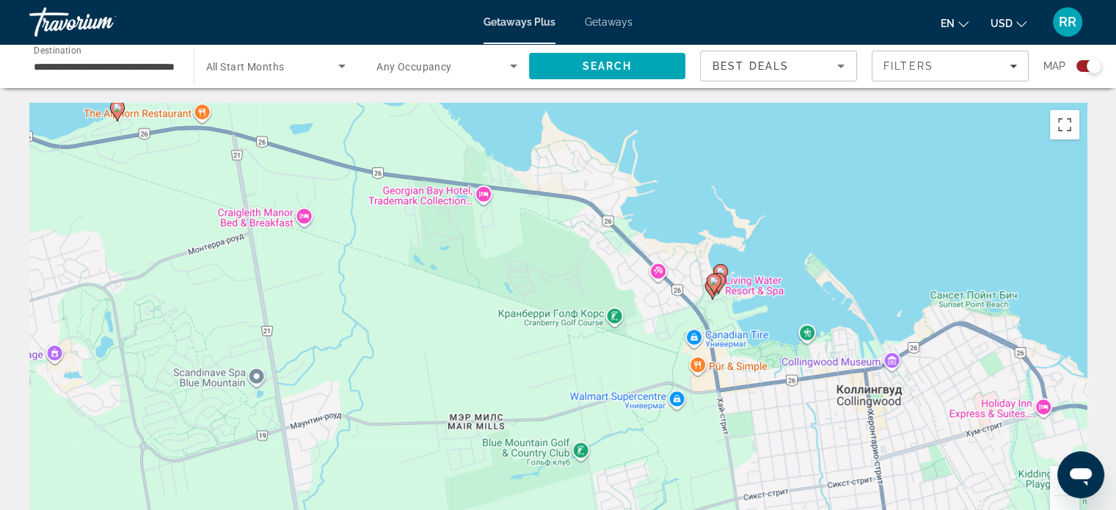
click at [1055, 485] on button "Увеличить" at bounding box center [1064, 480] width 29 height 29
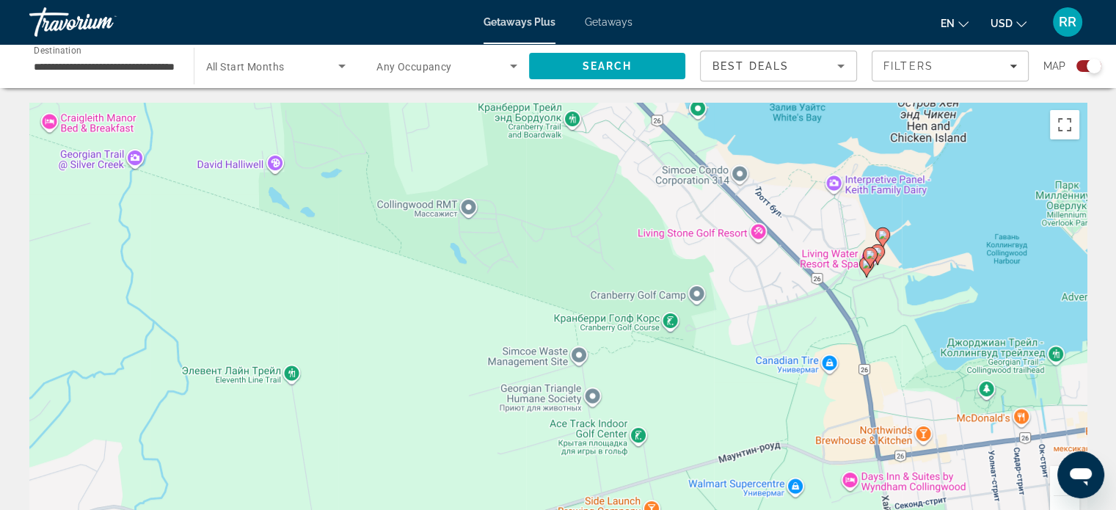
click at [1055, 485] on button "Увеличить" at bounding box center [1064, 480] width 29 height 29
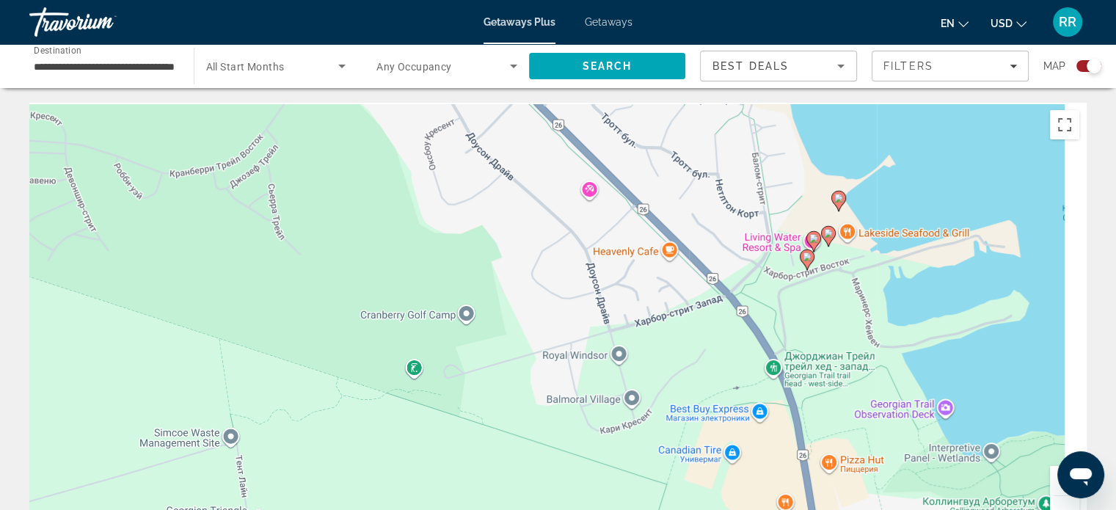
drag, startPoint x: 966, startPoint y: 356, endPoint x: 579, endPoint y: 398, distance: 388.8
click at [581, 398] on div "Чтобы активировать перетаскивание с помощью клавиатуры, нажмите Alt + Ввод. Пос…" at bounding box center [557, 323] width 1057 height 440
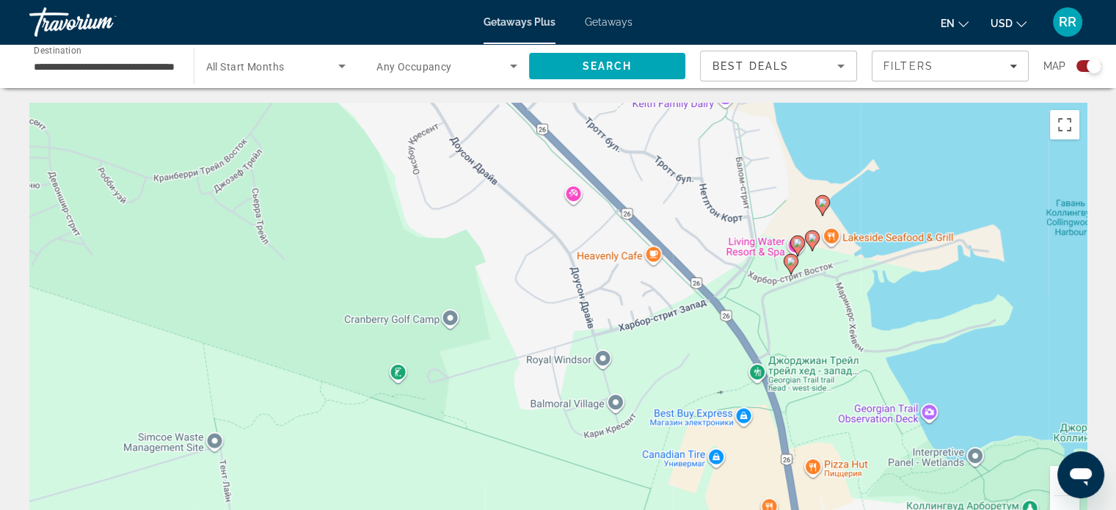
click at [821, 202] on image "Main content" at bounding box center [822, 202] width 9 height 9
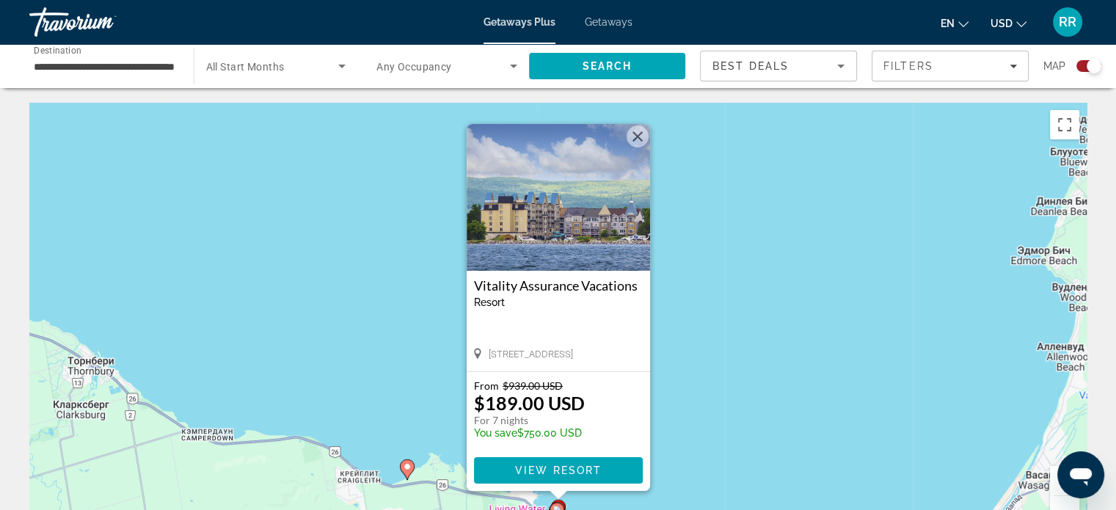
click at [637, 138] on button "Закрыть" at bounding box center [637, 136] width 22 height 22
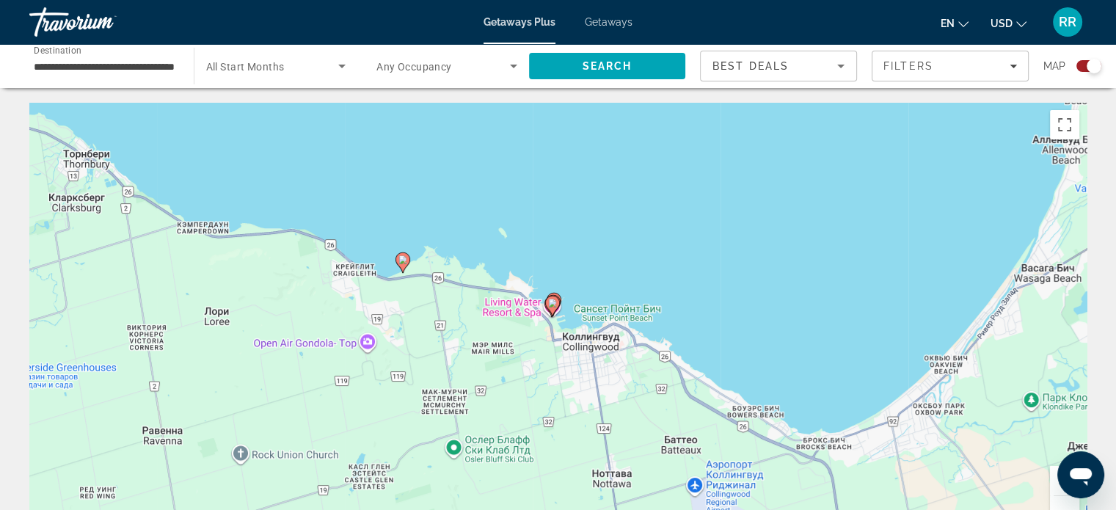
drag, startPoint x: 880, startPoint y: 477, endPoint x: 876, endPoint y: 268, distance: 209.8
click at [876, 268] on div "Чтобы активировать перетаскивание с помощью клавиатуры, нажмите Alt + Ввод. Пос…" at bounding box center [557, 323] width 1057 height 440
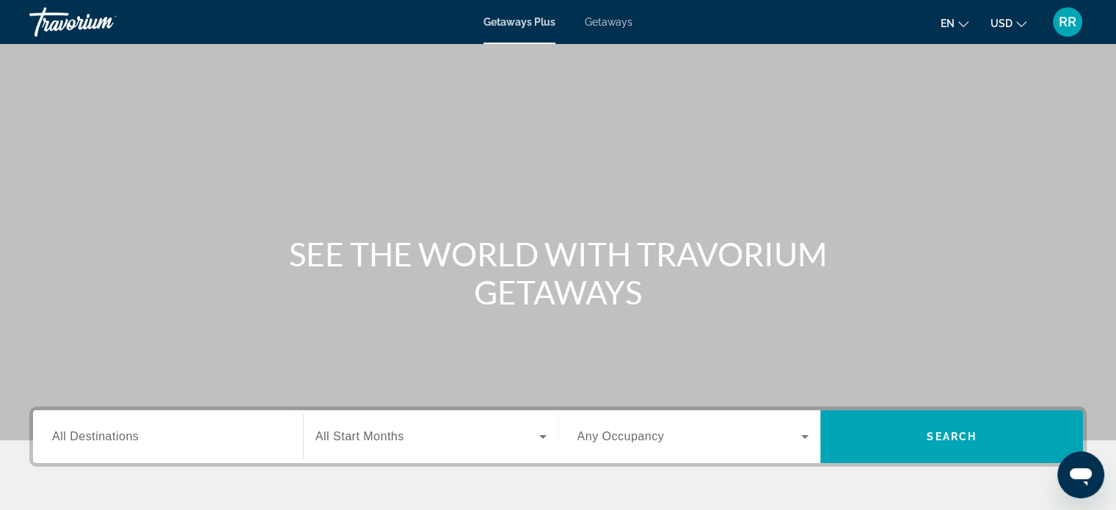
click at [608, 23] on span "Getaways" at bounding box center [609, 22] width 48 height 12
click at [194, 439] on input "Destination All Destinations" at bounding box center [168, 437] width 232 height 18
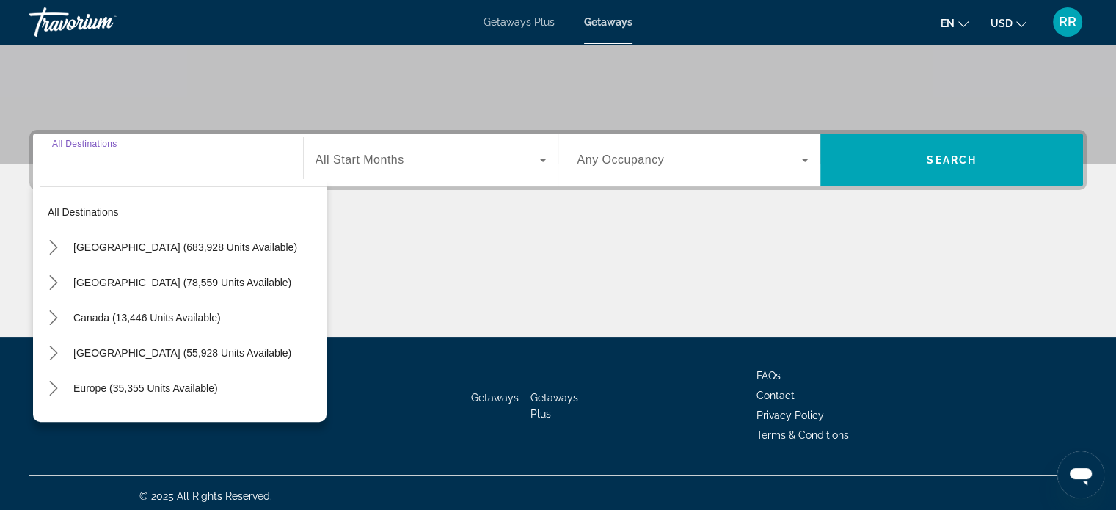
scroll to position [282, 0]
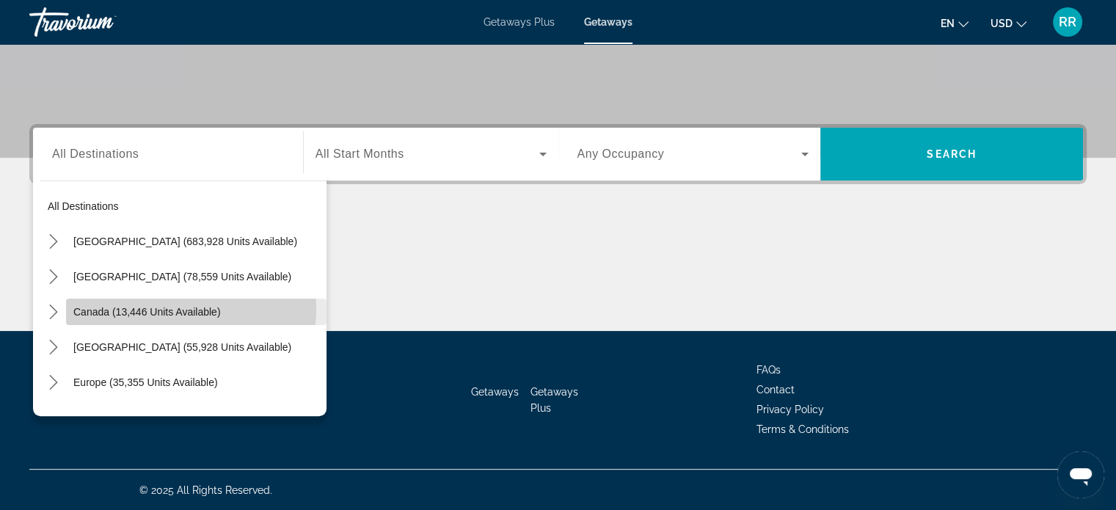
click at [164, 308] on span "Canada (13,446 units available)" at bounding box center [146, 312] width 147 height 12
type input "**********"
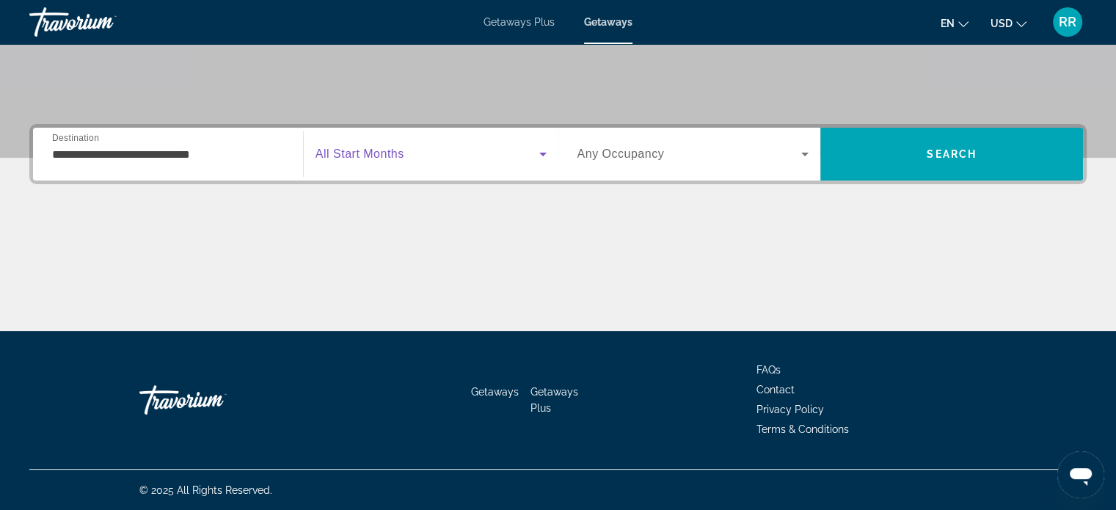
click at [458, 158] on span "Search widget" at bounding box center [427, 154] width 224 height 18
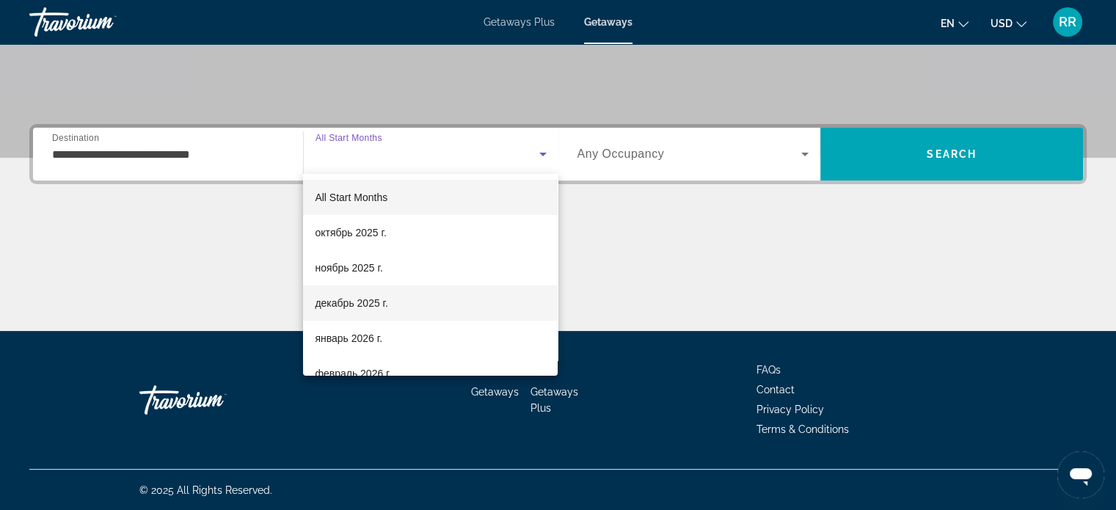
click at [392, 299] on mat-option "декабрь 2025 г." at bounding box center [430, 302] width 255 height 35
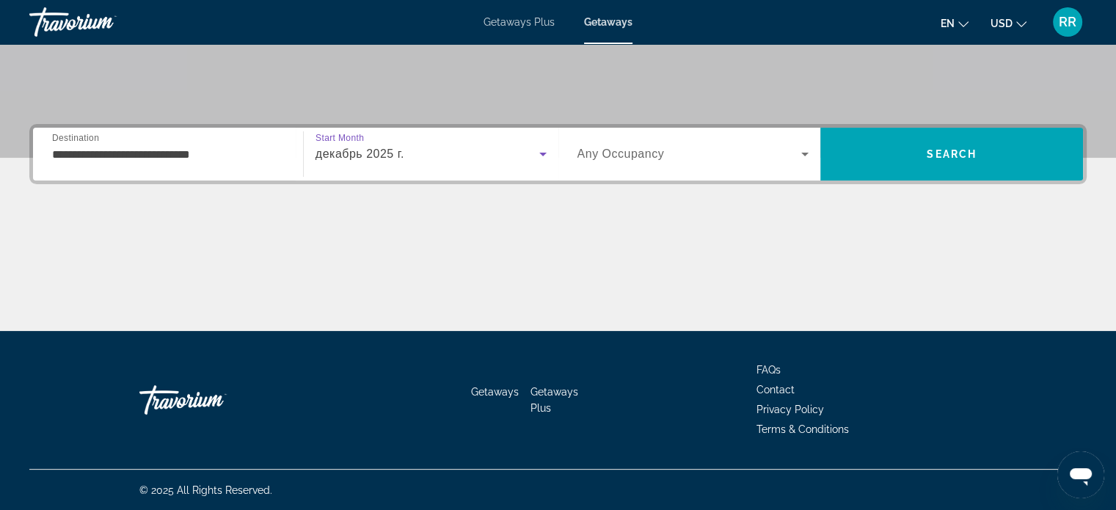
click at [670, 155] on span "Search widget" at bounding box center [689, 154] width 224 height 18
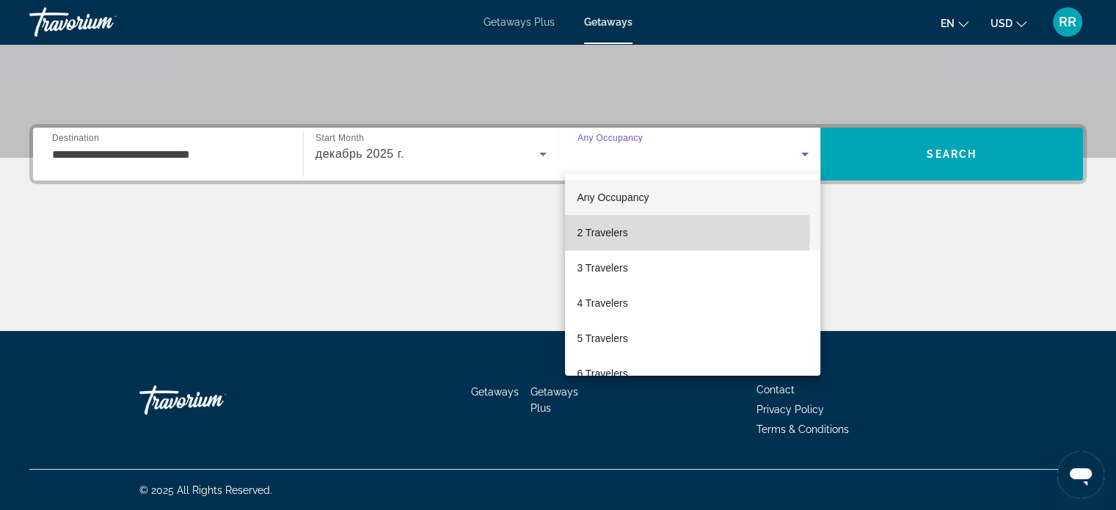
click at [621, 230] on span "2 Travelers" at bounding box center [602, 233] width 51 height 18
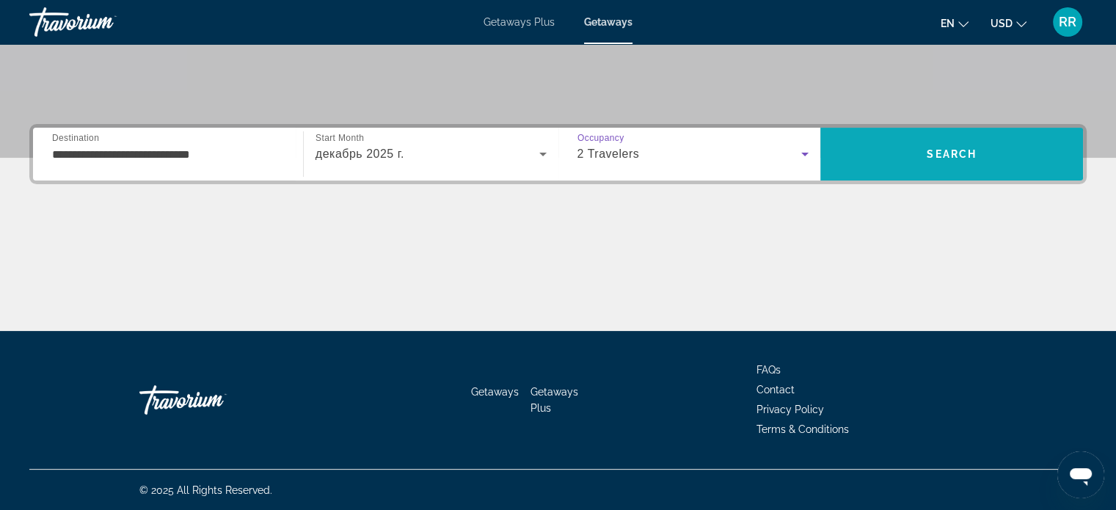
click at [971, 155] on span "Search" at bounding box center [951, 154] width 50 height 12
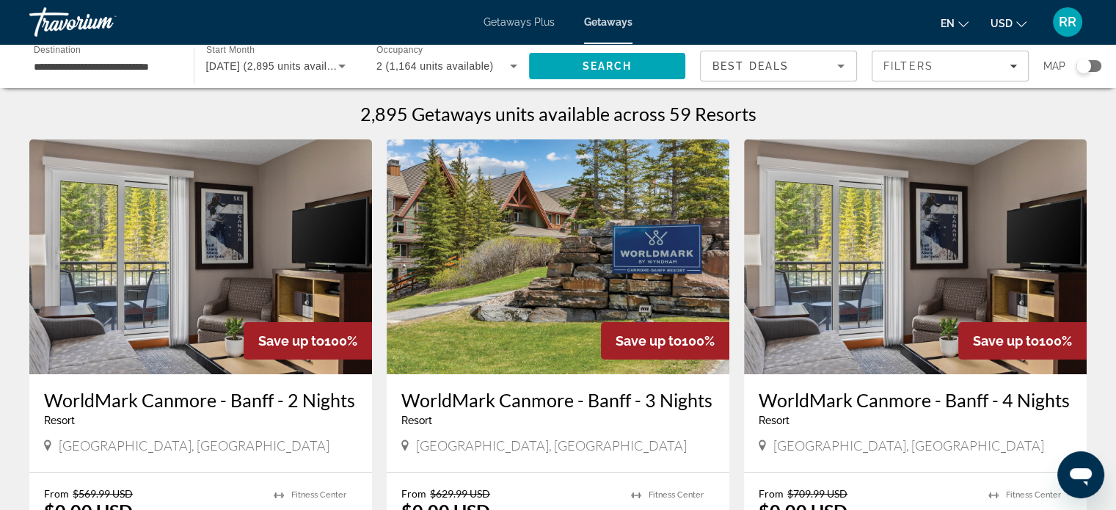
click at [1095, 66] on div "Search widget" at bounding box center [1088, 66] width 25 height 12
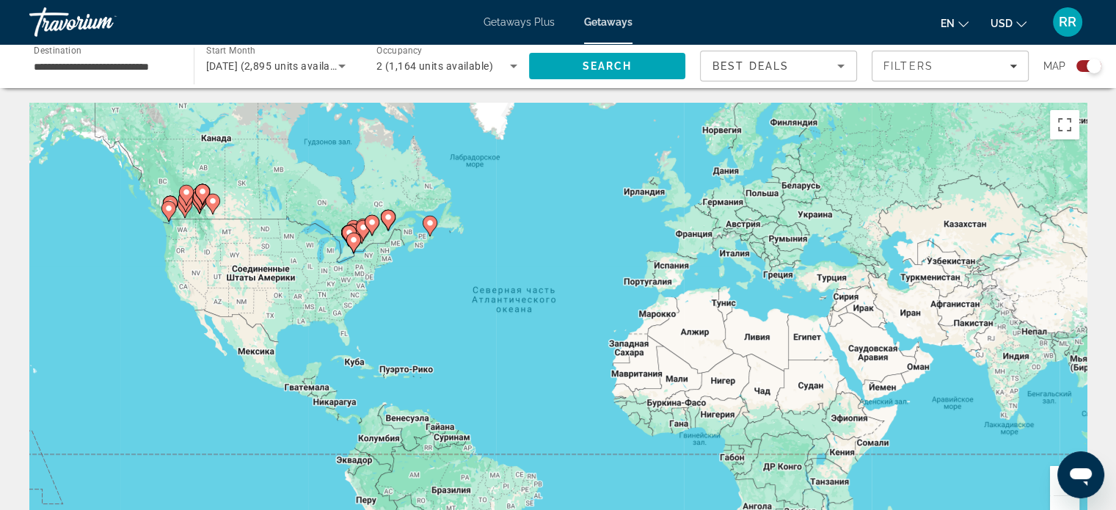
click at [389, 216] on image "Main content" at bounding box center [388, 217] width 9 height 9
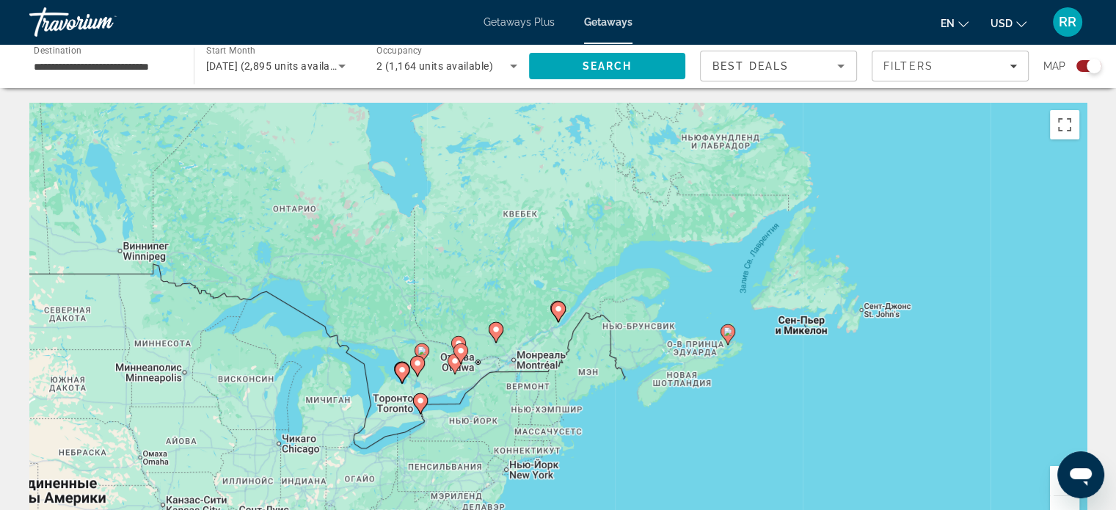
click at [559, 311] on image "Main content" at bounding box center [558, 308] width 9 height 9
type input "**********"
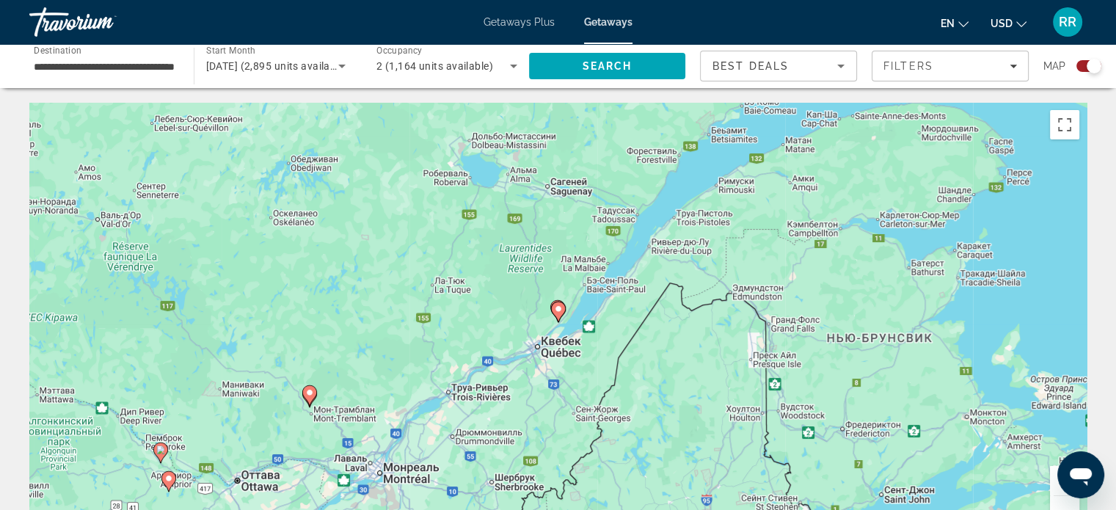
click at [559, 311] on image "Main content" at bounding box center [558, 308] width 9 height 9
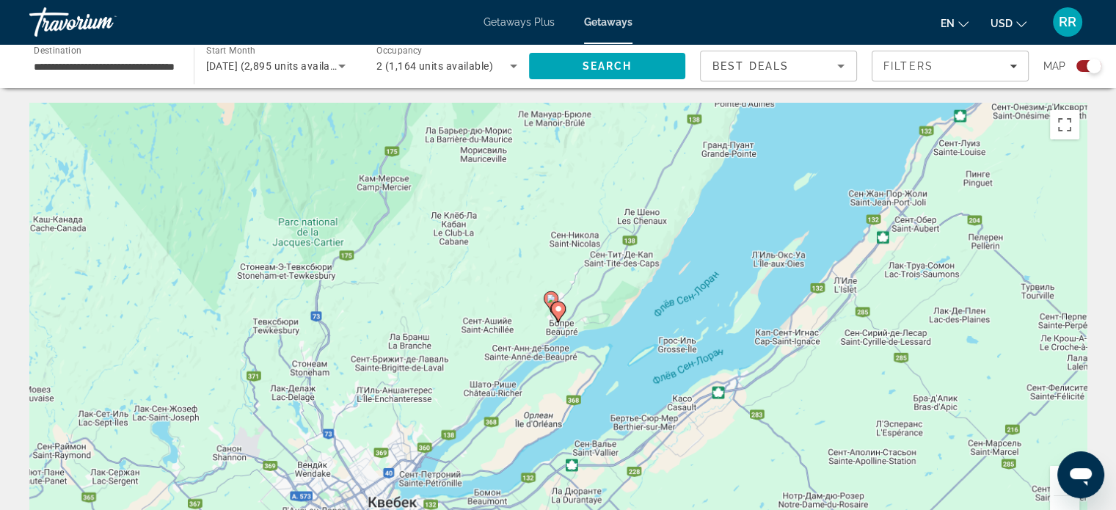
click at [559, 311] on image "Main content" at bounding box center [558, 308] width 9 height 9
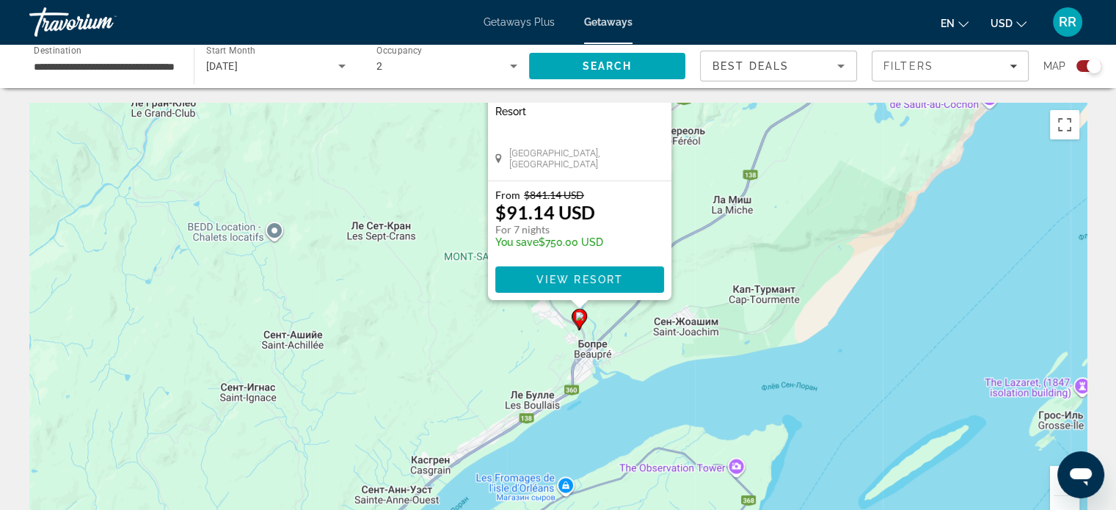
drag, startPoint x: 732, startPoint y: 377, endPoint x: 754, endPoint y: 188, distance: 190.5
click at [754, 190] on div "Чтобы активировать перетаскивание с помощью клавиатуры, нажмите Alt + Ввод. Пос…" at bounding box center [557, 323] width 1057 height 440
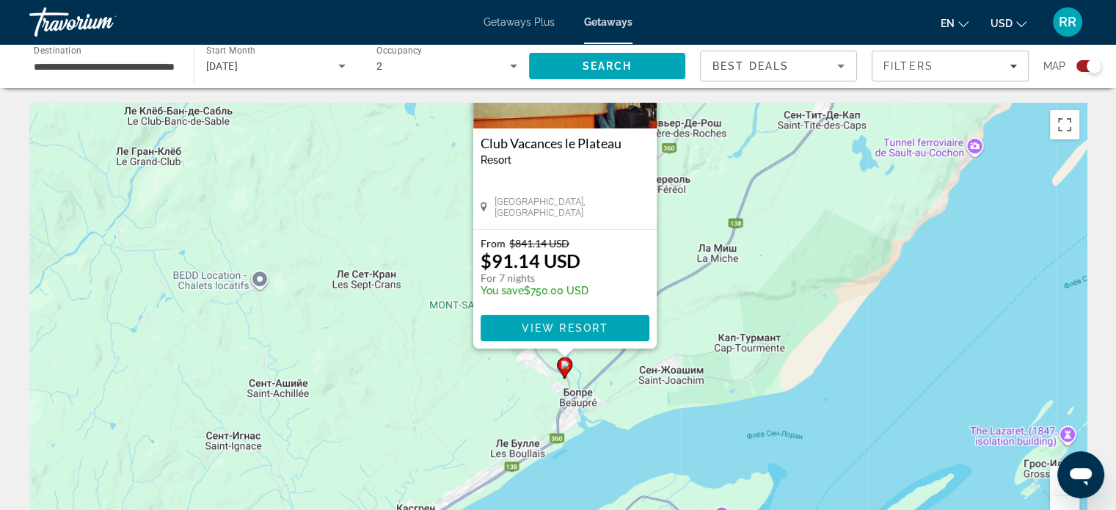
drag, startPoint x: 766, startPoint y: 304, endPoint x: 742, endPoint y: 384, distance: 82.8
click at [743, 387] on div "Чтобы активировать перетаскивание с помощью клавиатуры, нажмите Alt + Ввод. Пос…" at bounding box center [557, 323] width 1057 height 440
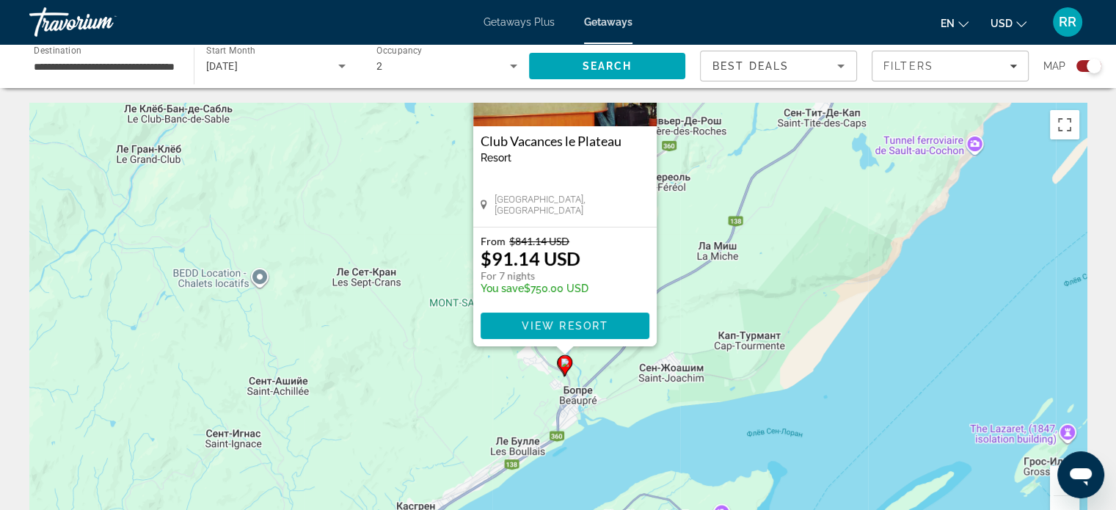
drag, startPoint x: 750, startPoint y: 315, endPoint x: 739, endPoint y: 400, distance: 86.4
click at [742, 400] on div "Чтобы активировать перетаскивание с помощью клавиатуры, нажмите Alt + Ввод. Пос…" at bounding box center [557, 323] width 1057 height 440
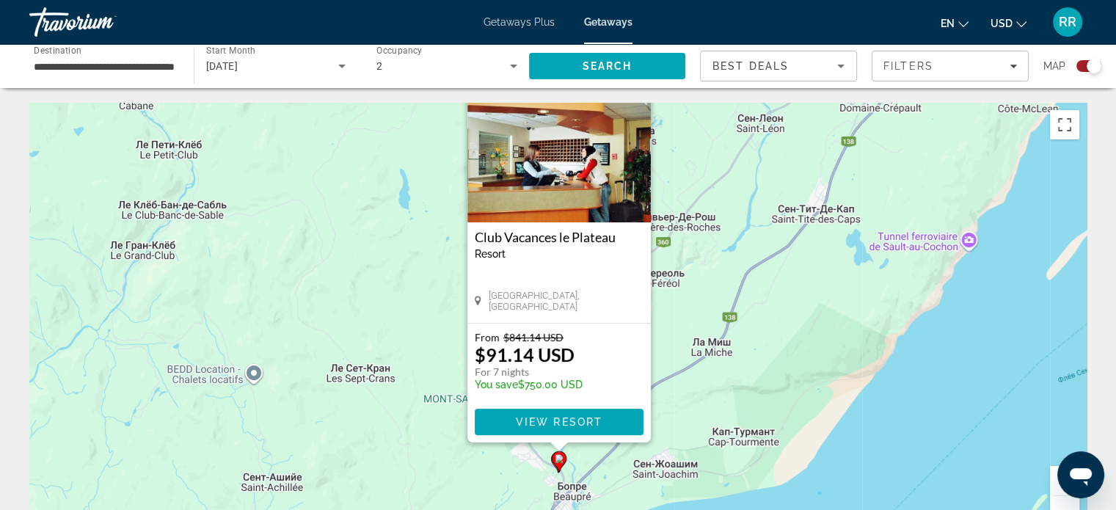
drag, startPoint x: 760, startPoint y: 224, endPoint x: 760, endPoint y: 258, distance: 33.7
click at [761, 258] on div "Чтобы активировать перетаскивание с помощью клавиатуры, нажмите Alt + Ввод. Пос…" at bounding box center [557, 323] width 1057 height 440
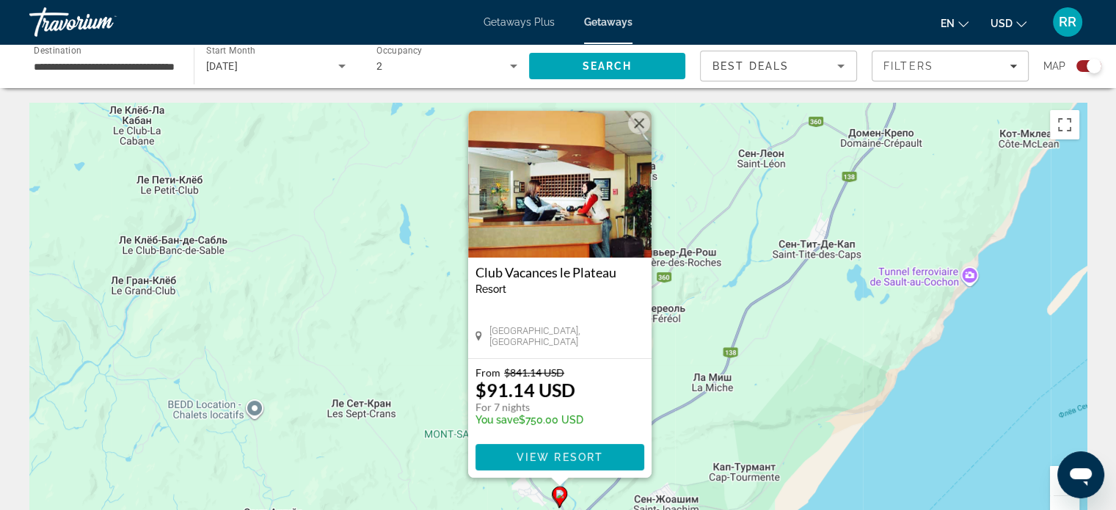
click at [638, 125] on button "Закрыть" at bounding box center [639, 123] width 22 height 22
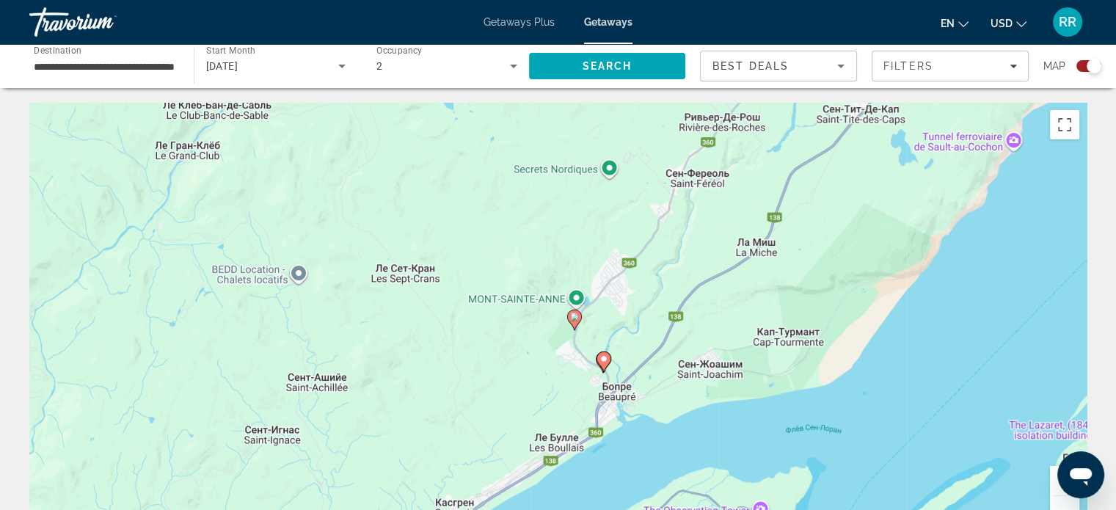
drag, startPoint x: 739, startPoint y: 428, endPoint x: 783, endPoint y: 289, distance: 145.4
click at [783, 289] on div "Чтобы активировать перетаскивание с помощью клавиатуры, нажмите Alt + Ввод. Пос…" at bounding box center [557, 323] width 1057 height 440
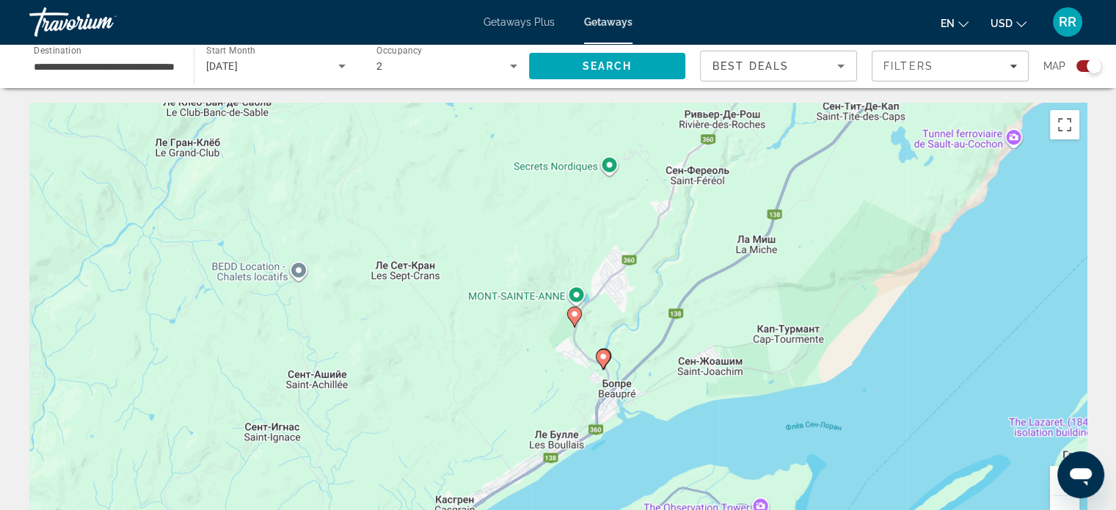
click at [574, 313] on image "Main content" at bounding box center [574, 314] width 9 height 9
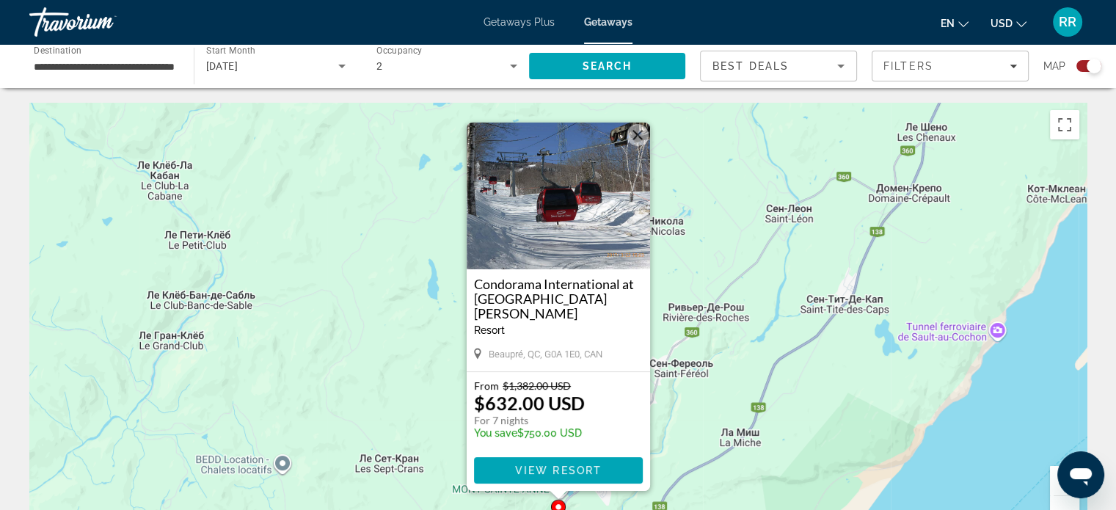
click at [637, 133] on button "Закрыть" at bounding box center [637, 135] width 22 height 22
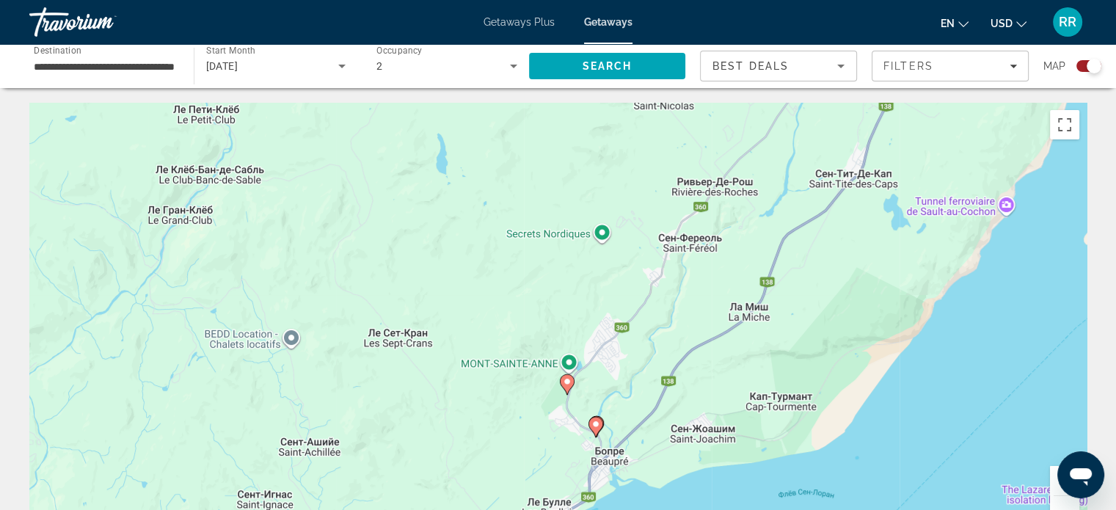
drag, startPoint x: 677, startPoint y: 362, endPoint x: 695, endPoint y: 210, distance: 153.7
click at [695, 211] on div "Чтобы активировать перетаскивание с помощью клавиатуры, нажмите Alt + Ввод. Пос…" at bounding box center [557, 323] width 1057 height 440
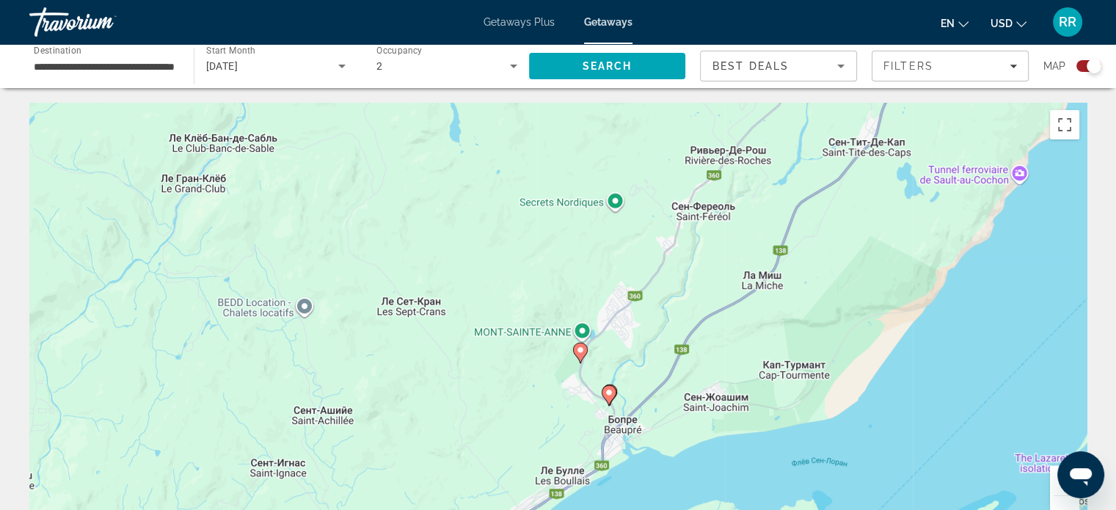
click at [581, 352] on image "Main content" at bounding box center [580, 349] width 9 height 9
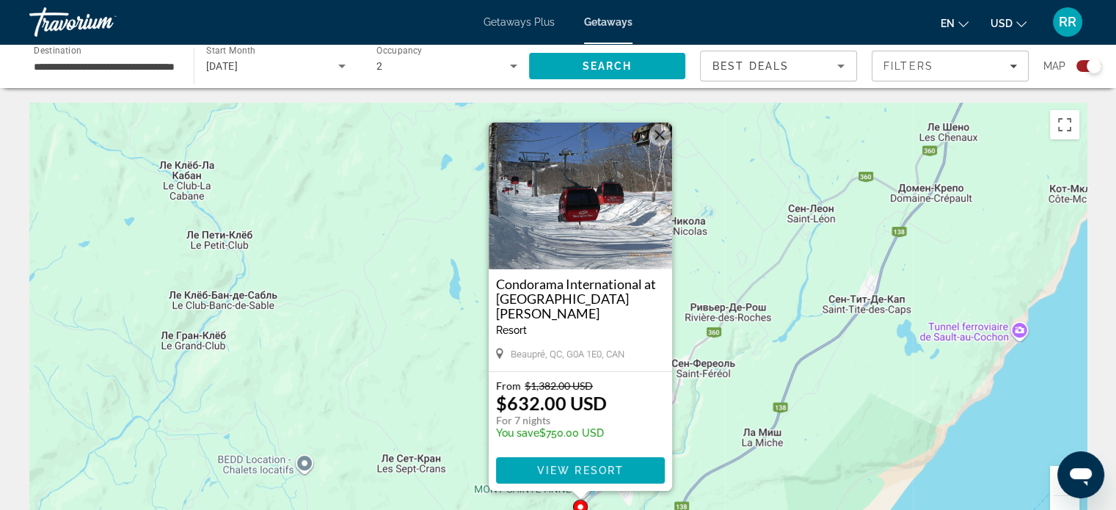
click at [660, 131] on button "Закрыть" at bounding box center [659, 135] width 22 height 22
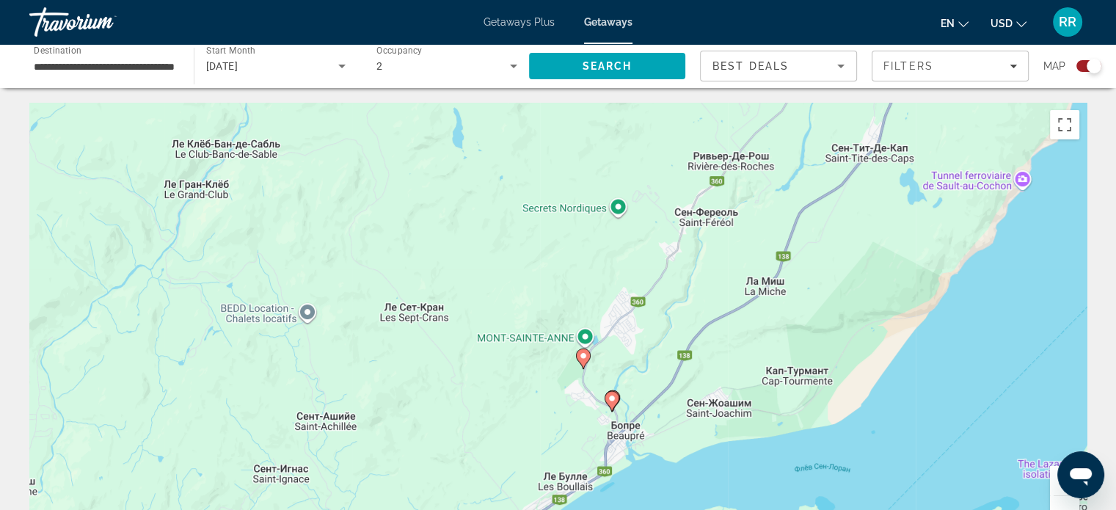
drag, startPoint x: 758, startPoint y: 409, endPoint x: 765, endPoint y: 213, distance: 196.0
click at [765, 216] on div "Чтобы активировать перетаскивание с помощью клавиатуры, нажмите Alt + Ввод. Пос…" at bounding box center [557, 323] width 1057 height 440
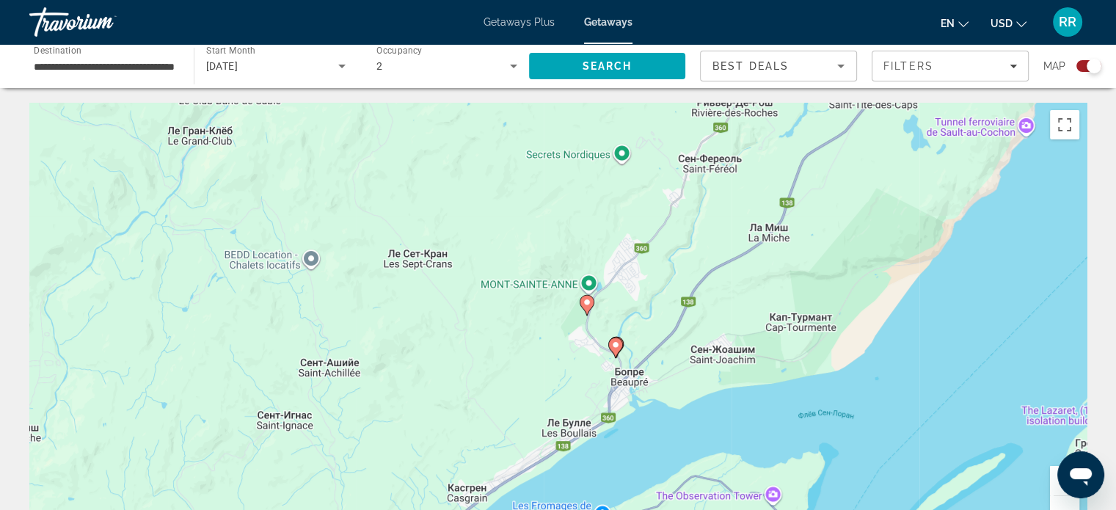
click at [1057, 488] on button "Увеличить" at bounding box center [1064, 480] width 29 height 29
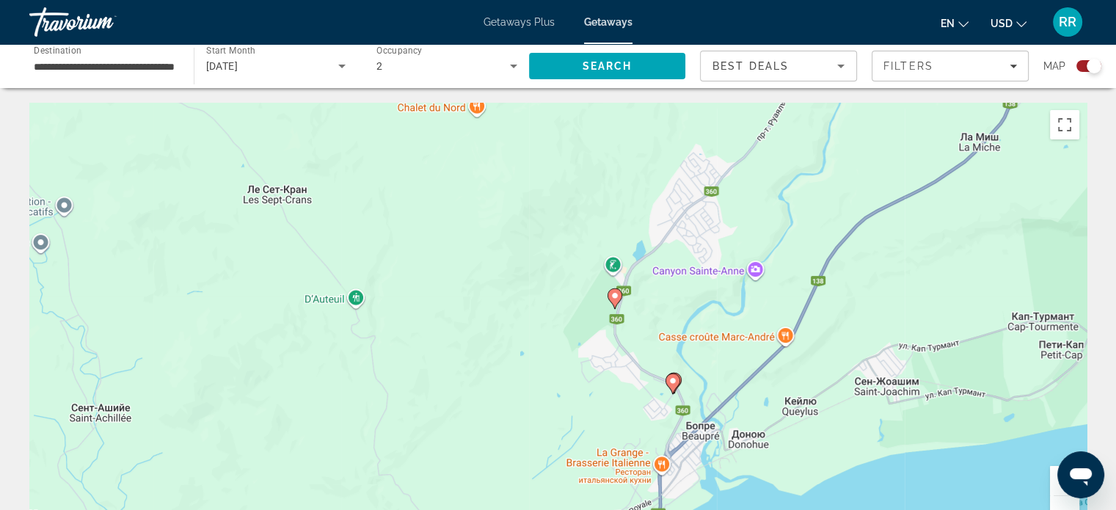
click at [1057, 488] on button "Увеличить" at bounding box center [1064, 480] width 29 height 29
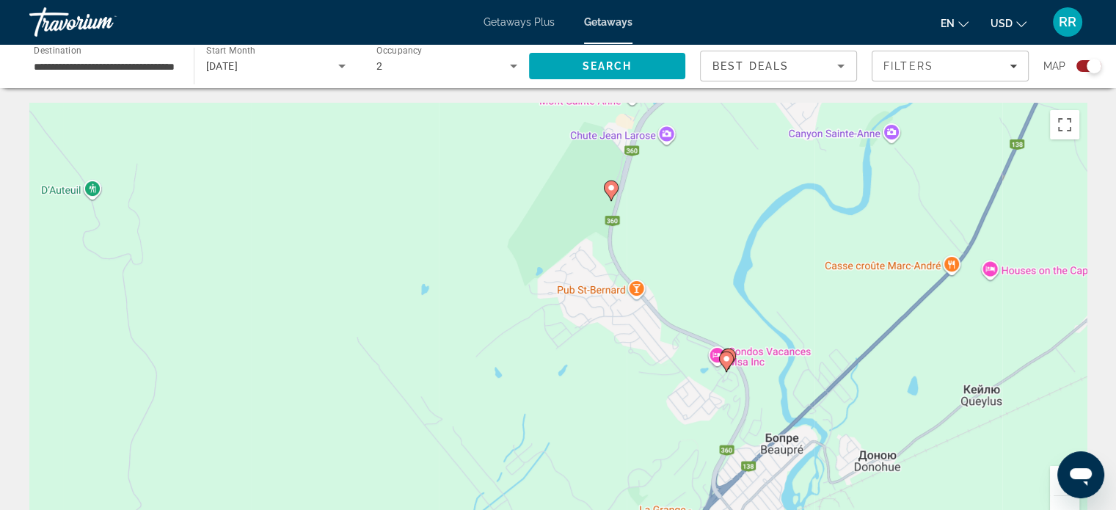
drag, startPoint x: 883, startPoint y: 442, endPoint x: 794, endPoint y: 257, distance: 204.7
click at [794, 257] on div "Чтобы активировать перетаскивание с помощью клавиатуры, нажмите Alt + Ввод. Пос…" at bounding box center [557, 323] width 1057 height 440
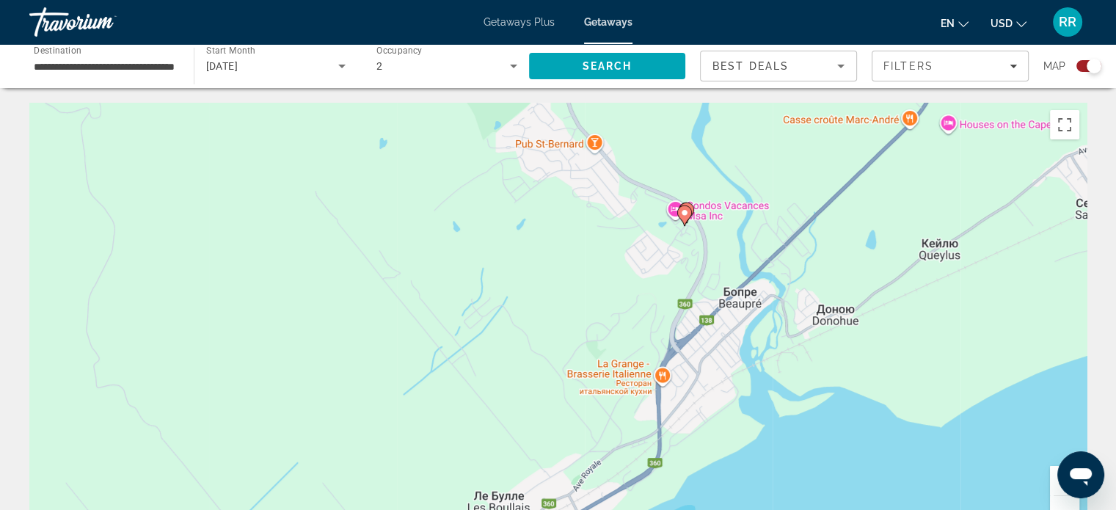
click at [1055, 485] on button "Увеличить" at bounding box center [1064, 480] width 29 height 29
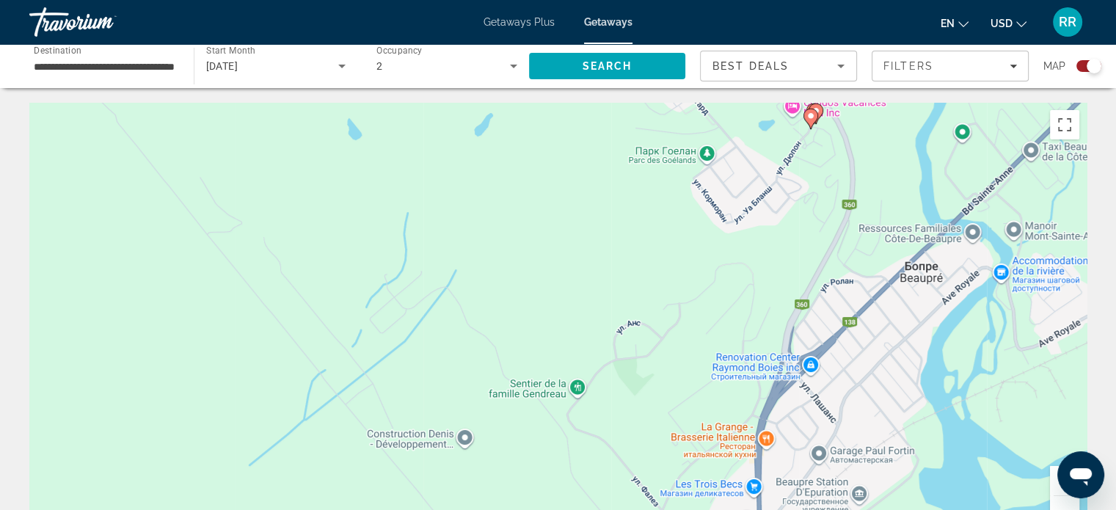
click at [1055, 485] on button "Увеличить" at bounding box center [1064, 480] width 29 height 29
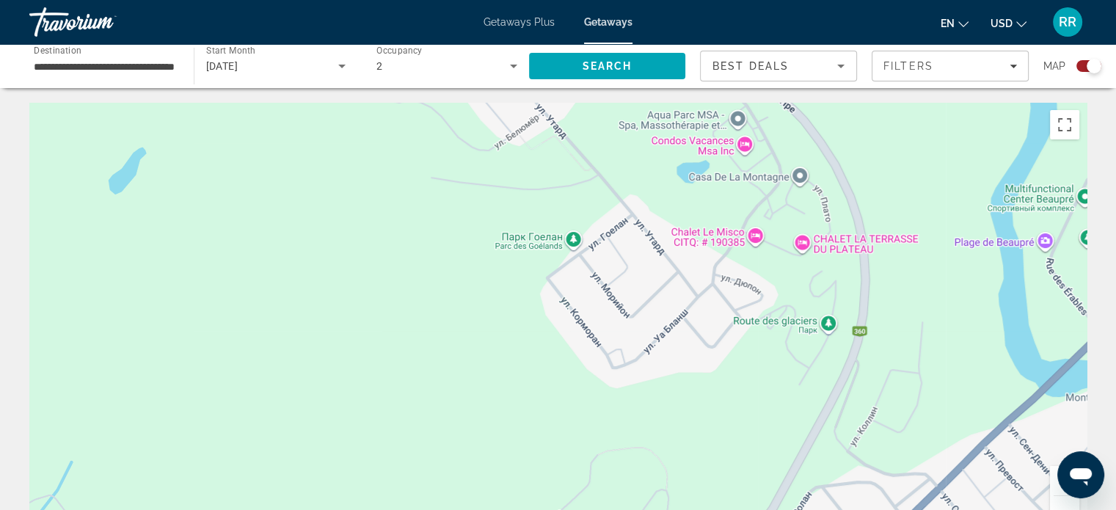
drag, startPoint x: 933, startPoint y: 196, endPoint x: 662, endPoint y: 427, distance: 356.4
click at [650, 442] on div "Main content" at bounding box center [557, 323] width 1057 height 440
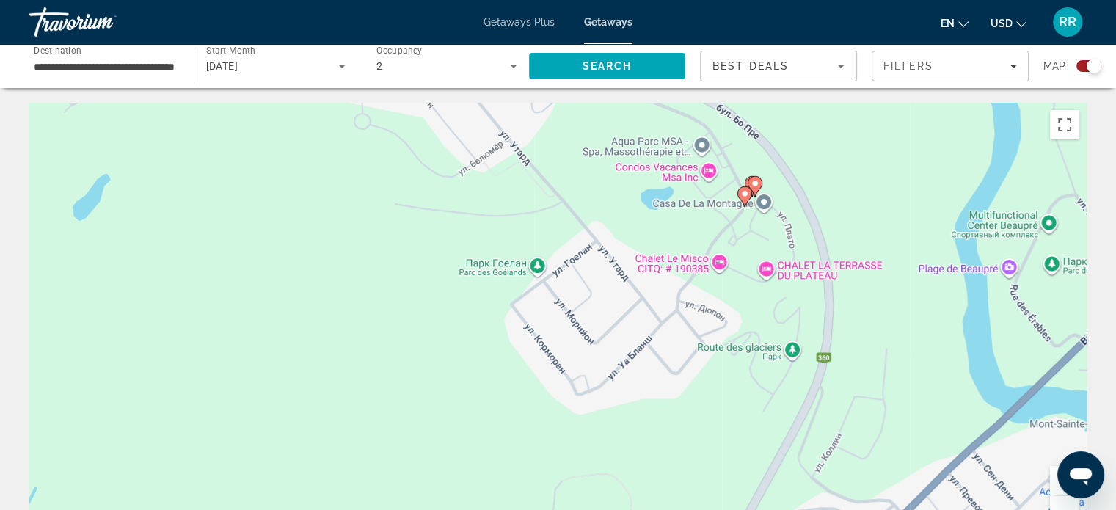
drag, startPoint x: 747, startPoint y: 323, endPoint x: 731, endPoint y: 334, distance: 19.7
click at [731, 334] on div "Чтобы активировать перетаскивание с помощью клавиатуры, нажмите Alt + Ввод. Пос…" at bounding box center [557, 323] width 1057 height 440
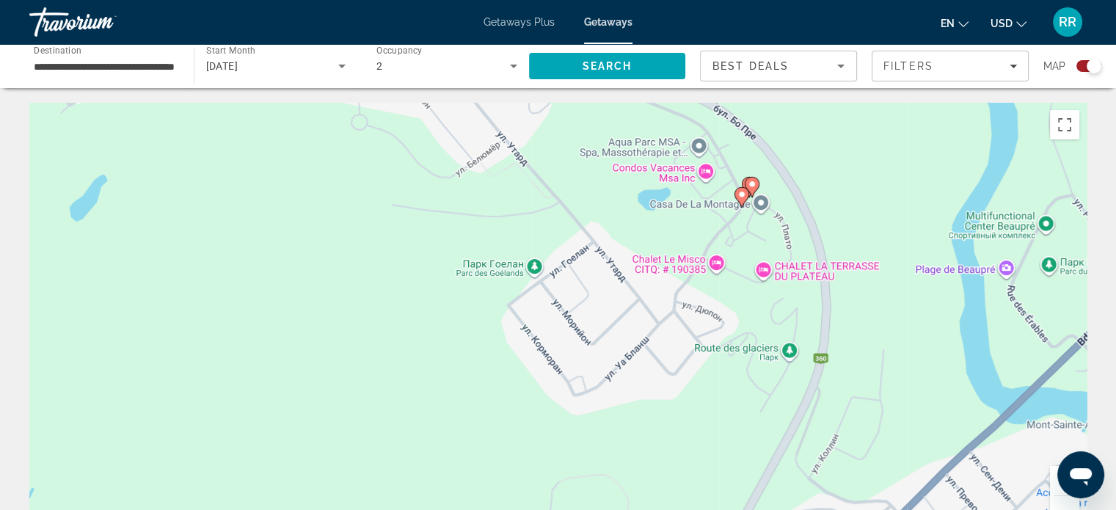
click at [1053, 483] on button "Увеличить" at bounding box center [1064, 480] width 29 height 29
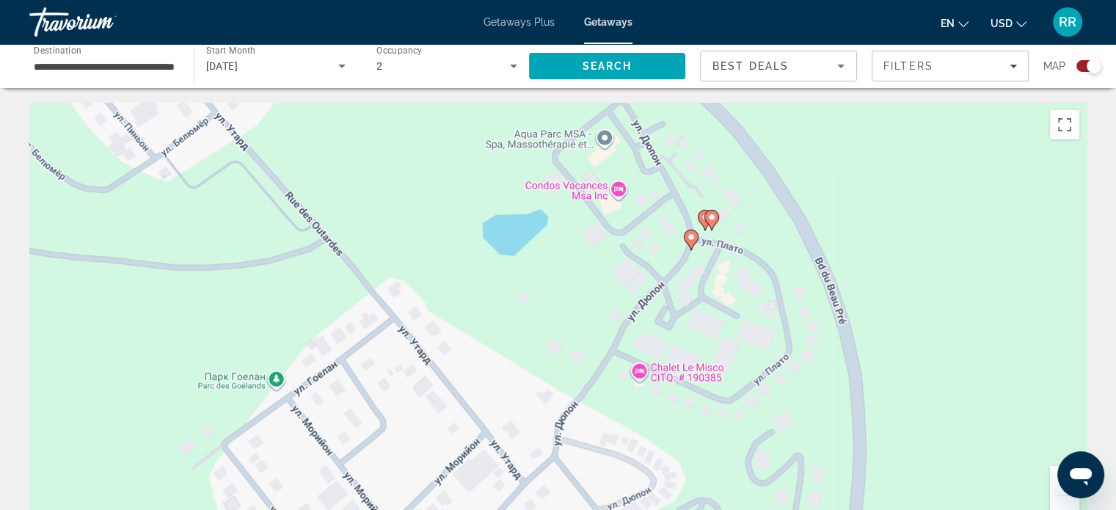
drag, startPoint x: 898, startPoint y: 256, endPoint x: 667, endPoint y: 403, distance: 273.1
click at [661, 414] on div "Чтобы активировать перетаскивание с помощью клавиатуры, нажмите Alt + Ввод. Пос…" at bounding box center [557, 323] width 1057 height 440
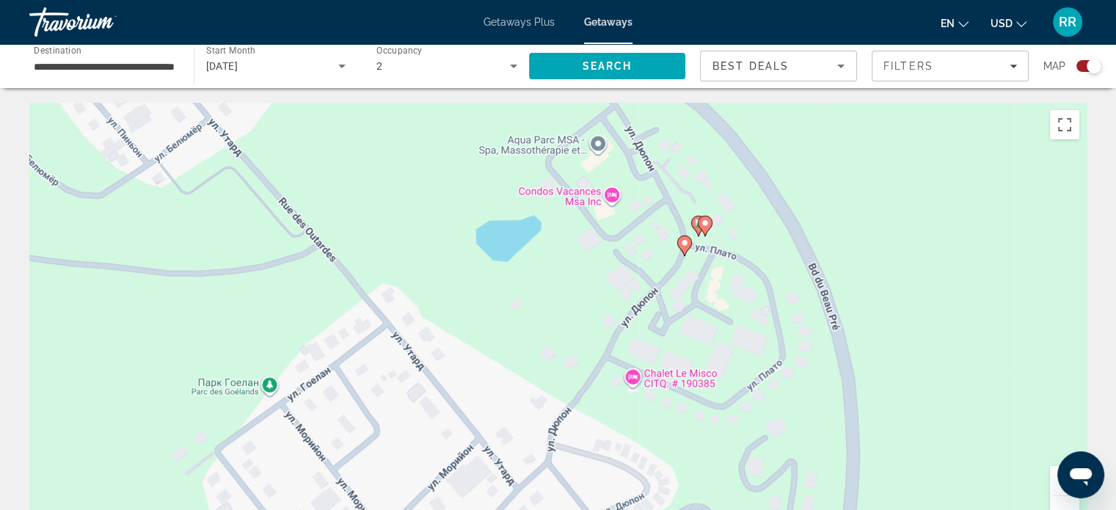
click at [694, 222] on image "Main content" at bounding box center [698, 223] width 9 height 9
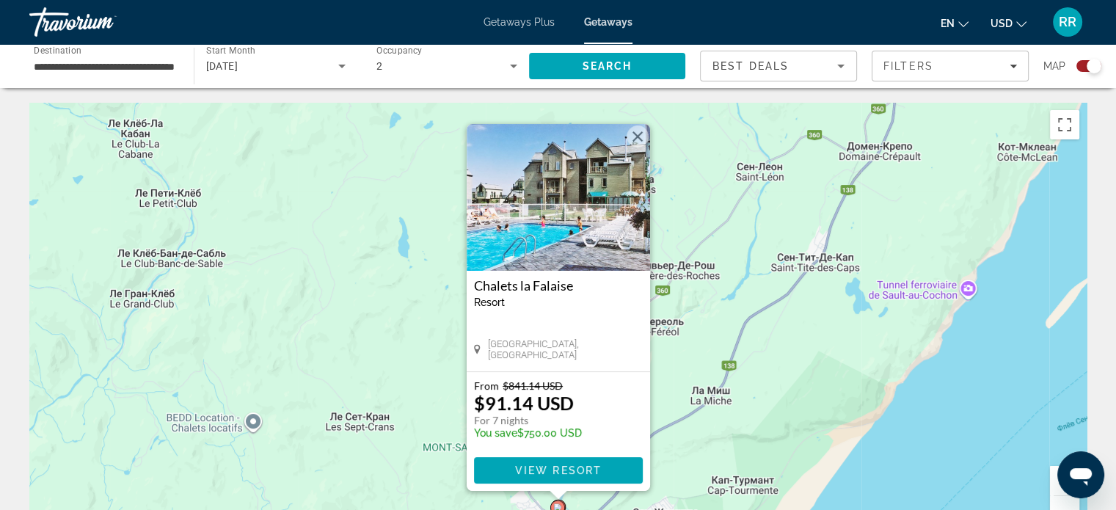
click at [636, 134] on button "Закрыть" at bounding box center [637, 136] width 22 height 22
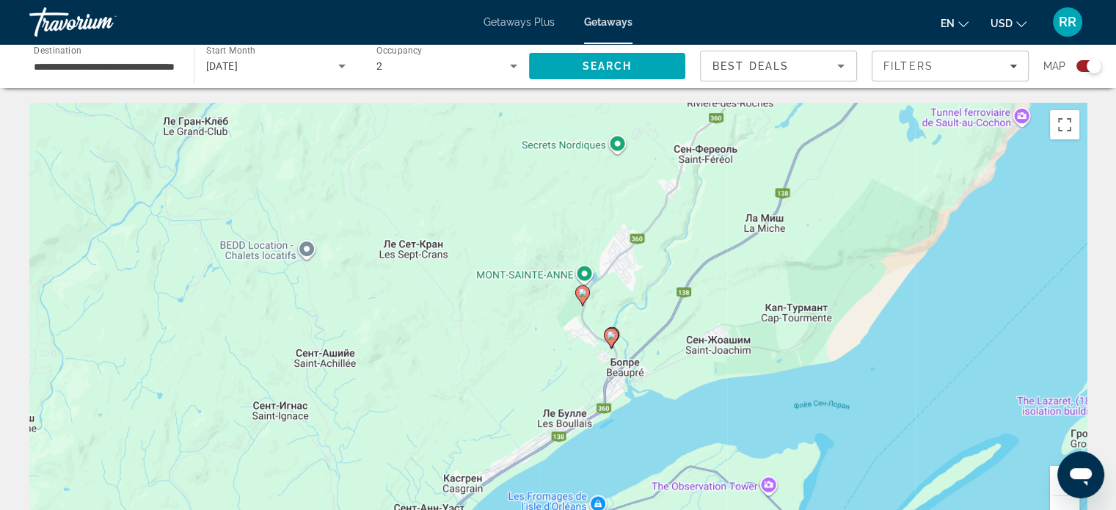
drag, startPoint x: 676, startPoint y: 292, endPoint x: 710, endPoint y: 220, distance: 79.4
click at [710, 220] on div "Чтобы активировать перетаскивание с помощью клавиатуры, нажмите Alt + Ввод. Пос…" at bounding box center [557, 323] width 1057 height 440
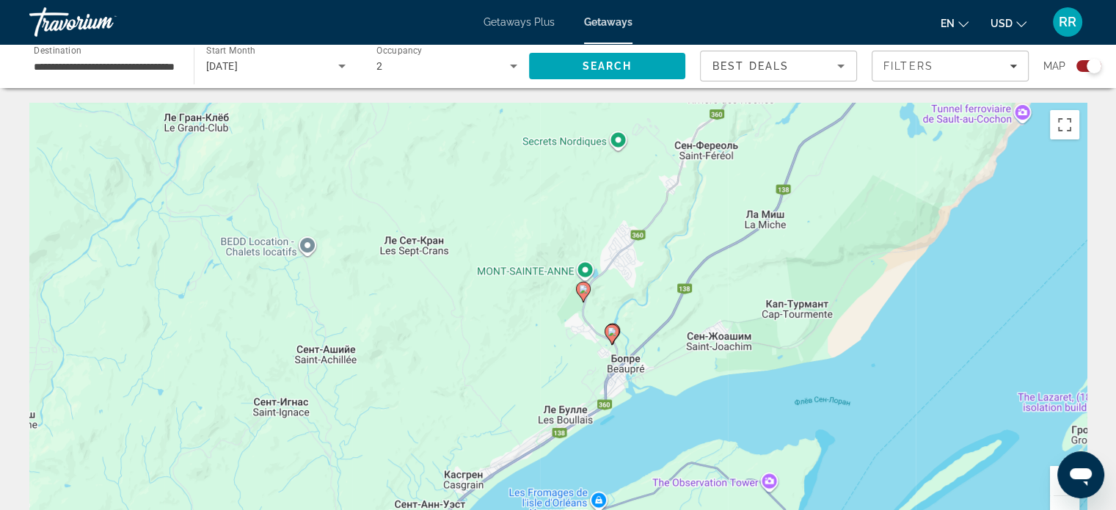
click at [1055, 483] on button "Увеличить" at bounding box center [1064, 480] width 29 height 29
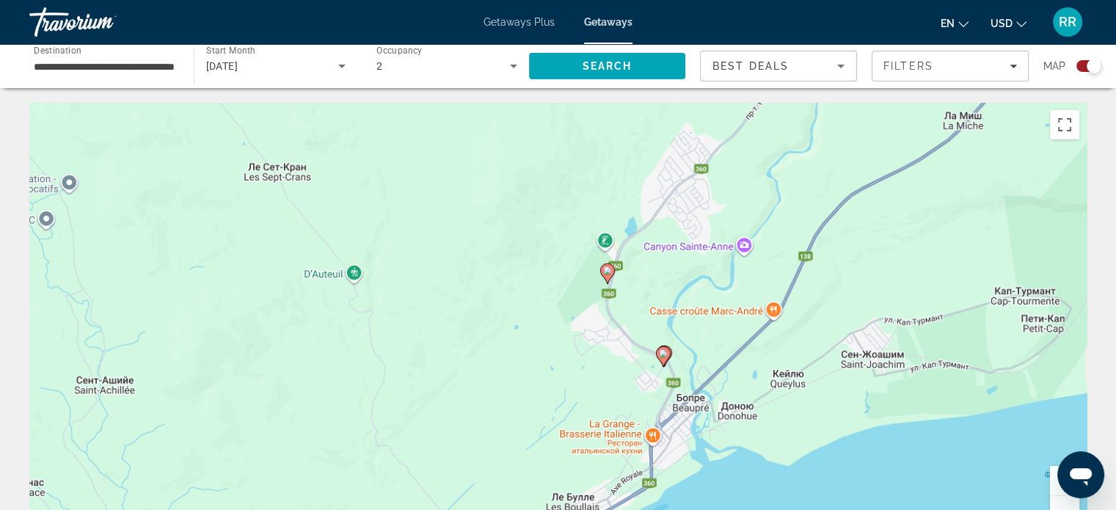
click at [1055, 483] on button "Увеличить" at bounding box center [1064, 480] width 29 height 29
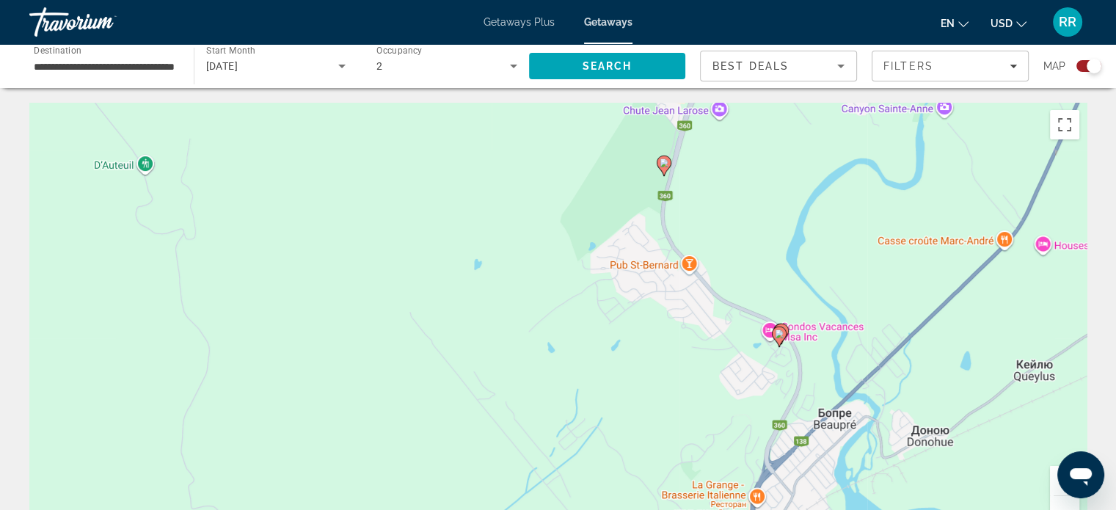
drag, startPoint x: 875, startPoint y: 420, endPoint x: 881, endPoint y: 347, distance: 72.9
click at [880, 354] on div "Чтобы активировать перетаскивание с помощью клавиатуры, нажмите Alt + Ввод. Пос…" at bounding box center [557, 323] width 1057 height 440
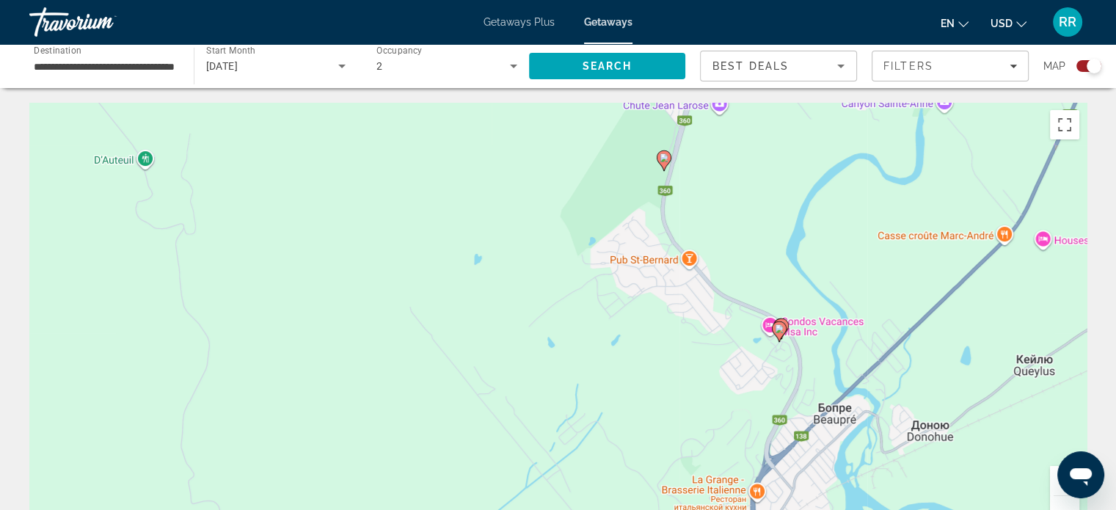
click at [1054, 488] on button "Увеличить" at bounding box center [1064, 480] width 29 height 29
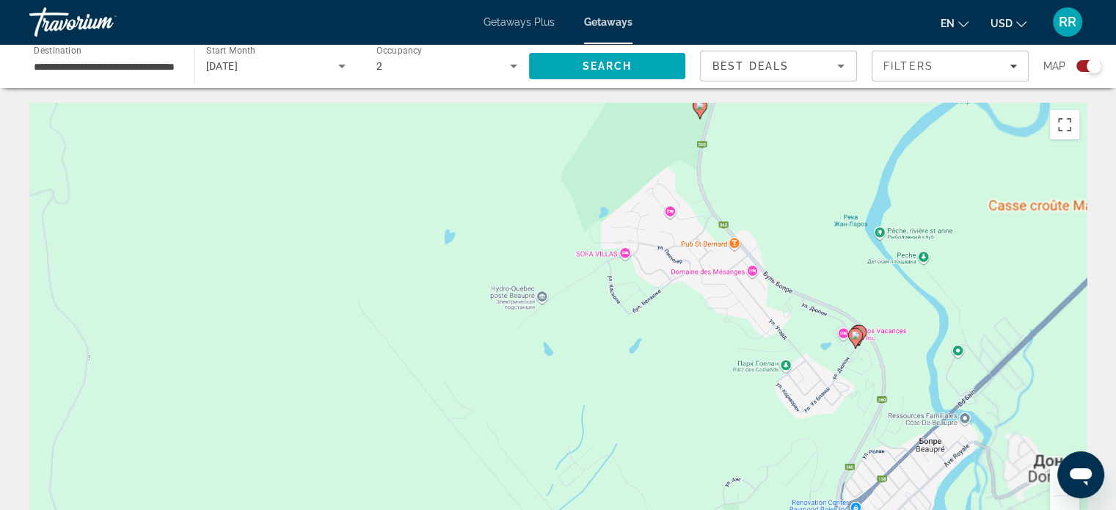
click at [1054, 487] on button "Увеличить" at bounding box center [1064, 480] width 29 height 29
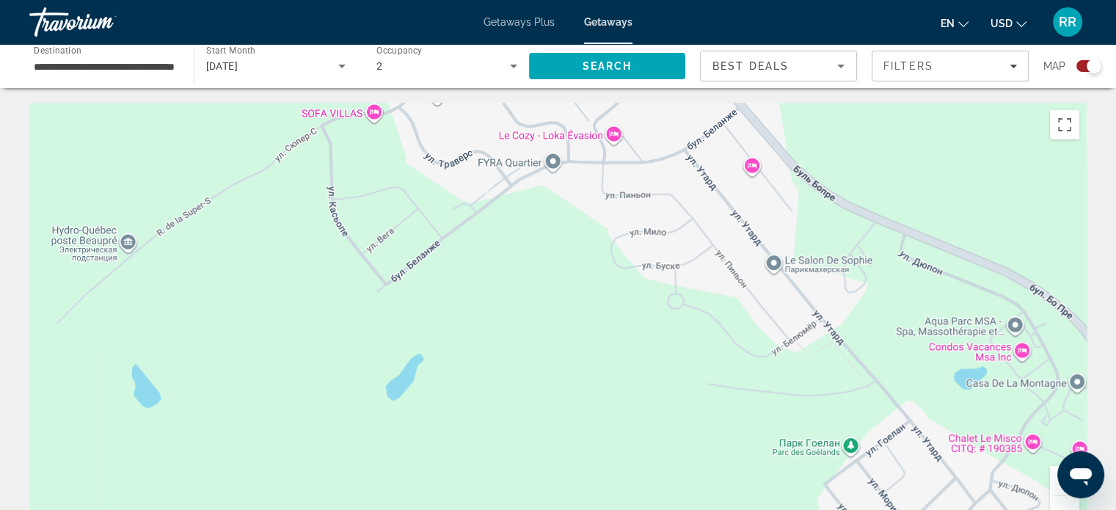
drag, startPoint x: 891, startPoint y: 404, endPoint x: 572, endPoint y: 387, distance: 319.5
click at [568, 392] on div "Main content" at bounding box center [557, 323] width 1057 height 440
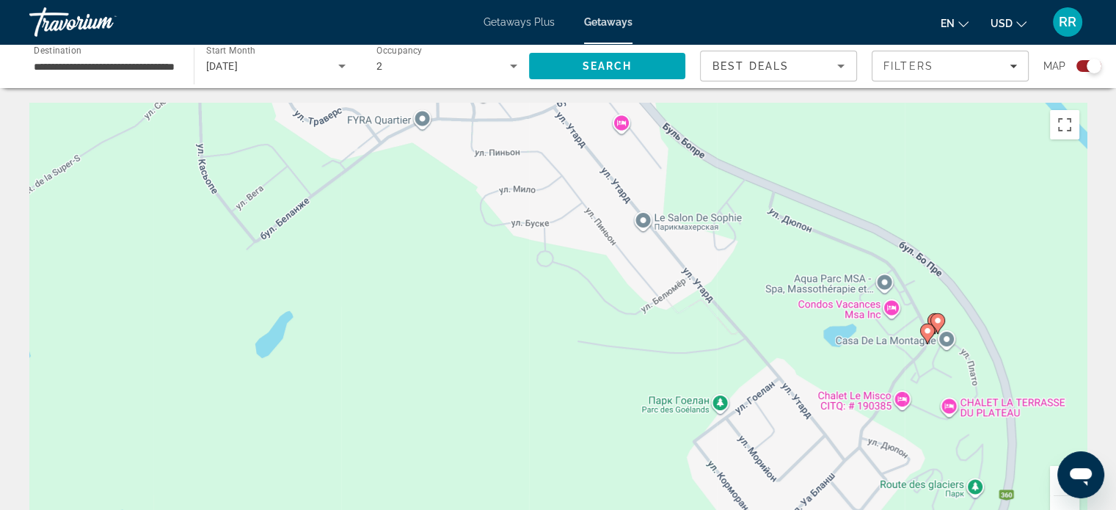
drag, startPoint x: 836, startPoint y: 399, endPoint x: 697, endPoint y: 354, distance: 146.6
click at [697, 354] on div "Чтобы активировать перетаскивание с помощью клавиатуры, нажмите Alt + Ввод. Пос…" at bounding box center [557, 323] width 1057 height 440
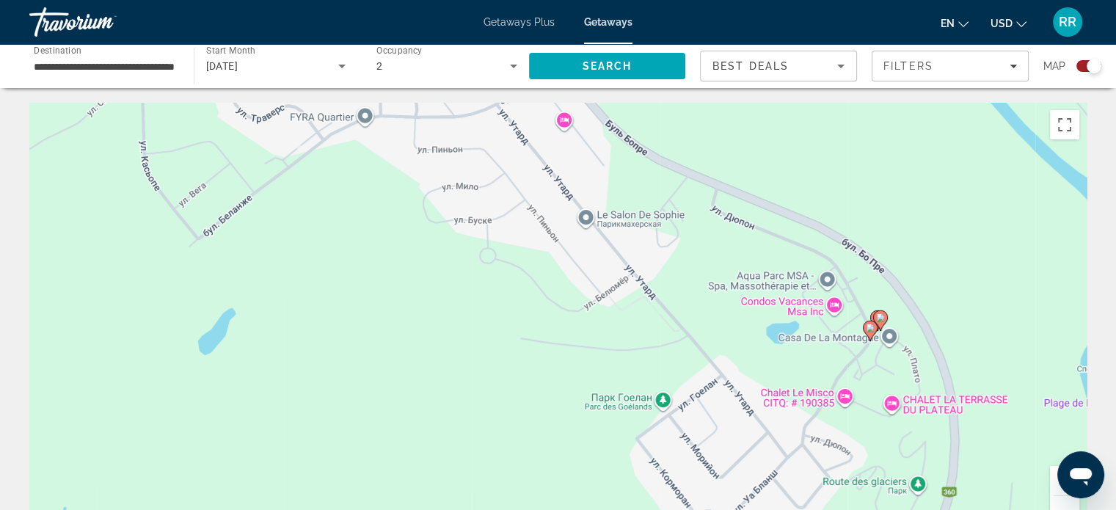
click at [868, 331] on image "Main content" at bounding box center [870, 327] width 9 height 9
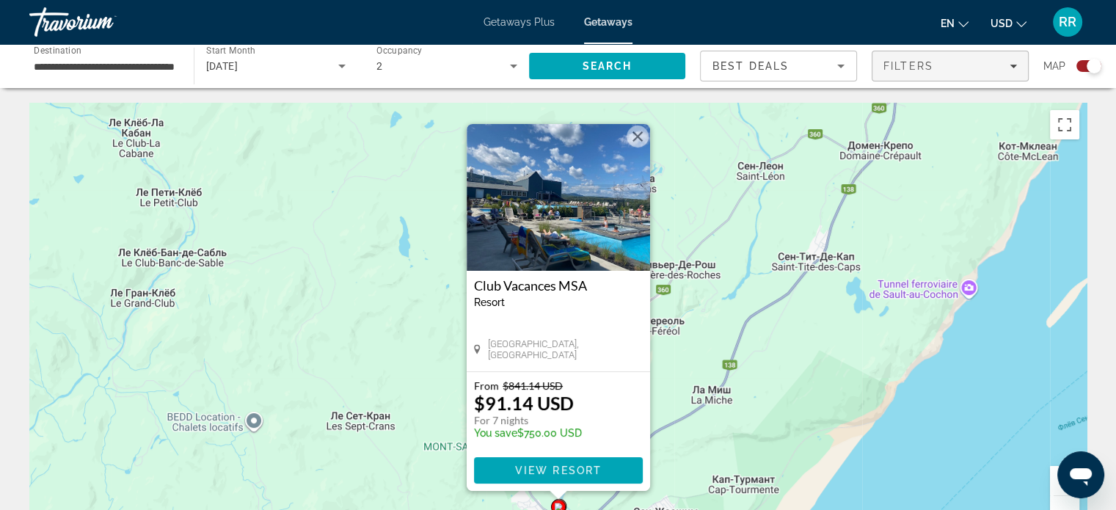
click at [1012, 67] on icon "Filters" at bounding box center [1012, 67] width 7 height 4
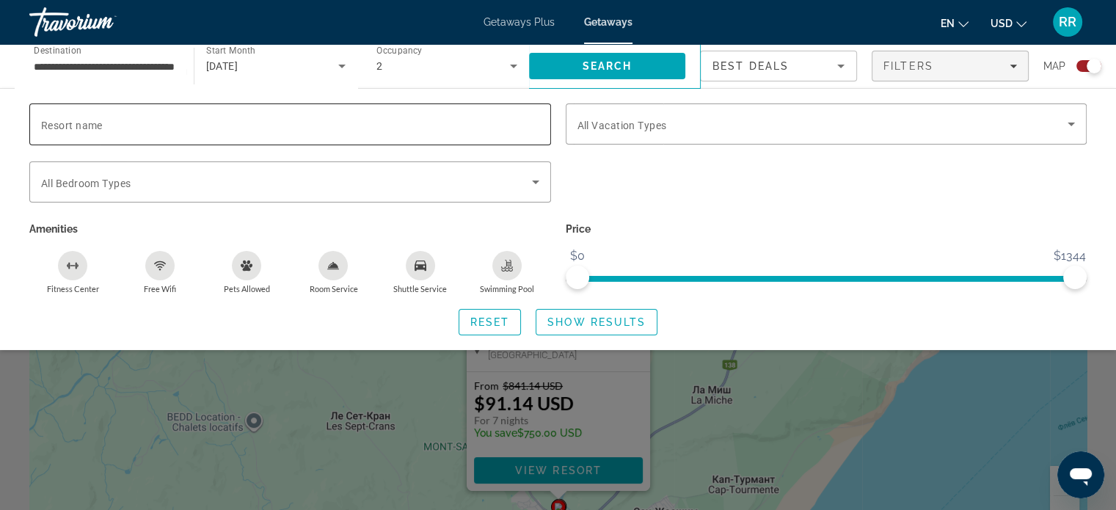
click at [249, 127] on input "Resort name" at bounding box center [290, 125] width 498 height 18
click at [249, 127] on input "*****" at bounding box center [290, 125] width 498 height 18
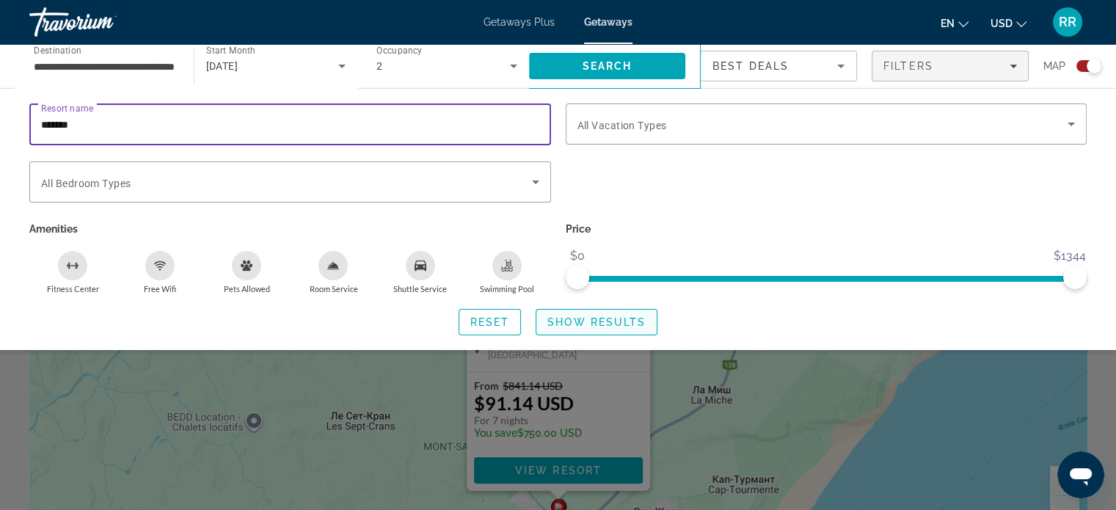
type input "*******"
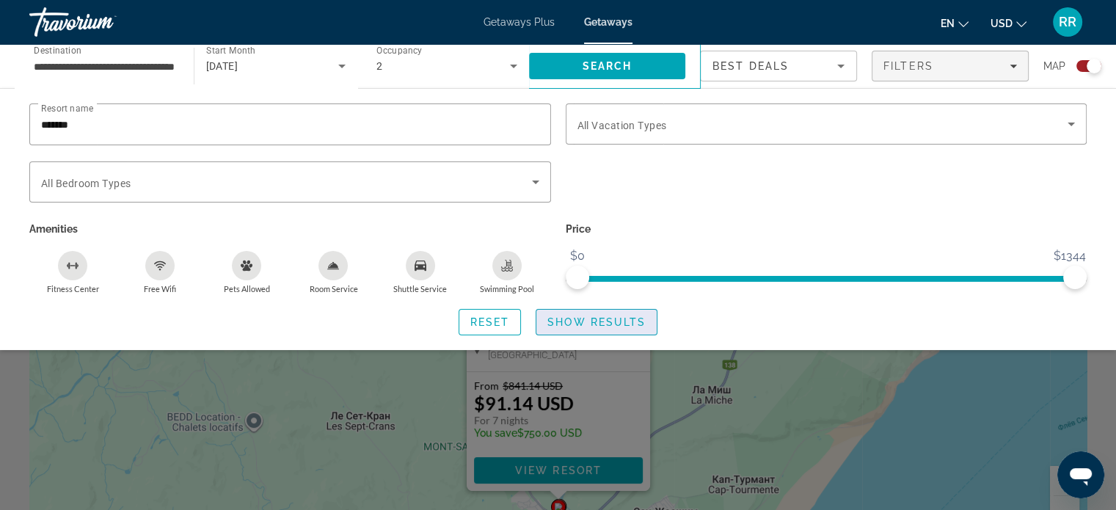
click at [591, 319] on span "Show Results" at bounding box center [596, 322] width 98 height 12
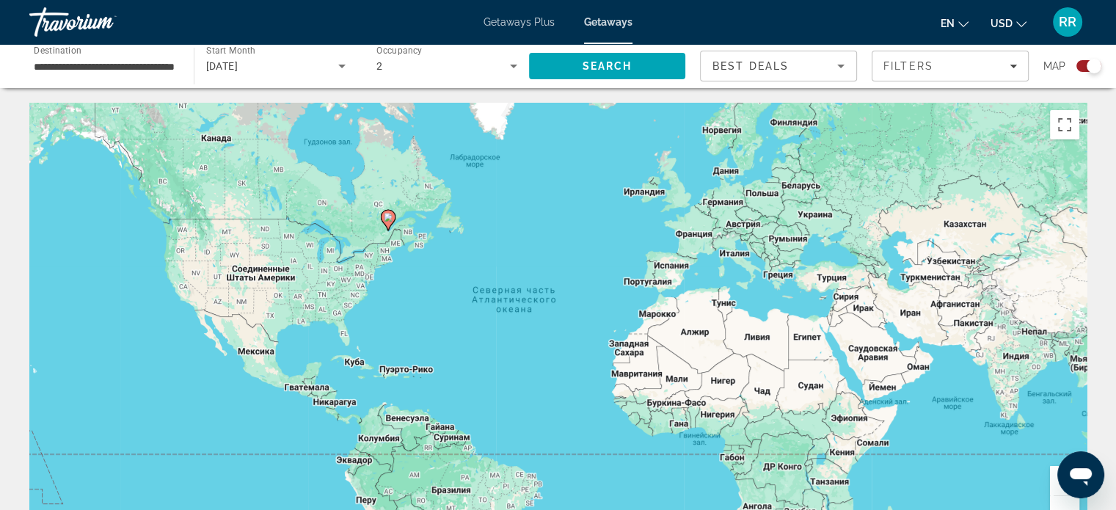
click at [387, 216] on image "Main content" at bounding box center [388, 217] width 9 height 9
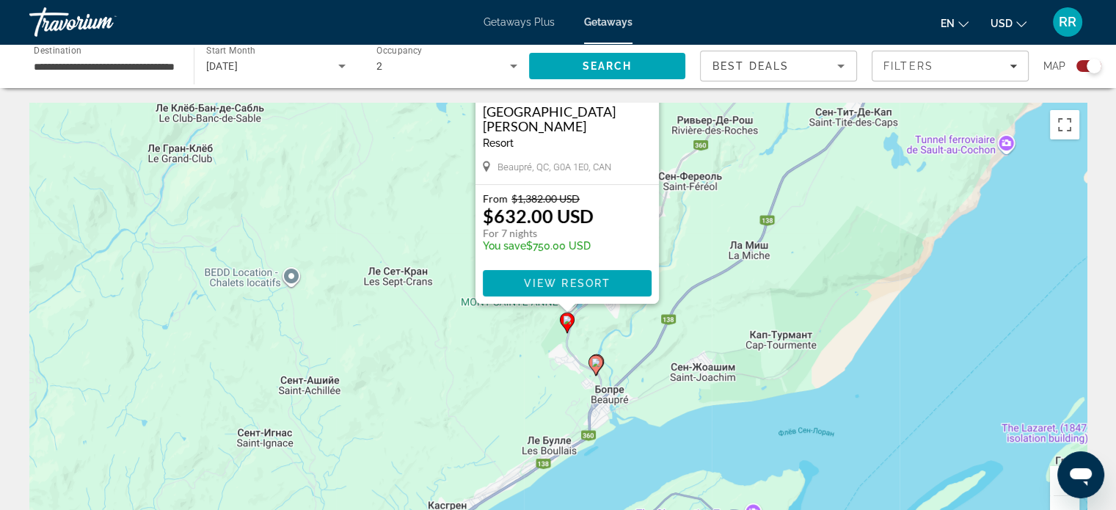
drag, startPoint x: 742, startPoint y: 384, endPoint x: 751, endPoint y: 197, distance: 187.2
click at [751, 197] on div "Чтобы активировать перетаскивание с помощью клавиатуры, нажмите Alt + Ввод. Пос…" at bounding box center [557, 323] width 1057 height 440
click at [1053, 480] on button "Увеличить" at bounding box center [1064, 480] width 29 height 29
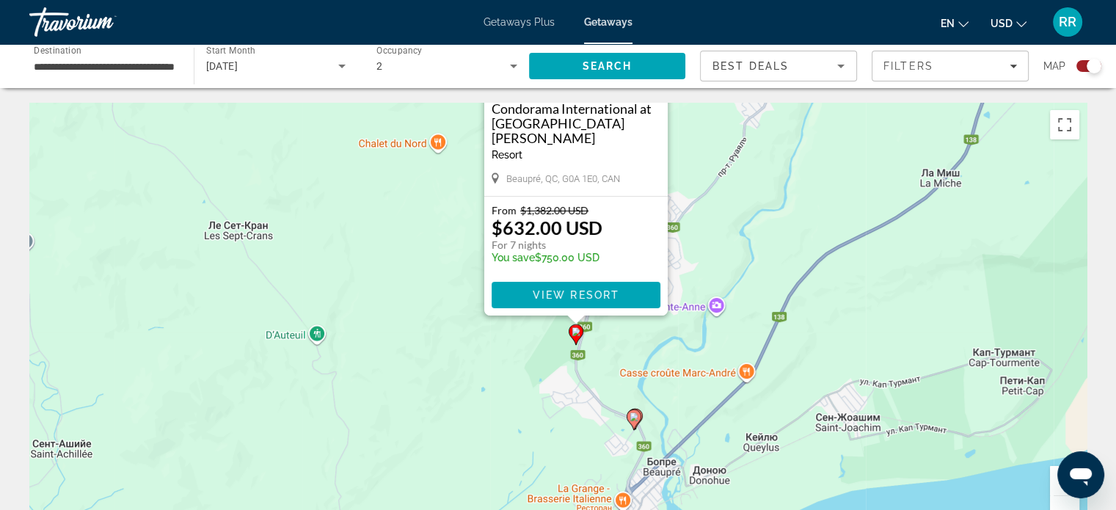
click at [1083, 67] on div "Search widget" at bounding box center [1088, 66] width 25 height 12
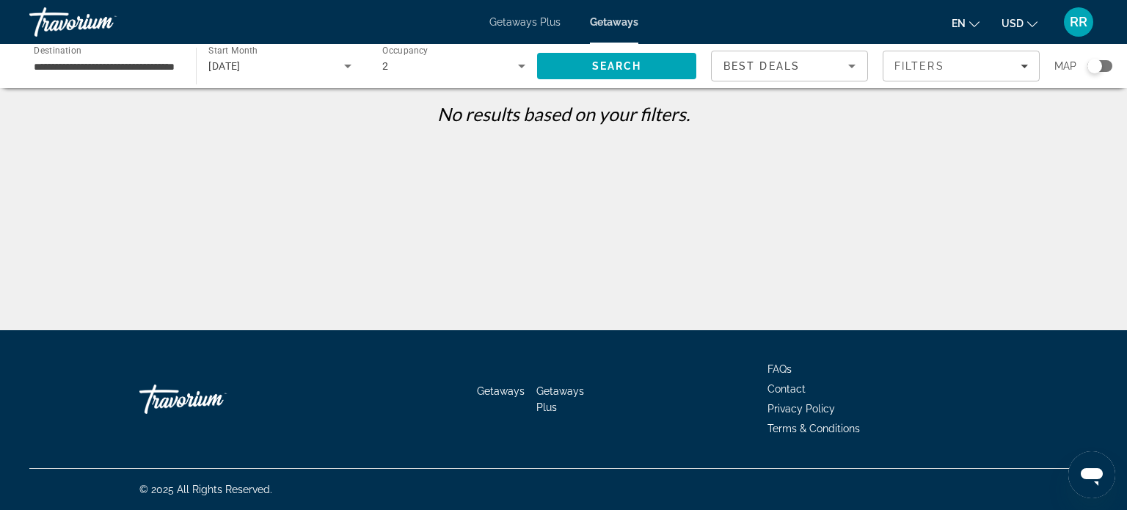
click at [1104, 66] on div "Search widget" at bounding box center [1099, 66] width 25 height 12
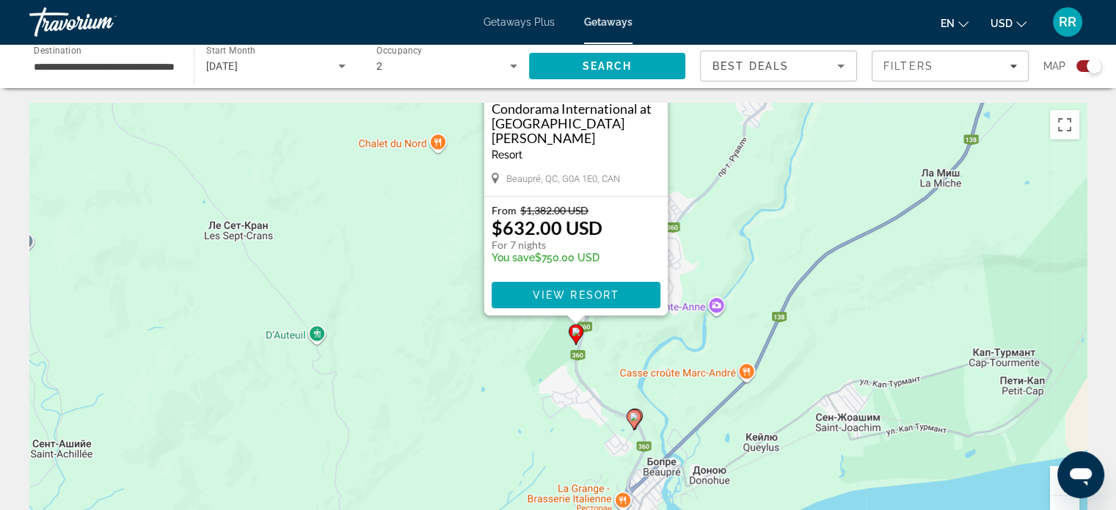
click at [637, 417] on image "Main content" at bounding box center [633, 416] width 9 height 9
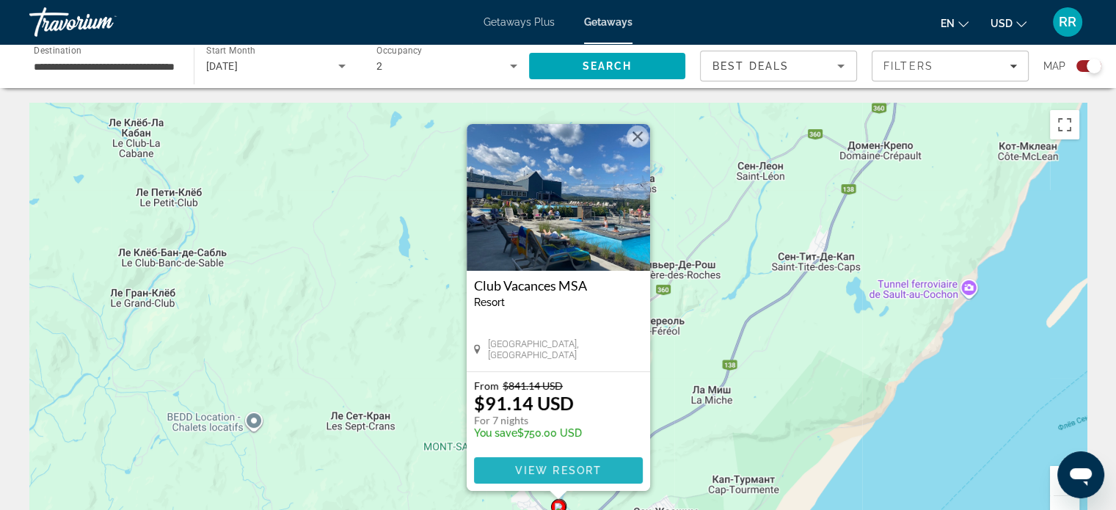
click at [569, 467] on span "View Resort" at bounding box center [557, 470] width 87 height 12
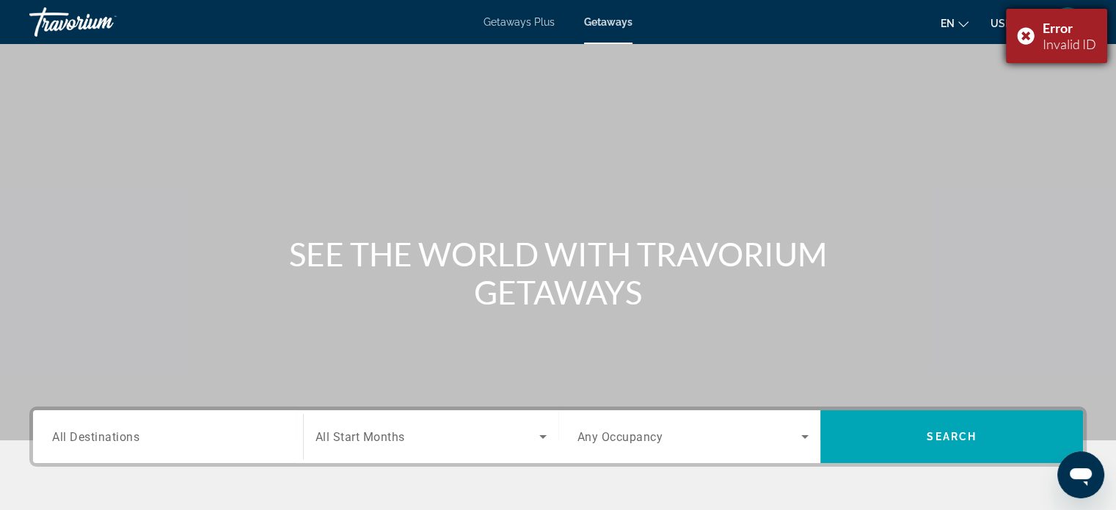
click at [1025, 33] on div "Error Invalid ID" at bounding box center [1056, 36] width 101 height 54
click at [1065, 22] on span "RR" at bounding box center [1067, 22] width 18 height 15
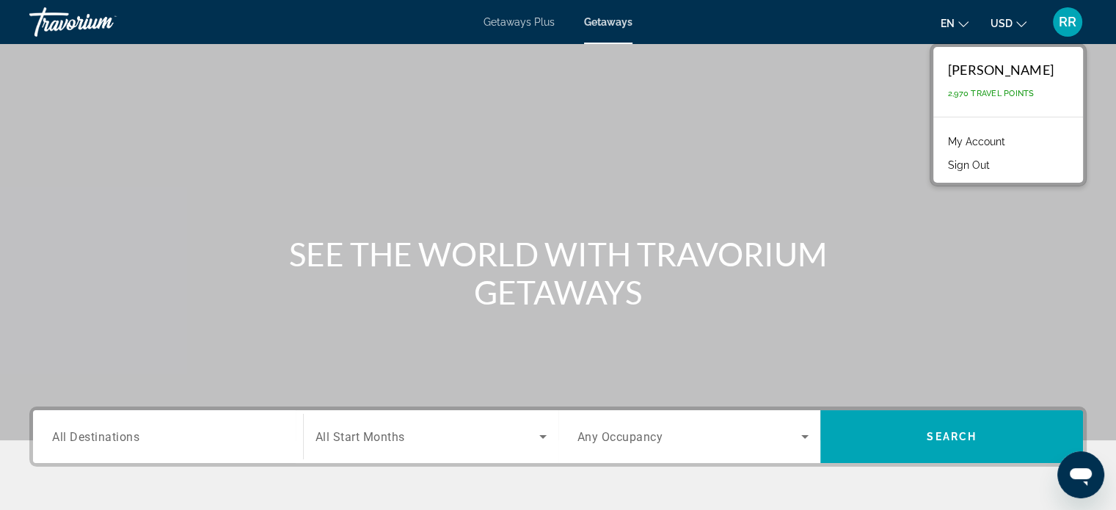
click at [995, 139] on link "My Account" at bounding box center [976, 141] width 72 height 19
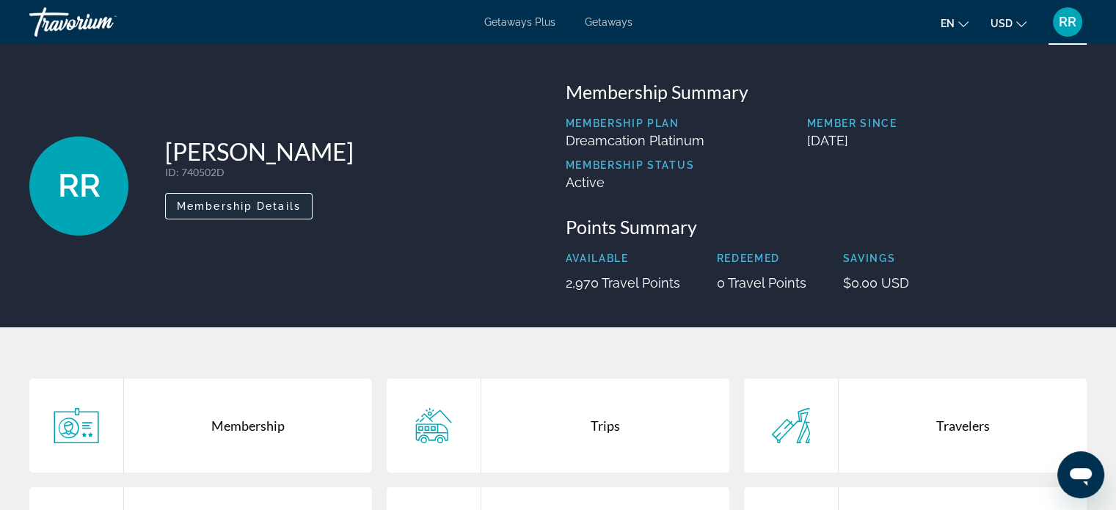
click at [271, 208] on span "Membership Details" at bounding box center [239, 206] width 124 height 12
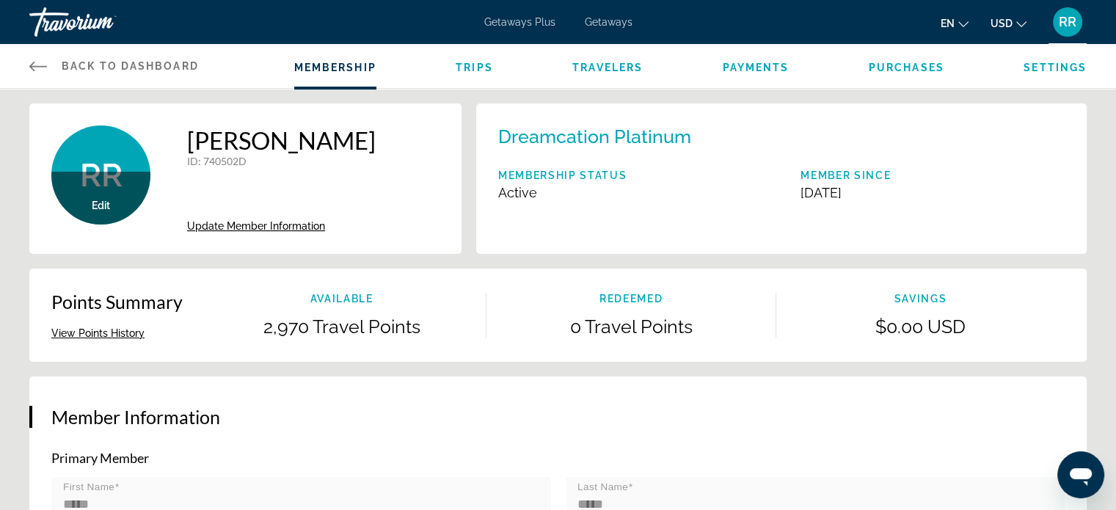
click at [1063, 63] on span "Settings" at bounding box center [1054, 68] width 63 height 12
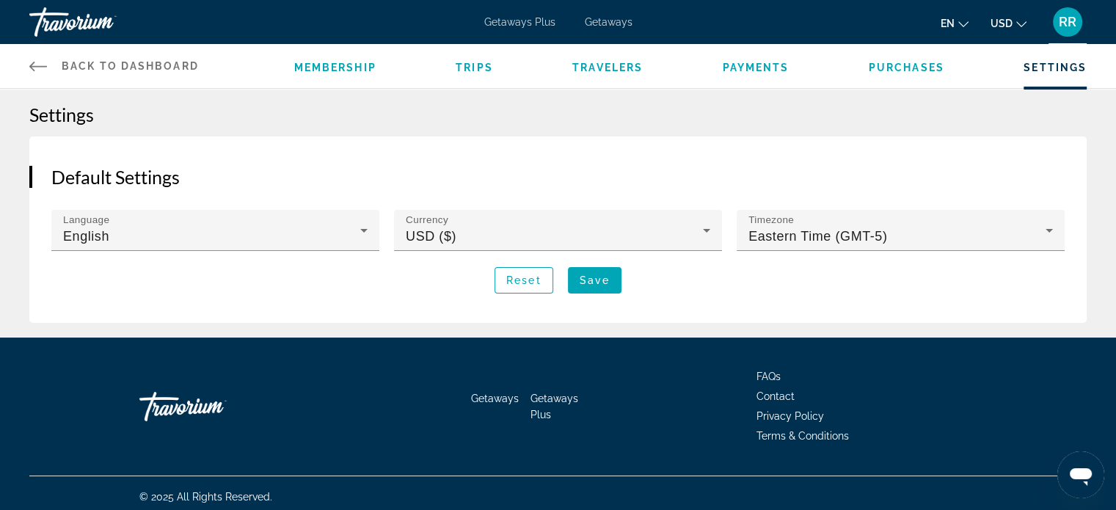
click at [914, 67] on span "Purchases" at bounding box center [906, 68] width 76 height 12
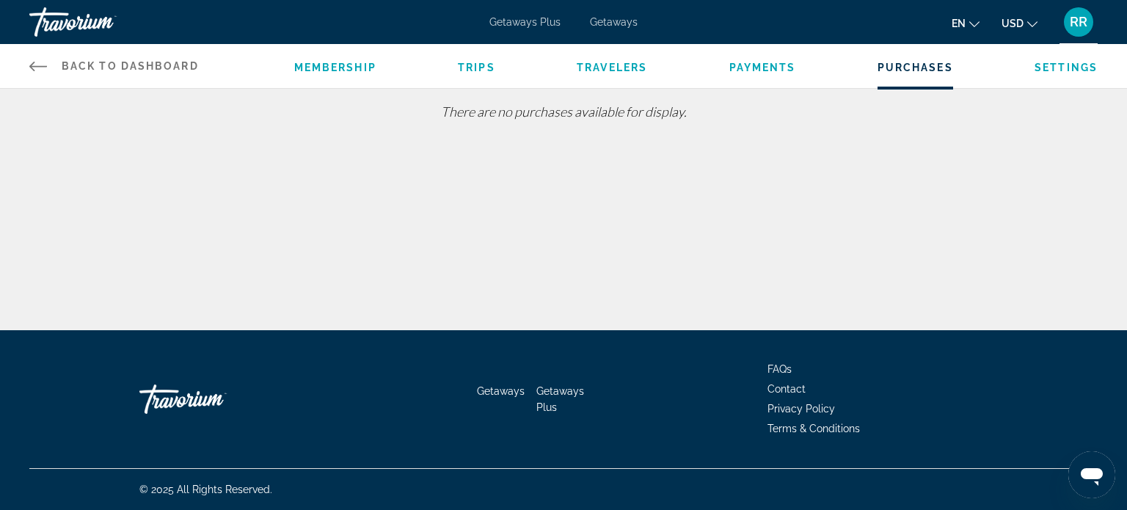
click at [755, 62] on span "Payments" at bounding box center [762, 68] width 67 height 12
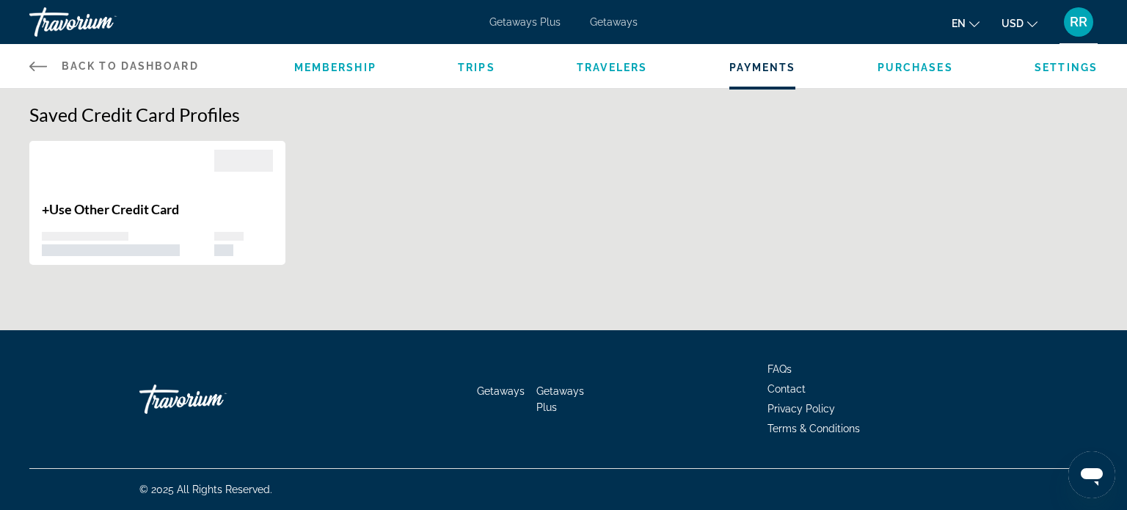
click at [164, 205] on span "Use Other Credit Card" at bounding box center [114, 209] width 130 height 16
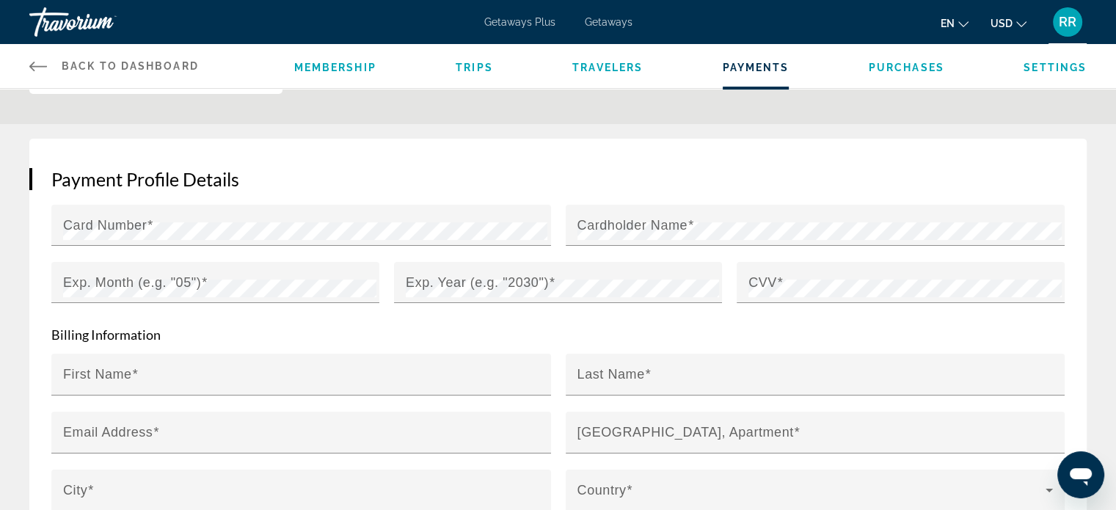
scroll to position [220, 0]
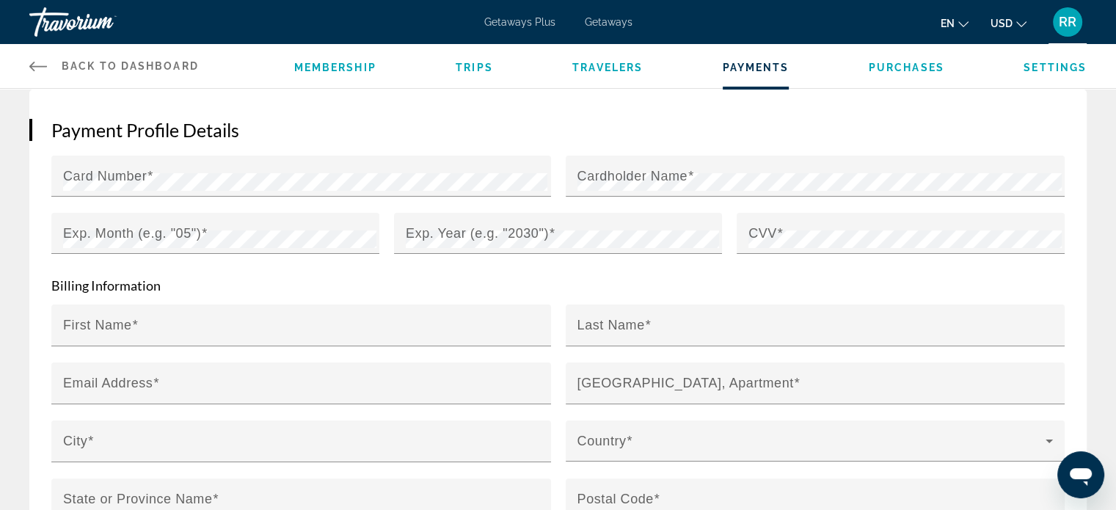
click at [624, 68] on span "Travelers" at bounding box center [607, 68] width 70 height 12
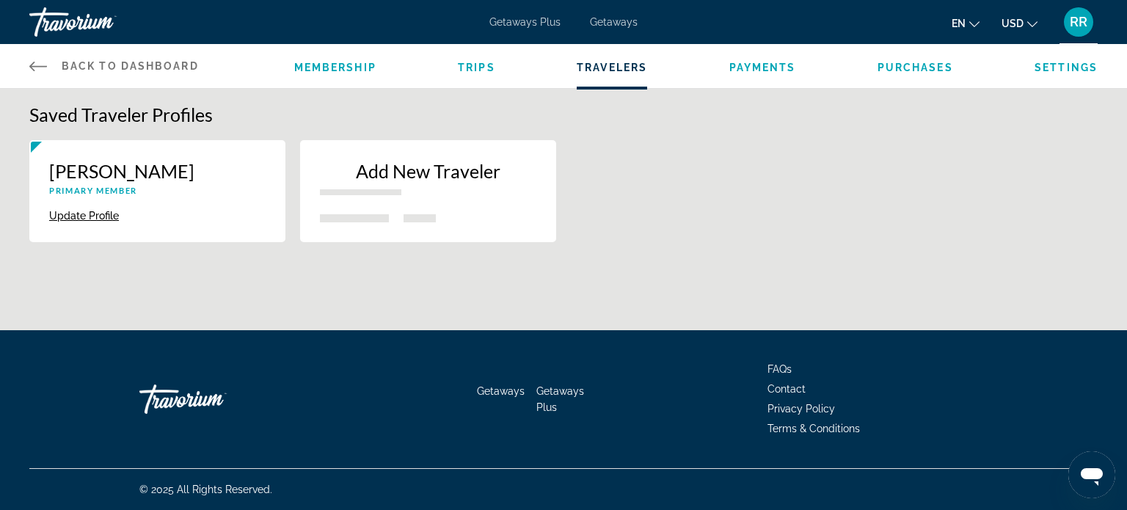
click at [486, 67] on span "Trips" at bounding box center [476, 68] width 37 height 12
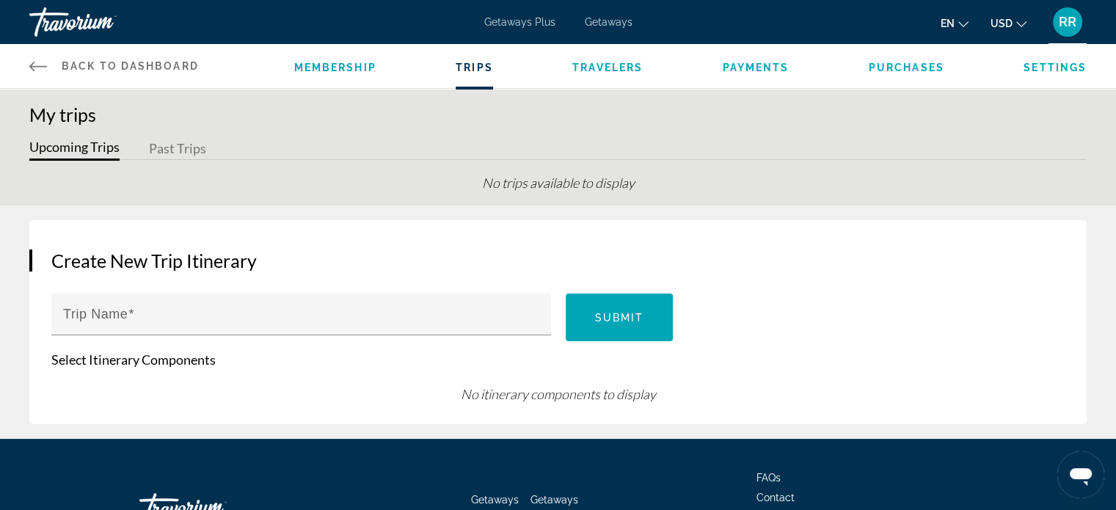
click at [346, 65] on span "Membership" at bounding box center [335, 68] width 82 height 12
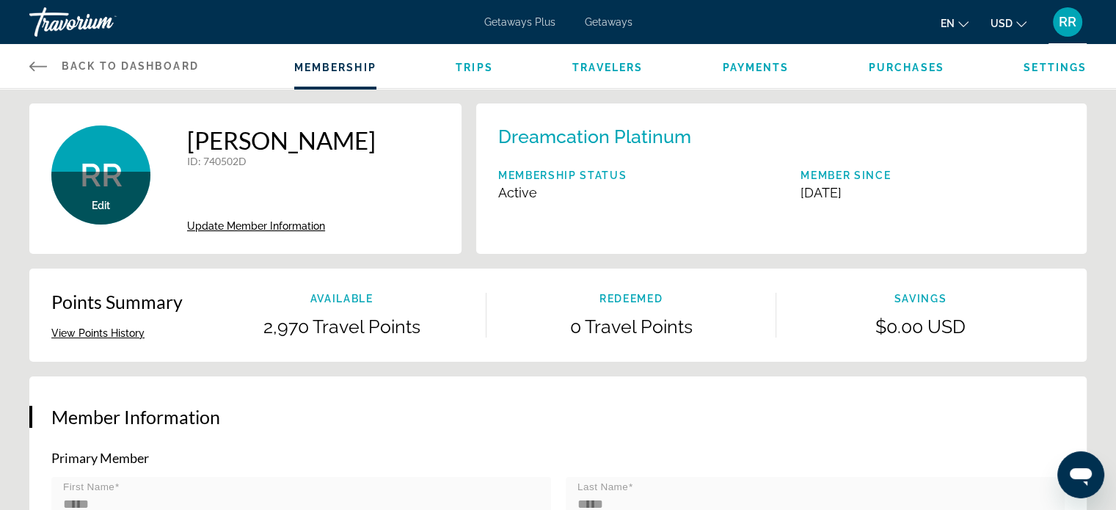
click at [534, 19] on span "Getaways Plus" at bounding box center [519, 22] width 71 height 12
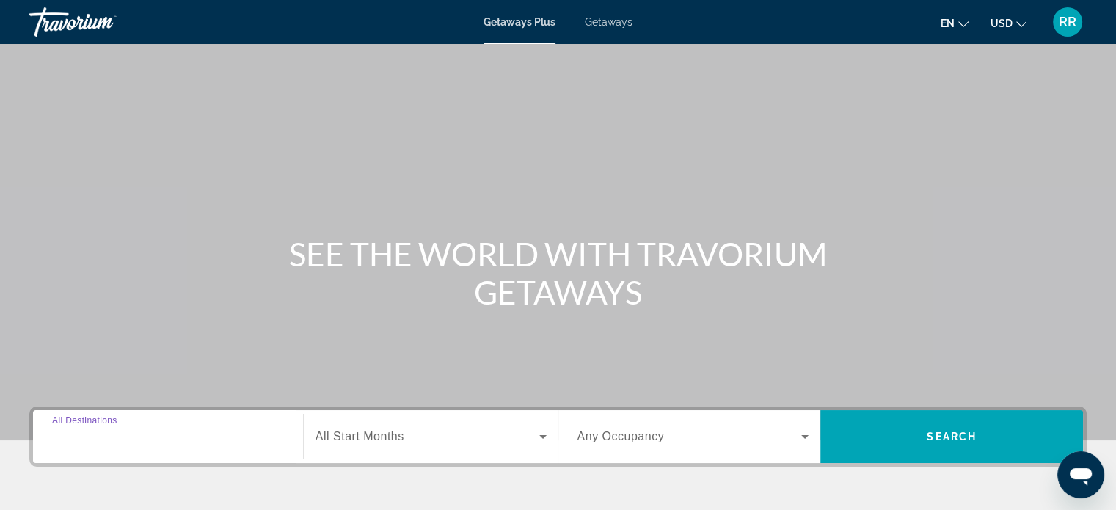
click at [188, 437] on input "Destination All Destinations" at bounding box center [168, 437] width 232 height 18
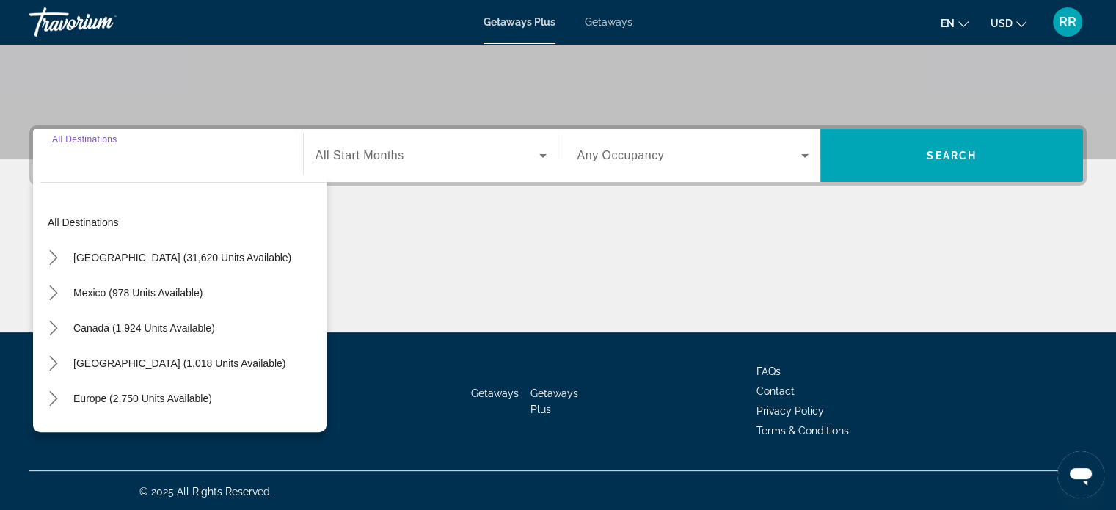
scroll to position [282, 0]
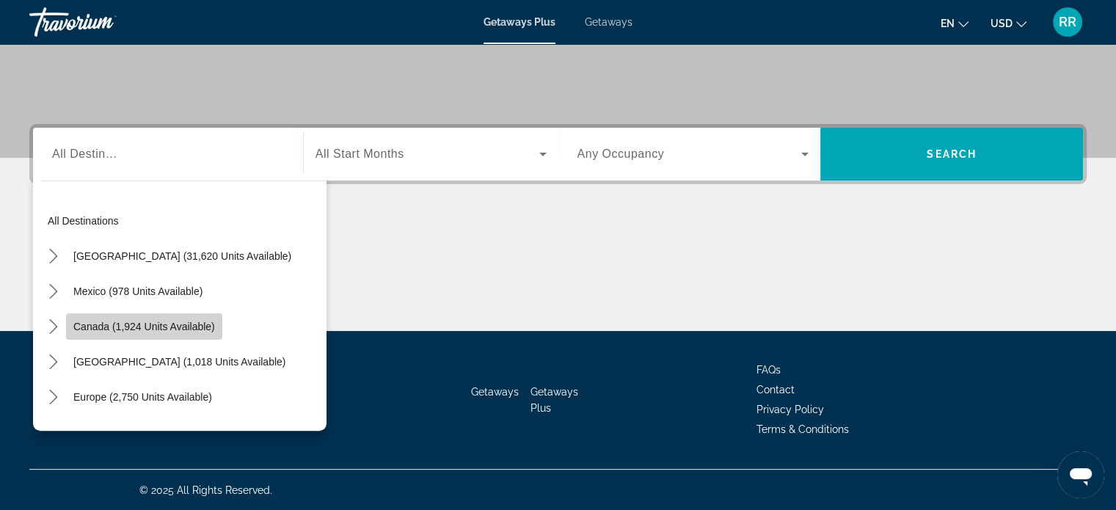
click at [180, 322] on span "Canada (1,924 units available)" at bounding box center [144, 327] width 142 height 12
type input "**********"
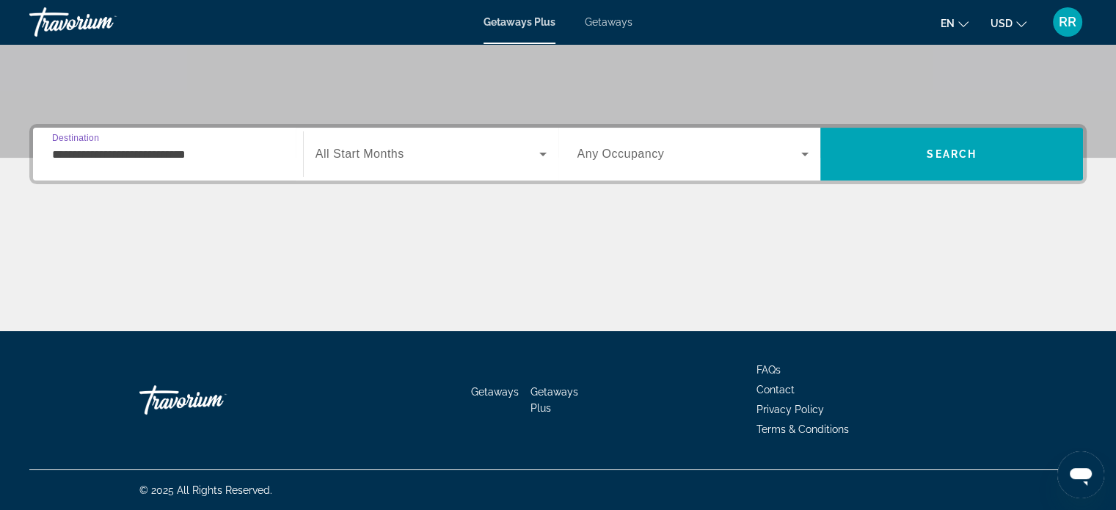
click at [437, 155] on span "Search widget" at bounding box center [427, 154] width 224 height 18
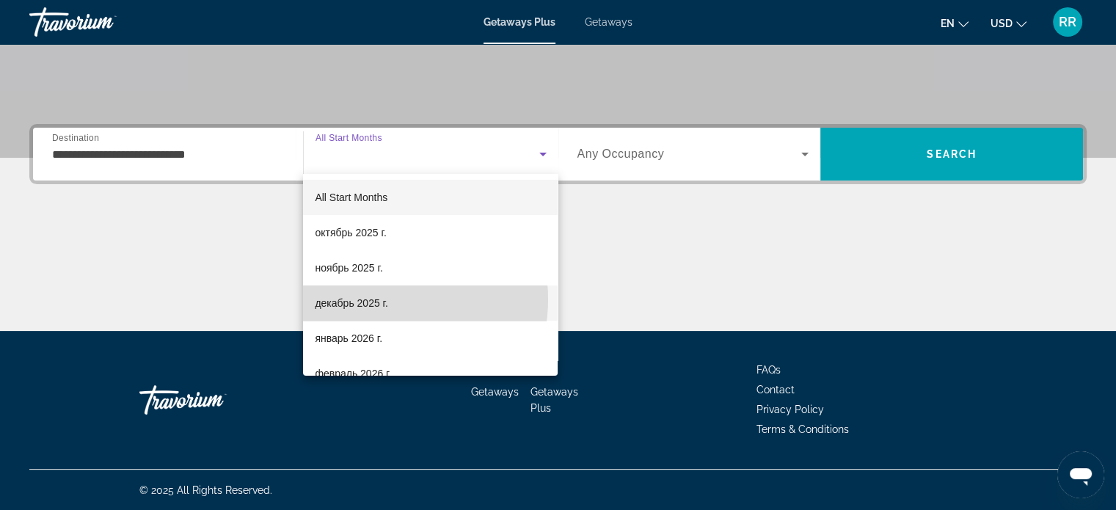
click at [384, 299] on span "декабрь 2025 г." at bounding box center [351, 303] width 73 height 18
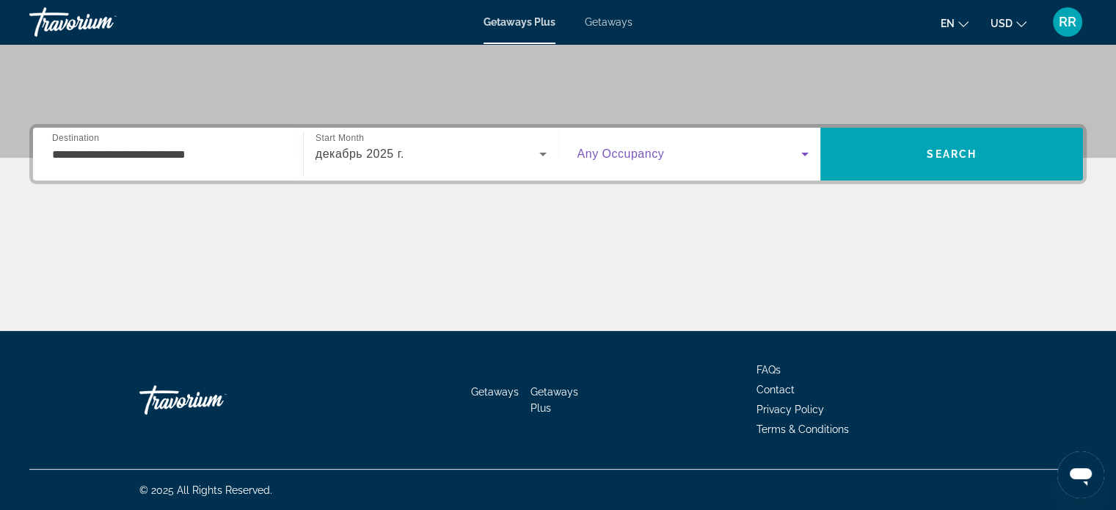
click at [683, 152] on span "Search widget" at bounding box center [689, 154] width 224 height 18
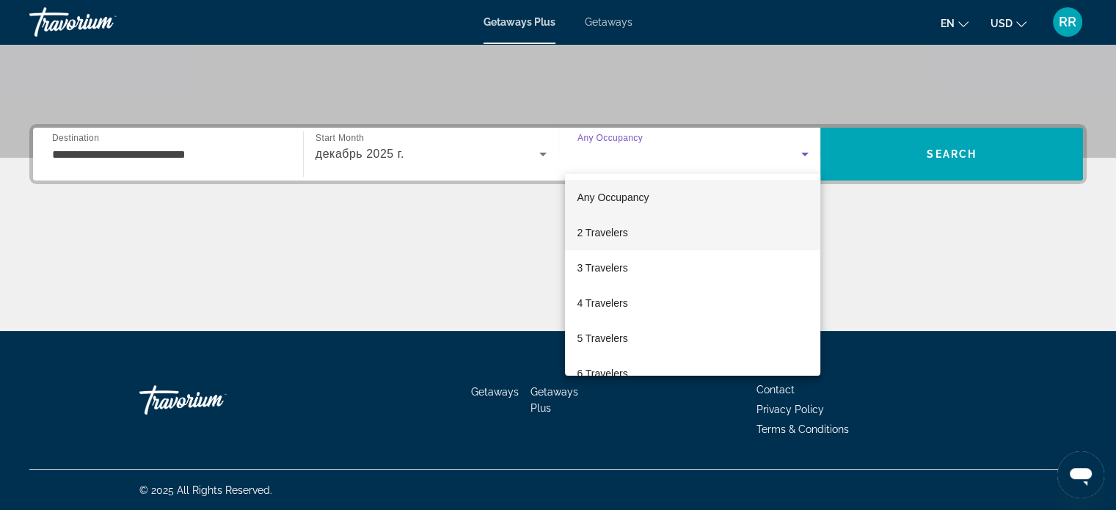
click at [636, 235] on mat-option "2 Travelers" at bounding box center [692, 232] width 255 height 35
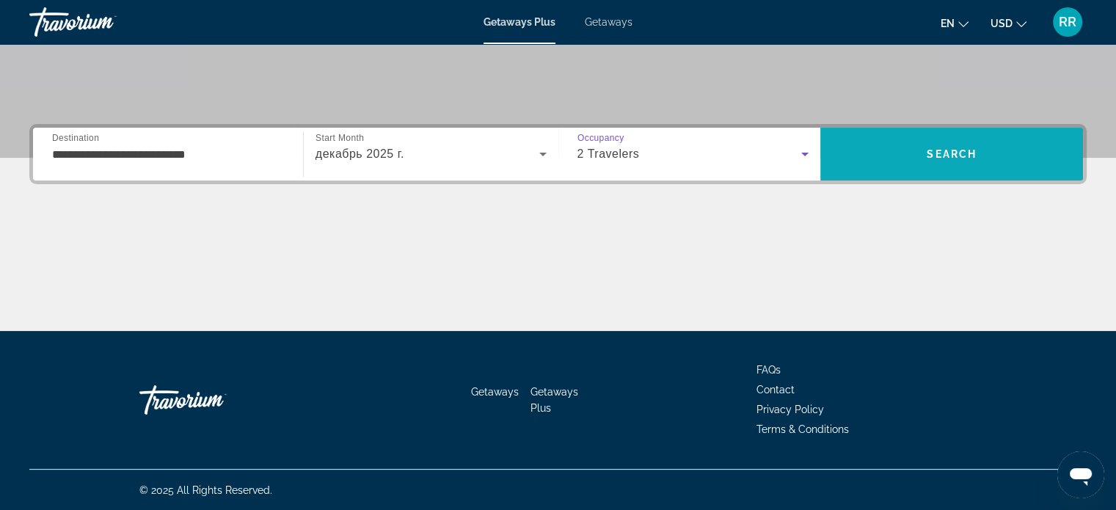
click at [995, 160] on span "Search" at bounding box center [951, 153] width 263 height 35
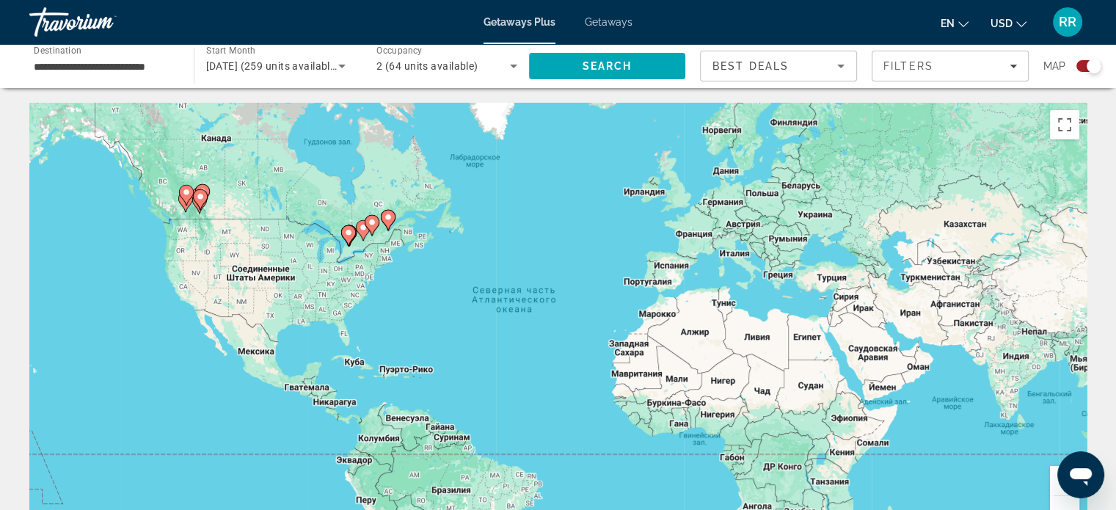
click at [388, 217] on image "Main content" at bounding box center [388, 217] width 9 height 9
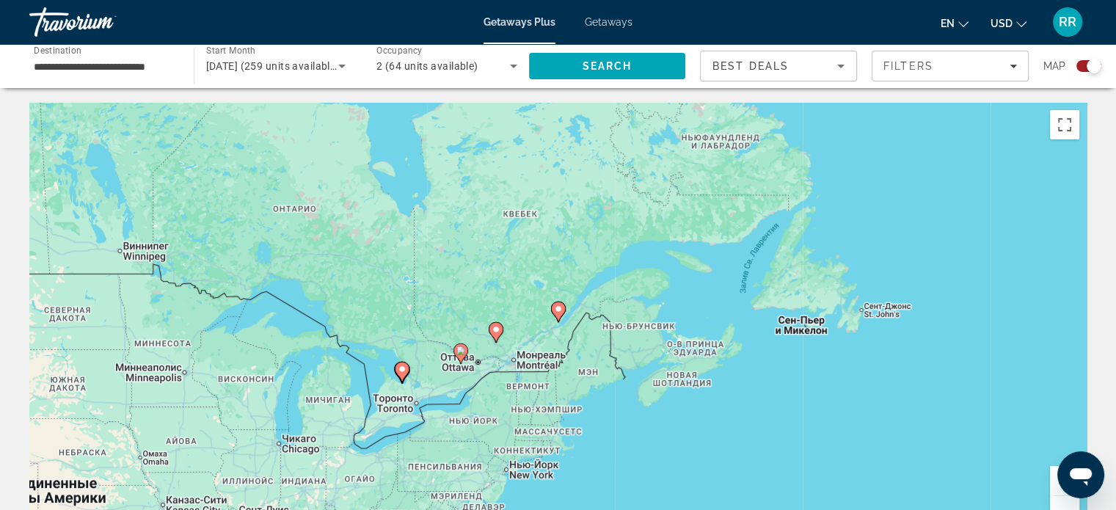
click at [556, 310] on image "Main content" at bounding box center [558, 308] width 9 height 9
type input "**********"
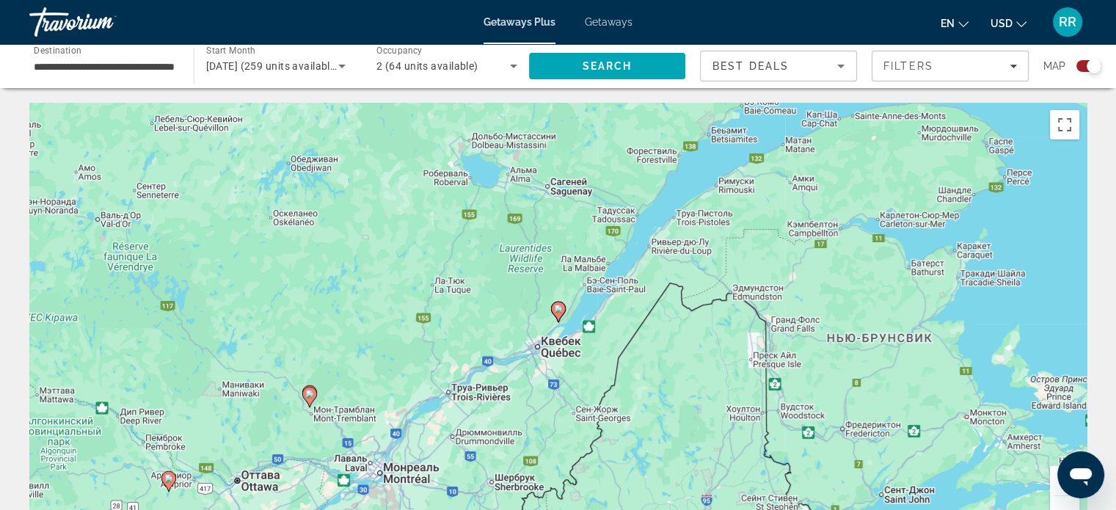
click at [556, 310] on image "Main content" at bounding box center [558, 308] width 9 height 9
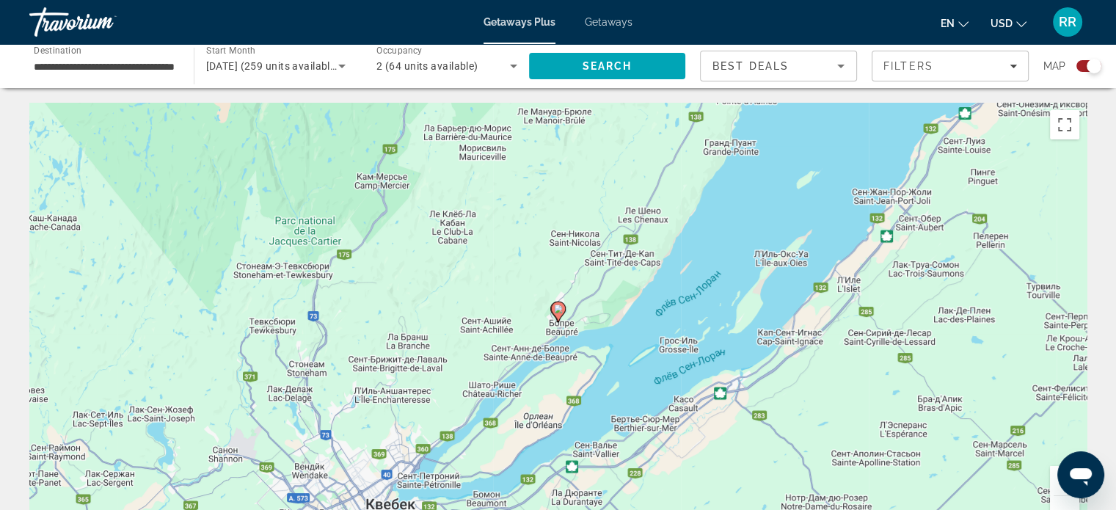
click at [556, 310] on image "Main content" at bounding box center [558, 308] width 9 height 9
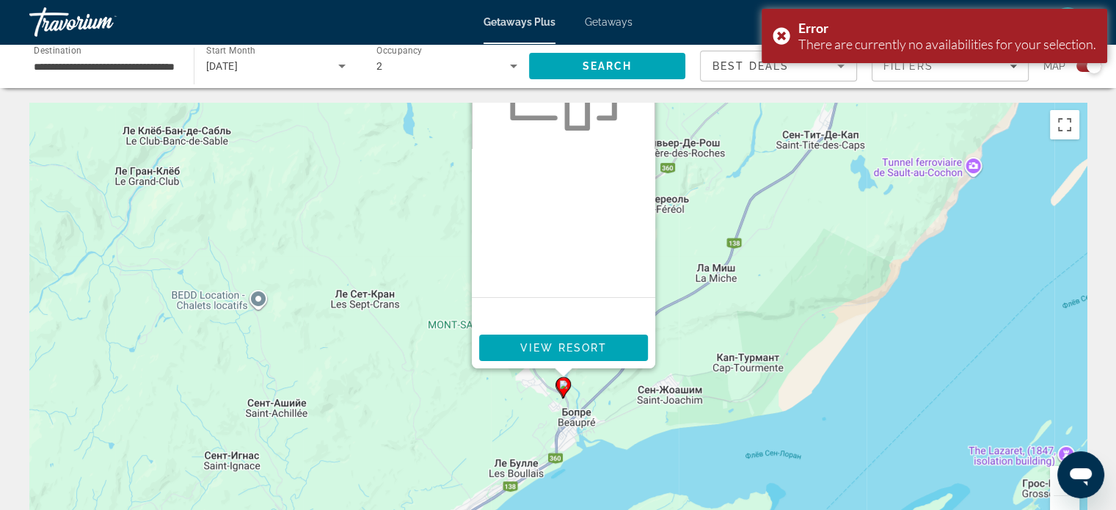
drag, startPoint x: 688, startPoint y: 379, endPoint x: 694, endPoint y: 246, distance: 133.6
click at [694, 246] on div "Чтобы активировать перетаскивание с помощью клавиатуры, нажмите Alt + Ввод. Пос…" at bounding box center [557, 323] width 1057 height 440
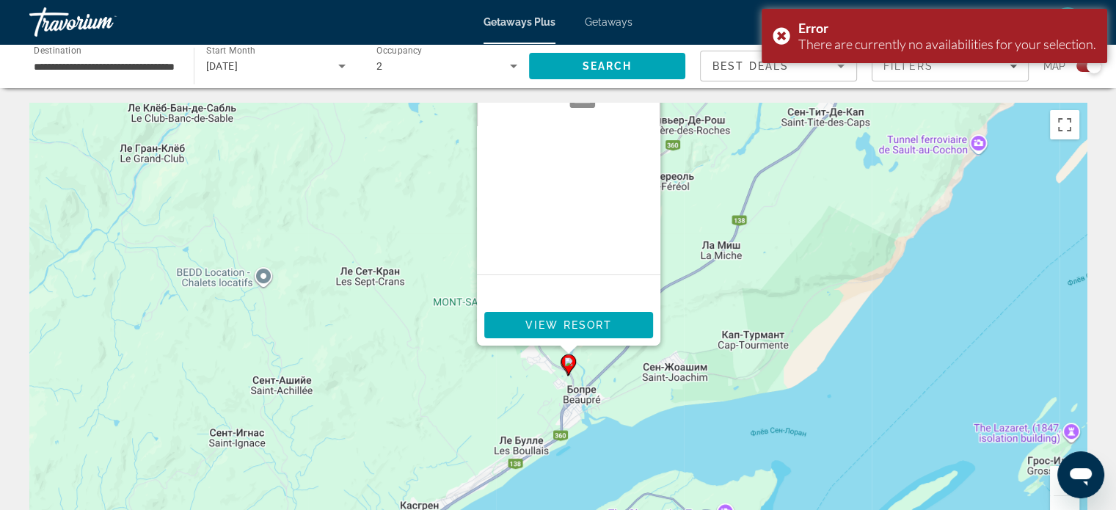
click at [1053, 483] on button "Увеличить" at bounding box center [1064, 480] width 29 height 29
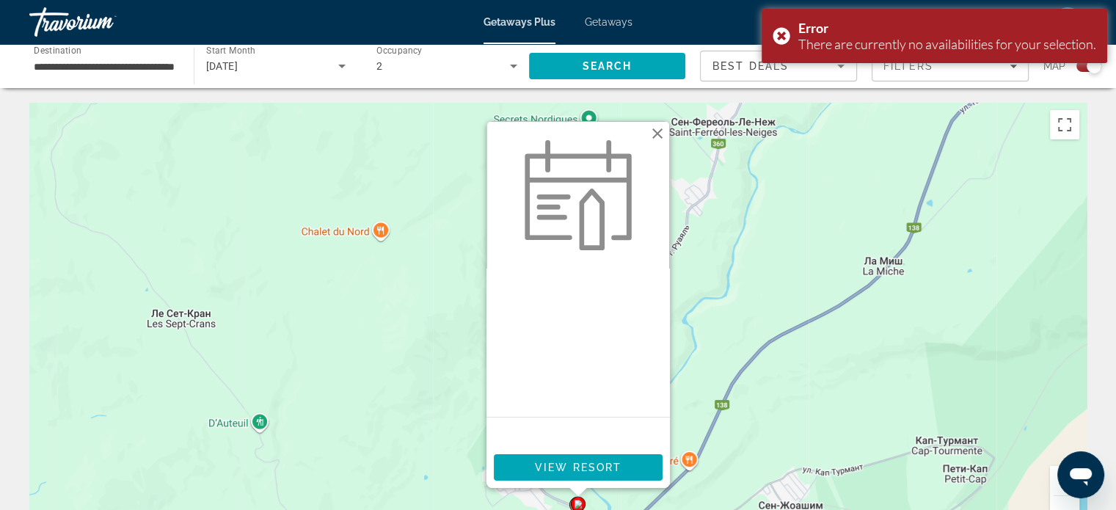
drag, startPoint x: 866, startPoint y: 225, endPoint x: 867, endPoint y: 323, distance: 97.6
click at [867, 323] on div "Чтобы активировать перетаскивание с помощью клавиатуры, нажмите Alt + Ввод. Пос…" at bounding box center [557, 323] width 1057 height 440
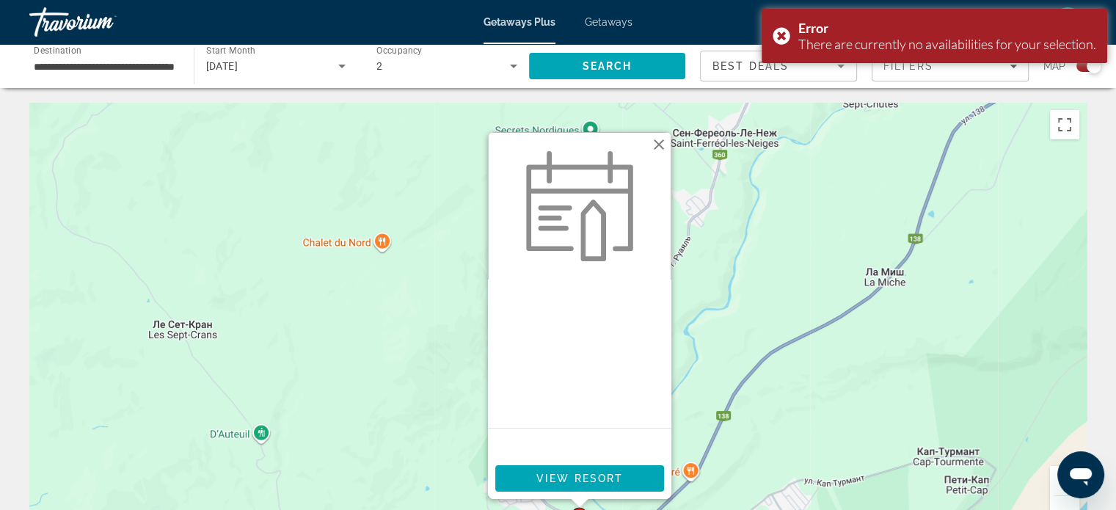
click at [660, 143] on button "Закрыть" at bounding box center [659, 144] width 22 height 22
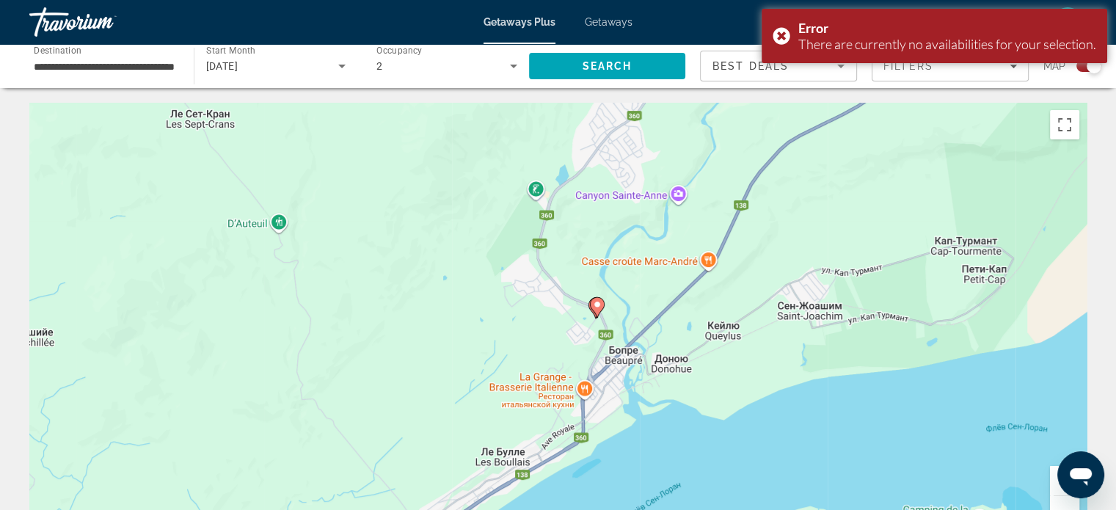
drag, startPoint x: 763, startPoint y: 372, endPoint x: 780, endPoint y: 158, distance: 214.9
click at [780, 158] on div "Чтобы активировать перетаскивание с помощью клавиатуры, нажмите Alt + Ввод. Пос…" at bounding box center [557, 323] width 1057 height 440
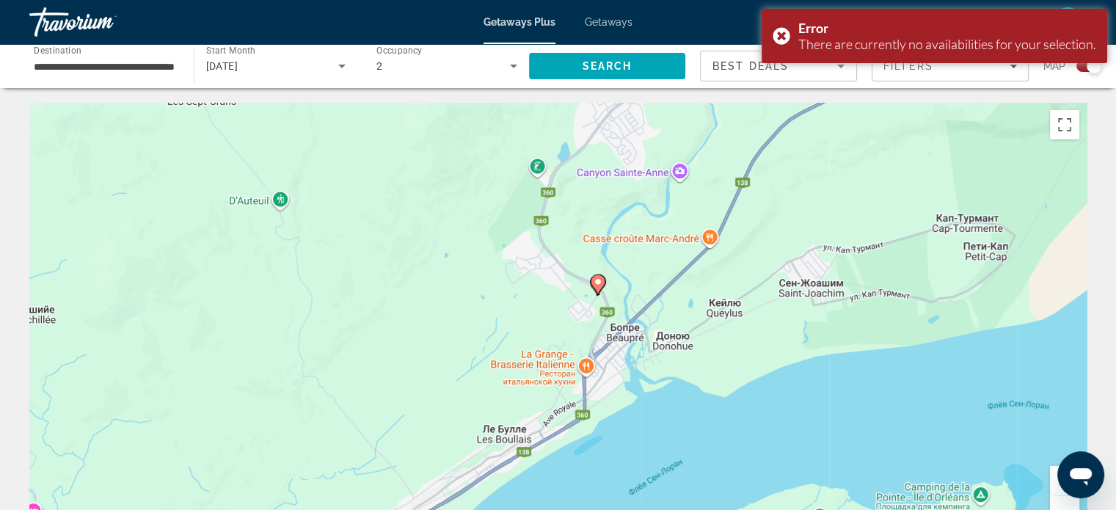
click at [1055, 477] on button "Увеличить" at bounding box center [1064, 480] width 29 height 29
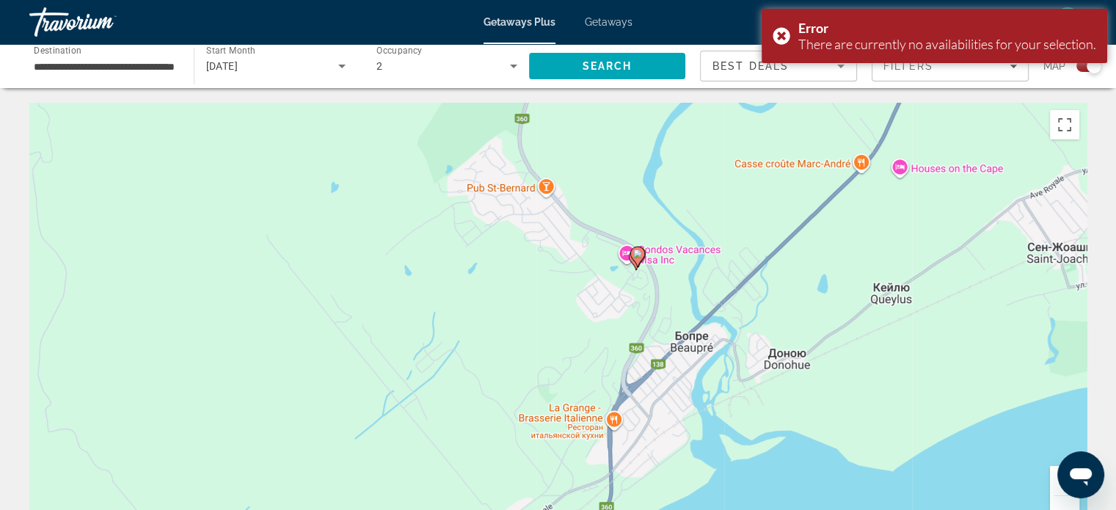
click at [1052, 476] on button "Увеличить" at bounding box center [1064, 480] width 29 height 29
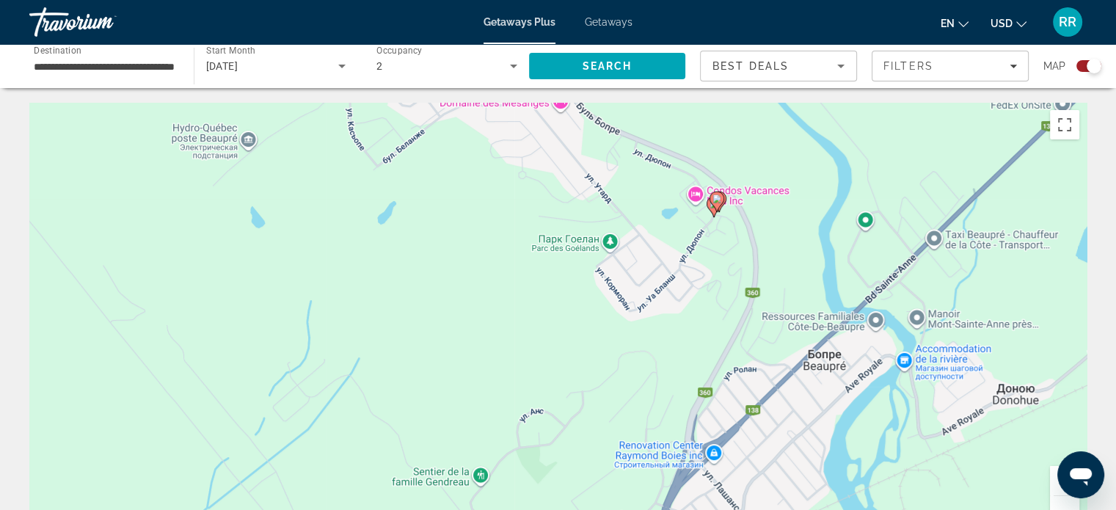
click at [1055, 481] on button "Увеличить" at bounding box center [1064, 480] width 29 height 29
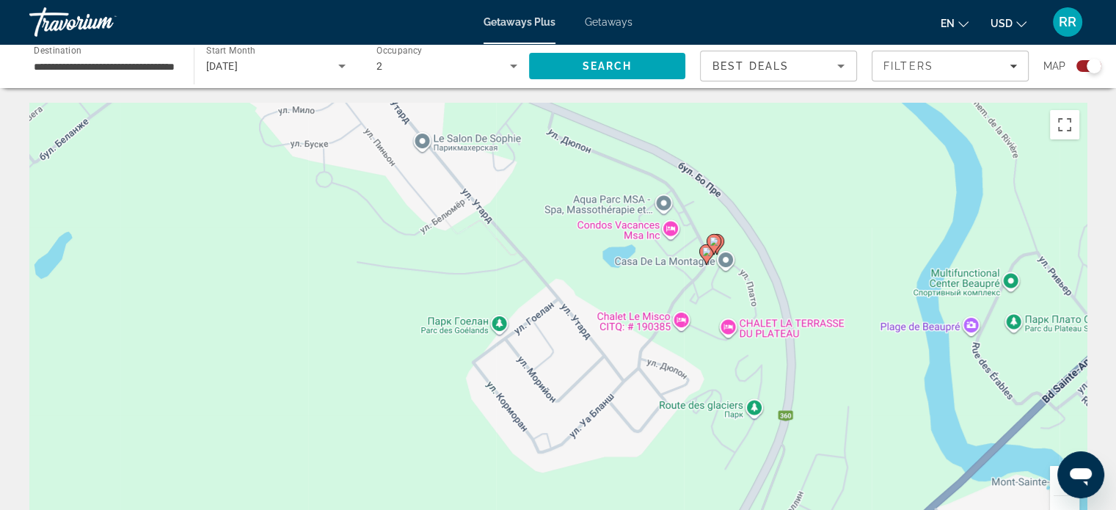
drag, startPoint x: 841, startPoint y: 199, endPoint x: 678, endPoint y: 351, distance: 223.1
click at [678, 351] on div "Чтобы активировать перетаскивание с помощью клавиатуры, нажмите Alt + Ввод. Пос…" at bounding box center [557, 323] width 1057 height 440
click at [707, 254] on gmp-advanced-marker "Main content" at bounding box center [713, 244] width 15 height 22
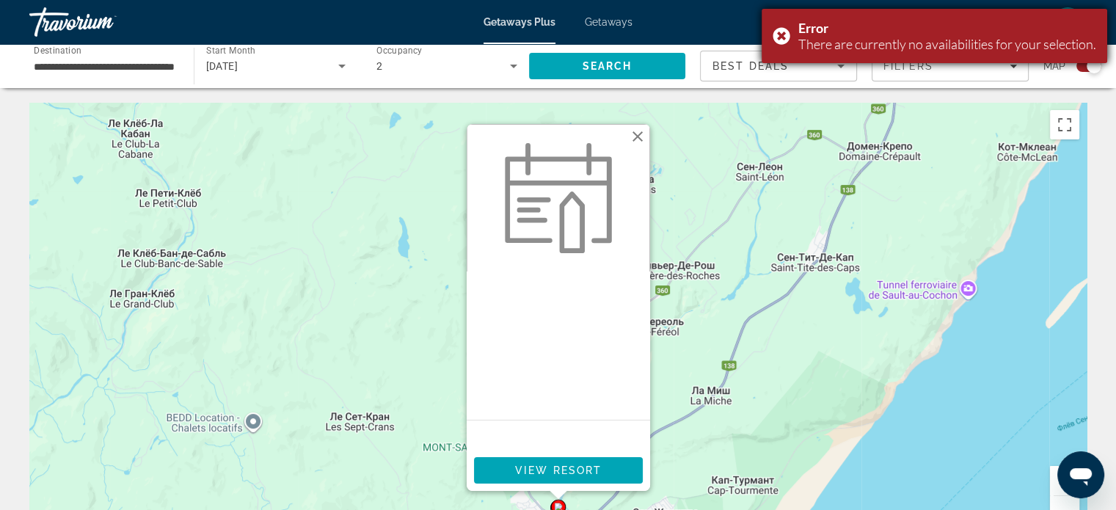
click at [772, 37] on div "Error There are currently no availabilities for your selection." at bounding box center [933, 36] width 345 height 54
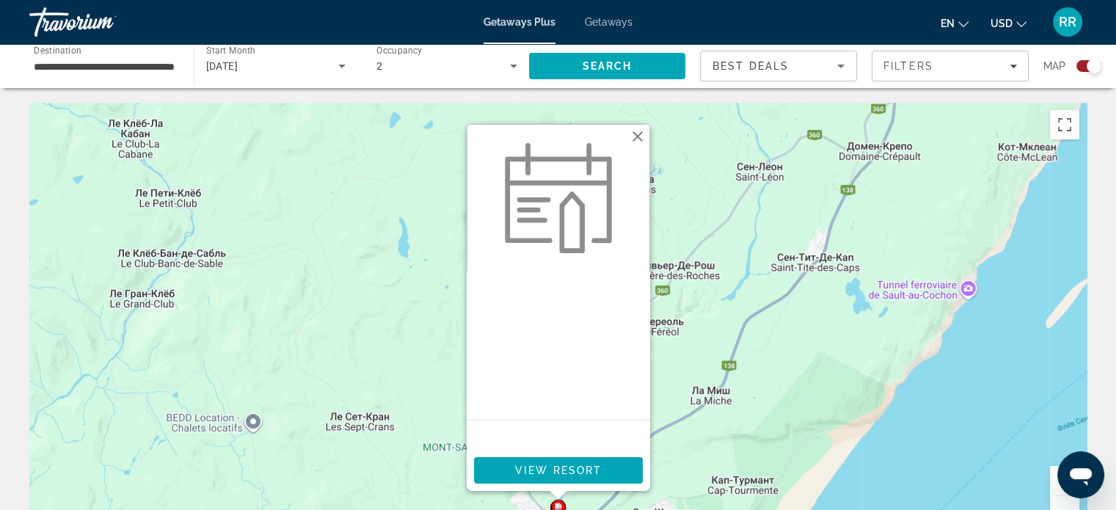
click at [639, 133] on button "Закрыть" at bounding box center [637, 136] width 22 height 22
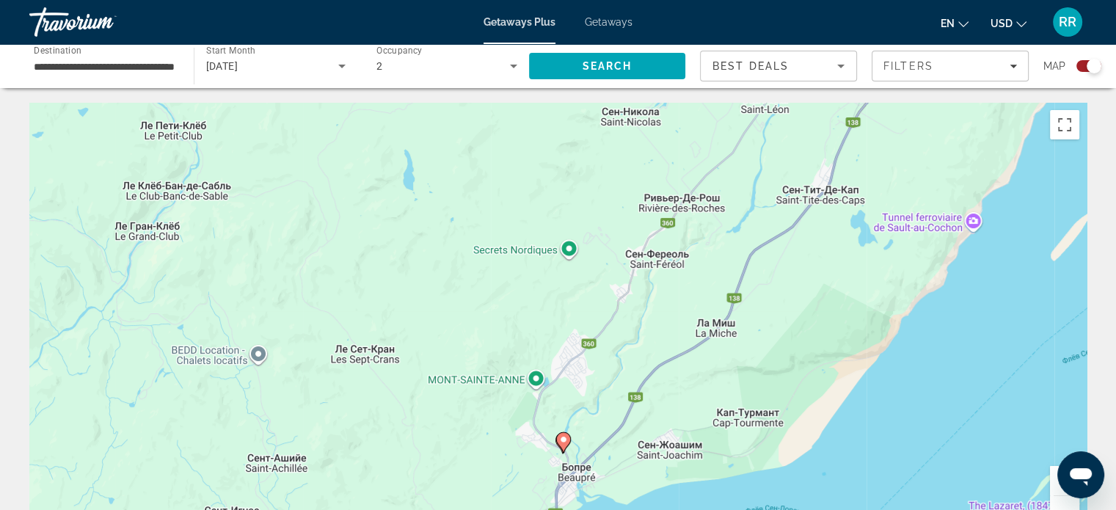
drag, startPoint x: 695, startPoint y: 452, endPoint x: 706, endPoint y: 241, distance: 211.5
click at [706, 241] on div "Для навигации используйте клавиши со стрелками. Чтобы активировать перетаскиван…" at bounding box center [557, 323] width 1057 height 440
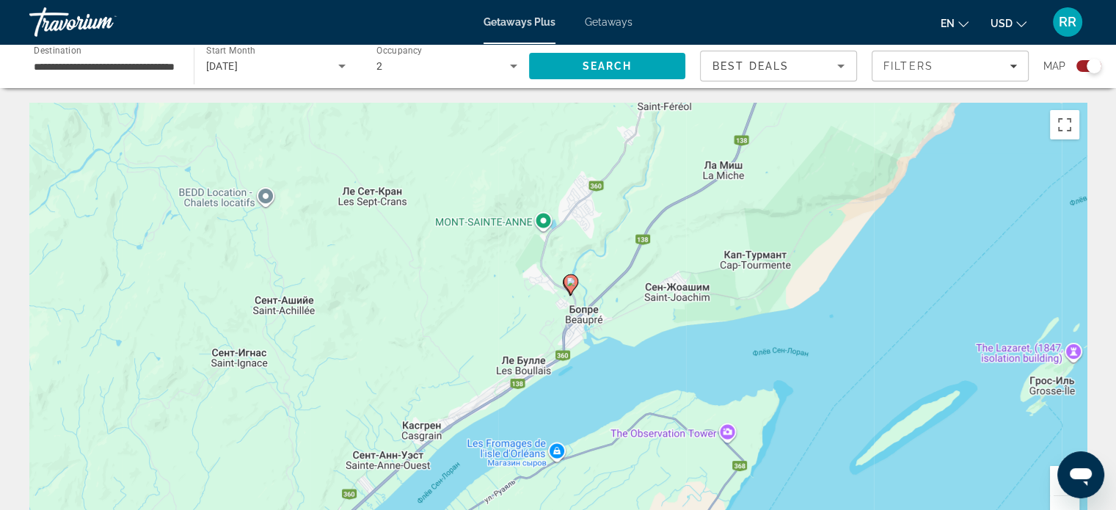
click at [572, 289] on icon "Main content" at bounding box center [569, 284] width 13 height 19
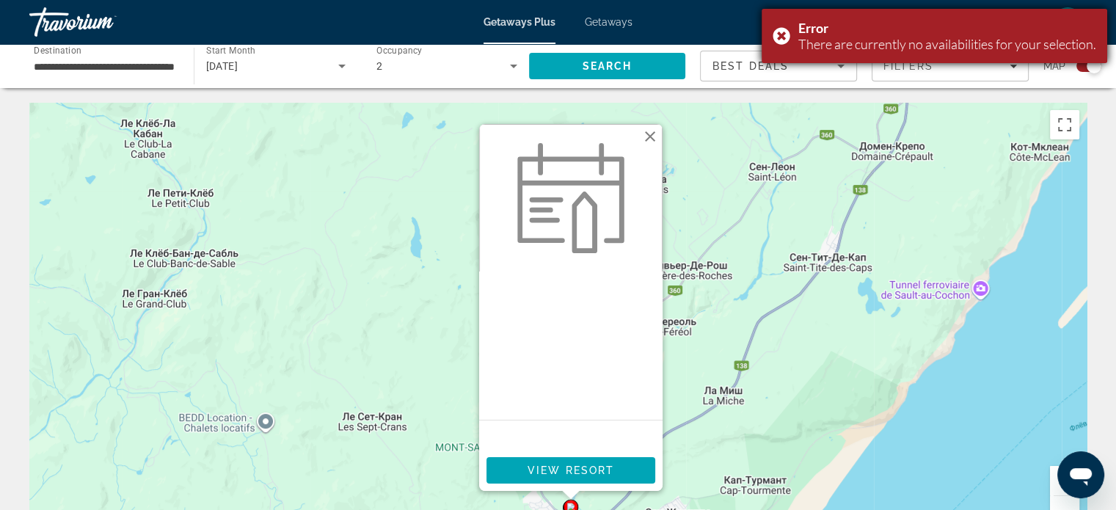
click at [780, 32] on div "Error There are currently no availabilities for your selection." at bounding box center [933, 36] width 345 height 54
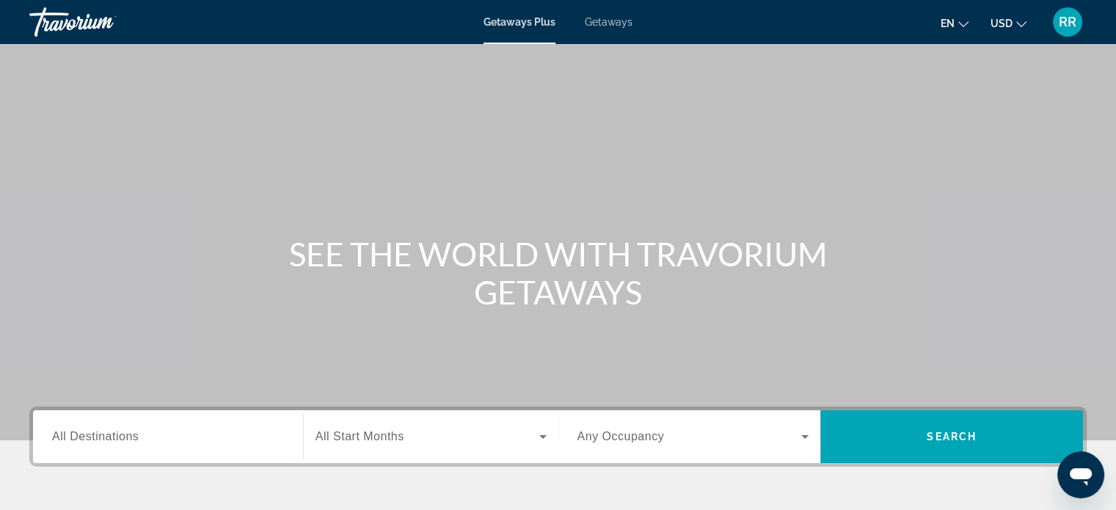
click at [109, 436] on span "All Destinations" at bounding box center [95, 436] width 87 height 12
click at [109, 436] on input "Destination All Destinations" at bounding box center [168, 437] width 232 height 18
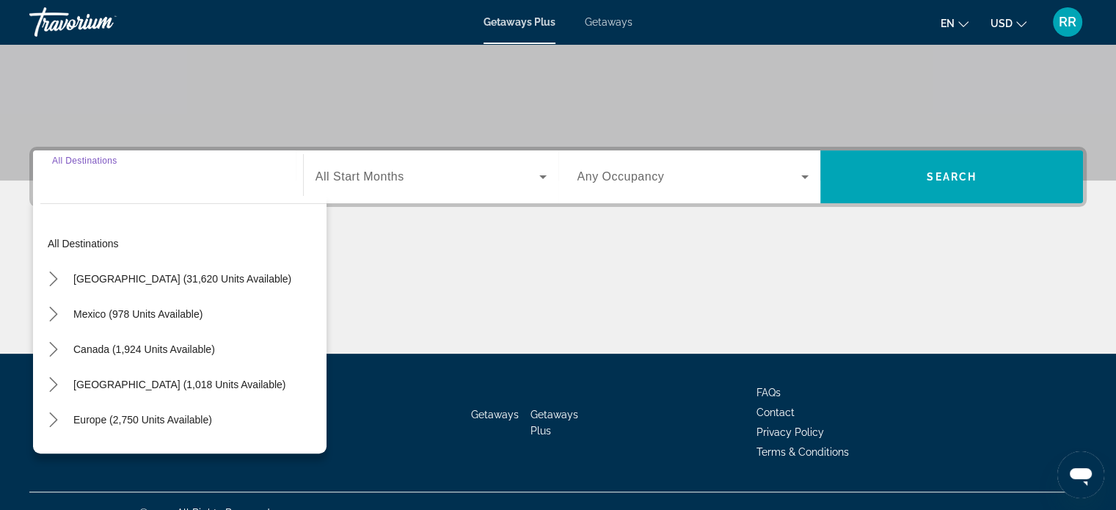
scroll to position [282, 0]
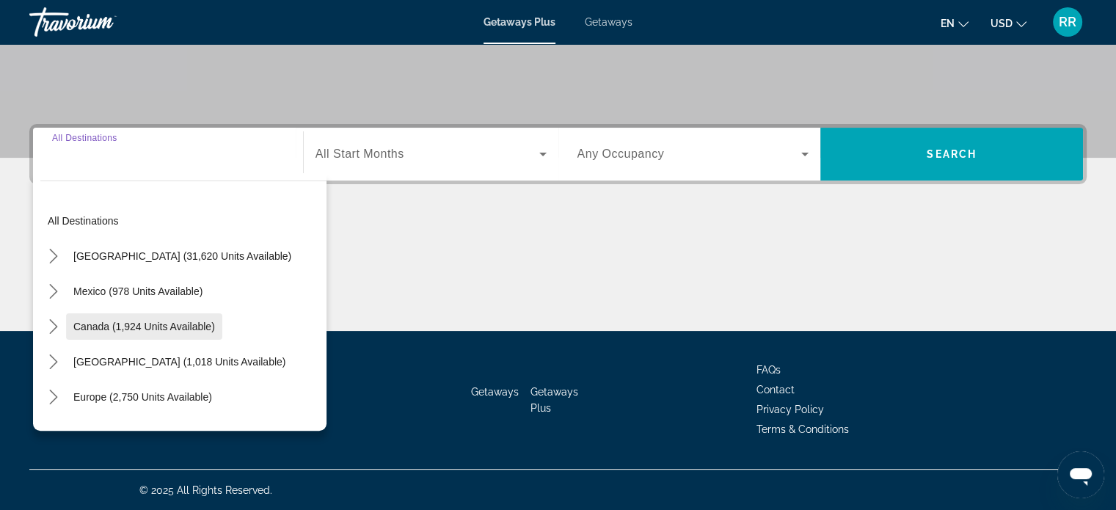
click at [134, 322] on span "Canada (1,924 units available)" at bounding box center [144, 327] width 142 height 12
type input "**********"
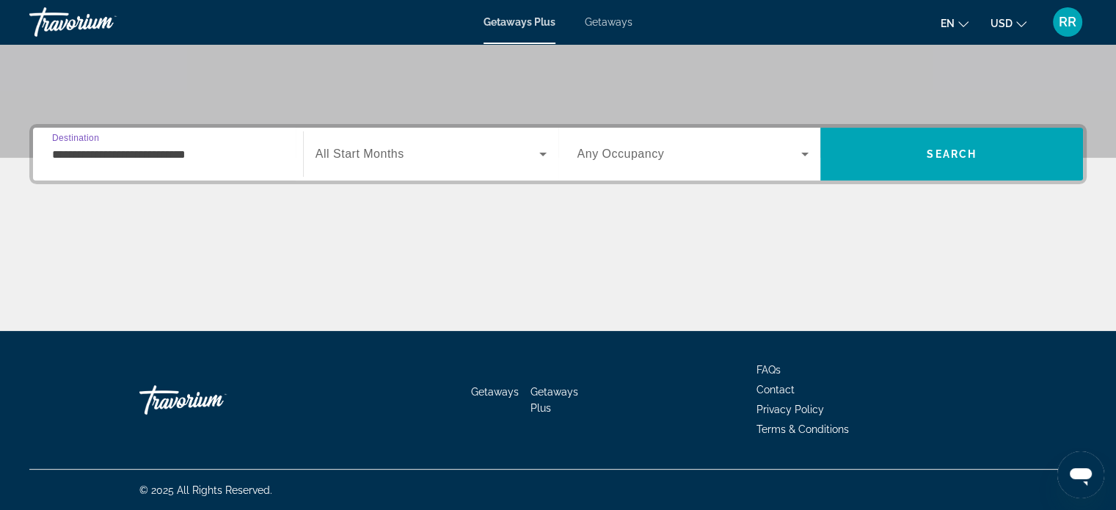
click at [460, 163] on div "Search widget" at bounding box center [430, 153] width 231 height 41
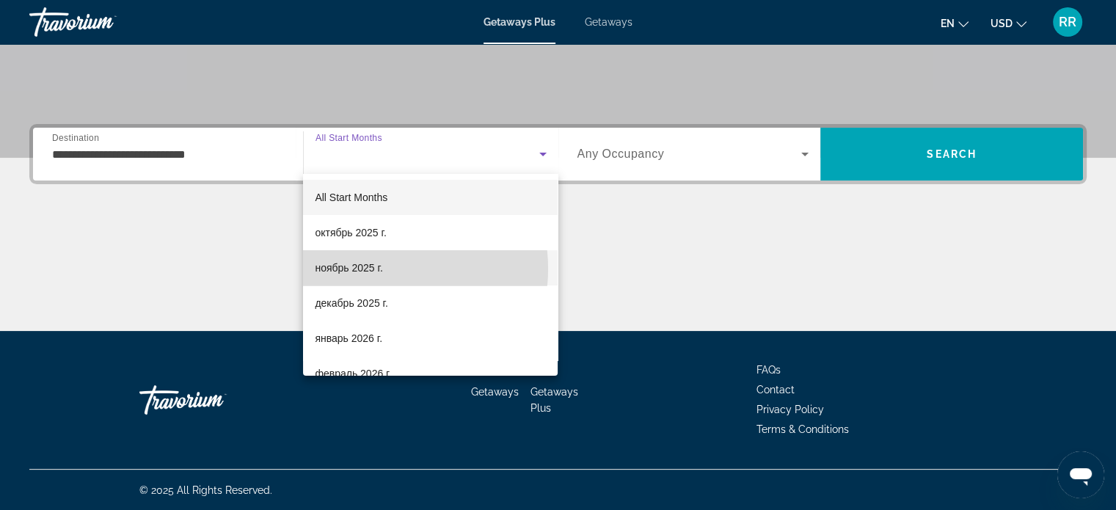
click at [381, 268] on span "ноябрь 2025 г." at bounding box center [348, 268] width 67 height 18
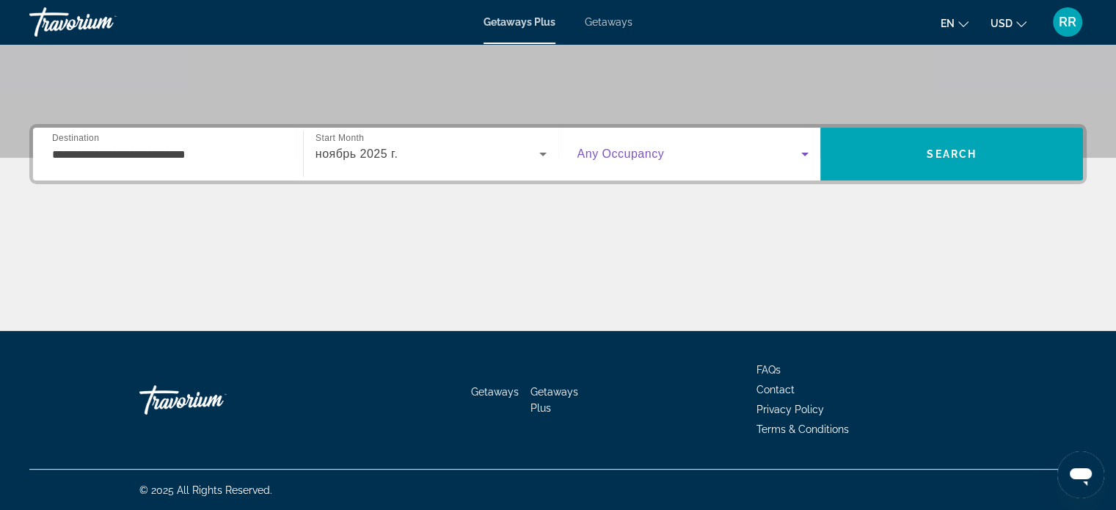
click at [716, 152] on span "Search widget" at bounding box center [689, 154] width 224 height 18
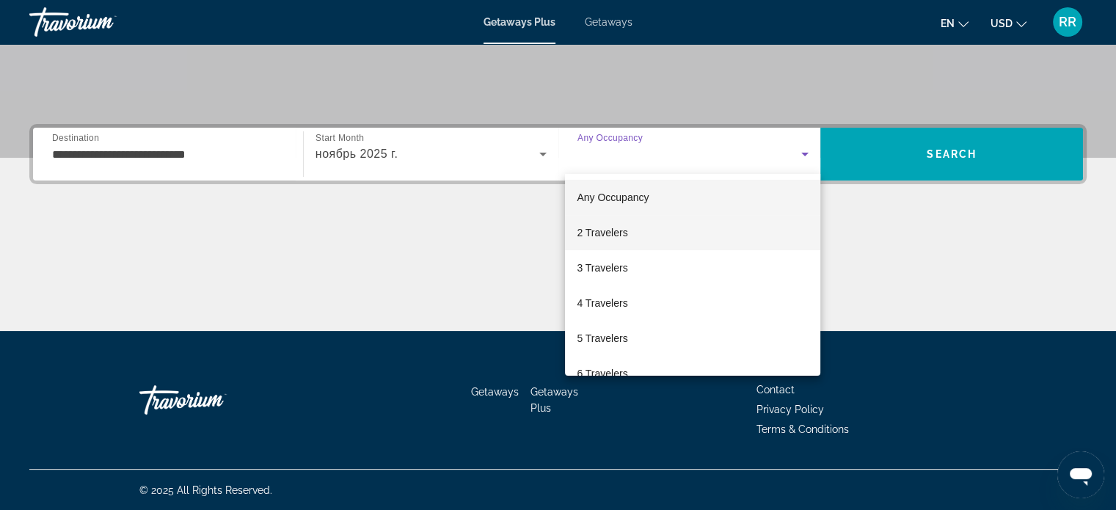
click at [609, 233] on span "2 Travelers" at bounding box center [602, 233] width 51 height 18
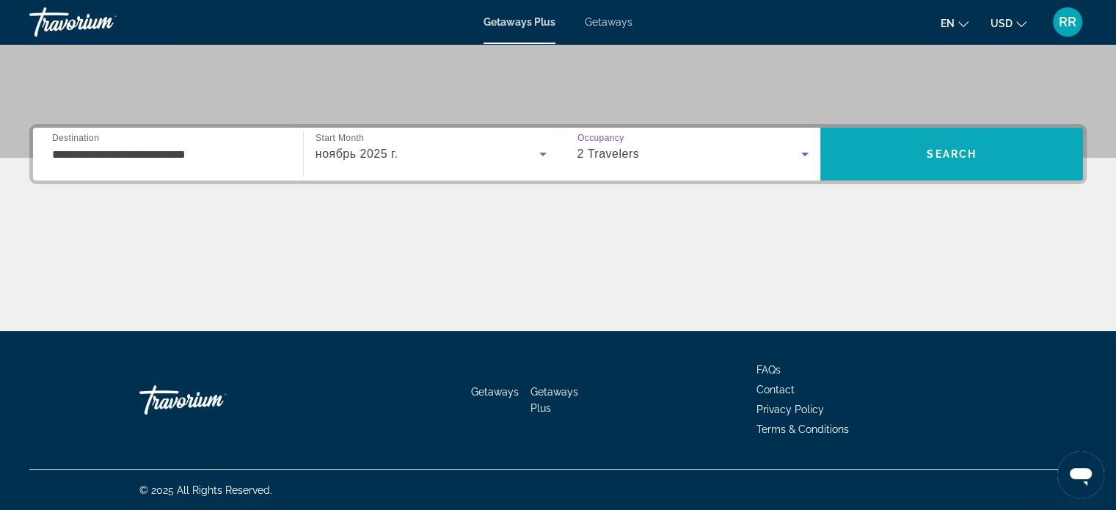
click at [958, 143] on span "Search" at bounding box center [951, 153] width 263 height 35
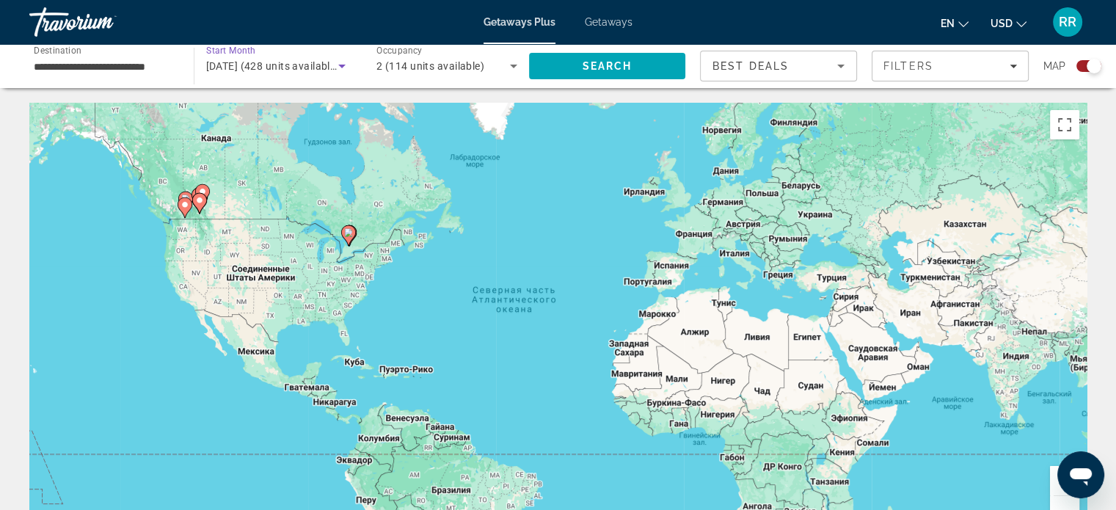
click at [285, 60] on span "November 2025 (428 units available)" at bounding box center [272, 66] width 133 height 12
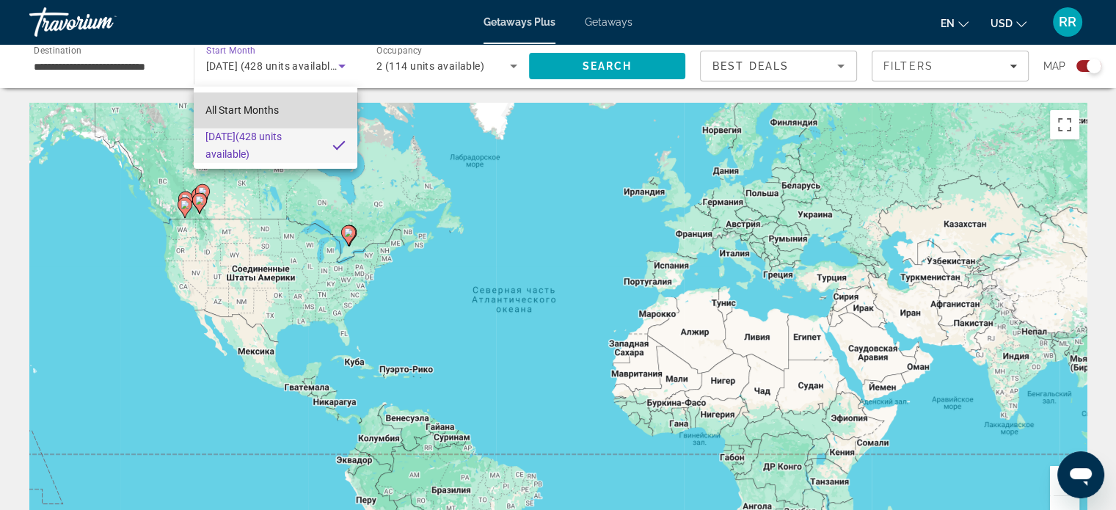
click at [270, 107] on span "All Start Months" at bounding box center [241, 110] width 73 height 12
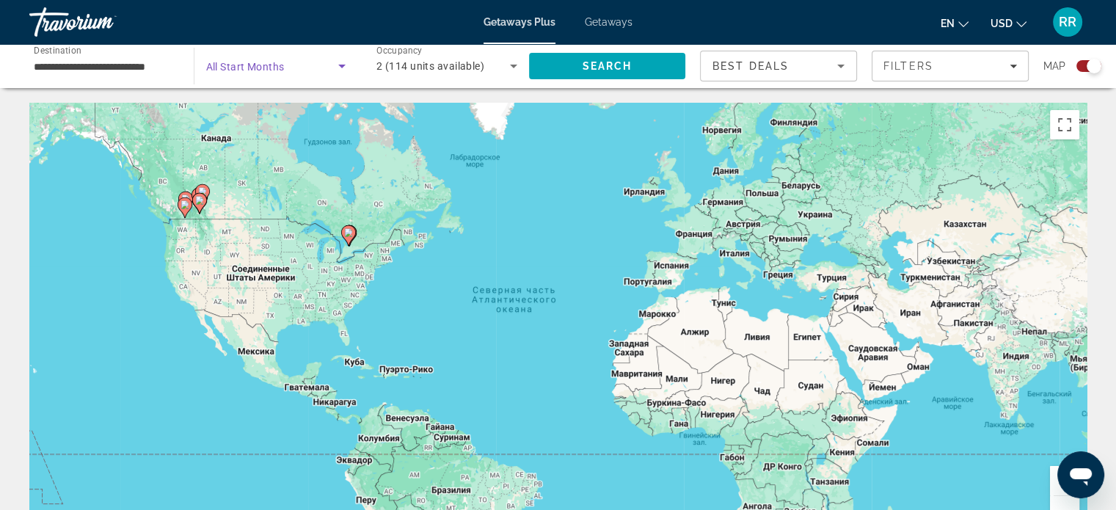
click at [339, 65] on icon "Search widget" at bounding box center [341, 67] width 7 height 4
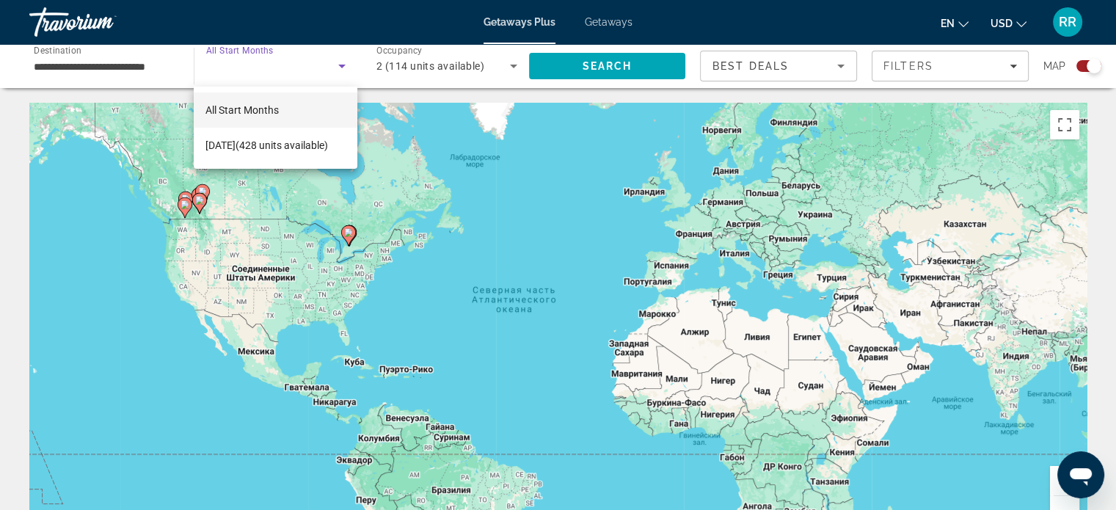
click at [339, 65] on div at bounding box center [558, 255] width 1116 height 510
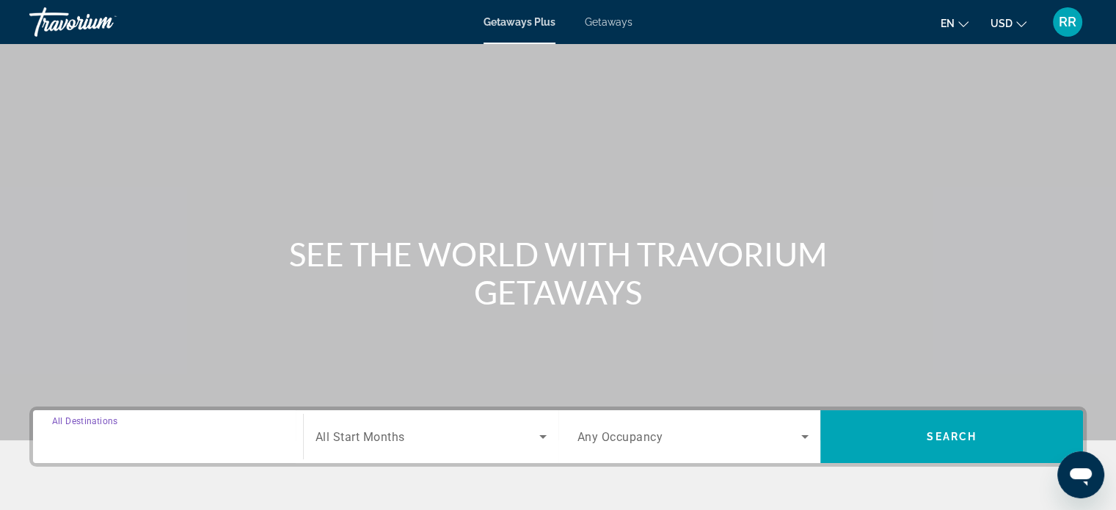
click at [192, 428] on input "Destination All Destinations" at bounding box center [168, 437] width 232 height 18
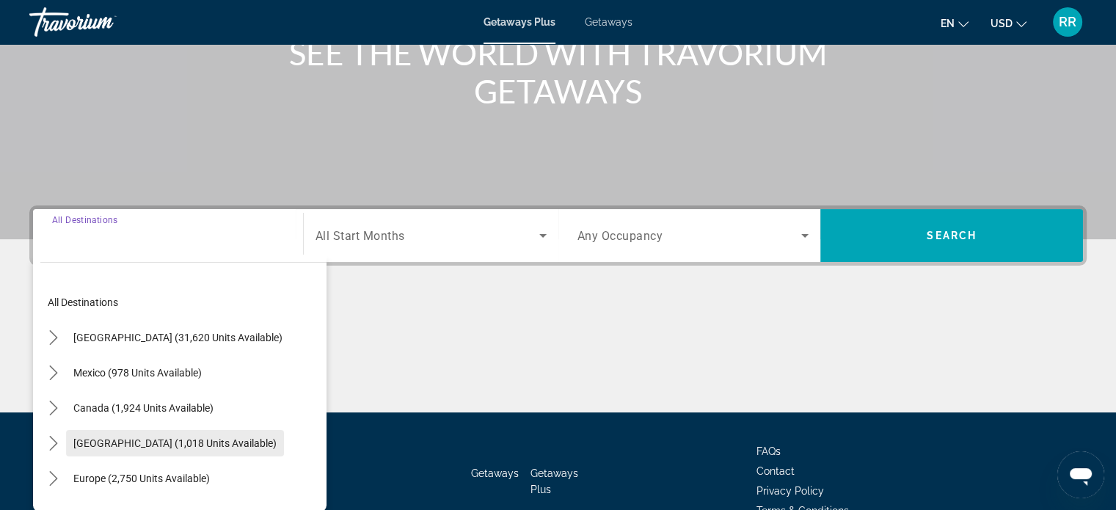
scroll to position [282, 0]
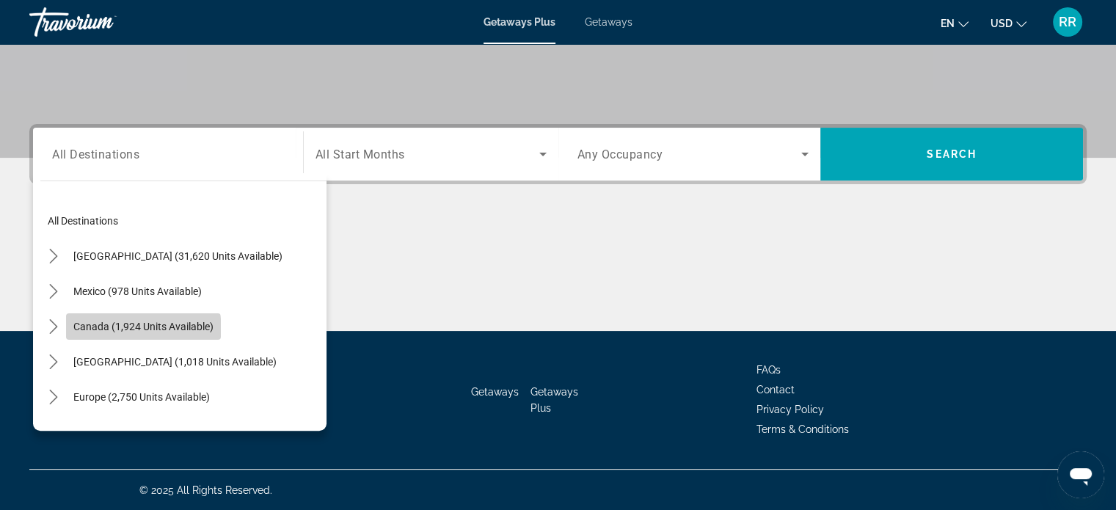
click at [117, 330] on span "Canada (1,924 units available)" at bounding box center [143, 327] width 140 height 12
type input "**********"
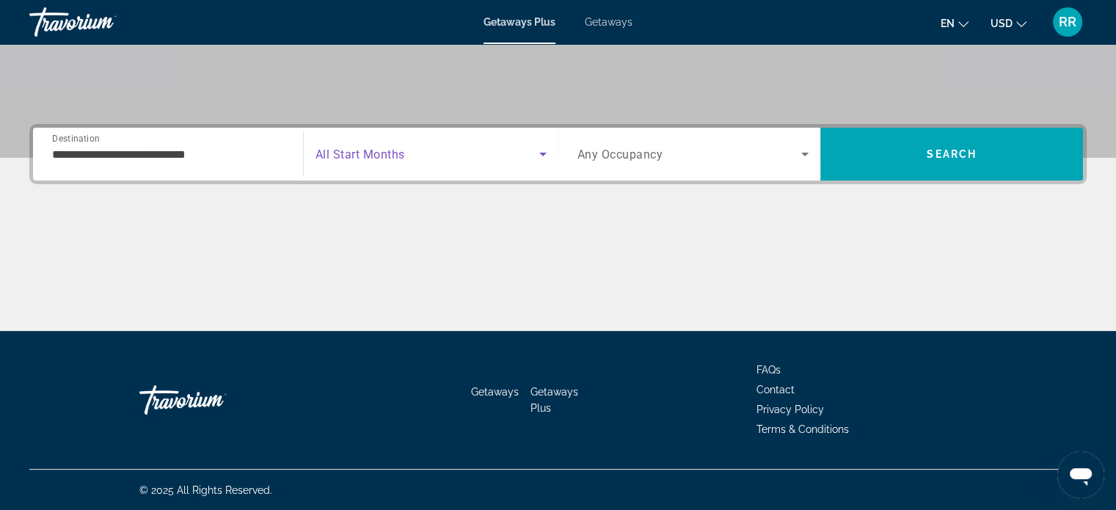
click at [405, 146] on span "Search widget" at bounding box center [427, 154] width 224 height 18
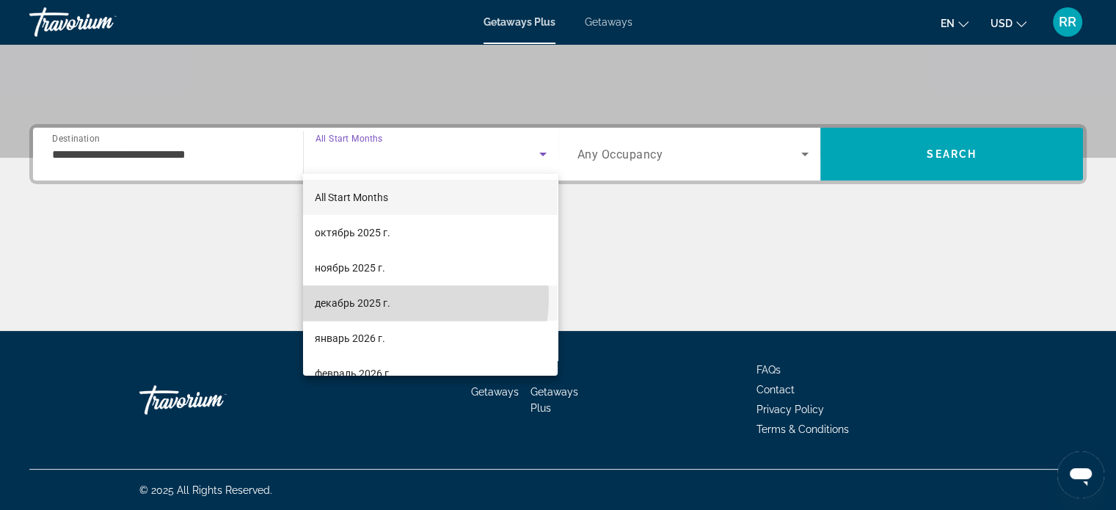
click at [389, 297] on span "декабрь 2025 г." at bounding box center [353, 303] width 76 height 18
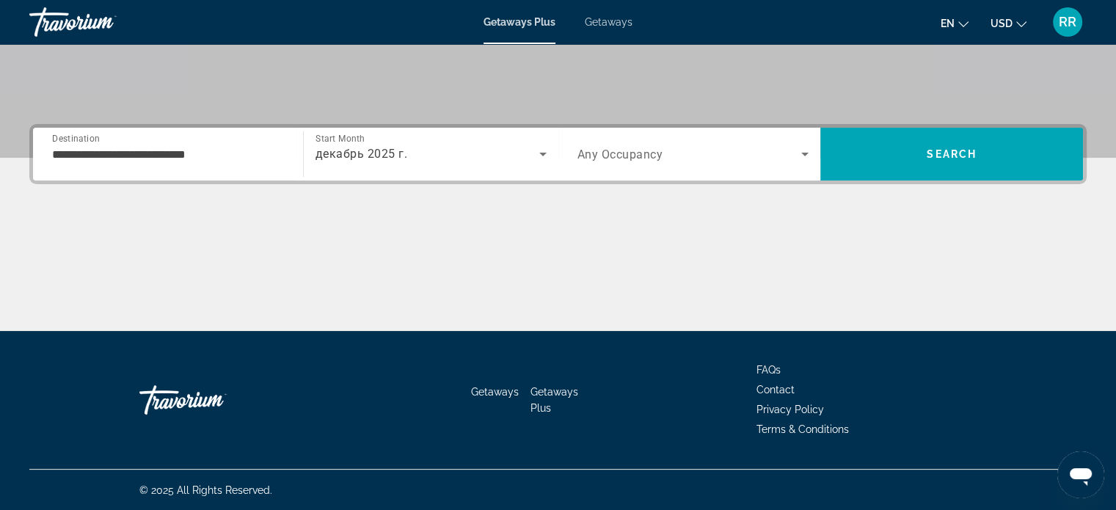
click at [672, 161] on div "Search widget" at bounding box center [693, 153] width 232 height 41
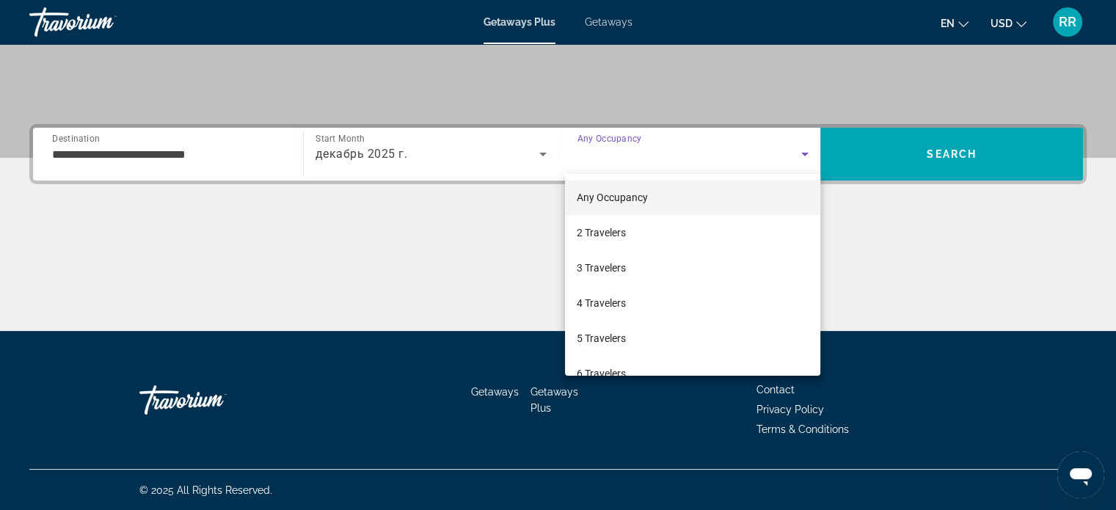
click at [683, 152] on div at bounding box center [558, 255] width 1116 height 510
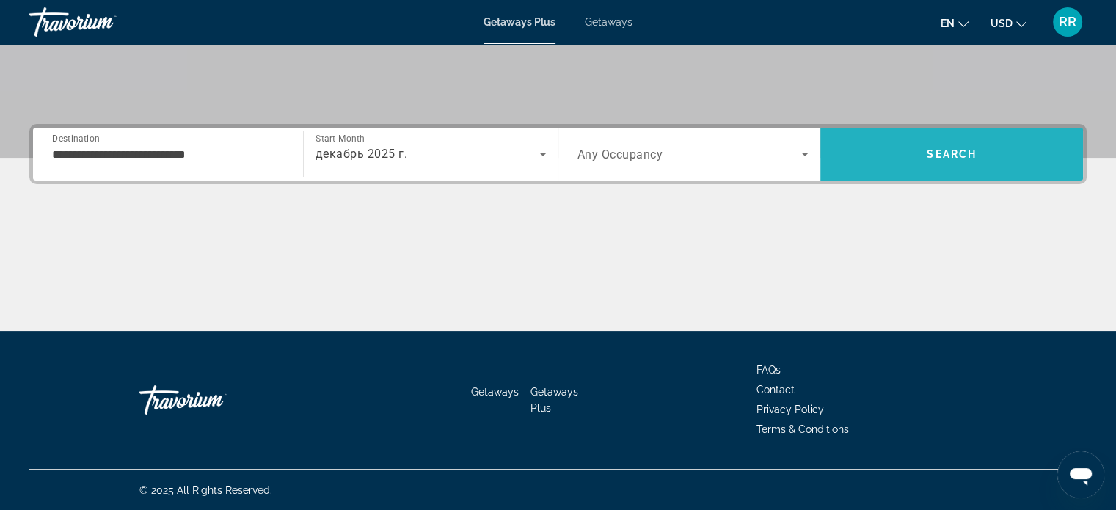
click at [986, 152] on span "Search" at bounding box center [951, 153] width 263 height 35
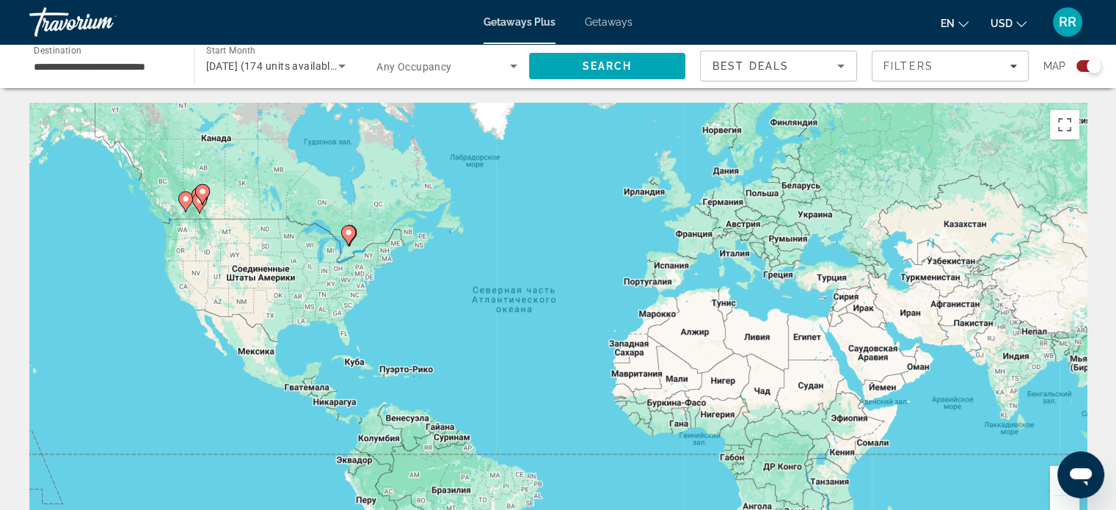
click at [611, 19] on span "Getaways" at bounding box center [609, 22] width 48 height 12
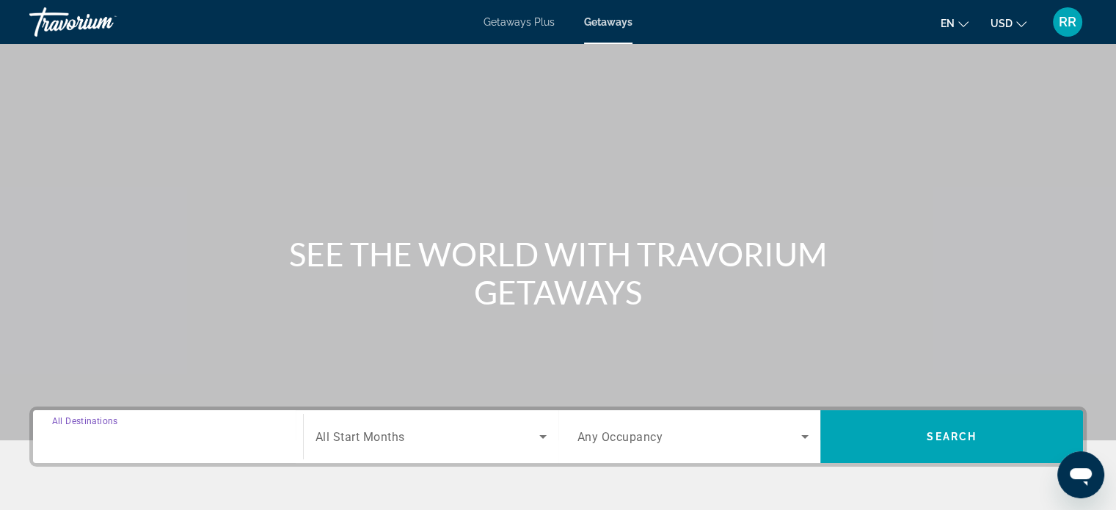
click at [163, 436] on input "Destination All Destinations" at bounding box center [168, 437] width 232 height 18
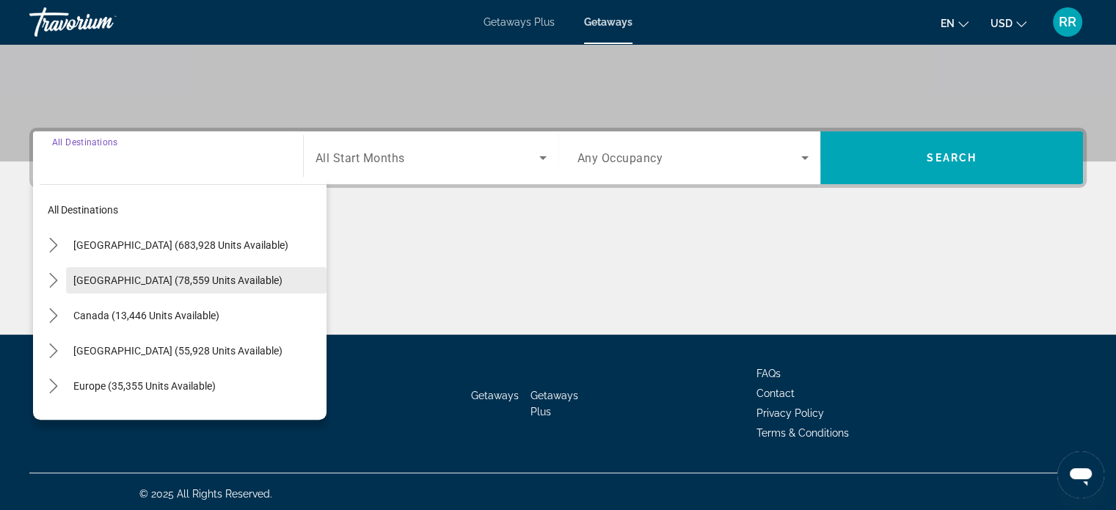
scroll to position [282, 0]
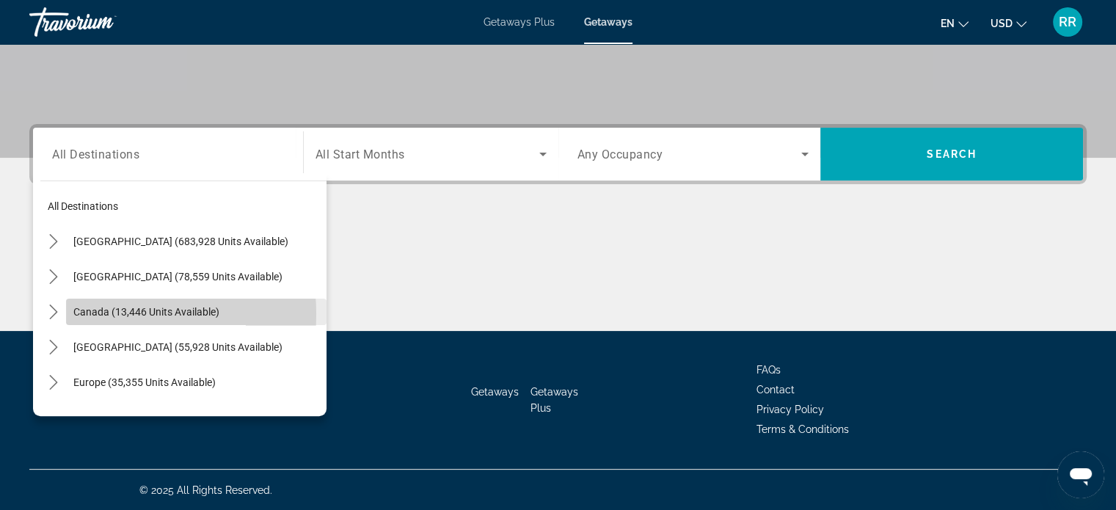
click at [94, 313] on span "Canada (13,446 units available)" at bounding box center [146, 312] width 146 height 12
type input "**********"
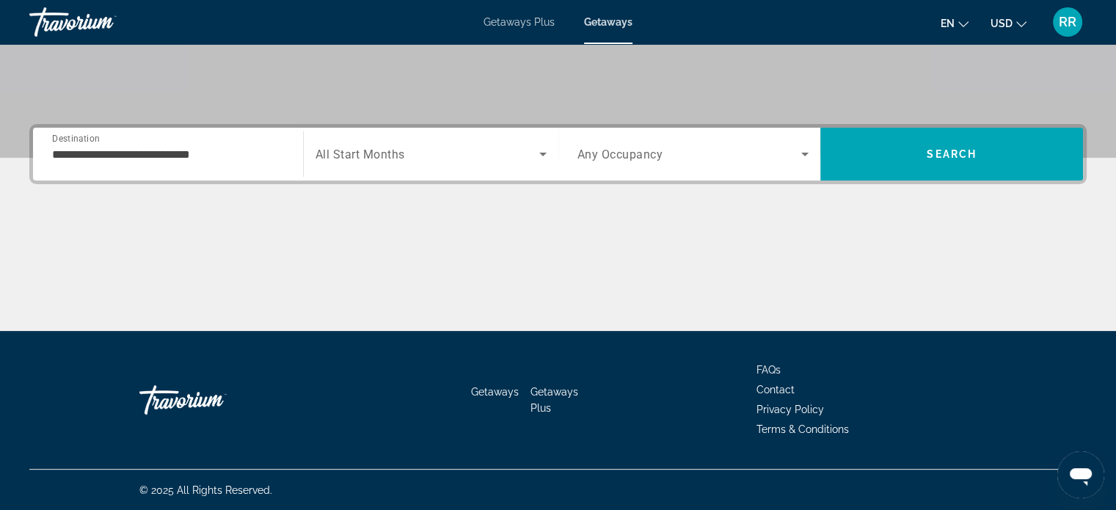
click at [392, 149] on span "All Start Months" at bounding box center [359, 154] width 89 height 14
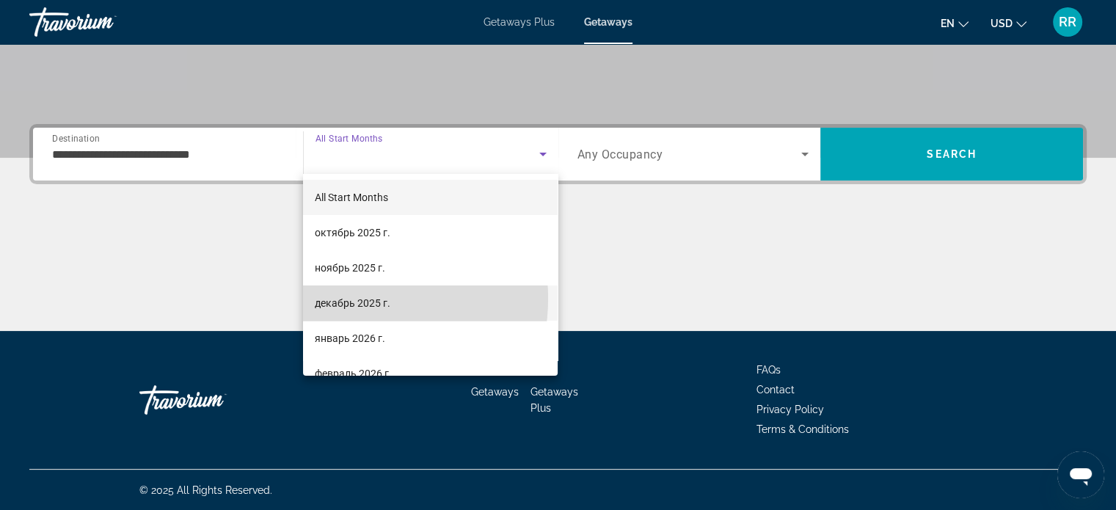
click at [351, 299] on span "декабрь 2025 г." at bounding box center [353, 303] width 76 height 18
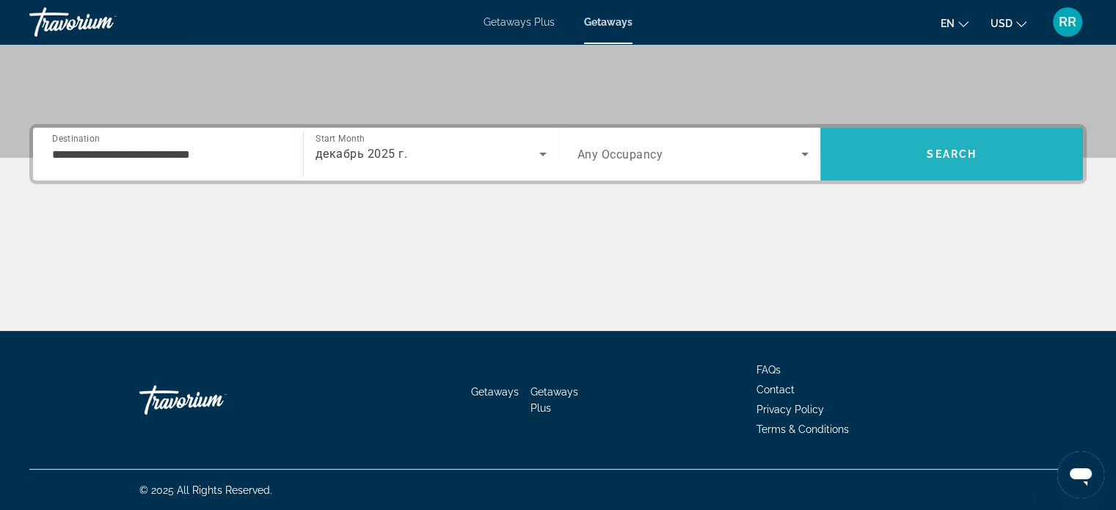
click at [948, 148] on span "Search" at bounding box center [951, 154] width 50 height 12
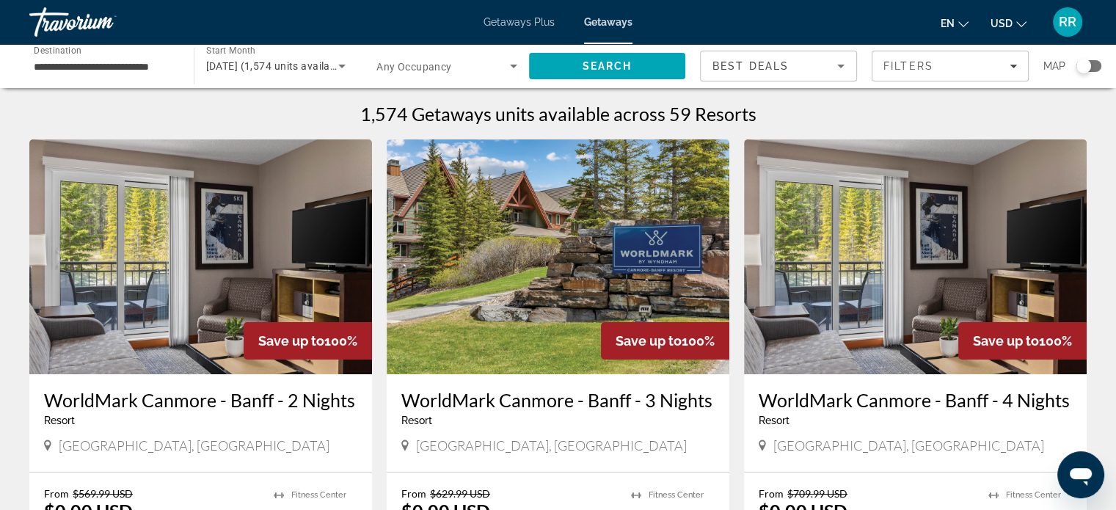
click at [1097, 62] on div "Search widget" at bounding box center [1088, 66] width 25 height 12
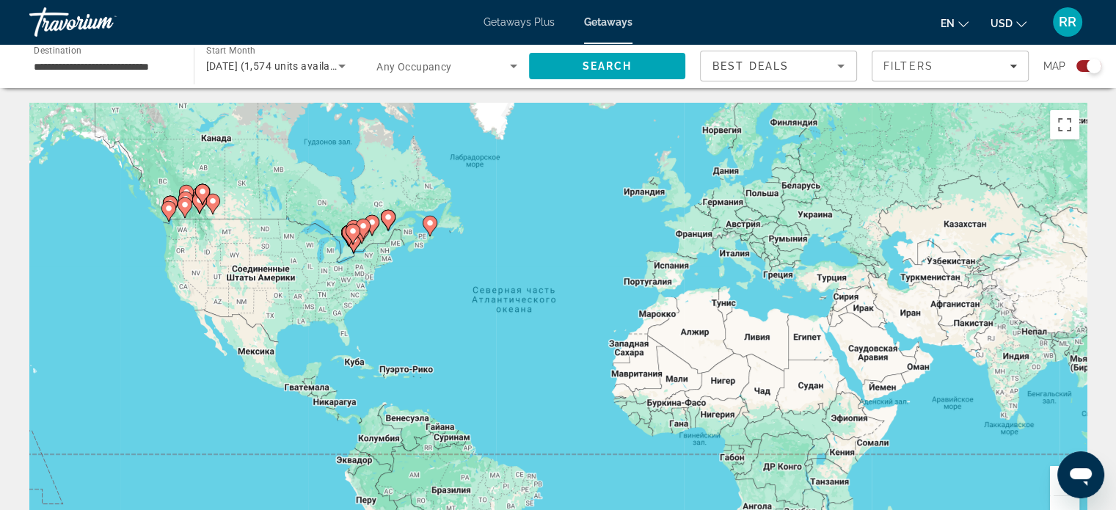
click at [386, 216] on image "Main content" at bounding box center [388, 217] width 9 height 9
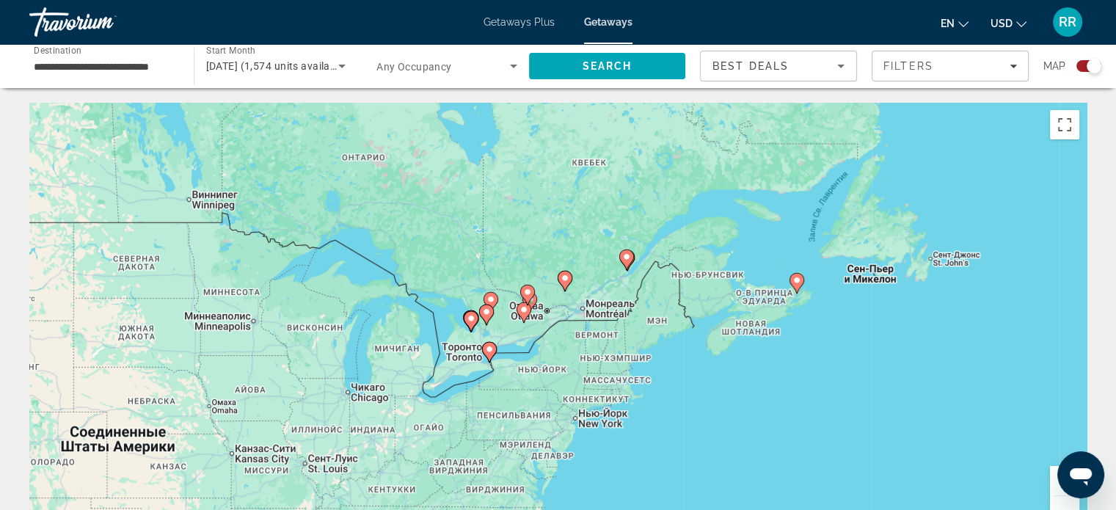
drag, startPoint x: 719, startPoint y: 409, endPoint x: 798, endPoint y: 338, distance: 106.0
click at [796, 344] on div "Чтобы активировать перетаскивание с помощью клавиатуры, нажмите Alt + Ввод. Пос…" at bounding box center [557, 323] width 1057 height 440
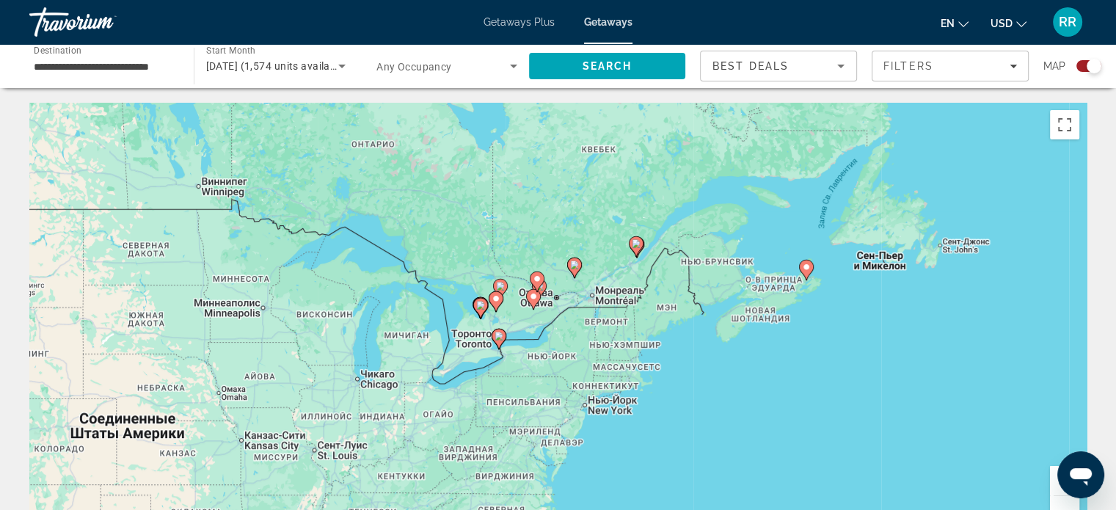
click at [1053, 479] on button "Увеличить" at bounding box center [1064, 480] width 29 height 29
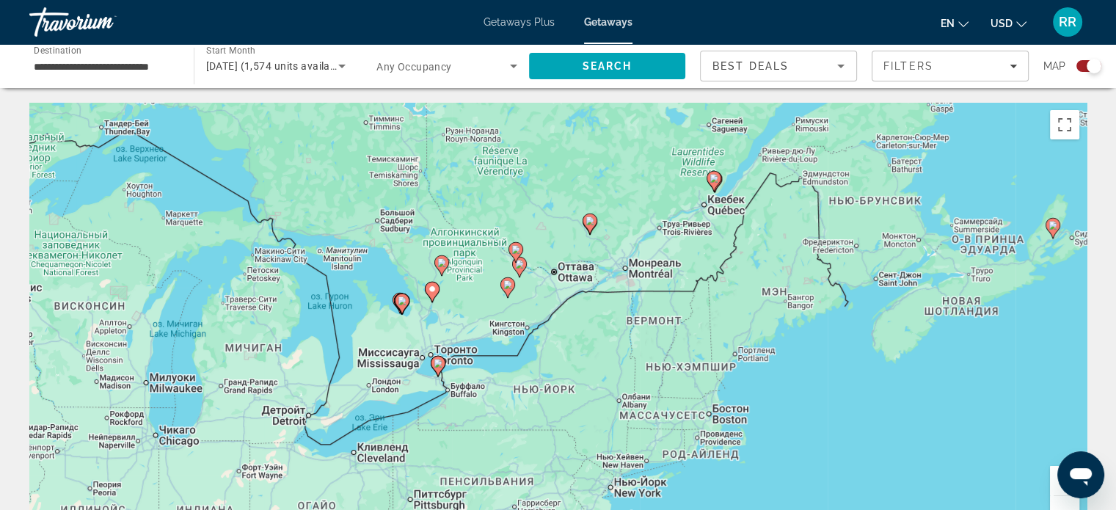
click at [1053, 479] on button "Увеличить" at bounding box center [1064, 480] width 29 height 29
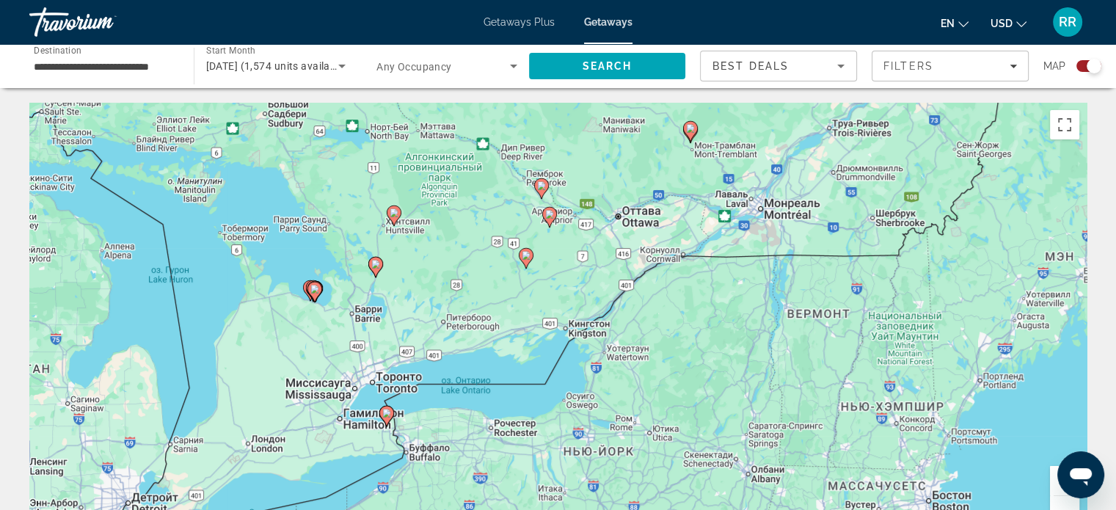
drag, startPoint x: 522, startPoint y: 372, endPoint x: 604, endPoint y: 365, distance: 81.7
click at [604, 365] on div "Чтобы активировать перетаскивание с помощью клавиатуры, нажмите Alt + Ввод. Пос…" at bounding box center [557, 323] width 1057 height 440
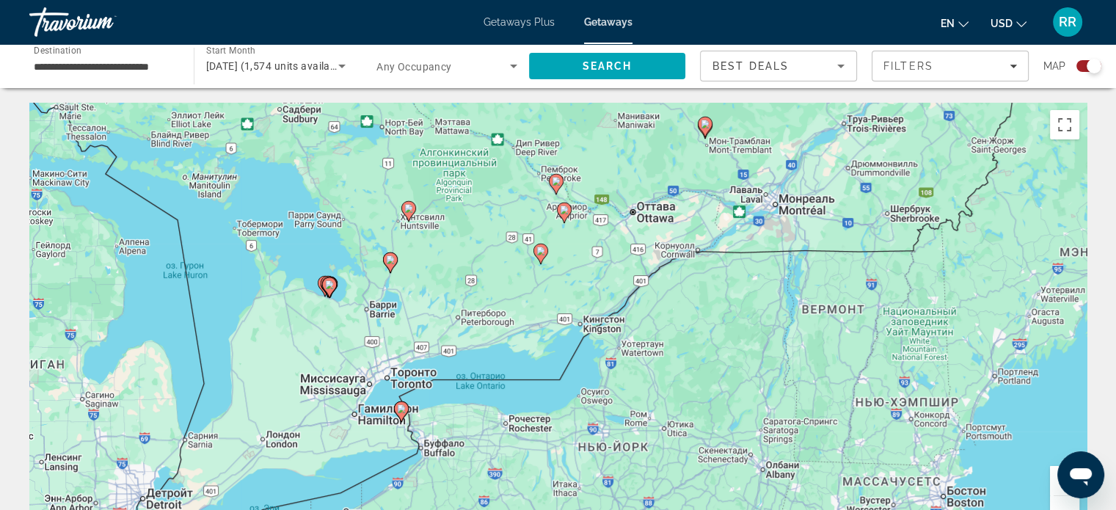
click at [390, 259] on image "Main content" at bounding box center [390, 259] width 9 height 9
type input "**********"
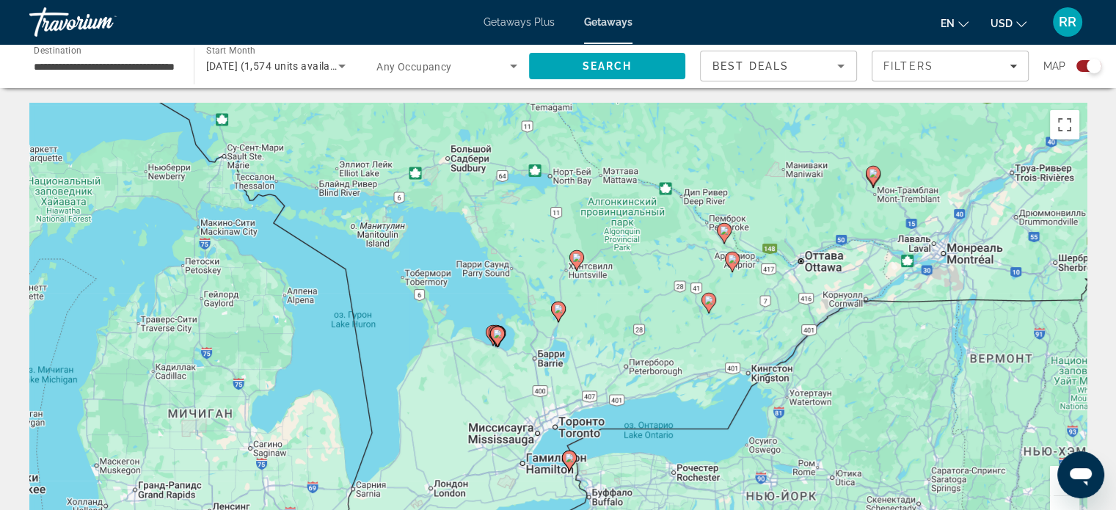
click at [557, 312] on image "Main content" at bounding box center [558, 308] width 9 height 9
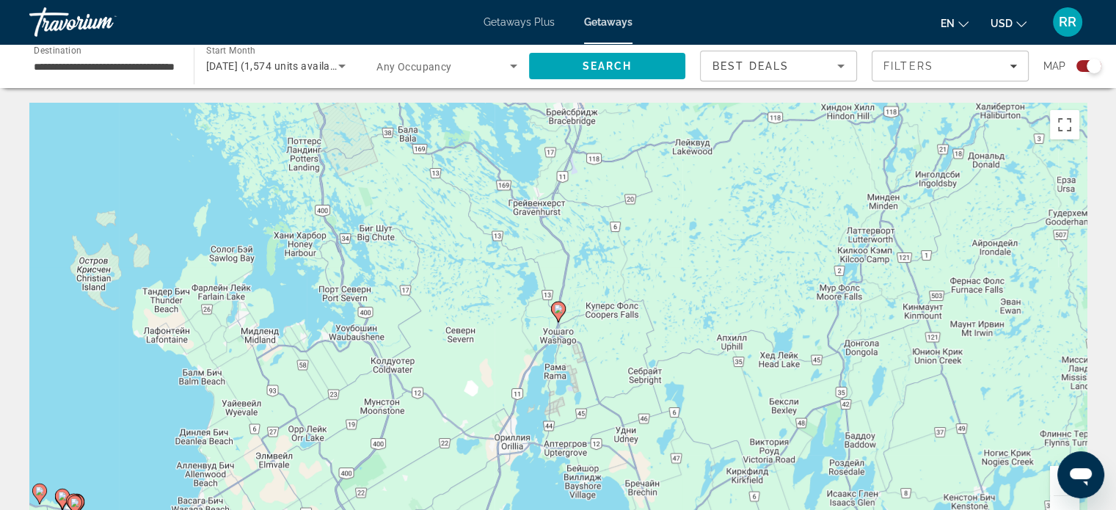
click at [560, 307] on image "Main content" at bounding box center [558, 308] width 9 height 9
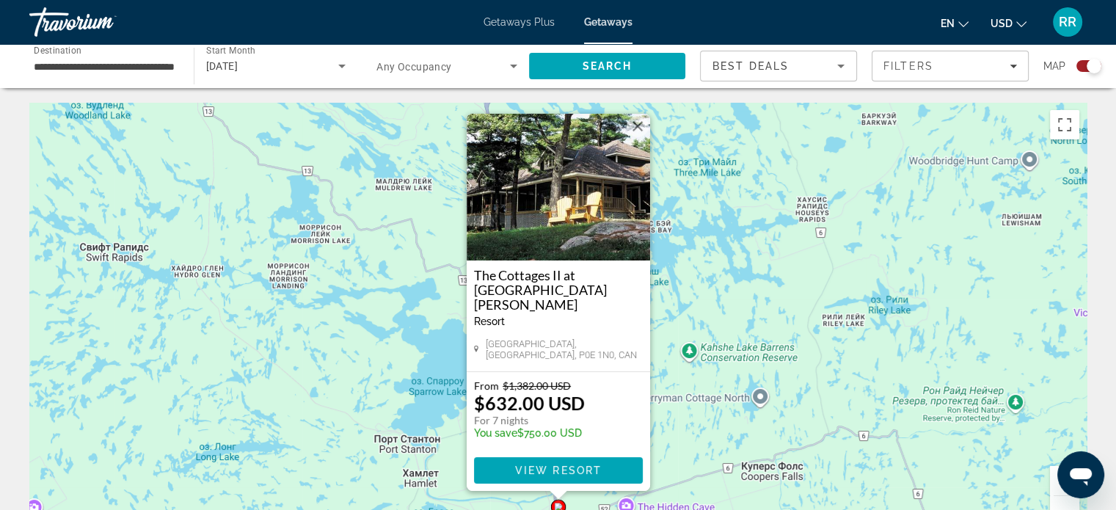
click at [639, 137] on button "Закрыть" at bounding box center [637, 126] width 22 height 22
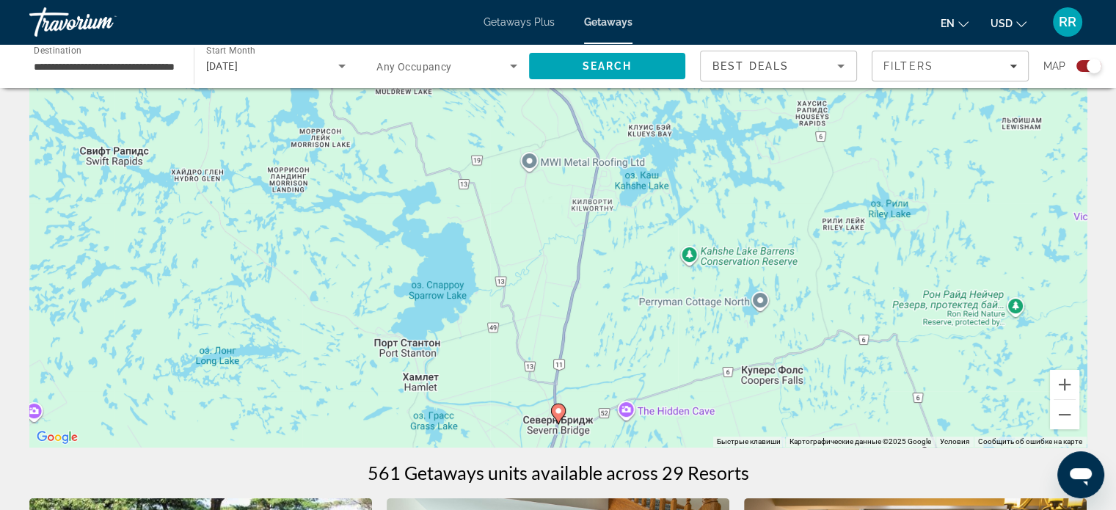
scroll to position [147, 0]
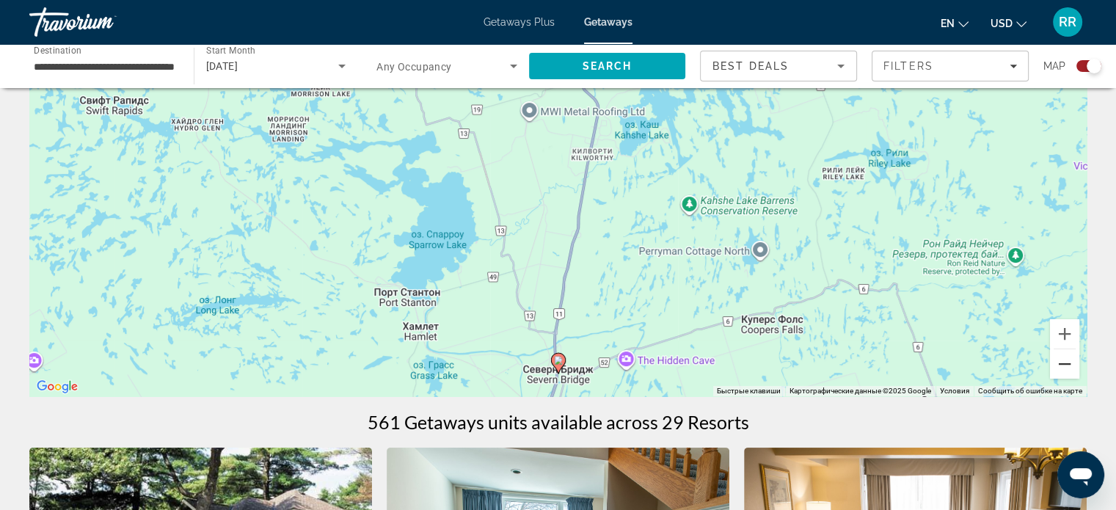
click at [1064, 366] on button "Уменьшить" at bounding box center [1064, 363] width 29 height 29
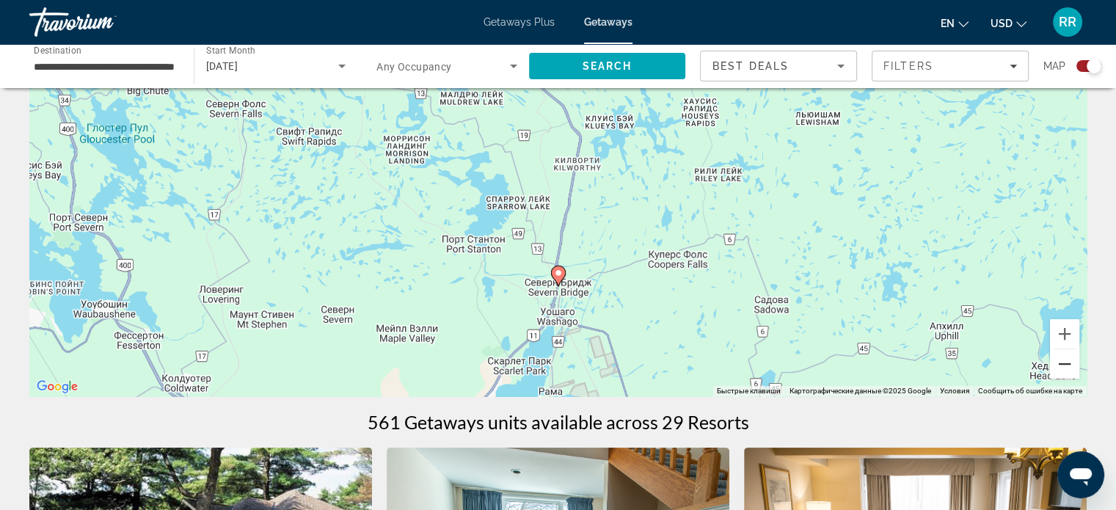
click at [1064, 366] on button "Уменьшить" at bounding box center [1064, 363] width 29 height 29
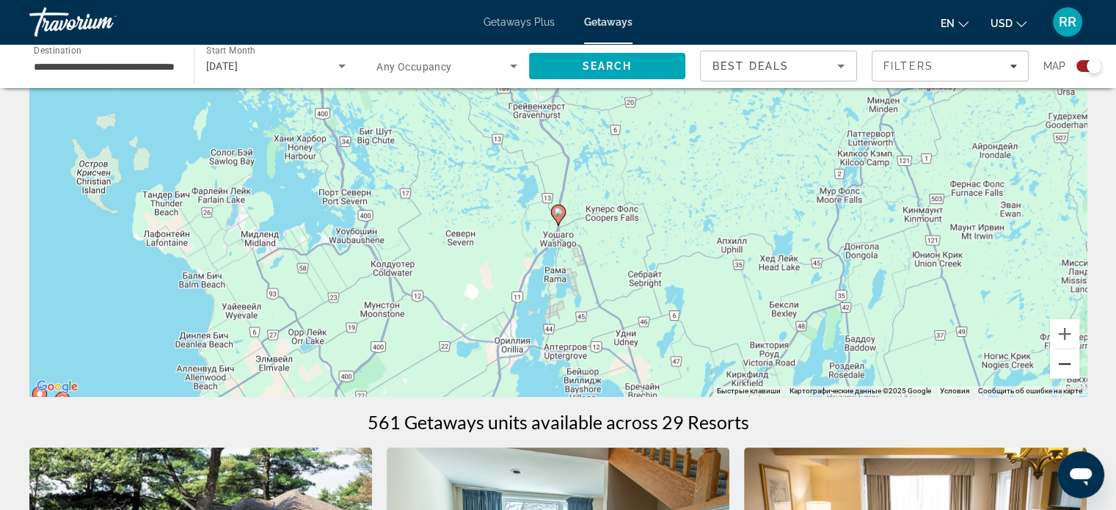
click at [1064, 366] on button "Уменьшить" at bounding box center [1064, 363] width 29 height 29
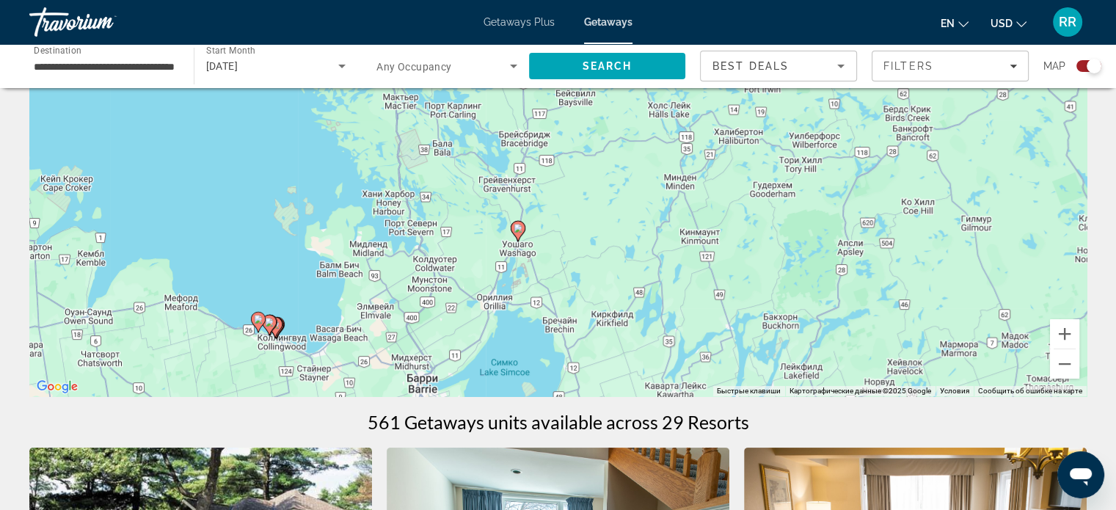
drag, startPoint x: 499, startPoint y: 295, endPoint x: 478, endPoint y: 342, distance: 51.5
click at [478, 342] on div "Чтобы активировать перетаскивание с помощью клавиатуры, нажмите Alt + Ввод. Пос…" at bounding box center [557, 176] width 1057 height 440
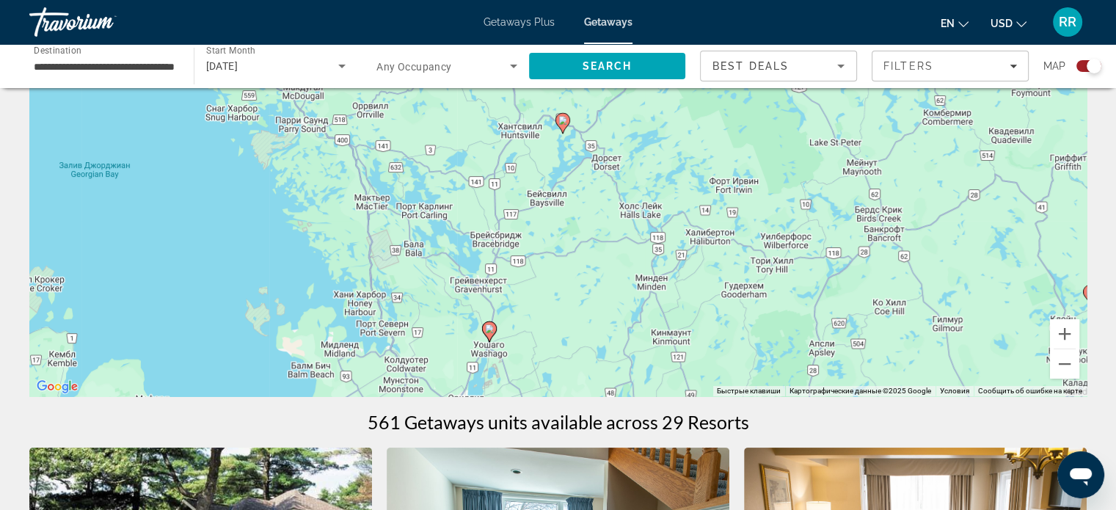
drag, startPoint x: 595, startPoint y: 269, endPoint x: 595, endPoint y: 290, distance: 21.3
click at [595, 290] on div "Чтобы активировать перетаскивание с помощью клавиатуры, нажмите Alt + Ввод. Пос…" at bounding box center [557, 176] width 1057 height 440
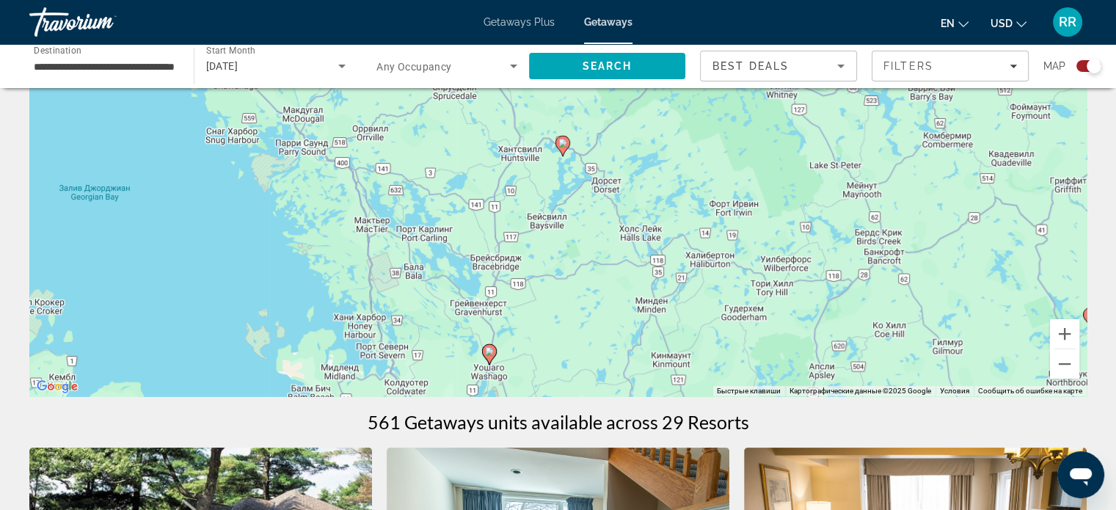
click at [563, 143] on image "Main content" at bounding box center [562, 143] width 9 height 9
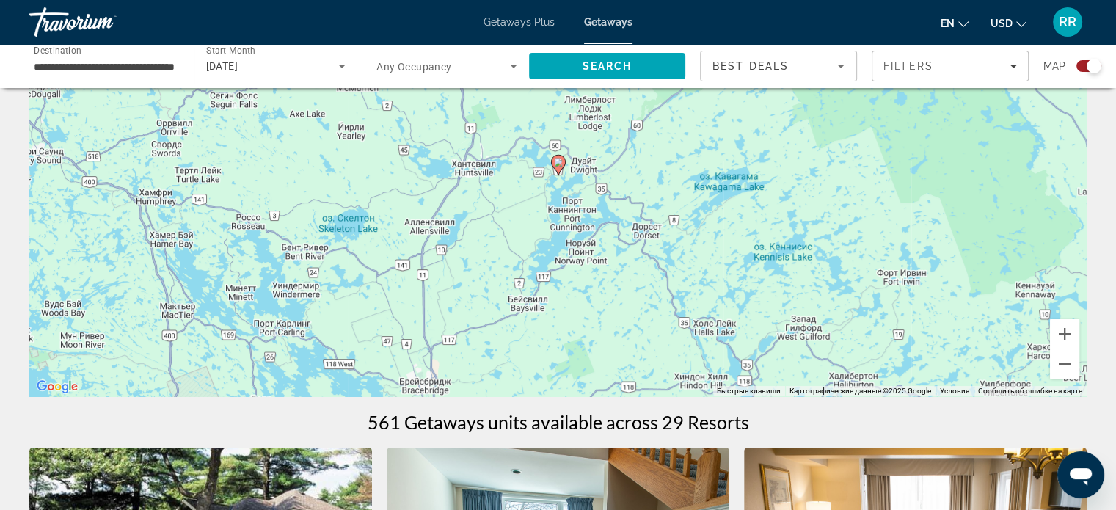
click at [561, 164] on image "Main content" at bounding box center [558, 162] width 9 height 9
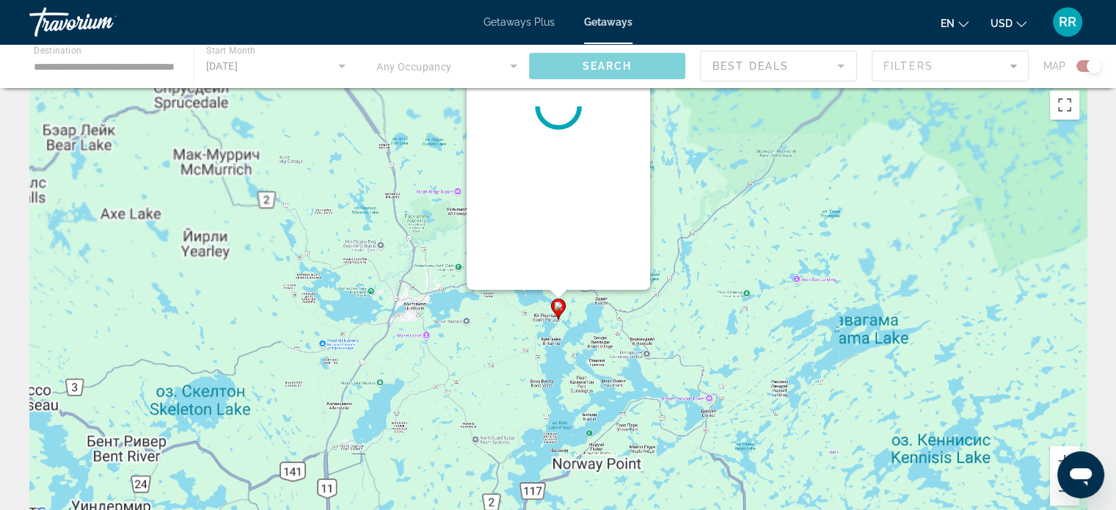
scroll to position [0, 0]
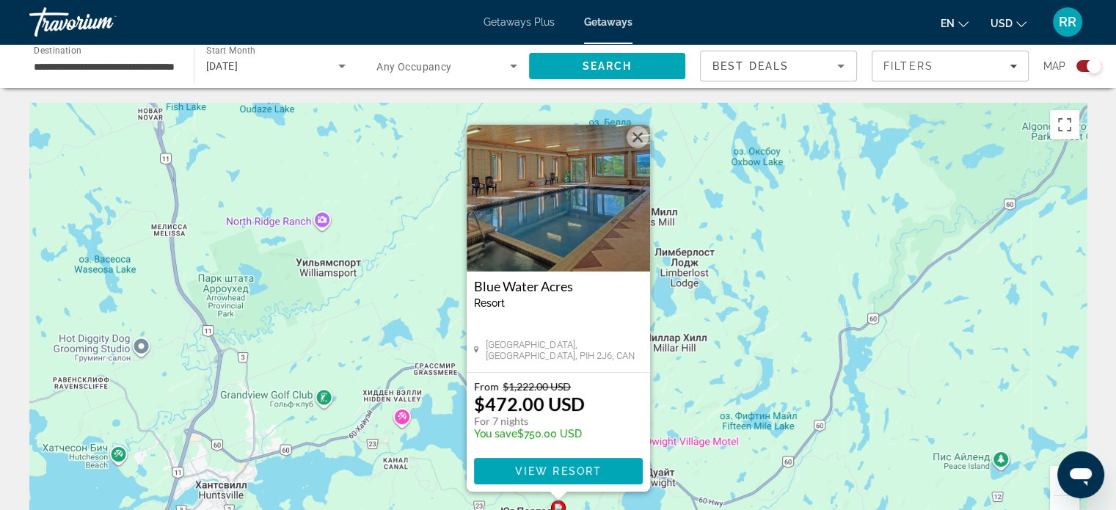
click at [639, 134] on button "Закрыть" at bounding box center [637, 137] width 22 height 22
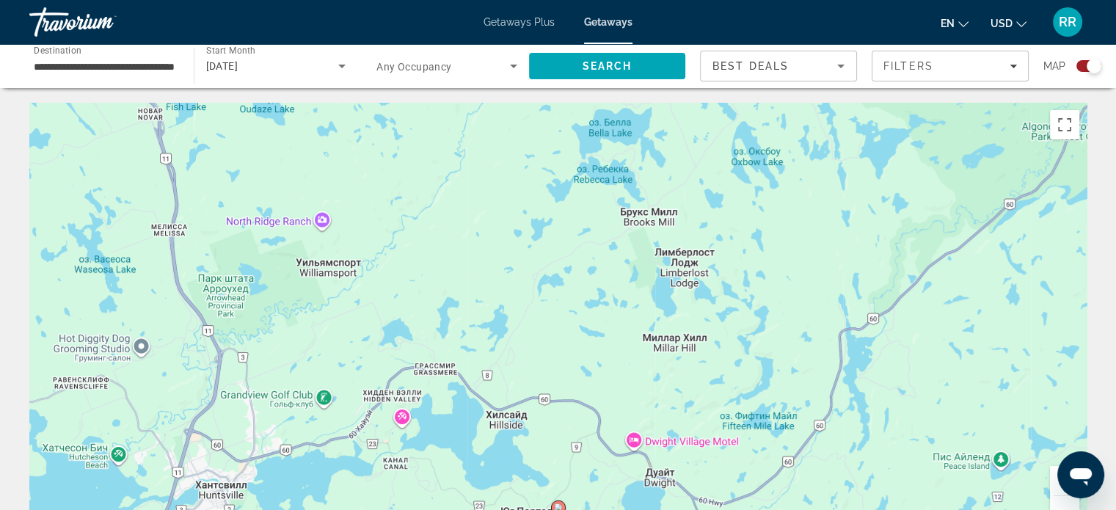
click at [1067, 503] on button "Уменьшить" at bounding box center [1064, 510] width 29 height 29
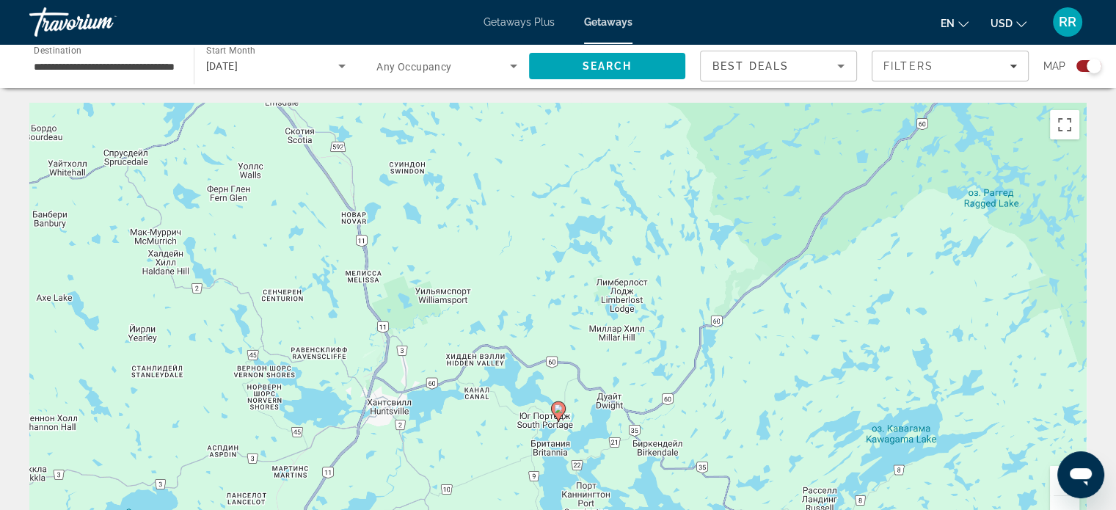
click at [1067, 503] on button "Уменьшить" at bounding box center [1064, 510] width 29 height 29
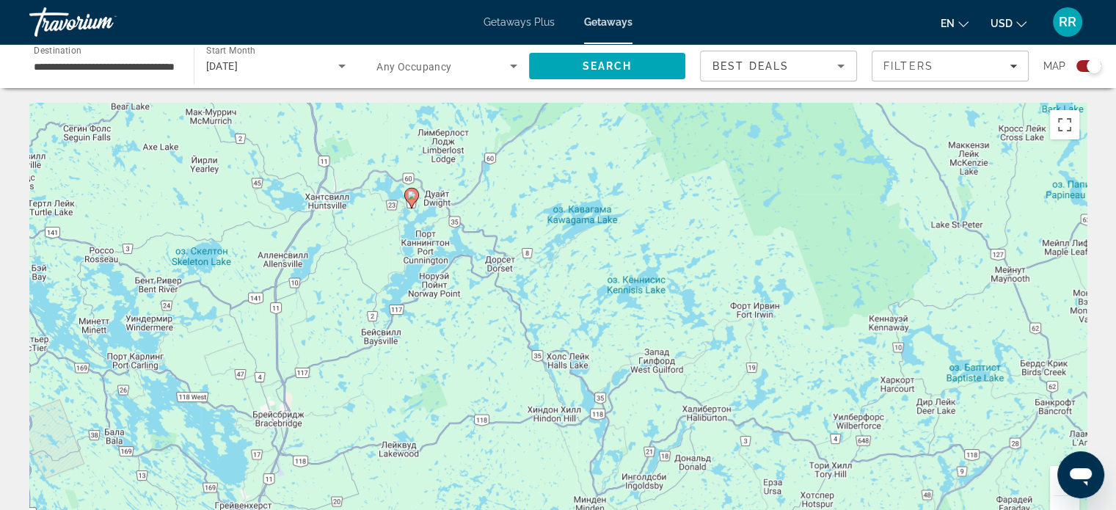
drag, startPoint x: 901, startPoint y: 434, endPoint x: 772, endPoint y: 284, distance: 197.7
click at [772, 284] on div "Чтобы активировать перетаскивание с помощью клавиатуры, нажмите Alt + Ввод. Пос…" at bounding box center [557, 323] width 1057 height 440
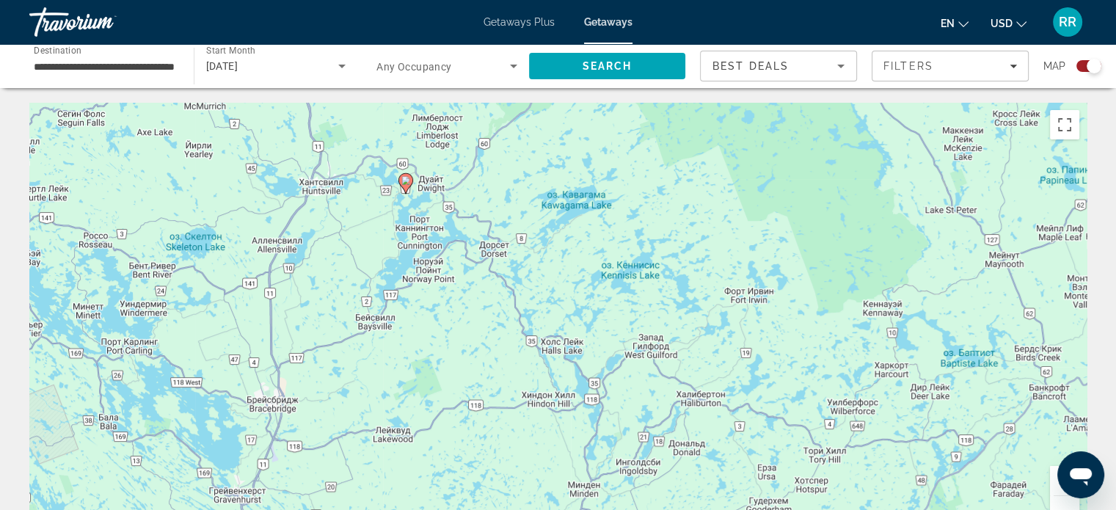
click at [1064, 504] on button "Уменьшить" at bounding box center [1064, 510] width 29 height 29
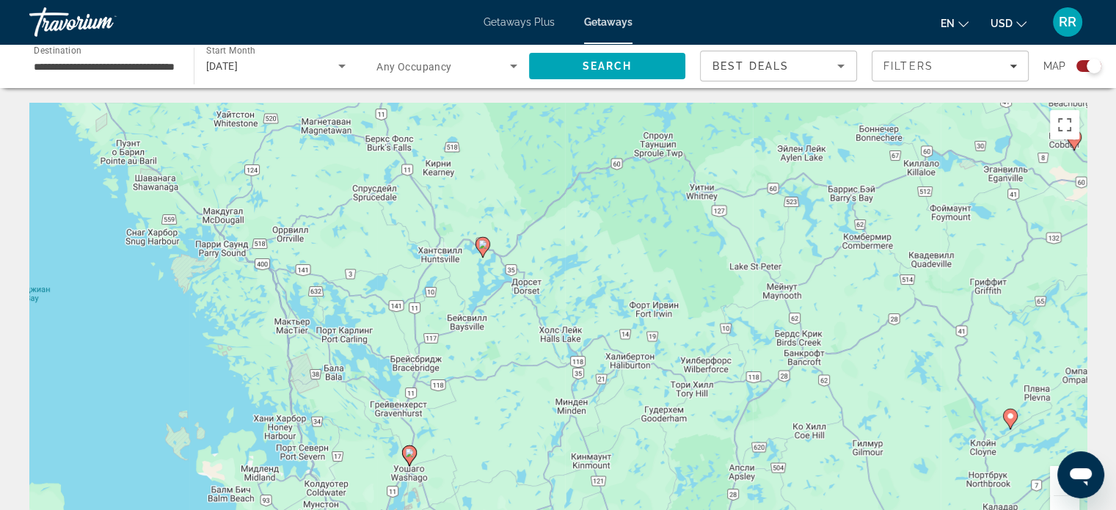
click at [1064, 502] on button "Уменьшить" at bounding box center [1064, 510] width 29 height 29
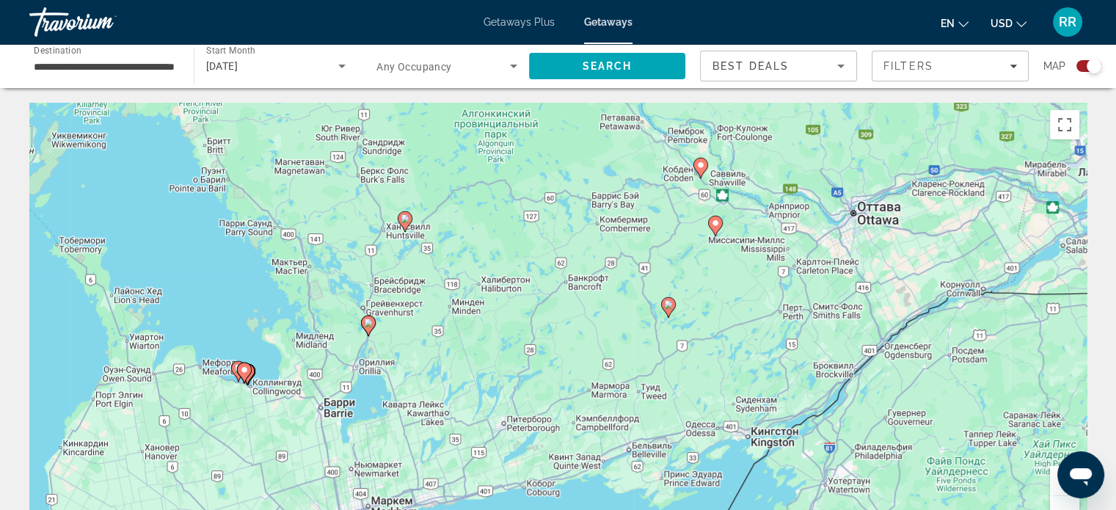
drag, startPoint x: 860, startPoint y: 378, endPoint x: 801, endPoint y: 345, distance: 67.6
click at [802, 348] on div "Чтобы активировать перетаскивание с помощью клавиатуры, нажмите Alt + Ввод. Пос…" at bounding box center [557, 323] width 1057 height 440
click at [695, 161] on image "Main content" at bounding box center [698, 164] width 9 height 9
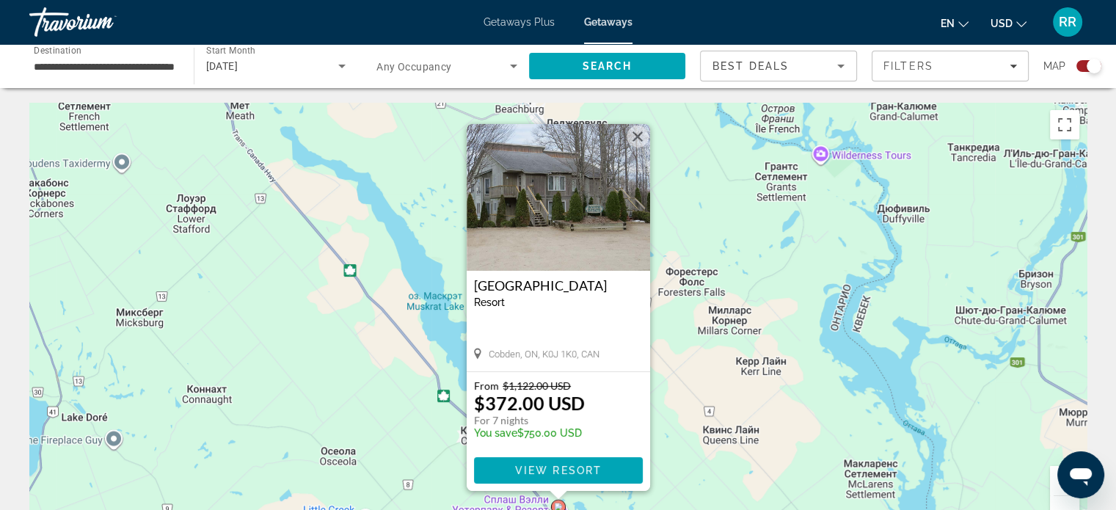
click at [637, 134] on button "Закрыть" at bounding box center [637, 136] width 22 height 22
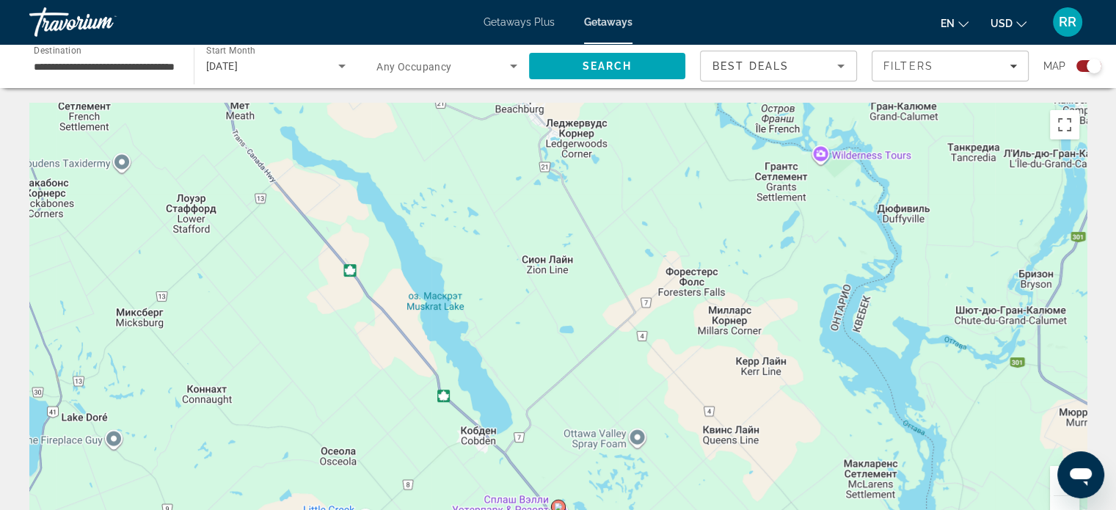
click at [1066, 499] on button "Уменьшить" at bounding box center [1064, 510] width 29 height 29
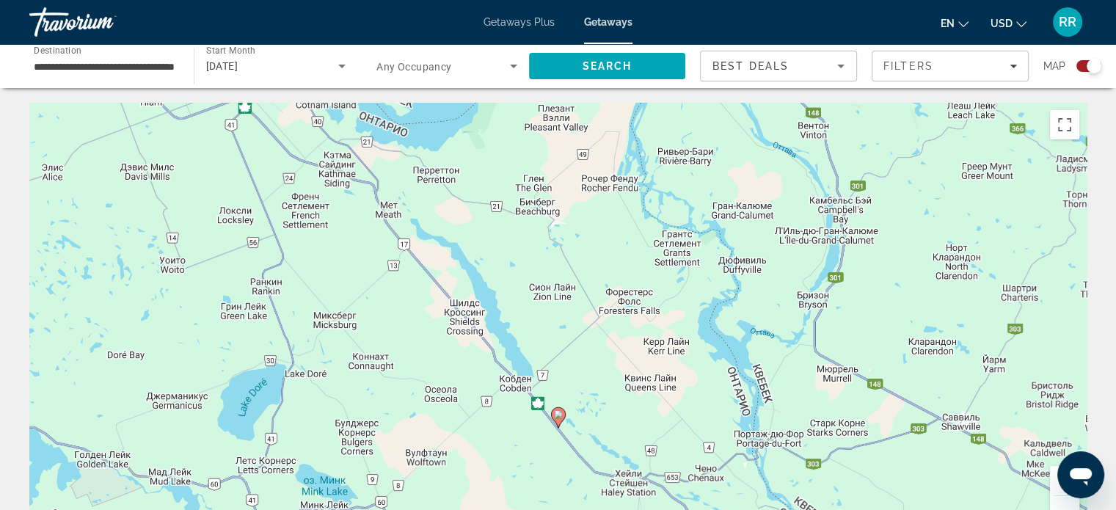
click at [1066, 499] on button "Уменьшить" at bounding box center [1064, 510] width 29 height 29
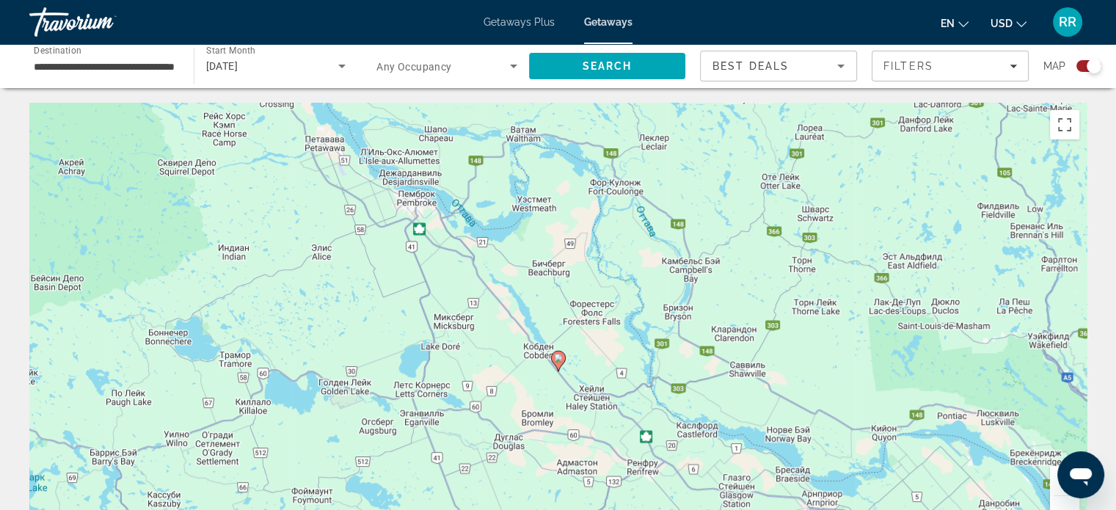
click at [1067, 504] on button "Уменьшить" at bounding box center [1064, 510] width 29 height 29
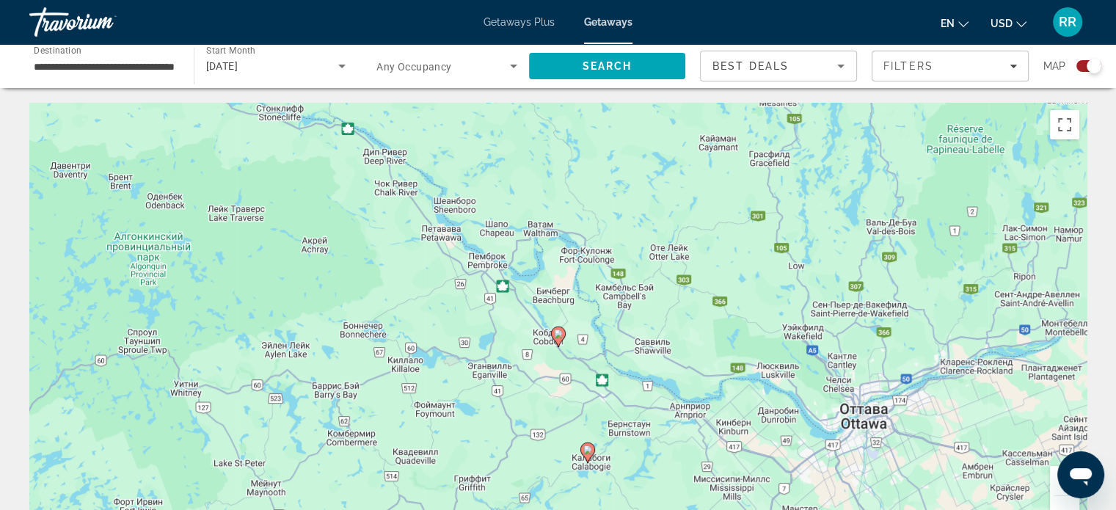
click at [586, 453] on image "Main content" at bounding box center [587, 449] width 9 height 9
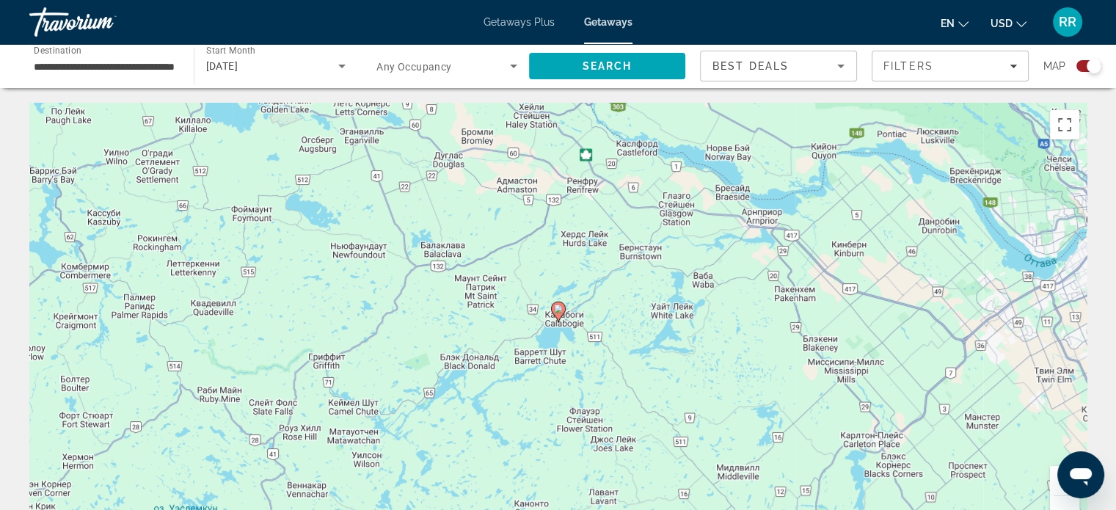
click at [561, 310] on image "Main content" at bounding box center [558, 308] width 9 height 9
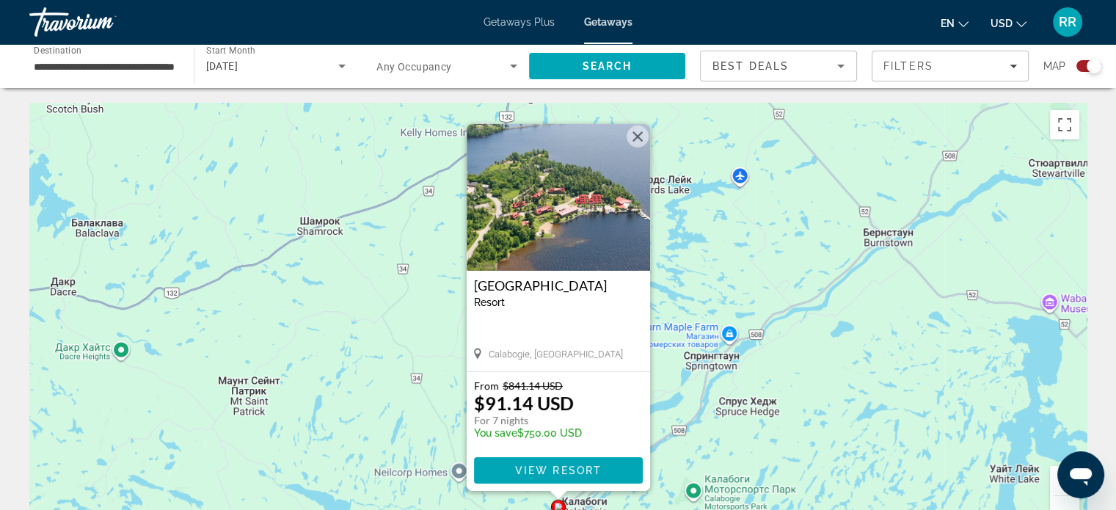
click at [639, 132] on button "Закрыть" at bounding box center [637, 136] width 22 height 22
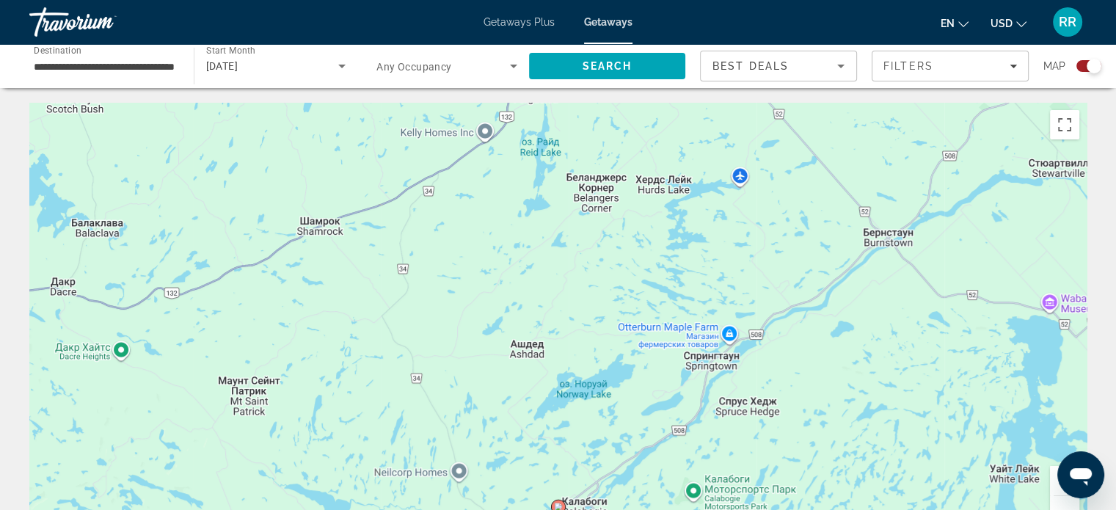
click at [1062, 499] on button "Уменьшить" at bounding box center [1064, 510] width 29 height 29
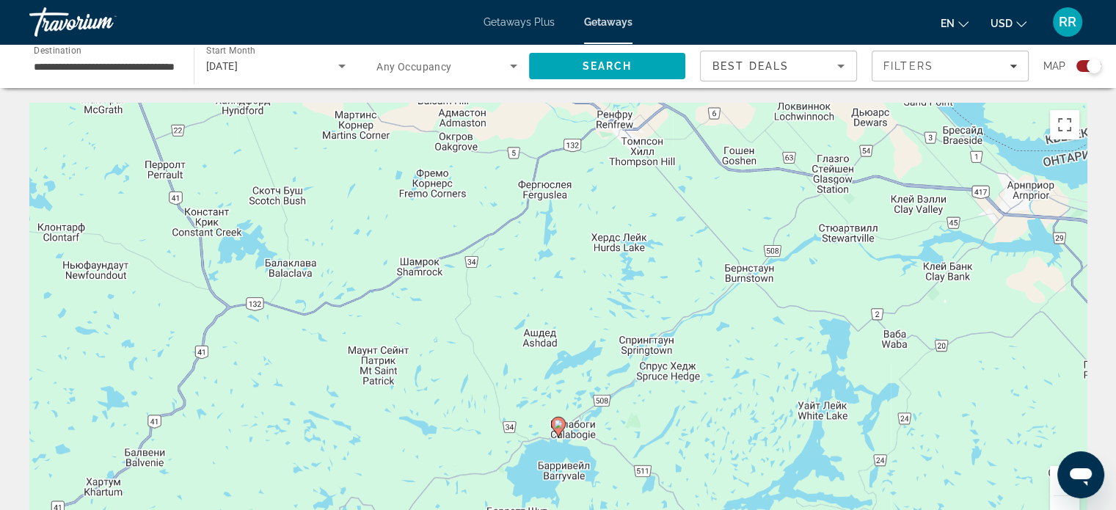
click at [1062, 499] on button "Уменьшить" at bounding box center [1064, 510] width 29 height 29
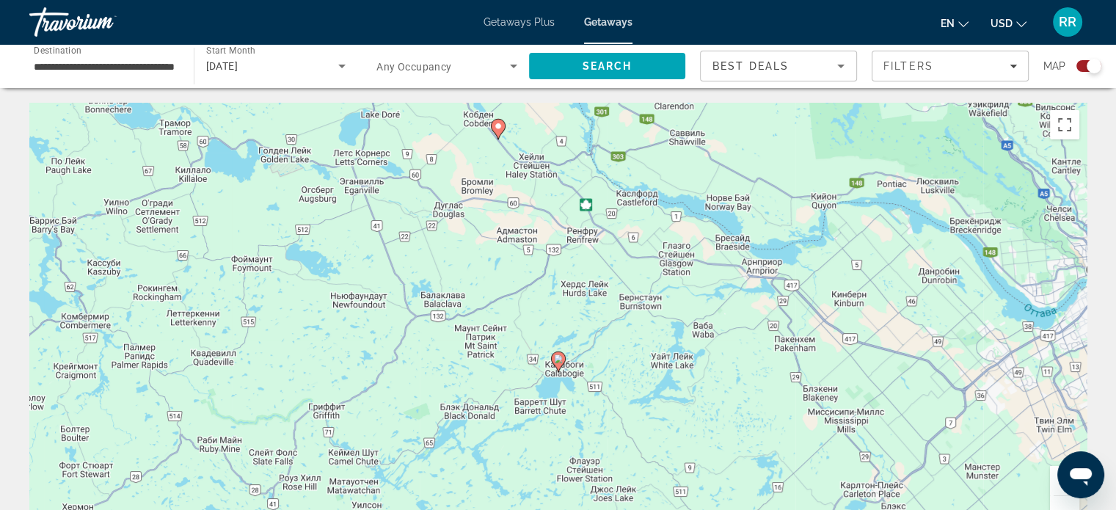
click at [1062, 498] on button "Уменьшить" at bounding box center [1064, 510] width 29 height 29
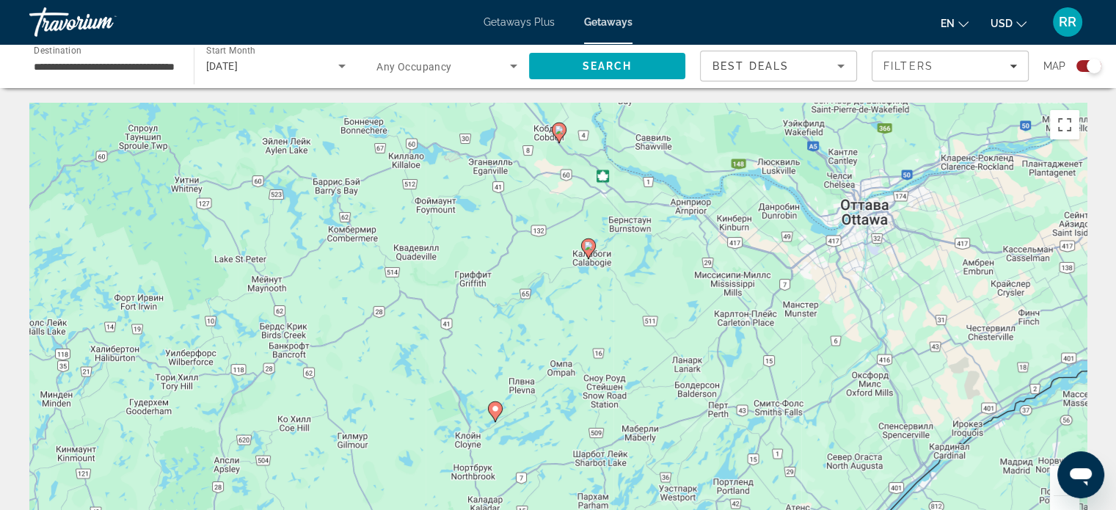
drag, startPoint x: 723, startPoint y: 372, endPoint x: 762, endPoint y: 255, distance: 122.9
click at [762, 256] on div "Чтобы активировать перетаскивание с помощью клавиатуры, нажмите Alt + Ввод. Пос…" at bounding box center [557, 323] width 1057 height 440
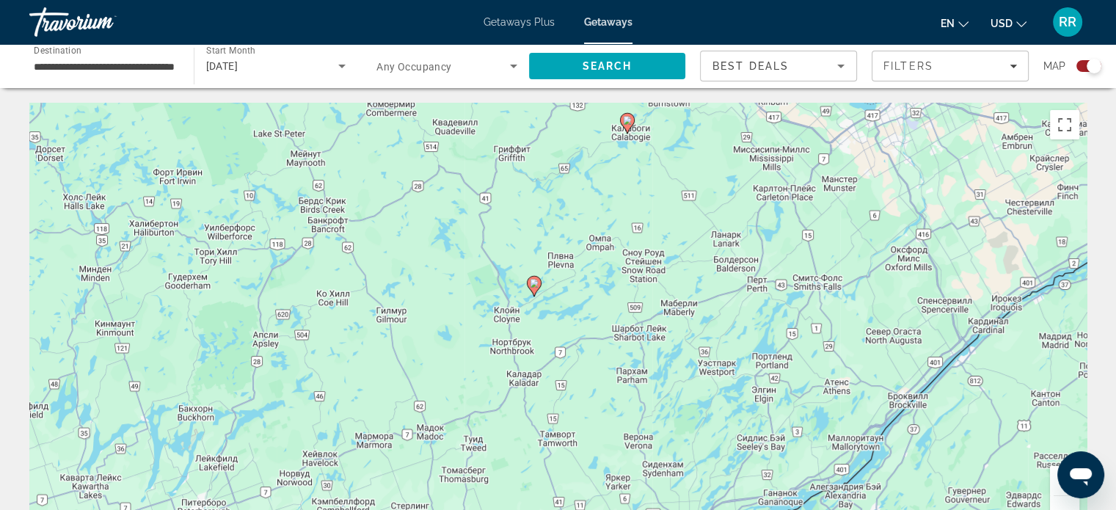
click at [534, 287] on image "Main content" at bounding box center [534, 283] width 9 height 9
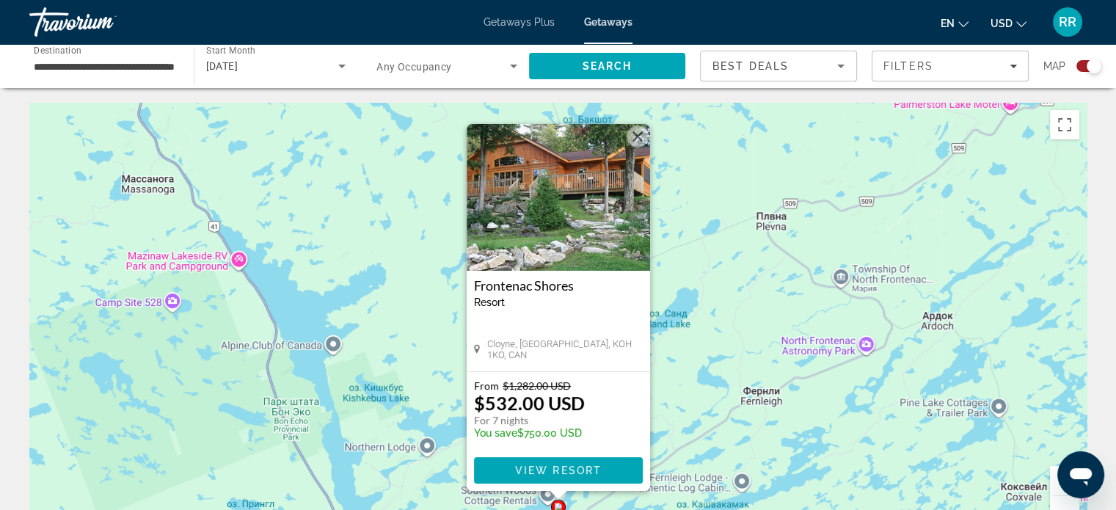
click at [640, 138] on button "Закрыть" at bounding box center [637, 136] width 22 height 22
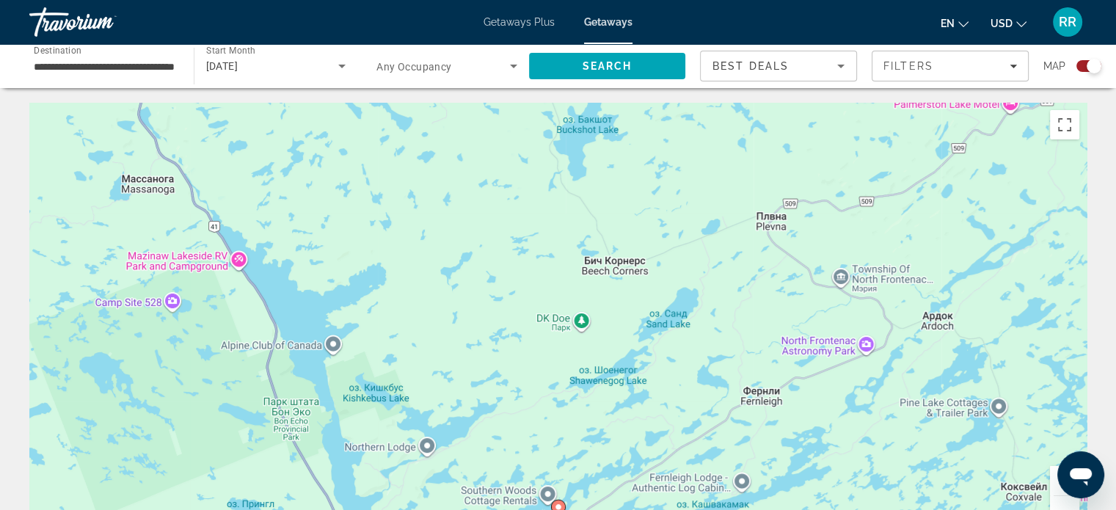
click at [1068, 505] on button "Уменьшить" at bounding box center [1064, 510] width 29 height 29
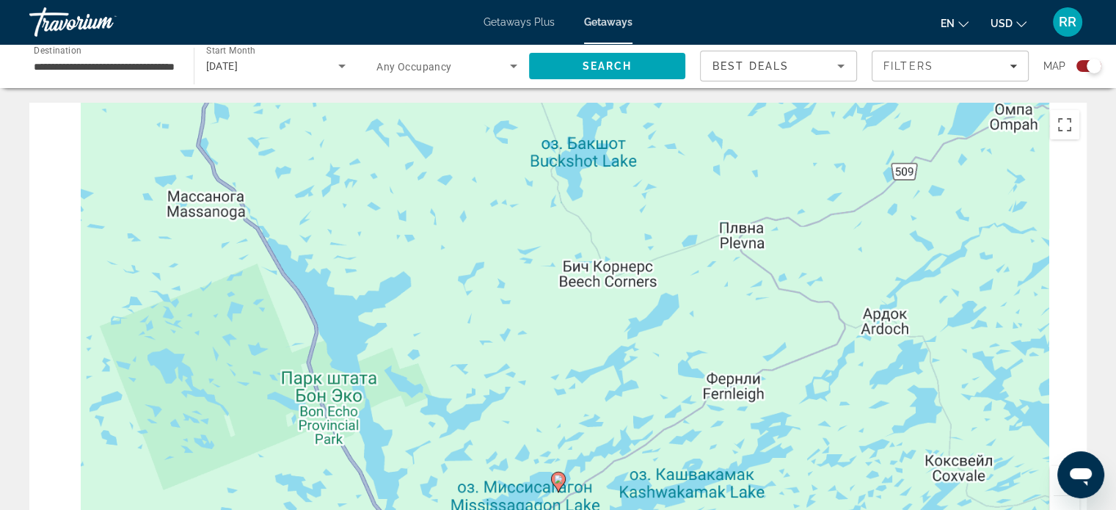
click at [1070, 504] on button "Уменьшить" at bounding box center [1064, 510] width 29 height 29
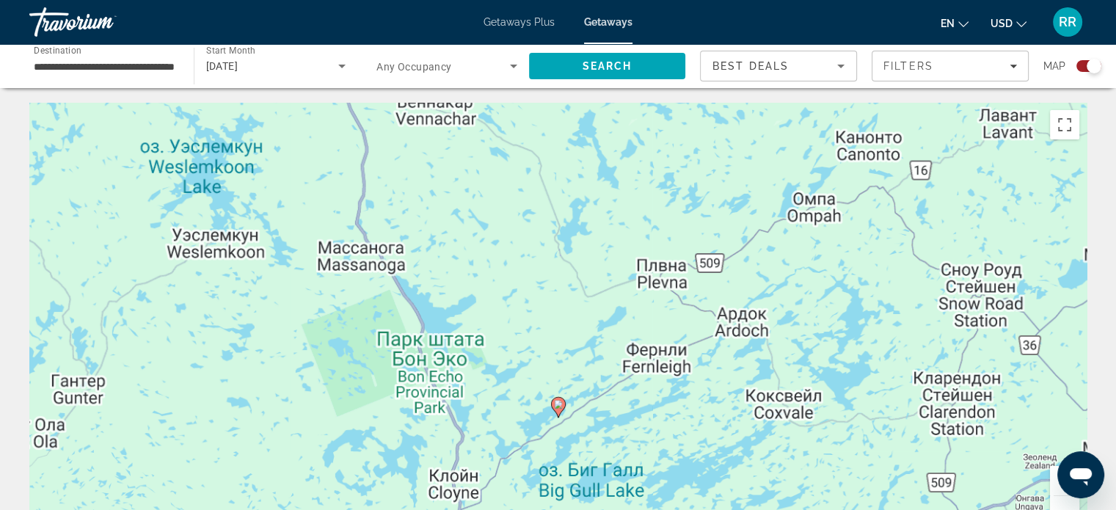
click at [1070, 503] on button "Уменьшить" at bounding box center [1064, 510] width 29 height 29
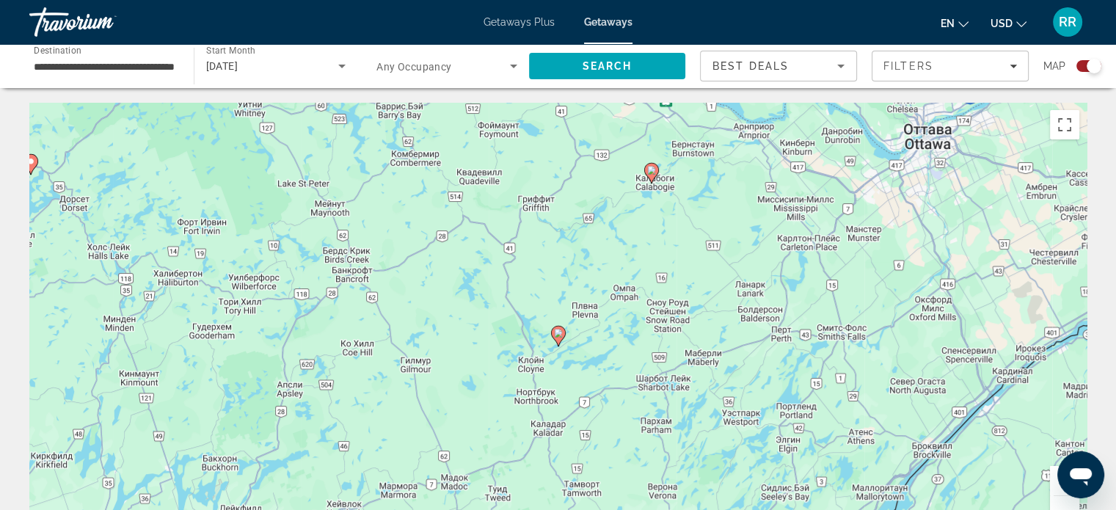
click at [1070, 503] on button "Уменьшить" at bounding box center [1064, 510] width 29 height 29
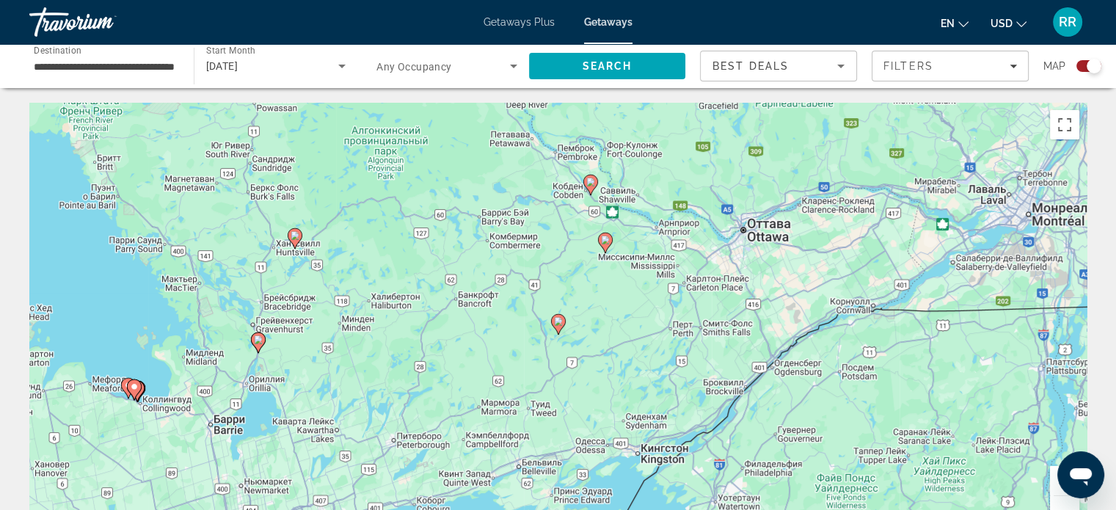
click at [1062, 498] on button "Уменьшить" at bounding box center [1064, 510] width 29 height 29
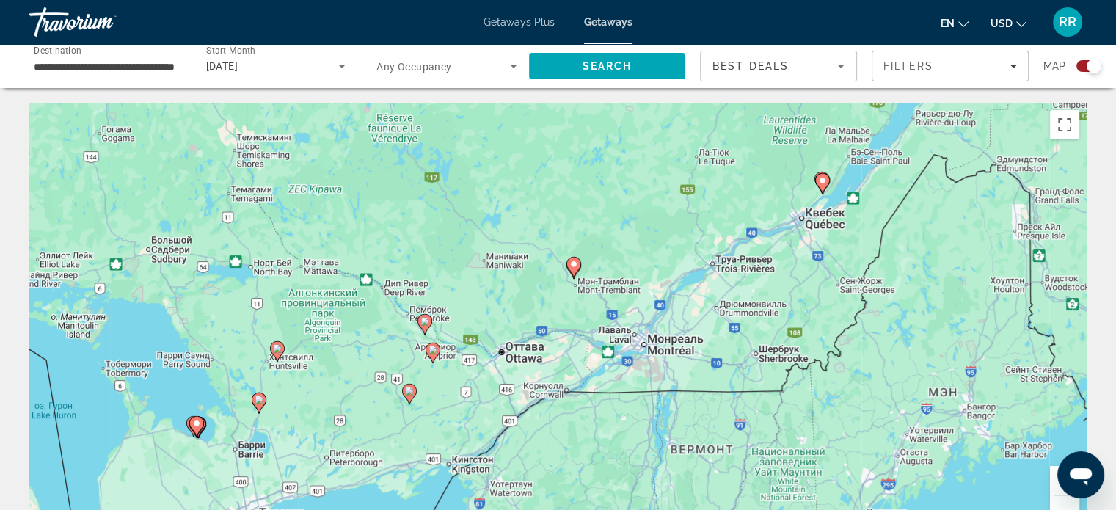
drag, startPoint x: 772, startPoint y: 307, endPoint x: 705, endPoint y: 339, distance: 73.8
click at [704, 340] on div "Чтобы активировать перетаскивание с помощью клавиатуры, нажмите Alt + Ввод. Пос…" at bounding box center [557, 323] width 1057 height 440
click at [821, 180] on image "Main content" at bounding box center [821, 179] width 9 height 9
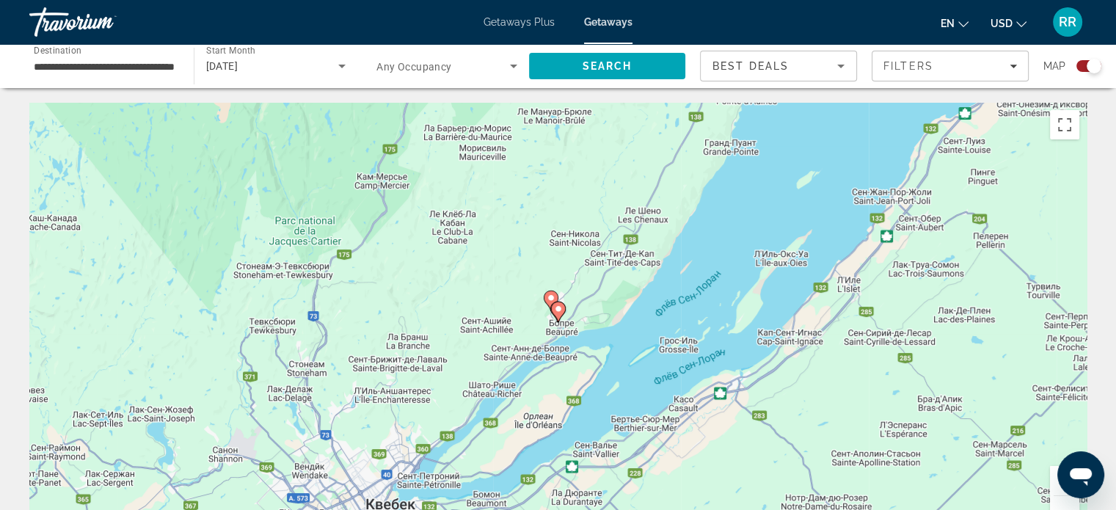
click at [1056, 489] on button "Увеличить" at bounding box center [1064, 480] width 29 height 29
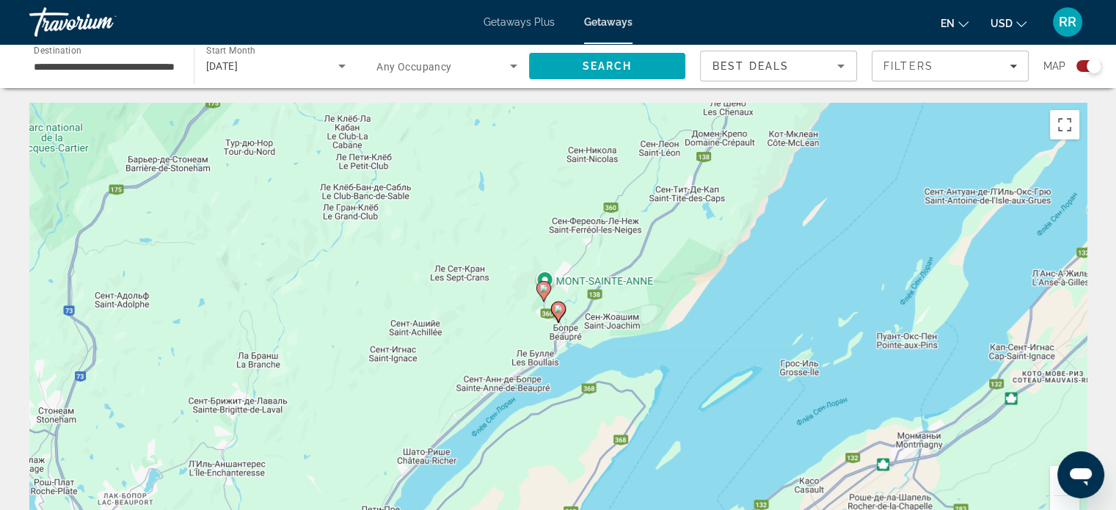
click at [1056, 489] on button "Увеличить" at bounding box center [1064, 480] width 29 height 29
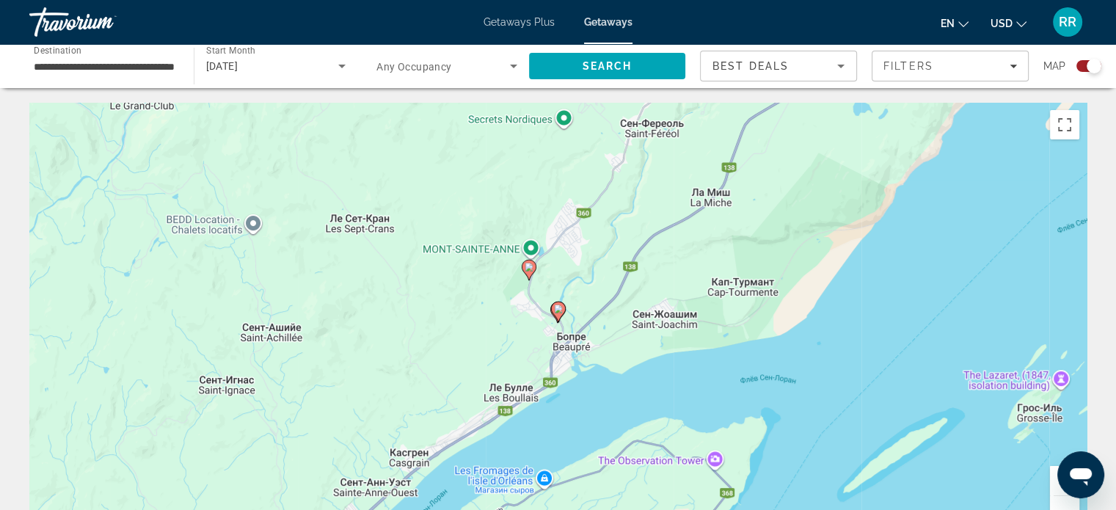
click at [528, 268] on image "Main content" at bounding box center [528, 267] width 9 height 9
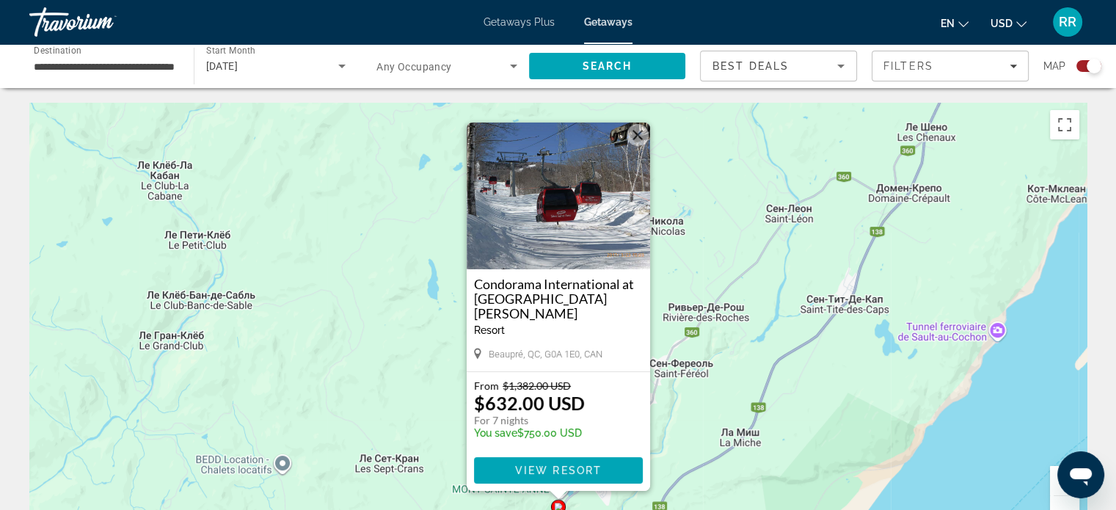
click at [635, 137] on button "Закрыть" at bounding box center [637, 135] width 22 height 22
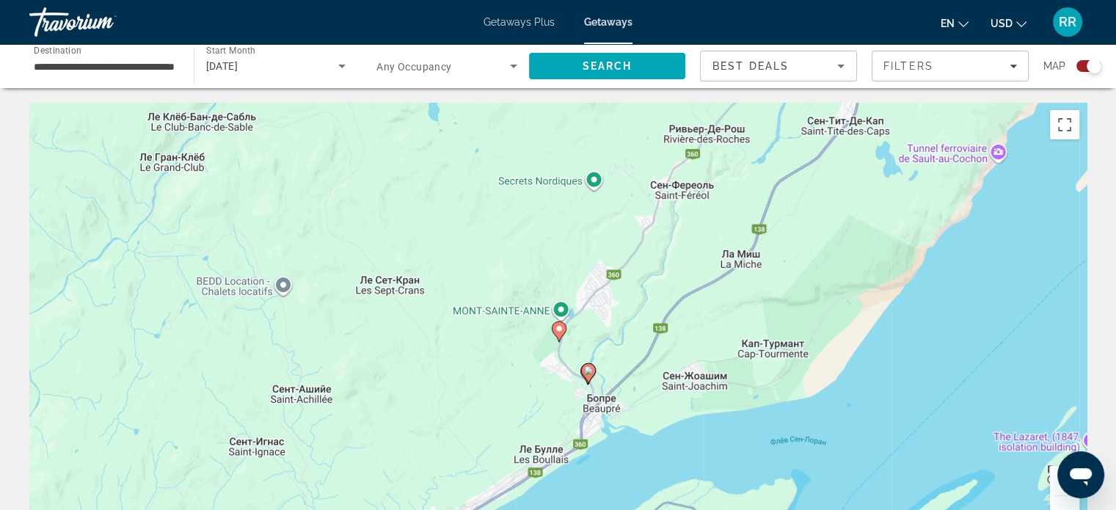
drag, startPoint x: 664, startPoint y: 340, endPoint x: 664, endPoint y: 212, distance: 127.6
click at [664, 212] on div "Чтобы активировать перетаскивание с помощью клавиатуры, нажмите Alt + Ввод. Пос…" at bounding box center [557, 323] width 1057 height 440
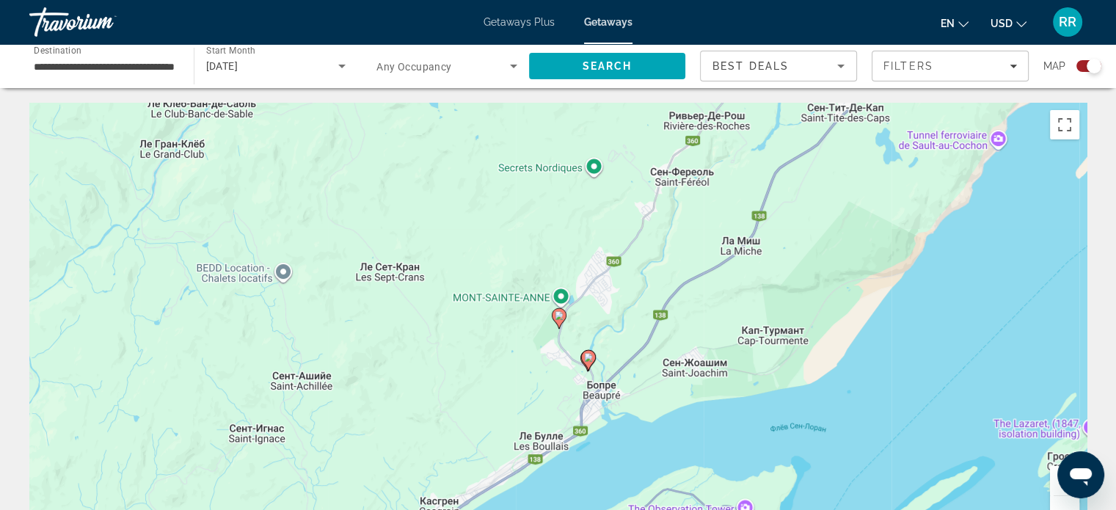
click at [1053, 482] on button "Увеличить" at bounding box center [1064, 480] width 29 height 29
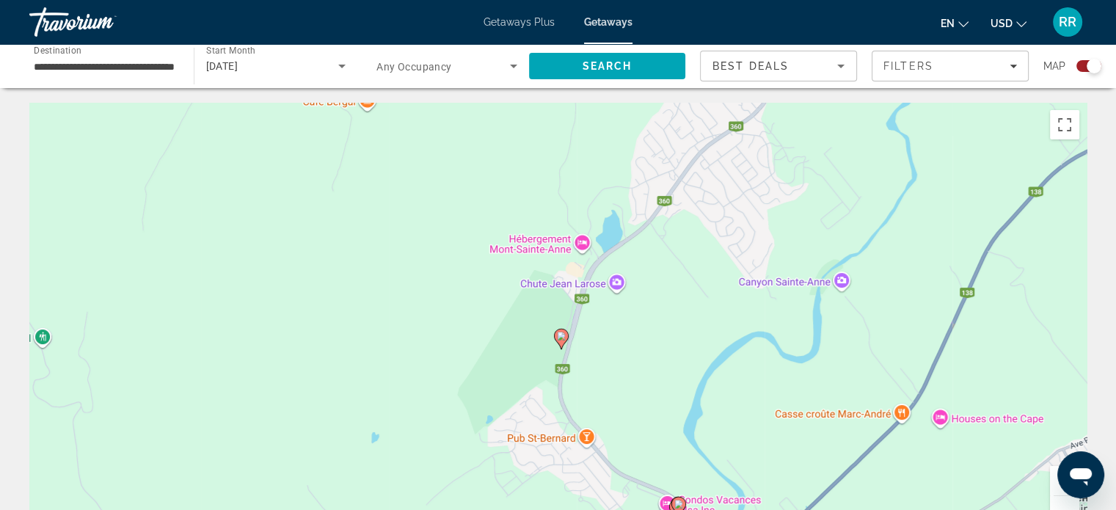
click at [1053, 482] on button "Увеличить" at bounding box center [1064, 480] width 29 height 29
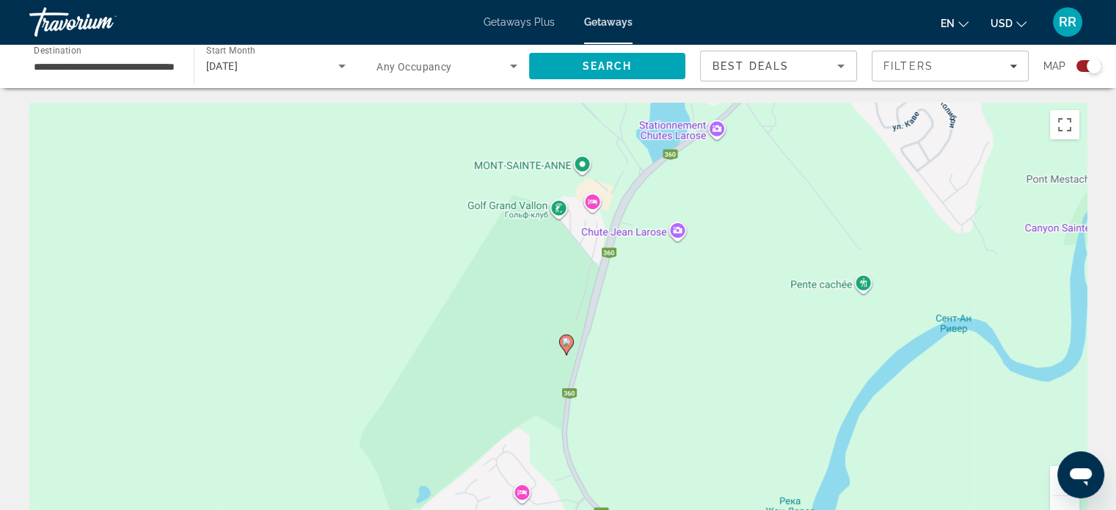
drag, startPoint x: 773, startPoint y: 431, endPoint x: 803, endPoint y: 244, distance: 189.4
click at [803, 244] on div "Чтобы активировать перетаскивание с помощью клавиатуры, нажмите Alt + Ввод. Пос…" at bounding box center [557, 323] width 1057 height 440
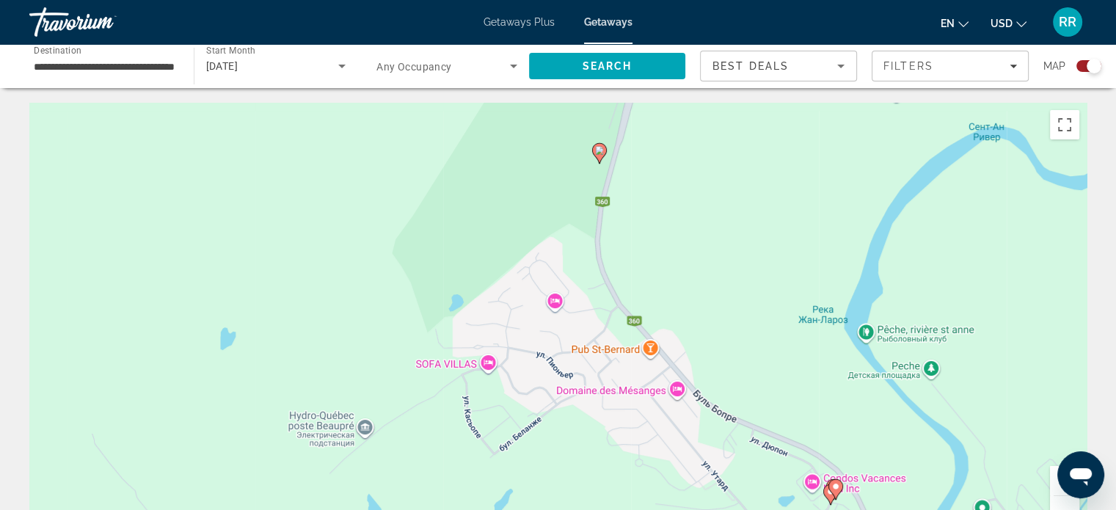
click at [599, 149] on image "Main content" at bounding box center [599, 150] width 9 height 9
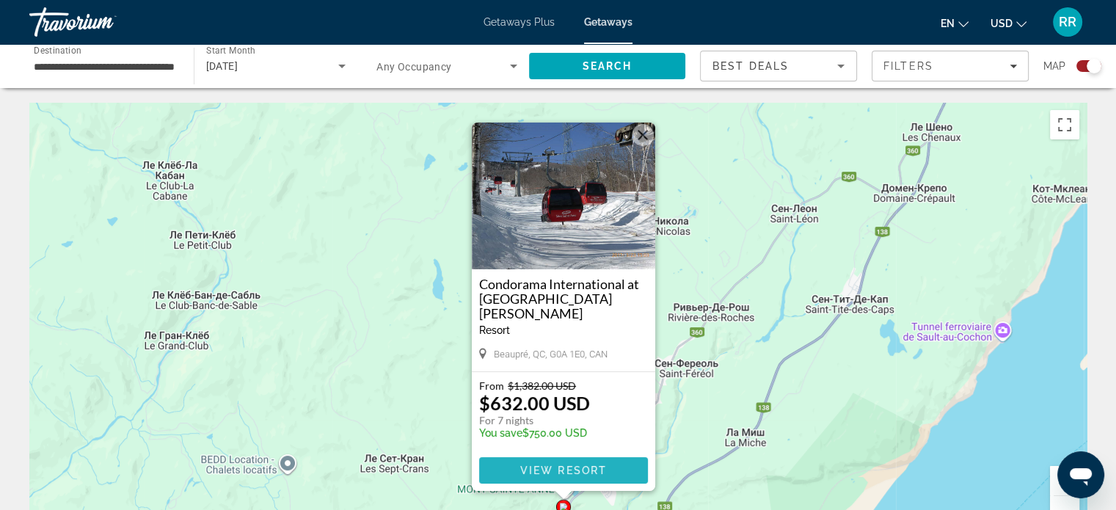
click at [557, 464] on span "View Resort" at bounding box center [562, 470] width 87 height 12
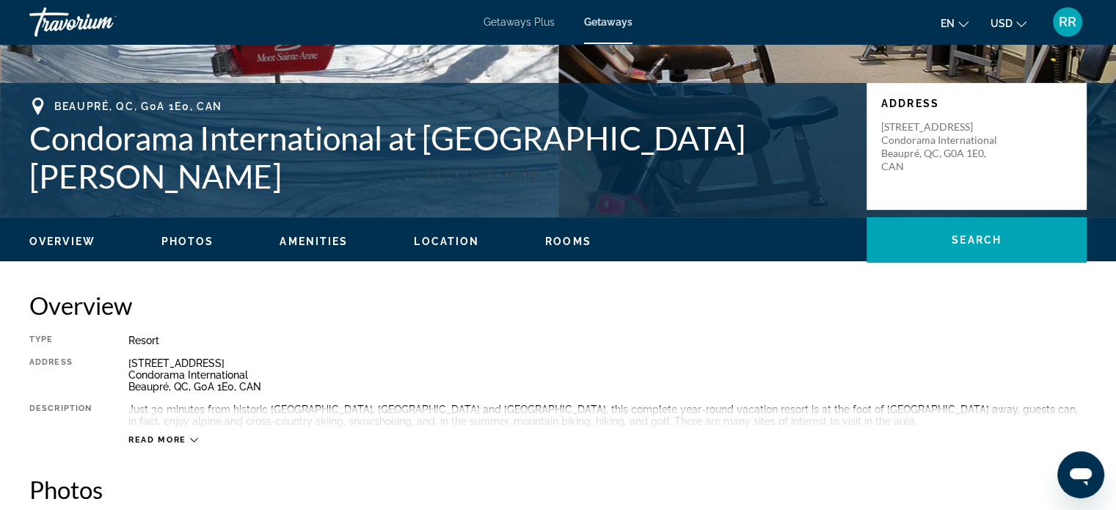
scroll to position [293, 0]
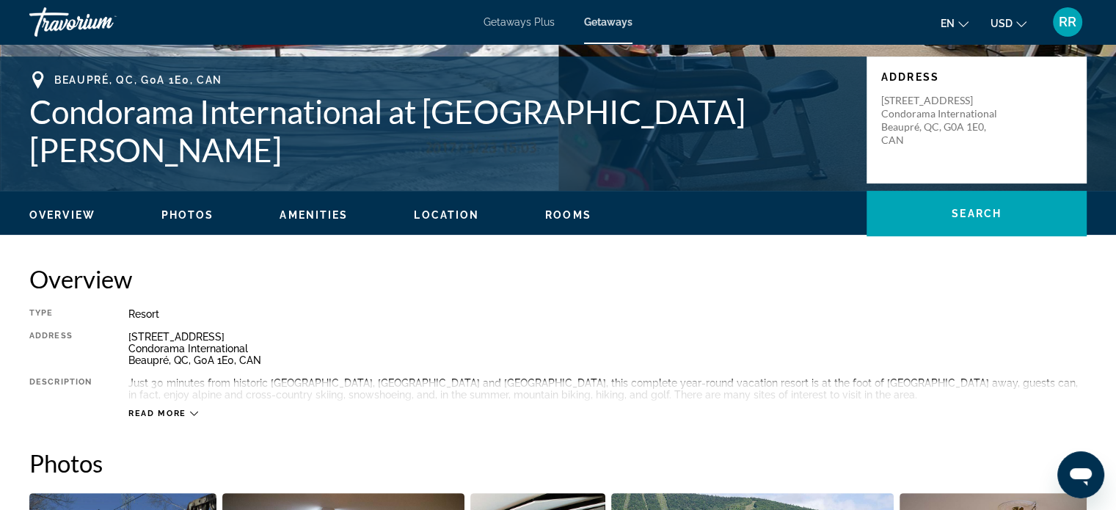
click at [548, 211] on span "Rooms" at bounding box center [568, 215] width 46 height 12
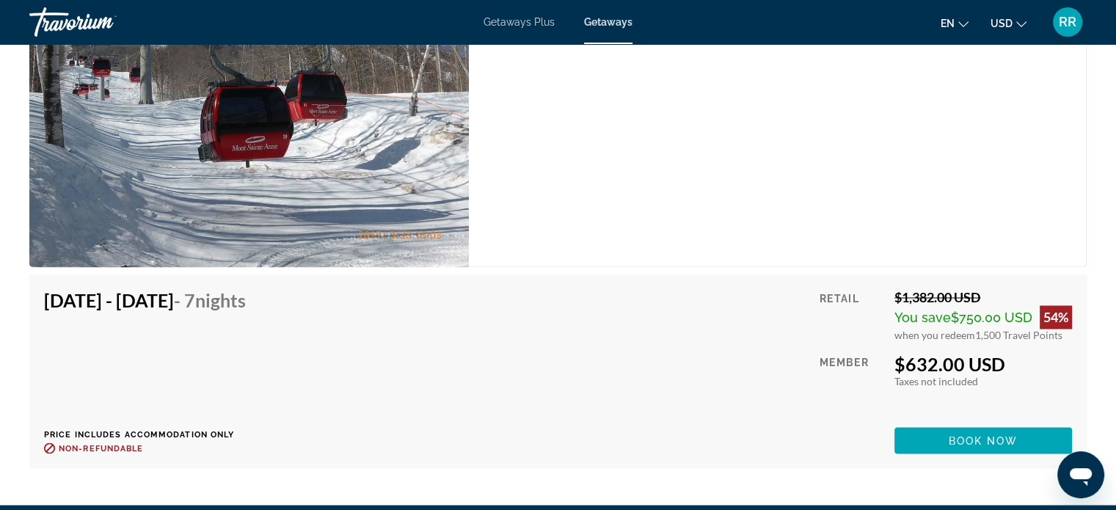
scroll to position [2613, 0]
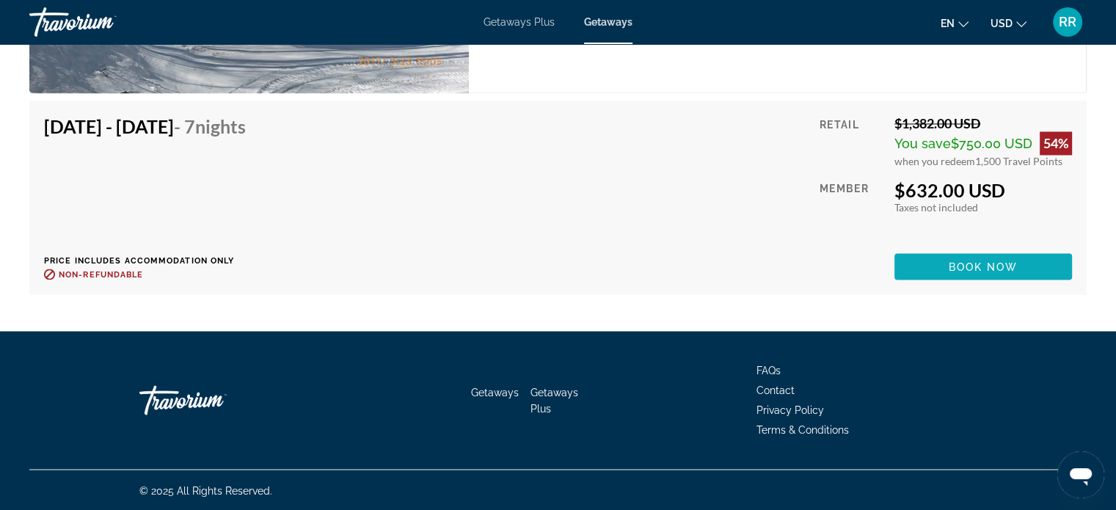
click at [1006, 263] on span "Book now" at bounding box center [983, 266] width 70 height 12
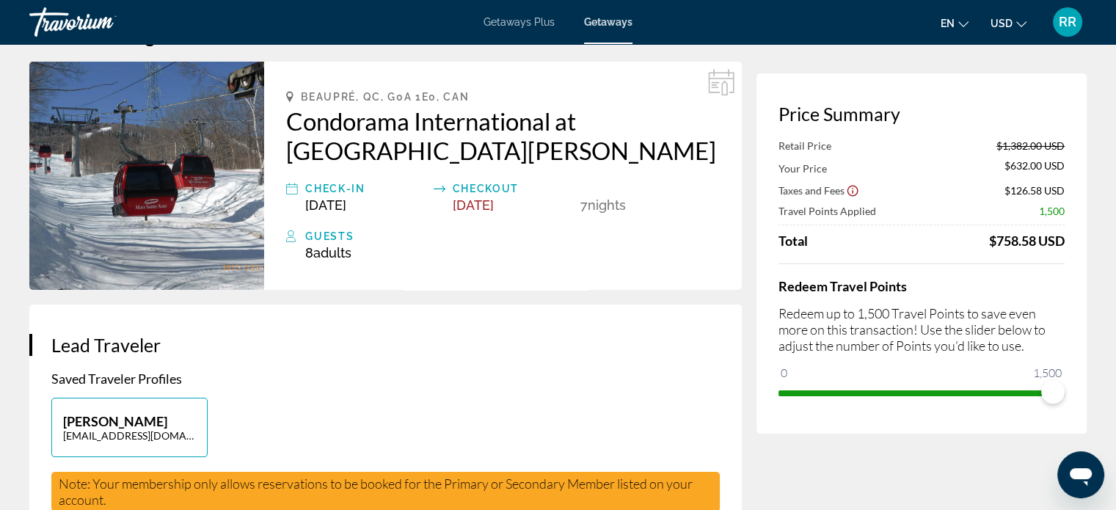
scroll to position [73, 0]
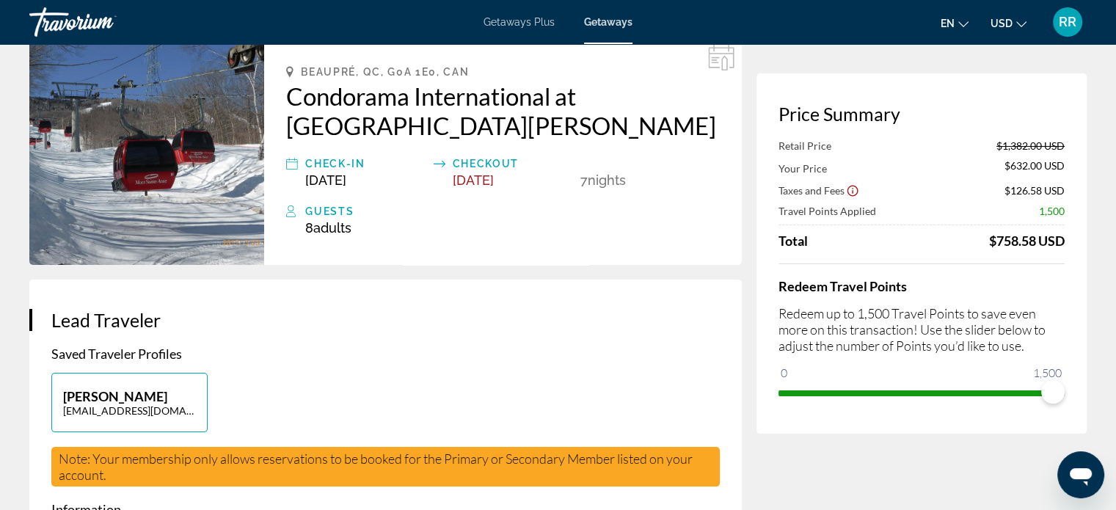
click at [293, 164] on icon "Main content" at bounding box center [292, 164] width 12 height 18
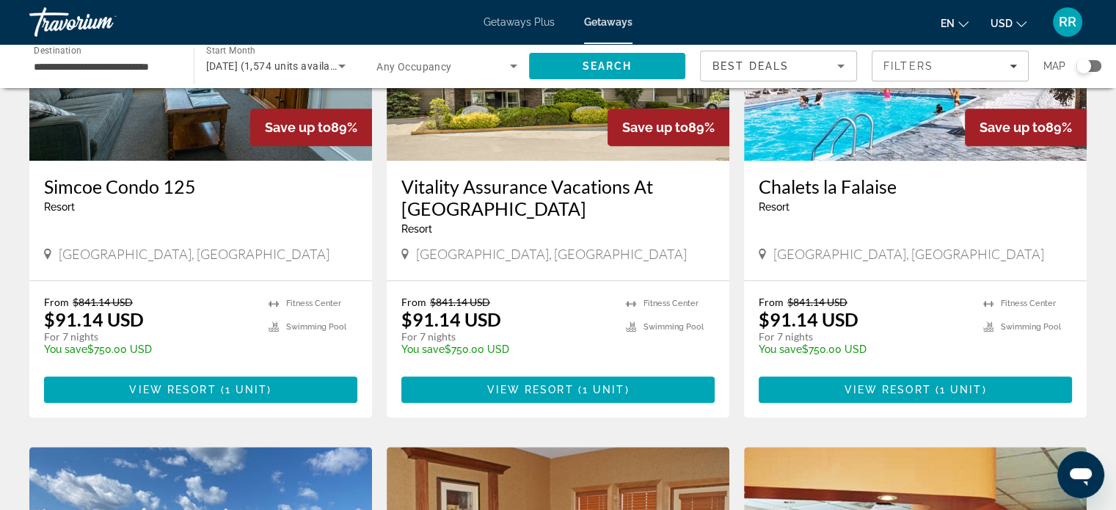
scroll to position [1247, 0]
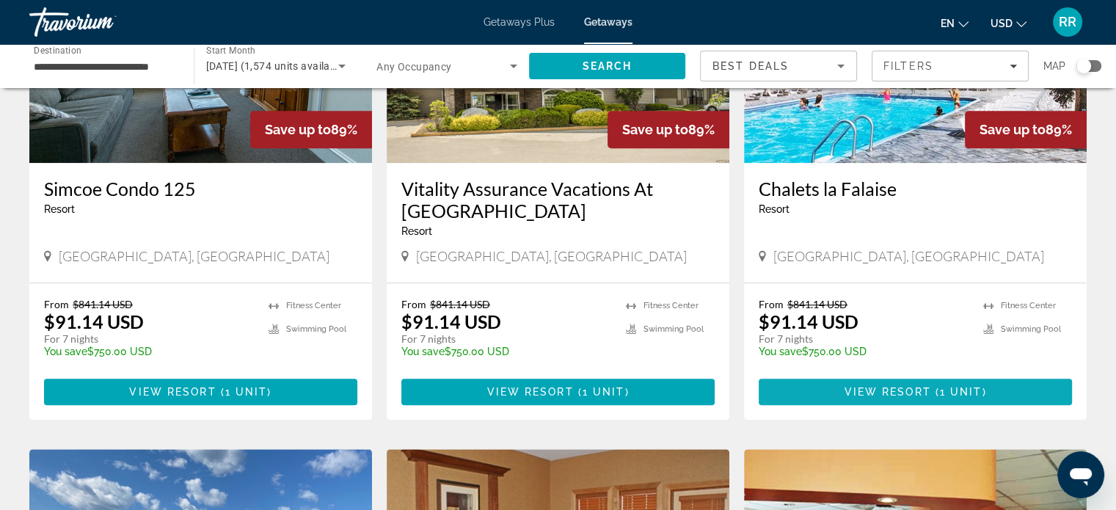
click at [924, 386] on span "View Resort" at bounding box center [886, 392] width 87 height 12
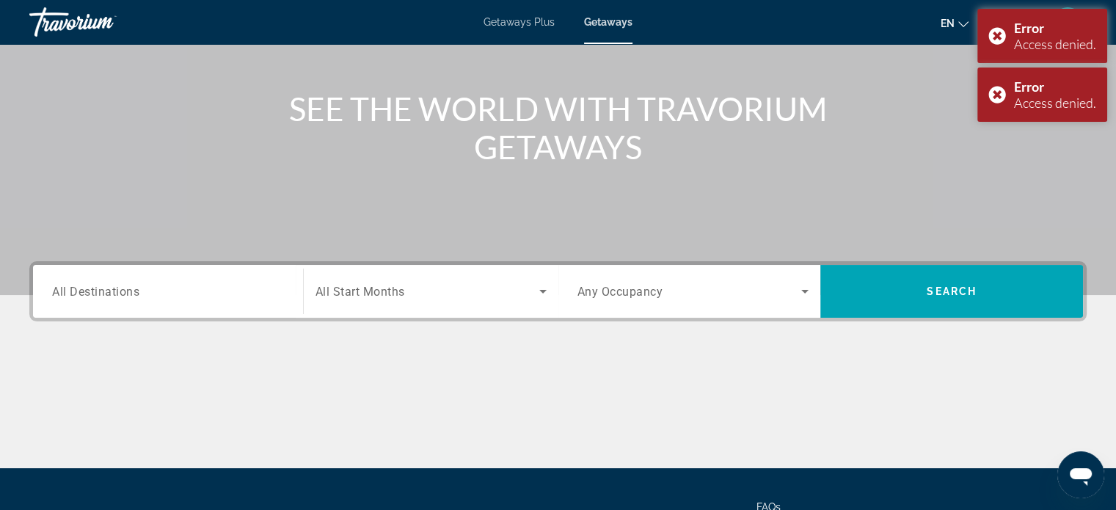
scroll to position [136, 0]
